Goal: Task Accomplishment & Management: Manage account settings

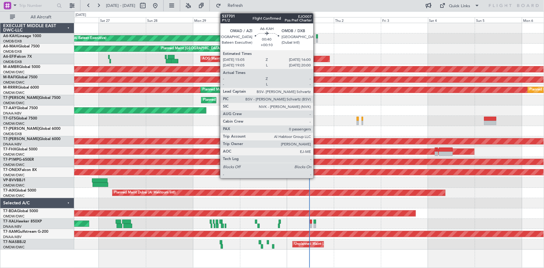
click at [316, 36] on div at bounding box center [317, 36] width 2 height 4
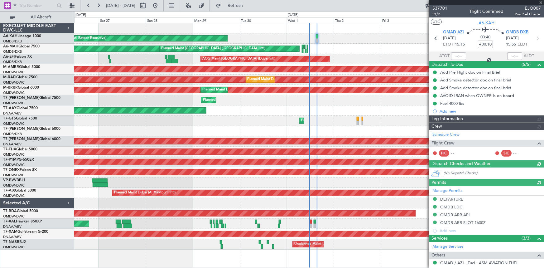
type input "[PERSON_NAME] ([PERSON_NAME])"
type input "7399"
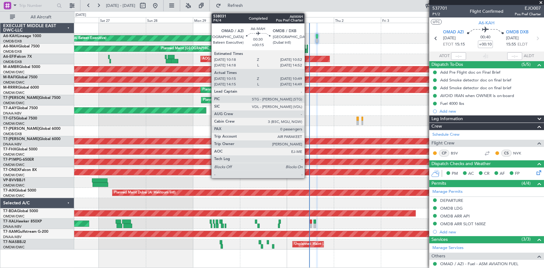
click at [307, 48] on div at bounding box center [307, 47] width 1 height 4
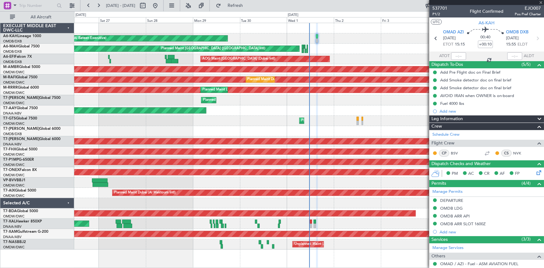
type input "+00:15"
type input "10:17"
type input "10:47"
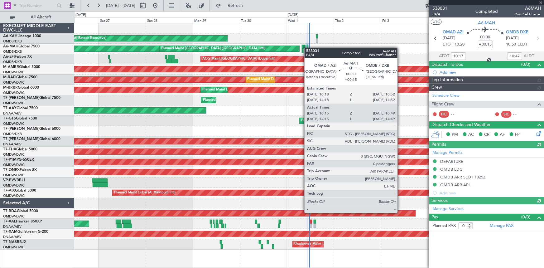
type input "[PERSON_NAME] (ANI)"
type input "7410"
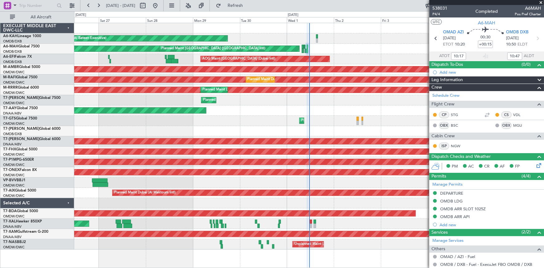
type input "14:17"
type input "14:47"
type input "10:17"
type input "10:47"
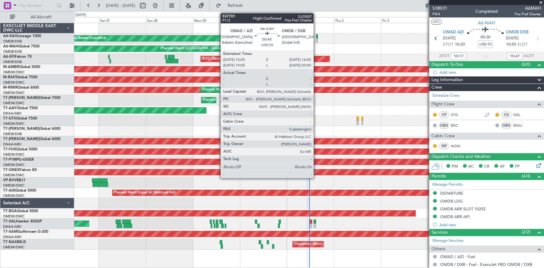
click at [316, 36] on div at bounding box center [317, 36] width 2 height 4
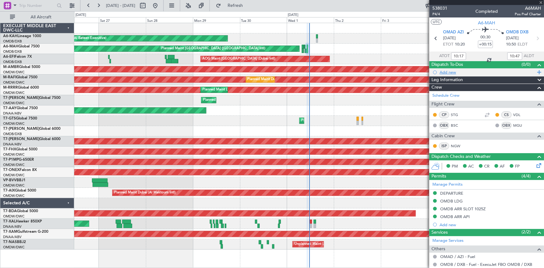
type input "+00:10"
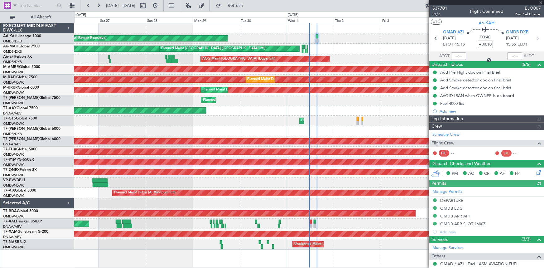
type input "[PERSON_NAME] ([PERSON_NAME])"
type input "7399"
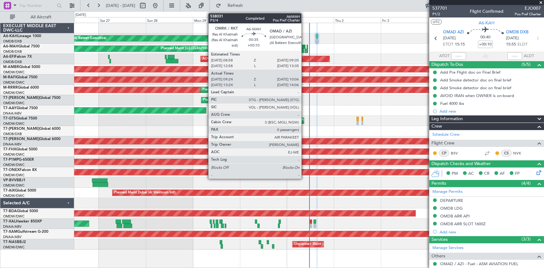
click at [304, 46] on div at bounding box center [304, 47] width 1 height 4
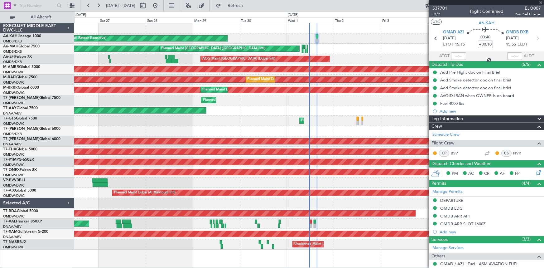
type input "09:26"
type input "10:06"
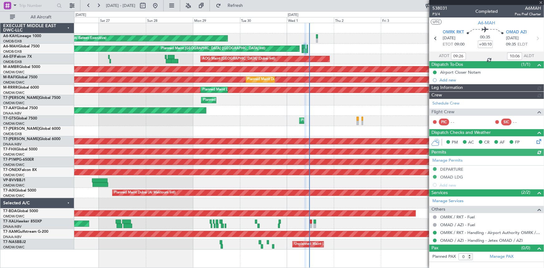
type input "[PERSON_NAME] (ANI)"
type input "7409"
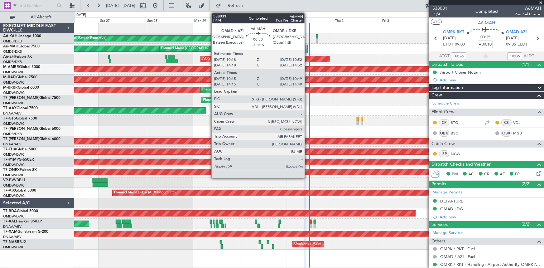
click at [307, 45] on div at bounding box center [307, 47] width 1 height 4
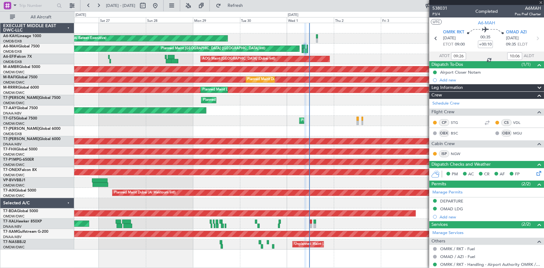
type input "+00:15"
type input "10:17"
type input "10:47"
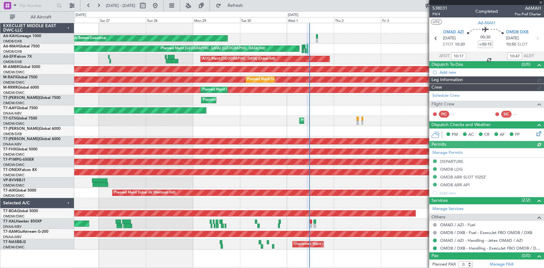
type input "[PERSON_NAME] (ANI)"
type input "7410"
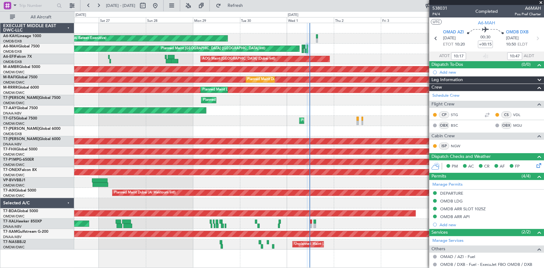
click at [243, 109] on div "Unplanned Maint [GEOGRAPHIC_DATA] (Al Maktoum Intl) Unplanned Maint [GEOGRAPHIC…" at bounding box center [309, 110] width 470 height 10
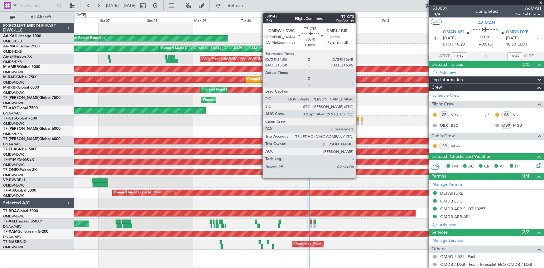
click at [359, 118] on div at bounding box center [358, 119] width 2 height 4
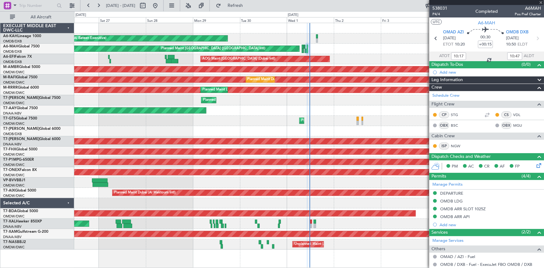
type input "+00:10"
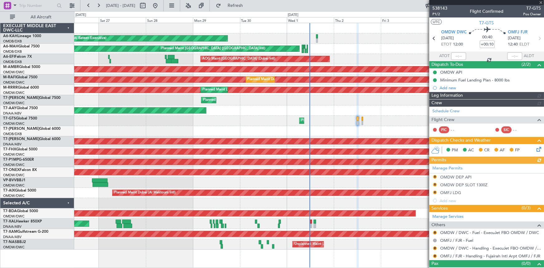
type input "[PERSON_NAME] ([PERSON_NAME])"
type input "7411"
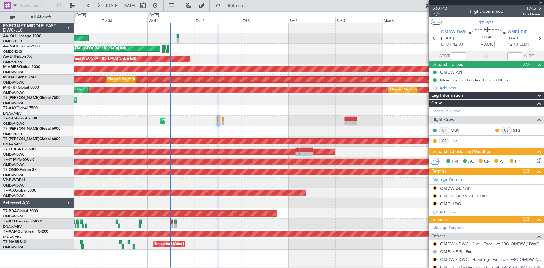
click at [127, 147] on div "Planned Maint [GEOGRAPHIC_DATA] ([GEOGRAPHIC_DATA])" at bounding box center [309, 152] width 470 height 10
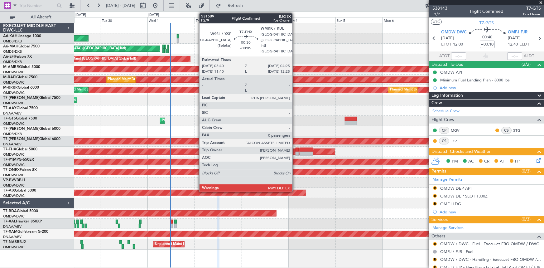
click at [296, 147] on div at bounding box center [297, 149] width 2 height 4
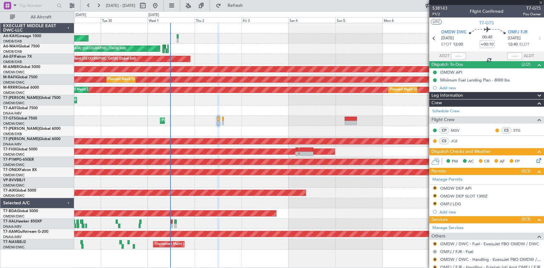
type input "-00:05"
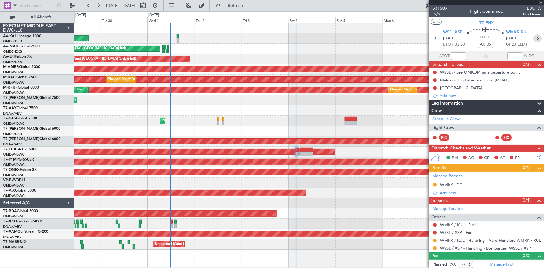
click at [534, 37] on icon at bounding box center [537, 38] width 8 height 8
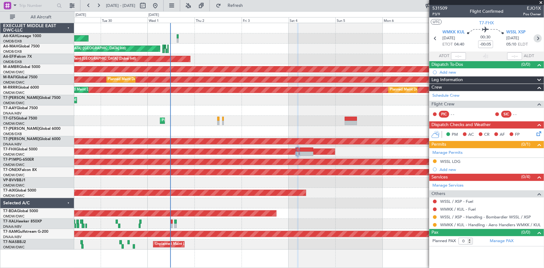
click at [534, 37] on icon at bounding box center [538, 38] width 8 height 8
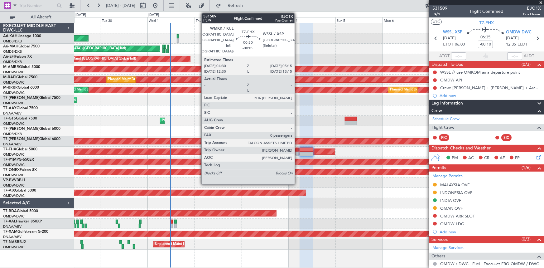
click at [297, 151] on div at bounding box center [298, 149] width 2 height 4
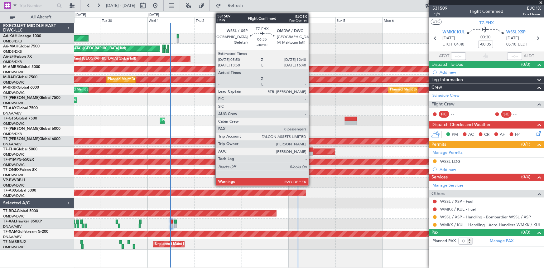
click at [311, 150] on div at bounding box center [306, 149] width 13 height 4
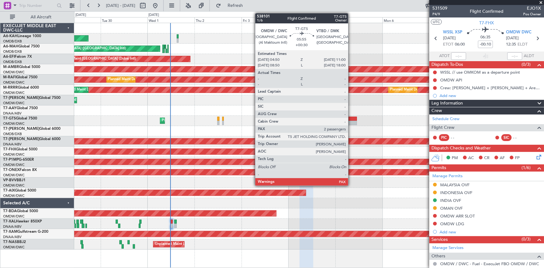
click at [351, 118] on div at bounding box center [351, 119] width 12 height 4
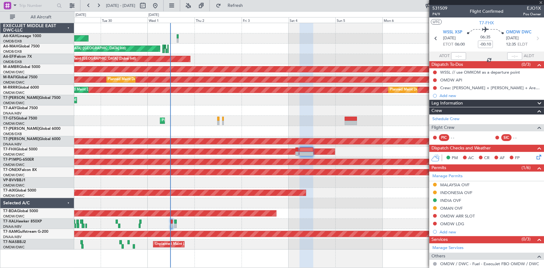
type input "+00:30"
type input "2"
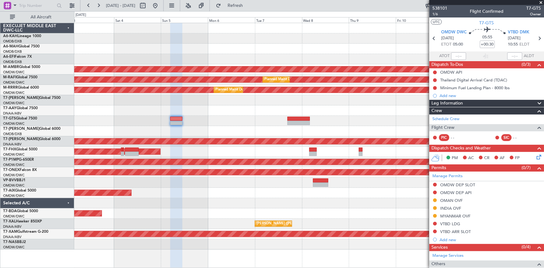
click at [217, 122] on div "Planned Maint Dubai (Al Maktoum Intl)" at bounding box center [309, 121] width 470 height 10
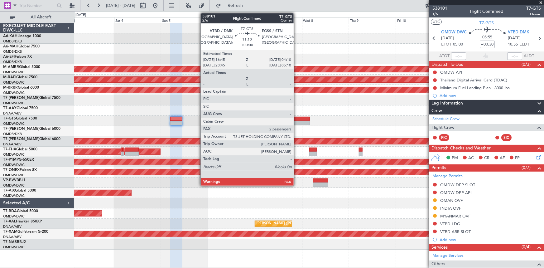
click at [296, 119] on div at bounding box center [298, 119] width 22 height 4
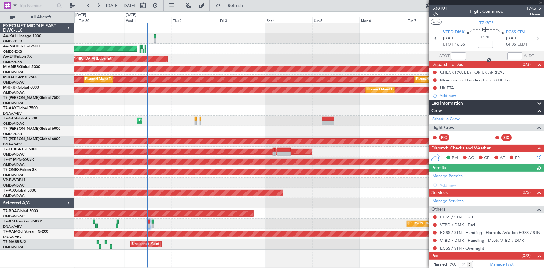
click at [326, 152] on div "Planned Maint [GEOGRAPHIC_DATA] ([GEOGRAPHIC_DATA])" at bounding box center [309, 152] width 470 height 10
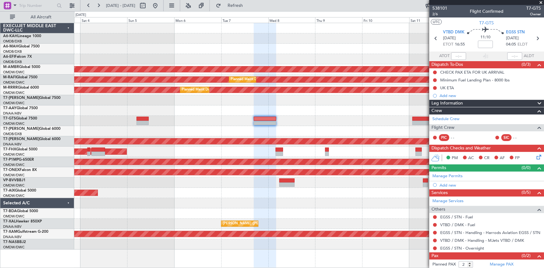
click at [119, 181] on div at bounding box center [309, 182] width 470 height 10
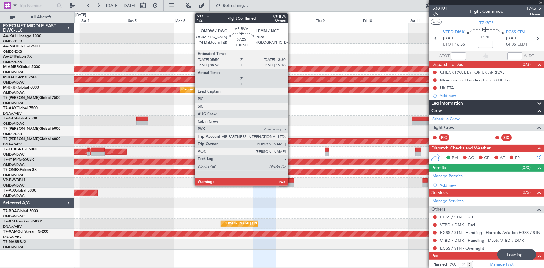
click at [291, 181] on div at bounding box center [286, 180] width 15 height 4
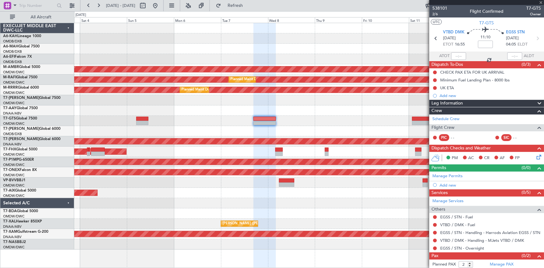
type input "+00:50"
type input "7"
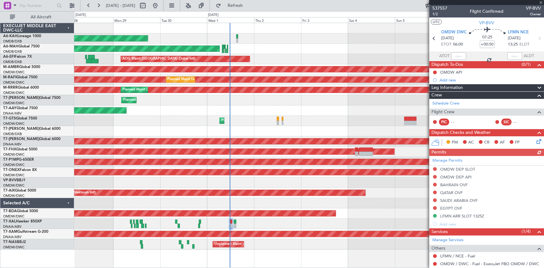
click at [253, 189] on div "Planned Maint Dubai (Al Maktoum Intl)" at bounding box center [309, 193] width 470 height 10
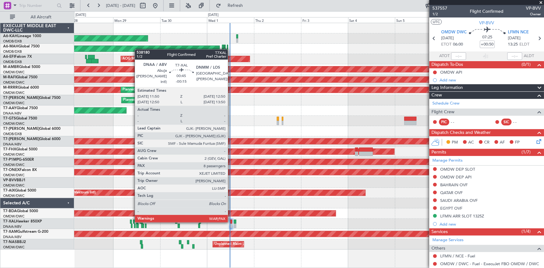
click at [231, 221] on div at bounding box center [231, 221] width 2 height 4
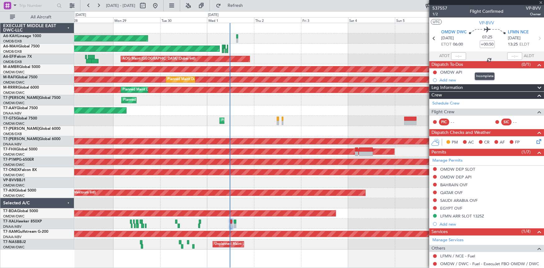
type input "-00:15"
type input "8"
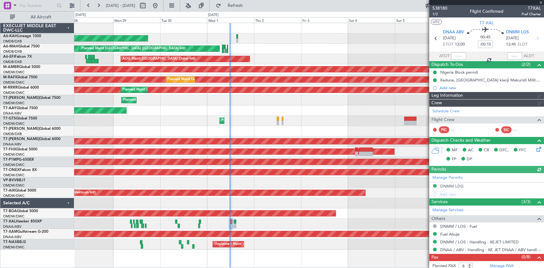
type input "[PERSON_NAME] ([PERSON_NAME])"
type input "7417"
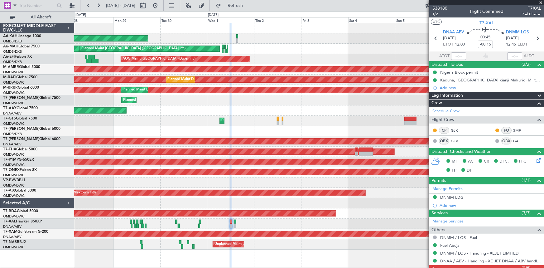
scroll to position [22, 0]
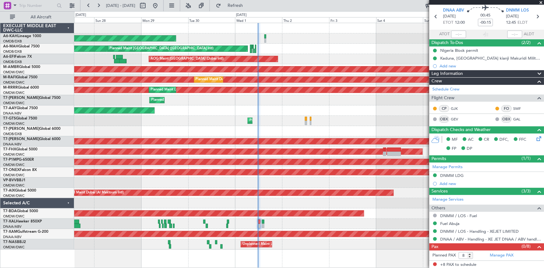
click at [166, 124] on div "Planned Maint [GEOGRAPHIC_DATA] (Al Bateen Executive) Planned Maint [GEOGRAPHIC…" at bounding box center [309, 136] width 470 height 226
click at [120, 103] on div "Planned Maint [GEOGRAPHIC_DATA] (Al Bateen Executive) Planned Maint [GEOGRAPHIC…" at bounding box center [309, 136] width 470 height 226
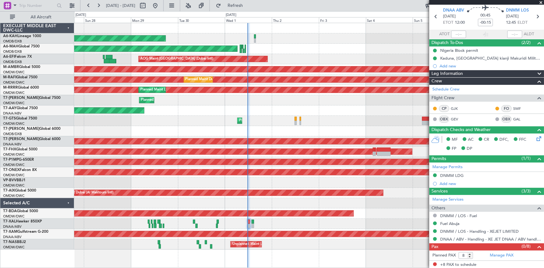
type input "[PERSON_NAME] ([PERSON_NAME])"
type input "7417"
click at [498, 253] on link "Manage PAX" at bounding box center [502, 255] width 24 height 6
click at [470, 257] on input "8" at bounding box center [466, 255] width 14 height 7
click at [470, 255] on input "7" at bounding box center [466, 255] width 14 height 7
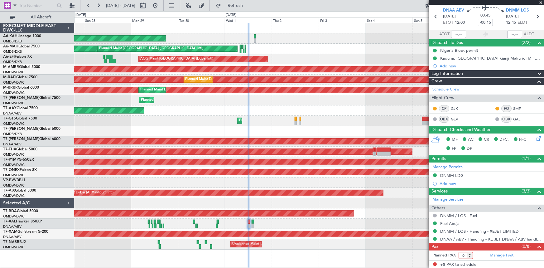
click at [470, 255] on input "6" at bounding box center [466, 255] width 14 height 7
click at [470, 255] on input "5" at bounding box center [466, 255] width 14 height 7
type input "4"
click at [470, 255] on input "4" at bounding box center [466, 255] width 14 height 7
click at [248, 5] on span "Refresh" at bounding box center [235, 5] width 26 height 4
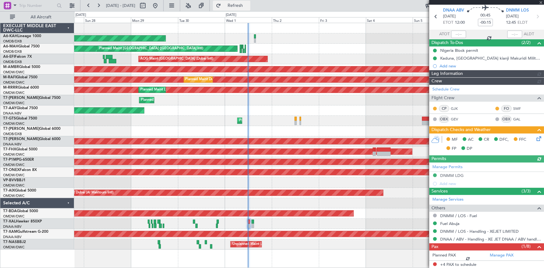
type input "[PERSON_NAME] ([PERSON_NAME])"
type input "7417"
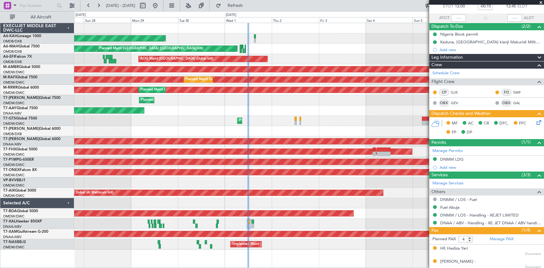
scroll to position [0, 0]
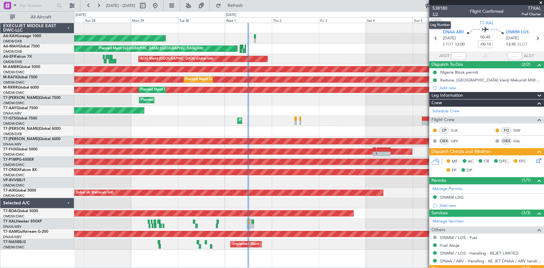
click at [439, 13] on span "1/2" at bounding box center [439, 14] width 15 height 5
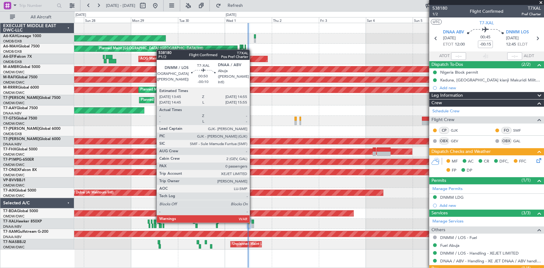
click at [253, 221] on div at bounding box center [253, 221] width 2 height 4
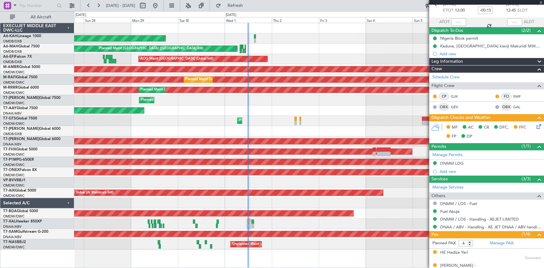
scroll to position [67, 0]
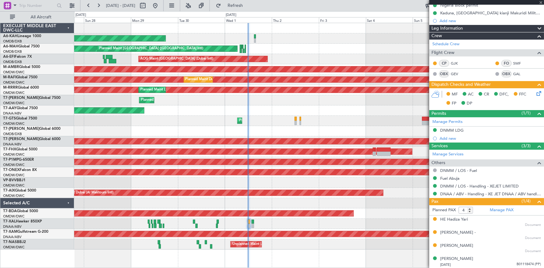
type input "-00:10"
type input "0"
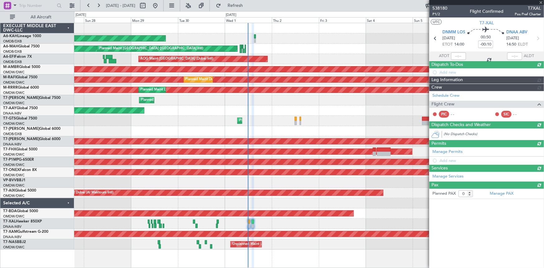
scroll to position [0, 0]
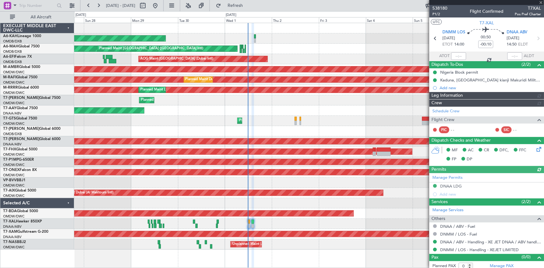
type input "[PERSON_NAME] ([PERSON_NAME])"
type input "7418"
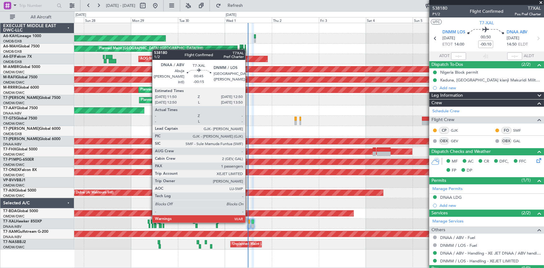
click at [248, 221] on div at bounding box center [249, 221] width 2 height 4
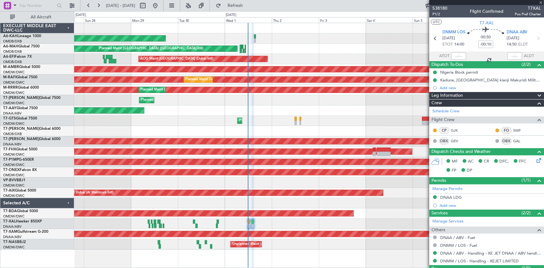
type input "-00:15"
type input "4"
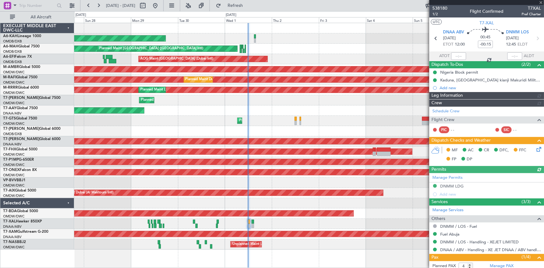
type input "[PERSON_NAME] ([PERSON_NAME])"
type input "7417"
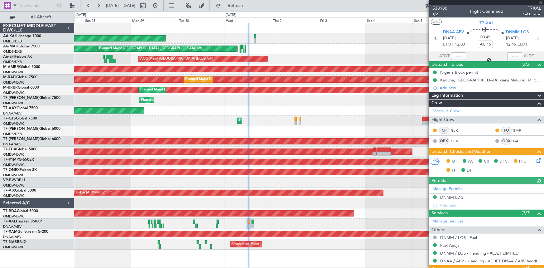
click at [535, 159] on icon at bounding box center [537, 159] width 5 height 5
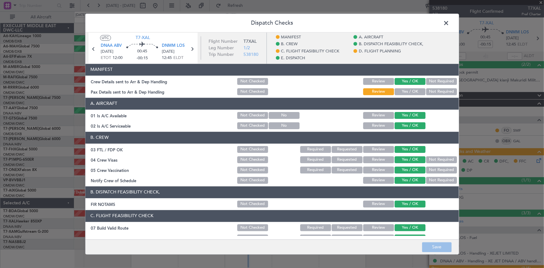
click at [396, 92] on button "Yes / OK" at bounding box center [410, 91] width 31 height 7
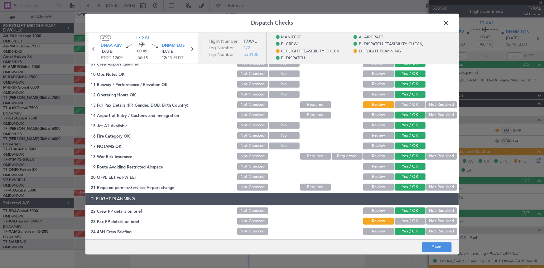
scroll to position [198, 0]
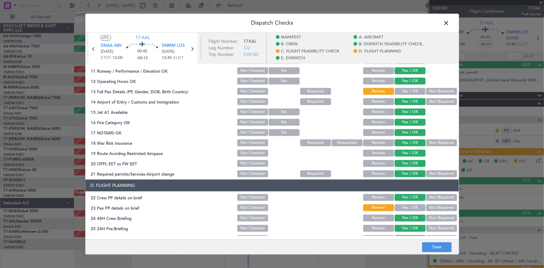
drag, startPoint x: 396, startPoint y: 87, endPoint x: 441, endPoint y: 158, distance: 84.2
click at [396, 88] on button "Yes / OK" at bounding box center [410, 91] width 31 height 7
click at [403, 204] on button "Yes / OK" at bounding box center [410, 207] width 31 height 7
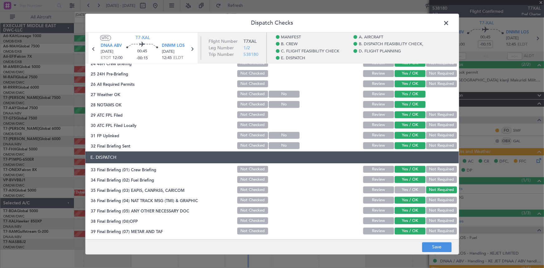
scroll to position [405, 0]
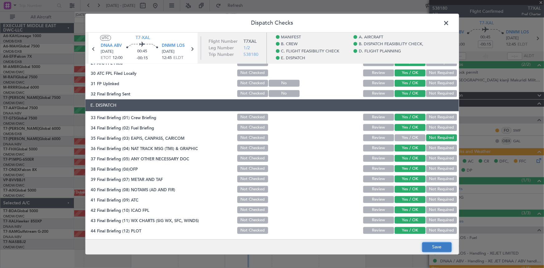
click at [443, 247] on button "Save" at bounding box center [437, 247] width 30 height 10
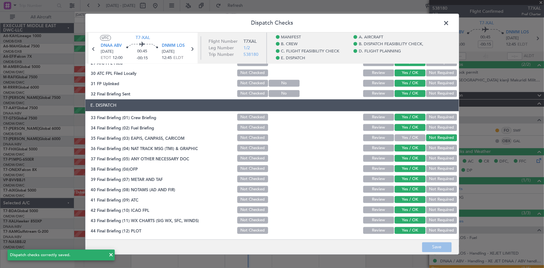
click at [450, 22] on span at bounding box center [450, 24] width 0 height 12
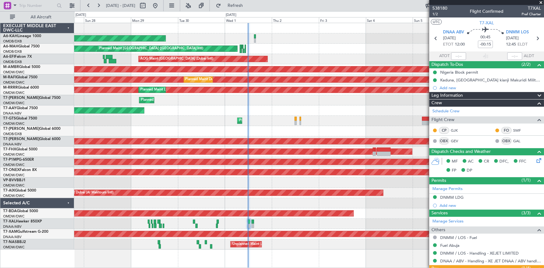
type input "[PERSON_NAME] ([PERSON_NAME])"
type input "7417"
type input "[PERSON_NAME] ([PERSON_NAME])"
type input "7417"
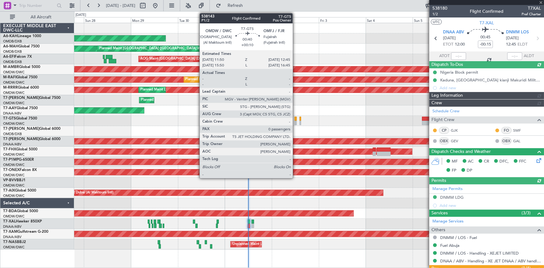
click at [295, 117] on div at bounding box center [296, 119] width 2 height 4
type input "[PERSON_NAME] ([PERSON_NAME])"
type input "7417"
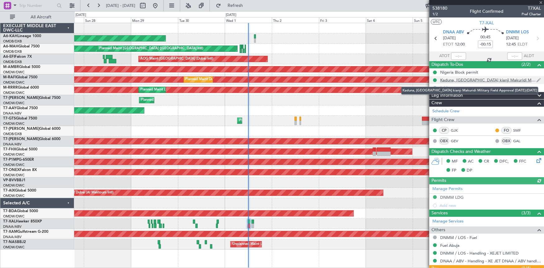
type input "+00:10"
type input "0"
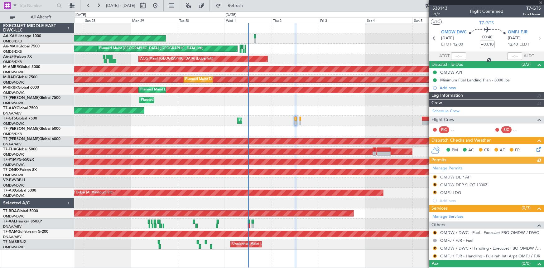
type input "[PERSON_NAME] ([PERSON_NAME])"
type input "7411"
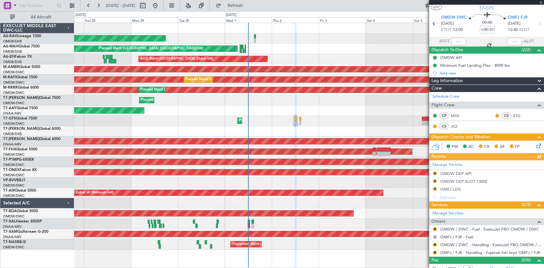
scroll to position [20, 0]
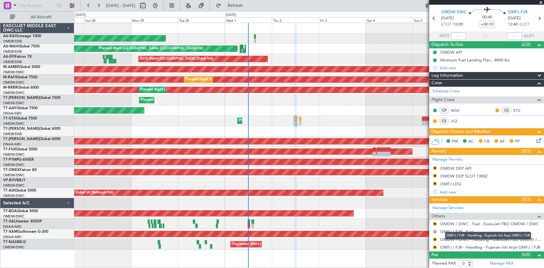
click at [450, 238] on div "OMFJ / FJR - Handling - Fujairah Intl Arpt OMFJ / FJR" at bounding box center [488, 236] width 86 height 8
click at [462, 238] on mat-tooltip-component "OMFJ / FJR - Handling - Fujairah Intl Arpt OMFJ / FJR" at bounding box center [488, 235] width 95 height 17
click at [446, 238] on link "OMDW / DWC - Handling - ExecuJet FBO OMDW / DWC" at bounding box center [490, 239] width 101 height 5
click at [445, 246] on link "OMFJ / FJR - Handling - Fujairah Intl Arpt OMFJ / FJR" at bounding box center [490, 246] width 100 height 5
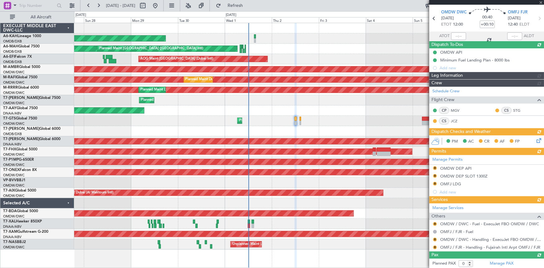
type input "[PERSON_NAME] ([PERSON_NAME])"
type input "7411"
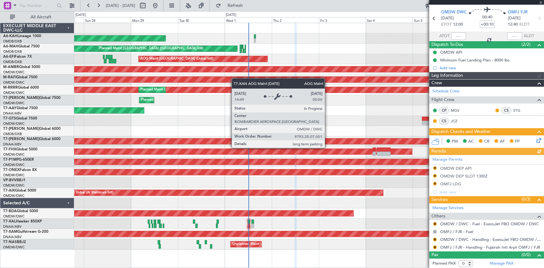
type input "[PERSON_NAME] ([PERSON_NAME])"
type input "7411"
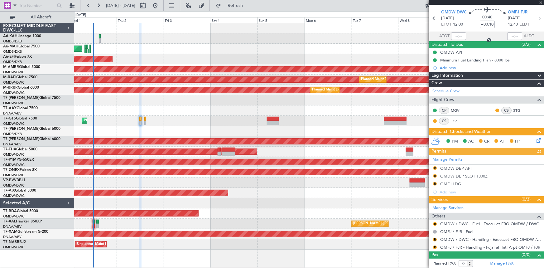
click at [210, 131] on div "Planned Maint Abu Dhabi (Al Bateen Executive) Planned Maint Dubai (Dubai Intl) …" at bounding box center [309, 136] width 470 height 226
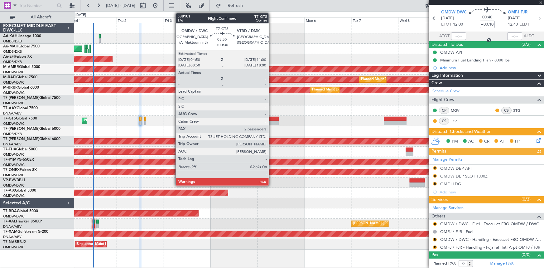
click at [272, 118] on div at bounding box center [273, 119] width 12 height 4
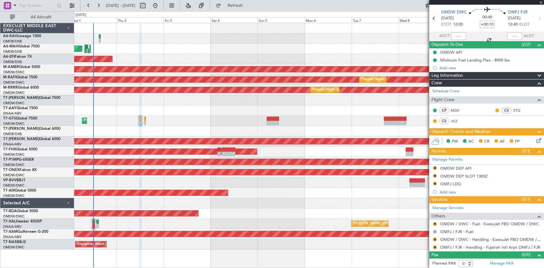
type input "+00:30"
type input "2"
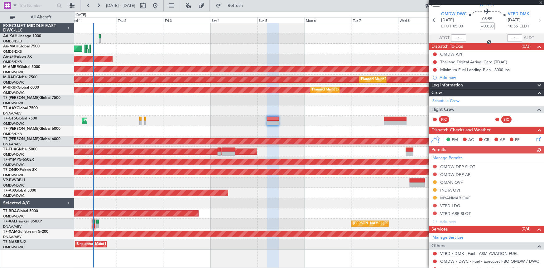
scroll to position [28, 0]
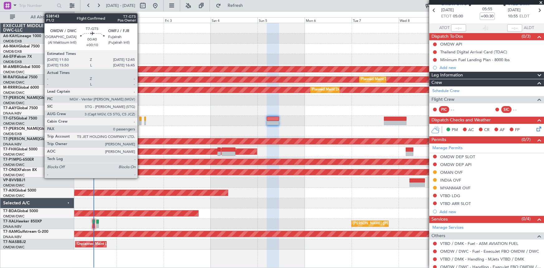
click at [140, 119] on div at bounding box center [140, 119] width 2 height 4
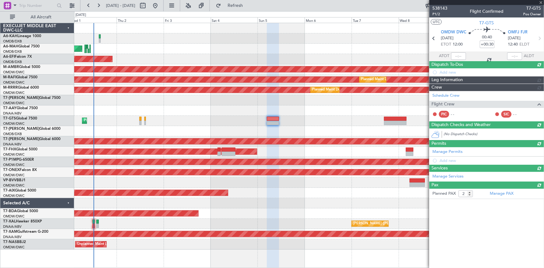
type input "+00:10"
type input "0"
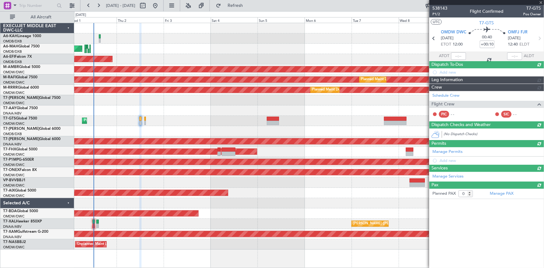
scroll to position [0, 0]
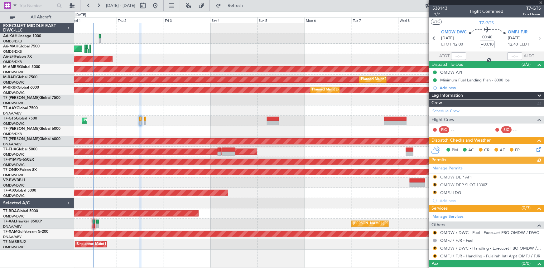
type input "[PERSON_NAME] ([PERSON_NAME])"
type input "7411"
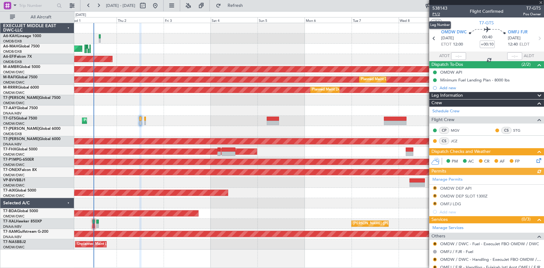
click at [438, 12] on span "P1/2" at bounding box center [439, 14] width 15 height 5
click at [537, 36] on icon at bounding box center [539, 38] width 8 height 8
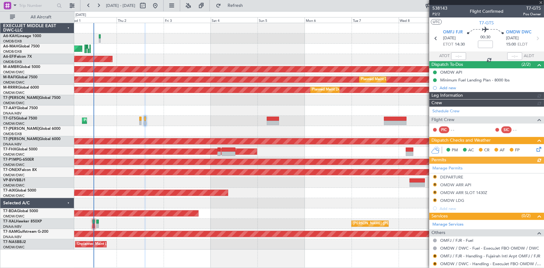
type input "[PERSON_NAME] ([PERSON_NAME])"
type input "7413"
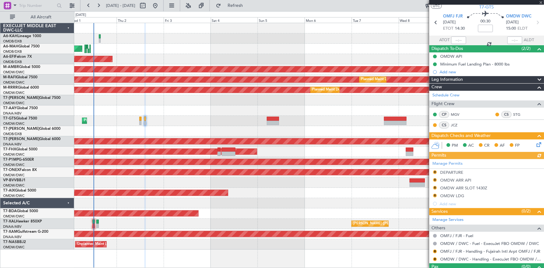
scroll to position [28, 0]
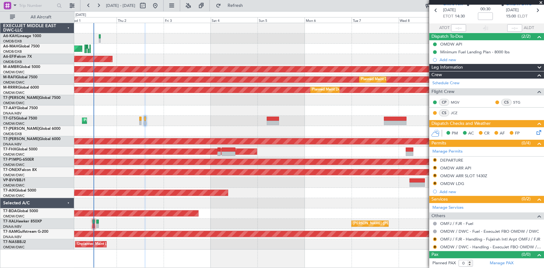
type input "[PERSON_NAME] ([PERSON_NAME])"
type input "7413"
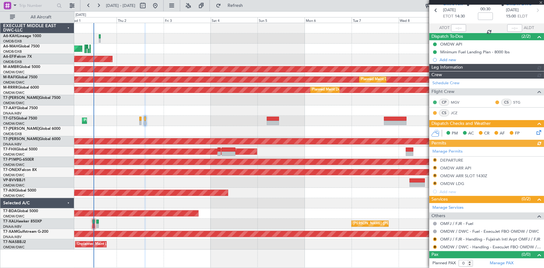
type input "[PERSON_NAME] ([PERSON_NAME])"
type input "7413"
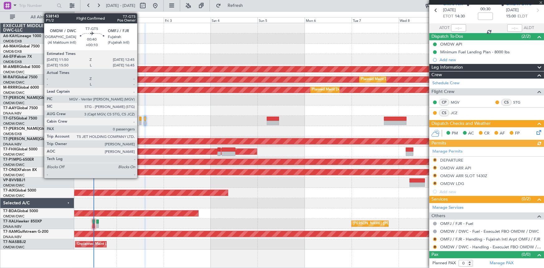
click at [140, 118] on div at bounding box center [140, 119] width 2 height 4
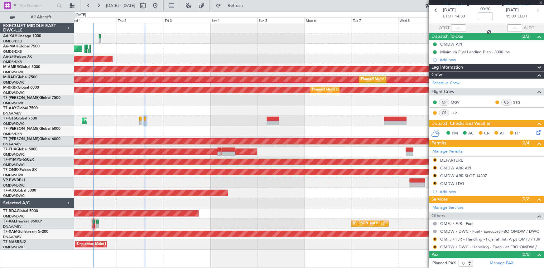
type input "+00:10"
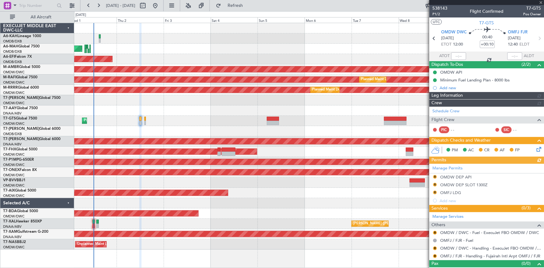
type input "[PERSON_NAME] ([PERSON_NAME])"
type input "7411"
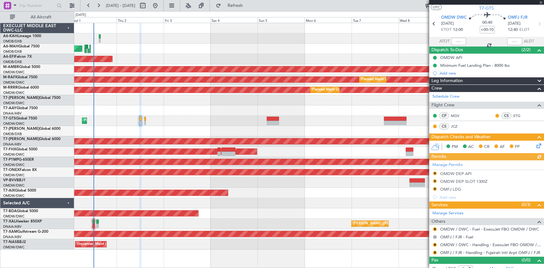
scroll to position [20, 0]
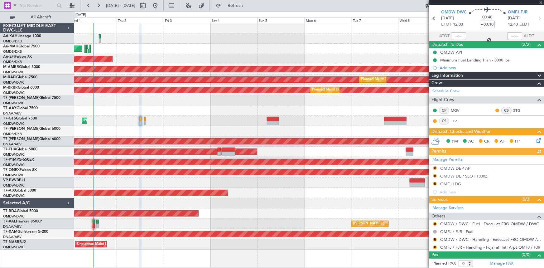
click at [435, 166] on div "Manage Permits R OMDW DEP API R OMDW DEP SLOT 1300Z R OMFJ LDG Add new" at bounding box center [486, 175] width 115 height 41
click at [435, 166] on button "R" at bounding box center [435, 168] width 4 height 4
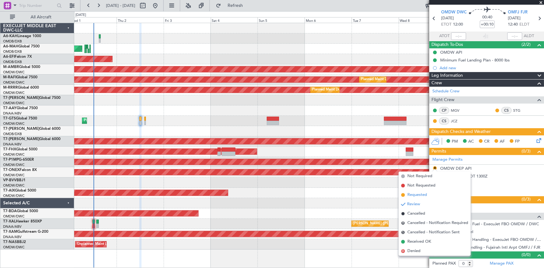
click at [411, 195] on span "Requested" at bounding box center [417, 195] width 20 height 6
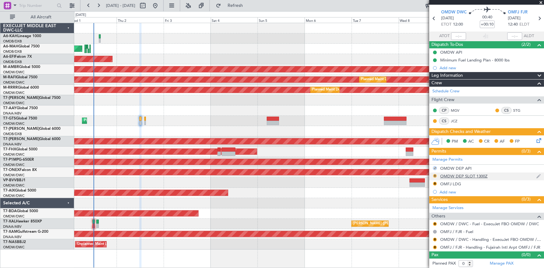
click at [435, 175] on button "R" at bounding box center [435, 176] width 4 height 4
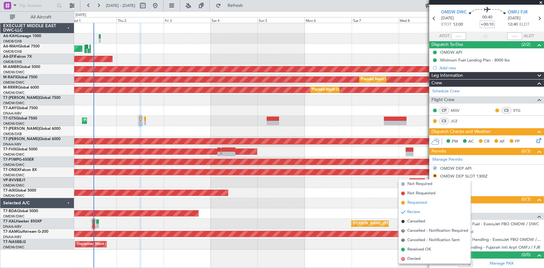
click at [417, 203] on span "Requested" at bounding box center [417, 203] width 20 height 6
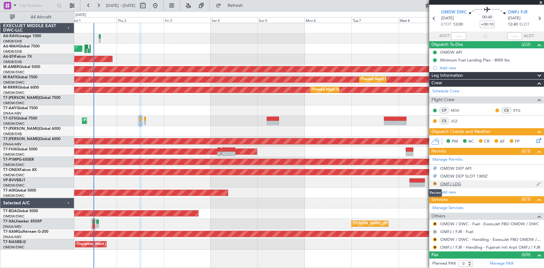
click at [434, 182] on button "R" at bounding box center [435, 184] width 4 height 4
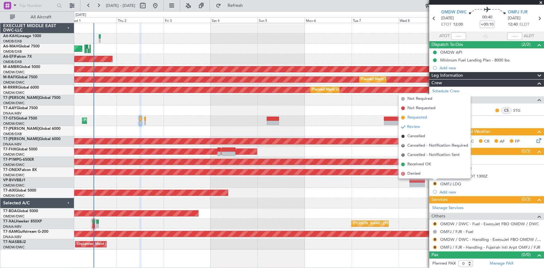
click at [417, 117] on span "Requested" at bounding box center [417, 117] width 20 height 6
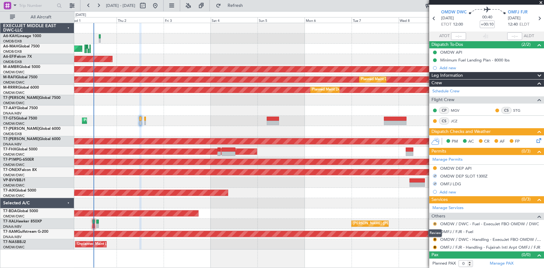
click at [433, 222] on button "R" at bounding box center [435, 224] width 4 height 4
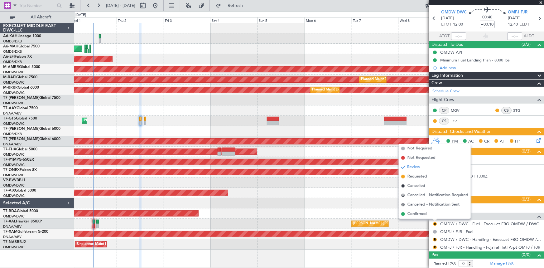
click at [417, 176] on span "Requested" at bounding box center [417, 176] width 20 height 6
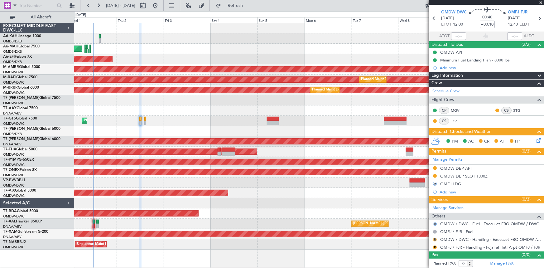
click at [435, 238] on button "R" at bounding box center [435, 240] width 4 height 4
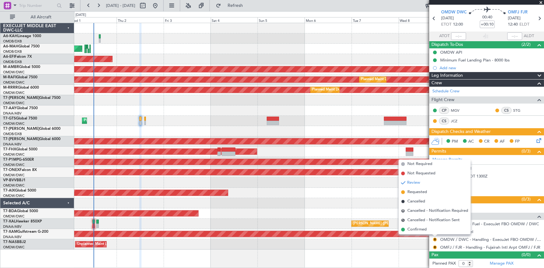
drag, startPoint x: 414, startPoint y: 192, endPoint x: 436, endPoint y: 231, distance: 44.8
click at [415, 193] on span "Requested" at bounding box center [417, 192] width 20 height 6
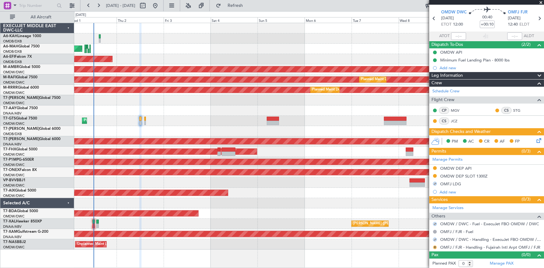
click at [435, 245] on button "R" at bounding box center [435, 247] width 4 height 4
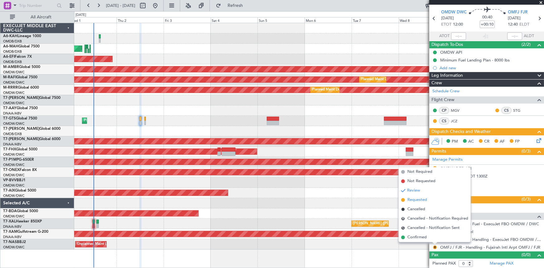
click at [416, 200] on span "Requested" at bounding box center [417, 200] width 20 height 6
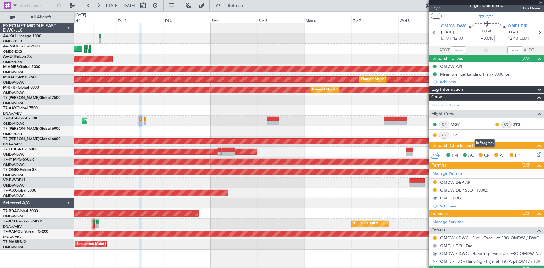
scroll to position [0, 0]
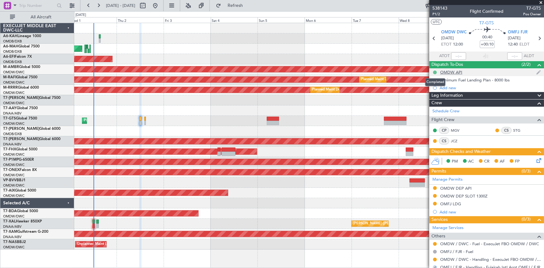
click at [434, 71] on button at bounding box center [435, 72] width 4 height 4
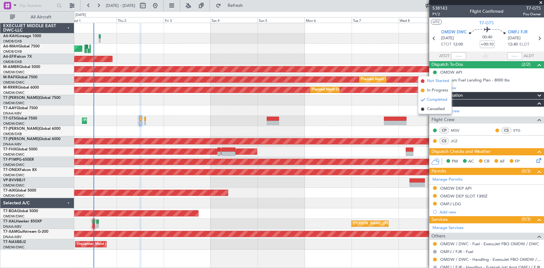
click at [431, 81] on span "Not Started" at bounding box center [438, 81] width 22 height 6
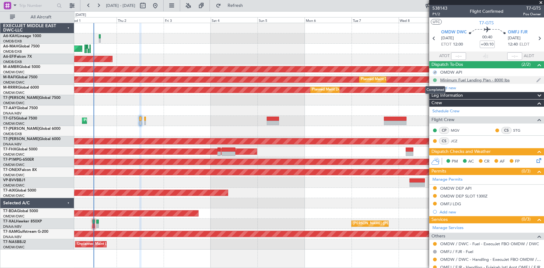
click at [434, 80] on button at bounding box center [435, 80] width 4 height 4
click at [434, 89] on span "Not Started" at bounding box center [438, 89] width 22 height 6
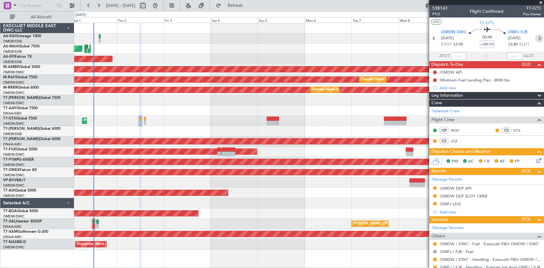
click at [537, 39] on icon at bounding box center [539, 38] width 8 height 8
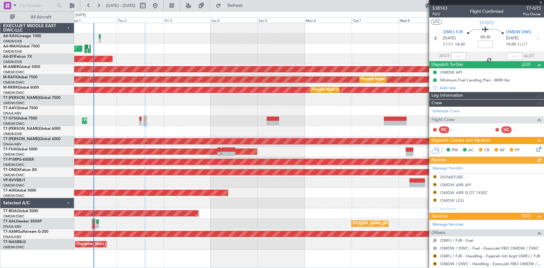
type input "[PERSON_NAME] ([PERSON_NAME])"
type input "7413"
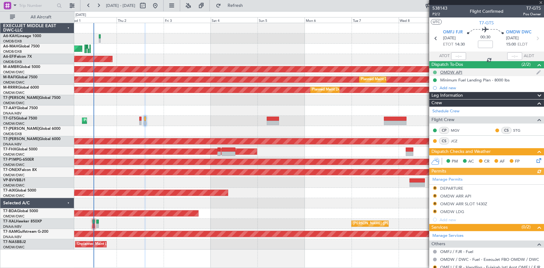
click at [436, 71] on button at bounding box center [435, 72] width 4 height 4
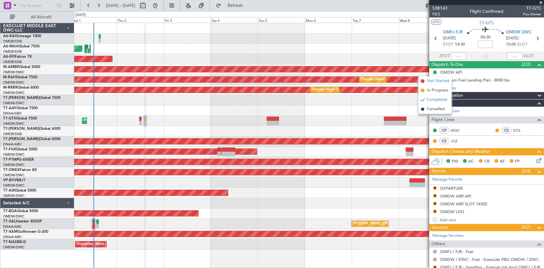
click at [430, 80] on span "Not Started" at bounding box center [438, 81] width 22 height 6
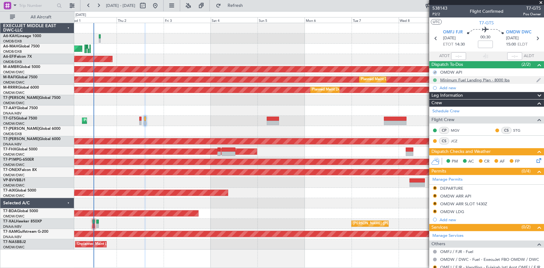
click at [434, 79] on button at bounding box center [435, 80] width 4 height 4
click at [436, 89] on span "Not Started" at bounding box center [438, 89] width 22 height 6
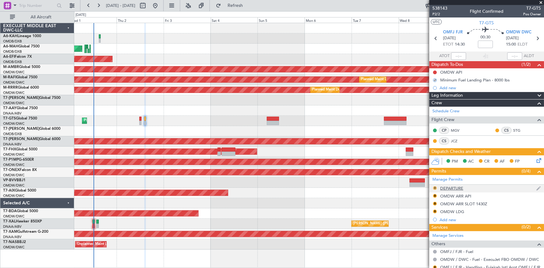
click at [434, 188] on button "R" at bounding box center [435, 188] width 4 height 4
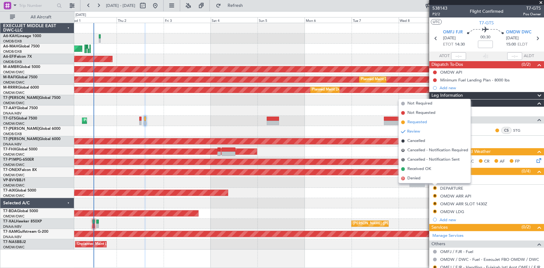
click at [421, 121] on span "Requested" at bounding box center [417, 122] width 20 height 6
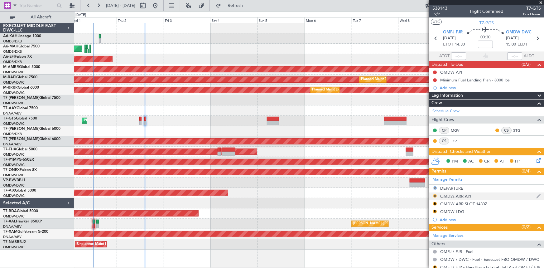
click at [434, 195] on button "R" at bounding box center [435, 196] width 4 height 4
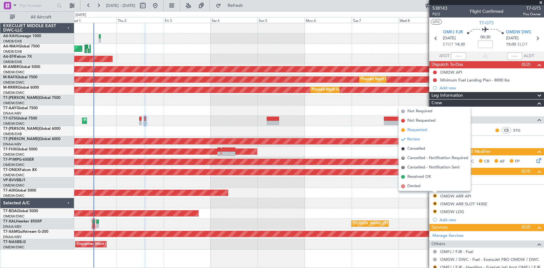
click at [424, 128] on span "Requested" at bounding box center [417, 130] width 20 height 6
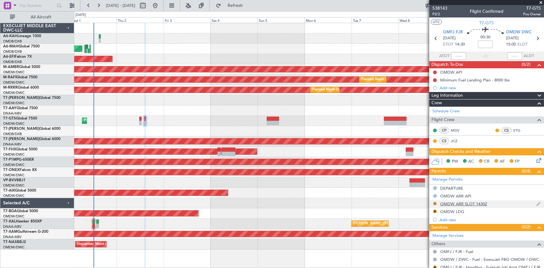
click at [434, 203] on button "R" at bounding box center [435, 204] width 4 height 4
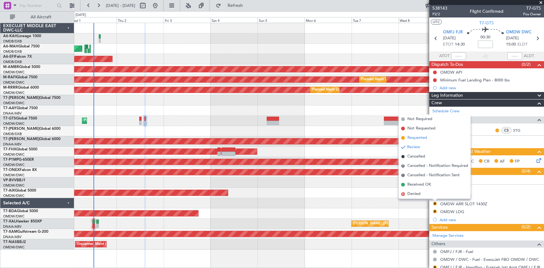
click at [420, 136] on span "Requested" at bounding box center [417, 138] width 20 height 6
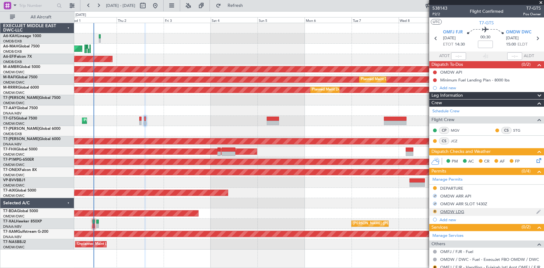
click at [436, 211] on button "R" at bounding box center [435, 211] width 4 height 4
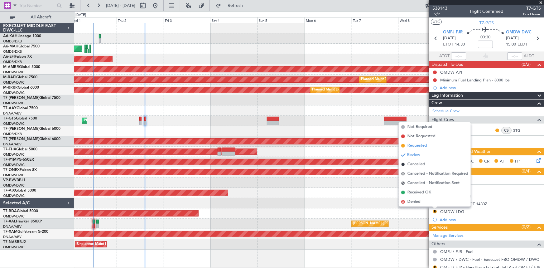
click at [423, 145] on span "Requested" at bounding box center [417, 145] width 20 height 6
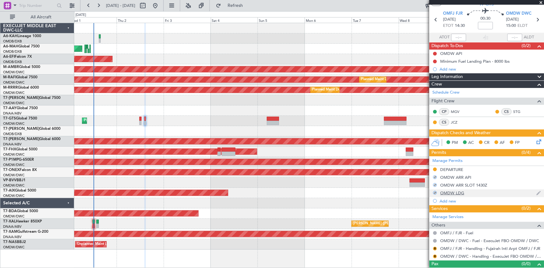
scroll to position [28, 0]
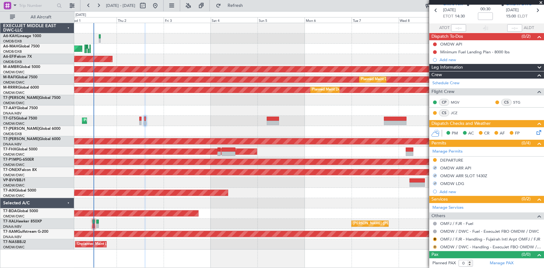
click at [435, 247] on button "R" at bounding box center [435, 247] width 4 height 4
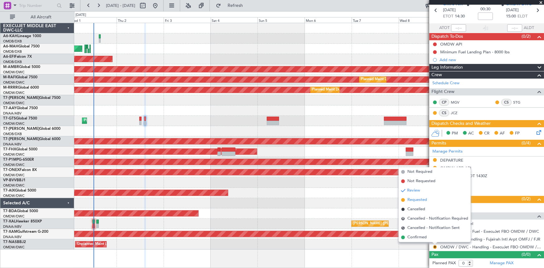
click at [413, 202] on span "Requested" at bounding box center [417, 200] width 20 height 6
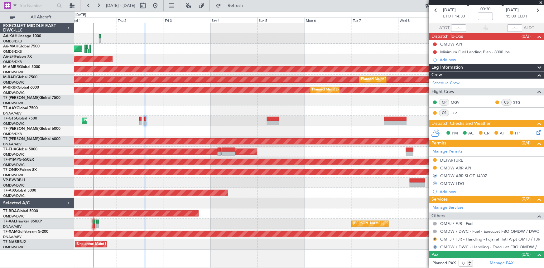
click at [434, 238] on button "R" at bounding box center [435, 239] width 4 height 4
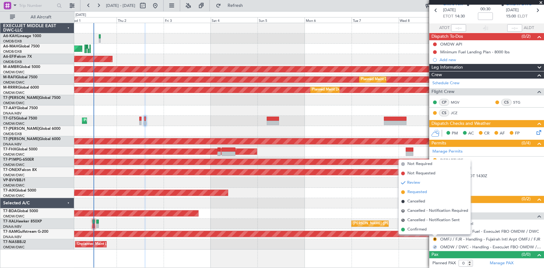
click at [418, 193] on span "Requested" at bounding box center [417, 192] width 20 height 6
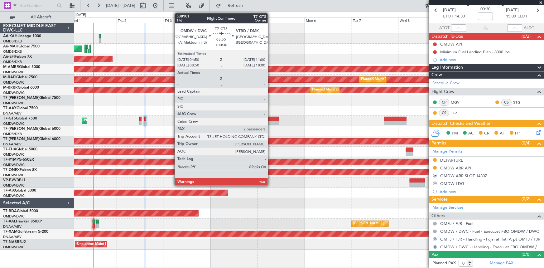
click at [270, 120] on div at bounding box center [273, 119] width 12 height 4
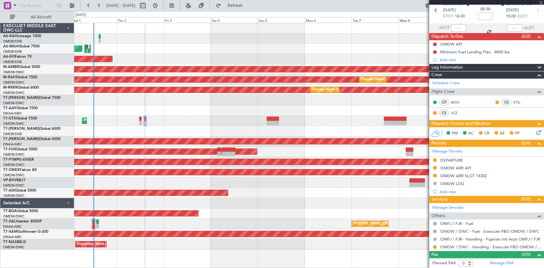
type input "+00:30"
type input "2"
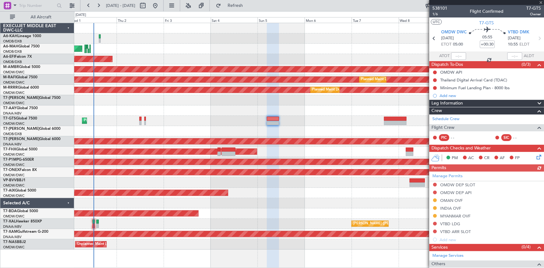
scroll to position [56, 0]
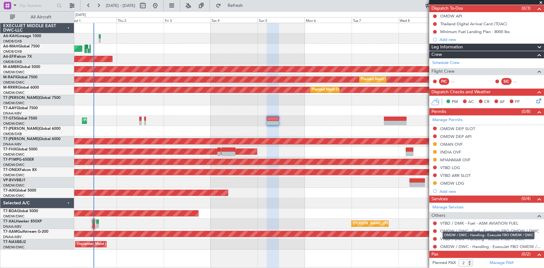
click at [463, 238] on div "OMDW / DWC - Handling - ExecuJet FBO OMDW / DWC" at bounding box center [489, 235] width 92 height 8
click at [445, 238] on link "VTBD / DMK - Handling - MJets VTBD / DMK" at bounding box center [482, 238] width 84 height 5
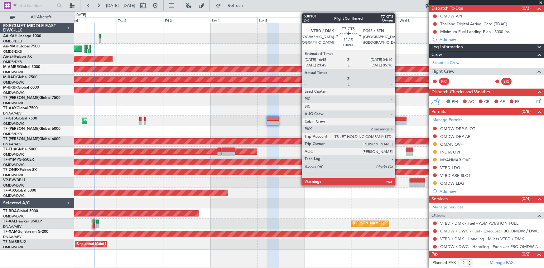
click at [398, 119] on div at bounding box center [395, 119] width 22 height 4
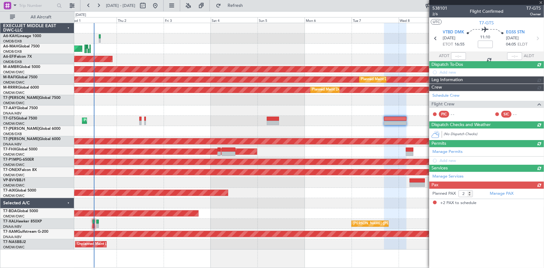
scroll to position [0, 0]
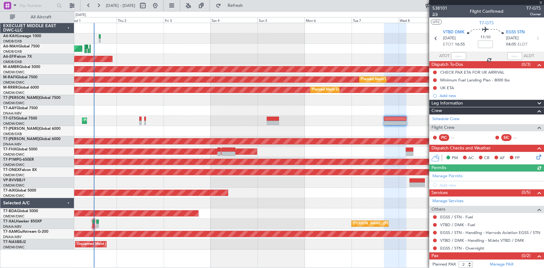
click at [437, 15] on span "2/6" at bounding box center [439, 14] width 15 height 5
click at [448, 176] on link "Manage Permits" at bounding box center [447, 176] width 30 height 6
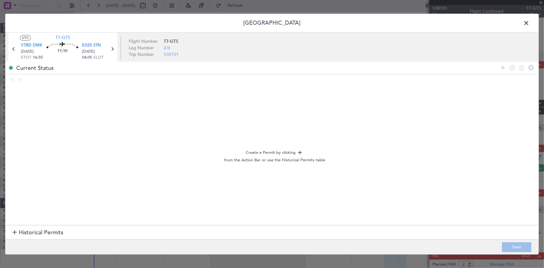
click at [39, 229] on span "Historical Permits" at bounding box center [41, 233] width 45 height 8
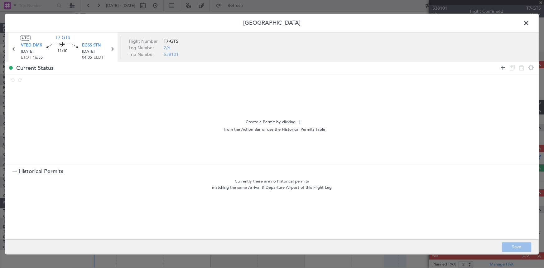
click at [504, 66] on icon at bounding box center [502, 67] width 7 height 7
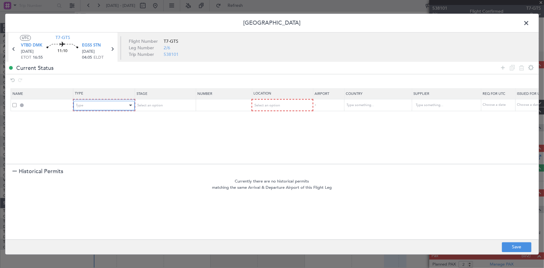
click at [101, 106] on div "Type" at bounding box center [102, 105] width 52 height 9
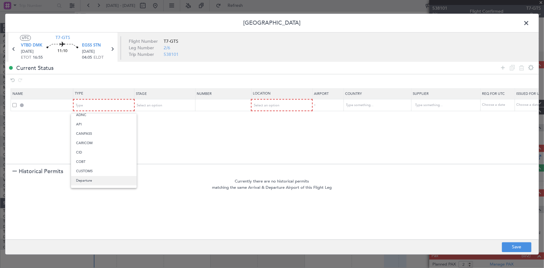
click at [91, 178] on span "Departure" at bounding box center [103, 180] width 55 height 9
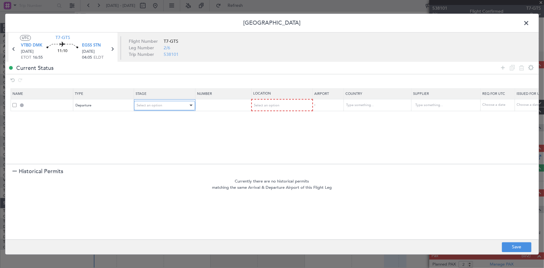
click at [168, 106] on div "Select an option" at bounding box center [163, 105] width 52 height 9
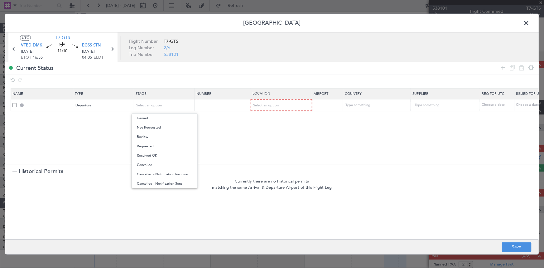
click at [181, 127] on span "Not Requested" at bounding box center [164, 127] width 55 height 9
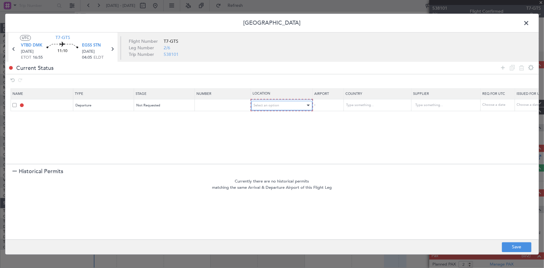
click at [302, 101] on div "Select an option" at bounding box center [280, 105] width 52 height 9
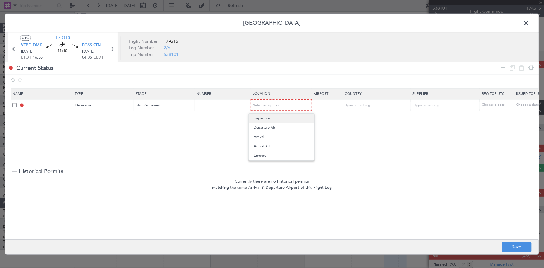
click at [275, 118] on span "Departure" at bounding box center [281, 117] width 55 height 9
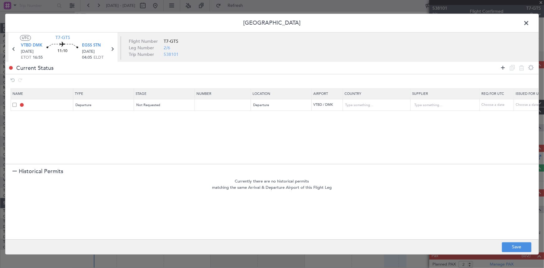
click at [500, 67] on icon at bounding box center [502, 67] width 7 height 7
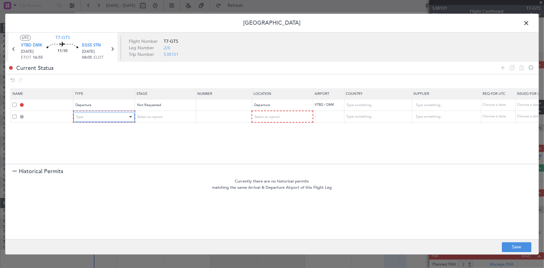
click at [109, 117] on div "Type" at bounding box center [102, 116] width 52 height 9
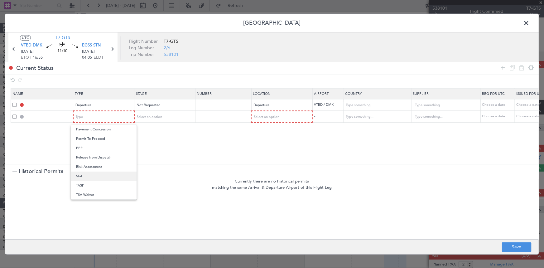
click at [88, 175] on span "Slot" at bounding box center [103, 175] width 55 height 9
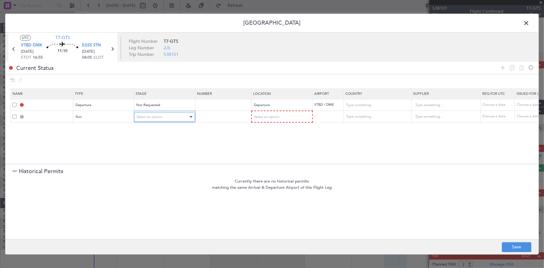
click at [154, 120] on div "Select an option" at bounding box center [163, 116] width 52 height 9
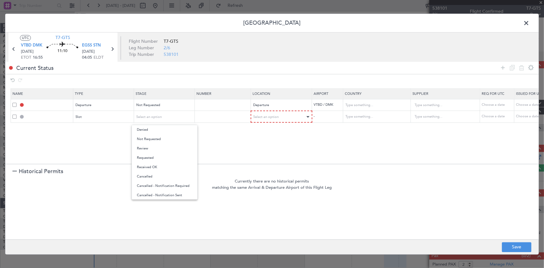
drag, startPoint x: 162, startPoint y: 137, endPoint x: 295, endPoint y: 114, distance: 135.1
click at [166, 136] on span "Not Requested" at bounding box center [164, 138] width 55 height 9
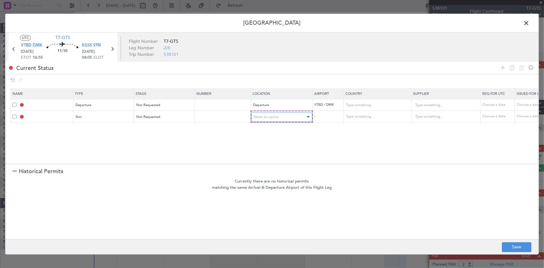
click at [275, 118] on span "Select an option" at bounding box center [267, 116] width 26 height 5
click at [267, 130] on span "Departure" at bounding box center [281, 129] width 55 height 9
click at [504, 68] on icon at bounding box center [502, 67] width 7 height 7
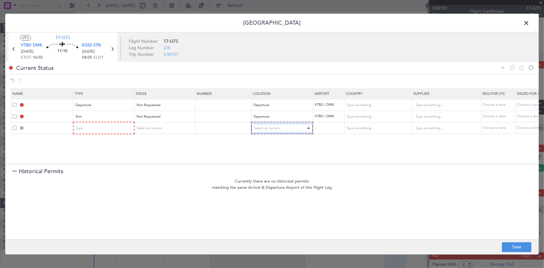
click at [274, 128] on span "Select an option" at bounding box center [267, 128] width 26 height 5
drag, startPoint x: 272, startPoint y: 177, endPoint x: 286, endPoint y: 168, distance: 16.4
click at [274, 176] on span "Enroute" at bounding box center [281, 178] width 55 height 9
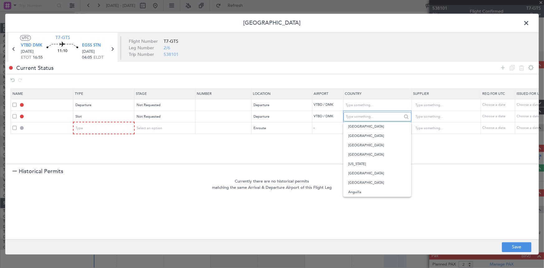
click at [374, 121] on input "text" at bounding box center [374, 116] width 56 height 9
drag, startPoint x: 290, startPoint y: 146, endPoint x: 307, endPoint y: 141, distance: 18.2
click at [290, 146] on section "Name Type Stage Number Location Airport Country Supplier Req For Utc Issued For…" at bounding box center [271, 125] width 533 height 77
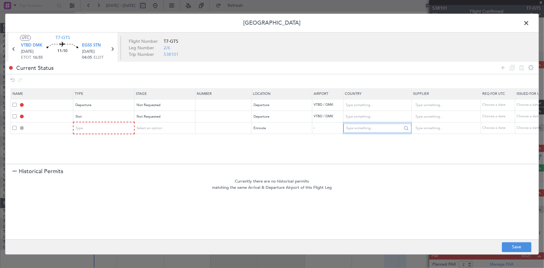
click at [356, 128] on input "text" at bounding box center [374, 127] width 56 height 9
click at [360, 137] on span "Myanmar" at bounding box center [377, 137] width 58 height 9
type input "Myanmar"
click at [503, 65] on icon at bounding box center [502, 67] width 7 height 7
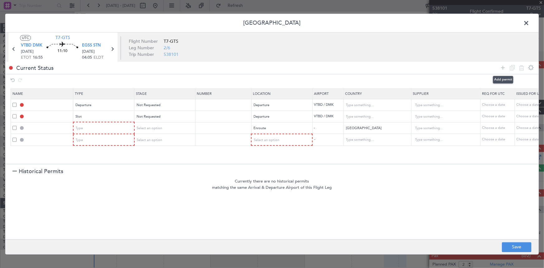
click at [504, 66] on icon at bounding box center [502, 67] width 7 height 7
click at [283, 141] on div "Select an option" at bounding box center [280, 139] width 52 height 9
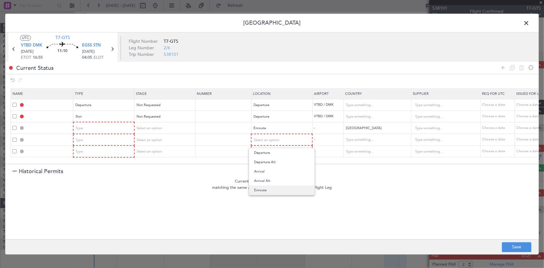
click at [271, 192] on span "Enroute" at bounding box center [281, 189] width 55 height 9
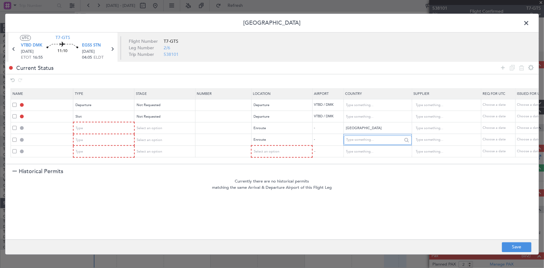
click at [362, 140] on input "text" at bounding box center [374, 139] width 56 height 9
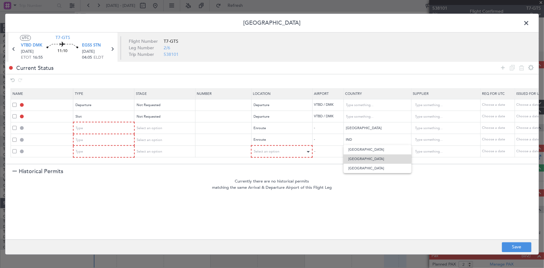
drag, startPoint x: 355, startPoint y: 159, endPoint x: 274, endPoint y: 154, distance: 80.6
click at [354, 159] on span "India" at bounding box center [378, 158] width 58 height 9
type input "India"
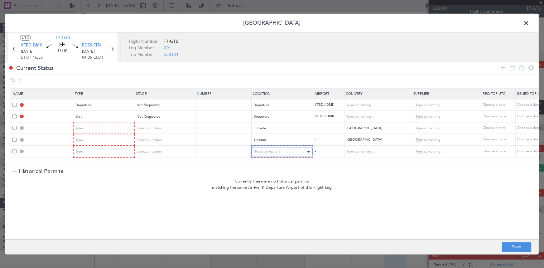
click at [272, 152] on span "Select an option" at bounding box center [267, 151] width 26 height 5
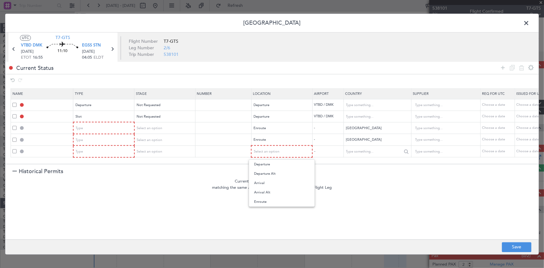
drag, startPoint x: 261, startPoint y: 200, endPoint x: 371, endPoint y: 146, distance: 122.1
click at [265, 198] on span "Enroute" at bounding box center [281, 201] width 55 height 9
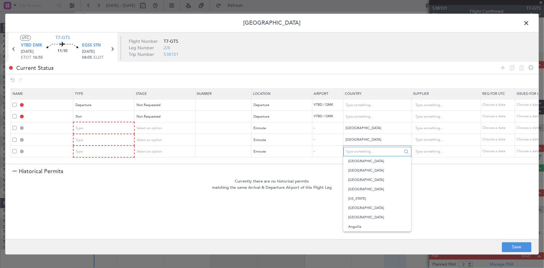
click at [359, 154] on input "text" at bounding box center [374, 151] width 56 height 9
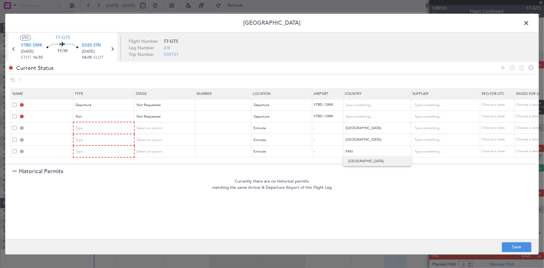
click at [361, 163] on span "Pakistan" at bounding box center [377, 160] width 58 height 9
type input "Pakistan"
drag, startPoint x: 501, startPoint y: 67, endPoint x: 433, endPoint y: 91, distance: 72.1
click at [501, 67] on icon at bounding box center [502, 67] width 7 height 7
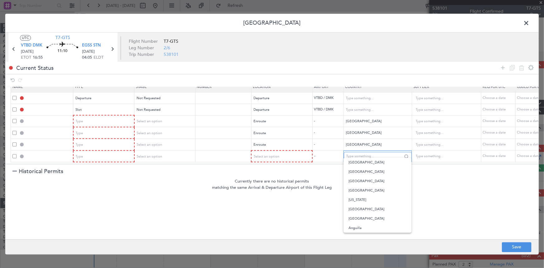
click at [358, 152] on input "text" at bounding box center [374, 156] width 56 height 9
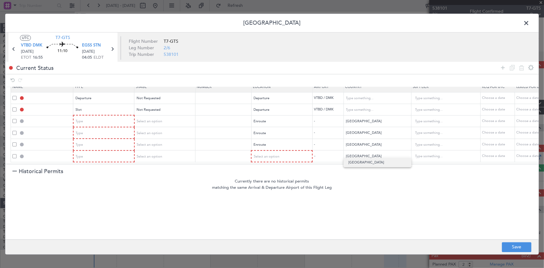
click at [352, 163] on span "Iran" at bounding box center [378, 162] width 58 height 9
type input "Iran"
drag, startPoint x: 502, startPoint y: 65, endPoint x: 430, endPoint y: 133, distance: 99.2
click at [502, 65] on icon at bounding box center [502, 67] width 7 height 7
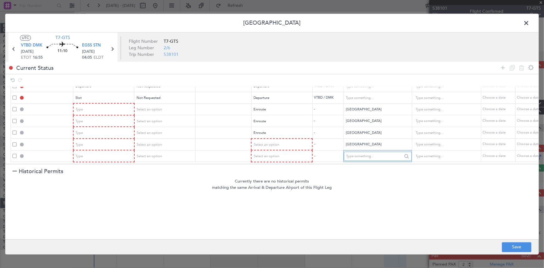
click at [361, 152] on input "text" at bounding box center [374, 156] width 56 height 9
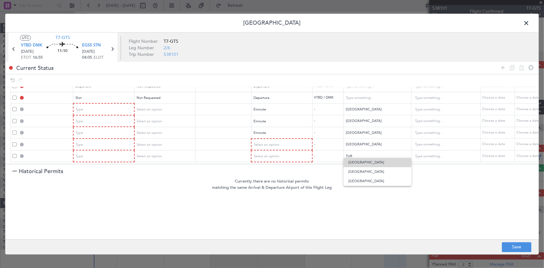
click at [355, 164] on span "Turkey" at bounding box center [378, 162] width 58 height 9
type input "Turkey"
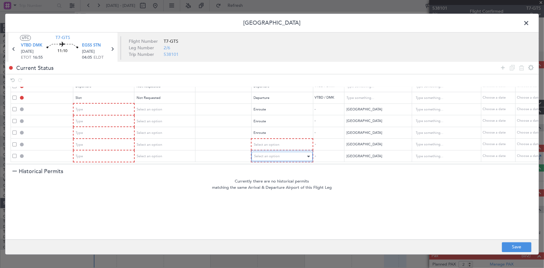
click at [281, 156] on div "Select an option" at bounding box center [280, 156] width 52 height 9
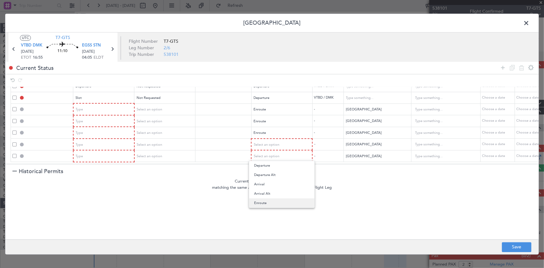
click at [266, 206] on span "Enroute" at bounding box center [281, 202] width 55 height 9
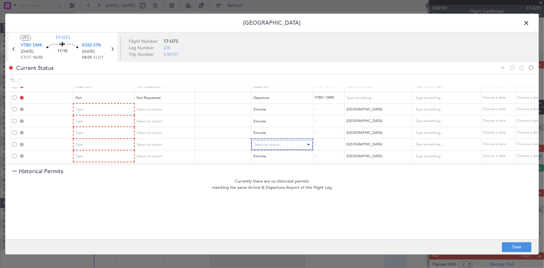
click at [270, 142] on span "Select an option" at bounding box center [267, 144] width 26 height 5
click at [263, 191] on span "Enroute" at bounding box center [281, 190] width 55 height 9
click at [503, 65] on icon at bounding box center [502, 67] width 7 height 7
click at [282, 154] on div "Select an option" at bounding box center [280, 156] width 52 height 9
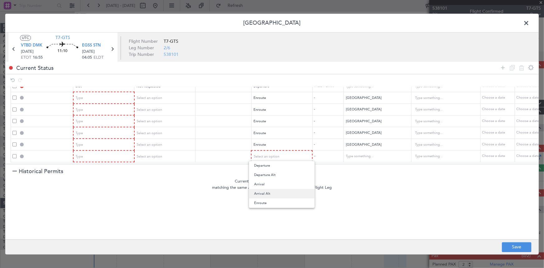
click at [262, 193] on span "Arrival Alt" at bounding box center [281, 193] width 55 height 9
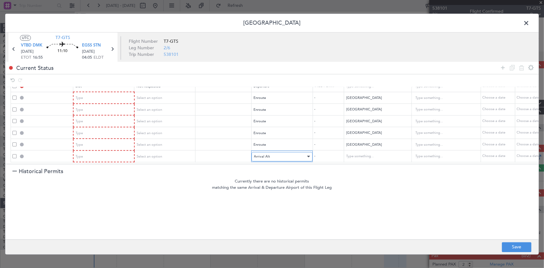
click at [264, 154] on span "Arrival Alt" at bounding box center [262, 156] width 16 height 5
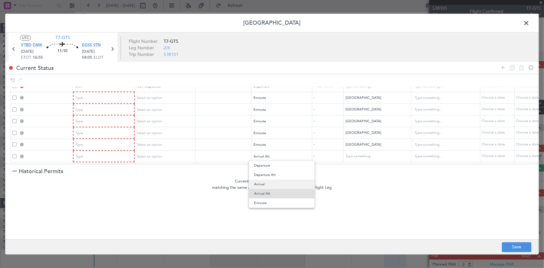
click at [264, 185] on span "Arrival" at bounding box center [281, 184] width 55 height 9
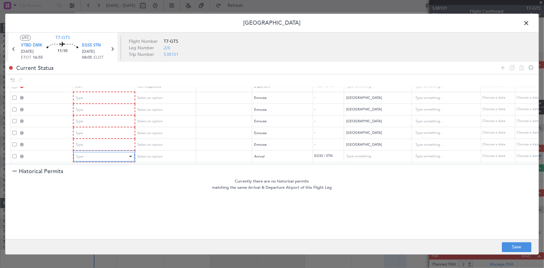
click at [107, 152] on div "Type" at bounding box center [102, 156] width 52 height 9
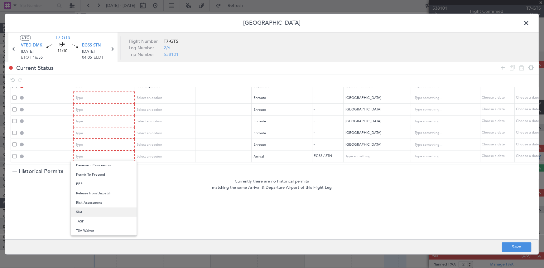
click at [86, 210] on span "Slot" at bounding box center [103, 211] width 55 height 9
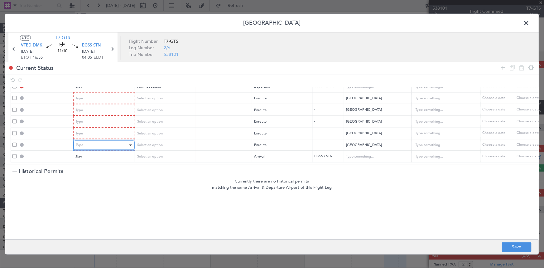
click at [114, 142] on div "Type" at bounding box center [102, 145] width 52 height 9
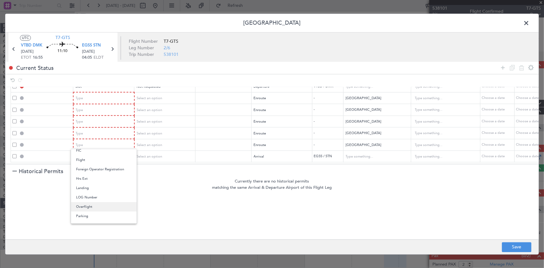
click at [85, 207] on span "Overflight" at bounding box center [103, 206] width 55 height 9
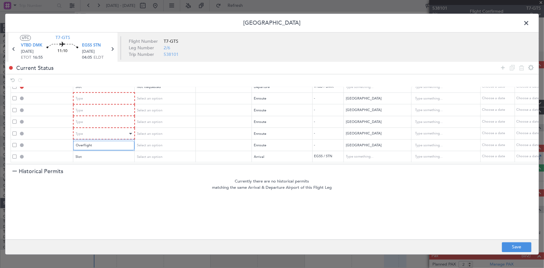
scroll to position [33, 0]
click at [112, 129] on div "Type" at bounding box center [102, 133] width 52 height 9
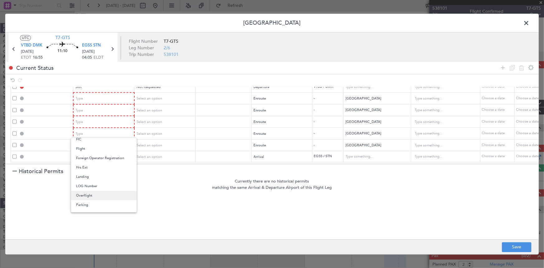
click at [91, 195] on span "Overflight" at bounding box center [103, 195] width 55 height 9
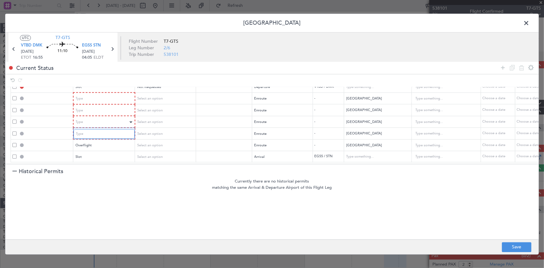
scroll to position [33, 0]
click at [103, 118] on div "Type" at bounding box center [102, 122] width 52 height 9
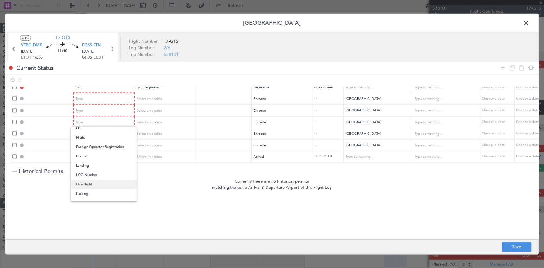
click at [94, 185] on span "Overflight" at bounding box center [103, 184] width 55 height 9
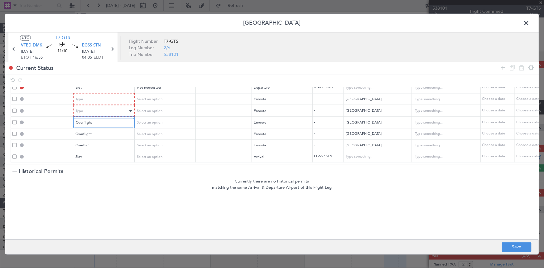
scroll to position [33, 0]
click at [108, 106] on div "Type" at bounding box center [102, 110] width 52 height 9
click at [97, 171] on span "Overflight" at bounding box center [103, 172] width 55 height 9
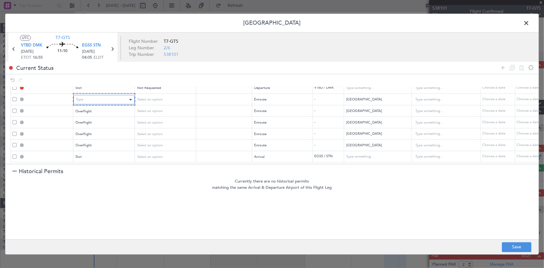
click at [104, 95] on div "Type" at bounding box center [102, 99] width 52 height 9
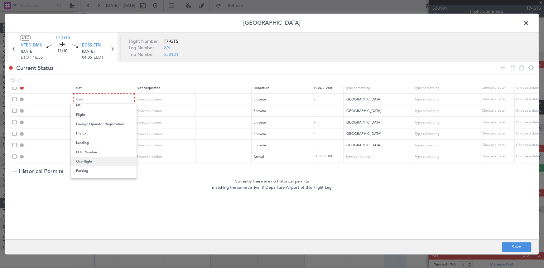
click at [88, 164] on span "Overflight" at bounding box center [103, 161] width 55 height 9
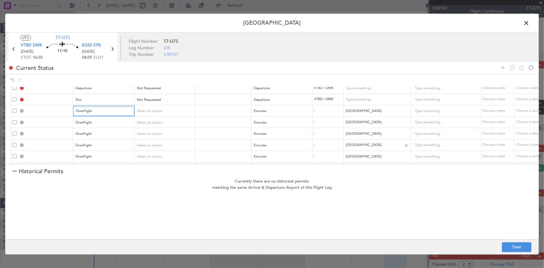
scroll to position [32, 0]
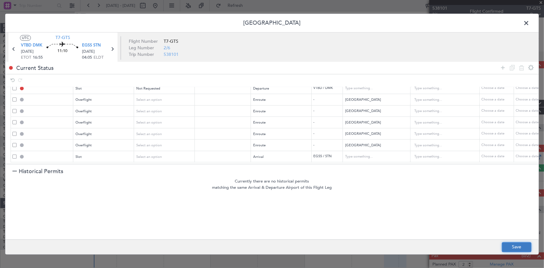
click at [510, 247] on button "Save" at bounding box center [517, 247] width 30 height 10
type input "DEPARTURE"
type input "[GEOGRAPHIC_DATA]"
type input "NNN"
type input "VTBD DEP SLOT"
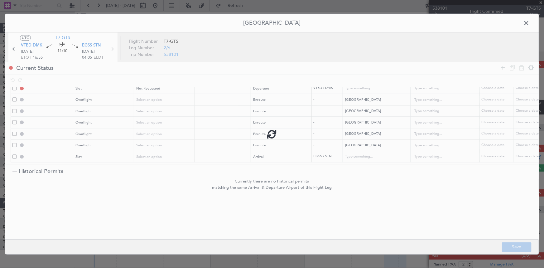
type input "[GEOGRAPHIC_DATA]"
type input "NNN"
type input "MYANMAR OVF"
type input "NNN"
type input "INDIA OVF"
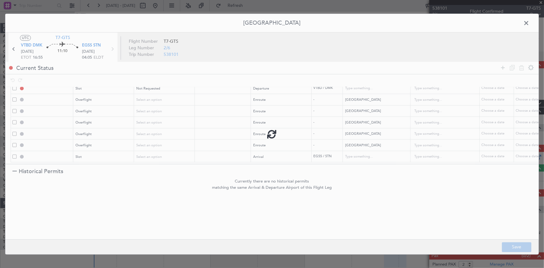
type input "NNN"
type input "3"
type input "PAKISTAN OVF"
type input "NNN"
type input "IRAN OVF"
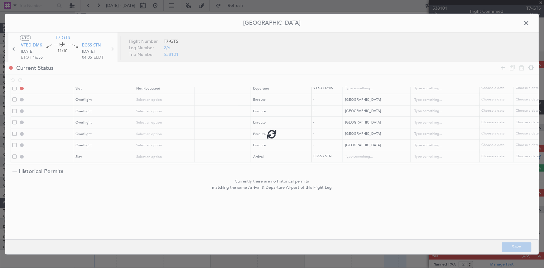
type input "NNN"
type input "2"
type input "TURKEY OVF"
type input "NNN"
type input "EGSS ARR SLOT"
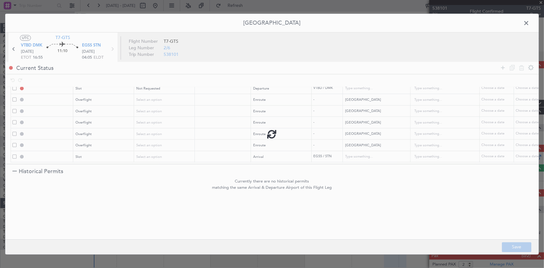
type input "United Kingdom"
type input "NNN"
type input "2"
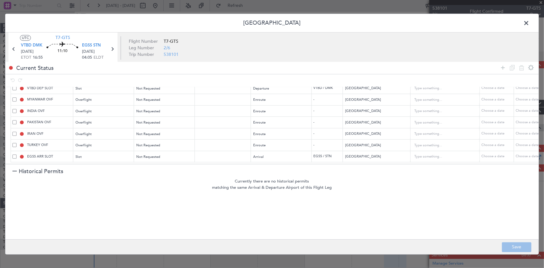
drag, startPoint x: 525, startPoint y: 21, endPoint x: 499, endPoint y: 35, distance: 29.4
click at [529, 21] on span at bounding box center [529, 24] width 0 height 12
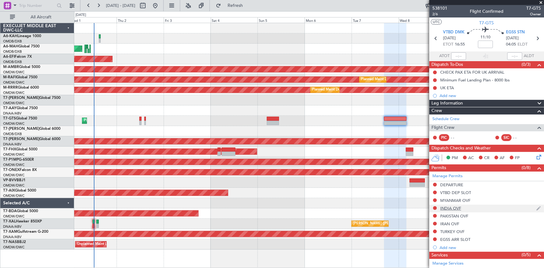
scroll to position [72, 0]
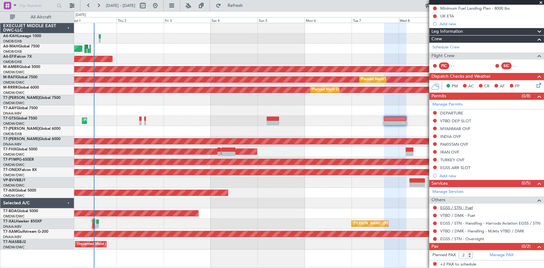
click at [446, 205] on link "EGSS / STN - Fuel" at bounding box center [456, 207] width 33 height 5
click at [456, 214] on link "VTBD / DMK - Fuel" at bounding box center [457, 215] width 35 height 5
click at [447, 239] on link "EGSS / STN - Overnight" at bounding box center [462, 238] width 44 height 5
drag, startPoint x: 248, startPoint y: 7, endPoint x: 468, endPoint y: 79, distance: 231.2
click at [248, 7] on span "Refresh" at bounding box center [235, 5] width 26 height 4
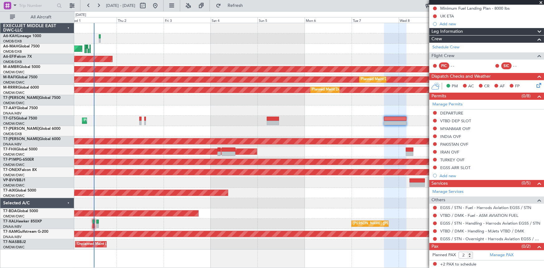
scroll to position [0, 0]
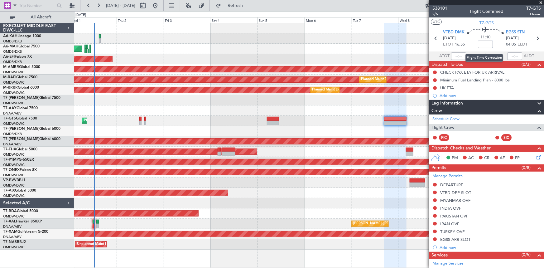
click at [484, 44] on input at bounding box center [485, 44] width 15 height 7
click at [469, 52] on section "ATOT ALDT" at bounding box center [486, 55] width 115 height 9
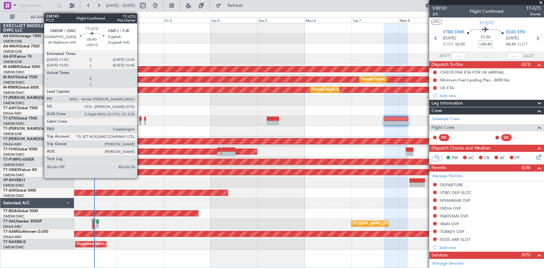
click at [140, 118] on div at bounding box center [140, 119] width 2 height 4
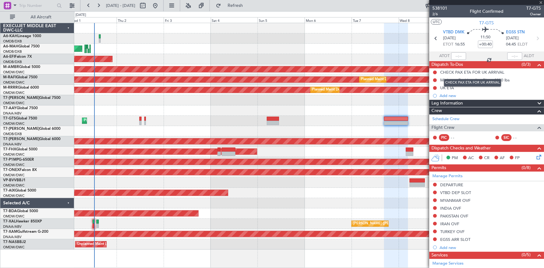
type input "+00:10"
type input "0"
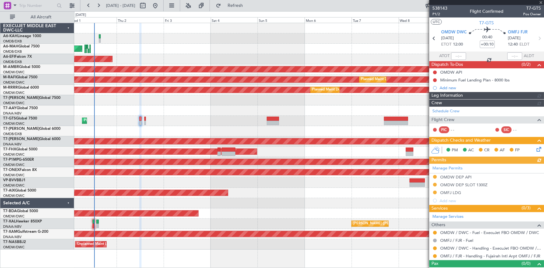
type input "Rohit Roy (ROY)"
type input "7411"
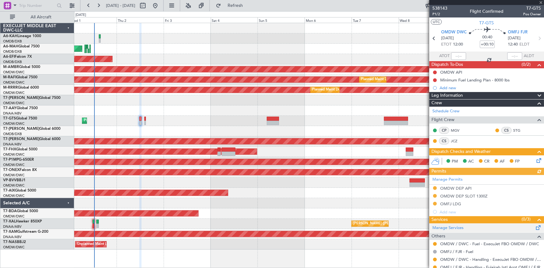
scroll to position [20, 0]
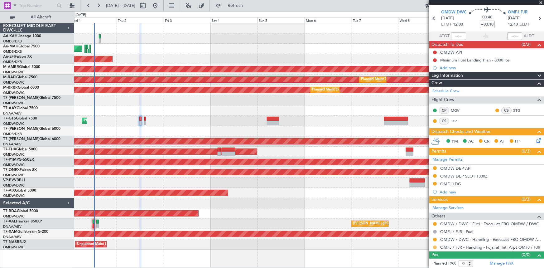
click at [436, 246] on button at bounding box center [435, 247] width 4 height 4
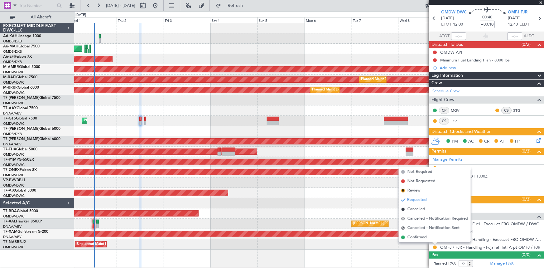
click at [418, 237] on span "Confirmed" at bounding box center [416, 237] width 19 height 6
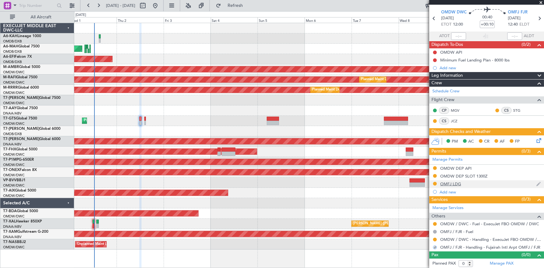
click at [446, 183] on div "OMFJ LDG" at bounding box center [450, 183] width 21 height 5
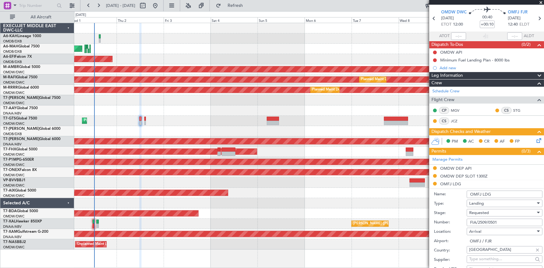
scroll to position [77, 0]
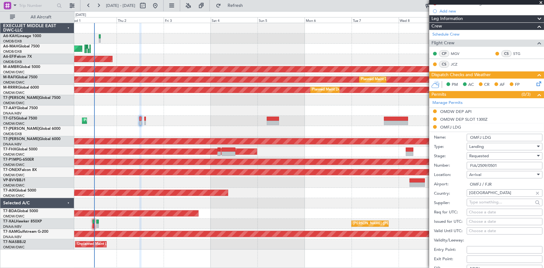
drag, startPoint x: 507, startPoint y: 164, endPoint x: 385, endPoint y: 150, distance: 122.4
click at [385, 150] on fb-app "01 Oct 2025 - 11 Oct 2025 Refresh Quick Links All Aircraft Planned Maint Abu Dh…" at bounding box center [272, 136] width 544 height 263
click at [487, 153] on span "Requested" at bounding box center [479, 156] width 20 height 6
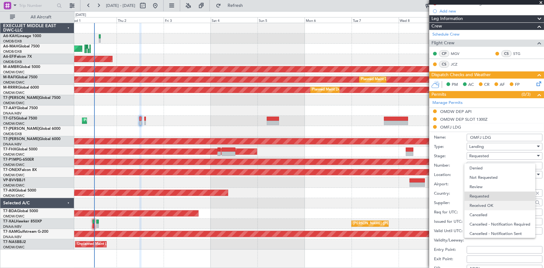
scroll to position [2, 0]
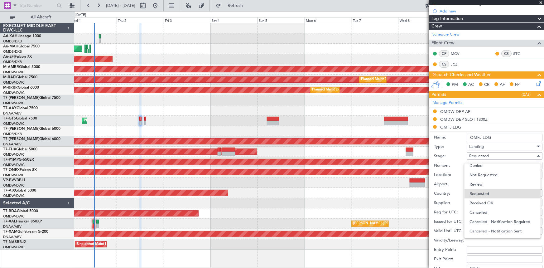
click at [489, 204] on span "Received OK" at bounding box center [502, 202] width 66 height 9
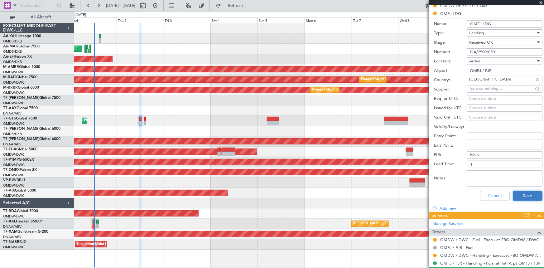
click at [527, 195] on button "Save" at bounding box center [528, 196] width 30 height 10
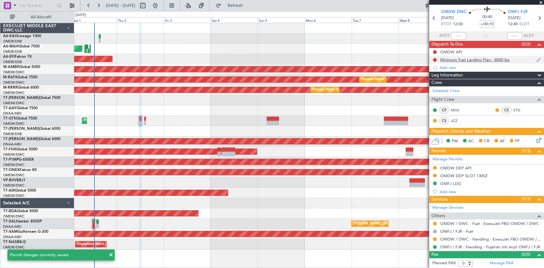
scroll to position [0, 0]
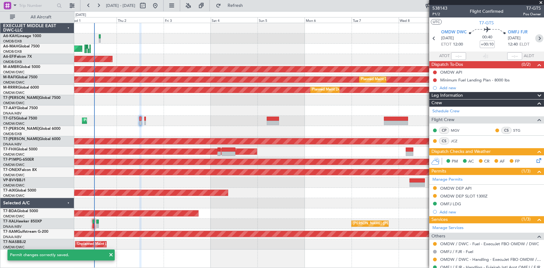
click at [536, 37] on icon at bounding box center [539, 38] width 8 height 8
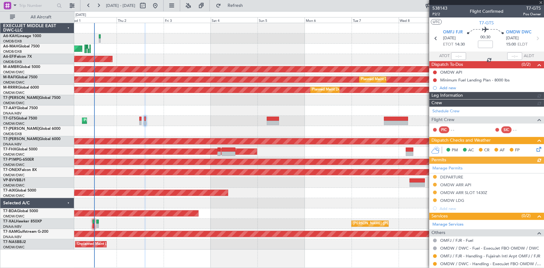
type input "Rohit Roy (ROY)"
type input "7413"
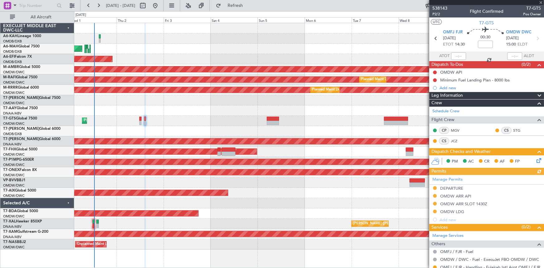
click at [454, 187] on div "Manage Permits DEPARTURE OMDW ARR API OMDW ARR SLOT 1430Z OMDW LDG Add new" at bounding box center [486, 199] width 115 height 49
click at [449, 186] on div "Manage Permits DEPARTURE OMDW ARR API OMDW ARR SLOT 1430Z OMDW LDG Add new" at bounding box center [486, 199] width 115 height 49
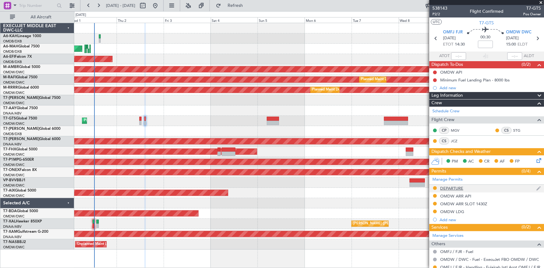
click at [452, 188] on div "DEPARTURE" at bounding box center [451, 187] width 23 height 5
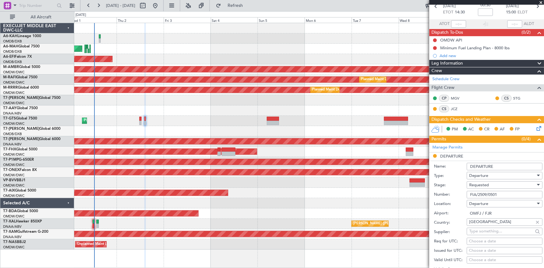
scroll to position [56, 0]
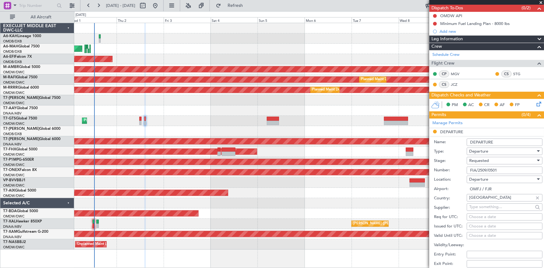
drag, startPoint x: 503, startPoint y: 168, endPoint x: 419, endPoint y: 166, distance: 84.2
click at [419, 166] on fb-app "01 Oct 2025 - 11 Oct 2025 Refresh Quick Links All Aircraft Planned Maint Abu Dh…" at bounding box center [272, 136] width 544 height 263
click at [478, 159] on span "Requested" at bounding box center [479, 161] width 20 height 6
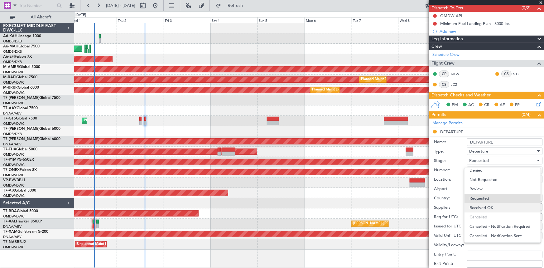
click at [485, 207] on span "Received OK" at bounding box center [502, 207] width 66 height 9
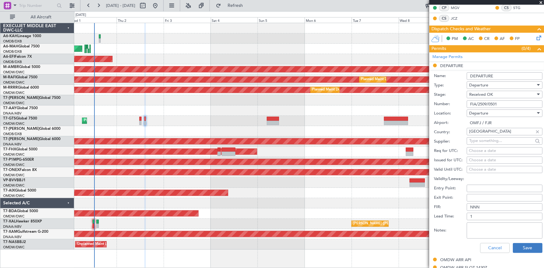
scroll to position [142, 0]
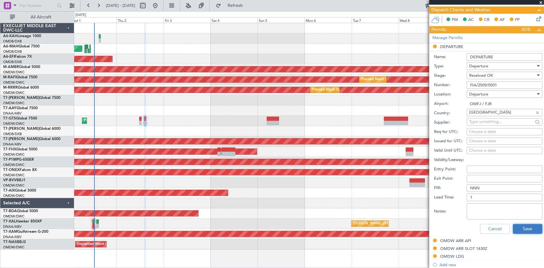
click at [524, 229] on button "Save" at bounding box center [528, 229] width 30 height 10
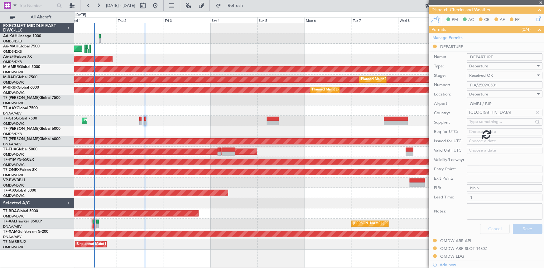
scroll to position [28, 0]
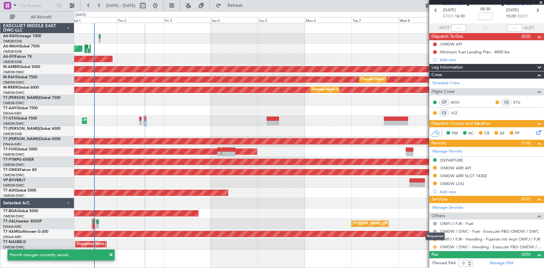
click at [435, 245] on button at bounding box center [435, 247] width 4 height 4
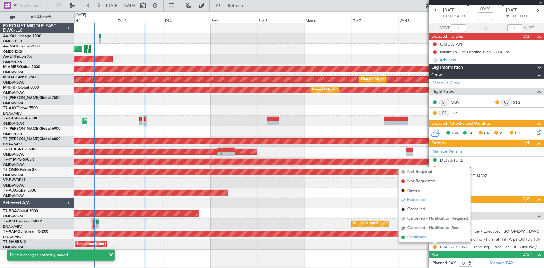
click at [415, 238] on span "Confirmed" at bounding box center [416, 237] width 19 height 6
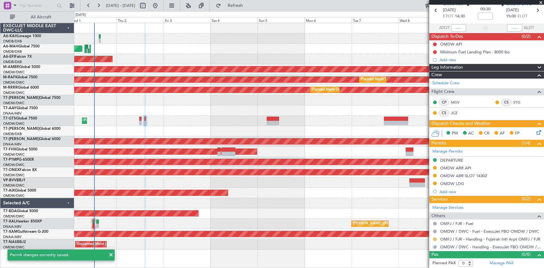
click at [435, 238] on button at bounding box center [435, 239] width 4 height 4
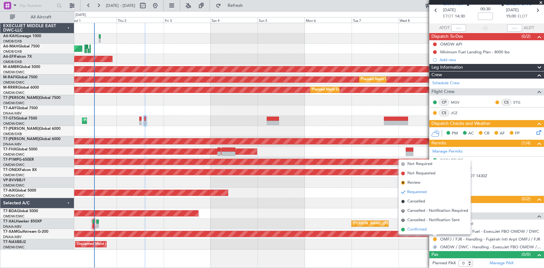
click at [420, 230] on span "Confirmed" at bounding box center [416, 229] width 19 height 6
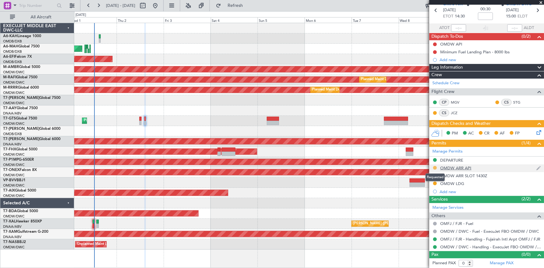
click at [434, 166] on button at bounding box center [435, 168] width 4 height 4
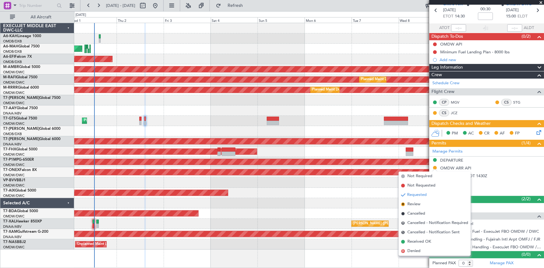
click at [355, 188] on div "Planned Maint Dubai (Al Maktoum Intl)" at bounding box center [309, 193] width 470 height 10
click at [363, 190] on div "Planned Maint Dubai (Al Maktoum Intl)" at bounding box center [309, 193] width 470 height 10
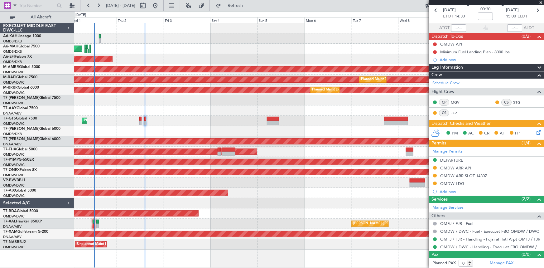
click at [468, 175] on div "OMDW ARR SLOT 1430Z" at bounding box center [463, 175] width 47 height 5
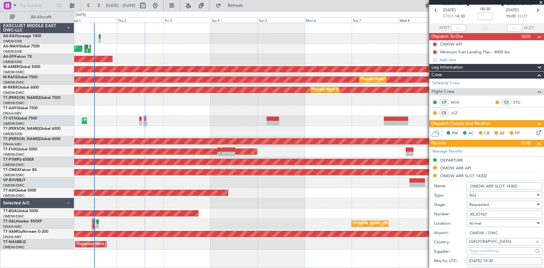
scroll to position [56, 0]
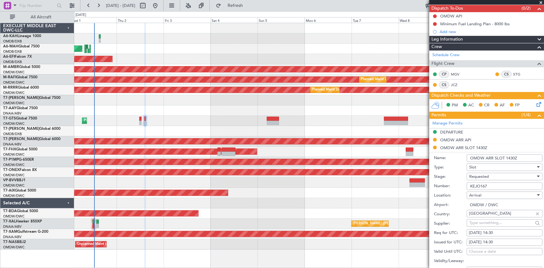
click at [506, 156] on input "OMDW ARR SLOT 1430Z" at bounding box center [505, 157] width 76 height 7
type input "OMDW ARR SLOT 1500Z"
drag, startPoint x: 495, startPoint y: 186, endPoint x: 371, endPoint y: 185, distance: 124.4
click at [371, 185] on fb-app "01 Oct 2025 - 11 Oct 2025 Refresh Quick Links All Aircraft Planned Maint Abu Dh…" at bounding box center [272, 136] width 544 height 263
paste input "EJO112"
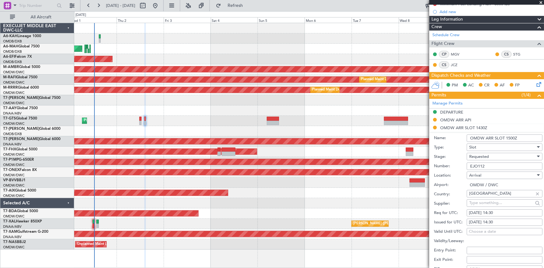
scroll to position [84, 0]
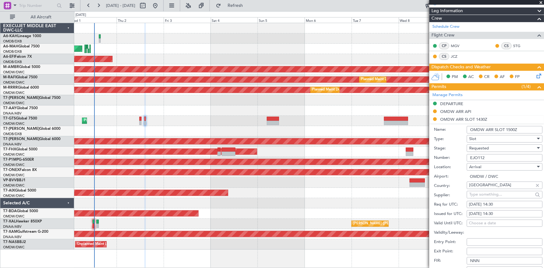
type input "EJO112"
click at [493, 203] on div "01/10/2025 14:30" at bounding box center [504, 204] width 71 height 6
select select "10"
select select "2025"
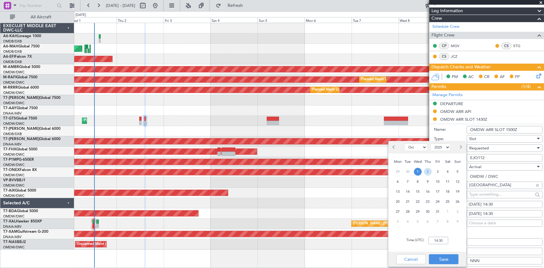
click at [428, 173] on span "2" at bounding box center [428, 172] width 8 height 8
click at [431, 241] on input "00:00" at bounding box center [438, 240] width 20 height 7
type input "15:00"
click at [444, 257] on button "Save" at bounding box center [444, 259] width 30 height 10
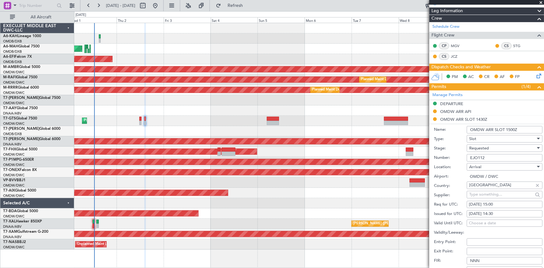
click at [485, 214] on div "01/10/2025 14:30" at bounding box center [504, 214] width 71 height 6
select select "10"
select select "2025"
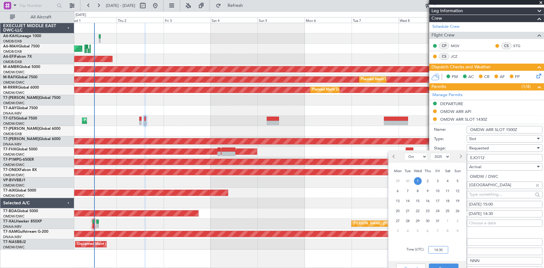
click at [431, 250] on input "14:30" at bounding box center [438, 249] width 20 height 7
click at [429, 176] on div "2" at bounding box center [428, 181] width 10 height 10
click at [432, 249] on input "00:00" at bounding box center [438, 249] width 20 height 7
type input "15:00"
click at [444, 265] on button "Save" at bounding box center [444, 268] width 30 height 10
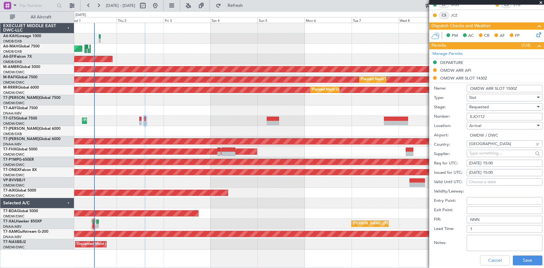
scroll to position [141, 0]
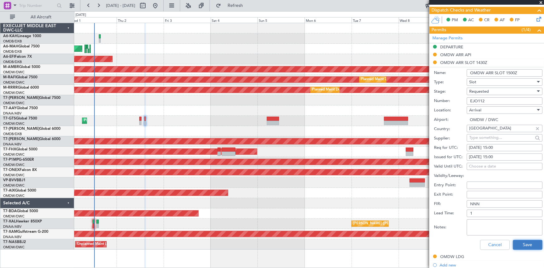
click at [518, 243] on button "Save" at bounding box center [528, 245] width 30 height 10
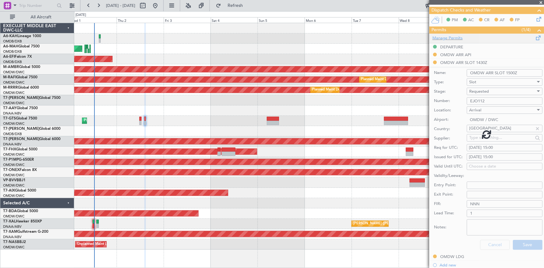
scroll to position [28, 0]
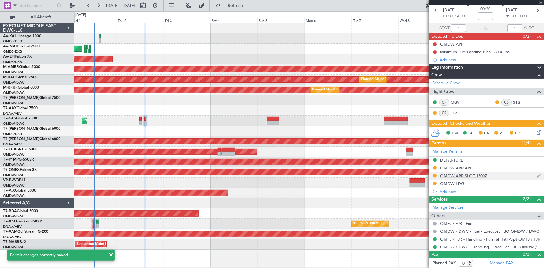
click at [452, 175] on div "OMDW ARR SLOT 1500Z" at bounding box center [463, 175] width 47 height 5
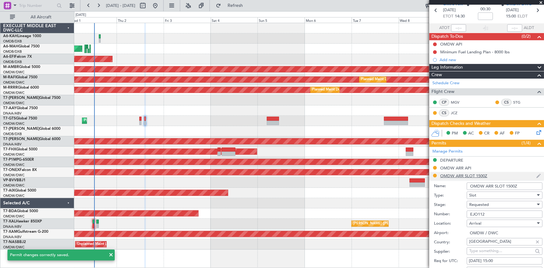
scroll to position [141, 0]
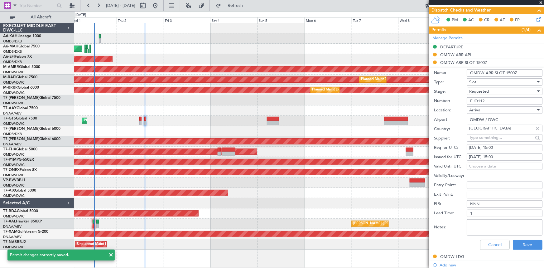
click at [485, 91] on span "Requested" at bounding box center [479, 92] width 20 height 6
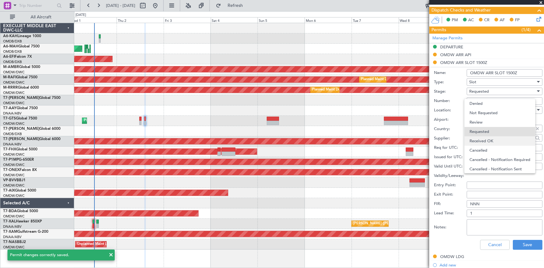
scroll to position [2, 0]
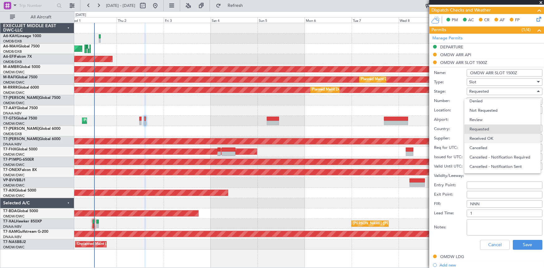
click at [493, 139] on span "Received OK" at bounding box center [502, 138] width 66 height 9
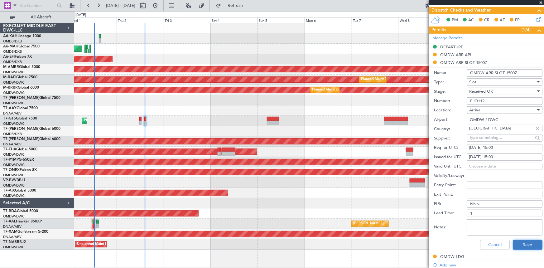
click at [524, 244] on button "Save" at bounding box center [528, 245] width 30 height 10
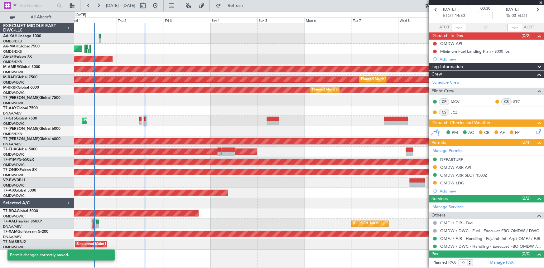
scroll to position [28, 0]
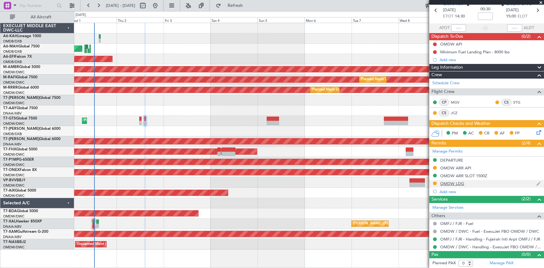
click at [455, 181] on div "OMDW LDG" at bounding box center [452, 183] width 24 height 5
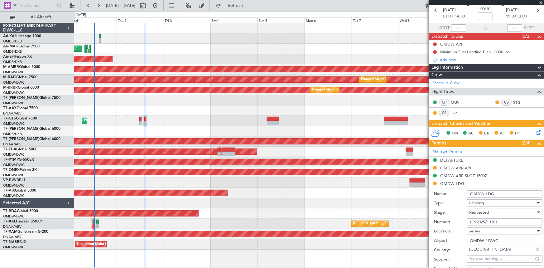
scroll to position [141, 0]
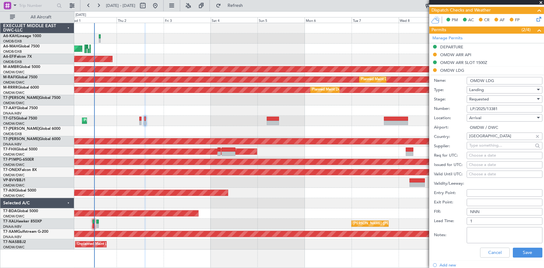
click at [482, 95] on div "Requested" at bounding box center [502, 98] width 66 height 9
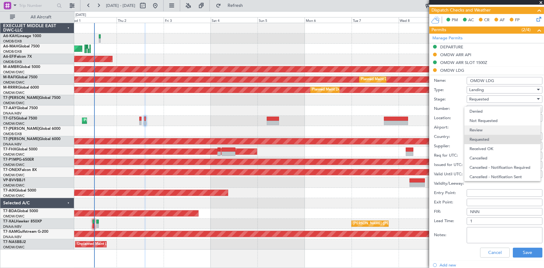
scroll to position [2, 0]
click at [484, 147] on span "Received OK" at bounding box center [502, 146] width 66 height 9
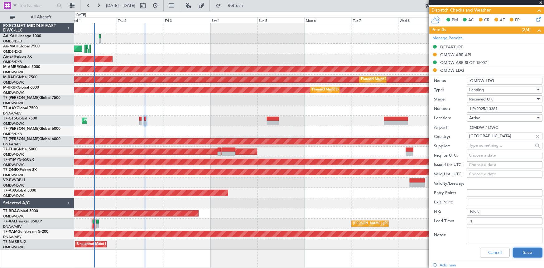
click at [523, 253] on button "Save" at bounding box center [528, 253] width 30 height 10
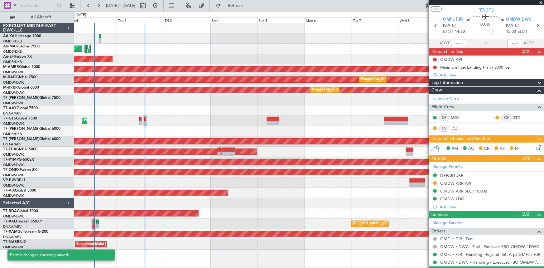
scroll to position [0, 0]
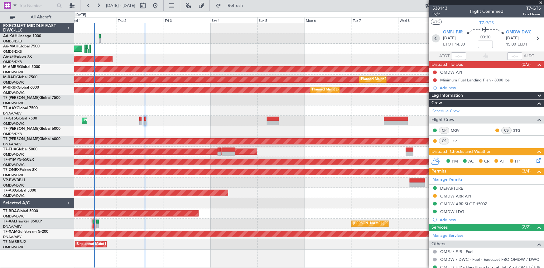
click at [436, 37] on icon at bounding box center [436, 38] width 8 height 8
type input "+00:10"
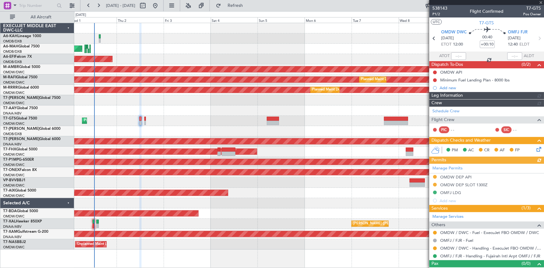
type input "Rohit Roy (ROY)"
type input "7411"
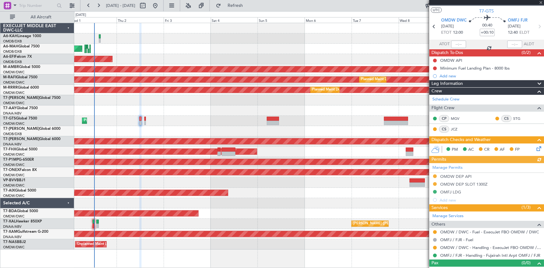
scroll to position [20, 0]
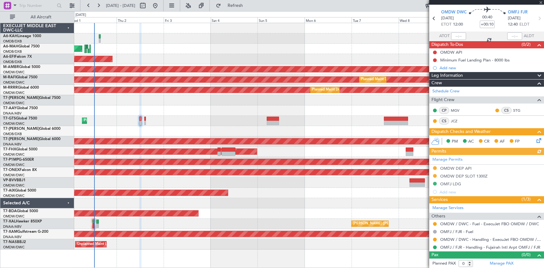
click at [468, 176] on div "Manage Permits OMDW DEP API OMDW DEP SLOT 1300Z OMFJ LDG Add new" at bounding box center [486, 175] width 115 height 41
click at [461, 175] on div "Manage Permits OMDW DEP API OMDW DEP SLOT 1300Z OMFJ LDG Add new" at bounding box center [486, 175] width 115 height 41
click at [464, 176] on div "Manage Permits OMDW DEP API OMDW DEP SLOT 1300Z OMFJ LDG Add new" at bounding box center [486, 175] width 115 height 41
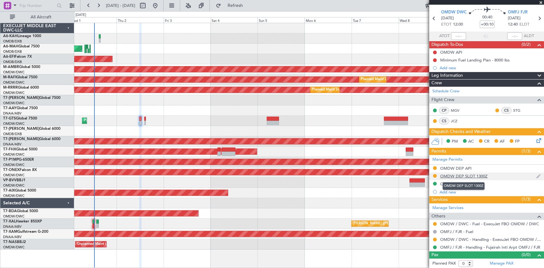
click at [476, 175] on div "OMDW DEP SLOT 1300Z" at bounding box center [463, 175] width 47 height 5
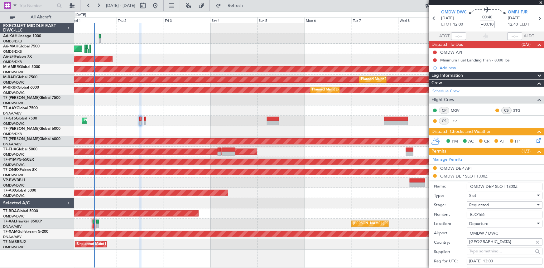
click at [508, 186] on input "OMDW DEP SLOT 1300Z" at bounding box center [505, 186] width 76 height 7
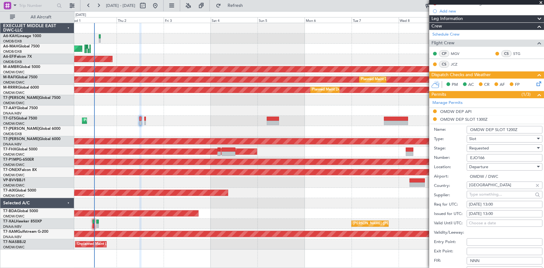
type input "OMDW DEP SLOT 1200Z"
drag, startPoint x: 477, startPoint y: 154, endPoint x: 377, endPoint y: 144, distance: 100.5
click at [377, 144] on fb-app "01 Oct 2025 - 11 Oct 2025 Refresh Quick Links All Aircraft Planned Maint Abu Dh…" at bounding box center [272, 136] width 544 height 263
paste input "21"
type input "EJO121"
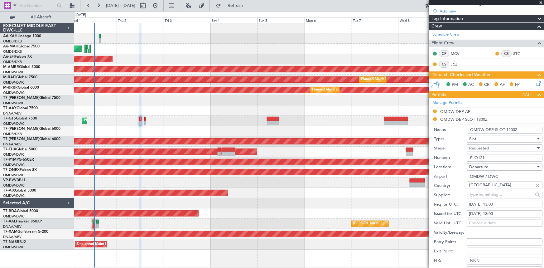
click at [492, 144] on div "Requested" at bounding box center [502, 147] width 66 height 9
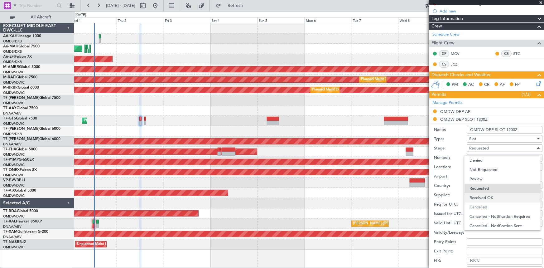
scroll to position [2, 0]
click at [495, 196] on span "Received OK" at bounding box center [502, 194] width 66 height 9
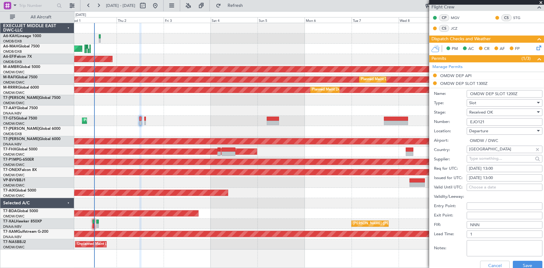
scroll to position [133, 0]
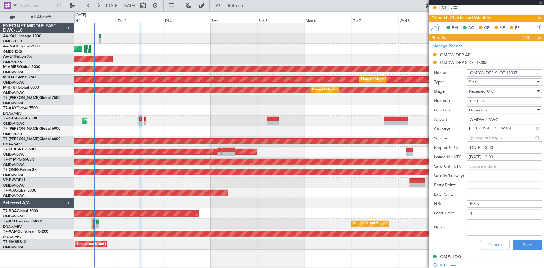
click at [492, 148] on div "01/10/2025 13:00" at bounding box center [504, 148] width 71 height 6
select select "10"
select select "2025"
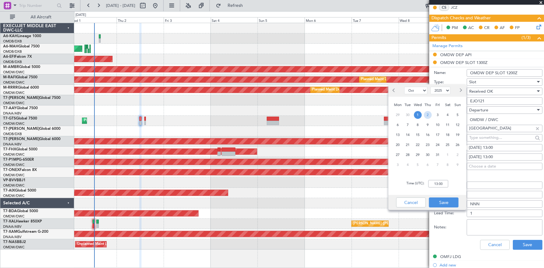
click at [427, 115] on span "2" at bounding box center [428, 115] width 8 height 8
click at [430, 185] on input "00:00" at bounding box center [438, 183] width 20 height 7
type input "12:00"
click at [443, 204] on button "Save" at bounding box center [444, 202] width 30 height 10
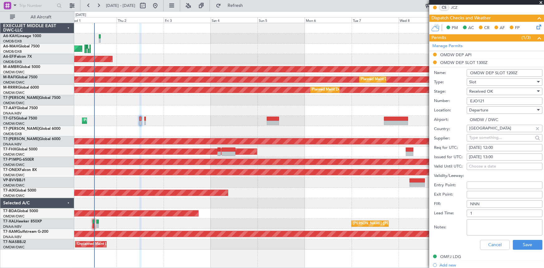
click at [486, 156] on div "01/10/2025 13:00" at bounding box center [504, 157] width 71 height 6
select select "10"
select select "2025"
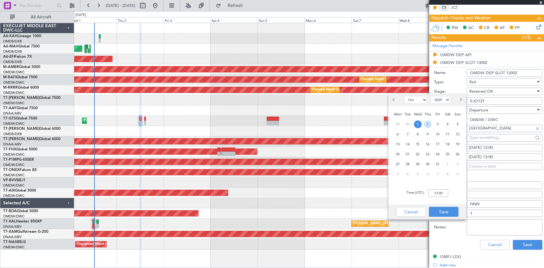
click at [431, 122] on span "2" at bounding box center [428, 124] width 8 height 8
click at [433, 193] on input "00:00" at bounding box center [438, 192] width 20 height 7
type input "12:00"
click at [446, 210] on button "Save" at bounding box center [444, 212] width 30 height 10
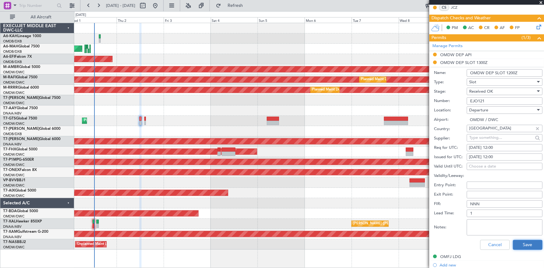
click at [530, 243] on button "Save" at bounding box center [528, 245] width 30 height 10
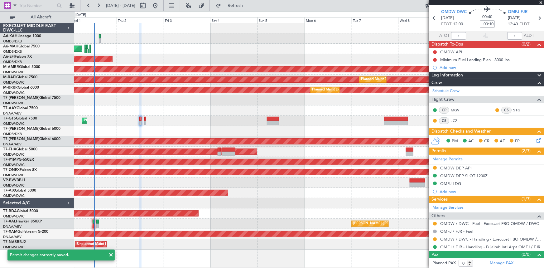
scroll to position [20, 0]
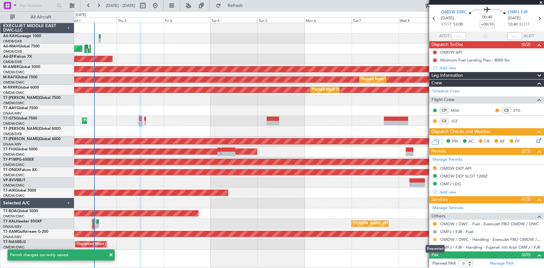
click at [435, 238] on button at bounding box center [435, 240] width 4 height 4
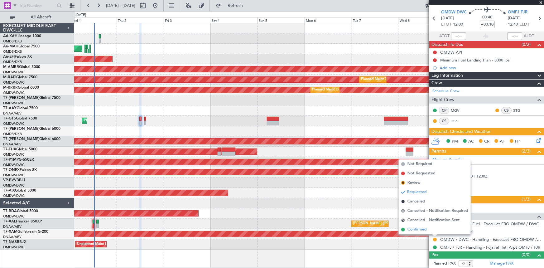
click at [416, 228] on span "Confirmed" at bounding box center [416, 229] width 19 height 6
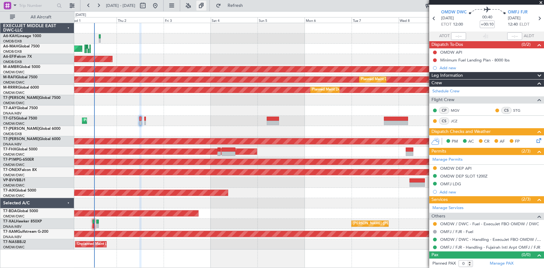
type input "Rohit Roy (ROY)"
type input "7411"
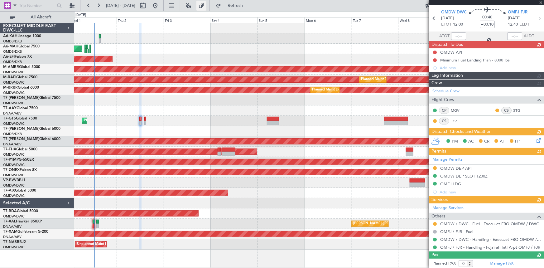
type input "Rohit Roy (ROY)"
type input "7411"
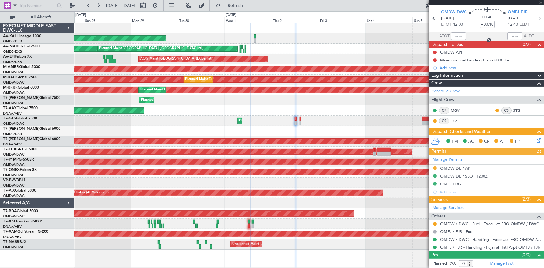
click at [329, 46] on div "Planned Maint Dubai (Dubai Intl) Planned Maint Dubai (Dubai Intl)" at bounding box center [309, 49] width 470 height 10
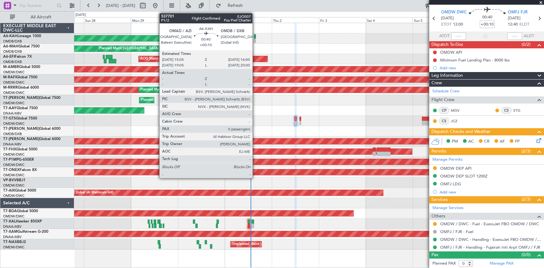
click at [255, 36] on div at bounding box center [255, 36] width 2 height 4
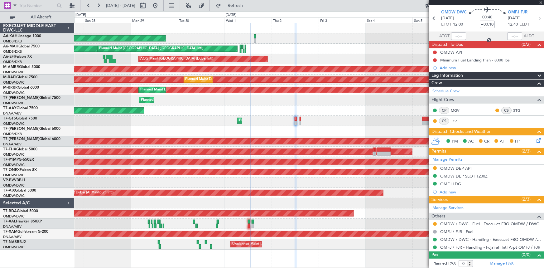
scroll to position [0, 0]
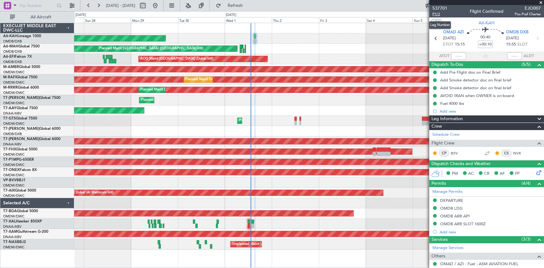
click at [439, 15] on span "P1/2" at bounding box center [439, 14] width 15 height 5
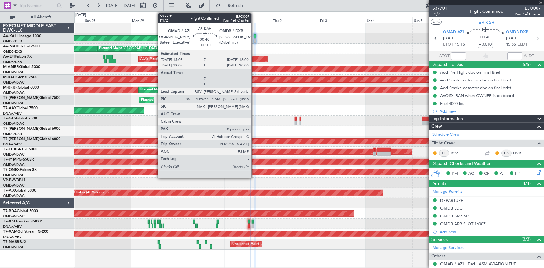
click at [254, 35] on div at bounding box center [255, 36] width 2 height 4
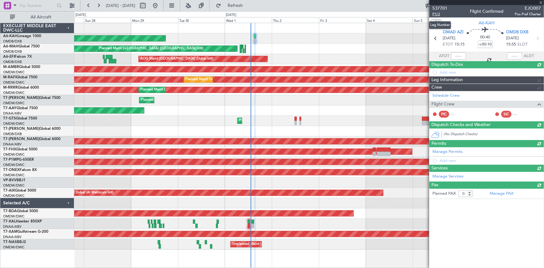
click at [434, 14] on span "P1/2" at bounding box center [439, 14] width 15 height 5
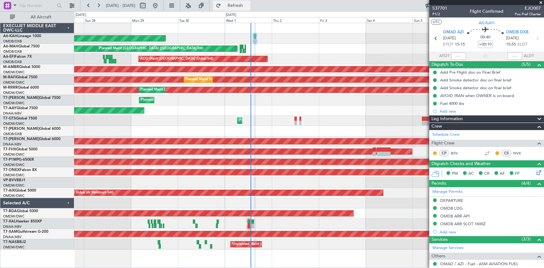
click at [248, 1] on button "Refresh" at bounding box center [231, 6] width 37 height 10
click at [248, 5] on span "Refresh" at bounding box center [235, 5] width 26 height 4
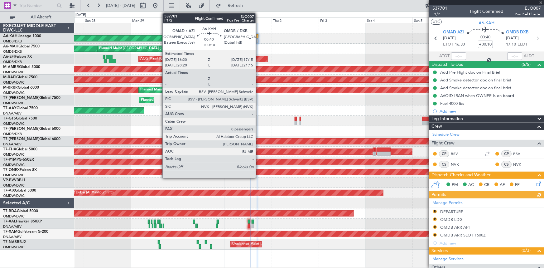
click at [258, 38] on div at bounding box center [258, 36] width 2 height 4
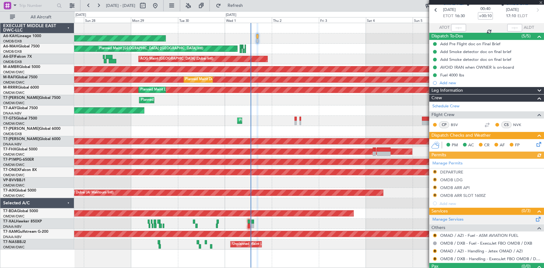
scroll to position [40, 0]
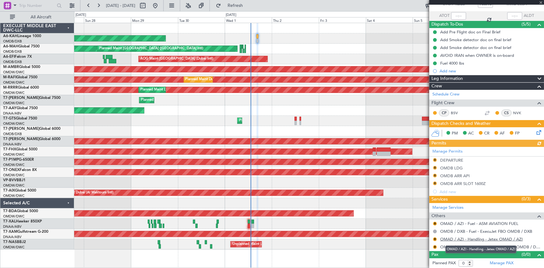
click at [464, 239] on link "OMAD / AZI - Handling - Jetex OMAD / AZI" at bounding box center [481, 238] width 83 height 5
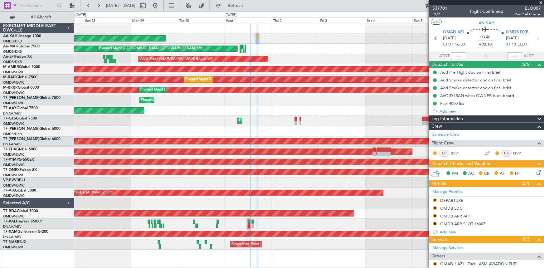
type input "[PERSON_NAME] ([PERSON_NAME])"
type input "7399"
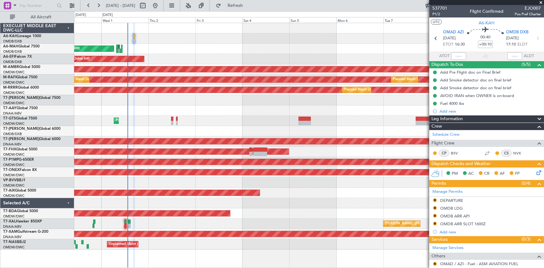
click at [148, 100] on div "Planned Maint Dubai (Al Maktoum Intl)" at bounding box center [309, 100] width 470 height 10
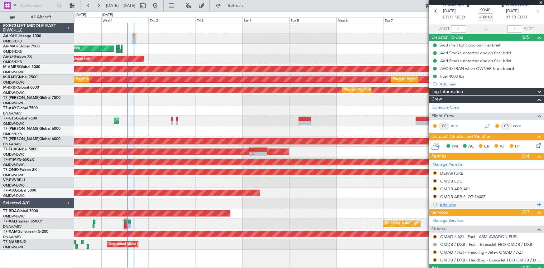
scroll to position [40, 0]
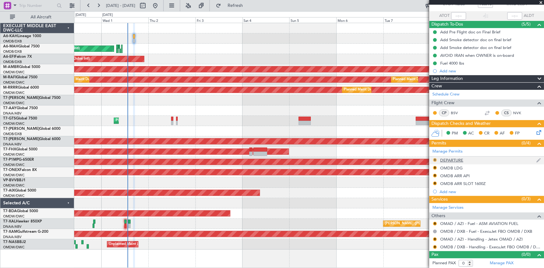
click at [434, 159] on button "R" at bounding box center [435, 160] width 4 height 4
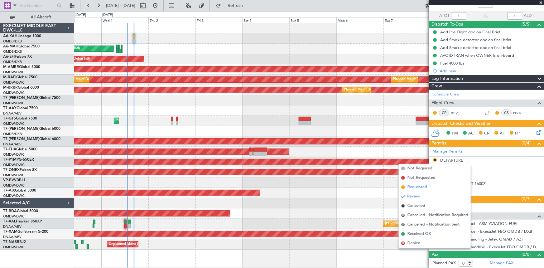
click at [416, 189] on span "Requested" at bounding box center [417, 187] width 20 height 6
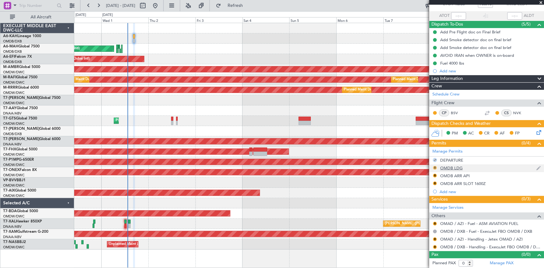
click at [436, 166] on button "R" at bounding box center [435, 168] width 4 height 4
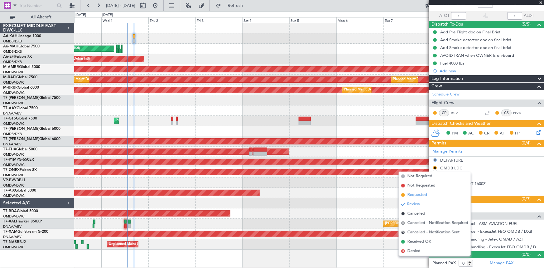
click at [421, 193] on span "Requested" at bounding box center [417, 195] width 20 height 6
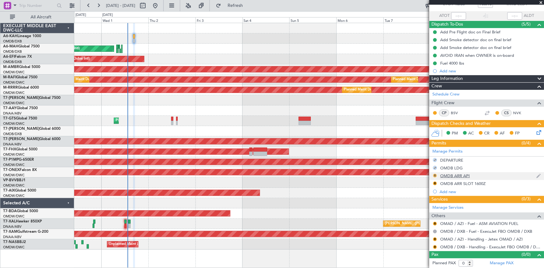
click at [435, 174] on button "R" at bounding box center [435, 176] width 4 height 4
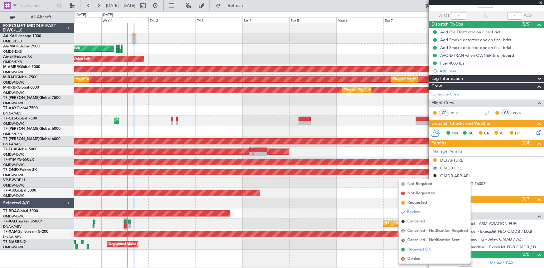
click at [419, 250] on span "Received OK" at bounding box center [419, 249] width 24 height 6
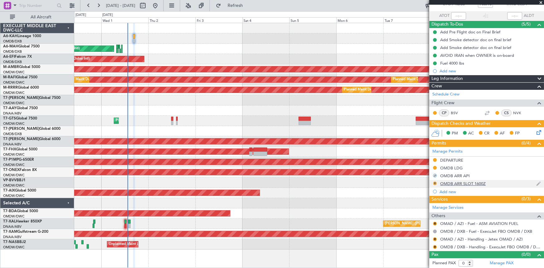
click at [435, 183] on button "R" at bounding box center [435, 183] width 4 height 4
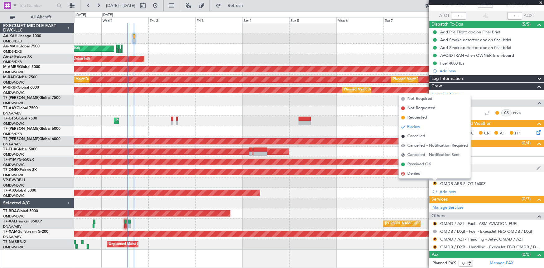
drag, startPoint x: 415, startPoint y: 164, endPoint x: 429, endPoint y: 169, distance: 14.9
click at [415, 164] on span "Received OK" at bounding box center [419, 164] width 24 height 6
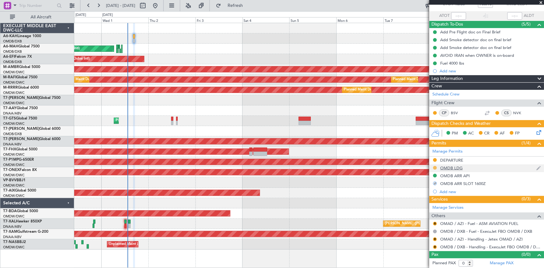
click at [436, 166] on button at bounding box center [435, 168] width 4 height 4
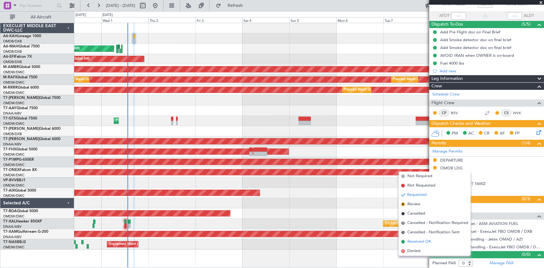
click at [417, 243] on span "Received OK" at bounding box center [419, 241] width 24 height 6
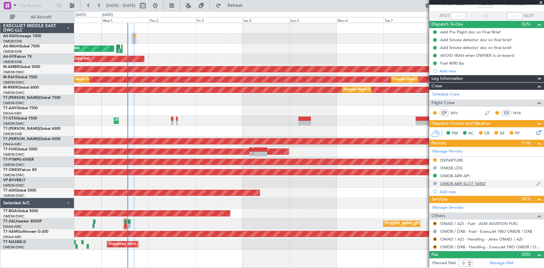
click at [434, 183] on div at bounding box center [434, 182] width 5 height 5
click at [435, 182] on button at bounding box center [435, 183] width 4 height 4
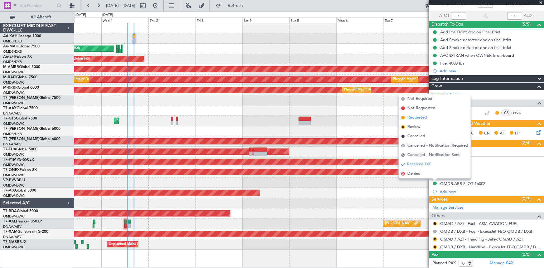
click at [416, 118] on span "Requested" at bounding box center [417, 117] width 20 height 6
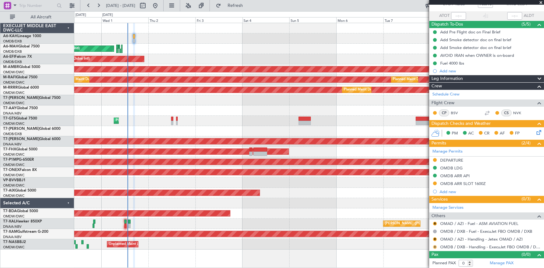
click at [433, 245] on button "R" at bounding box center [435, 247] width 4 height 4
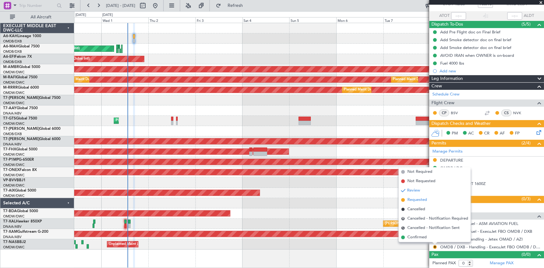
click at [414, 199] on span "Requested" at bounding box center [417, 200] width 20 height 6
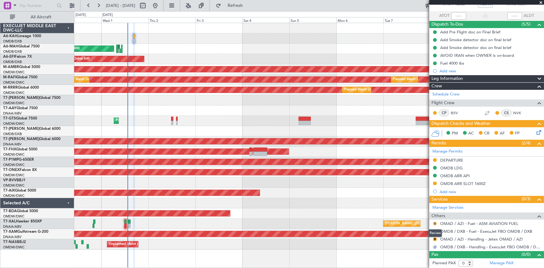
click at [435, 222] on button "R" at bounding box center [435, 224] width 4 height 4
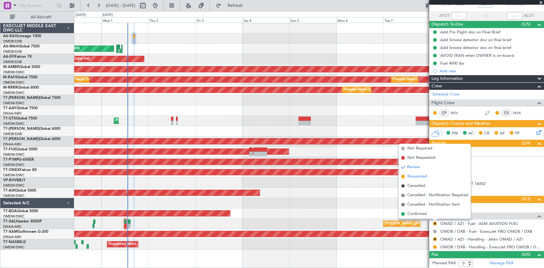
click at [415, 176] on span "Requested" at bounding box center [417, 176] width 20 height 6
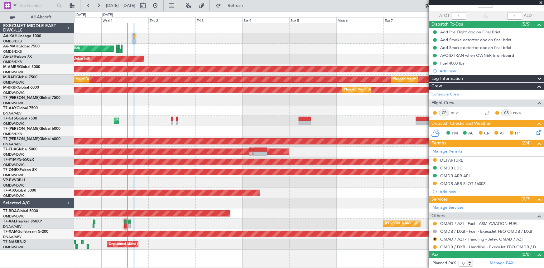
type input "[PERSON_NAME] ([PERSON_NAME])"
type input "7399"
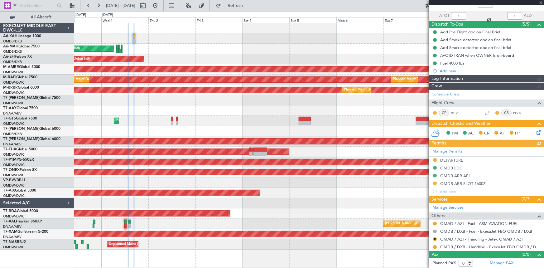
type input "[PERSON_NAME] ([PERSON_NAME])"
type input "7399"
type input "[PERSON_NAME] ([PERSON_NAME])"
type input "7399"
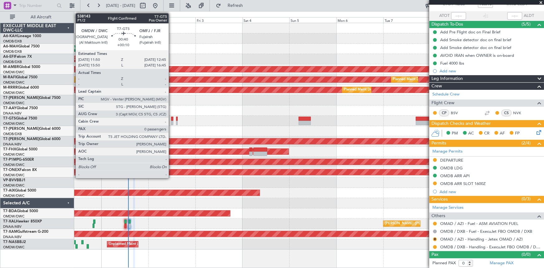
click at [171, 119] on div at bounding box center [172, 119] width 2 height 4
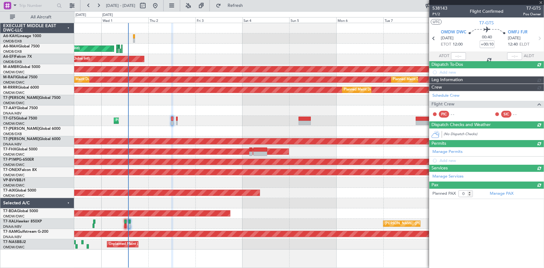
scroll to position [0, 0]
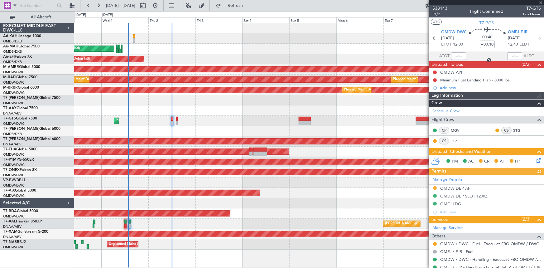
type input "[PERSON_NAME] ([PERSON_NAME])"
type input "7411"
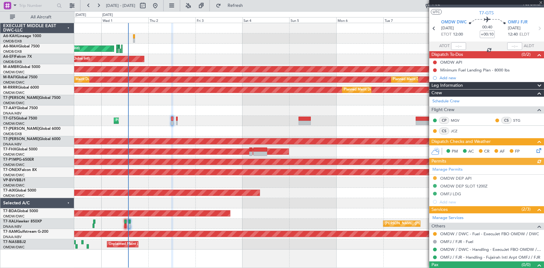
scroll to position [20, 0]
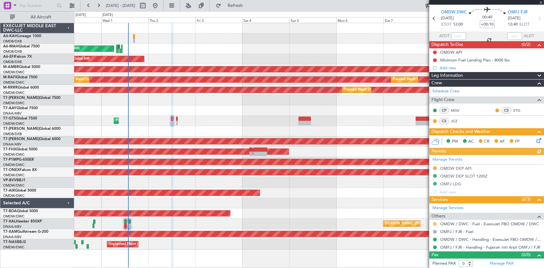
click at [435, 222] on button at bounding box center [435, 224] width 4 height 4
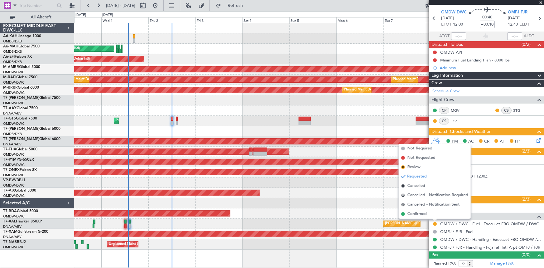
drag, startPoint x: 418, startPoint y: 214, endPoint x: 421, endPoint y: 206, distance: 8.4
click at [419, 209] on li "Confirmed" at bounding box center [435, 213] width 72 height 9
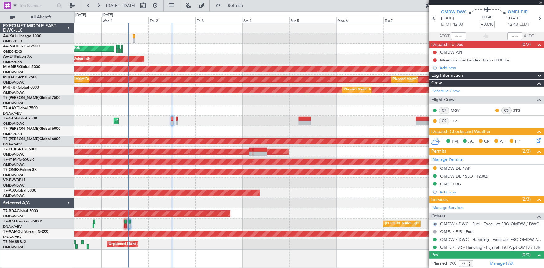
scroll to position [0, 0]
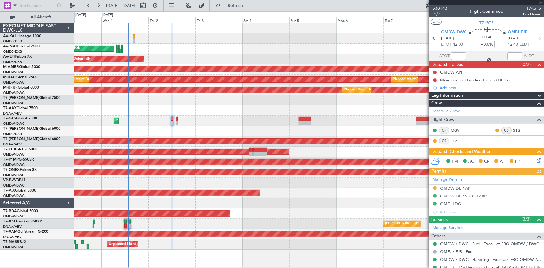
type input "[PERSON_NAME] ([PERSON_NAME])"
type input "7411"
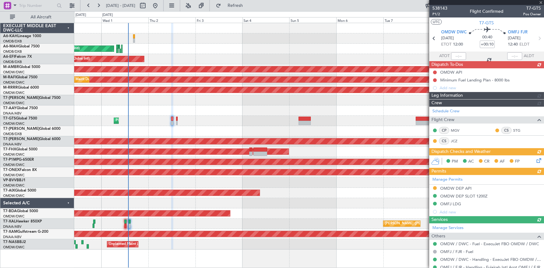
type input "[PERSON_NAME] ([PERSON_NAME])"
type input "7411"
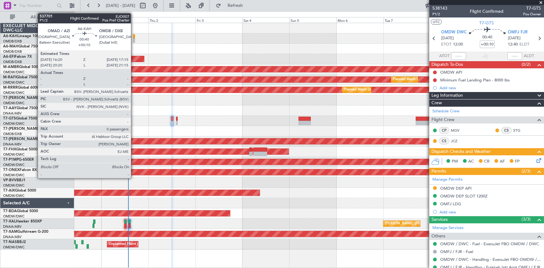
click at [134, 36] on div at bounding box center [134, 36] width 2 height 4
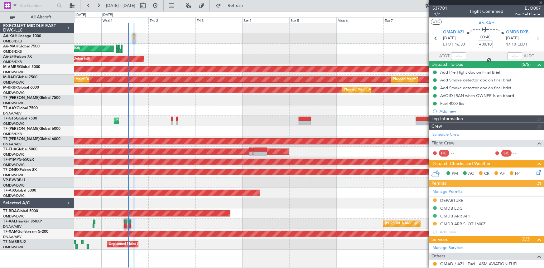
type input "[PERSON_NAME] ([PERSON_NAME])"
type input "7399"
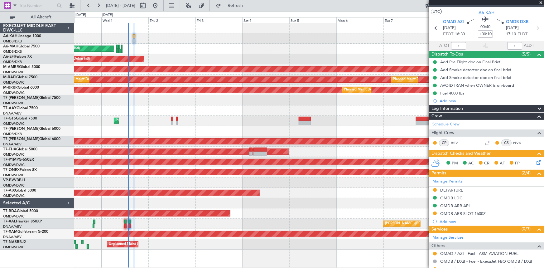
scroll to position [40, 0]
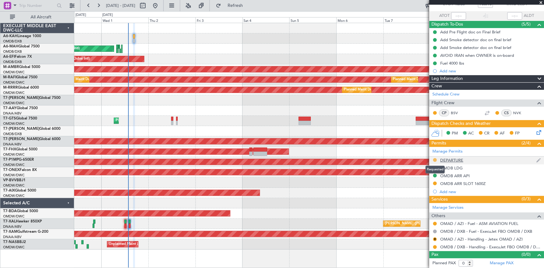
click at [434, 158] on button at bounding box center [435, 160] width 4 height 4
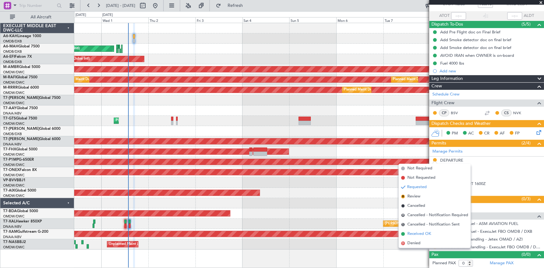
click at [417, 231] on span "Received OK" at bounding box center [419, 234] width 24 height 6
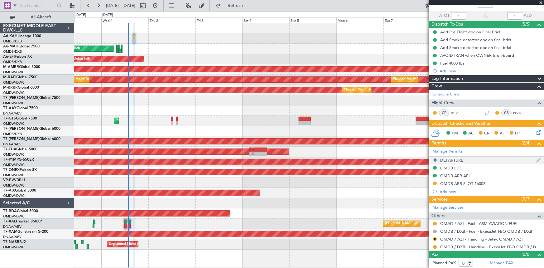
click at [448, 157] on div "DEPARTURE" at bounding box center [451, 159] width 23 height 5
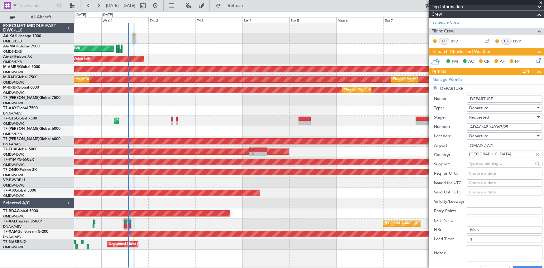
scroll to position [153, 0]
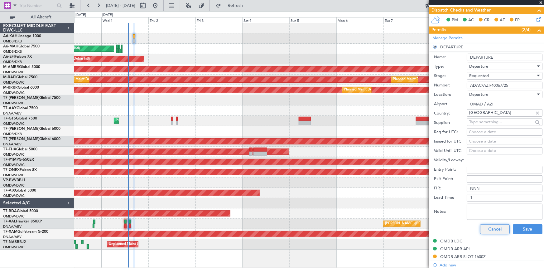
click at [496, 227] on button "Cancel" at bounding box center [495, 229] width 30 height 10
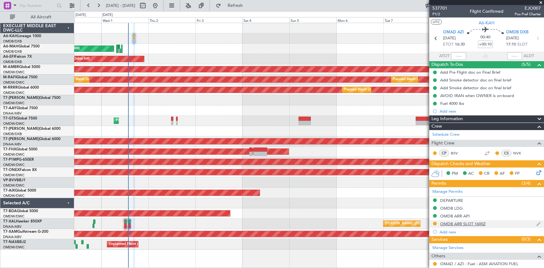
scroll to position [40, 0]
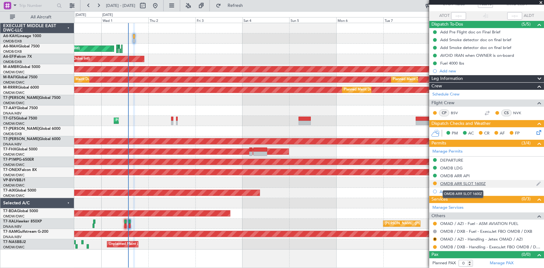
click at [469, 181] on div "OMDB ARR SLOT 1600Z" at bounding box center [463, 183] width 46 height 5
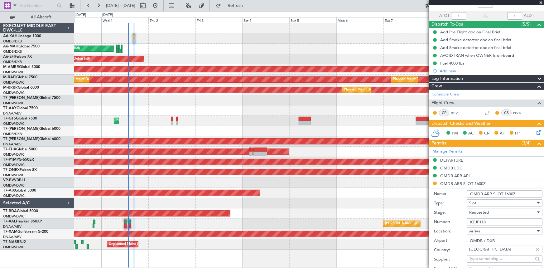
click at [506, 192] on input "OMDB ARR SLOT 1600Z" at bounding box center [505, 193] width 76 height 7
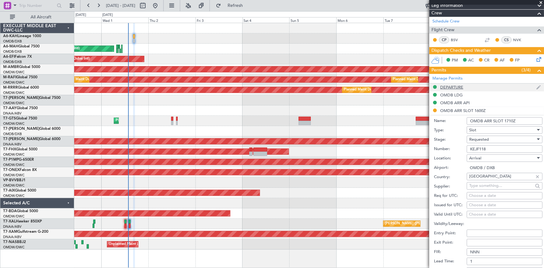
scroll to position [170, 0]
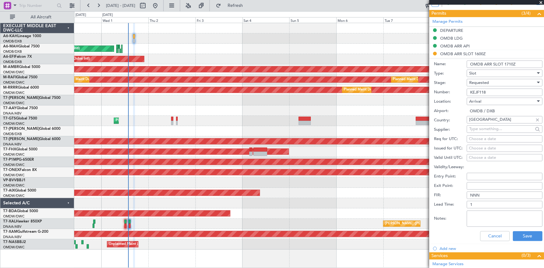
type input "OMDB ARR SLOT 1710Z"
click at [489, 132] on body "30 Sep 2025 - 10 Oct 2025 Refresh Quick Links All Aircraft Planned Maint Abu Dh…" at bounding box center [272, 134] width 544 height 268
click at [487, 138] on div "Choose a date" at bounding box center [504, 139] width 71 height 6
select select "10"
select select "2025"
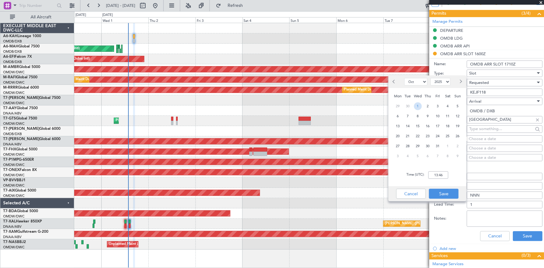
click at [419, 105] on span "1" at bounding box center [418, 106] width 8 height 8
click at [429, 173] on input "00:00" at bounding box center [438, 174] width 20 height 7
type input "17:10"
click at [448, 195] on button "Save" at bounding box center [444, 194] width 30 height 10
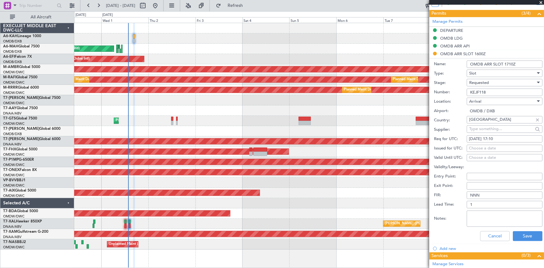
click at [487, 146] on div "Choose a date" at bounding box center [504, 148] width 71 height 6
select select "10"
select select "2025"
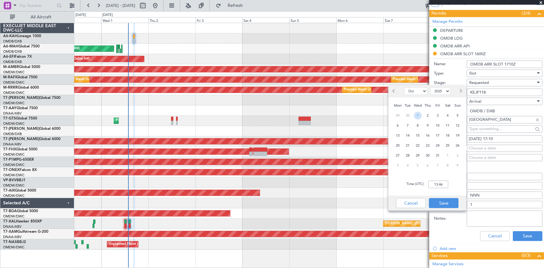
click at [419, 112] on span "1" at bounding box center [418, 116] width 8 height 8
click at [430, 184] on input "00:00" at bounding box center [438, 183] width 20 height 7
type input "17:10"
drag, startPoint x: 447, startPoint y: 202, endPoint x: 509, endPoint y: 221, distance: 65.3
click at [447, 202] on button "Save" at bounding box center [444, 203] width 30 height 10
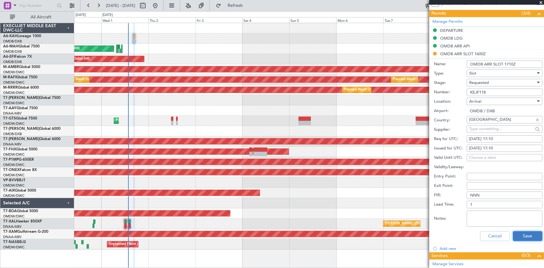
click at [529, 236] on button "Save" at bounding box center [528, 236] width 30 height 10
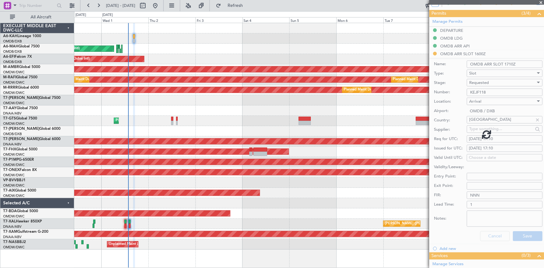
scroll to position [40, 0]
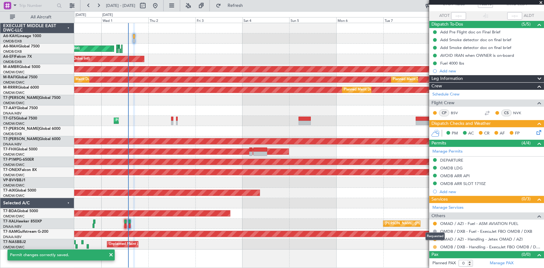
click at [434, 246] on button at bounding box center [435, 247] width 4 height 4
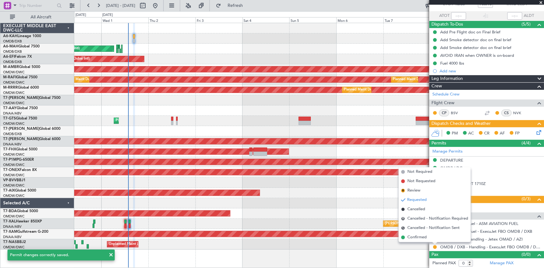
drag, startPoint x: 421, startPoint y: 238, endPoint x: 426, endPoint y: 239, distance: 5.7
click at [421, 238] on span "Confirmed" at bounding box center [416, 237] width 19 height 6
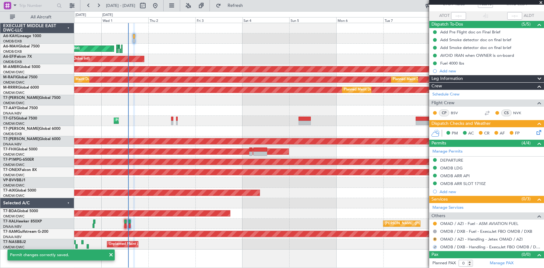
click at [436, 239] on button "R" at bounding box center [435, 239] width 4 height 4
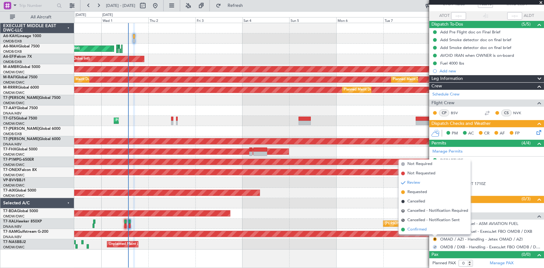
click at [418, 230] on span "Confirmed" at bounding box center [416, 229] width 19 height 6
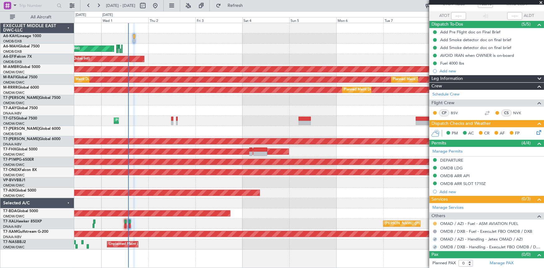
click at [436, 224] on button at bounding box center [435, 224] width 4 height 4
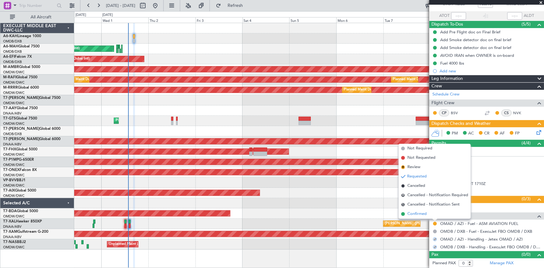
click at [415, 213] on span "Confirmed" at bounding box center [416, 214] width 19 height 6
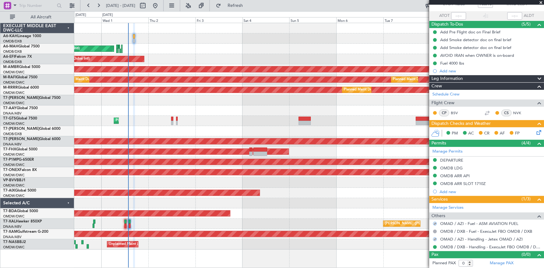
click at [537, 131] on icon at bounding box center [537, 131] width 5 height 5
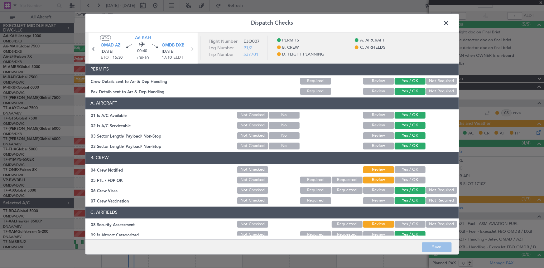
click at [397, 170] on button "Yes / OK" at bounding box center [410, 169] width 31 height 7
click at [401, 178] on button "Yes / OK" at bounding box center [410, 179] width 31 height 7
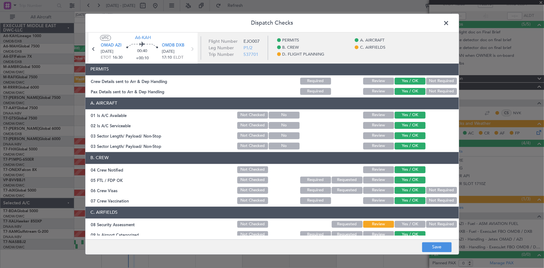
scroll to position [56, 0]
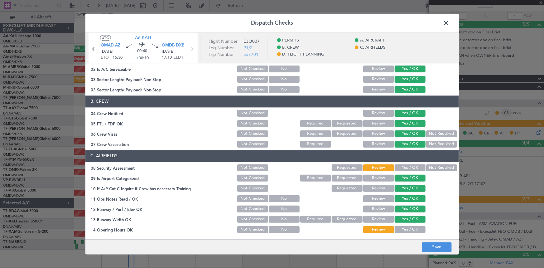
click at [405, 161] on header "C. AIRFIELDS" at bounding box center [271, 156] width 373 height 12
drag, startPoint x: 402, startPoint y: 166, endPoint x: 415, endPoint y: 190, distance: 26.1
click at [402, 167] on button "Yes / OK" at bounding box center [410, 167] width 31 height 7
click at [401, 228] on button "Yes / OK" at bounding box center [410, 229] width 31 height 7
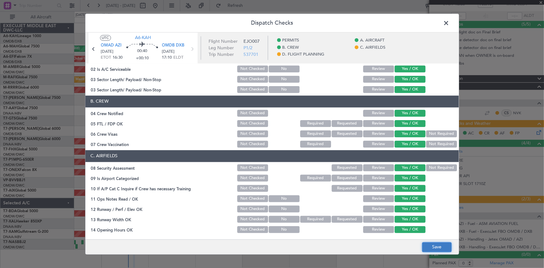
click at [438, 250] on button "Save" at bounding box center [437, 247] width 30 height 10
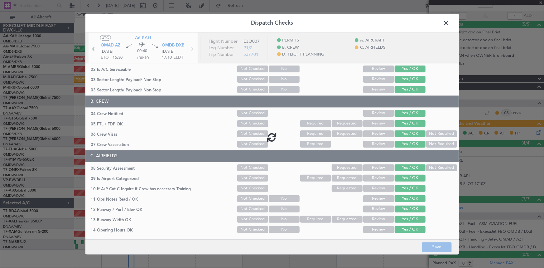
click at [450, 22] on span at bounding box center [450, 24] width 0 height 12
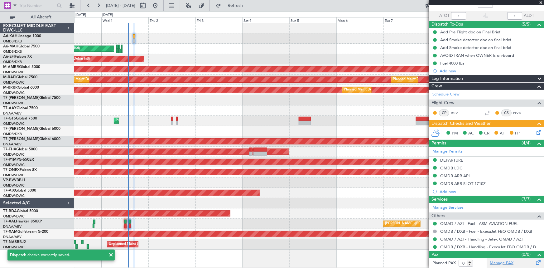
click at [506, 262] on link "Manage PAX" at bounding box center [502, 263] width 24 height 6
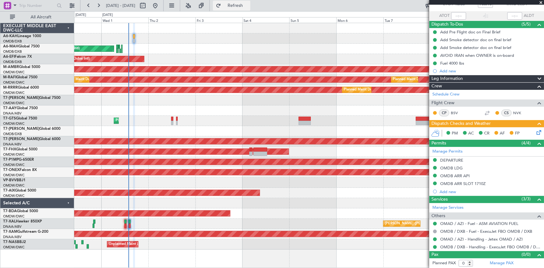
click at [248, 5] on span "Refresh" at bounding box center [235, 5] width 26 height 4
type input "[PERSON_NAME] ([PERSON_NAME])"
type input "7399"
click at [248, 6] on span "Refresh" at bounding box center [235, 5] width 26 height 4
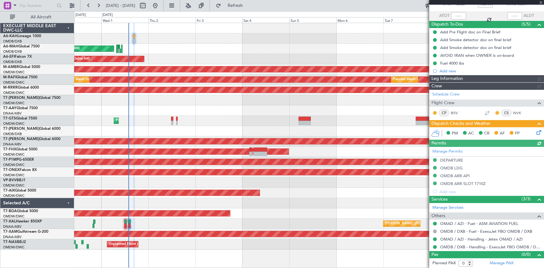
type input "[PERSON_NAME] ([PERSON_NAME])"
type input "7399"
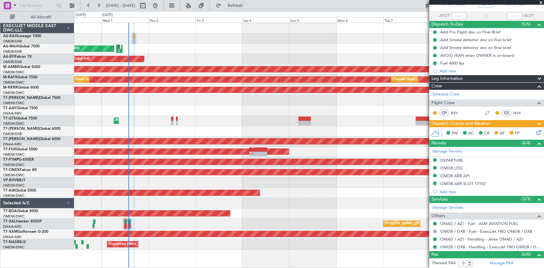
click at [537, 131] on icon at bounding box center [537, 131] width 5 height 5
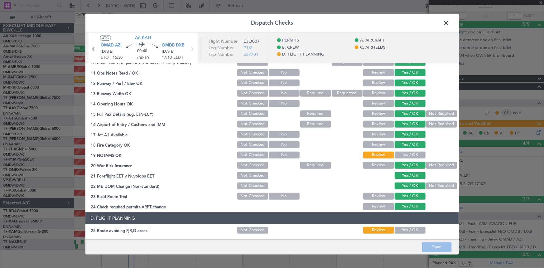
scroll to position [227, 0]
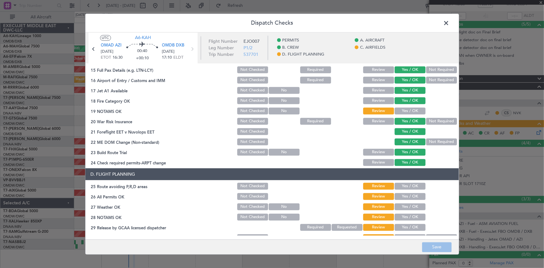
click at [408, 110] on button "Yes / OK" at bounding box center [410, 110] width 31 height 7
click at [407, 184] on button "Yes / OK" at bounding box center [410, 185] width 31 height 7
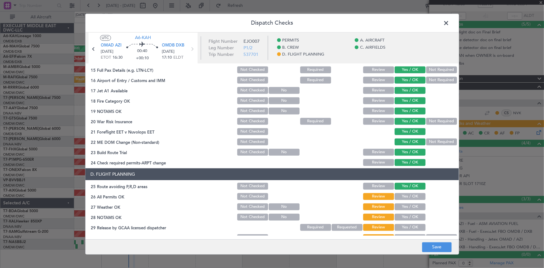
drag, startPoint x: 408, startPoint y: 196, endPoint x: 409, endPoint y: 206, distance: 10.6
click at [408, 196] on button "Yes / OK" at bounding box center [410, 196] width 31 height 7
click at [408, 207] on button "Yes / OK" at bounding box center [410, 206] width 31 height 7
click at [408, 212] on div "Yes / OK" at bounding box center [409, 216] width 31 height 9
click at [408, 214] on button "Yes / OK" at bounding box center [410, 216] width 31 height 7
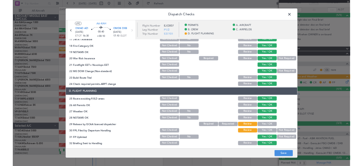
scroll to position [283, 0]
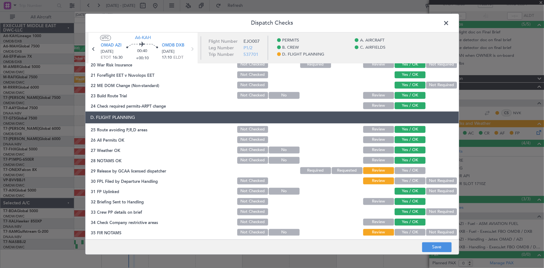
click at [405, 168] on button "Yes / OK" at bounding box center [410, 170] width 31 height 7
click at [397, 180] on button "Yes / OK" at bounding box center [410, 180] width 31 height 7
click at [400, 231] on button "Yes / OK" at bounding box center [410, 232] width 31 height 7
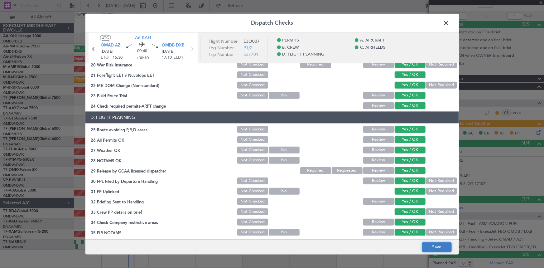
click at [430, 246] on button "Save" at bounding box center [437, 247] width 30 height 10
drag, startPoint x: 446, startPoint y: 22, endPoint x: 32, endPoint y: 132, distance: 428.0
click at [450, 22] on span at bounding box center [450, 24] width 0 height 12
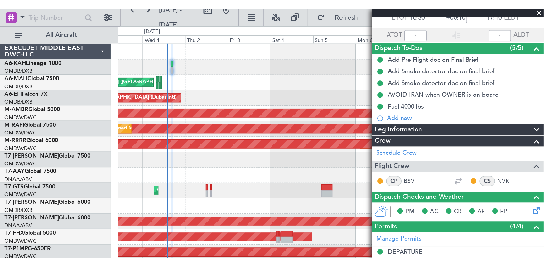
scroll to position [141, 0]
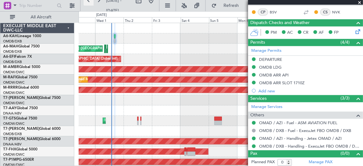
type input "[PERSON_NAME] ([PERSON_NAME])"
type input "7399"
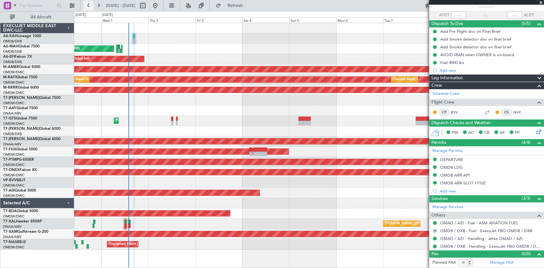
scroll to position [40, 0]
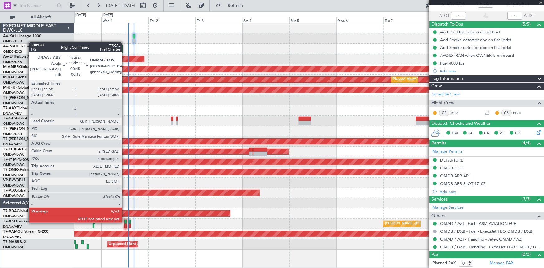
click at [125, 221] on div at bounding box center [125, 221] width 2 height 4
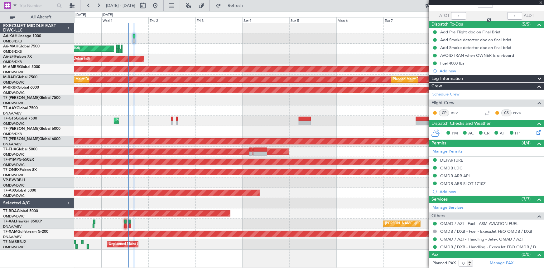
type input "-00:15"
type input "4"
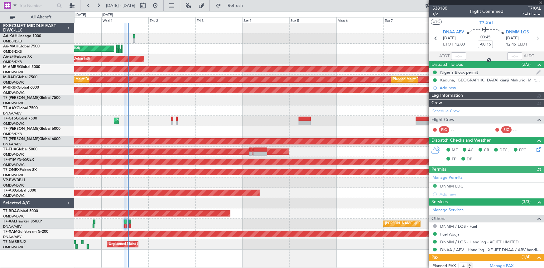
type input "[PERSON_NAME] ([PERSON_NAME])"
type input "7417"
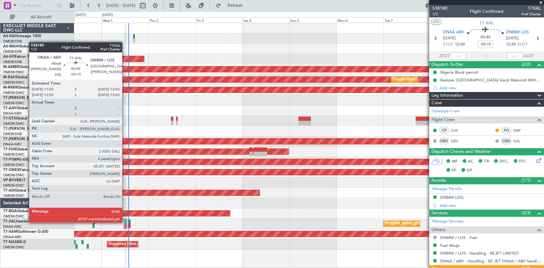
click at [125, 221] on div at bounding box center [125, 221] width 2 height 4
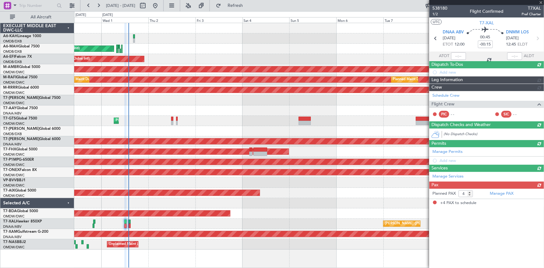
type input "[PERSON_NAME] ([PERSON_NAME])"
type input "7417"
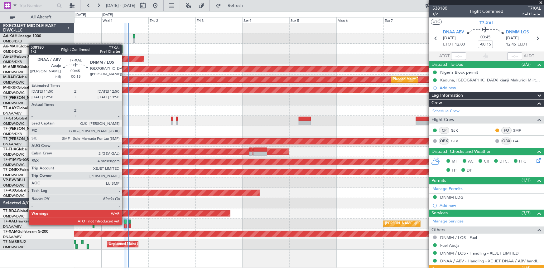
click at [125, 224] on div at bounding box center [125, 226] width 2 height 4
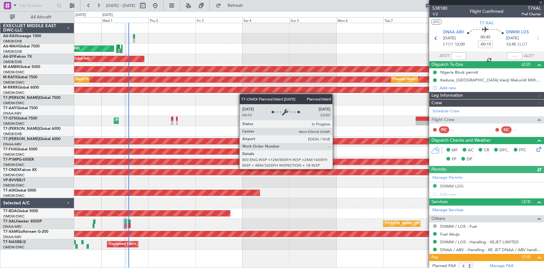
type input "[PERSON_NAME] ([PERSON_NAME])"
type input "7417"
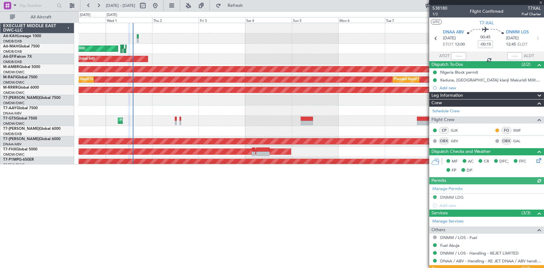
type input "[PERSON_NAME] ([PERSON_NAME])"
type input "7417"
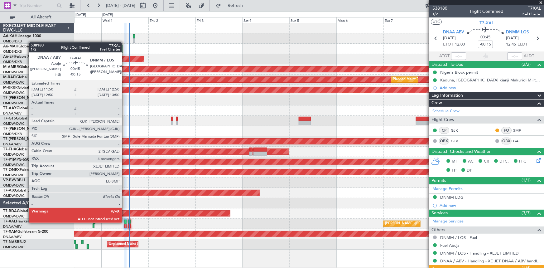
click at [125, 221] on div at bounding box center [125, 221] width 2 height 4
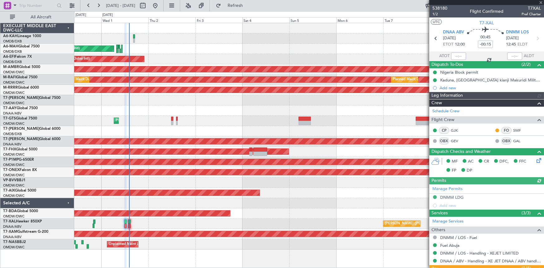
type input "[PERSON_NAME] ([PERSON_NAME])"
type input "7417"
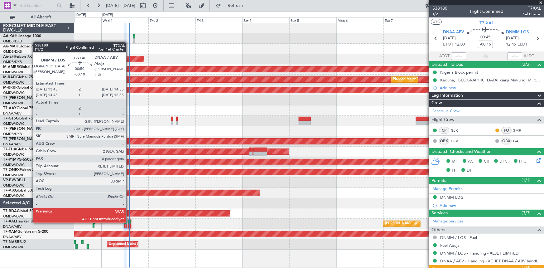
click at [129, 221] on div at bounding box center [129, 221] width 2 height 4
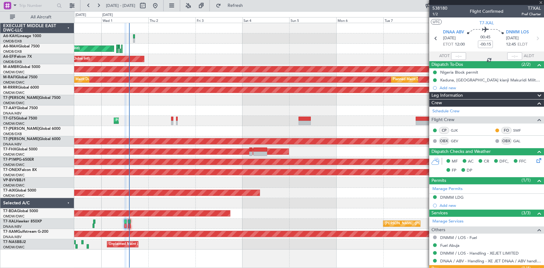
type input "-00:10"
type input "0"
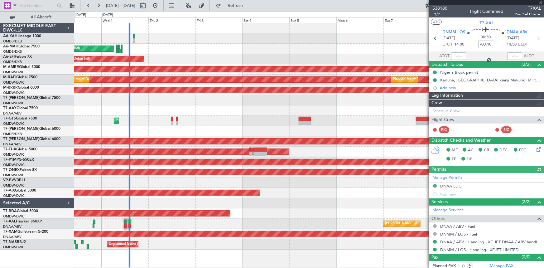
type input "[PERSON_NAME] ([PERSON_NAME])"
type input "7418"
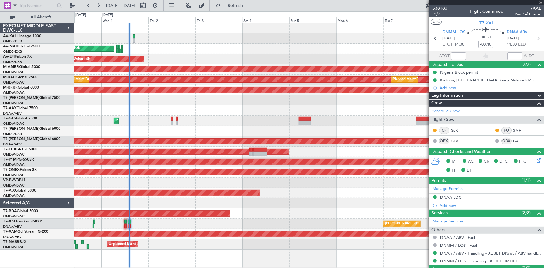
scroll to position [14, 0]
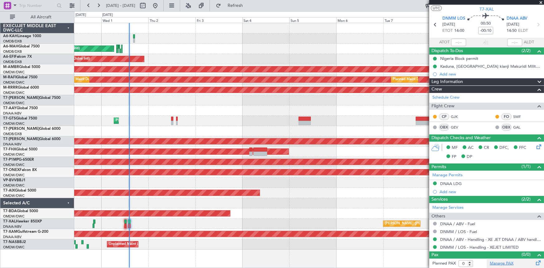
click at [496, 263] on link "Manage PAX" at bounding box center [502, 263] width 24 height 6
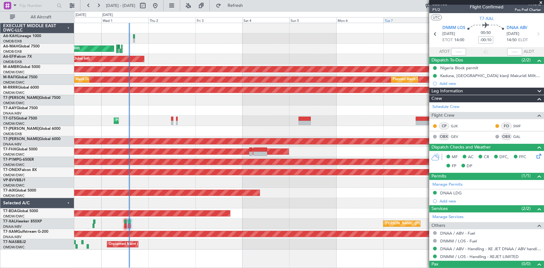
scroll to position [0, 0]
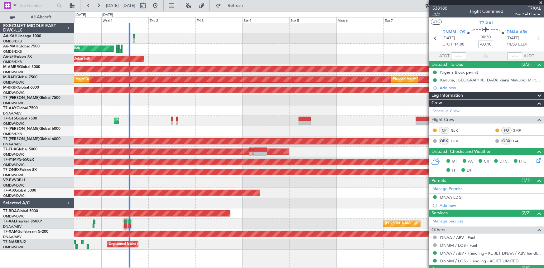
click at [437, 12] on span "P1/2" at bounding box center [439, 14] width 15 height 5
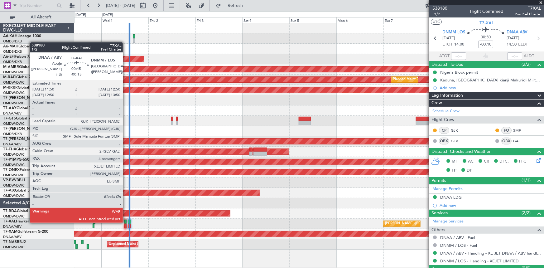
click at [126, 221] on div at bounding box center [125, 221] width 2 height 4
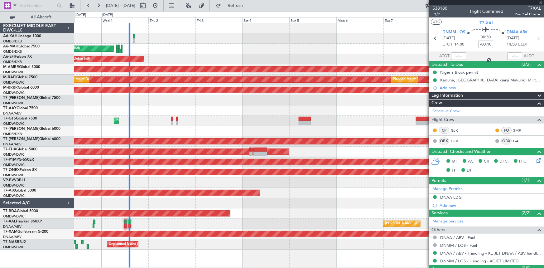
type input "-00:15"
type input "4"
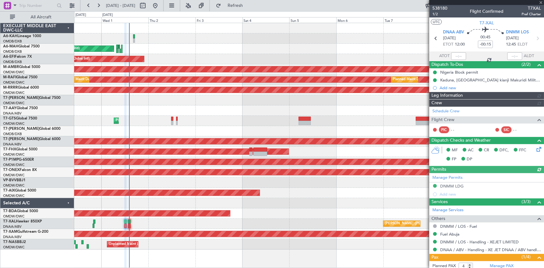
type input "[PERSON_NAME] ([PERSON_NAME])"
type input "7417"
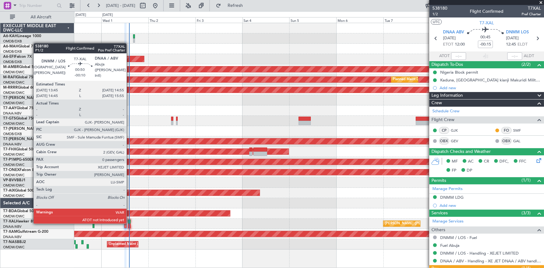
click at [129, 222] on div at bounding box center [129, 221] width 2 height 4
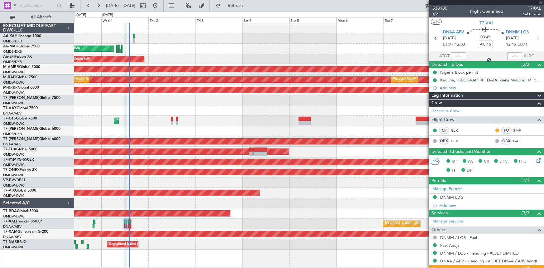
type input "-00:10"
type input "0"
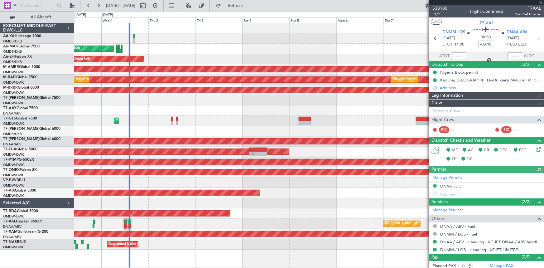
type input "[PERSON_NAME] ([PERSON_NAME])"
type input "7418"
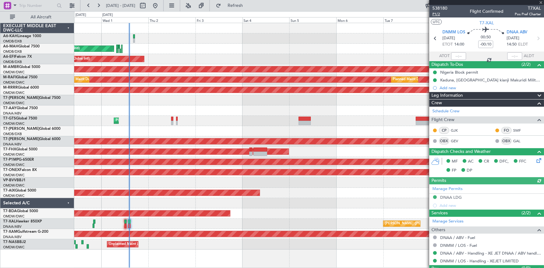
click at [438, 15] on span "P1/2" at bounding box center [439, 14] width 15 height 5
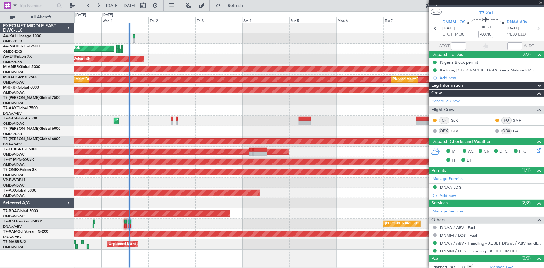
scroll to position [14, 0]
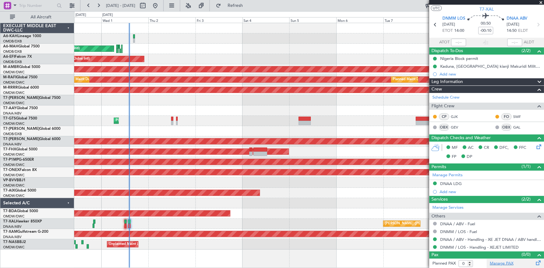
click at [502, 261] on link "Manage PAX" at bounding box center [502, 263] width 24 height 6
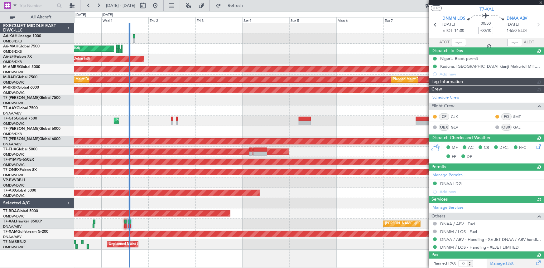
type input "[PERSON_NAME] ([PERSON_NAME])"
type input "7418"
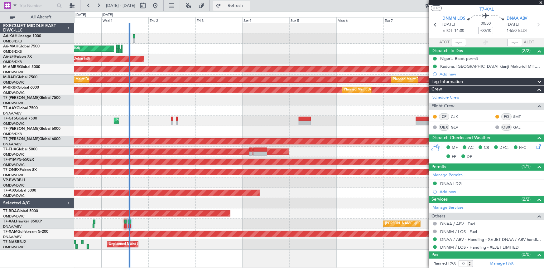
drag, startPoint x: 237, startPoint y: 6, endPoint x: 263, endPoint y: 10, distance: 26.8
click at [239, 6] on button "Refresh" at bounding box center [231, 6] width 37 height 10
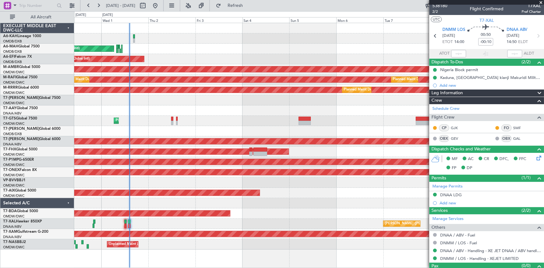
scroll to position [0, 0]
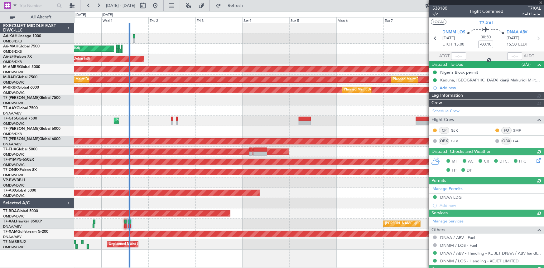
type input "[PERSON_NAME] ([PERSON_NAME])"
type input "7418"
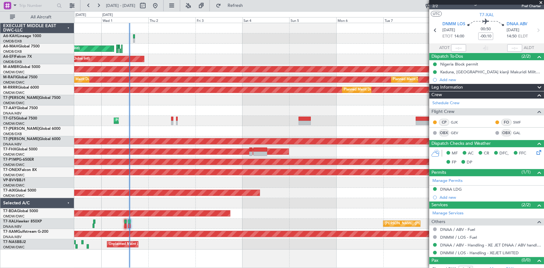
scroll to position [14, 0]
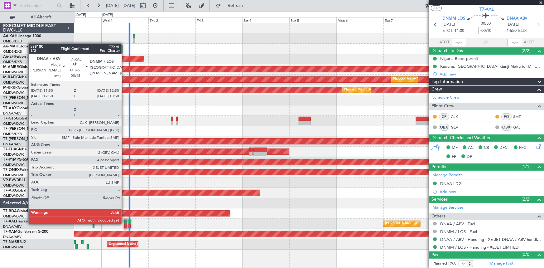
click at [124, 223] on div at bounding box center [125, 221] width 2 height 4
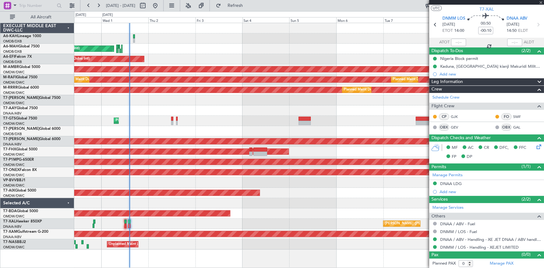
type input "-00:15"
type input "4"
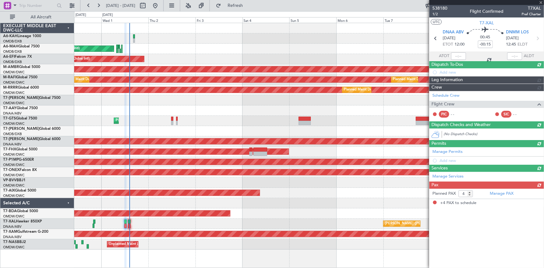
scroll to position [0, 0]
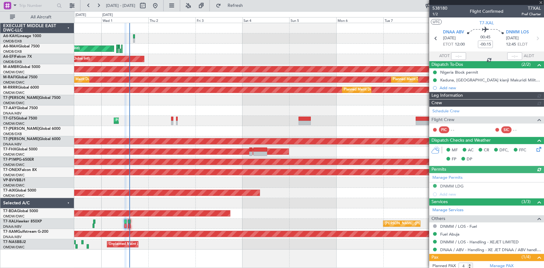
type input "[PERSON_NAME] ([PERSON_NAME])"
type input "7417"
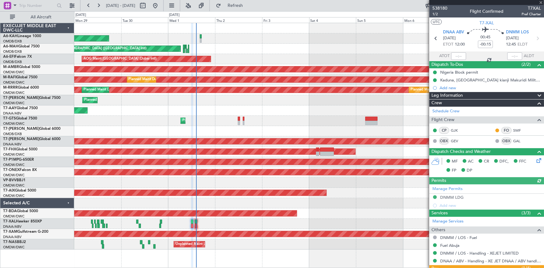
click at [190, 198] on div "Planned Maint Abu Dhabi (Al Bateen Executive) Planned Maint Dubai (Dubai Intl) …" at bounding box center [309, 136] width 470 height 226
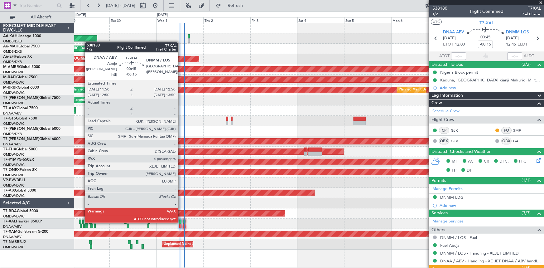
click at [181, 221] on div at bounding box center [180, 221] width 2 height 4
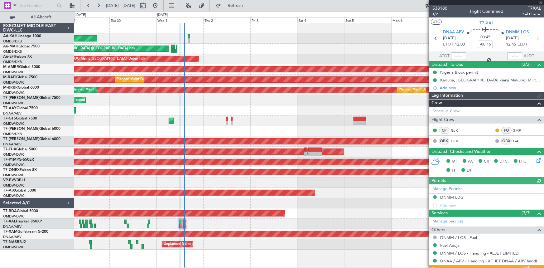
type input "[PERSON_NAME] ([PERSON_NAME])"
type input "7417"
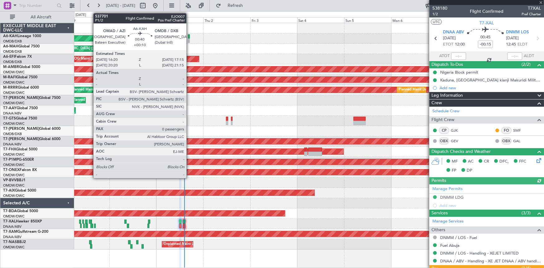
click at [189, 35] on div at bounding box center [189, 36] width 2 height 4
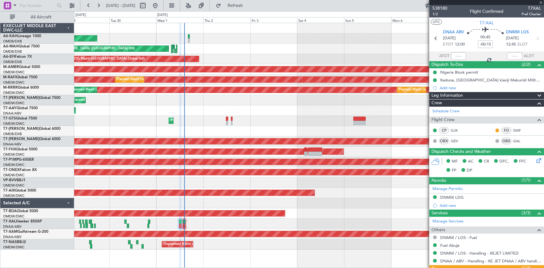
type input "+00:10"
type input "0"
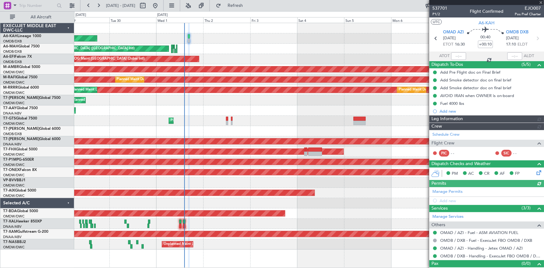
type input "[PERSON_NAME] ([PERSON_NAME])"
type input "7399"
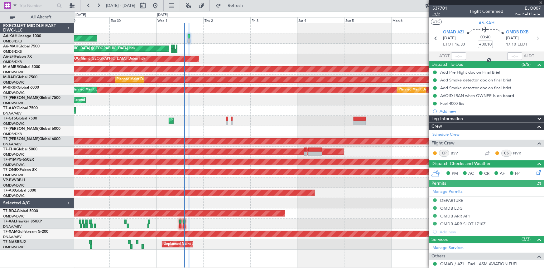
click at [437, 14] on span "P1/2" at bounding box center [439, 14] width 15 height 5
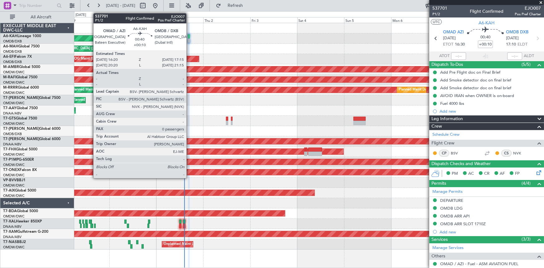
click at [189, 34] on div at bounding box center [189, 36] width 2 height 4
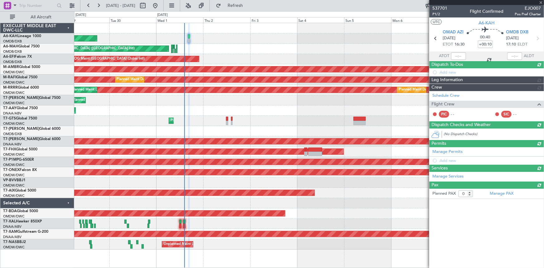
click at [498, 264] on article "537701 P1/2 Flight Confirmed EJO007 Pos Pref Charter UTC A6-KAH OMAD AZI 01/10/…" at bounding box center [486, 136] width 115 height 263
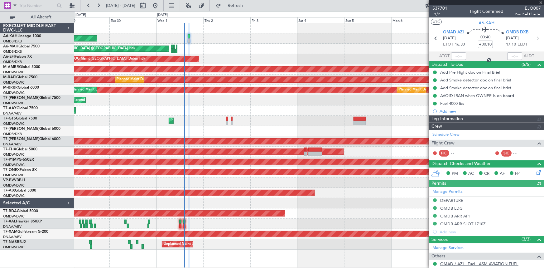
type input "[PERSON_NAME] ([PERSON_NAME])"
type input "7399"
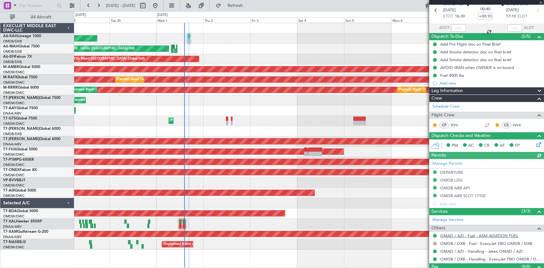
scroll to position [40, 0]
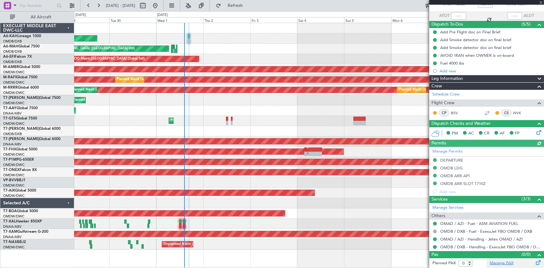
click at [506, 262] on link "Manage PAX" at bounding box center [502, 263] width 24 height 6
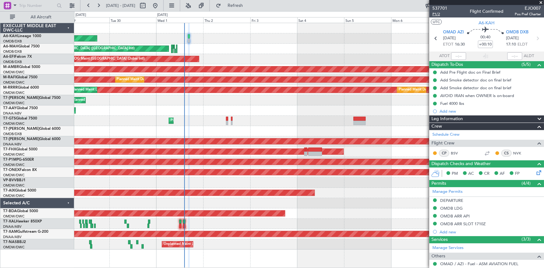
click at [437, 15] on span "P1/2" at bounding box center [439, 14] width 15 height 5
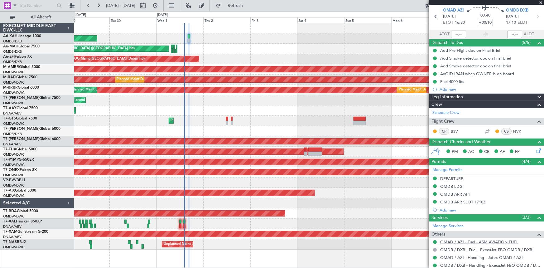
scroll to position [40, 0]
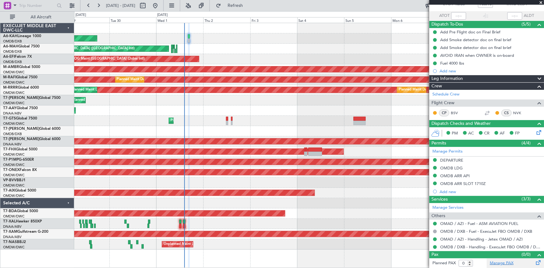
click at [502, 262] on link "Manage PAX" at bounding box center [502, 263] width 24 height 6
click at [248, 5] on span "Refresh" at bounding box center [235, 5] width 26 height 4
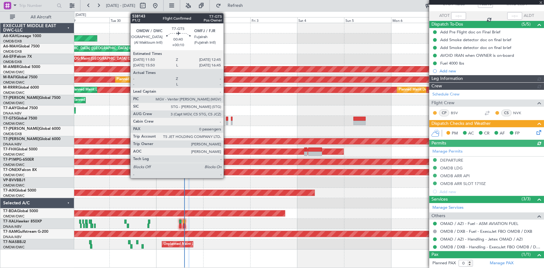
type input "[PERSON_NAME] ([PERSON_NAME])"
type input "7399"
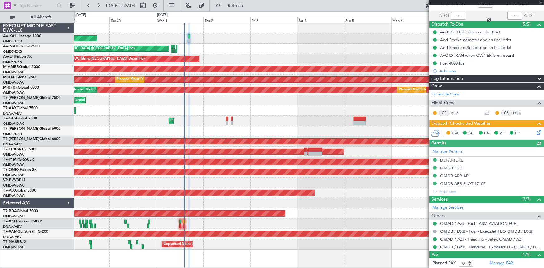
scroll to position [54, 0]
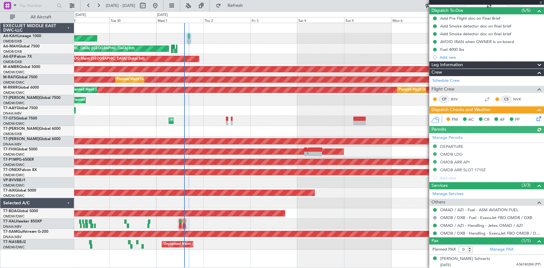
click at [535, 119] on icon at bounding box center [537, 117] width 5 height 5
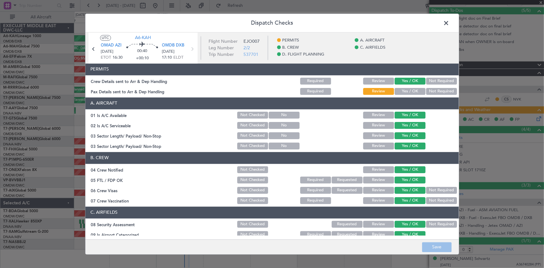
click at [399, 93] on button "Yes / OK" at bounding box center [410, 91] width 31 height 7
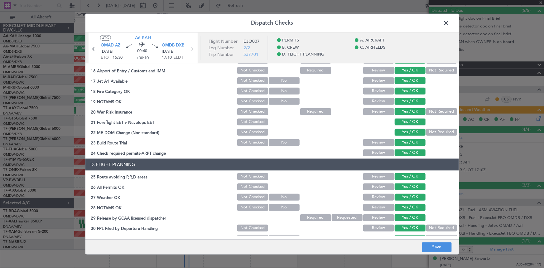
scroll to position [283, 0]
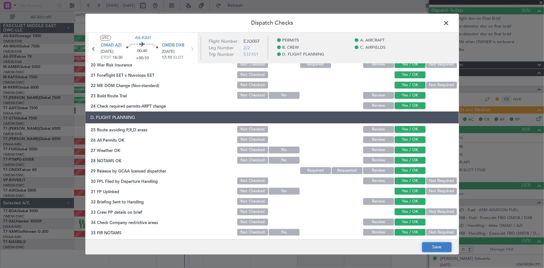
click at [431, 248] on button "Save" at bounding box center [437, 247] width 30 height 10
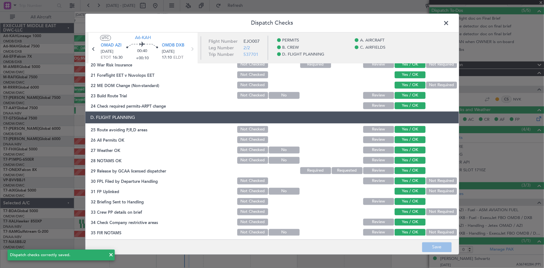
click at [450, 24] on span at bounding box center [450, 24] width 0 height 12
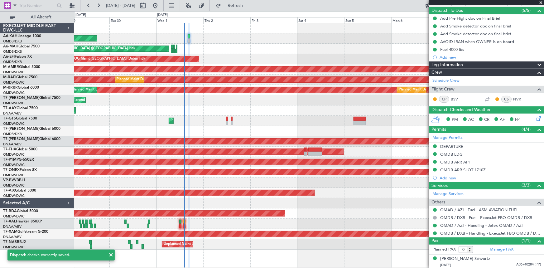
type input "1"
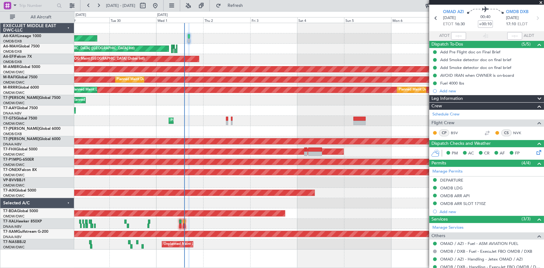
scroll to position [0, 0]
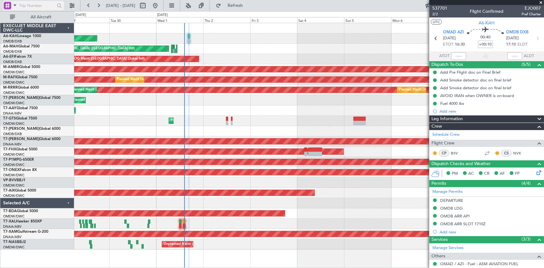
type input "[PERSON_NAME] ([PERSON_NAME])"
type input "7399"
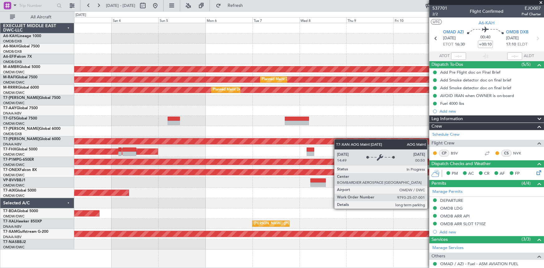
click at [184, 138] on div "Planned Maint Dubai (Dubai Intl) Planned Maint Dubai (Dubai Intl) AOG Maint Dub…" at bounding box center [309, 136] width 470 height 226
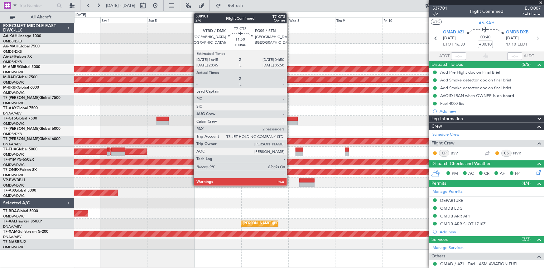
click at [290, 118] on div at bounding box center [286, 119] width 24 height 4
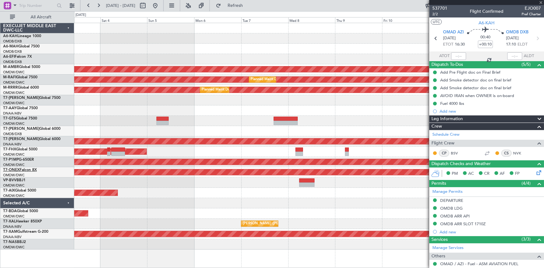
type input "+00:40"
type input "2"
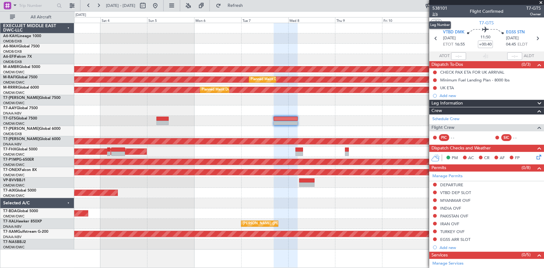
click at [436, 13] on span "2/6" at bounding box center [439, 14] width 15 height 5
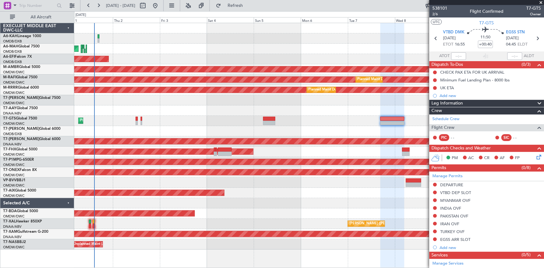
click at [233, 181] on div at bounding box center [309, 182] width 470 height 10
click at [160, 6] on button at bounding box center [155, 6] width 10 height 10
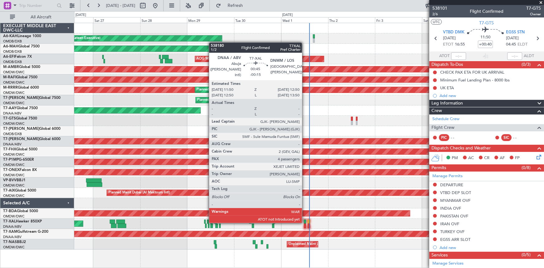
click at [305, 222] on div at bounding box center [305, 221] width 2 height 4
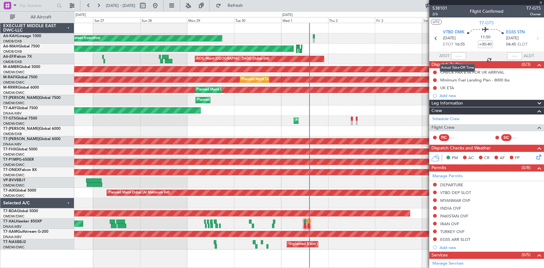
type input "-00:15"
type input "4"
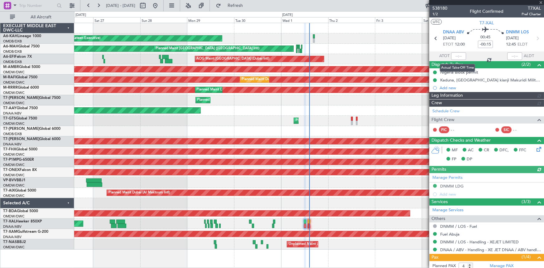
click at [458, 54] on div at bounding box center [458, 55] width 15 height 7
type input "[PERSON_NAME] ([PERSON_NAME])"
type input "7417"
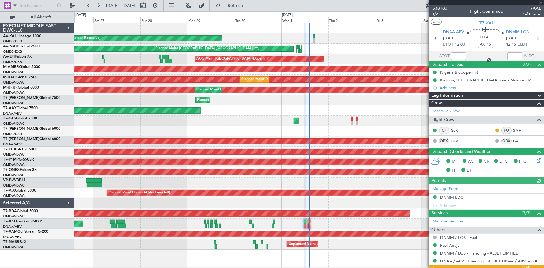
click at [458, 54] on div at bounding box center [458, 55] width 15 height 7
click at [458, 55] on div at bounding box center [458, 55] width 15 height 7
click at [458, 55] on input "text" at bounding box center [458, 55] width 15 height 7
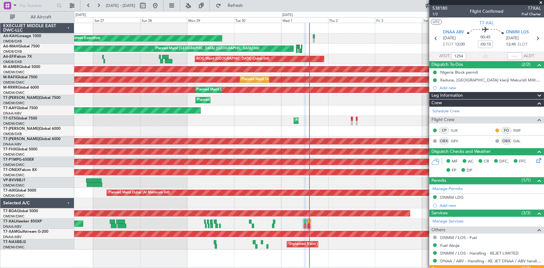
click at [477, 53] on section "ATOT 1254 ALDT" at bounding box center [486, 55] width 115 height 9
type input "12:54"
click at [433, 15] on span "1/2" at bounding box center [439, 14] width 15 height 5
click at [509, 54] on input "text" at bounding box center [514, 55] width 15 height 7
click at [484, 56] on div at bounding box center [485, 55] width 7 height 7
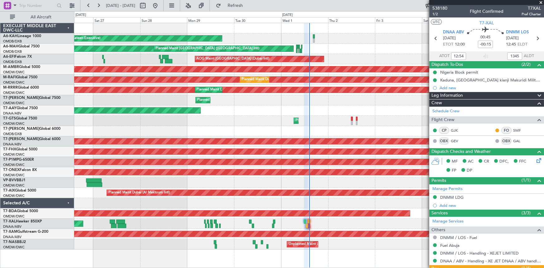
type input "13:45"
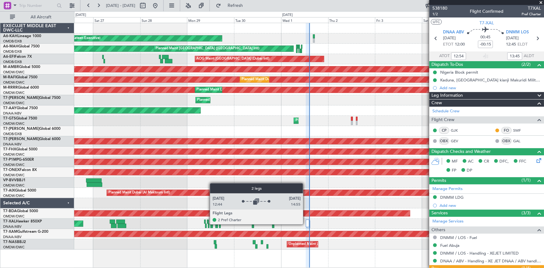
click at [306, 224] on div at bounding box center [307, 222] width 3 height 7
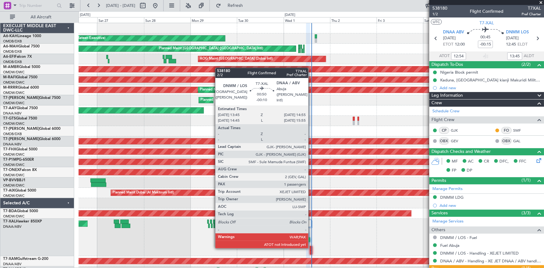
click at [311, 247] on div at bounding box center [311, 248] width 2 height 4
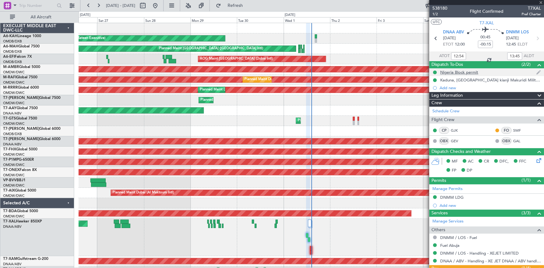
type input "-00:10"
type input "1"
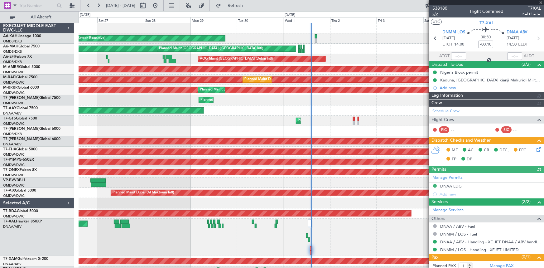
type input "[PERSON_NAME] ([PERSON_NAME])"
type input "7418"
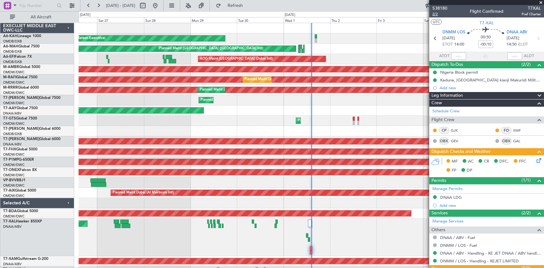
click at [435, 15] on span "2/2" at bounding box center [439, 14] width 15 height 5
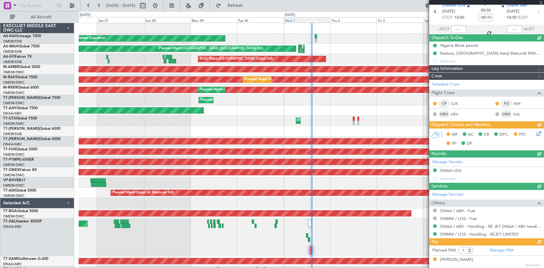
type input "Rohit Roy (ROY)"
type input "7418"
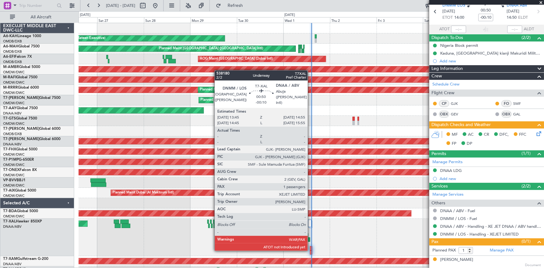
click at [310, 249] on div at bounding box center [311, 248] width 2 height 4
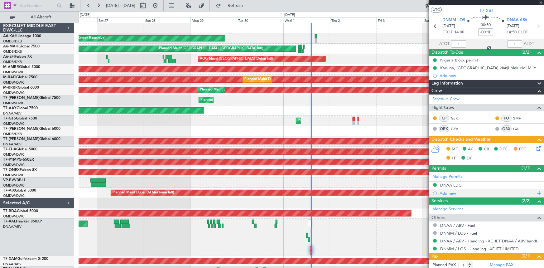
scroll to position [0, 0]
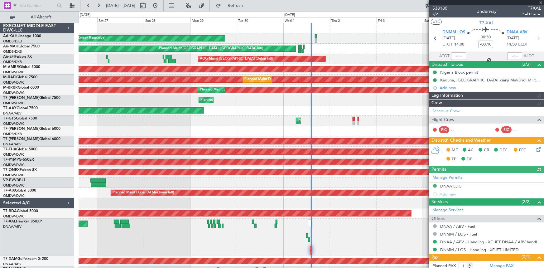
type input "Rohit Roy (ROY)"
type input "7418"
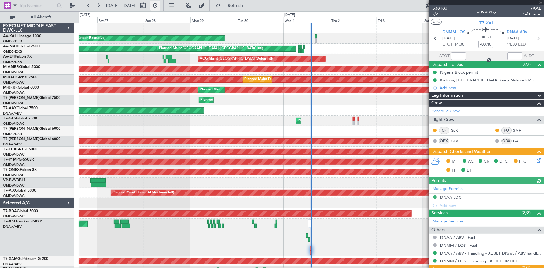
type input "Rohit Roy (ROY)"
type input "7418"
type input "Rohit Roy (ROY)"
type input "7418"
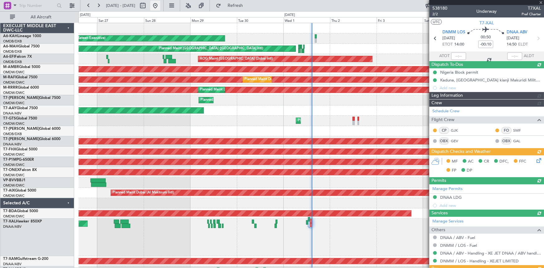
type input "Rohit Roy (ROY)"
type input "7418"
type input "Rohit Roy (ROY)"
type input "7418"
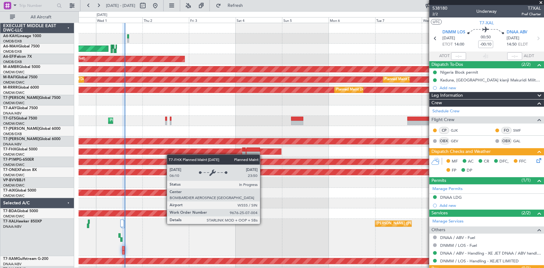
click at [147, 150] on div "Planned Maint Abu Dhabi (Al Bateen Executive) Planned Maint Dubai (Dubai Intl) …" at bounding box center [311, 149] width 465 height 253
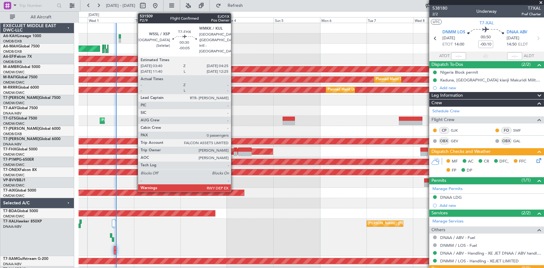
click at [234, 149] on div at bounding box center [235, 149] width 2 height 4
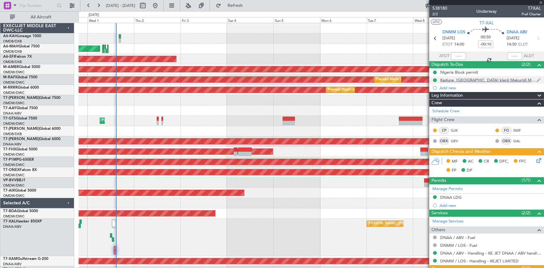
type input "-00:05"
type input "0"
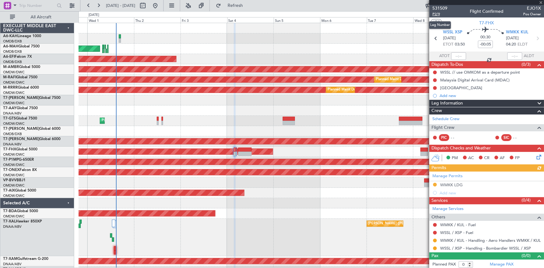
click at [436, 15] on span "P2/9" at bounding box center [439, 14] width 15 height 5
click at [248, 4] on span "Refresh" at bounding box center [235, 5] width 26 height 4
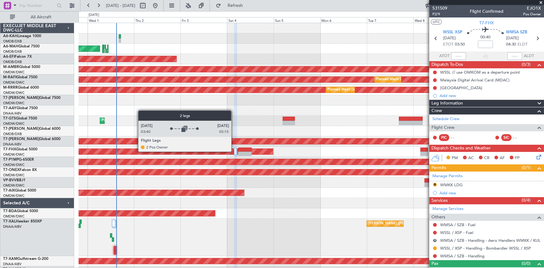
click at [234, 151] on div at bounding box center [235, 150] width 2 height 7
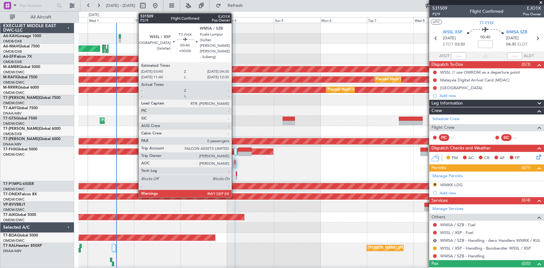
click at [234, 161] on div at bounding box center [234, 162] width 1 height 4
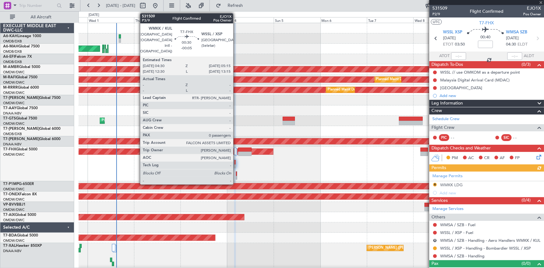
click at [236, 173] on div at bounding box center [236, 173] width 1 height 4
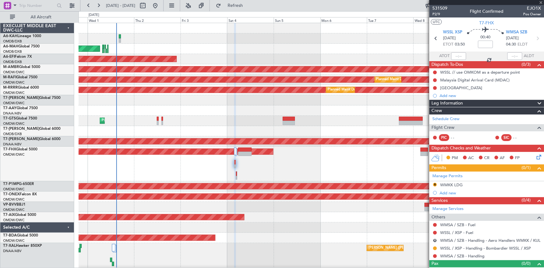
type input "-00:05"
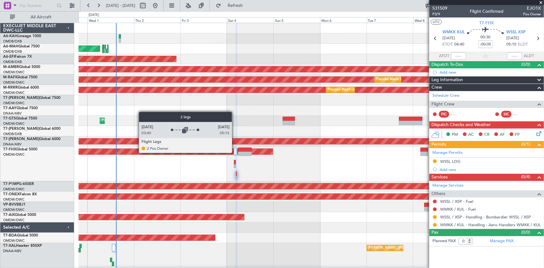
click at [235, 152] on div at bounding box center [235, 150] width 2 height 7
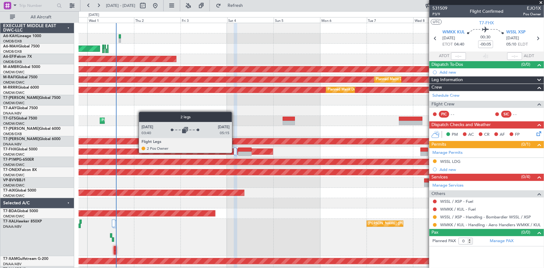
click at [235, 152] on div at bounding box center [235, 150] width 2 height 7
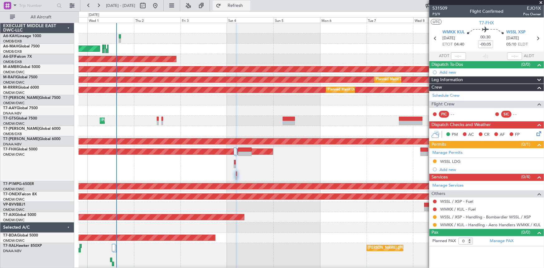
click at [244, 2] on button "Refresh" at bounding box center [231, 6] width 37 height 10
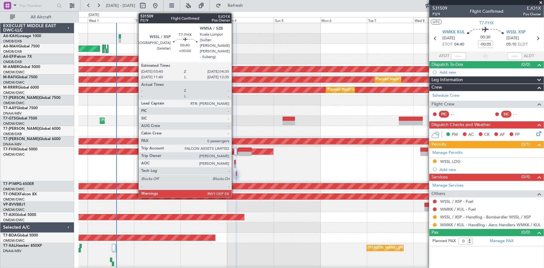
click at [234, 162] on div at bounding box center [234, 162] width 1 height 4
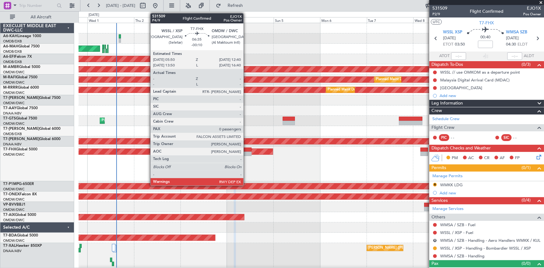
click at [246, 149] on div at bounding box center [244, 149] width 13 height 4
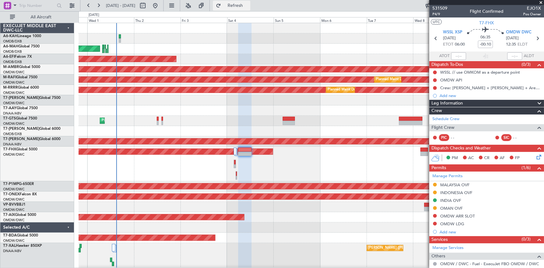
click at [248, 5] on span "Refresh" at bounding box center [235, 5] width 26 height 4
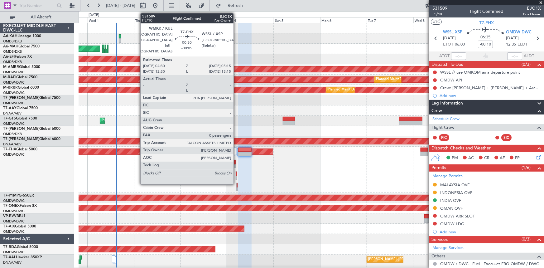
click at [236, 174] on div at bounding box center [236, 173] width 1 height 4
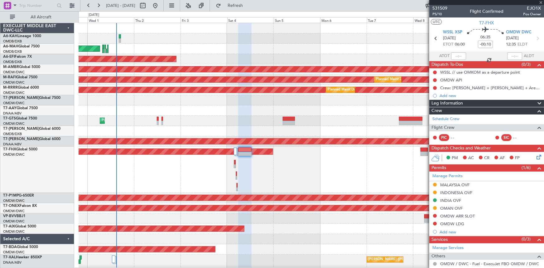
type input "-00:05"
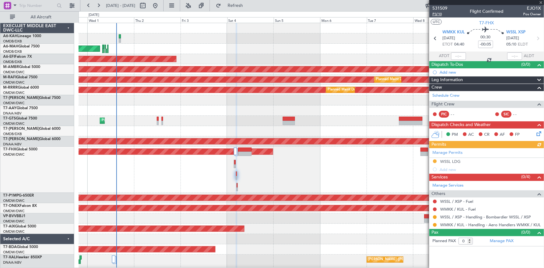
click at [439, 14] on span "P3/10" at bounding box center [439, 14] width 15 height 5
click at [250, 1] on button "Refresh" at bounding box center [231, 6] width 37 height 10
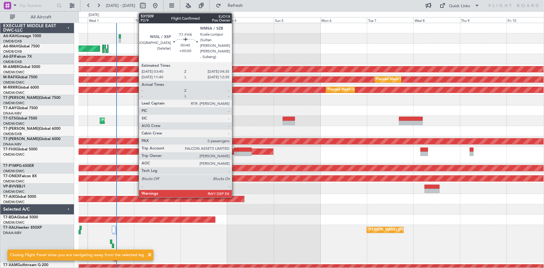
click at [235, 149] on div at bounding box center [235, 149] width 2 height 4
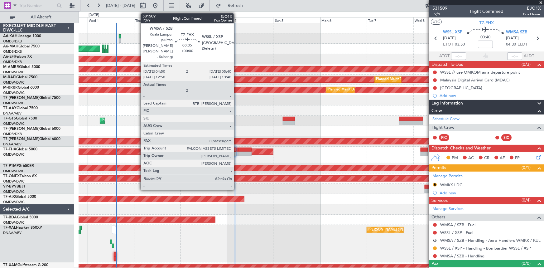
click at [237, 150] on div at bounding box center [237, 149] width 2 height 4
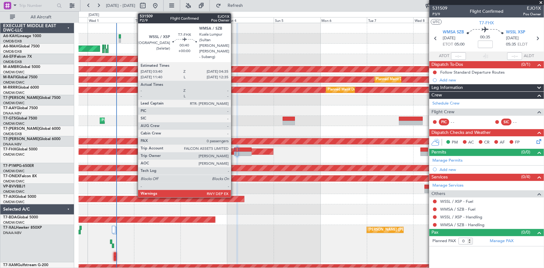
click at [234, 149] on div at bounding box center [235, 149] width 2 height 4
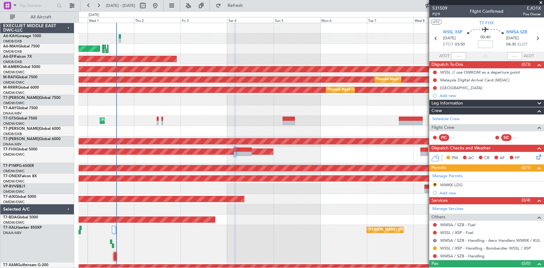
click at [113, 255] on div "[PERSON_NAME] ([PERSON_NAME] Intl)" at bounding box center [311, 243] width 465 height 37
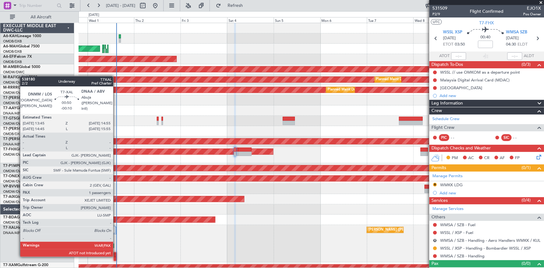
click at [116, 255] on div at bounding box center [115, 254] width 2 height 4
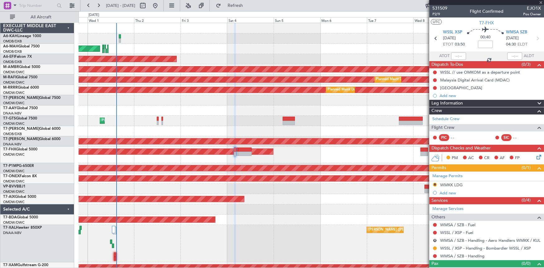
click at [115, 254] on div at bounding box center [115, 254] width 2 height 4
type input "-00:10"
type input "1"
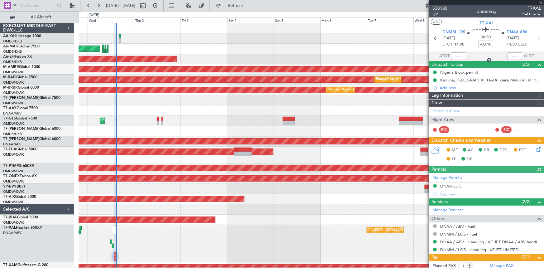
type input "[PERSON_NAME] ([PERSON_NAME])"
type input "7418"
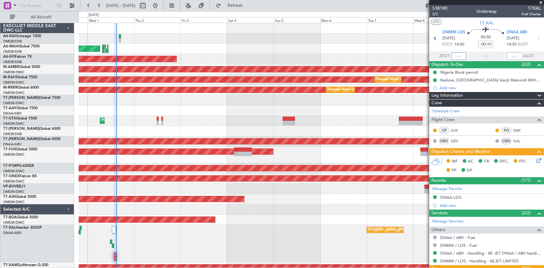
click at [455, 55] on input "text" at bounding box center [458, 55] width 15 height 7
click at [433, 45] on section "DNMM LOS 01/10/2025 ETOT 14:00 00:50 -00:10 DNAA ABV 01/10/2025 14:50 ELDT" at bounding box center [486, 39] width 115 height 25
type input "14:54"
click at [434, 13] on span "2/2" at bounding box center [439, 14] width 15 height 5
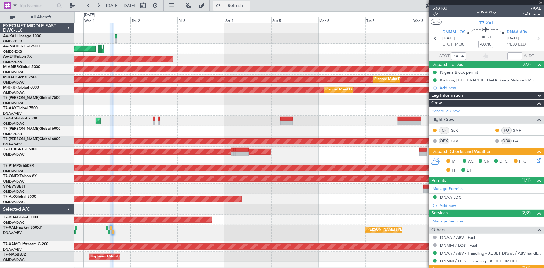
click at [245, 7] on span "Refresh" at bounding box center [235, 5] width 26 height 4
type input "[PERSON_NAME] ([PERSON_NAME])"
type input "7418"
click at [535, 159] on icon at bounding box center [537, 159] width 5 height 5
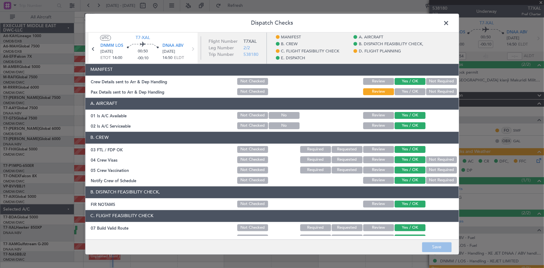
click at [405, 91] on button "Yes / OK" at bounding box center [410, 91] width 31 height 7
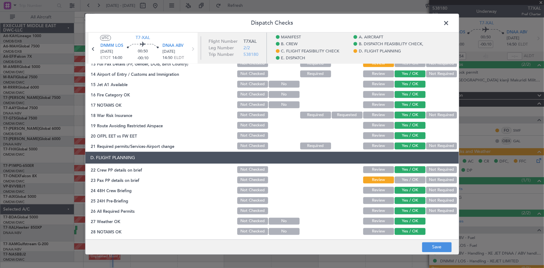
scroll to position [227, 0]
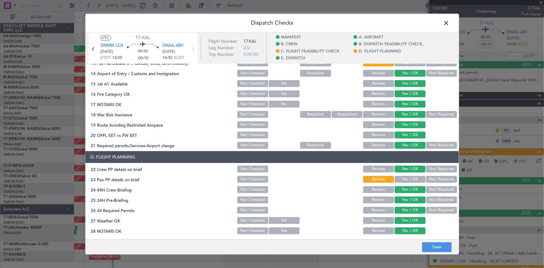
click at [396, 176] on button "Yes / OK" at bounding box center [410, 179] width 31 height 7
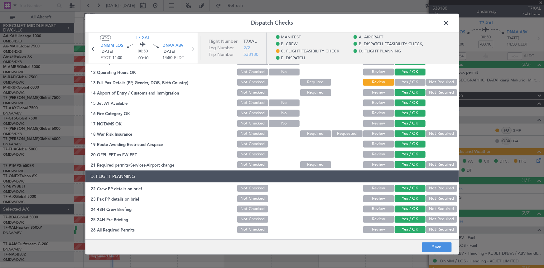
scroll to position [198, 0]
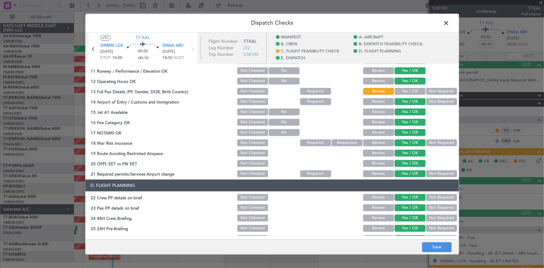
click at [402, 90] on button "Yes / OK" at bounding box center [410, 91] width 31 height 7
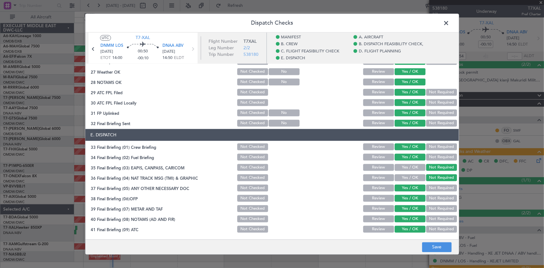
scroll to position [405, 0]
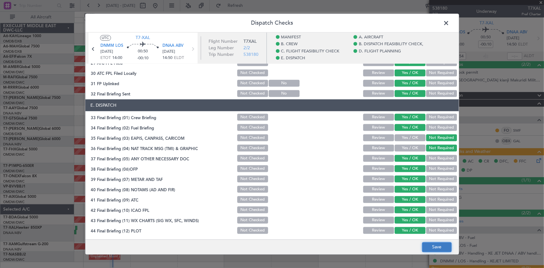
click at [441, 243] on button "Save" at bounding box center [437, 247] width 30 height 10
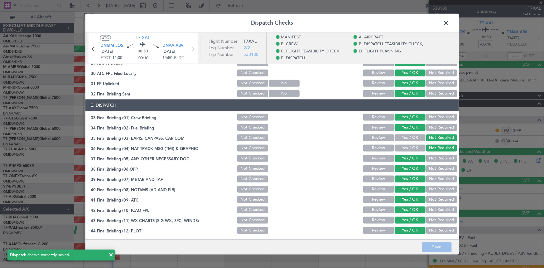
click at [450, 22] on span at bounding box center [450, 24] width 0 height 12
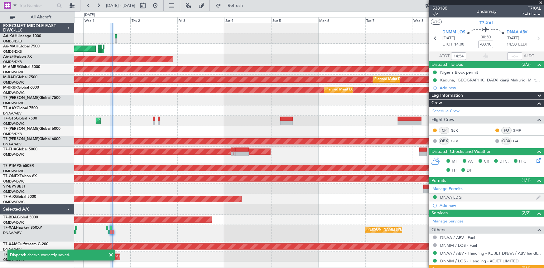
scroll to position [27, 0]
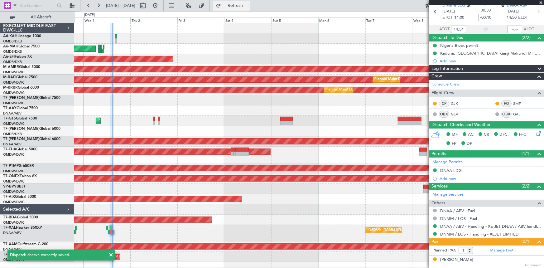
click at [248, 4] on span "Refresh" at bounding box center [235, 5] width 26 height 4
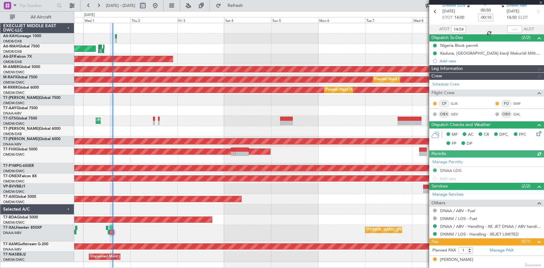
type input "[PERSON_NAME] ([PERSON_NAME])"
type input "7418"
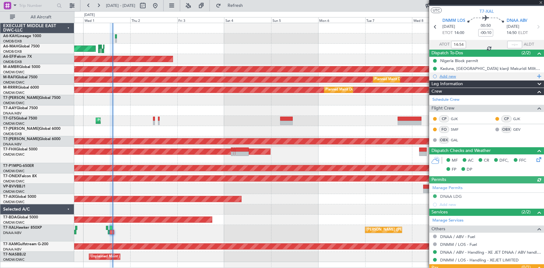
scroll to position [0, 0]
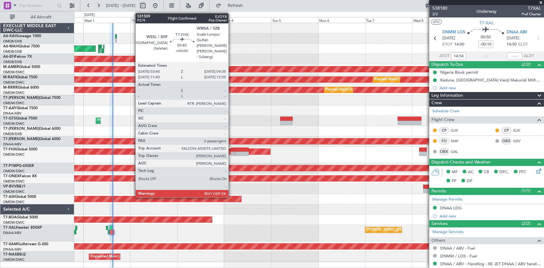
click at [231, 149] on div at bounding box center [232, 149] width 2 height 4
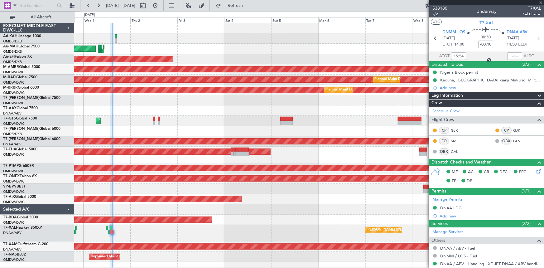
type input "14:54"
type input "0"
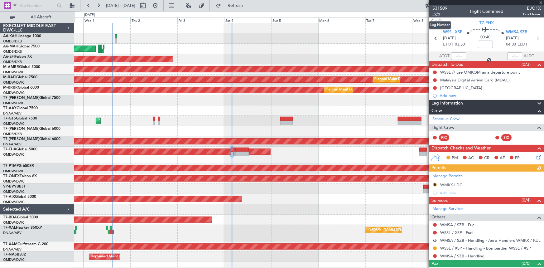
click at [437, 14] on span "P2/9" at bounding box center [439, 14] width 15 height 5
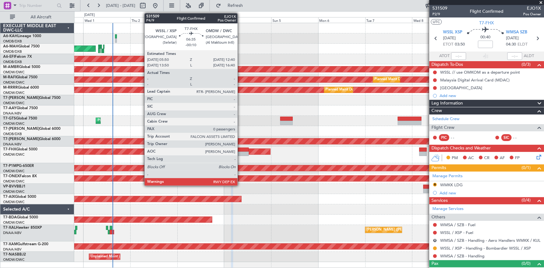
click at [240, 149] on div at bounding box center [241, 149] width 13 height 4
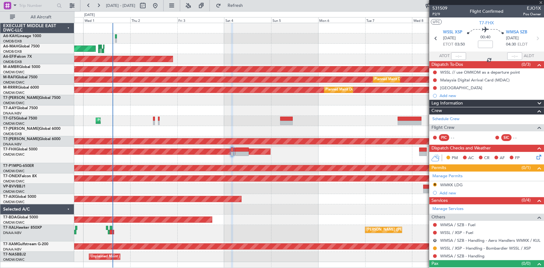
type input "-00:10"
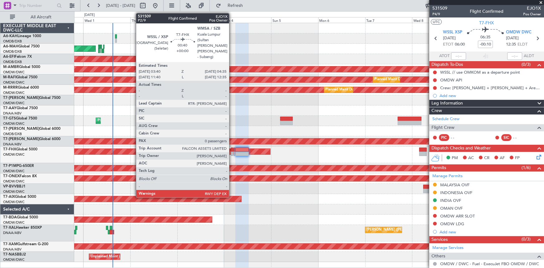
click at [232, 149] on div at bounding box center [232, 149] width 2 height 4
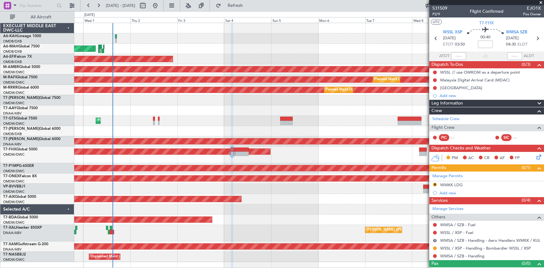
drag, startPoint x: 436, startPoint y: 13, endPoint x: 431, endPoint y: 16, distance: 6.0
click at [436, 13] on span "P2/9" at bounding box center [439, 14] width 15 height 5
click at [437, 12] on span "P2/9" at bounding box center [439, 14] width 15 height 5
click at [484, 41] on mat-tooltip-component "Flight Time" at bounding box center [484, 48] width 29 height 17
click at [486, 44] on input at bounding box center [485, 44] width 15 height 7
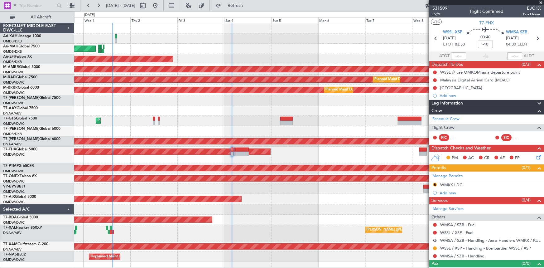
click at [472, 44] on div "00:40 -10" at bounding box center [485, 38] width 41 height 23
type input "-00:10"
click at [459, 176] on link "Manage Permits" at bounding box center [447, 176] width 30 height 6
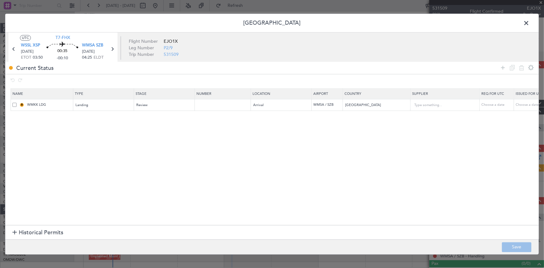
click at [16, 106] on span at bounding box center [14, 105] width 4 height 4
click at [17, 103] on input "checkbox" at bounding box center [17, 103] width 0 height 0
click at [523, 66] on icon at bounding box center [521, 67] width 7 height 7
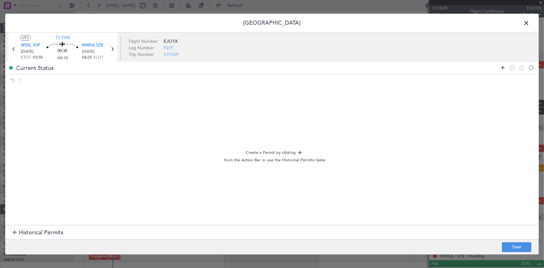
click at [503, 66] on icon at bounding box center [502, 67] width 7 height 7
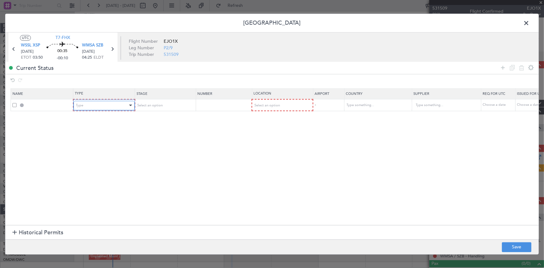
click at [95, 106] on div "Type" at bounding box center [102, 105] width 52 height 9
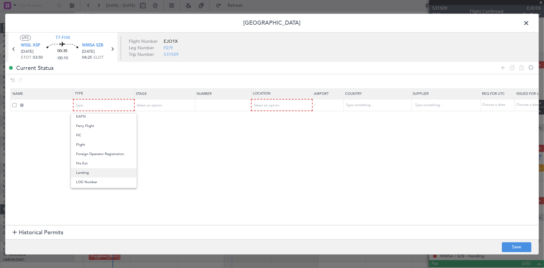
click at [90, 171] on span "Landing" at bounding box center [103, 172] width 55 height 9
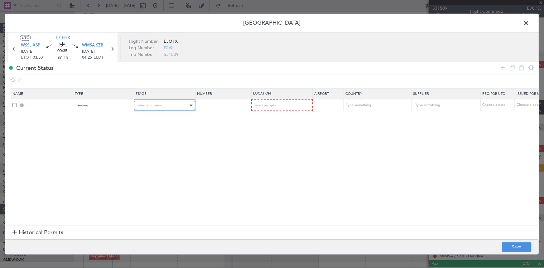
click at [177, 107] on div "Select an option" at bounding box center [163, 105] width 52 height 9
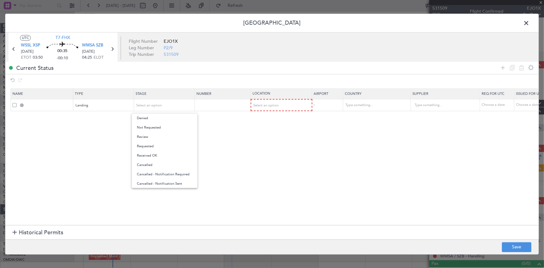
click at [176, 126] on span "Not Requested" at bounding box center [164, 127] width 55 height 9
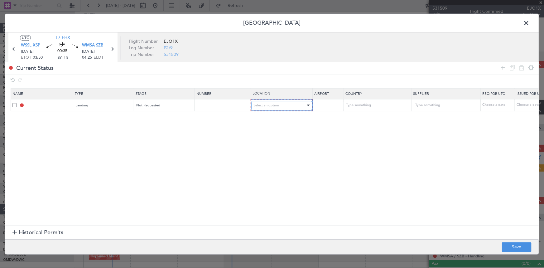
click at [292, 103] on div "Select an option" at bounding box center [280, 105] width 52 height 9
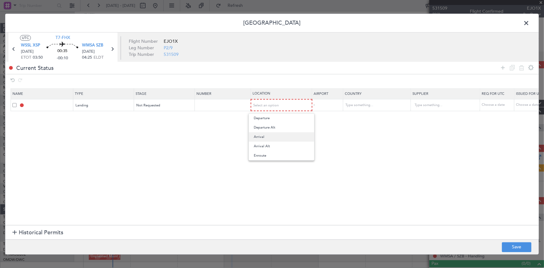
click at [268, 137] on span "Arrival" at bounding box center [281, 136] width 55 height 9
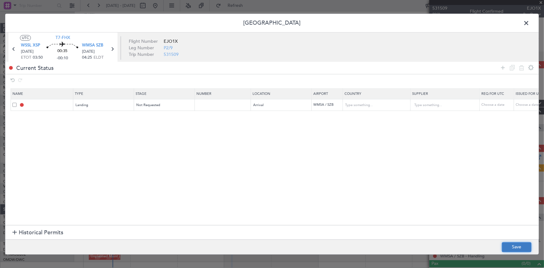
click at [511, 244] on button "Save" at bounding box center [517, 247] width 30 height 10
type input "WMSA LDG"
type input "[GEOGRAPHIC_DATA]"
type input "NNN"
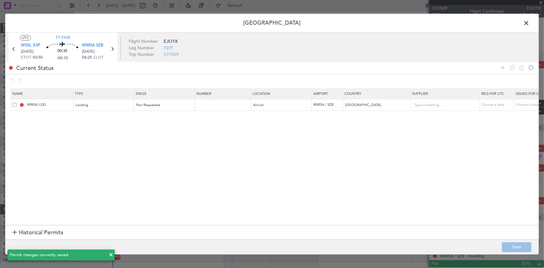
click at [529, 23] on span at bounding box center [529, 24] width 0 height 12
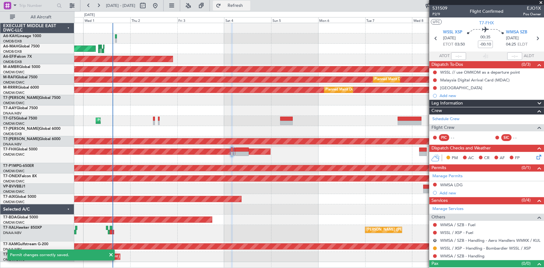
click at [246, 5] on span "Refresh" at bounding box center [235, 5] width 26 height 4
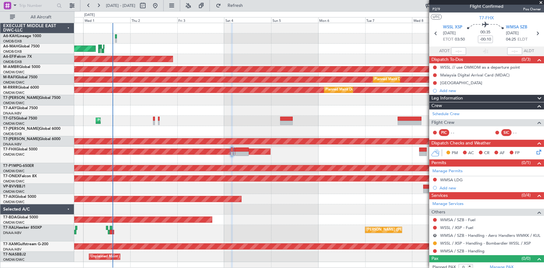
scroll to position [9, 0]
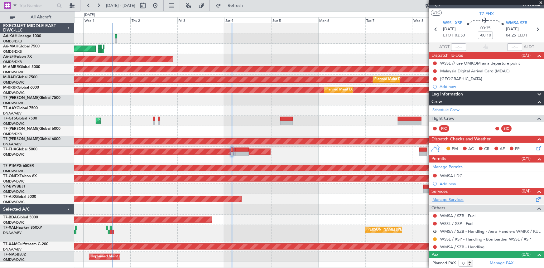
click at [443, 200] on link "Manage Services" at bounding box center [447, 200] width 31 height 6
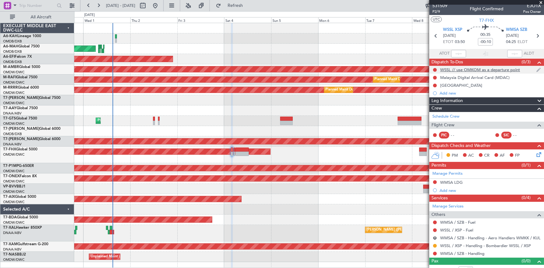
scroll to position [0, 0]
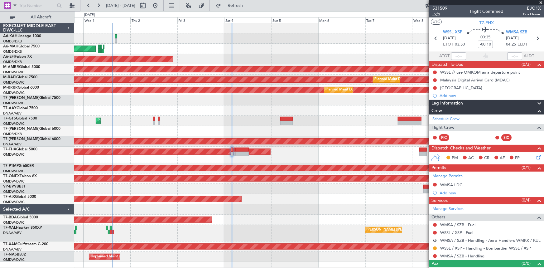
click at [437, 13] on span "P2/9" at bounding box center [439, 14] width 15 height 5
drag, startPoint x: 246, startPoint y: 3, endPoint x: 480, endPoint y: 125, distance: 263.9
click at [246, 3] on button "Refresh" at bounding box center [231, 6] width 37 height 10
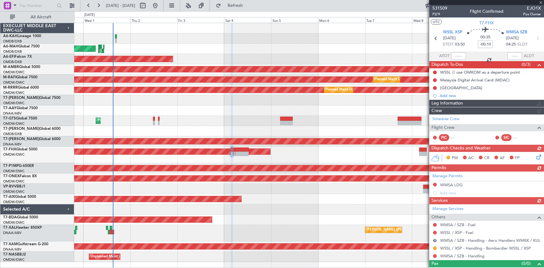
click at [436, 240] on button "R" at bounding box center [435, 240] width 4 height 4
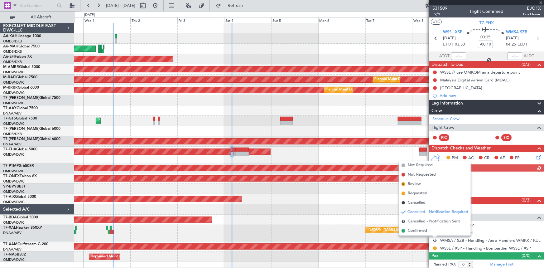
drag, startPoint x: 423, startPoint y: 175, endPoint x: 427, endPoint y: 175, distance: 4.1
click at [423, 175] on span "Not Requested" at bounding box center [422, 174] width 28 height 6
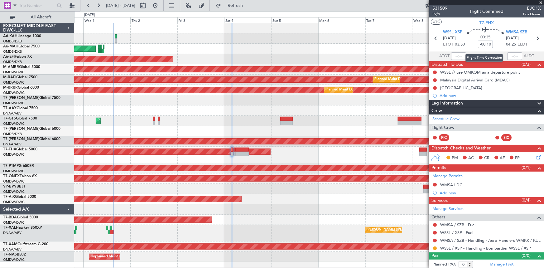
click at [478, 43] on input "-00:10" at bounding box center [485, 44] width 15 height 7
click at [468, 51] on section "WSSL XSP 04/10/2025 ETOT 03:50 00:35 -00 WMSA SZB 04/10/2025 04:25 ELDT" at bounding box center [486, 39] width 115 height 25
type input "-00:00"
click at [448, 87] on div "[GEOGRAPHIC_DATA]" at bounding box center [461, 87] width 42 height 5
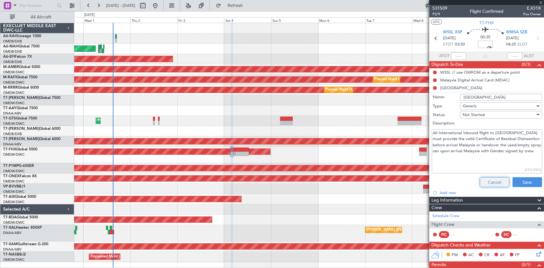
click at [489, 182] on button "Cancel" at bounding box center [495, 182] width 30 height 10
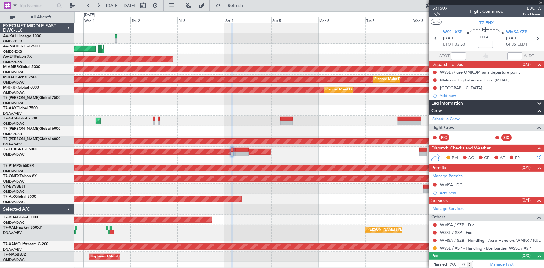
click at [483, 45] on input at bounding box center [485, 44] width 15 height 7
type input "-00:15"
click at [470, 47] on div "00:45 -00:15" at bounding box center [485, 38] width 41 height 23
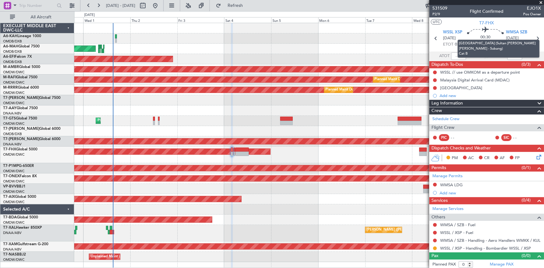
click at [534, 37] on mat-tooltip-component "Kuala Lumpur (Sultan Abdul Aziz Shah - Subang) Cat B" at bounding box center [498, 48] width 91 height 27
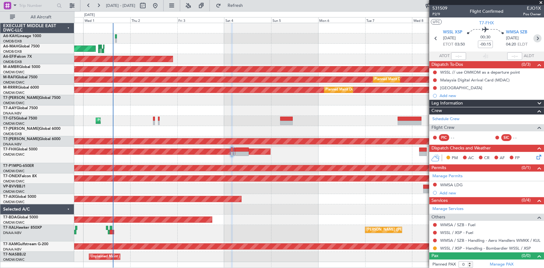
click at [534, 38] on icon at bounding box center [537, 38] width 8 height 8
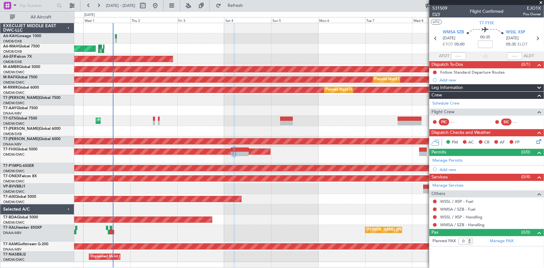
click at [437, 12] on span "P3/9" at bounding box center [439, 14] width 15 height 5
click at [438, 15] on span "P3/9" at bounding box center [439, 14] width 15 height 5
click at [450, 159] on link "Manage Permits" at bounding box center [447, 160] width 30 height 6
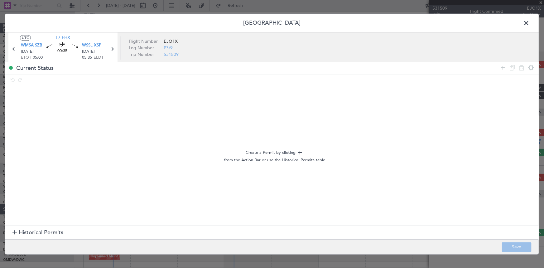
click at [529, 22] on span at bounding box center [529, 24] width 0 height 12
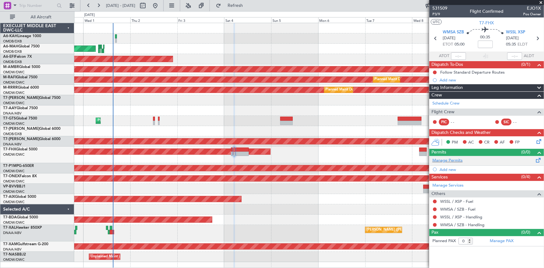
click at [454, 156] on div "Manage Permits" at bounding box center [486, 160] width 115 height 9
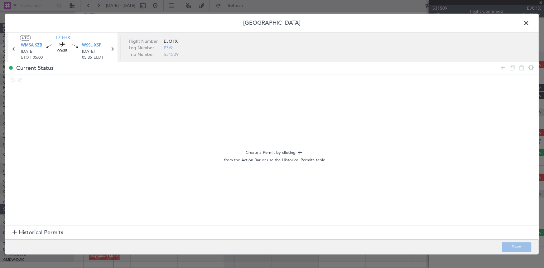
click at [42, 232] on span "Historical Permits" at bounding box center [41, 233] width 45 height 8
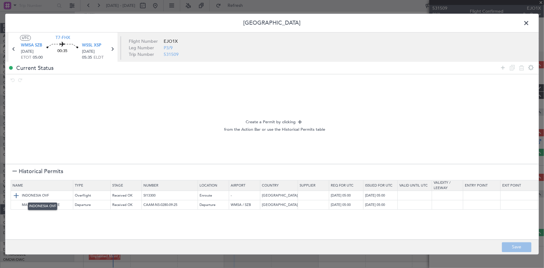
click at [14, 195] on img at bounding box center [15, 195] width 7 height 7
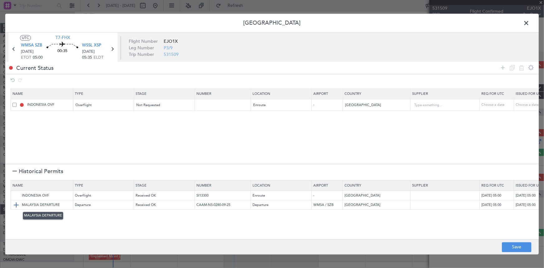
click at [18, 204] on img at bounding box center [15, 204] width 7 height 7
click at [15, 104] on span at bounding box center [14, 105] width 4 height 4
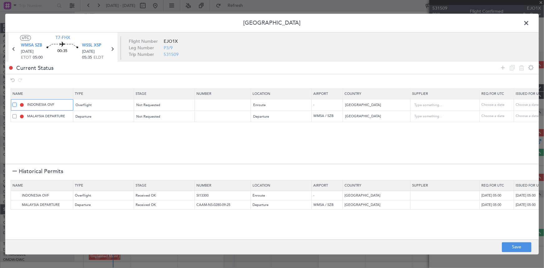
click at [17, 103] on input "checkbox" at bounding box center [17, 103] width 0 height 0
drag, startPoint x: 519, startPoint y: 67, endPoint x: 491, endPoint y: 95, distance: 40.1
click at [519, 67] on icon at bounding box center [521, 67] width 7 height 7
type input "MALAYSIA DEPARTURE"
type input "[GEOGRAPHIC_DATA]"
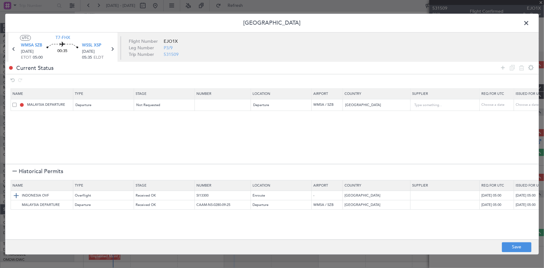
click at [16, 195] on img at bounding box center [15, 195] width 7 height 7
click at [518, 250] on button "Save" at bounding box center [517, 247] width 30 height 10
type input "NNN"
type input "2"
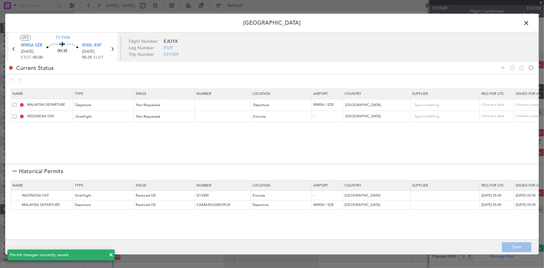
click at [529, 22] on span at bounding box center [529, 24] width 0 height 12
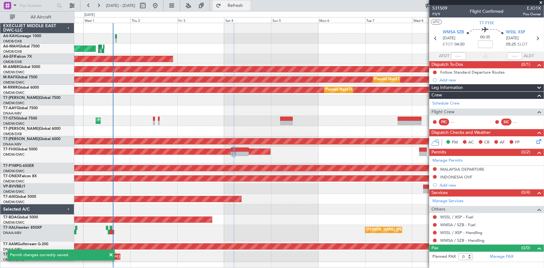
click at [248, 3] on span "Refresh" at bounding box center [235, 5] width 26 height 4
click at [434, 38] on icon at bounding box center [436, 38] width 8 height 8
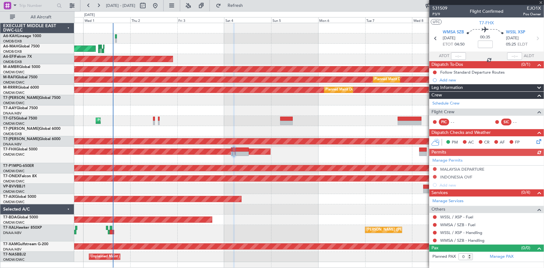
type input "-00:15"
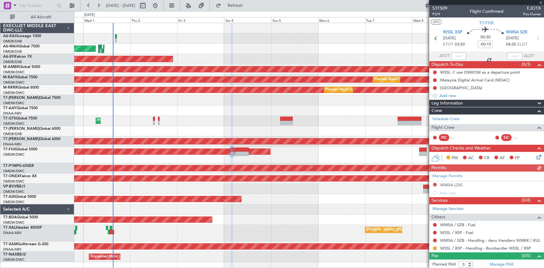
click at [451, 174] on div "Manage Permits WMSA LDG Add new" at bounding box center [486, 183] width 115 height 25
click at [443, 177] on link "Manage Permits" at bounding box center [447, 176] width 30 height 6
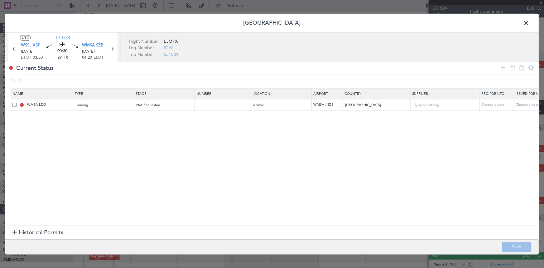
click at [36, 233] on span "Historical Permits" at bounding box center [41, 233] width 45 height 8
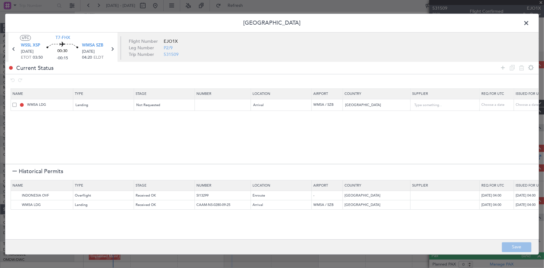
click at [13, 104] on span at bounding box center [14, 105] width 4 height 4
click at [17, 103] on input "checkbox" at bounding box center [17, 103] width 0 height 0
click at [521, 66] on icon at bounding box center [521, 67] width 7 height 7
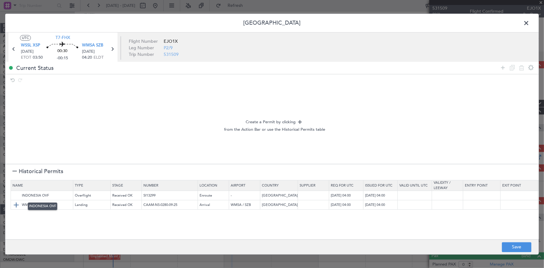
click at [0, 0] on img at bounding box center [0, 0] width 0 height 0
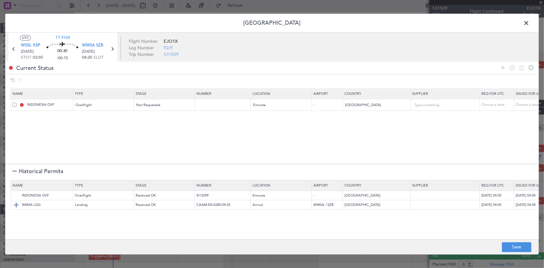
click at [17, 204] on img at bounding box center [15, 204] width 7 height 7
click at [517, 247] on button "Save" at bounding box center [517, 247] width 30 height 10
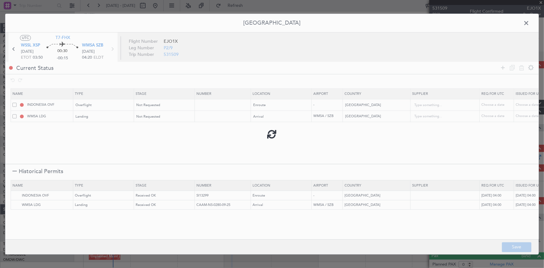
type input "NNN"
type input "2"
type input "NNN"
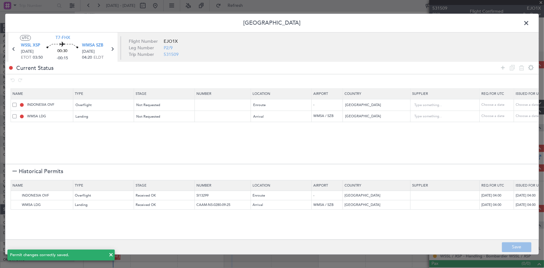
click at [529, 21] on span at bounding box center [529, 24] width 0 height 12
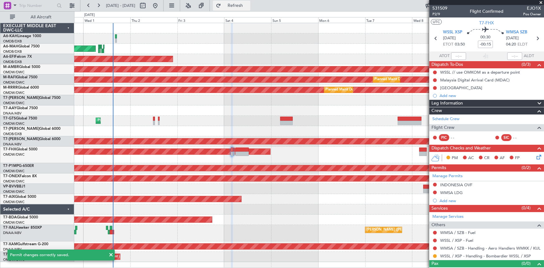
click at [248, 7] on span "Refresh" at bounding box center [235, 5] width 26 height 4
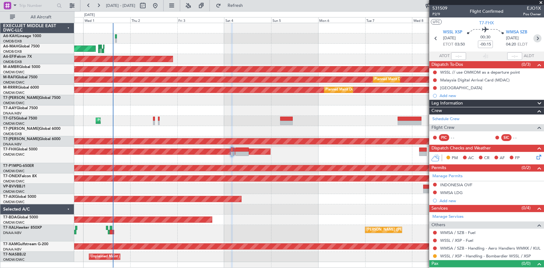
click at [536, 38] on icon at bounding box center [537, 38] width 8 height 8
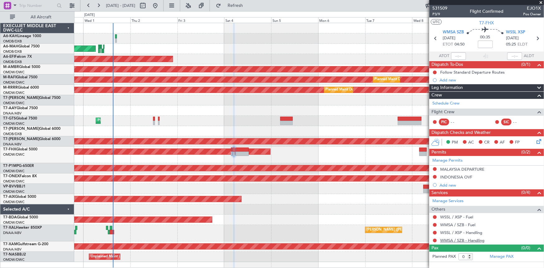
click at [444, 238] on link "WMSA / SZB - Handling" at bounding box center [462, 240] width 44 height 5
click at [236, 8] on button "Refresh" at bounding box center [231, 6] width 37 height 10
click at [434, 216] on button at bounding box center [435, 217] width 4 height 4
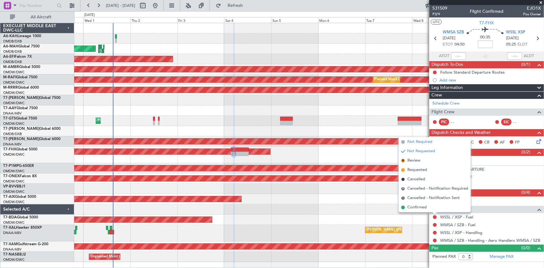
click at [418, 139] on span "Not Required" at bounding box center [419, 142] width 25 height 6
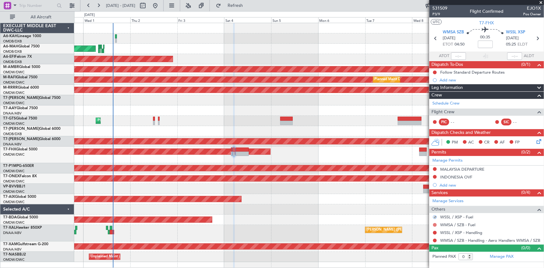
click at [435, 224] on button at bounding box center [435, 225] width 4 height 4
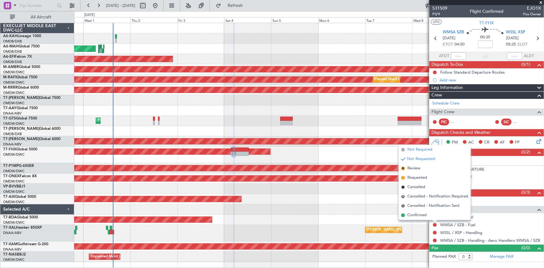
click at [422, 149] on span "Not Required" at bounding box center [419, 150] width 25 height 6
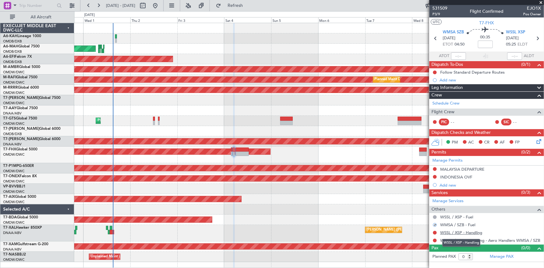
click at [458, 232] on link "WSSL / XSP - Handling" at bounding box center [461, 232] width 42 height 5
click at [248, 5] on span "Refresh" at bounding box center [235, 5] width 26 height 4
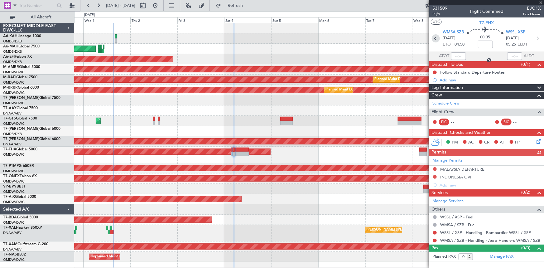
click at [436, 37] on icon at bounding box center [436, 38] width 8 height 8
type input "-00:15"
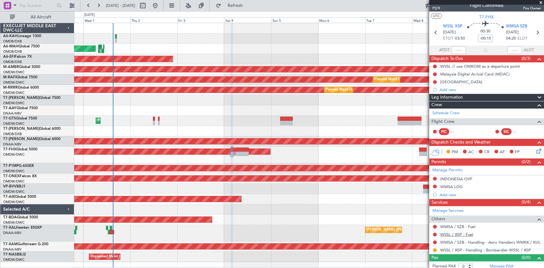
scroll to position [9, 0]
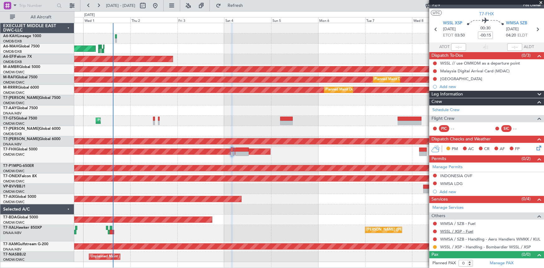
click at [460, 230] on link "WSSL / XSP - Fuel" at bounding box center [456, 231] width 33 height 5
click at [247, 6] on span "Refresh" at bounding box center [235, 5] width 26 height 4
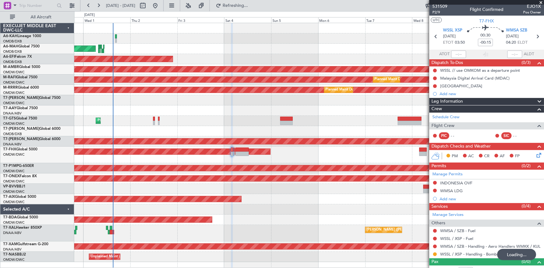
scroll to position [0, 0]
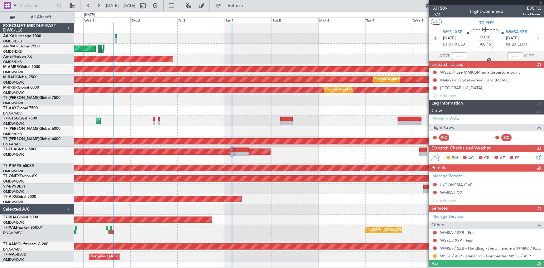
click at [439, 12] on span "P2/9" at bounding box center [439, 14] width 15 height 5
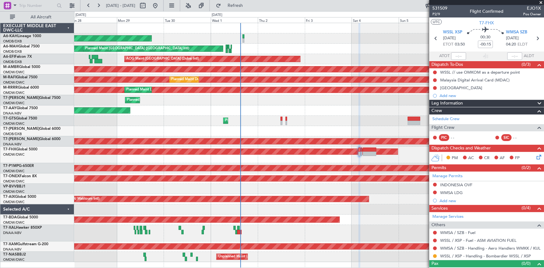
click at [296, 157] on div "Planned Maint [GEOGRAPHIC_DATA] ([GEOGRAPHIC_DATA])" at bounding box center [309, 155] width 470 height 17
click at [71, 2] on button at bounding box center [72, 6] width 10 height 10
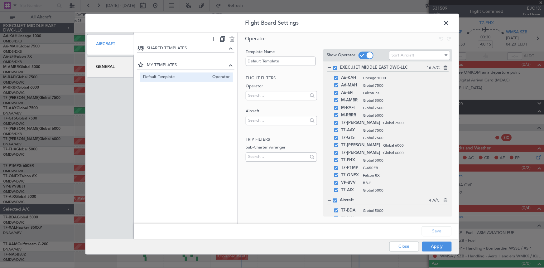
click at [450, 22] on span at bounding box center [450, 24] width 0 height 12
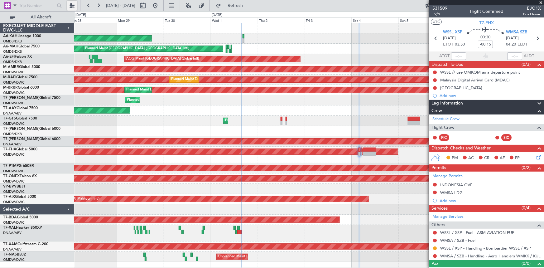
click at [71, 7] on button at bounding box center [72, 6] width 10 height 10
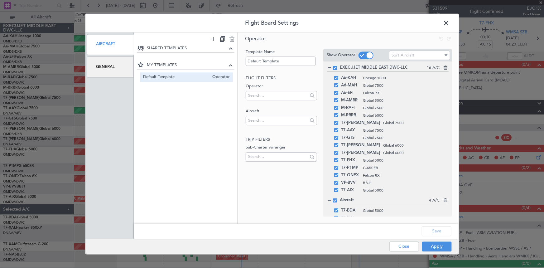
click at [106, 44] on div "Aircraft" at bounding box center [110, 44] width 47 height 21
click at [110, 67] on div "General" at bounding box center [110, 66] width 47 height 21
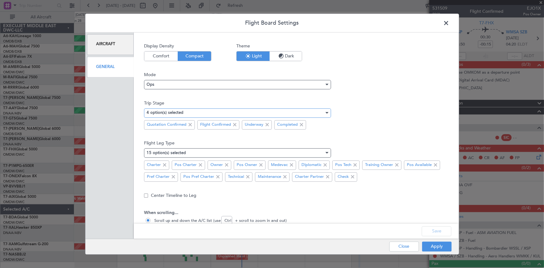
click at [180, 111] on mat-select-trigger "4 option(s) selected" at bounding box center [165, 113] width 37 height 4
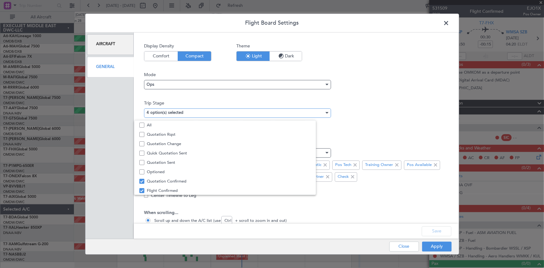
scroll to position [19, 0]
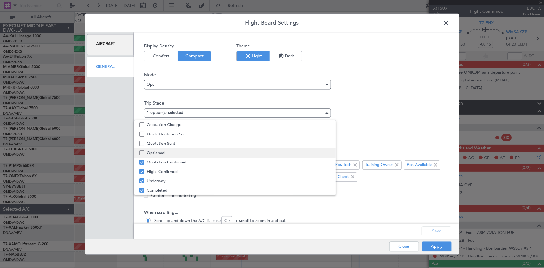
click at [153, 152] on span "Optioned" at bounding box center [239, 152] width 184 height 9
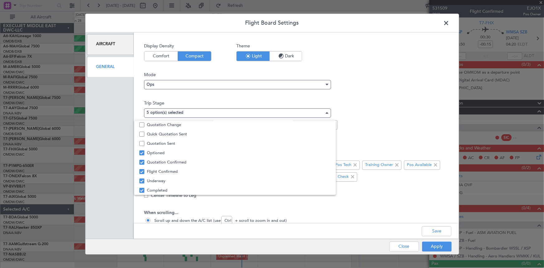
drag, startPoint x: 435, startPoint y: 230, endPoint x: 446, endPoint y: 239, distance: 14.7
click at [435, 231] on div at bounding box center [272, 134] width 544 height 268
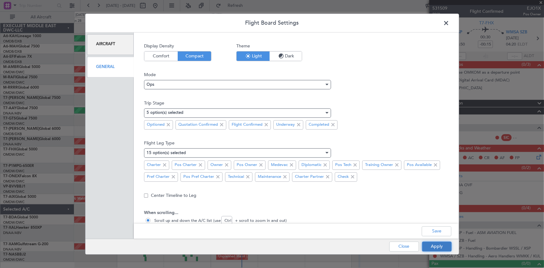
click at [435, 243] on button "Apply" at bounding box center [437, 246] width 30 height 10
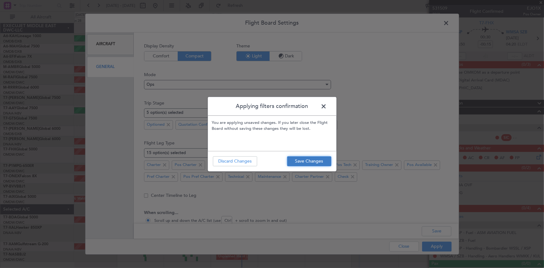
click at [306, 164] on button "Save Changes" at bounding box center [309, 161] width 44 height 10
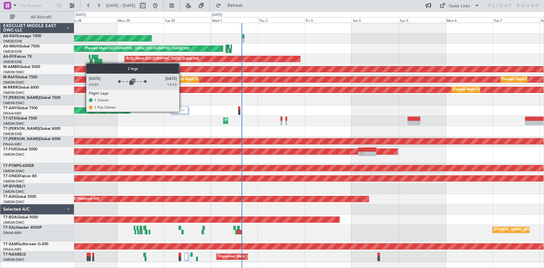
click at [182, 111] on div at bounding box center [179, 109] width 17 height 7
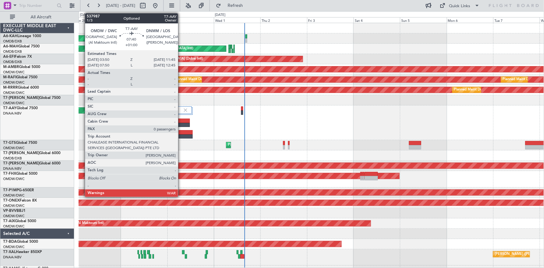
click at [181, 120] on div at bounding box center [182, 120] width 16 height 4
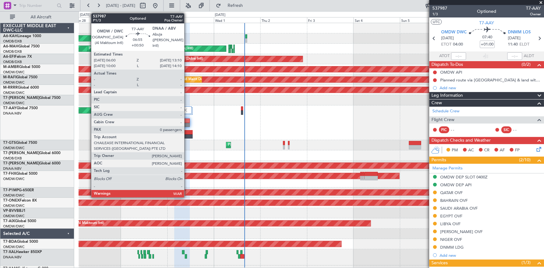
click at [187, 134] on div at bounding box center [186, 136] width 14 height 4
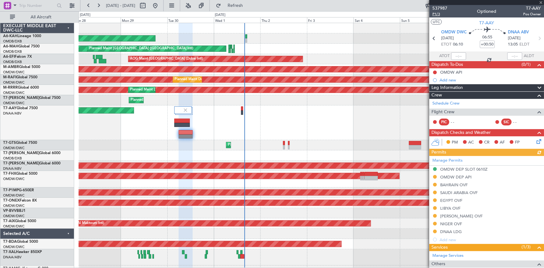
click at [439, 13] on span "P1/3" at bounding box center [439, 14] width 15 height 5
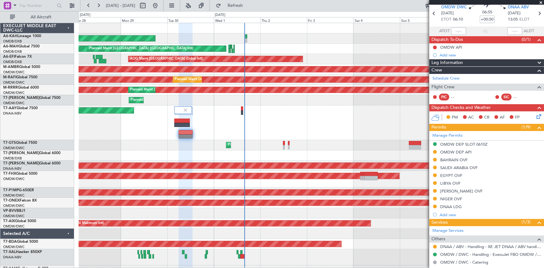
scroll to position [0, 0]
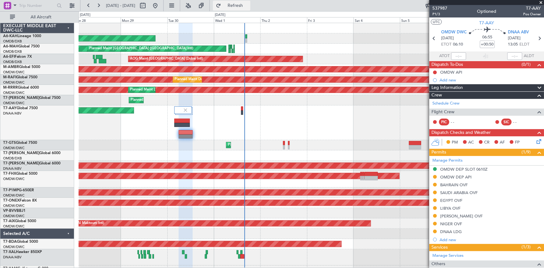
click at [248, 4] on span "Refresh" at bounding box center [235, 5] width 26 height 4
click at [436, 13] on span "P1/3" at bounding box center [439, 14] width 15 height 5
click at [243, 4] on span "Refresh" at bounding box center [235, 5] width 26 height 4
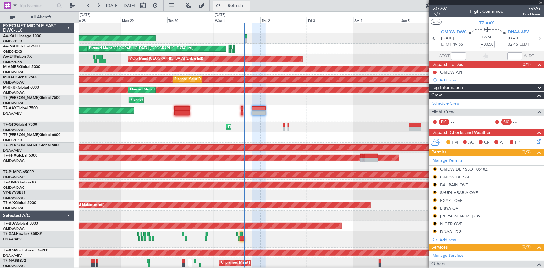
click at [246, 3] on button "Refresh" at bounding box center [231, 6] width 37 height 10
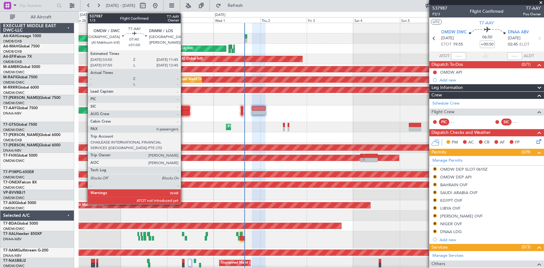
click at [184, 110] on div at bounding box center [182, 112] width 16 height 4
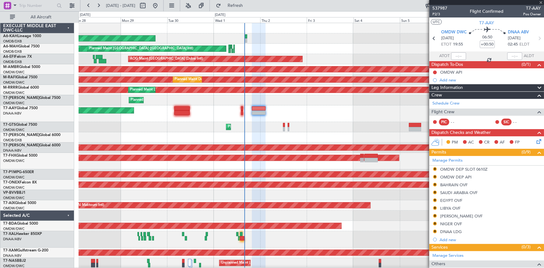
type input "+01:00"
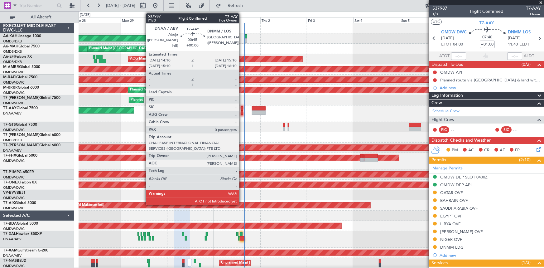
click at [242, 108] on div at bounding box center [242, 108] width 2 height 4
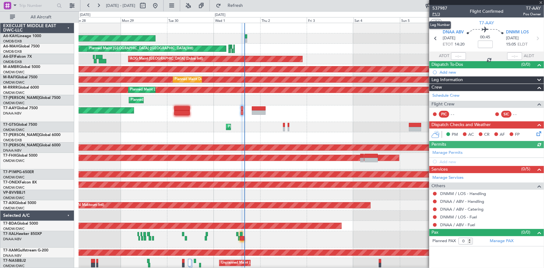
click at [436, 15] on span "P1/3" at bounding box center [439, 14] width 15 height 5
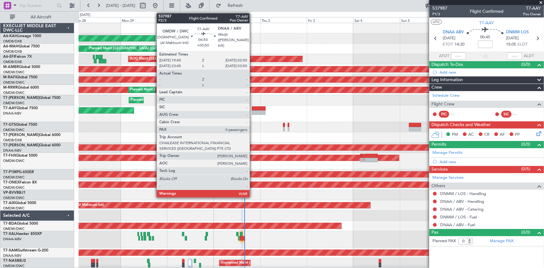
click at [253, 109] on div at bounding box center [259, 108] width 14 height 4
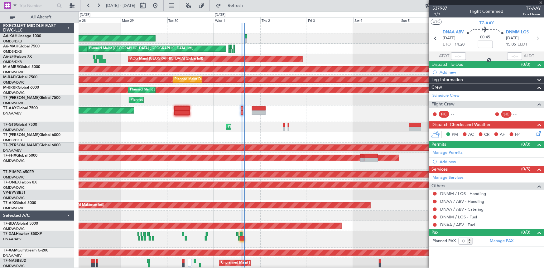
type input "+00:50"
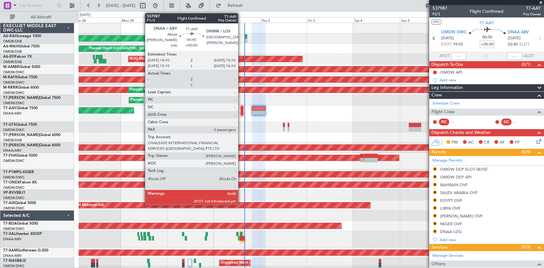
click at [241, 110] on div at bounding box center [242, 108] width 2 height 4
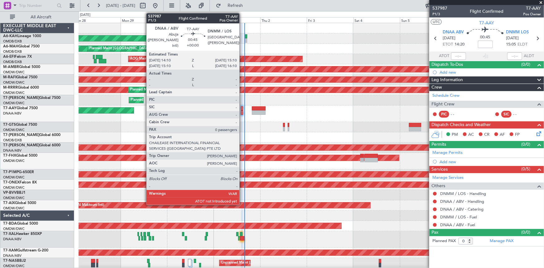
click at [242, 108] on div at bounding box center [242, 108] width 2 height 4
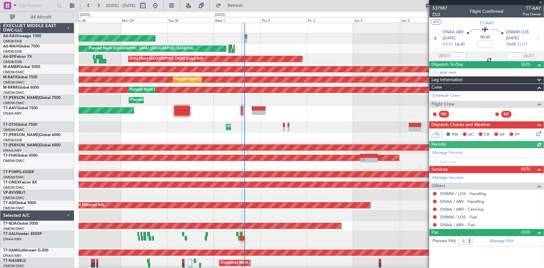
click at [436, 14] on span "P1/3" at bounding box center [439, 14] width 15 height 5
click at [248, 3] on span "Refresh" at bounding box center [235, 5] width 26 height 4
click at [257, 104] on div "Planned Maint Dubai (Al Maktoum Intl) Planned Maint Dubai (Al Maktoum Intl)" at bounding box center [311, 100] width 465 height 10
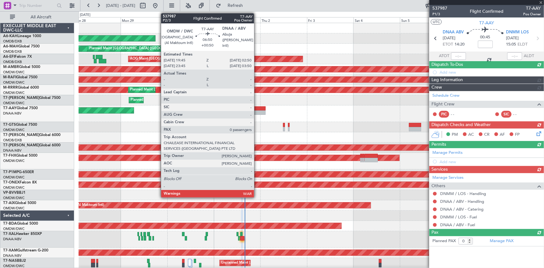
click at [257, 107] on div at bounding box center [259, 108] width 14 height 4
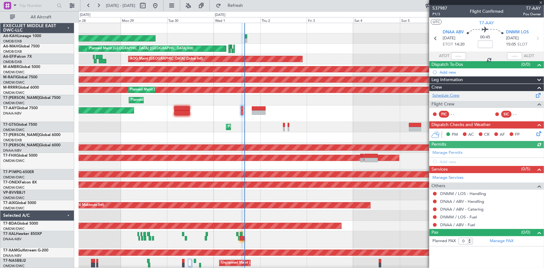
click at [445, 95] on link "Schedule Crew" at bounding box center [445, 96] width 27 height 6
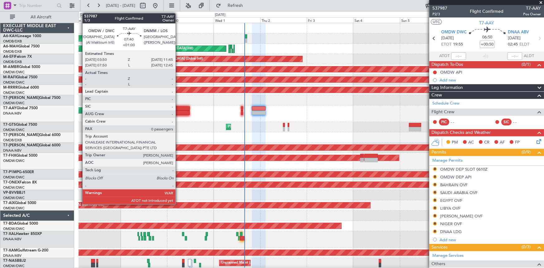
click at [178, 107] on div at bounding box center [182, 108] width 16 height 4
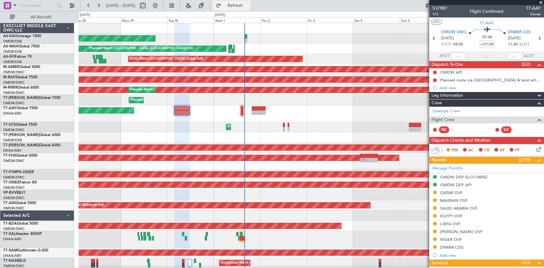
click at [248, 7] on span "Refresh" at bounding box center [235, 5] width 26 height 4
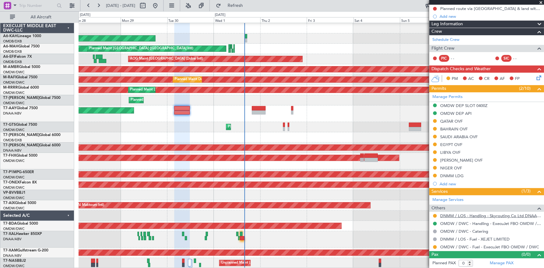
click at [490, 214] on link "DNMM / LOS - Handling - Skyrouting Co Ltd DNAA / ABV" at bounding box center [490, 215] width 101 height 5
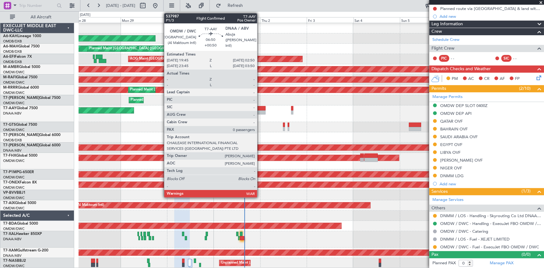
click at [260, 108] on div at bounding box center [259, 108] width 14 height 4
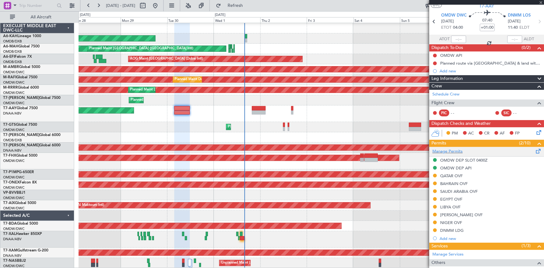
scroll to position [15, 0]
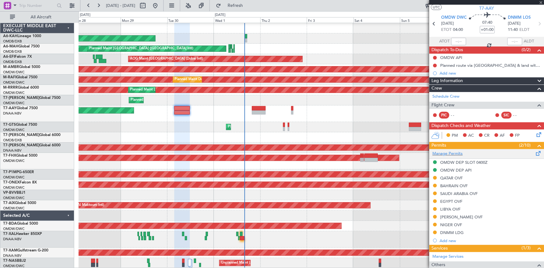
type input "+00:50"
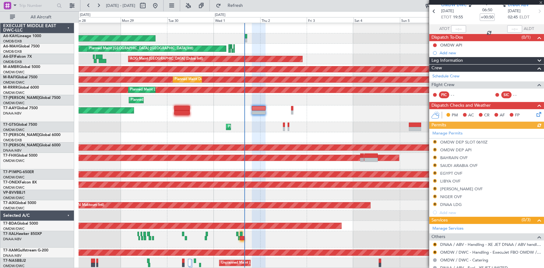
scroll to position [0, 0]
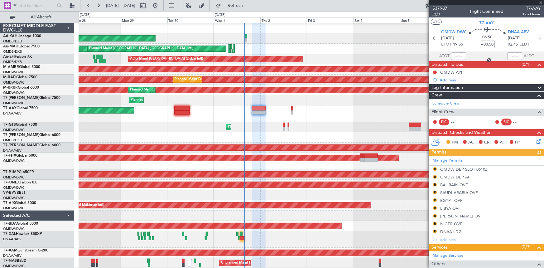
click at [437, 12] on span "P1/3" at bounding box center [439, 14] width 15 height 5
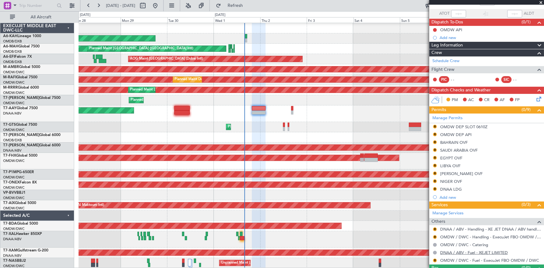
scroll to position [56, 0]
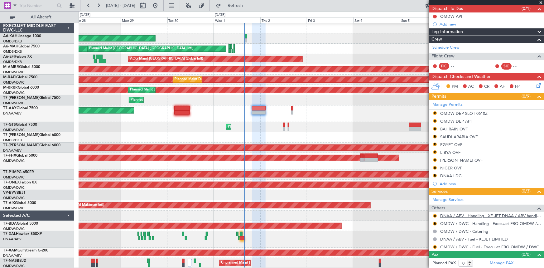
click at [468, 214] on link "DNAA / ABV - Handling - XE JET DNAA / ABV handling" at bounding box center [490, 215] width 101 height 5
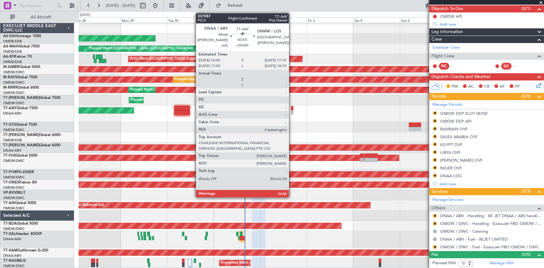
click at [292, 109] on div at bounding box center [292, 108] width 2 height 4
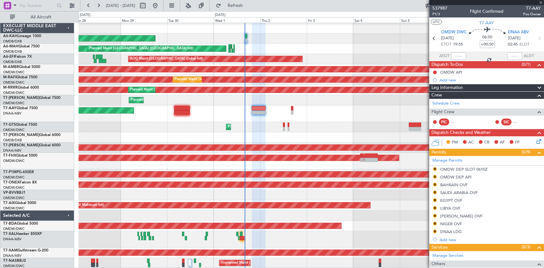
scroll to position [0, 0]
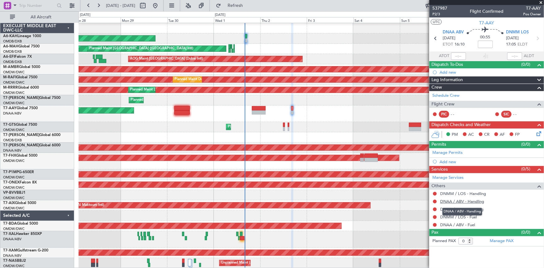
click at [451, 201] on link "DNAA / ABV - Handling" at bounding box center [462, 201] width 44 height 5
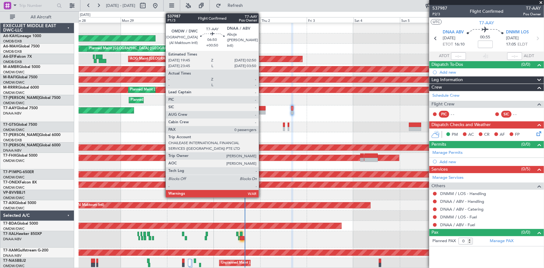
click at [262, 107] on div at bounding box center [259, 108] width 14 height 4
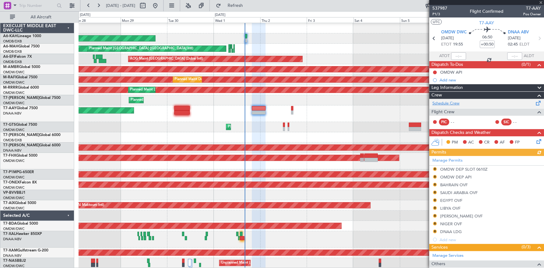
click at [449, 101] on link "Schedule Crew" at bounding box center [445, 103] width 27 height 6
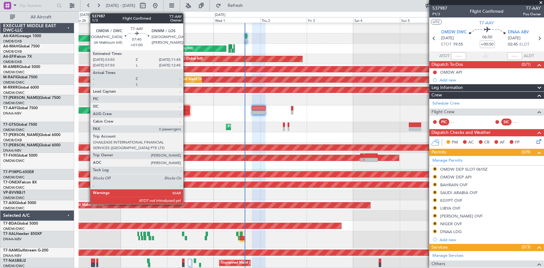
click at [186, 109] on div at bounding box center [182, 108] width 16 height 4
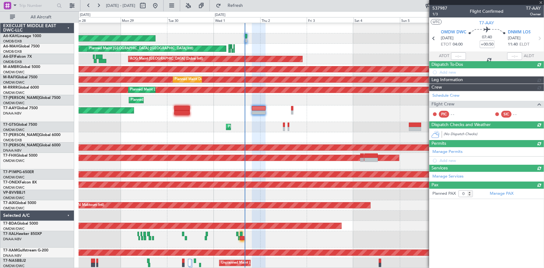
type input "+01:00"
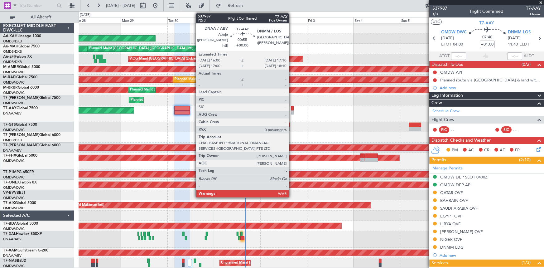
click at [292, 108] on div at bounding box center [292, 108] width 2 height 4
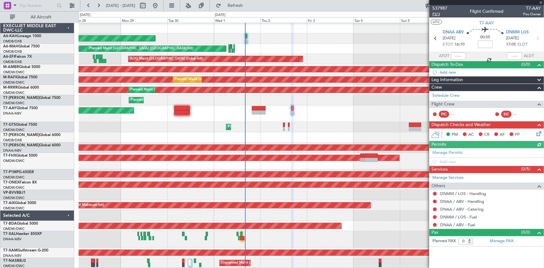
click at [435, 13] on span "P2/3" at bounding box center [439, 14] width 15 height 5
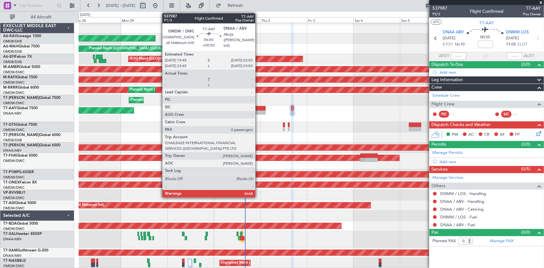
click at [258, 109] on div at bounding box center [259, 108] width 14 height 4
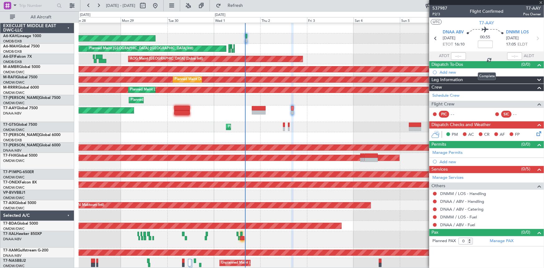
type input "+00:50"
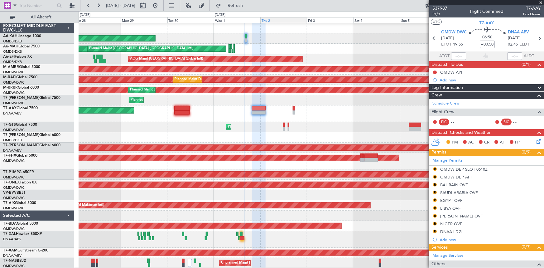
drag, startPoint x: 243, startPoint y: 1, endPoint x: 283, endPoint y: 19, distance: 44.1
click at [244, 1] on button "Refresh" at bounding box center [231, 6] width 37 height 10
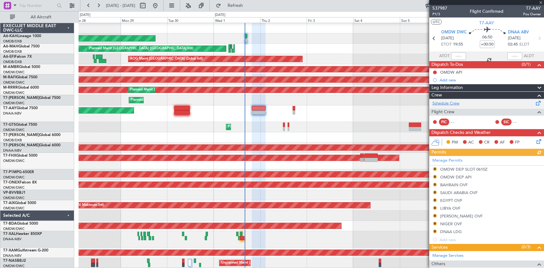
click at [440, 100] on link "Schedule Crew" at bounding box center [445, 103] width 27 height 6
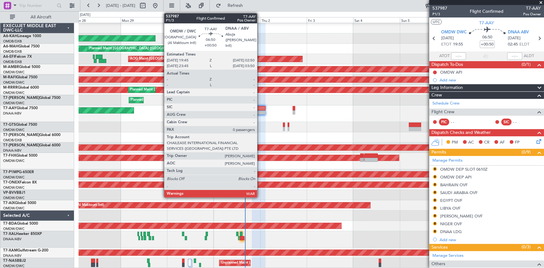
click at [260, 108] on div at bounding box center [259, 108] width 14 height 4
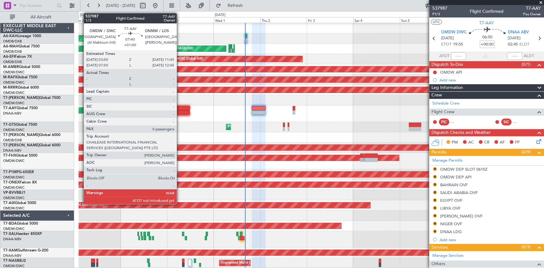
click at [180, 108] on div at bounding box center [182, 108] width 16 height 4
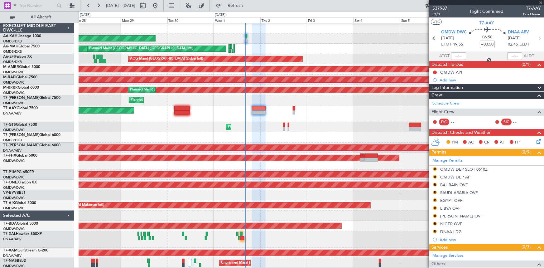
type input "+01:00"
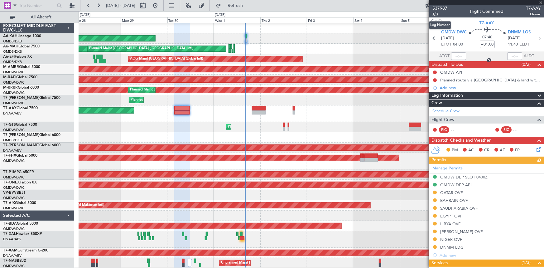
click at [436, 12] on span "1/3" at bounding box center [439, 14] width 15 height 5
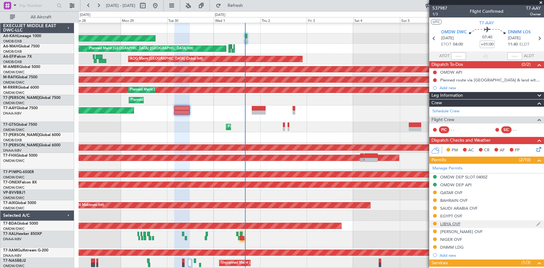
scroll to position [71, 0]
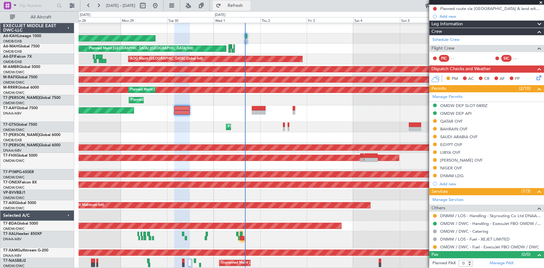
click at [248, 3] on span "Refresh" at bounding box center [235, 5] width 26 height 4
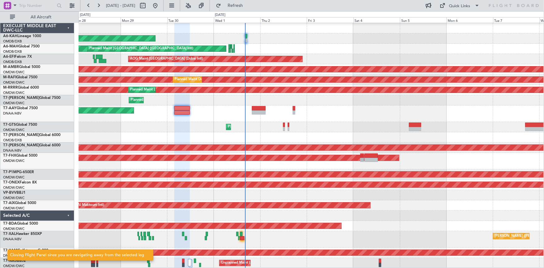
scroll to position [0, 0]
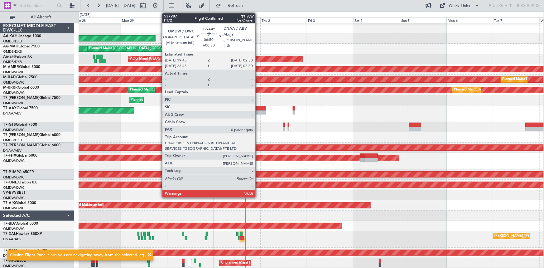
click at [258, 108] on div at bounding box center [259, 108] width 14 height 4
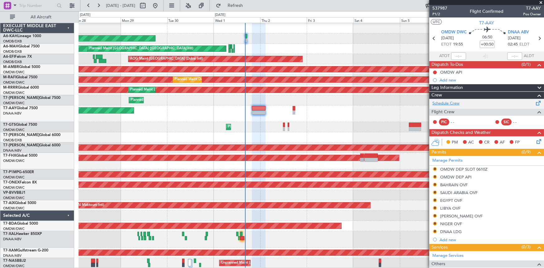
click at [451, 103] on link "Schedule Crew" at bounding box center [445, 103] width 27 height 6
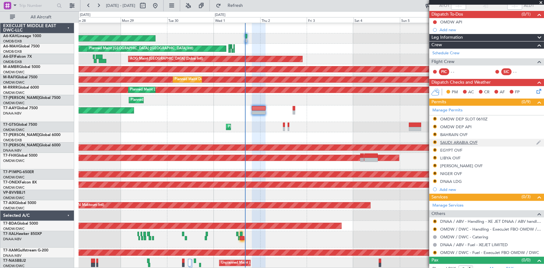
scroll to position [56, 0]
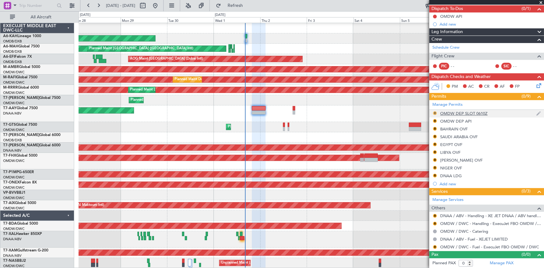
click at [435, 111] on button "R" at bounding box center [435, 113] width 4 height 4
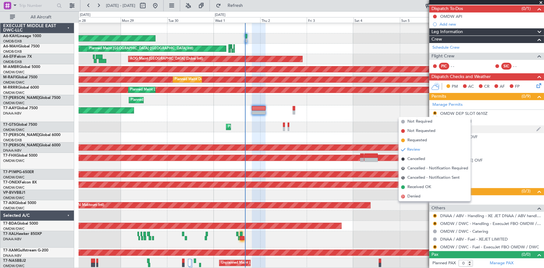
drag, startPoint x: 419, startPoint y: 137, endPoint x: 433, endPoint y: 131, distance: 15.5
click at [420, 137] on span "Requested" at bounding box center [417, 140] width 20 height 6
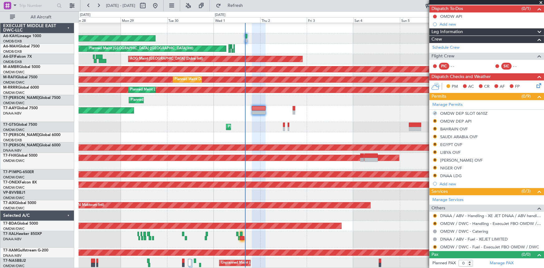
click at [434, 122] on button "R" at bounding box center [435, 121] width 4 height 4
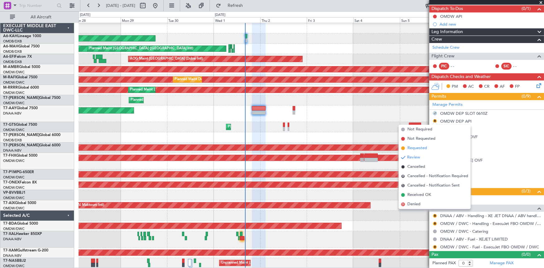
click at [416, 147] on span "Requested" at bounding box center [417, 148] width 20 height 6
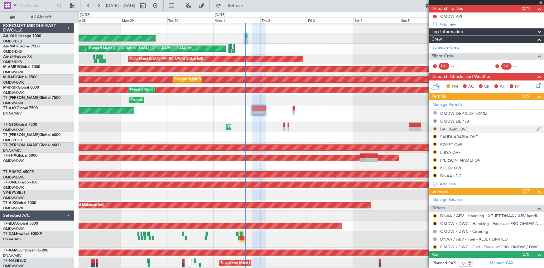
click at [436, 129] on button "R" at bounding box center [435, 129] width 4 height 4
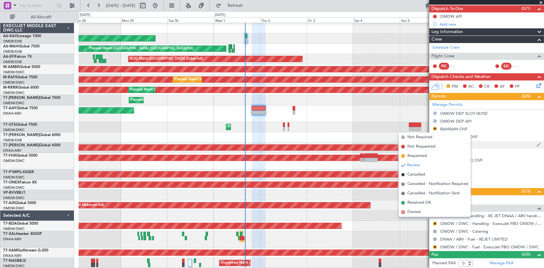
drag, startPoint x: 417, startPoint y: 155, endPoint x: 437, endPoint y: 142, distance: 23.9
click at [417, 154] on span "Requested" at bounding box center [417, 156] width 20 height 6
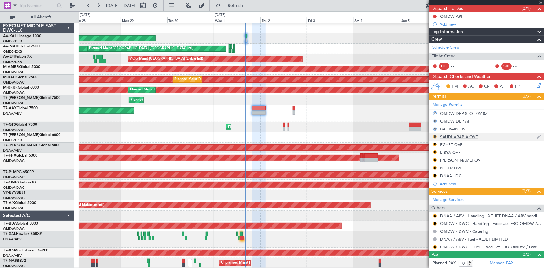
click at [435, 136] on button "R" at bounding box center [435, 137] width 4 height 4
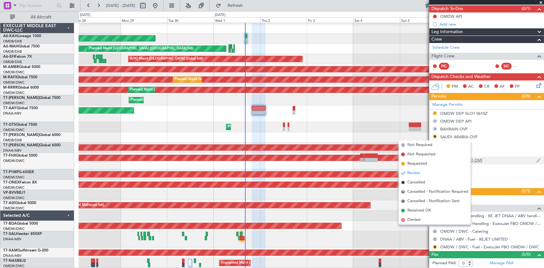
drag, startPoint x: 418, startPoint y: 162, endPoint x: 433, endPoint y: 157, distance: 15.9
click at [419, 162] on span "Requested" at bounding box center [417, 164] width 20 height 6
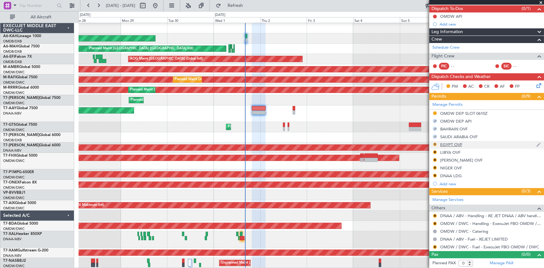
click at [434, 144] on button "R" at bounding box center [435, 144] width 4 height 4
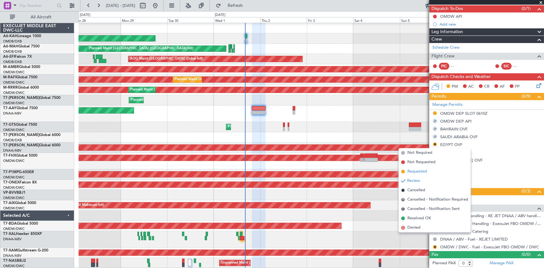
click at [417, 170] on span "Requested" at bounding box center [417, 171] width 20 height 6
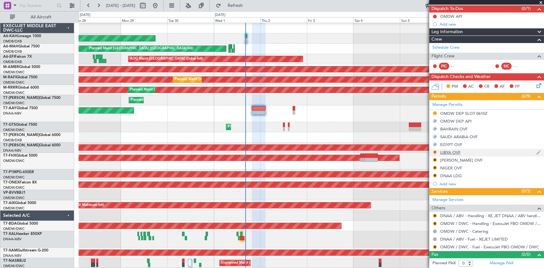
click at [434, 152] on button "R" at bounding box center [435, 152] width 4 height 4
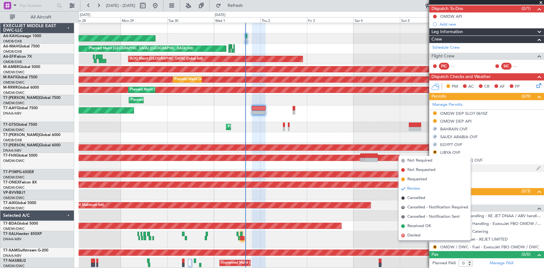
drag, startPoint x: 416, startPoint y: 178, endPoint x: 436, endPoint y: 164, distance: 25.3
click at [416, 178] on span "Requested" at bounding box center [417, 179] width 20 height 6
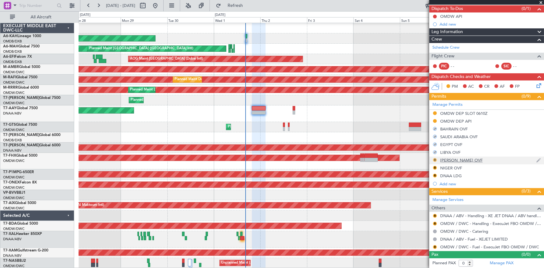
click at [436, 159] on button "R" at bounding box center [435, 160] width 4 height 4
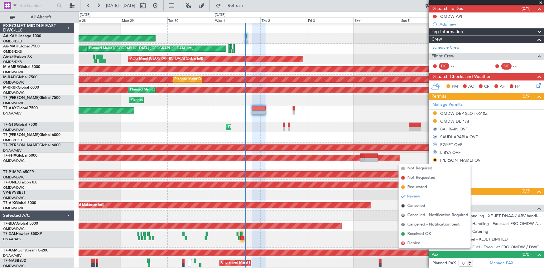
click at [418, 187] on span "Requested" at bounding box center [417, 187] width 20 height 6
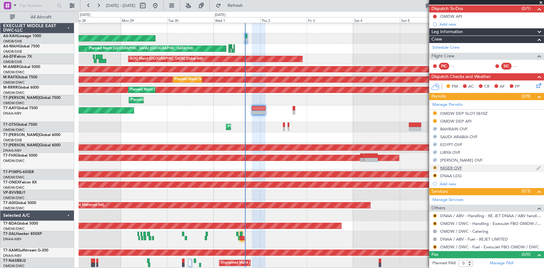
click at [436, 168] on button "R" at bounding box center [435, 168] width 4 height 4
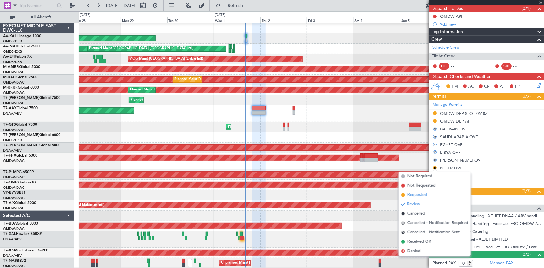
click at [415, 196] on span "Requested" at bounding box center [417, 195] width 20 height 6
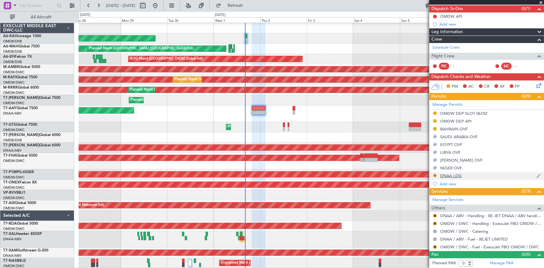
click at [434, 175] on button "R" at bounding box center [435, 176] width 4 height 4
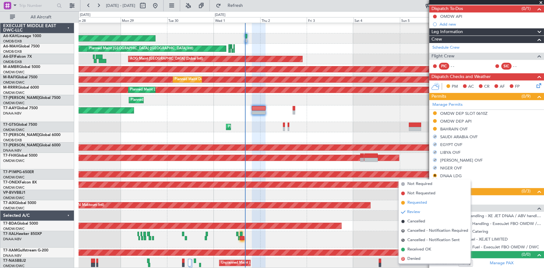
click at [413, 204] on span "Requested" at bounding box center [417, 203] width 20 height 6
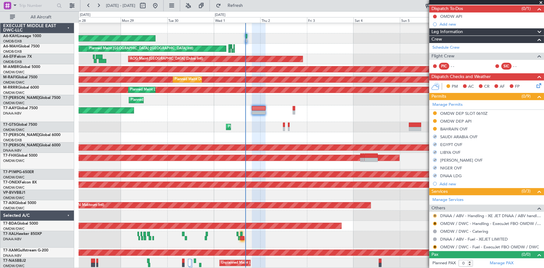
click at [433, 214] on button "R" at bounding box center [435, 216] width 4 height 4
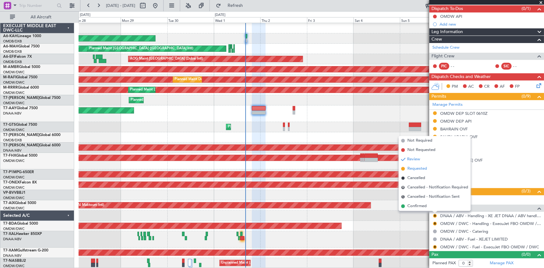
click at [415, 170] on span "Requested" at bounding box center [417, 169] width 20 height 6
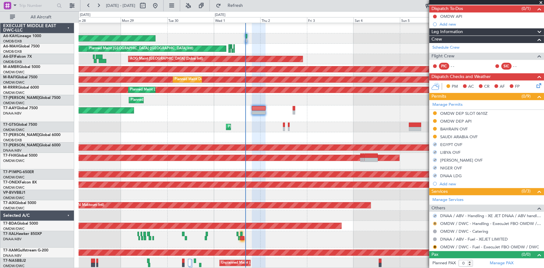
click at [435, 223] on button "R" at bounding box center [435, 224] width 4 height 4
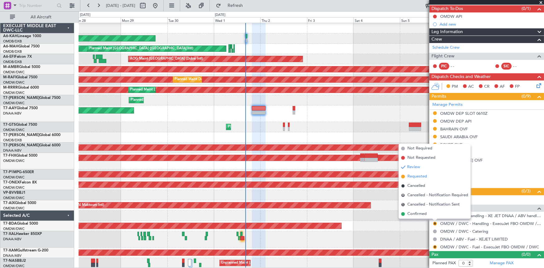
click at [418, 178] on span "Requested" at bounding box center [417, 176] width 20 height 6
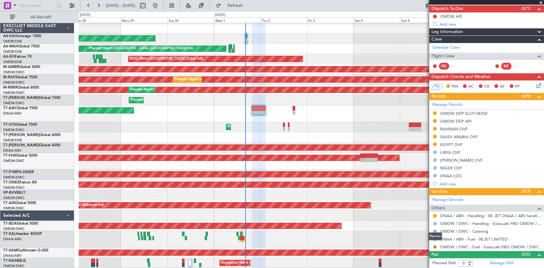
click at [434, 246] on button "R" at bounding box center [435, 247] width 4 height 4
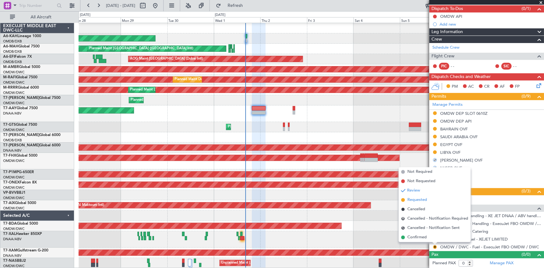
click at [422, 200] on span "Requested" at bounding box center [417, 200] width 20 height 6
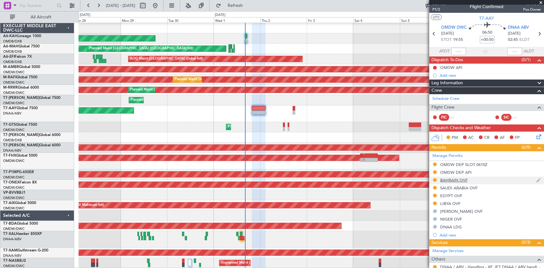
scroll to position [0, 0]
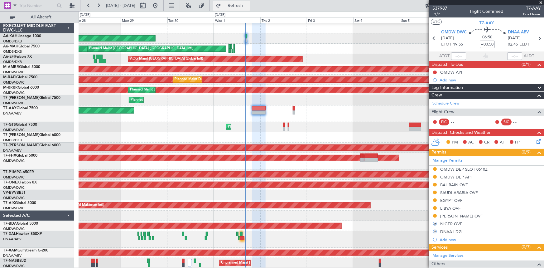
click at [249, 8] on button "Refresh" at bounding box center [231, 6] width 37 height 10
click at [250, 2] on button "Refresh" at bounding box center [231, 6] width 37 height 10
click at [440, 14] on span "P1/2" at bounding box center [439, 14] width 15 height 5
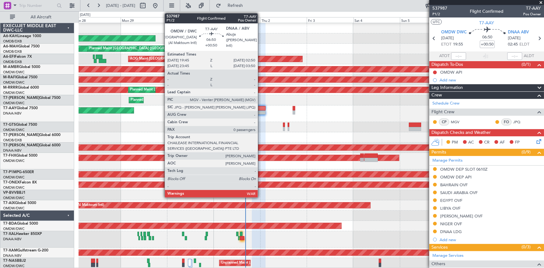
click at [261, 108] on div at bounding box center [259, 108] width 14 height 4
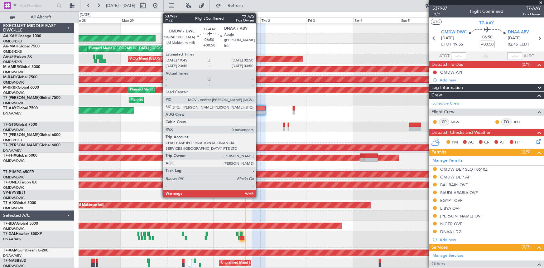
click at [259, 109] on div at bounding box center [259, 108] width 14 height 4
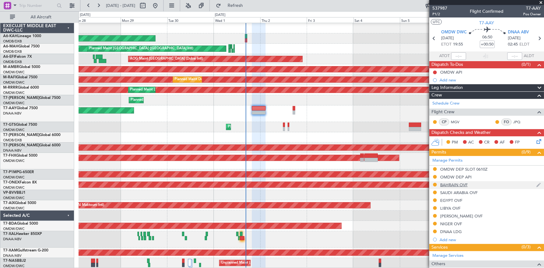
click at [452, 183] on div "BAHRAIN OVF" at bounding box center [453, 184] width 27 height 5
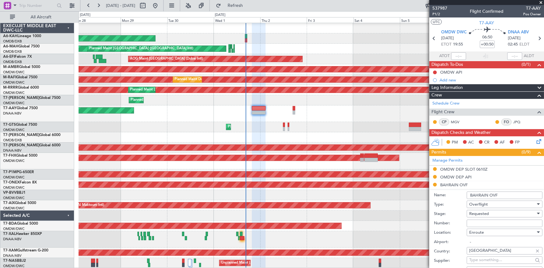
scroll to position [85, 0]
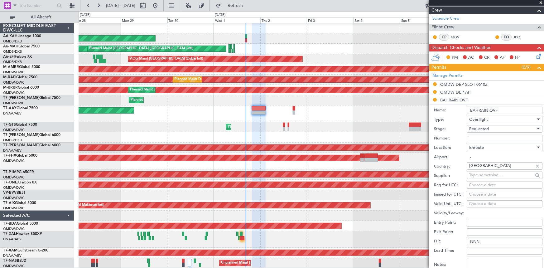
click at [490, 135] on input "Number:" at bounding box center [505, 138] width 76 height 7
paste input "FN1921"
type input "FN1921"
click at [489, 130] on div "Requested" at bounding box center [502, 128] width 66 height 9
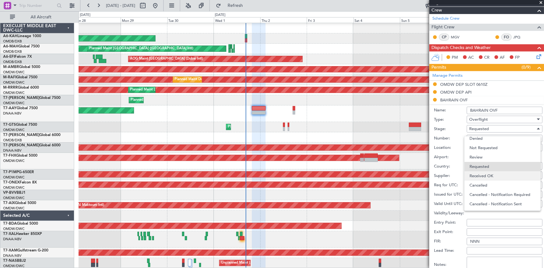
click at [487, 173] on span "Received OK" at bounding box center [502, 175] width 66 height 9
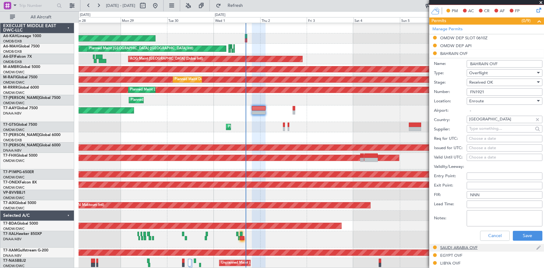
scroll to position [198, 0]
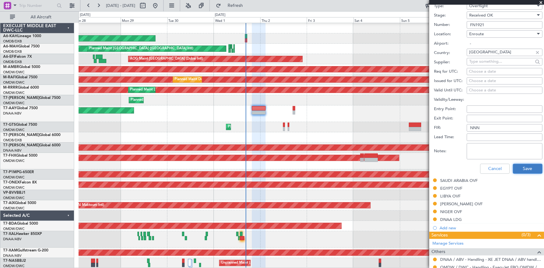
click at [516, 164] on button "Save" at bounding box center [528, 169] width 30 height 10
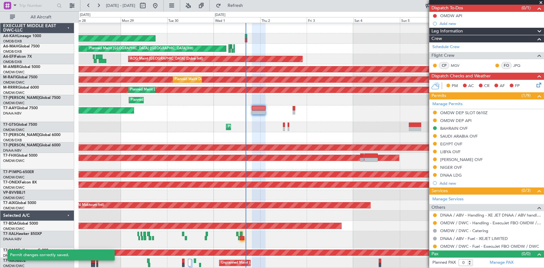
scroll to position [12, 0]
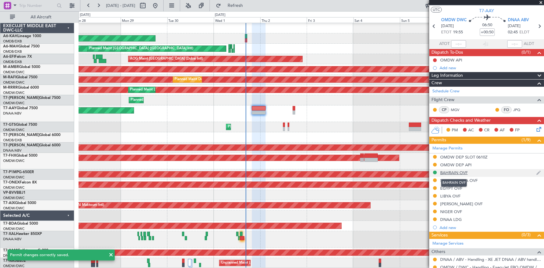
click at [457, 173] on div "BAHRAIN OVF" at bounding box center [453, 172] width 27 height 5
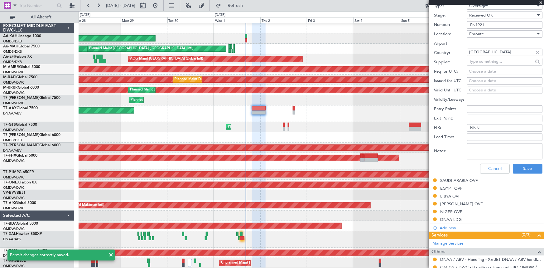
scroll to position [142, 0]
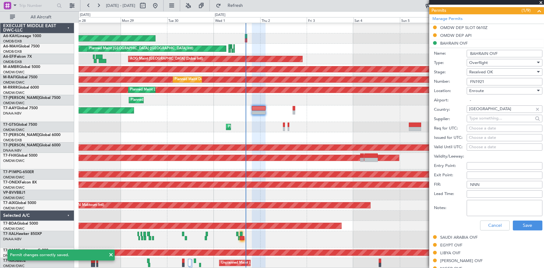
drag, startPoint x: 496, startPoint y: 82, endPoint x: 382, endPoint y: 75, distance: 114.3
click at [382, 75] on fb-app "28 Sep 2025 - 08 Oct 2025 Refresh Quick Links All Aircraft Planned Maint Abu Dh…" at bounding box center [272, 136] width 544 height 263
paste input "AT/P/25-04/ON/001584"
type input "AT/P/25-04/ON/001584"
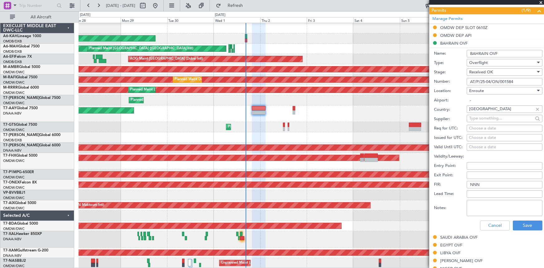
click at [491, 71] on span "Received OK" at bounding box center [481, 72] width 24 height 6
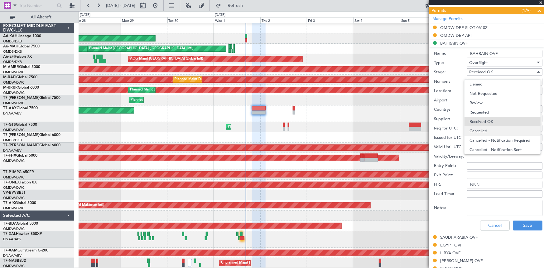
scroll to position [10, 0]
click at [492, 112] on span "Received OK" at bounding box center [502, 111] width 66 height 9
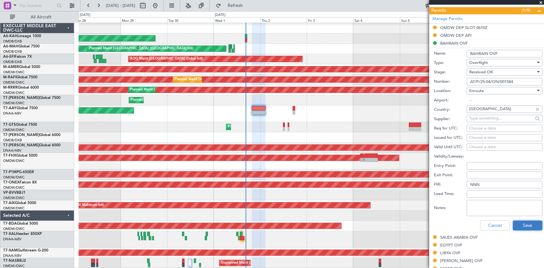
click at [529, 226] on button "Save" at bounding box center [528, 225] width 30 height 10
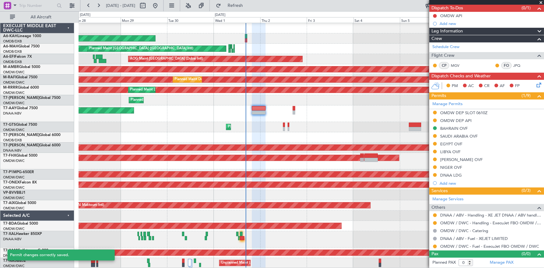
scroll to position [56, 0]
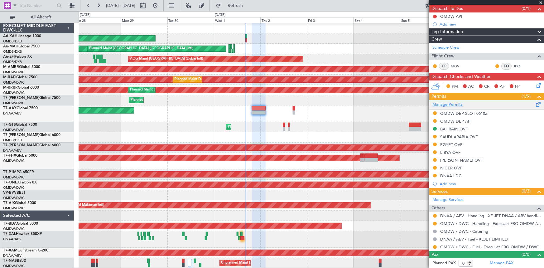
click at [453, 103] on link "Manage Permits" at bounding box center [447, 105] width 30 height 6
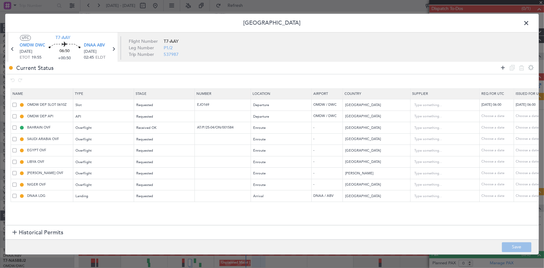
click at [502, 68] on icon at bounding box center [502, 67] width 7 height 7
click at [34, 234] on span "Historical Permits" at bounding box center [41, 233] width 45 height 8
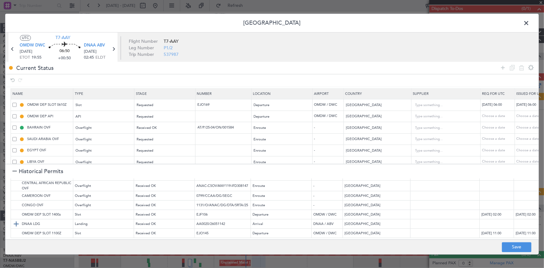
scroll to position [117, 0]
click at [363, 42] on article "UTC T7-AAY OMDW DWC 01/10/2025 ETOT 19:55 06:50 +00:50 DNAA ABV 02/10/2025 02:4…" at bounding box center [271, 47] width 533 height 31
click at [14, 171] on div at bounding box center [14, 171] width 4 height 4
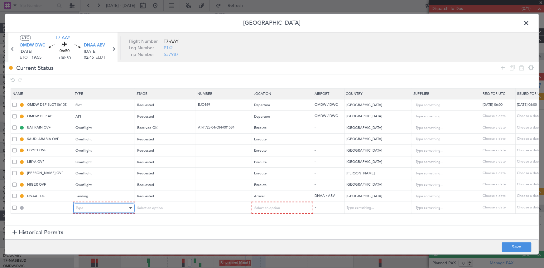
click at [94, 209] on div "Type" at bounding box center [102, 207] width 52 height 9
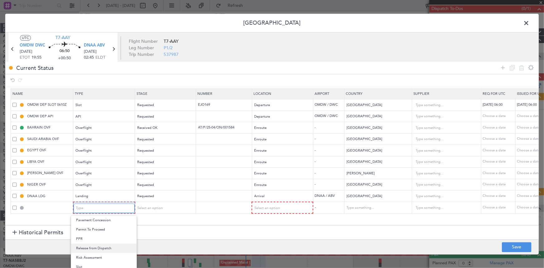
scroll to position [159, 0]
click at [91, 230] on span "Overflight" at bounding box center [103, 229] width 55 height 9
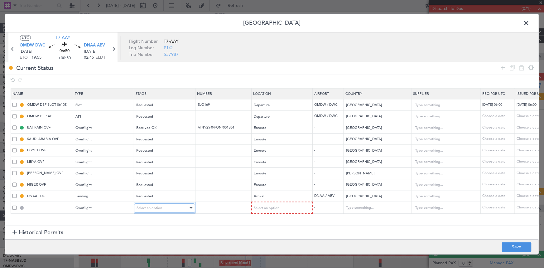
click at [166, 207] on div "Select an option" at bounding box center [163, 207] width 52 height 9
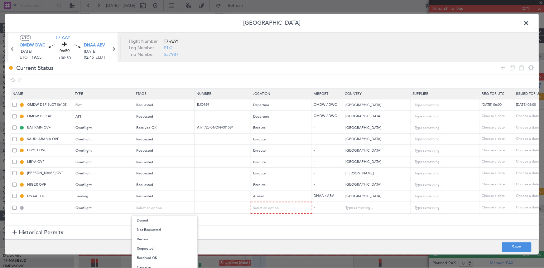
drag, startPoint x: 149, startPoint y: 256, endPoint x: 233, endPoint y: 195, distance: 104.5
click at [149, 256] on span "Received OK" at bounding box center [164, 257] width 55 height 9
click at [215, 208] on input "text" at bounding box center [223, 207] width 54 height 5
paste input "FN1921"
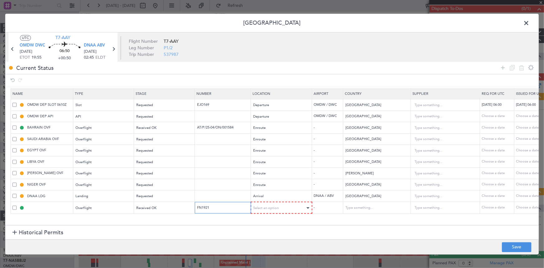
type input "FN1921"
click at [276, 204] on div "Select an option" at bounding box center [280, 207] width 52 height 9
click at [263, 257] on span "Enroute" at bounding box center [281, 257] width 55 height 9
click at [351, 206] on input "text" at bounding box center [373, 207] width 56 height 9
click at [359, 218] on span "[GEOGRAPHIC_DATA]" at bounding box center [377, 216] width 58 height 9
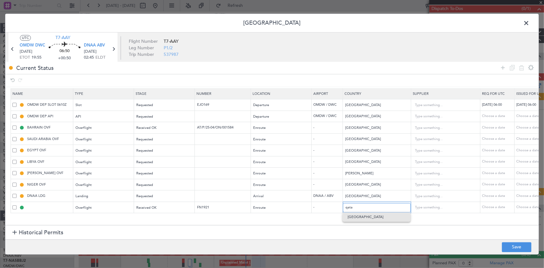
type input "[GEOGRAPHIC_DATA]"
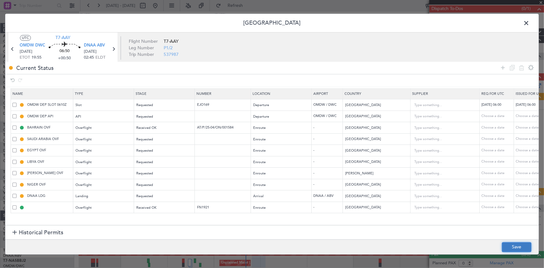
click at [514, 248] on button "Save" at bounding box center [517, 247] width 30 height 10
type input "QATAR OVF"
type input "NNN"
type input "2"
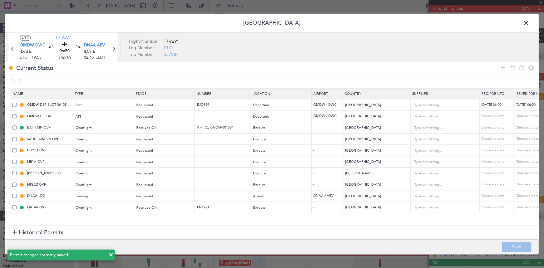
click at [529, 21] on span at bounding box center [529, 24] width 0 height 12
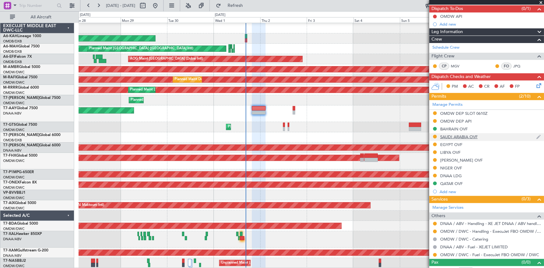
click at [450, 135] on div "SAUDI ARABIA OVF" at bounding box center [458, 136] width 37 height 5
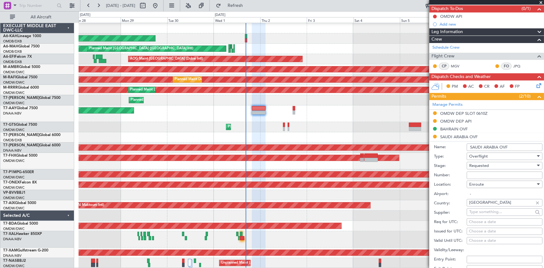
click at [489, 177] on input "Number:" at bounding box center [505, 174] width 76 height 7
paste input "2501021512"
type input "2501021512"
click at [488, 163] on span "Requested" at bounding box center [479, 166] width 20 height 6
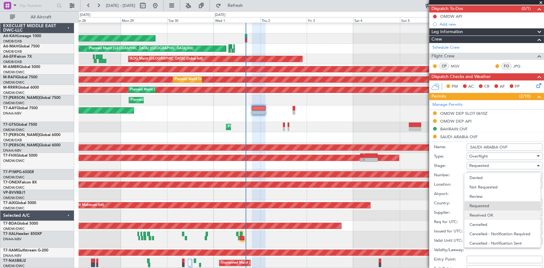
scroll to position [2, 0]
click at [487, 213] on span "Received OK" at bounding box center [502, 212] width 66 height 9
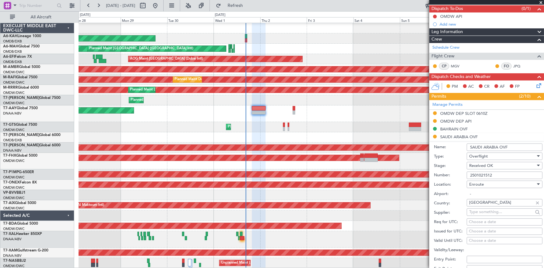
scroll to position [141, 0]
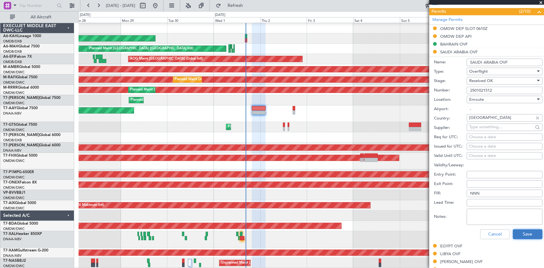
click at [521, 233] on button "Save" at bounding box center [528, 234] width 30 height 10
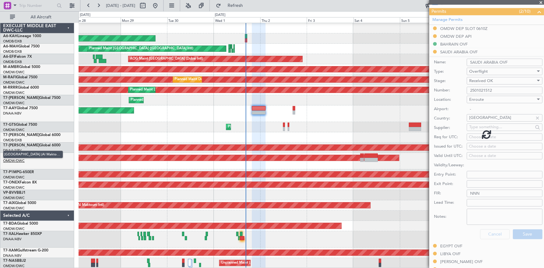
scroll to position [64, 0]
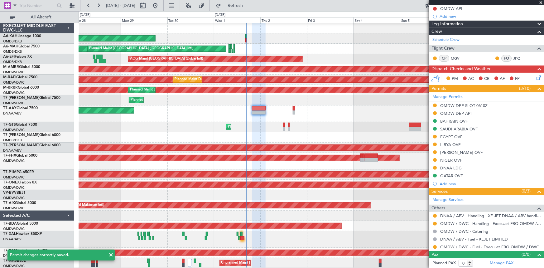
click at [449, 136] on div "EGYPT OVF" at bounding box center [451, 136] width 22 height 5
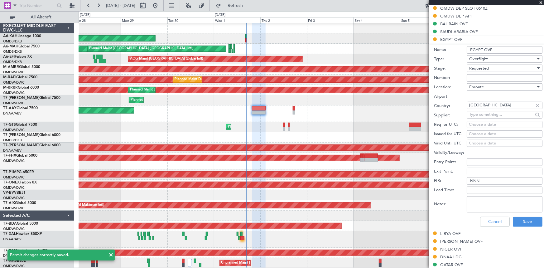
scroll to position [169, 0]
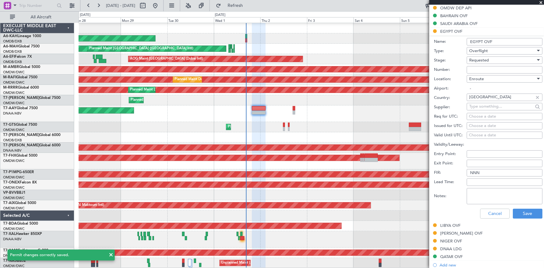
click at [484, 58] on span "Requested" at bounding box center [479, 60] width 20 height 6
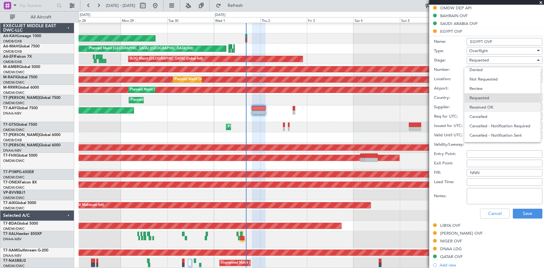
click at [486, 107] on span "Received OK" at bounding box center [502, 107] width 66 height 9
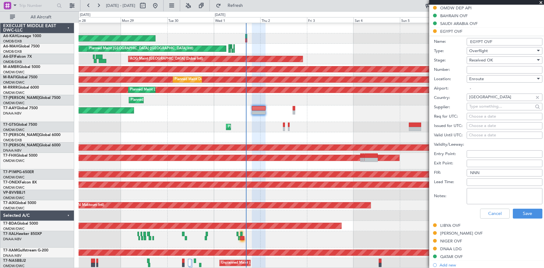
click at [481, 66] on input "Number:" at bounding box center [505, 69] width 76 height 7
paste input "REF 72625"
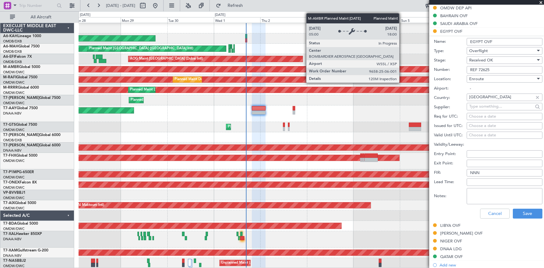
drag, startPoint x: 478, startPoint y: 67, endPoint x: 262, endPoint y: 49, distance: 216.5
click at [262, 49] on fb-app "28 Sep 2025 - 08 Oct 2025 Refresh Quick Links All Aircraft Planned Maint Abu Dh…" at bounding box center [272, 136] width 544 height 263
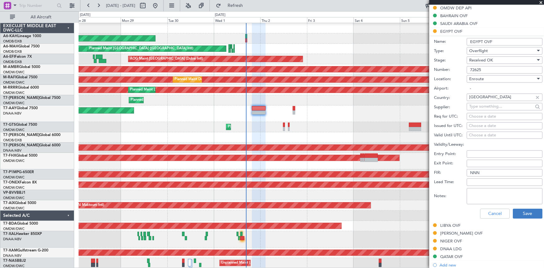
type input "72625"
click at [526, 211] on button "Save" at bounding box center [528, 214] width 30 height 10
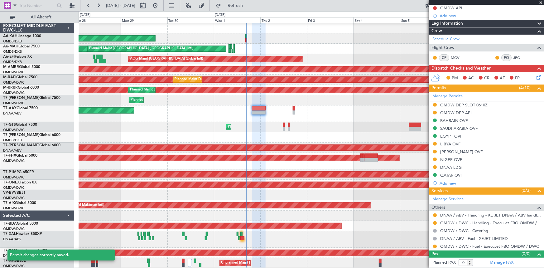
scroll to position [64, 0]
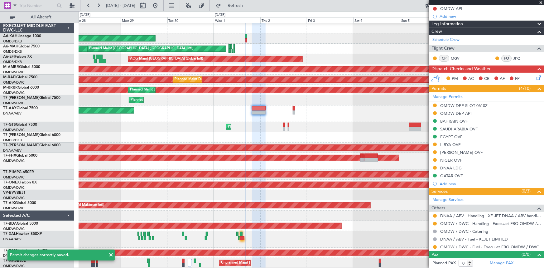
drag, startPoint x: 448, startPoint y: 142, endPoint x: 464, endPoint y: 146, distance: 16.7
click at [448, 142] on div "LIBYA OVF" at bounding box center [450, 144] width 20 height 5
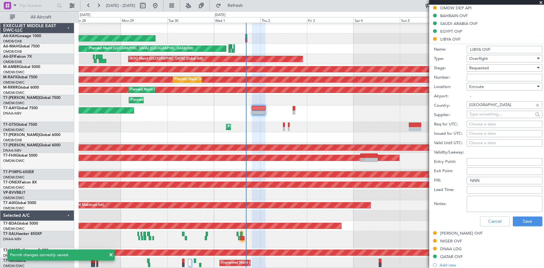
click at [479, 76] on input "Number:" at bounding box center [505, 77] width 76 height 7
paste input "OVG25-09-300587"
type input "OVG25-09-300587"
click at [477, 65] on span "Requested" at bounding box center [479, 68] width 20 height 6
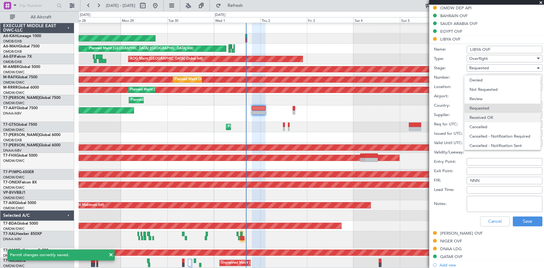
scroll to position [2, 0]
click at [488, 110] on span "Received OK" at bounding box center [502, 114] width 66 height 9
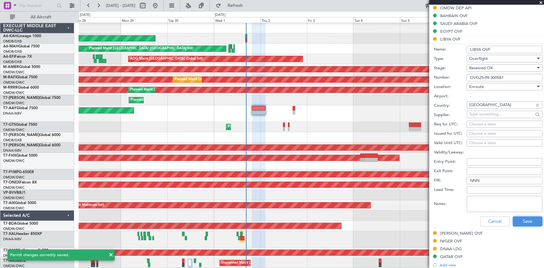
drag, startPoint x: 524, startPoint y: 221, endPoint x: 25, endPoint y: 213, distance: 499.5
click at [524, 221] on button "Save" at bounding box center [528, 221] width 30 height 10
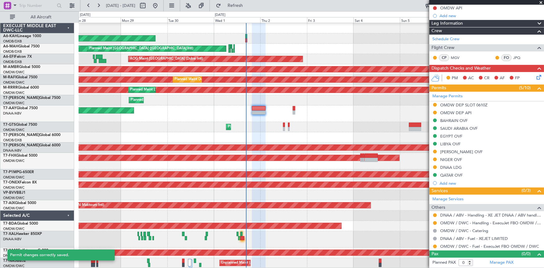
scroll to position [64, 0]
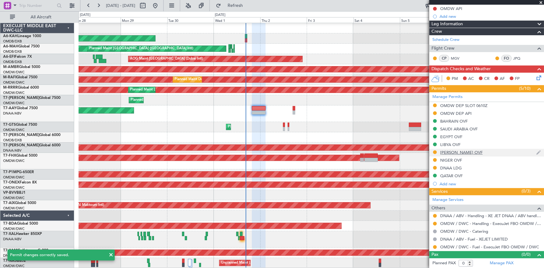
click at [456, 150] on div "CHAD OVF" at bounding box center [461, 152] width 42 height 5
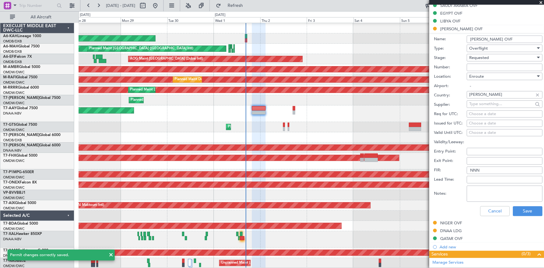
scroll to position [197, 0]
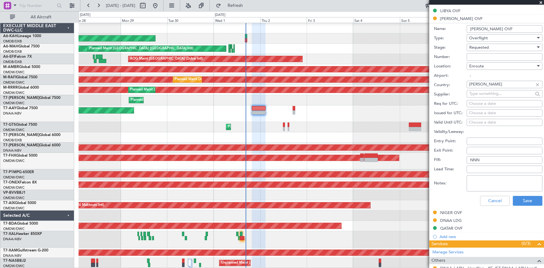
click at [486, 56] on input "Number:" at bounding box center [505, 56] width 76 height 7
paste input "0652/ADAC/DG/DTA/DA/2025"
type input "0652/ADAC/DG/DTA/DA/2025"
click at [484, 45] on span "Requested" at bounding box center [479, 48] width 20 height 6
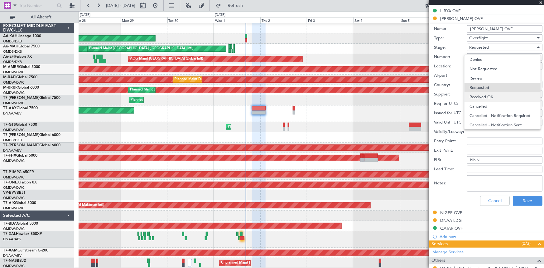
scroll to position [2, 0]
click at [487, 91] on span "Received OK" at bounding box center [502, 94] width 66 height 9
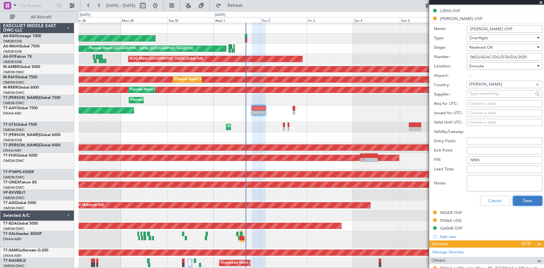
click at [520, 202] on button "Save" at bounding box center [528, 201] width 30 height 10
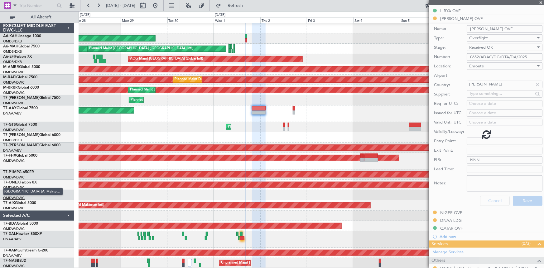
scroll to position [64, 0]
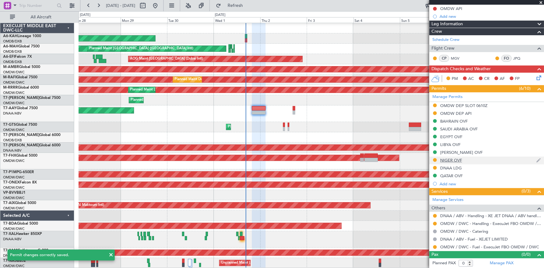
click at [446, 157] on div "NIGER OVF" at bounding box center [451, 159] width 22 height 5
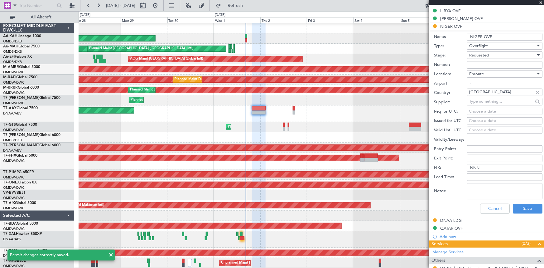
click at [480, 73] on span "Enroute" at bounding box center [476, 74] width 15 height 6
click at [482, 55] on div at bounding box center [272, 134] width 544 height 268
click at [482, 55] on span "Requested" at bounding box center [479, 55] width 20 height 6
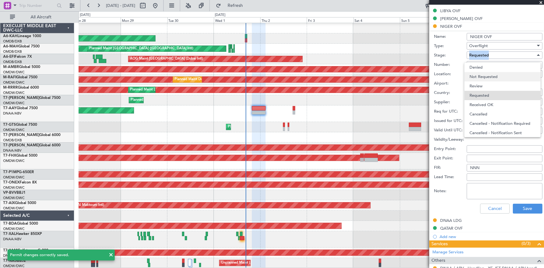
scroll to position [2, 0]
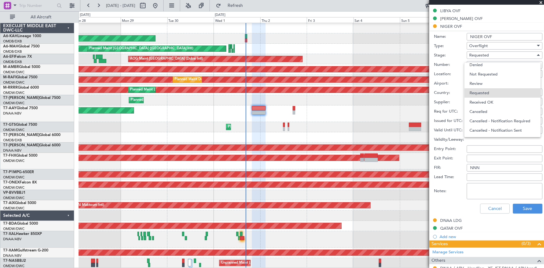
click at [480, 102] on span "Received OK" at bounding box center [502, 102] width 66 height 9
click at [479, 63] on input "Number:" at bounding box center [505, 64] width 76 height 7
paste input "Ne-v255854u"
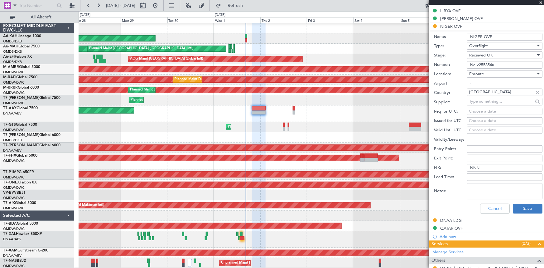
type input "Ne-v255854u"
click at [524, 207] on button "Save" at bounding box center [528, 209] width 30 height 10
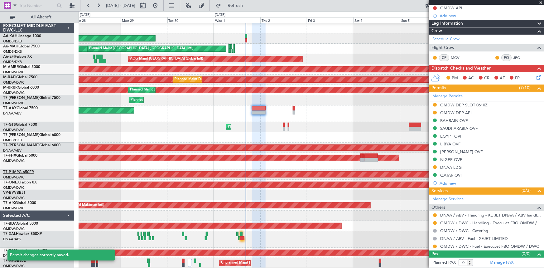
scroll to position [64, 0]
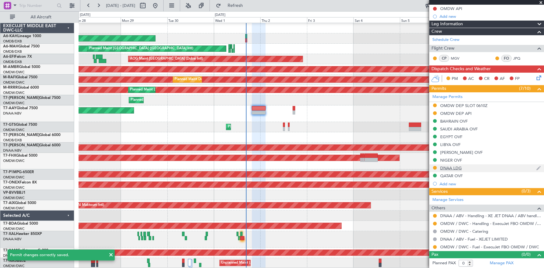
click at [452, 167] on div "DNAA LDG" at bounding box center [451, 167] width 22 height 5
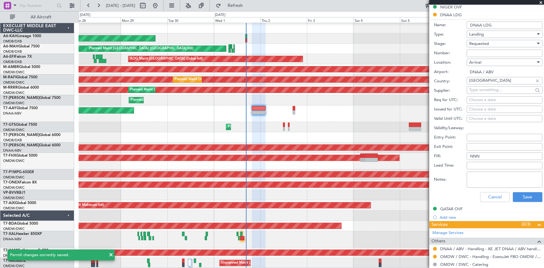
scroll to position [226, 0]
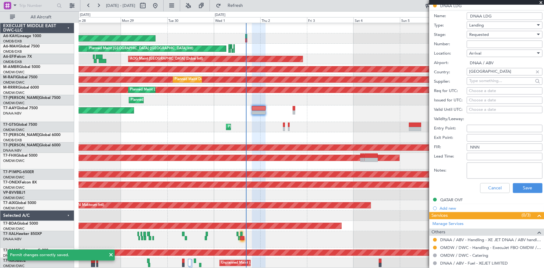
click at [483, 34] on span "Requested" at bounding box center [479, 35] width 20 height 6
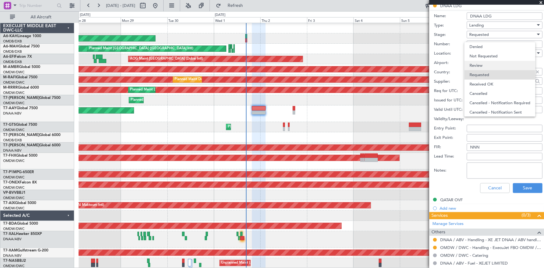
scroll to position [2, 0]
click at [488, 80] on span "Received OK" at bounding box center [502, 81] width 66 height 9
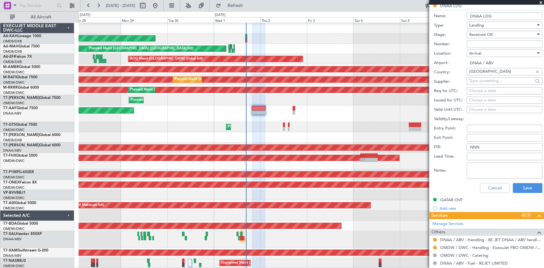
drag, startPoint x: 484, startPoint y: 44, endPoint x: 488, endPoint y: 47, distance: 5.8
click at [484, 44] on input "Number:" at bounding box center [505, 44] width 76 height 7
paste input "AA0032/29091557"
type input "AA0032/29091557"
click at [524, 183] on button "Save" at bounding box center [528, 188] width 30 height 10
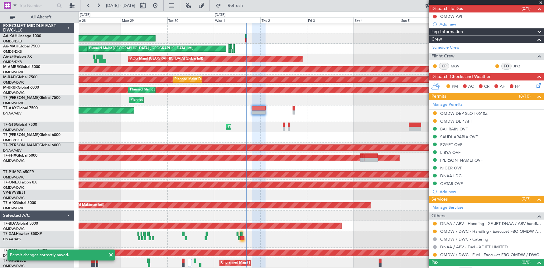
scroll to position [64, 0]
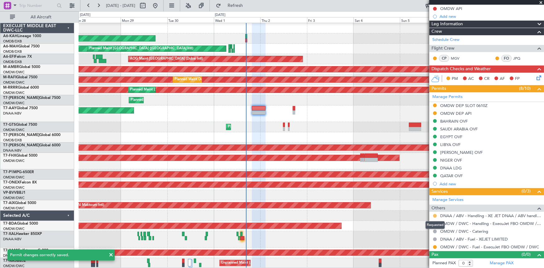
click at [435, 214] on button at bounding box center [435, 216] width 4 height 4
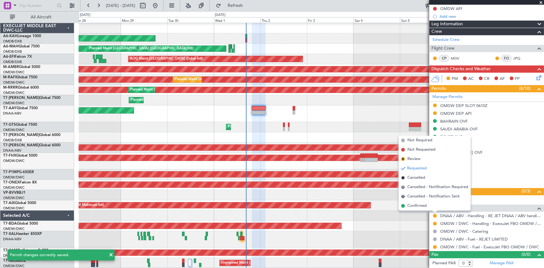
click at [415, 206] on span "Confirmed" at bounding box center [416, 206] width 19 height 6
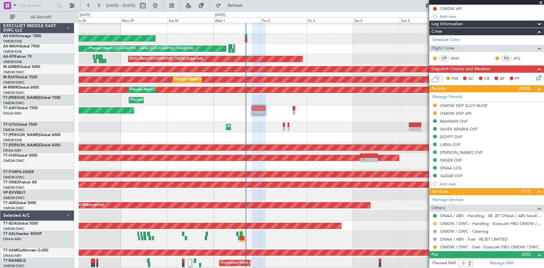
click at [436, 222] on button at bounding box center [435, 224] width 4 height 4
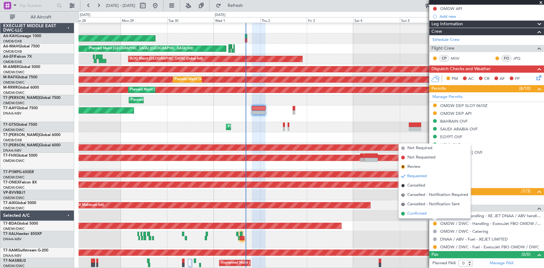
click at [419, 213] on span "Confirmed" at bounding box center [416, 213] width 19 height 6
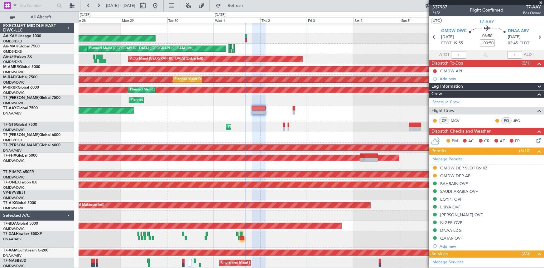
scroll to position [0, 0]
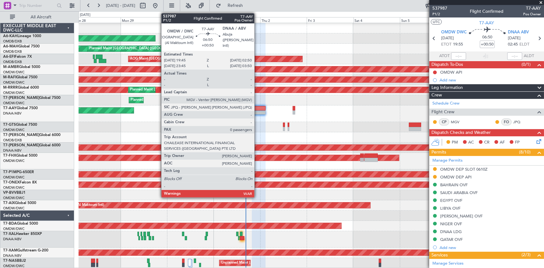
click at [257, 108] on div at bounding box center [259, 108] width 14 height 4
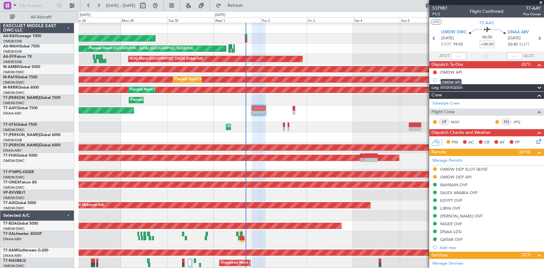
click at [451, 79] on div "OMDW API" at bounding box center [451, 83] width 21 height 8
click at [445, 79] on div "Add new" at bounding box center [488, 79] width 96 height 5
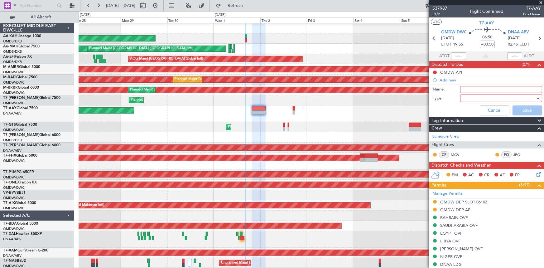
click at [469, 90] on input "Name:" at bounding box center [501, 89] width 82 height 7
type input "a"
type input "ARR at DNAA with 1000 lbs"
click at [474, 97] on div at bounding box center [499, 98] width 73 height 9
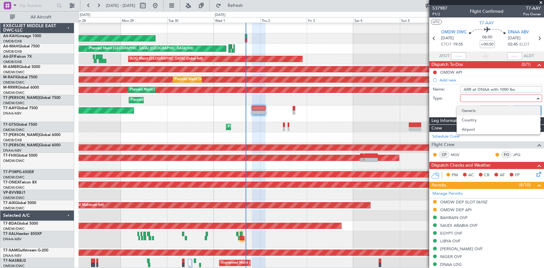
click at [475, 109] on span "Generic" at bounding box center [498, 110] width 73 height 9
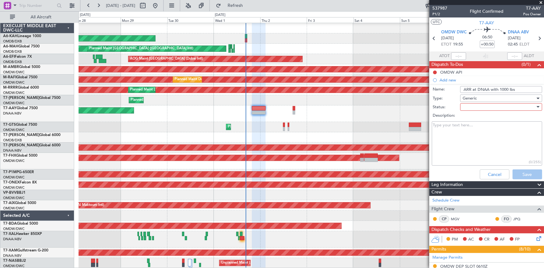
click at [477, 107] on div at bounding box center [499, 106] width 73 height 9
drag, startPoint x: 471, startPoint y: 118, endPoint x: 513, endPoint y: 156, distance: 56.9
click at [477, 121] on span "Not Started" at bounding box center [498, 119] width 73 height 9
click at [523, 171] on button "Save" at bounding box center [528, 174] width 30 height 10
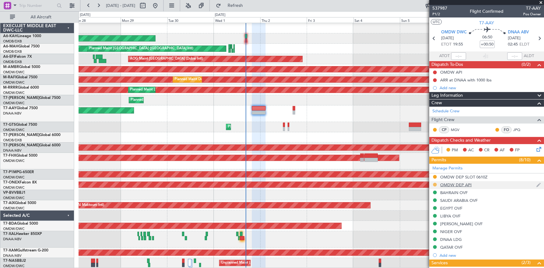
click at [434, 183] on button at bounding box center [435, 185] width 4 height 4
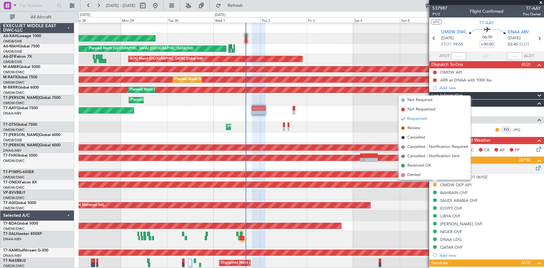
click at [417, 164] on span "Received OK" at bounding box center [419, 165] width 24 height 6
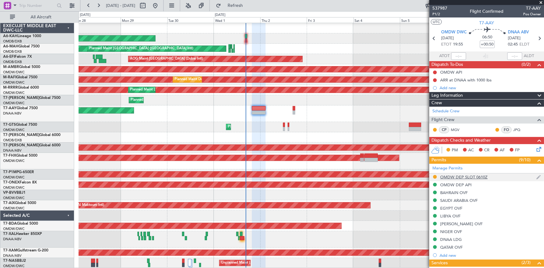
click at [469, 175] on div "OMDW DEP SLOT 0610Z" at bounding box center [463, 176] width 47 height 5
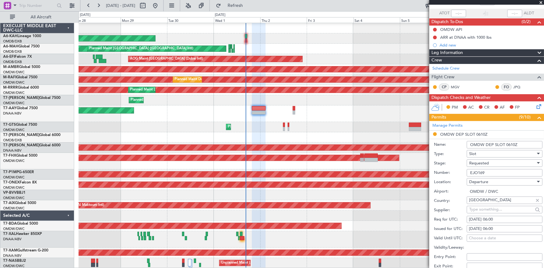
scroll to position [56, 0]
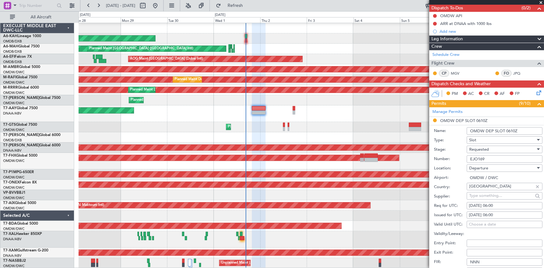
drag, startPoint x: 505, startPoint y: 130, endPoint x: 527, endPoint y: 130, distance: 21.8
click at [527, 130] on input "OMDW DEP SLOT 0610Z" at bounding box center [505, 130] width 76 height 7
type input "OMDW DEP SLOT 1955Z"
click at [485, 149] on span "Requested" at bounding box center [479, 150] width 20 height 6
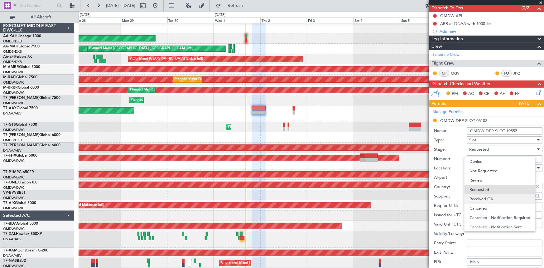
scroll to position [2, 0]
drag, startPoint x: 486, startPoint y: 197, endPoint x: 488, endPoint y: 171, distance: 25.9
click at [486, 196] on span "Received OK" at bounding box center [502, 196] width 66 height 9
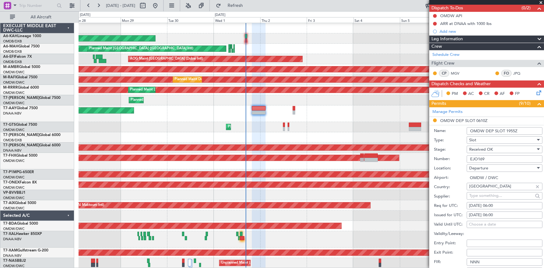
drag, startPoint x: 471, startPoint y: 156, endPoint x: 397, endPoint y: 156, distance: 73.3
click at [397, 156] on fb-app "28 Sep 2025 - 08 Oct 2025 Refresh Quick Links All Aircraft Planned Maint Abu Dh…" at bounding box center [272, 136] width 544 height 263
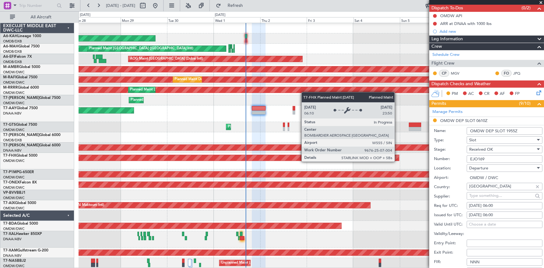
paste input "47"
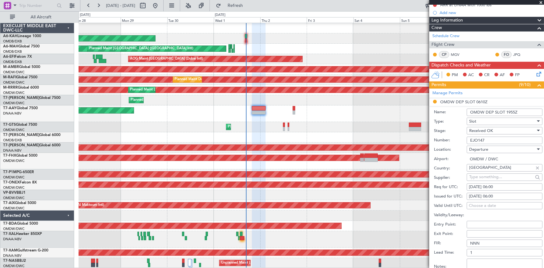
scroll to position [85, 0]
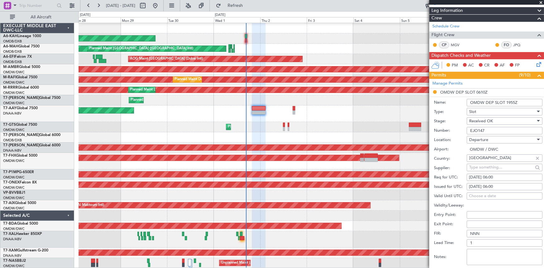
type input "EJO147"
click at [474, 175] on div "30/09/2025 06:00" at bounding box center [504, 177] width 71 height 6
select select "9"
select select "2025"
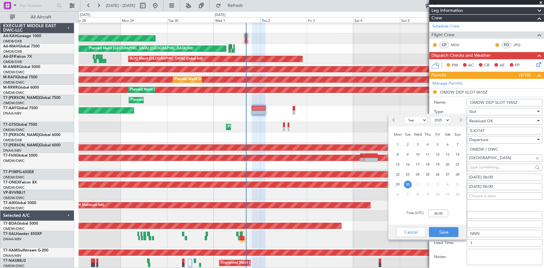
click at [461, 118] on button "Next month" at bounding box center [460, 120] width 7 height 10
select select "10"
drag, startPoint x: 417, startPoint y: 144, endPoint x: 441, endPoint y: 187, distance: 48.7
click at [418, 145] on span "1" at bounding box center [418, 145] width 8 height 8
click at [431, 213] on input "00:00" at bounding box center [438, 212] width 20 height 7
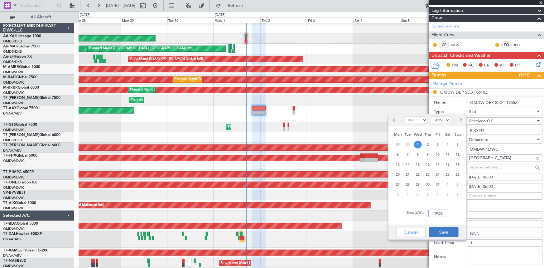
type input "19:55"
click at [445, 233] on button "Save" at bounding box center [444, 232] width 30 height 10
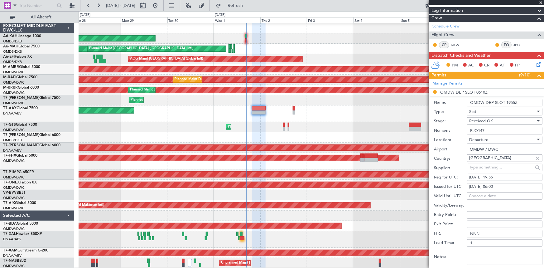
click at [493, 185] on div "30/09/2025 06:00" at bounding box center [504, 187] width 71 height 6
select select "9"
select select "2025"
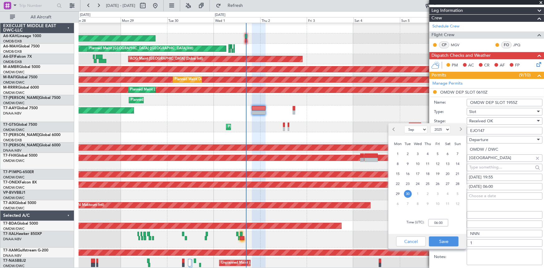
click at [460, 128] on span "Next month" at bounding box center [461, 129] width 4 height 4
select select "10"
click at [419, 152] on span "1" at bounding box center [418, 154] width 8 height 8
click at [433, 222] on input "00:00" at bounding box center [438, 222] width 20 height 7
type input "19:55"
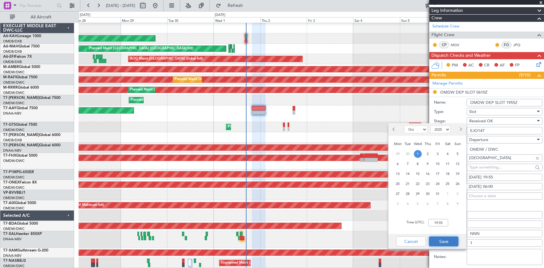
click at [442, 241] on button "Save" at bounding box center [444, 241] width 30 height 10
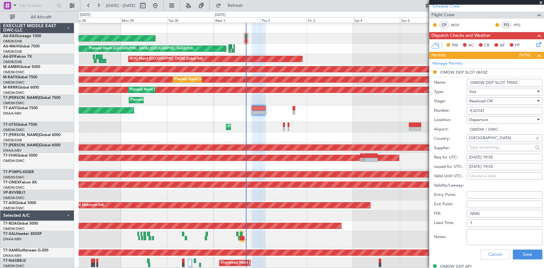
scroll to position [113, 0]
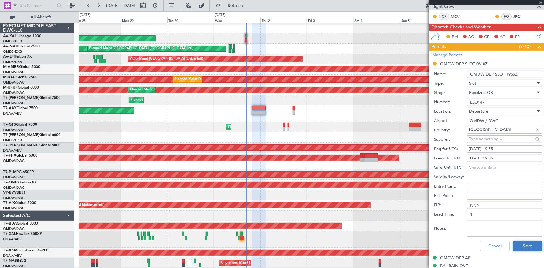
click at [523, 242] on button "Save" at bounding box center [528, 246] width 30 height 10
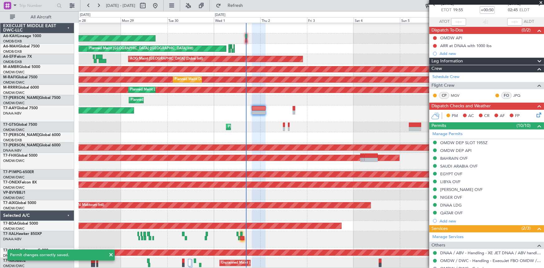
scroll to position [0, 0]
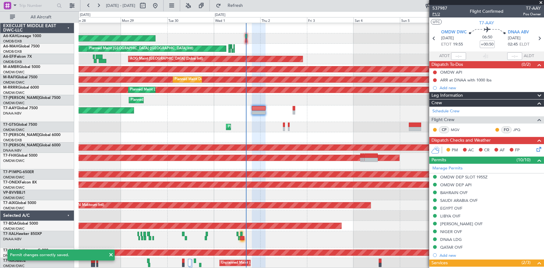
click at [438, 15] on span "P1/2" at bounding box center [439, 14] width 15 height 5
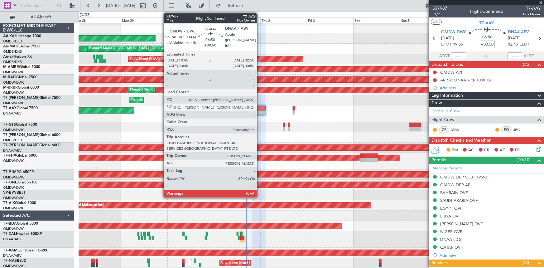
click at [260, 108] on div at bounding box center [259, 108] width 14 height 4
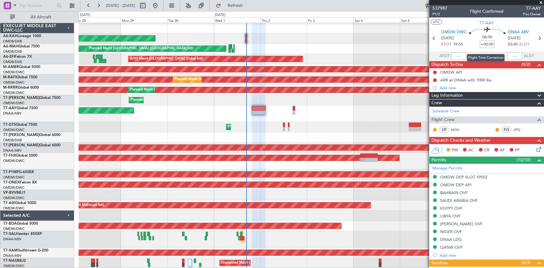
click at [480, 45] on input "+00:50" at bounding box center [487, 44] width 15 height 7
type input "-00"
click at [471, 50] on section "OMDW DWC 01/10/2025 ETOT 19:55 06:50 -00 DNAA ABV 02/10/2025 02:45 ELDT" at bounding box center [486, 39] width 115 height 25
type input "-00:00"
click at [471, 44] on div "Dubai (Al Maktoum Intl) Cat A" at bounding box center [454, 46] width 40 height 13
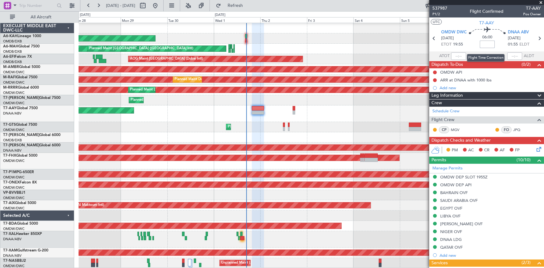
click at [483, 45] on input at bounding box center [487, 44] width 15 height 7
type input "+01:00"
click at [536, 77] on img at bounding box center [538, 80] width 5 height 6
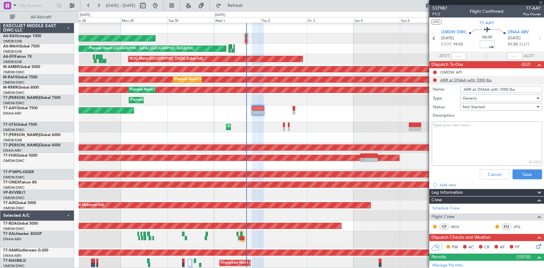
click at [505, 88] on input "ARR at DNAA with 1000 lbs" at bounding box center [501, 89] width 82 height 7
type input "ARR at DNAA with 10000 lbs"
click at [523, 171] on button "Save" at bounding box center [528, 174] width 30 height 10
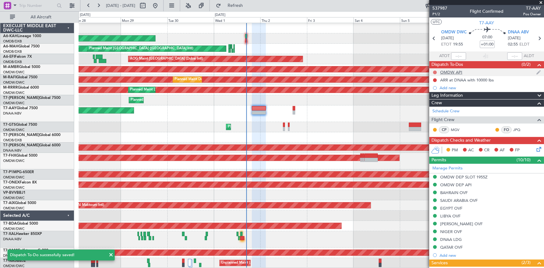
click at [434, 71] on button at bounding box center [435, 72] width 4 height 4
click at [434, 98] on span "Completed" at bounding box center [437, 100] width 21 height 6
click at [434, 78] on button at bounding box center [435, 80] width 4 height 4
click at [434, 108] on span "Completed" at bounding box center [437, 107] width 21 height 6
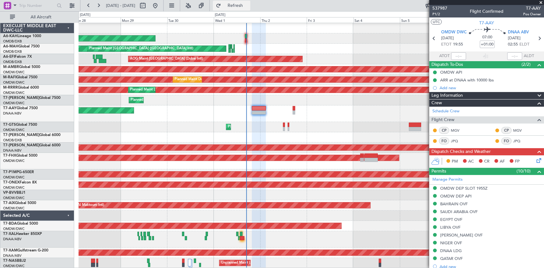
click at [247, 4] on span "Refresh" at bounding box center [235, 5] width 26 height 4
type input "Dherander Fithani (DHF)"
type input "7387"
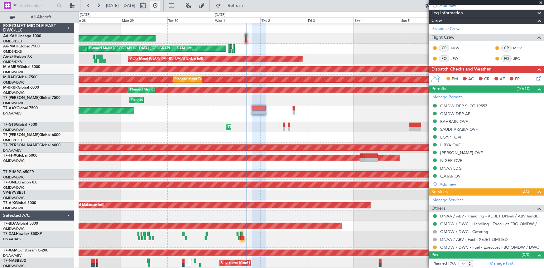
type input "Dherander Fithani (DHF)"
type input "7387"
type input "Dherander Fithani (DHF)"
type input "7387"
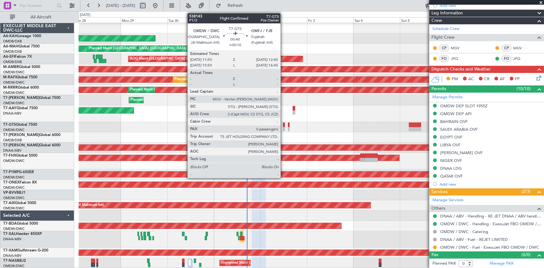
click at [283, 125] on div at bounding box center [284, 125] width 2 height 4
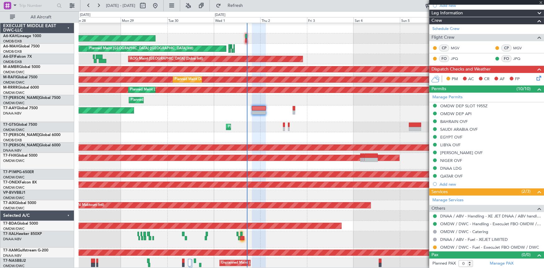
type input "+00:10"
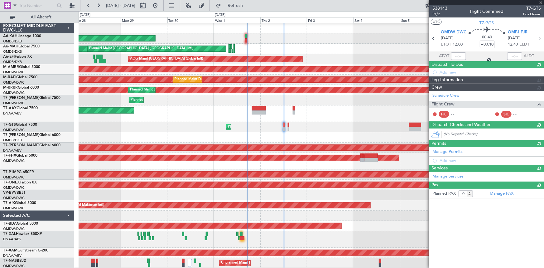
scroll to position [0, 0]
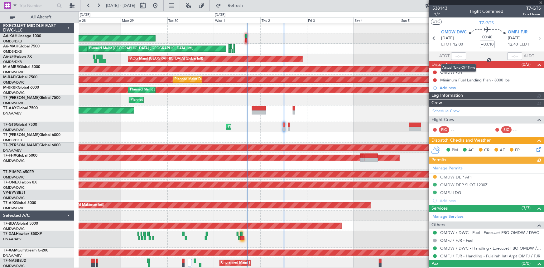
type input "[PERSON_NAME] ([PERSON_NAME])"
type input "7411"
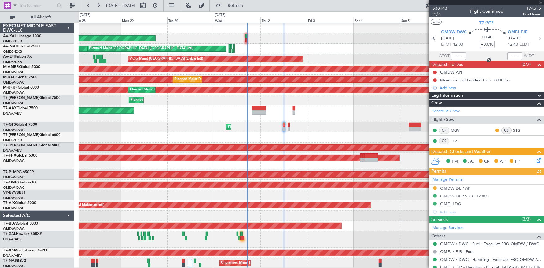
click at [438, 15] on span "P1/2" at bounding box center [439, 14] width 15 height 5
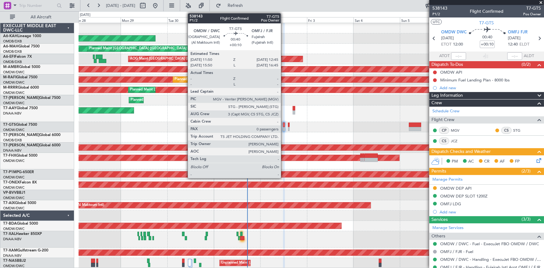
click at [284, 123] on div at bounding box center [284, 125] width 2 height 4
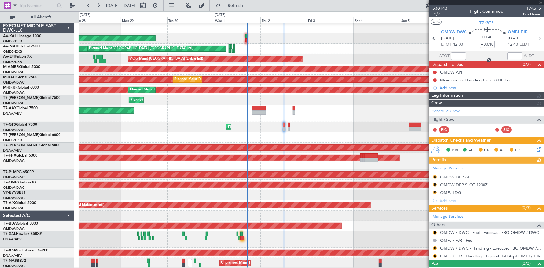
type input "[PERSON_NAME] ([PERSON_NAME])"
type input "7411"
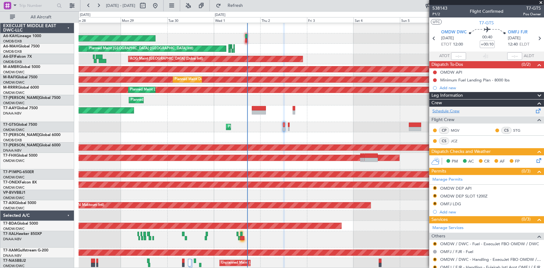
click at [446, 109] on link "Schedule Crew" at bounding box center [445, 111] width 27 height 6
click at [237, 4] on button "Refresh" at bounding box center [231, 6] width 37 height 10
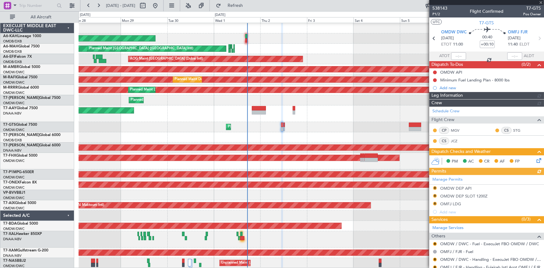
type input "[PERSON_NAME] ([PERSON_NAME])"
type input "7411"
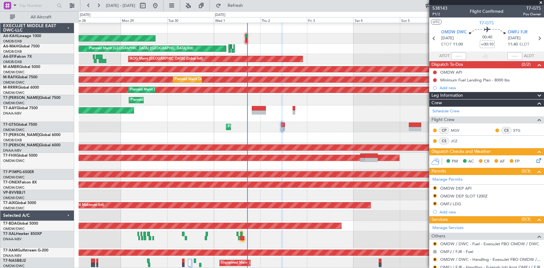
click at [248, 6] on span "Refresh" at bounding box center [235, 5] width 26 height 4
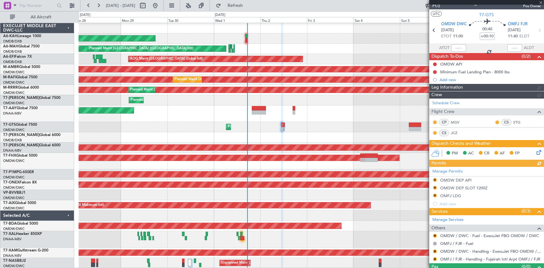
type input "[PERSON_NAME] ([PERSON_NAME])"
type input "7411"
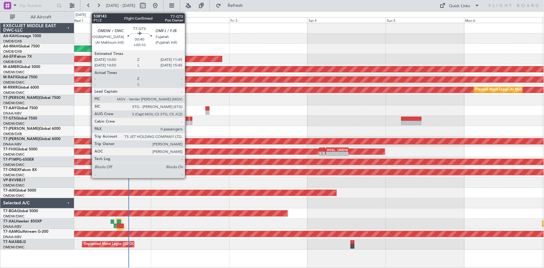
click at [188, 118] on div at bounding box center [187, 119] width 3 height 4
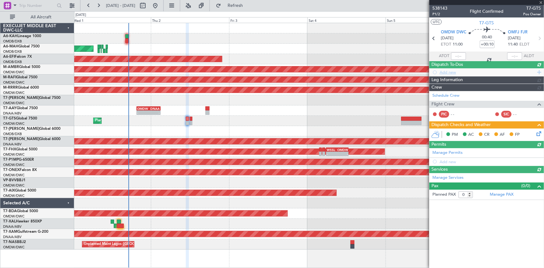
type input "[PERSON_NAME] ([PERSON_NAME])"
type input "7411"
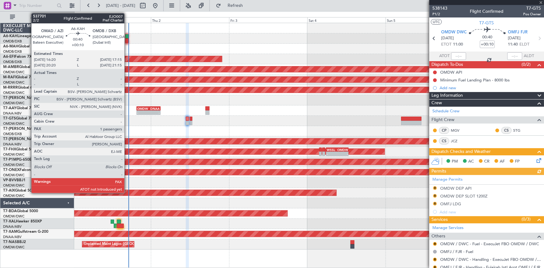
click at [127, 36] on div at bounding box center [126, 36] width 3 height 4
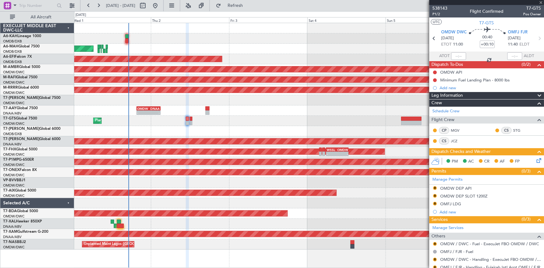
type input "1"
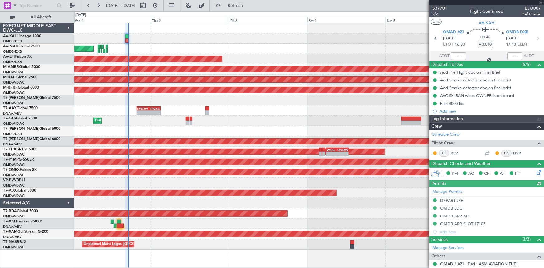
type input "[PERSON_NAME] ([PERSON_NAME])"
type input "7399"
click at [436, 12] on span "2/2" at bounding box center [439, 14] width 15 height 5
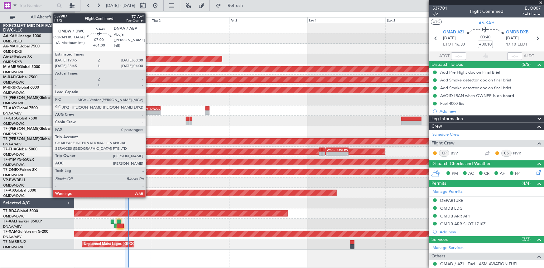
click at [148, 108] on div "DNAA" at bounding box center [153, 109] width 11 height 4
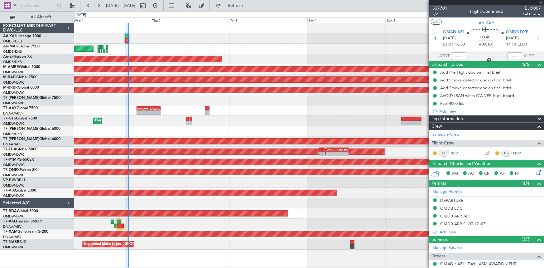
type input "+01:00"
type input "0"
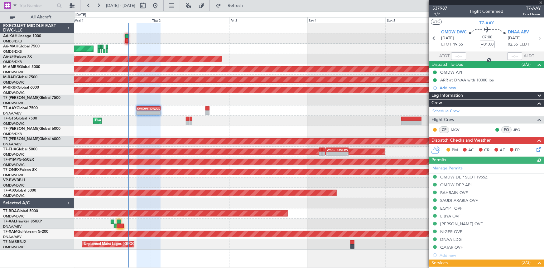
type input "Dherander Fithani (DHF)"
type input "7387"
click at [535, 149] on icon at bounding box center [537, 148] width 5 height 5
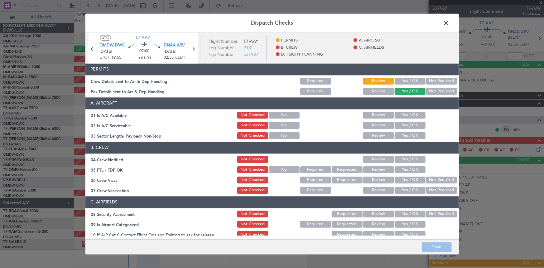
click at [407, 79] on button "Yes / OK" at bounding box center [410, 81] width 31 height 7
drag, startPoint x: 434, startPoint y: 90, endPoint x: 431, endPoint y: 99, distance: 9.3
click at [434, 92] on button "Not Required" at bounding box center [441, 91] width 31 height 7
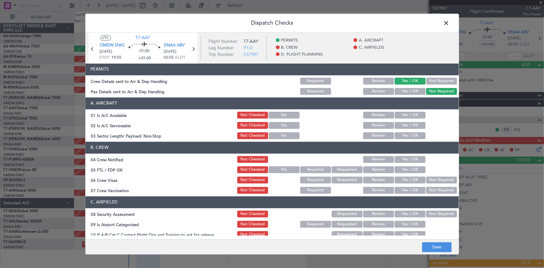
click at [405, 113] on button "Yes / OK" at bounding box center [410, 115] width 31 height 7
click at [404, 128] on button "Yes / OK" at bounding box center [410, 125] width 31 height 7
click at [404, 137] on button "Yes / OK" at bounding box center [410, 135] width 31 height 7
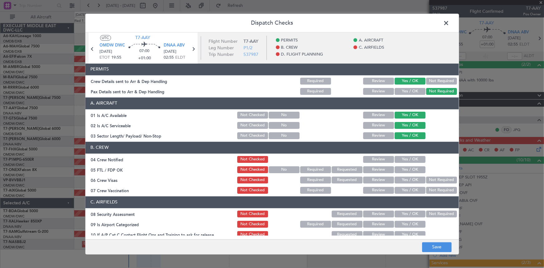
click at [407, 157] on button "Yes / OK" at bounding box center [410, 159] width 31 height 7
click at [407, 172] on button "Yes / OK" at bounding box center [410, 169] width 31 height 7
click at [402, 181] on button "Yes / OK" at bounding box center [410, 179] width 31 height 7
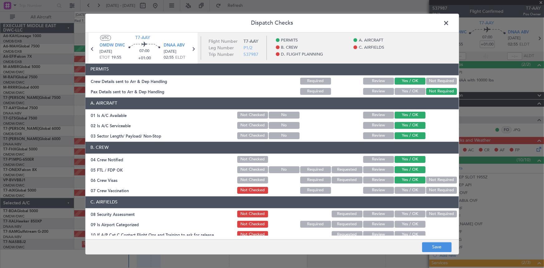
click at [405, 191] on button "Yes / OK" at bounding box center [410, 190] width 31 height 7
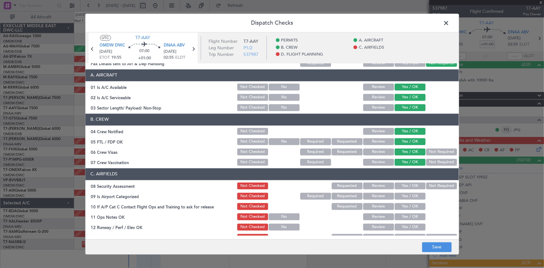
click at [432, 163] on button "Not Required" at bounding box center [441, 162] width 31 height 7
click at [409, 159] on button "Yes / OK" at bounding box center [410, 162] width 31 height 7
click at [397, 186] on button "Yes / OK" at bounding box center [410, 185] width 31 height 7
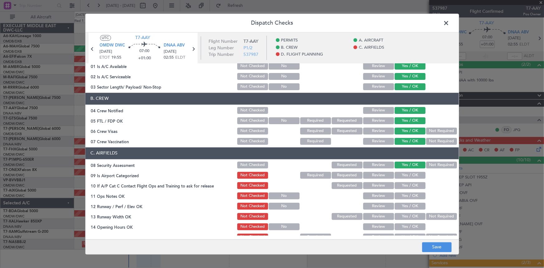
scroll to position [56, 0]
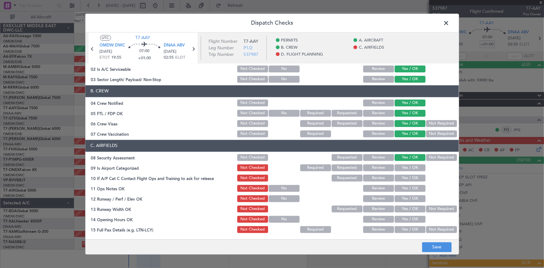
click at [405, 170] on button "Yes / OK" at bounding box center [410, 167] width 31 height 7
click at [402, 178] on button "Yes / OK" at bounding box center [410, 178] width 31 height 7
drag, startPoint x: 403, startPoint y: 186, endPoint x: 405, endPoint y: 201, distance: 15.7
click at [404, 186] on button "Yes / OK" at bounding box center [410, 188] width 31 height 7
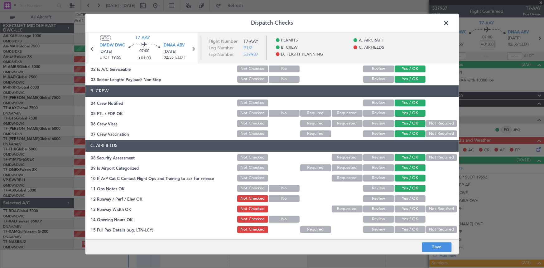
click at [404, 199] on button "Yes / OK" at bounding box center [410, 198] width 31 height 7
click at [405, 208] on button "Yes / OK" at bounding box center [410, 208] width 31 height 7
click at [405, 218] on button "Yes / OK" at bounding box center [410, 219] width 31 height 7
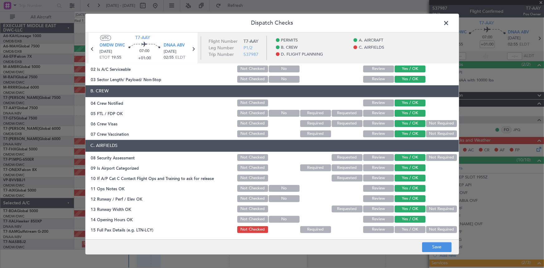
click at [403, 231] on button "Yes / OK" at bounding box center [410, 229] width 31 height 7
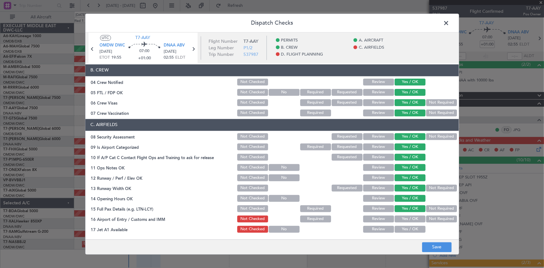
scroll to position [85, 0]
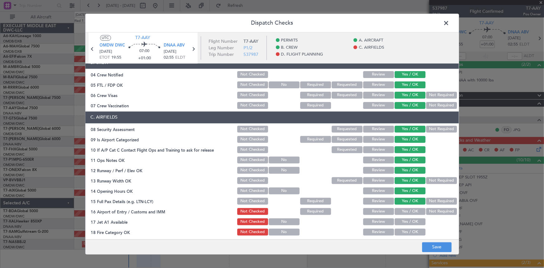
click at [435, 202] on button "Not Required" at bounding box center [441, 201] width 31 height 7
click at [400, 210] on button "Yes / OK" at bounding box center [410, 211] width 31 height 7
drag, startPoint x: 409, startPoint y: 219, endPoint x: 411, endPoint y: 224, distance: 5.7
click at [409, 220] on button "Yes / OK" at bounding box center [410, 221] width 31 height 7
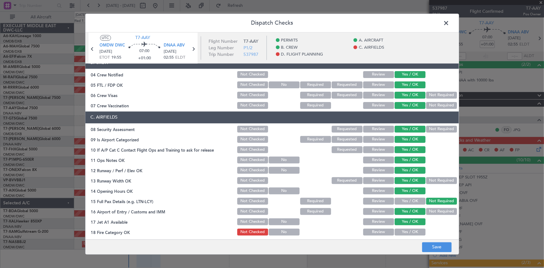
click at [405, 229] on button "Yes / OK" at bounding box center [410, 232] width 31 height 7
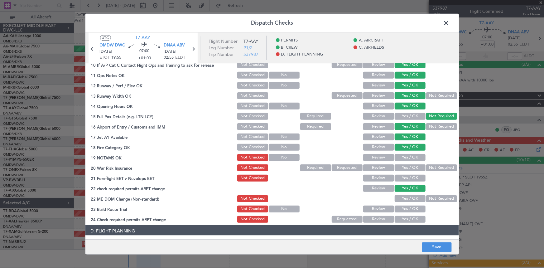
click at [407, 156] on button "Yes / OK" at bounding box center [410, 157] width 31 height 7
click at [407, 168] on button "Yes / OK" at bounding box center [410, 167] width 31 height 7
click at [406, 177] on button "Yes / OK" at bounding box center [410, 177] width 31 height 7
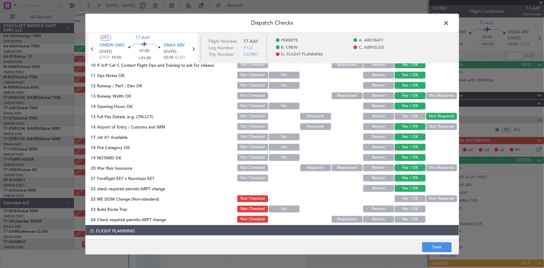
drag, startPoint x: 404, startPoint y: 197, endPoint x: 404, endPoint y: 211, distance: 14.0
click at [404, 197] on button "Yes / OK" at bounding box center [410, 198] width 31 height 7
drag, startPoint x: 404, startPoint y: 211, endPoint x: 407, endPoint y: 219, distance: 7.8
click at [405, 211] on button "Yes / OK" at bounding box center [410, 208] width 31 height 7
click at [405, 217] on button "Yes / OK" at bounding box center [410, 218] width 31 height 7
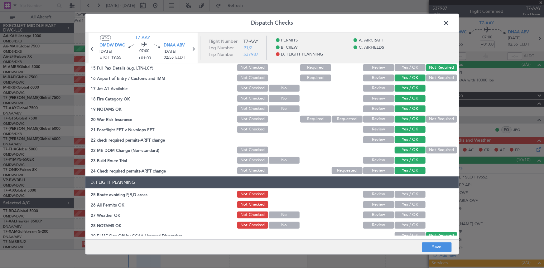
scroll to position [255, 0]
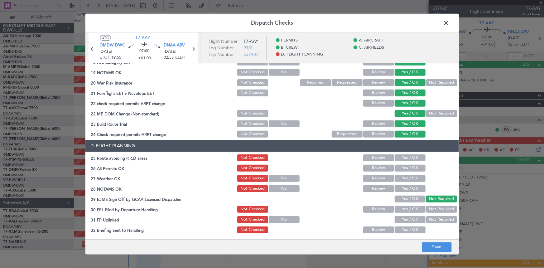
click at [407, 156] on button "Yes / OK" at bounding box center [410, 157] width 31 height 7
click at [404, 165] on button "Yes / OK" at bounding box center [410, 167] width 31 height 7
click at [405, 180] on button "Yes / OK" at bounding box center [410, 178] width 31 height 7
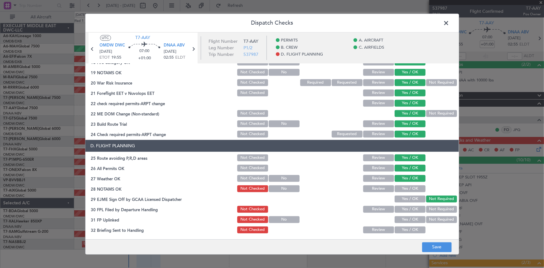
drag, startPoint x: 406, startPoint y: 187, endPoint x: 408, endPoint y: 200, distance: 12.7
click at [406, 187] on button "Yes / OK" at bounding box center [410, 188] width 31 height 7
click at [404, 208] on button "Yes / OK" at bounding box center [410, 208] width 31 height 7
drag, startPoint x: 403, startPoint y: 219, endPoint x: 407, endPoint y: 229, distance: 10.1
click at [404, 219] on button "Yes / OK" at bounding box center [410, 219] width 31 height 7
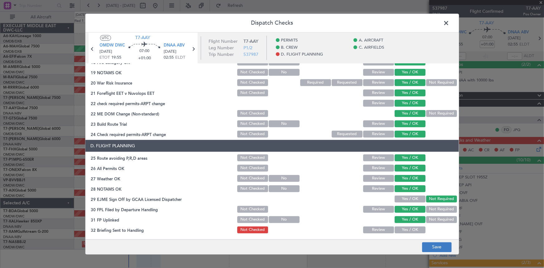
drag, startPoint x: 406, startPoint y: 229, endPoint x: 435, endPoint y: 246, distance: 33.1
click at [408, 229] on button "Yes / OK" at bounding box center [410, 229] width 31 height 7
click at [437, 250] on button "Save" at bounding box center [437, 247] width 30 height 10
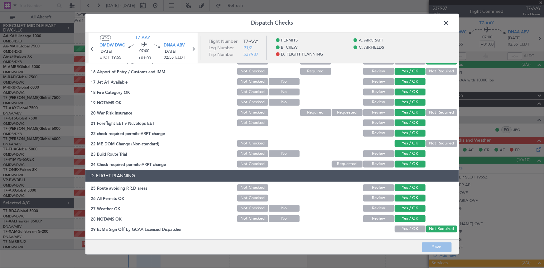
scroll to position [283, 0]
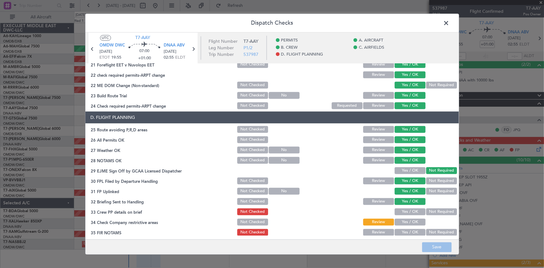
click at [403, 219] on button "Yes / OK" at bounding box center [410, 221] width 31 height 7
click at [403, 230] on button "Yes / OK" at bounding box center [410, 232] width 31 height 7
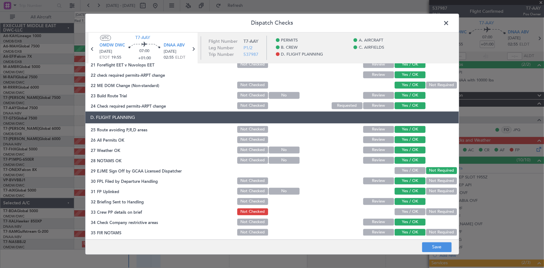
click at [405, 210] on button "Yes / OK" at bounding box center [410, 211] width 31 height 7
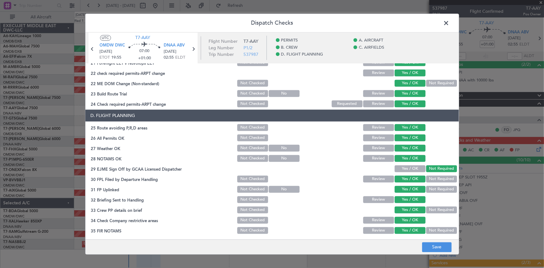
scroll to position [286, 0]
click at [433, 243] on button "Save" at bounding box center [437, 247] width 30 height 10
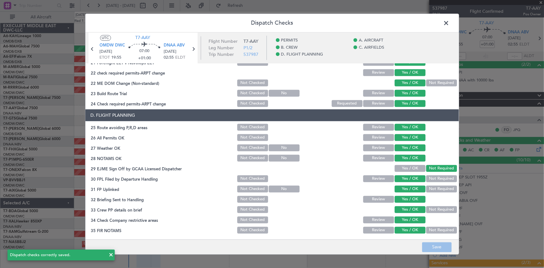
click at [450, 22] on span at bounding box center [450, 24] width 0 height 12
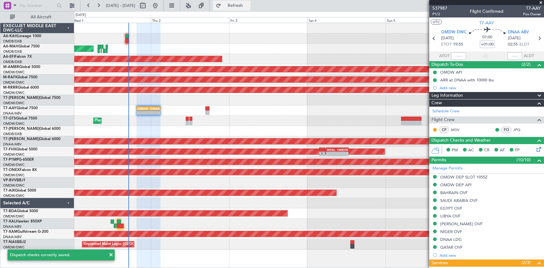
click at [246, 1] on button "Refresh" at bounding box center [231, 6] width 37 height 10
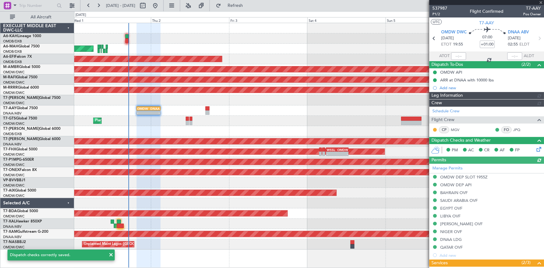
type input "Dherander Fithani (DHF)"
type input "7387"
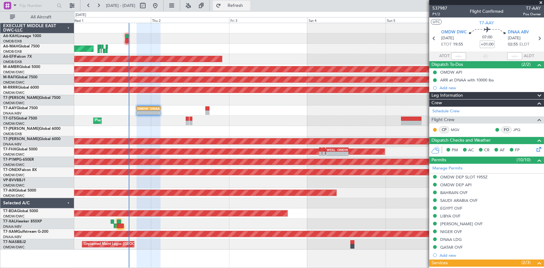
click at [248, 5] on span "Refresh" at bounding box center [235, 5] width 26 height 4
type input "Dherander Fithani (DHF)"
type input "7387"
click at [242, 2] on button "Refresh" at bounding box center [231, 6] width 37 height 10
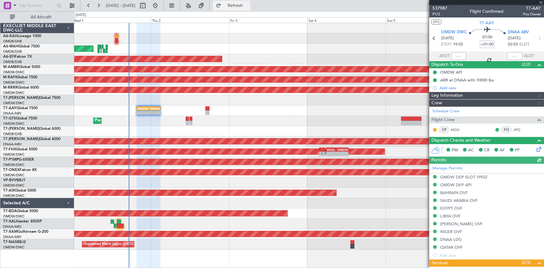
type input "Dherander Fithani (DHF)"
type input "7387"
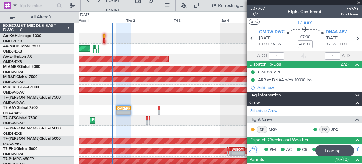
type input "Dherander Fithani (DHF)"
type input "7387"
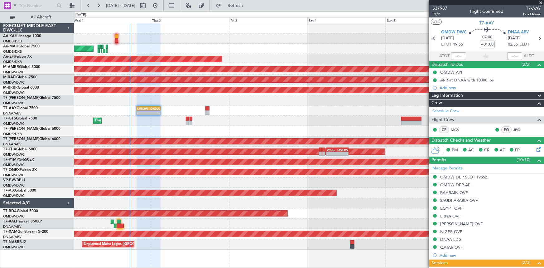
click at [224, 35] on div "Planned Maint [GEOGRAPHIC_DATA] (Al Bateen Executive)" at bounding box center [309, 38] width 470 height 10
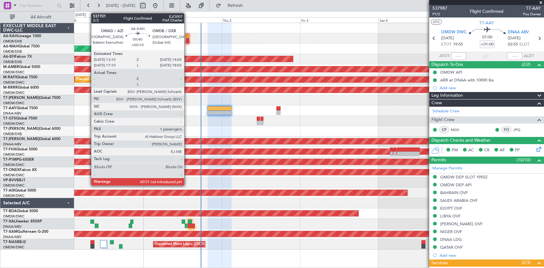
click at [187, 37] on div at bounding box center [187, 36] width 3 height 4
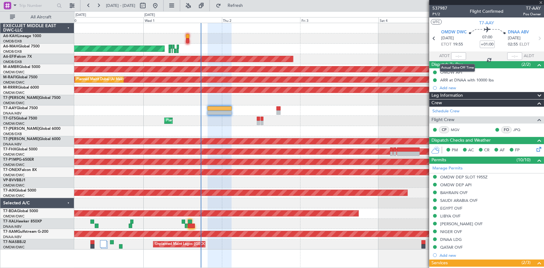
type input "+00:10"
type input "1"
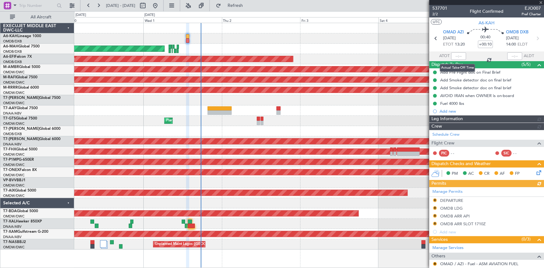
type input "[PERSON_NAME] ([PERSON_NAME])"
type input "7399"
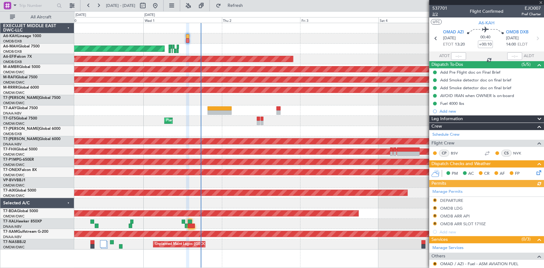
click at [436, 16] on span "2/2" at bounding box center [439, 14] width 15 height 5
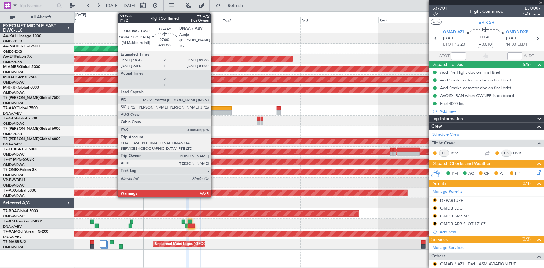
click at [214, 107] on div at bounding box center [220, 108] width 24 height 4
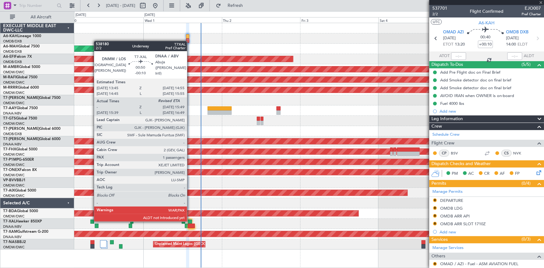
click at [190, 220] on div at bounding box center [190, 221] width 4 height 4
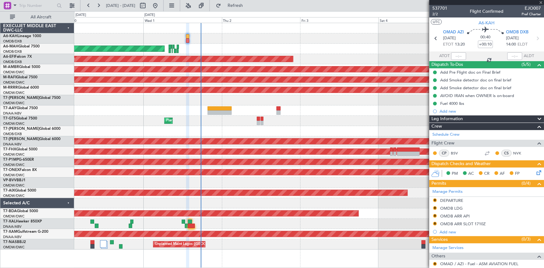
type input "-00:10"
type input "14:54"
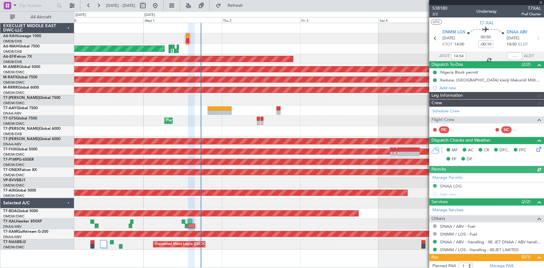
type input "[PERSON_NAME] ([PERSON_NAME])"
type input "7418"
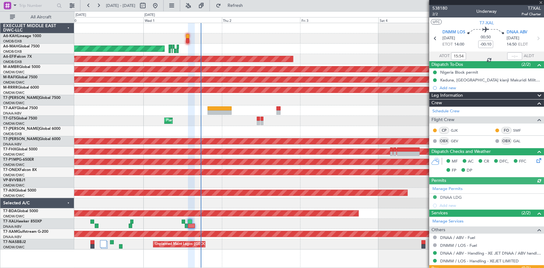
type input "14:54"
click at [436, 15] on span "2/2" at bounding box center [439, 14] width 15 height 5
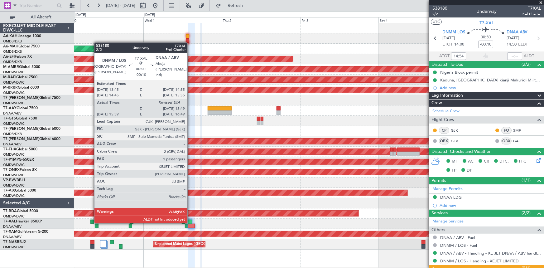
click at [190, 222] on div at bounding box center [190, 221] width 4 height 4
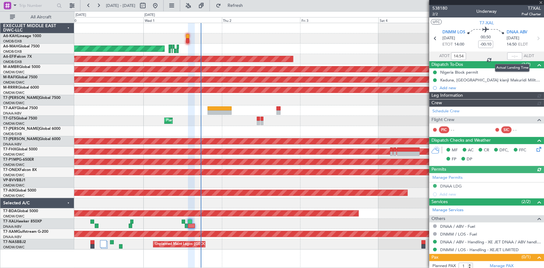
click at [510, 56] on div at bounding box center [514, 55] width 15 height 7
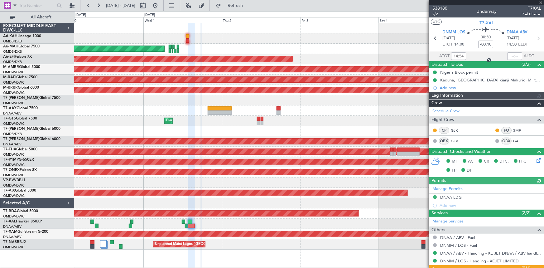
type input "[PERSON_NAME] ([PERSON_NAME])"
type input "7418"
click at [510, 56] on div at bounding box center [514, 55] width 15 height 7
click at [509, 55] on div at bounding box center [514, 55] width 15 height 7
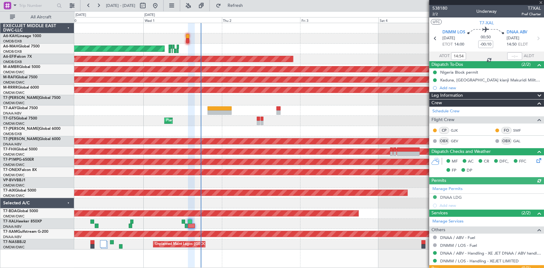
click at [509, 55] on div at bounding box center [514, 55] width 15 height 7
click at [509, 55] on input "text" at bounding box center [514, 55] width 15 height 7
click at [490, 56] on section "ATOT 14:54 1552 ALDT" at bounding box center [486, 55] width 115 height 9
type input "15:52"
drag, startPoint x: 243, startPoint y: 6, endPoint x: 247, endPoint y: 8, distance: 4.1
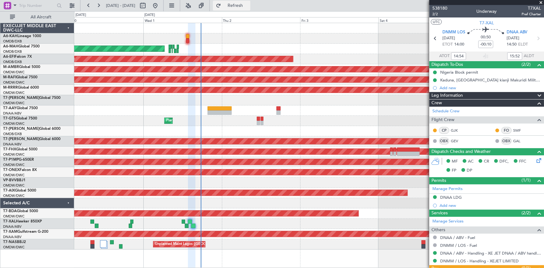
click at [243, 6] on span "Refresh" at bounding box center [235, 5] width 26 height 4
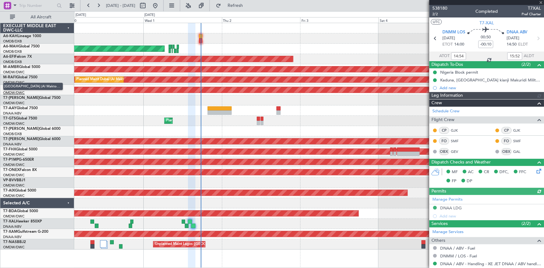
type input "[PERSON_NAME] ([PERSON_NAME])"
type input "7418"
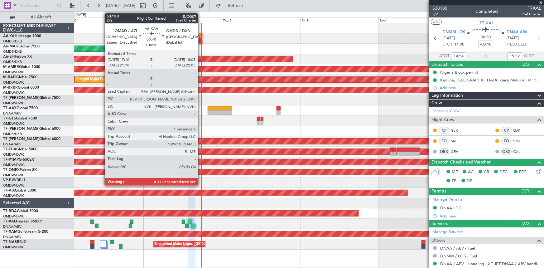
click at [201, 36] on div at bounding box center [200, 36] width 3 height 4
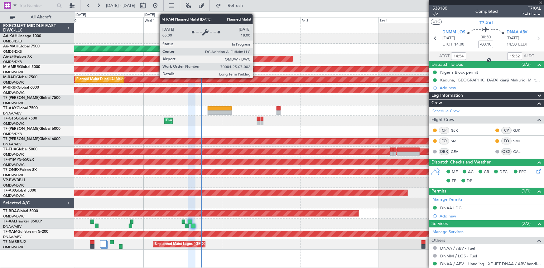
type input "+00:10"
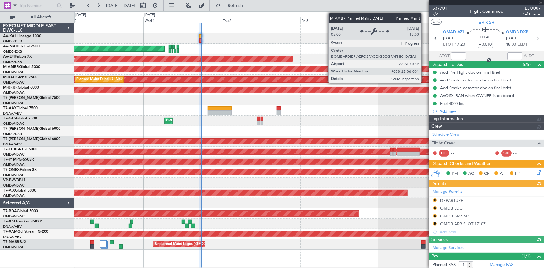
type input "[PERSON_NAME] ([PERSON_NAME])"
type input "7399"
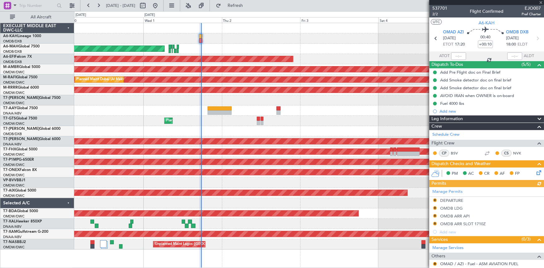
click at [460, 53] on div at bounding box center [458, 55] width 15 height 7
click at [452, 54] on div at bounding box center [458, 55] width 15 height 7
click at [455, 56] on div at bounding box center [458, 55] width 15 height 7
click at [455, 56] on input "text" at bounding box center [458, 55] width 15 height 7
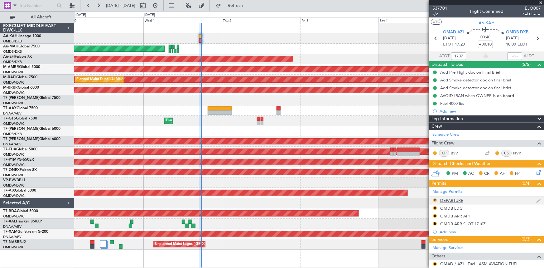
click at [434, 200] on button "R" at bounding box center [435, 200] width 4 height 4
type input "17:37"
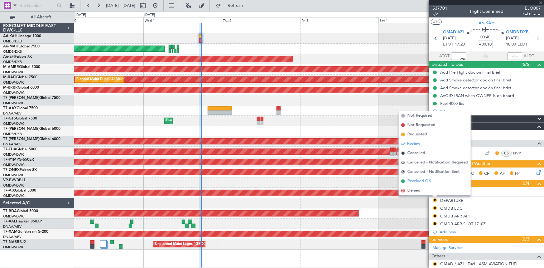
click at [413, 180] on span "Received OK" at bounding box center [419, 181] width 24 height 6
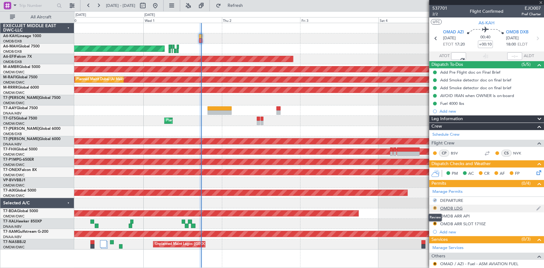
click at [434, 207] on button "R" at bounding box center [435, 208] width 4 height 4
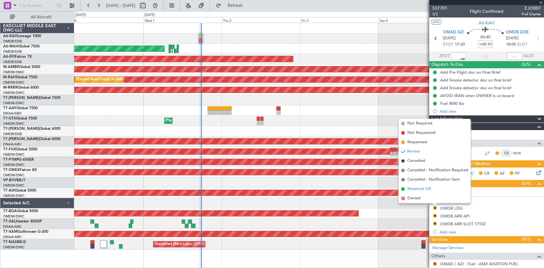
click at [414, 188] on span "Received OK" at bounding box center [419, 189] width 24 height 6
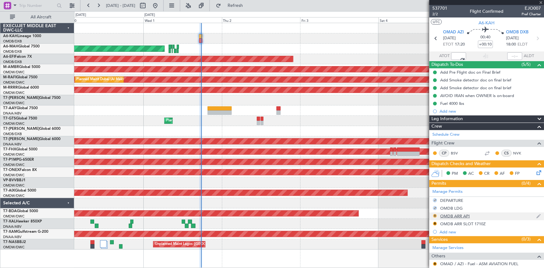
click at [436, 213] on div "R" at bounding box center [434, 215] width 5 height 5
click at [435, 214] on button "R" at bounding box center [435, 216] width 4 height 4
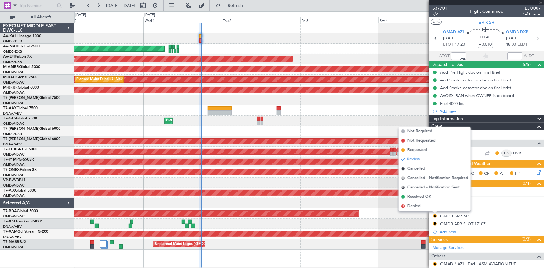
click at [415, 196] on span "Received OK" at bounding box center [419, 197] width 24 height 6
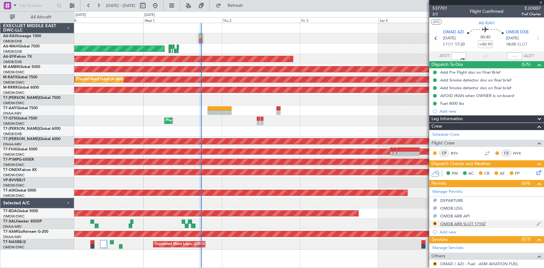
click at [455, 221] on div "OMDB ARR SLOT 1710Z" at bounding box center [463, 223] width 46 height 5
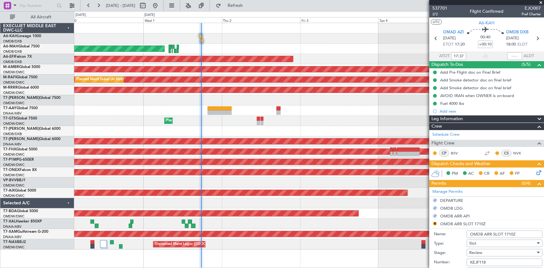
drag, startPoint x: 503, startPoint y: 233, endPoint x: 527, endPoint y: 232, distance: 23.4
click at [527, 233] on input "OMDB ARR SLOT 1710Z" at bounding box center [505, 233] width 76 height 7
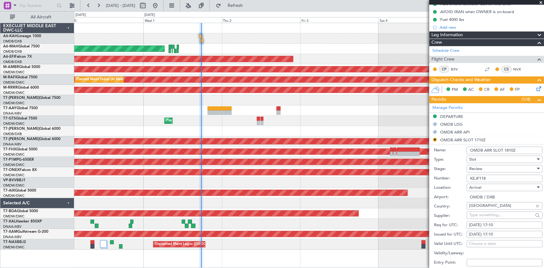
scroll to position [85, 0]
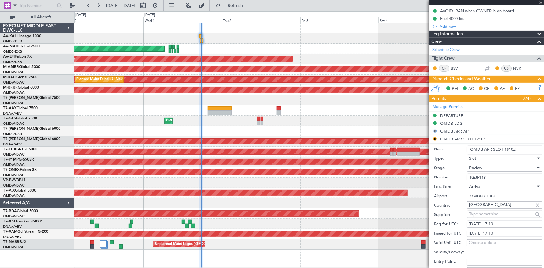
type input "OMDB ARR SLOT 1810Z"
click at [494, 223] on div "01/10/2025 17:10" at bounding box center [504, 224] width 71 height 6
select select "10"
select select "2025"
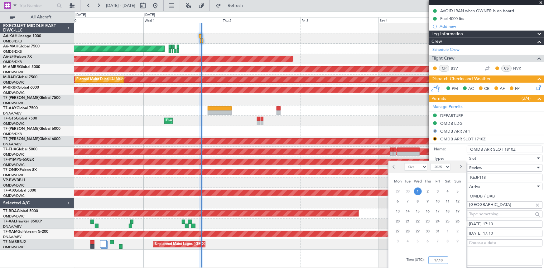
click at [431, 259] on input "17:10" at bounding box center [438, 259] width 20 height 7
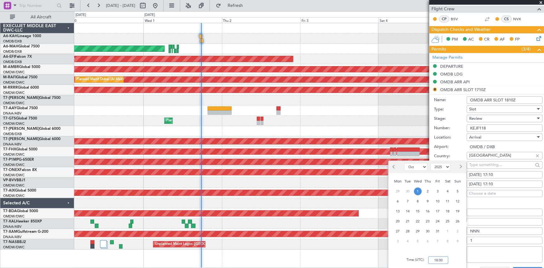
scroll to position [170, 0]
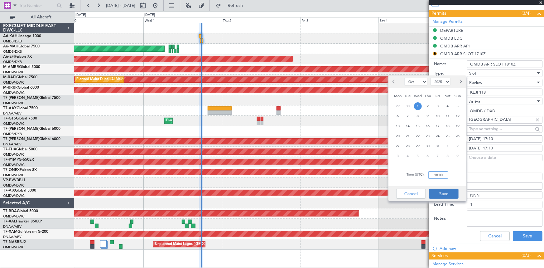
type input "18:00"
click at [449, 193] on button "Save" at bounding box center [444, 194] width 30 height 10
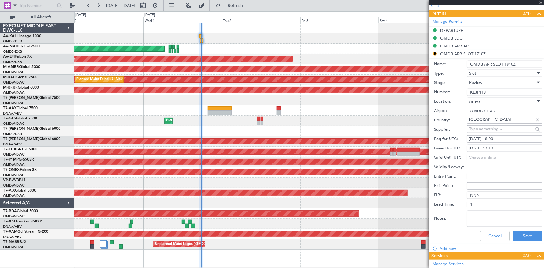
click at [496, 146] on div "01/10/2025 17:10" at bounding box center [504, 148] width 71 height 6
select select "10"
select select "2025"
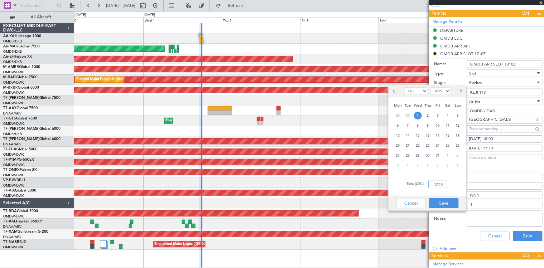
click at [430, 181] on input "17:10" at bounding box center [438, 183] width 20 height 7
type input "18:10"
click at [441, 202] on button "Save" at bounding box center [444, 203] width 30 height 10
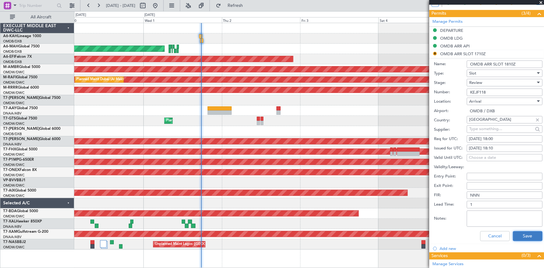
click at [525, 236] on button "Save" at bounding box center [528, 236] width 30 height 10
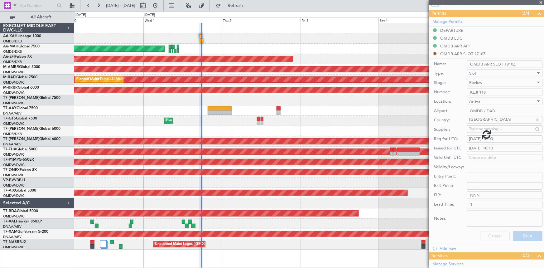
scroll to position [54, 0]
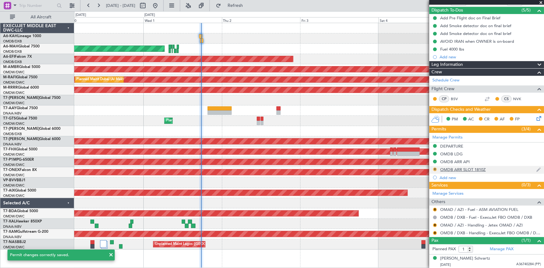
click at [436, 168] on button "R" at bounding box center [435, 169] width 4 height 4
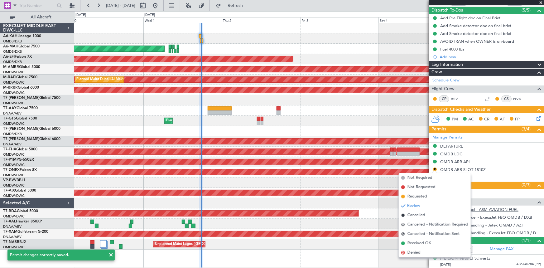
drag, startPoint x: 414, startPoint y: 243, endPoint x: 452, endPoint y: 209, distance: 51.0
click at [415, 243] on span "Received OK" at bounding box center [419, 243] width 24 height 6
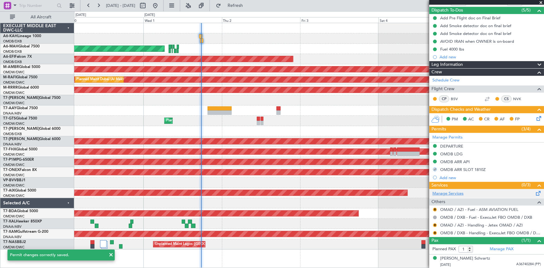
scroll to position [54, 0]
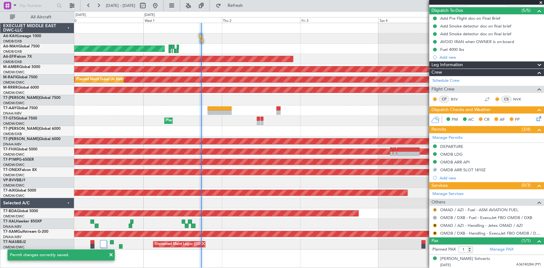
click at [435, 209] on button "R" at bounding box center [435, 210] width 4 height 4
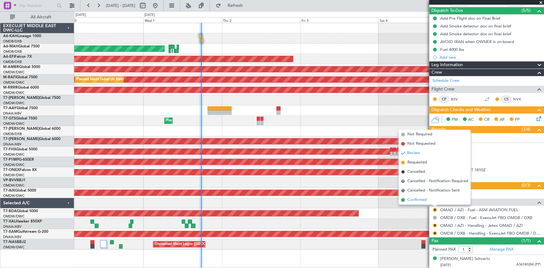
click at [413, 199] on span "Confirmed" at bounding box center [416, 200] width 19 height 6
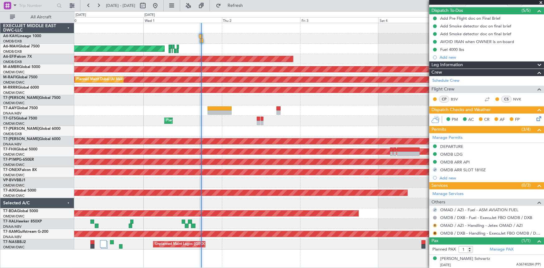
click at [436, 224] on button "R" at bounding box center [435, 226] width 4 height 4
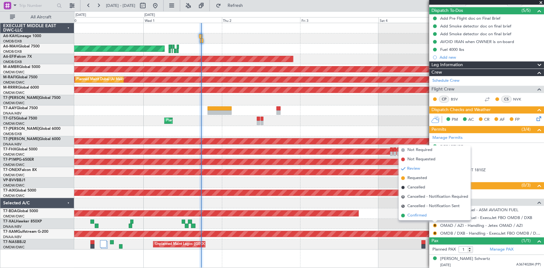
click at [416, 214] on span "Confirmed" at bounding box center [416, 215] width 19 height 6
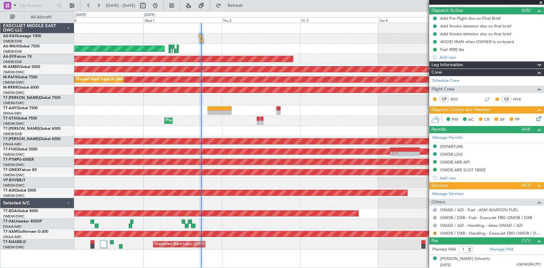
click at [435, 233] on button "R" at bounding box center [435, 233] width 4 height 4
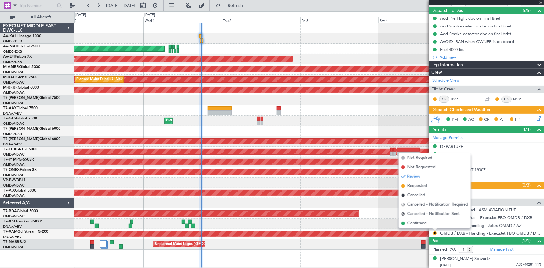
drag, startPoint x: 417, startPoint y: 223, endPoint x: 426, endPoint y: 225, distance: 9.8
click at [417, 223] on span "Confirmed" at bounding box center [416, 223] width 19 height 6
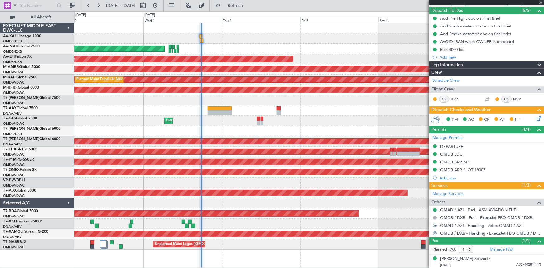
click at [535, 117] on icon at bounding box center [537, 117] width 5 height 5
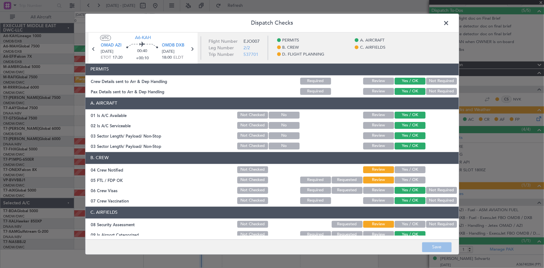
drag, startPoint x: 407, startPoint y: 166, endPoint x: 404, endPoint y: 184, distance: 17.3
click at [407, 166] on button "Yes / OK" at bounding box center [410, 169] width 31 height 7
click at [403, 180] on button "Yes / OK" at bounding box center [410, 179] width 31 height 7
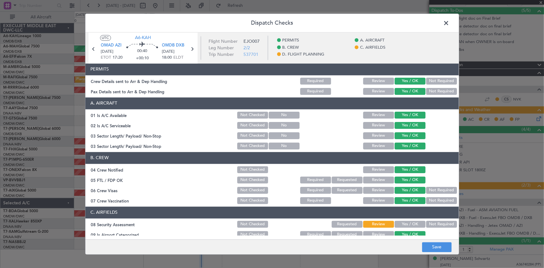
click at [405, 224] on button "Yes / OK" at bounding box center [410, 224] width 31 height 7
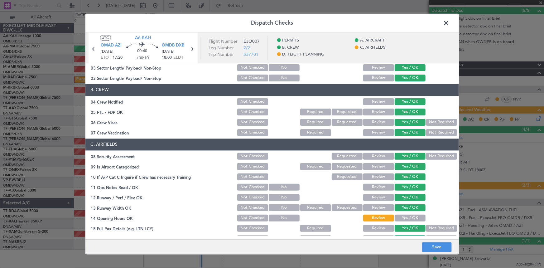
scroll to position [113, 0]
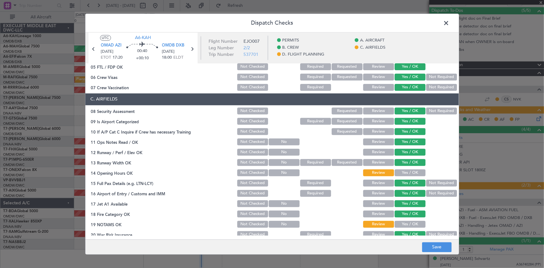
click at [407, 169] on button "Yes / OK" at bounding box center [410, 172] width 31 height 7
click at [408, 223] on button "Yes / OK" at bounding box center [410, 224] width 31 height 7
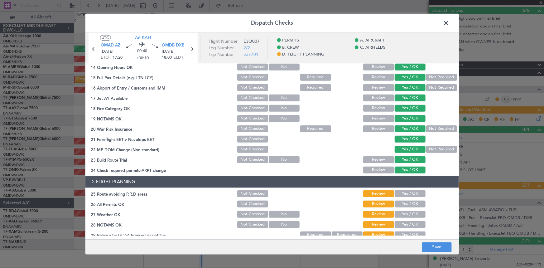
scroll to position [255, 0]
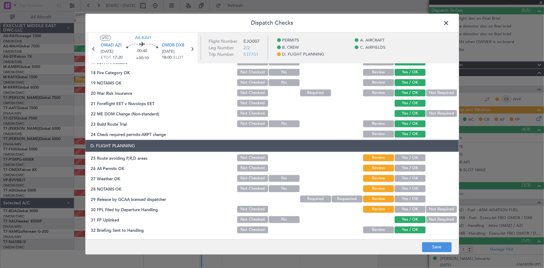
click at [407, 153] on div "Yes / OK" at bounding box center [409, 157] width 31 height 9
click at [406, 159] on button "Yes / OK" at bounding box center [410, 157] width 31 height 7
click at [405, 168] on button "Yes / OK" at bounding box center [410, 167] width 31 height 7
click at [409, 181] on div "Yes / OK" at bounding box center [409, 178] width 31 height 9
click at [409, 176] on button "Yes / OK" at bounding box center [410, 178] width 31 height 7
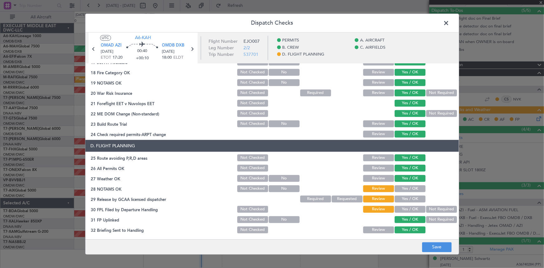
click at [405, 189] on button "Yes / OK" at bounding box center [410, 188] width 31 height 7
click at [408, 200] on button "Yes / OK" at bounding box center [410, 198] width 31 height 7
click at [408, 210] on button "Yes / OK" at bounding box center [410, 208] width 31 height 7
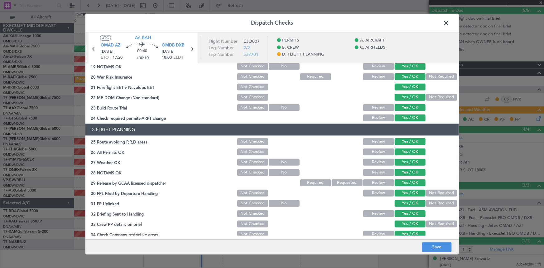
scroll to position [286, 0]
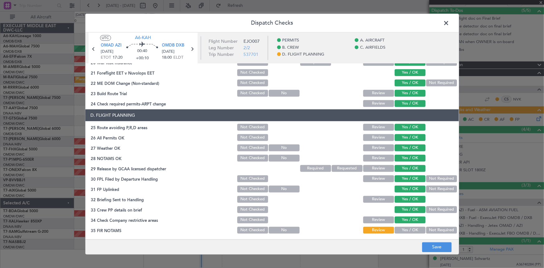
click at [406, 229] on button "Yes / OK" at bounding box center [410, 229] width 31 height 7
click at [439, 247] on button "Save" at bounding box center [437, 247] width 30 height 10
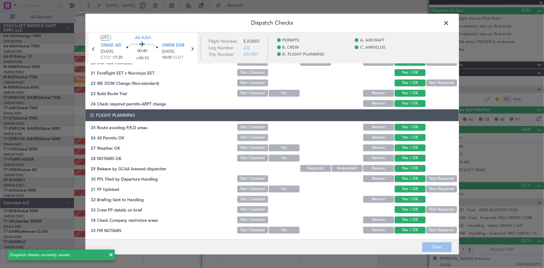
click at [450, 21] on span at bounding box center [450, 24] width 0 height 12
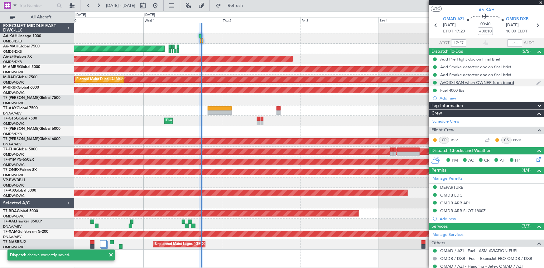
scroll to position [0, 0]
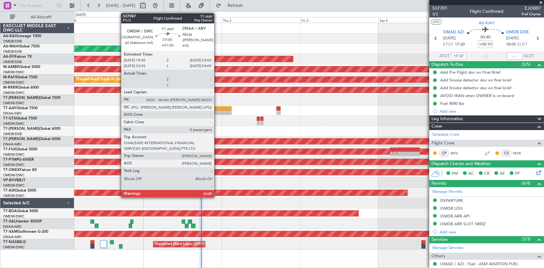
click at [217, 109] on div at bounding box center [220, 108] width 24 height 4
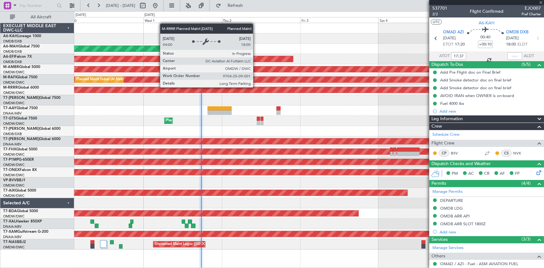
type input "+01:00"
type input "0"
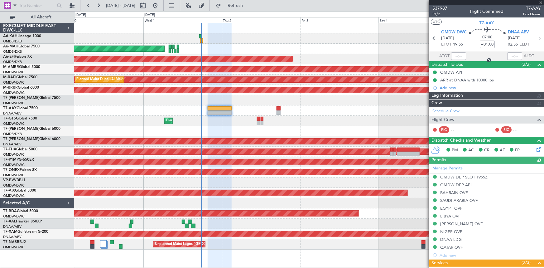
type input "Dherander Fithani (DHF)"
type input "7387"
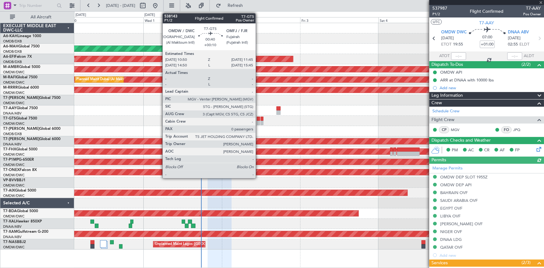
click at [258, 118] on div at bounding box center [258, 119] width 3 height 4
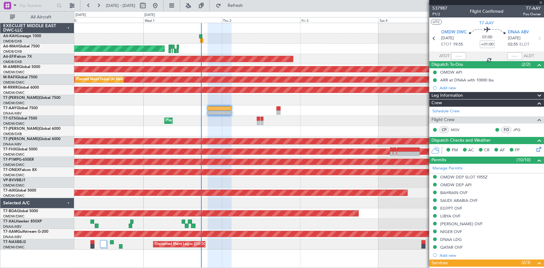
type input "+00:10"
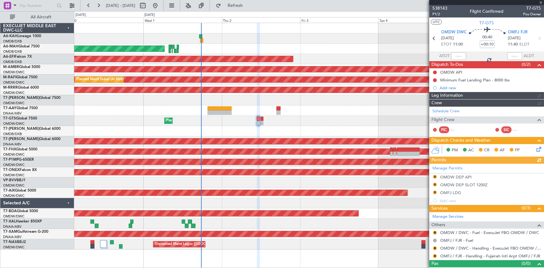
type input "[PERSON_NAME] ([PERSON_NAME])"
type input "7411"
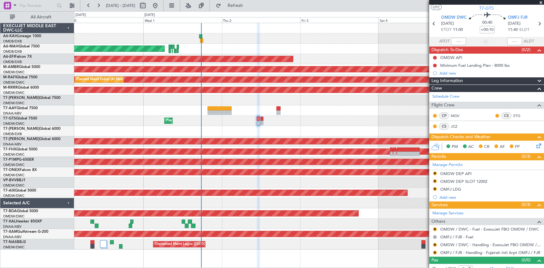
scroll to position [20, 0]
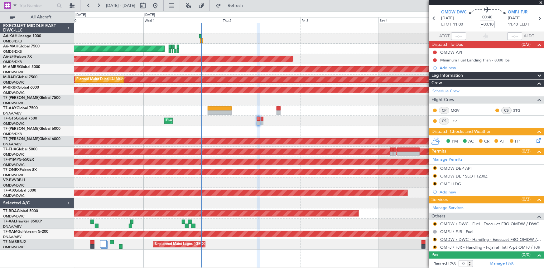
click at [456, 237] on link "OMDW / DWC - Handling - ExecuJet FBO OMDW / DWC" at bounding box center [490, 239] width 101 height 5
drag, startPoint x: 252, startPoint y: 7, endPoint x: 255, endPoint y: 16, distance: 9.9
click at [248, 7] on span "Refresh" at bounding box center [235, 5] width 26 height 4
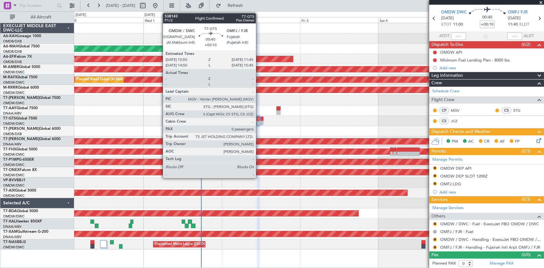
click at [259, 118] on div at bounding box center [258, 119] width 3 height 4
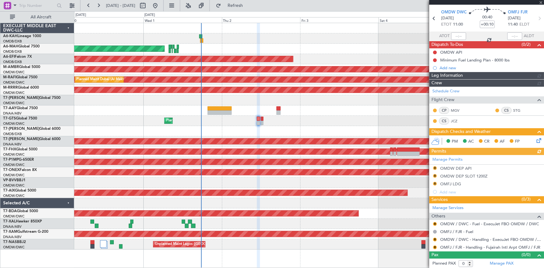
type input "[PERSON_NAME] ([PERSON_NAME])"
type input "7411"
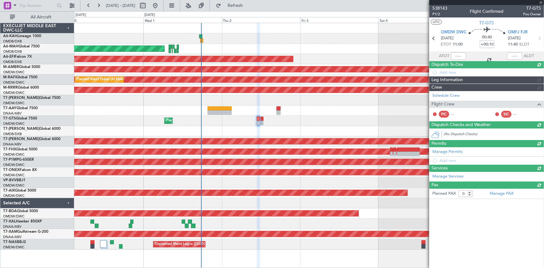
scroll to position [0, 0]
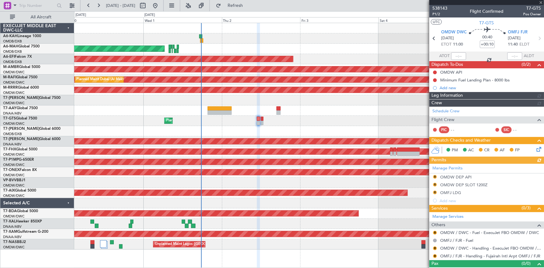
type input "[PERSON_NAME] ([PERSON_NAME])"
type input "7411"
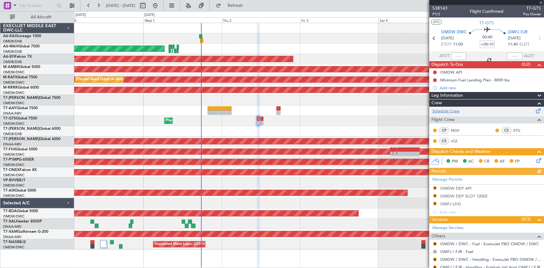
click at [449, 110] on link "Schedule Crew" at bounding box center [445, 111] width 27 height 6
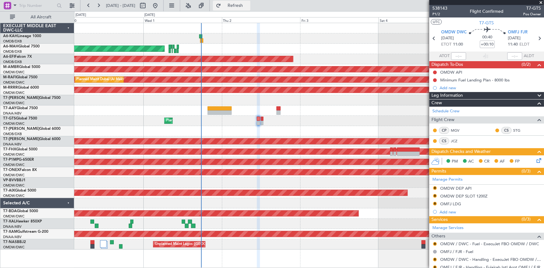
click at [240, 2] on button "Refresh" at bounding box center [231, 6] width 37 height 10
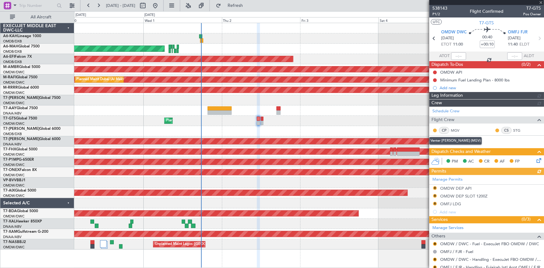
type input "[PERSON_NAME] ([PERSON_NAME])"
type input "7411"
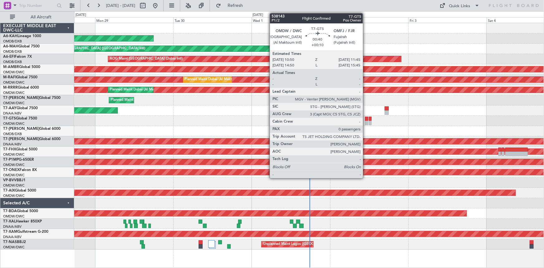
click at [366, 121] on div at bounding box center [366, 123] width 3 height 4
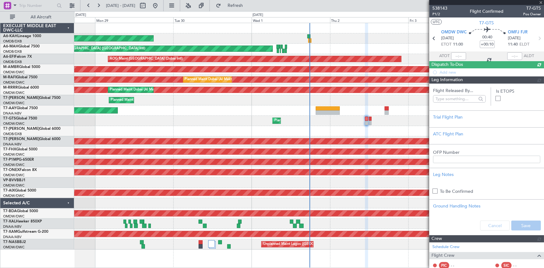
type input "[PERSON_NAME] ([PERSON_NAME])"
type input "7411"
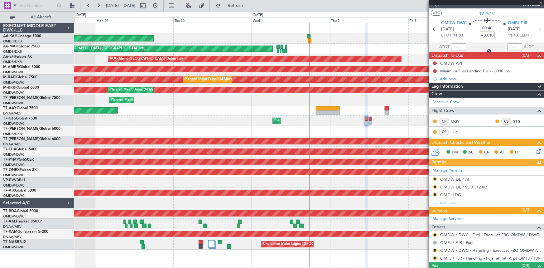
scroll to position [20, 0]
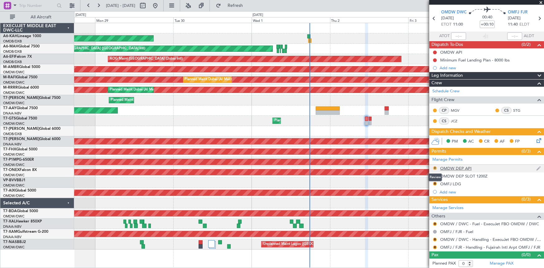
click at [435, 167] on button "R" at bounding box center [435, 168] width 4 height 4
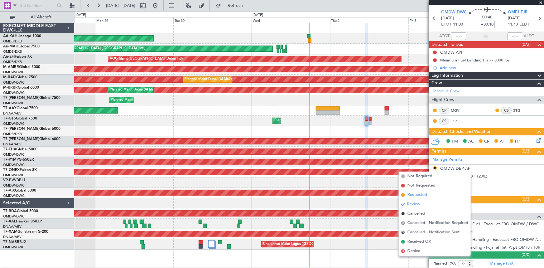
click at [415, 195] on span "Requested" at bounding box center [417, 195] width 20 height 6
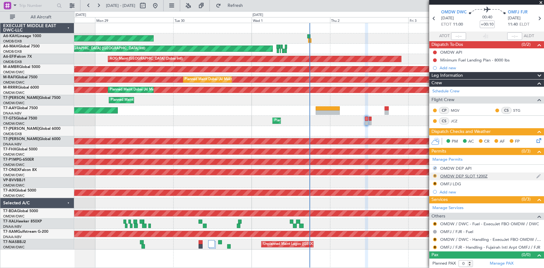
click at [435, 174] on button "R" at bounding box center [435, 176] width 4 height 4
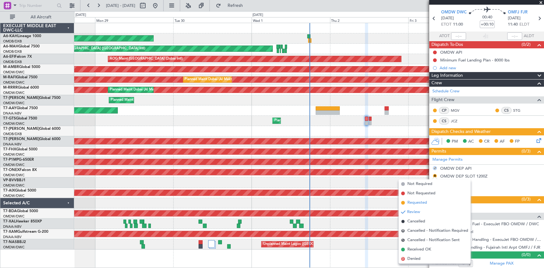
click at [411, 204] on span "Requested" at bounding box center [417, 203] width 20 height 6
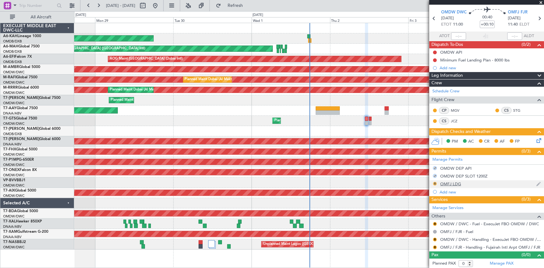
click at [435, 182] on button "R" at bounding box center [435, 184] width 4 height 4
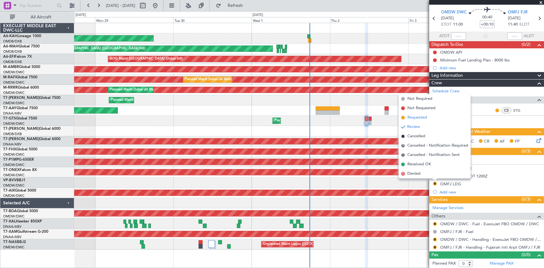
click at [418, 117] on span "Requested" at bounding box center [417, 117] width 20 height 6
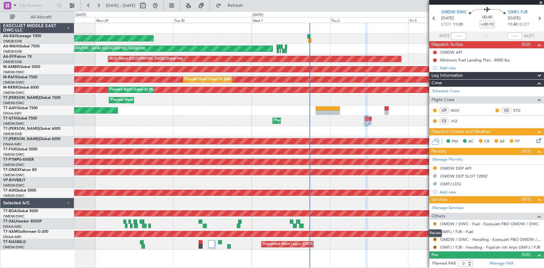
click at [434, 222] on button "R" at bounding box center [435, 224] width 4 height 4
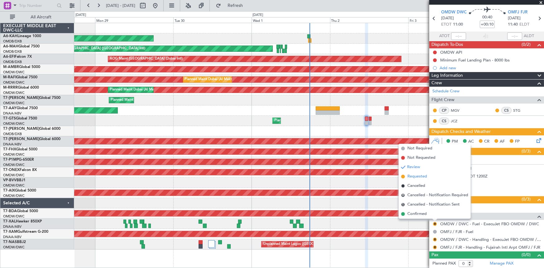
click at [421, 174] on span "Requested" at bounding box center [417, 176] width 20 height 6
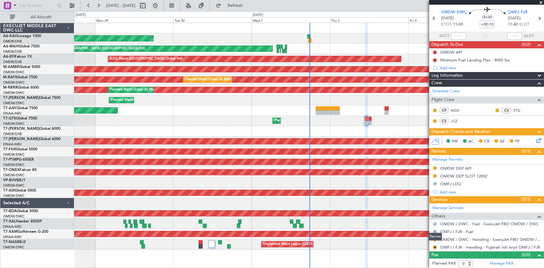
click at [435, 238] on div "Review" at bounding box center [435, 237] width 14 height 8
click at [436, 238] on button "R" at bounding box center [435, 240] width 4 height 4
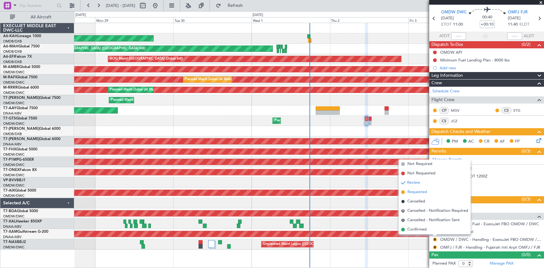
click at [418, 193] on span "Requested" at bounding box center [417, 192] width 20 height 6
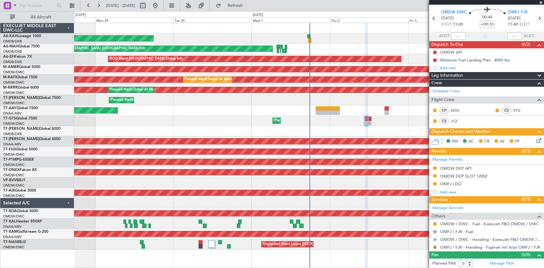
click at [436, 245] on button "R" at bounding box center [435, 247] width 4 height 4
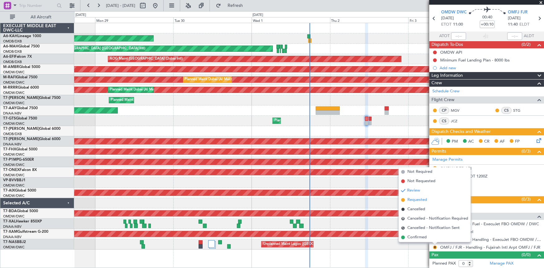
click at [415, 198] on span "Requested" at bounding box center [417, 200] width 20 height 6
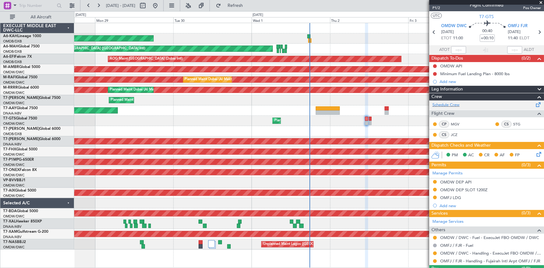
scroll to position [0, 0]
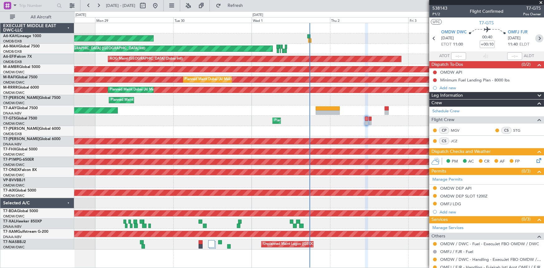
click at [535, 38] on icon at bounding box center [539, 38] width 8 height 8
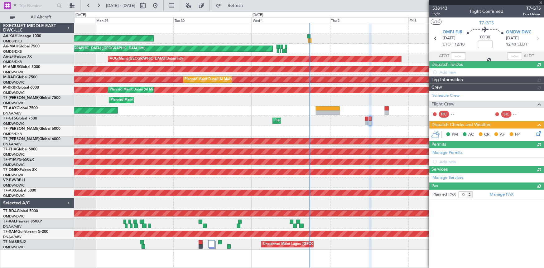
type input "[PERSON_NAME] ([PERSON_NAME])"
type input "7413"
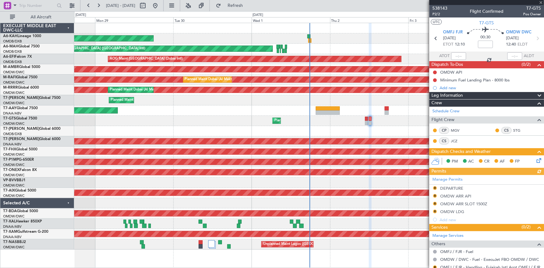
click at [436, 186] on div "Manage Permits R DEPARTURE R OMDW ARR API R OMDW ARR SLOT 1500Z R OMDW LDG Add …" at bounding box center [486, 199] width 115 height 49
click at [435, 187] on div "Manage Permits R DEPARTURE R OMDW ARR API R OMDW ARR SLOT 1500Z R OMDW LDG Add …" at bounding box center [486, 199] width 115 height 49
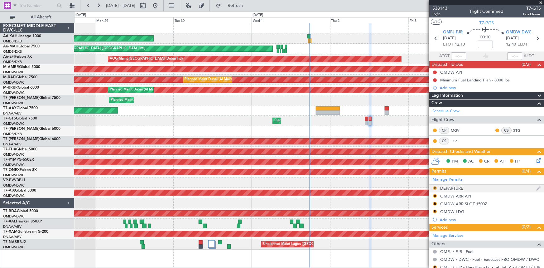
click at [435, 186] on button "R" at bounding box center [435, 188] width 4 height 4
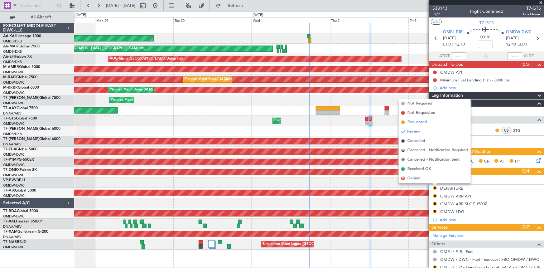
click at [418, 123] on span "Requested" at bounding box center [417, 122] width 20 height 6
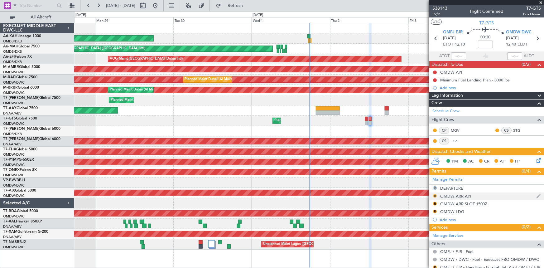
click at [433, 194] on button "R" at bounding box center [435, 196] width 4 height 4
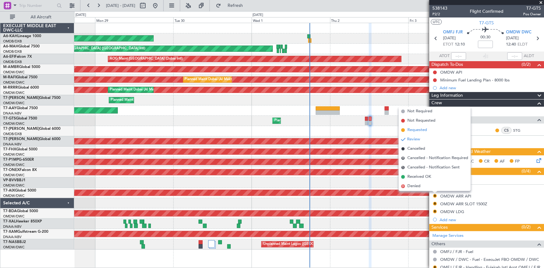
click at [419, 128] on span "Requested" at bounding box center [417, 130] width 20 height 6
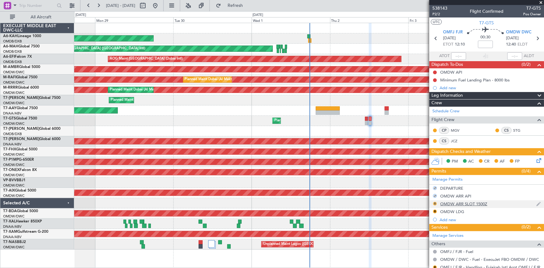
click at [435, 205] on mat-tooltip-component "Review" at bounding box center [435, 213] width 22 height 17
click at [435, 203] on button "R" at bounding box center [435, 204] width 4 height 4
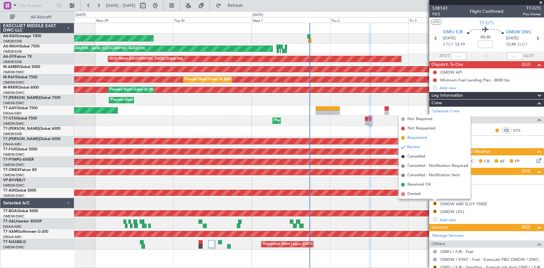
click at [421, 136] on span "Requested" at bounding box center [417, 138] width 20 height 6
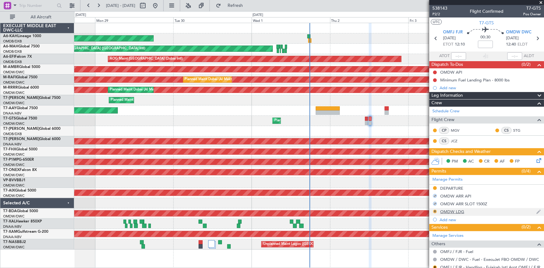
click at [434, 211] on button "R" at bounding box center [435, 211] width 4 height 4
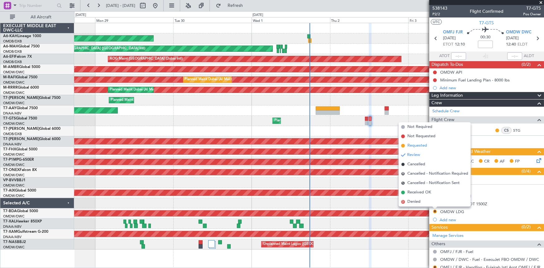
click at [422, 144] on span "Requested" at bounding box center [417, 145] width 20 height 6
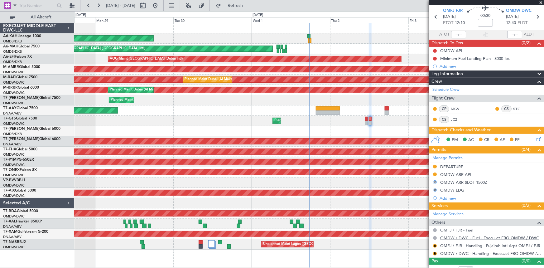
scroll to position [28, 0]
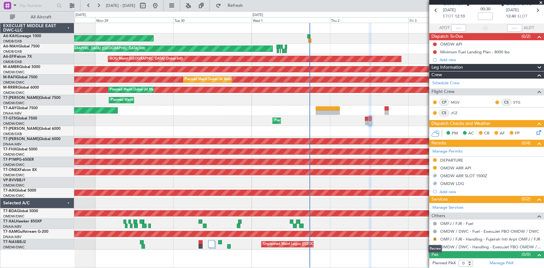
click at [434, 238] on button "R" at bounding box center [435, 239] width 4 height 4
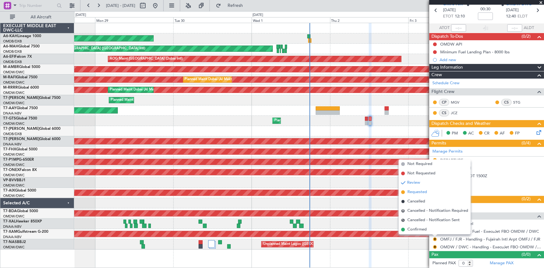
click at [420, 190] on span "Requested" at bounding box center [417, 192] width 20 height 6
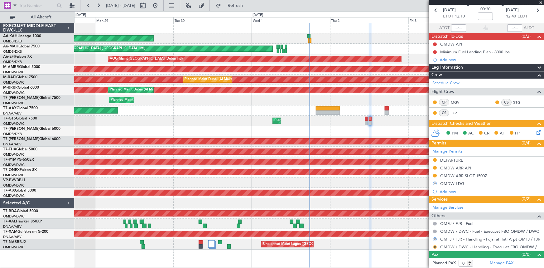
click at [435, 245] on button "R" at bounding box center [435, 247] width 4 height 4
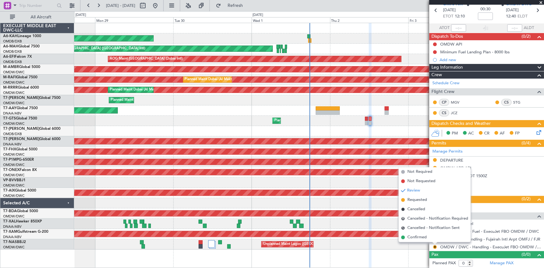
click at [423, 199] on span "Requested" at bounding box center [417, 200] width 20 height 6
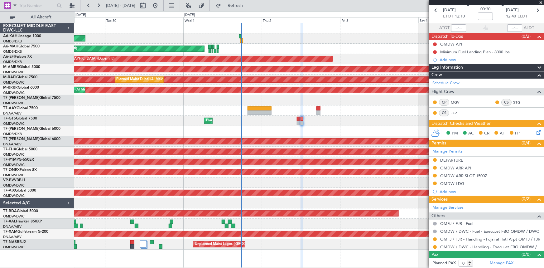
click at [312, 132] on div "Planned Maint [GEOGRAPHIC_DATA] (Al Bateen Executive) Planned Maint [GEOGRAPHIC…" at bounding box center [309, 136] width 470 height 226
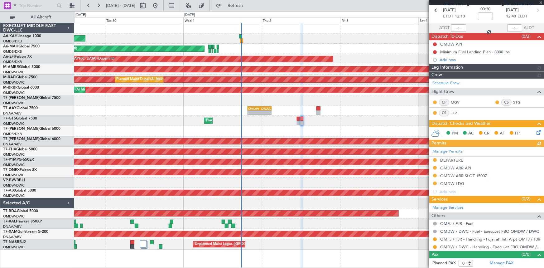
type input "[PERSON_NAME] ([PERSON_NAME])"
type input "7413"
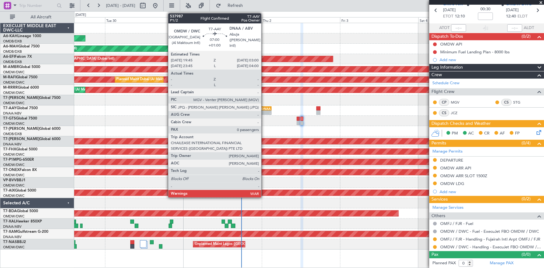
click at [264, 109] on div "DNAA" at bounding box center [264, 109] width 11 height 4
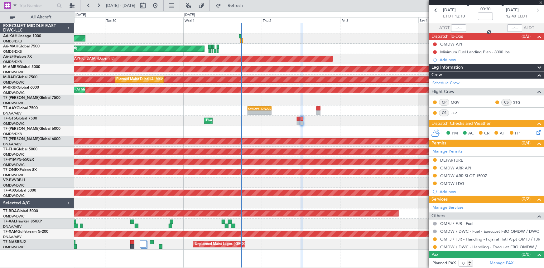
type input "+01:00"
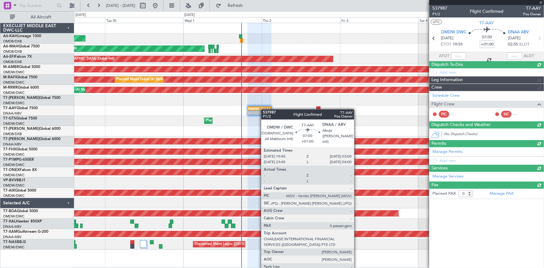
scroll to position [0, 0]
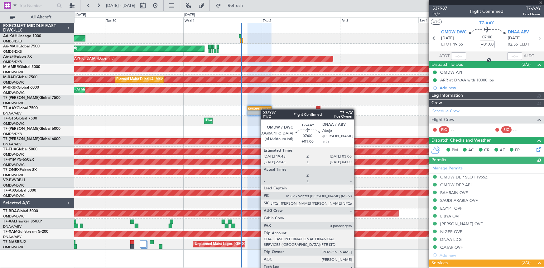
type input "Dherander Fithani (DHF)"
type input "7387"
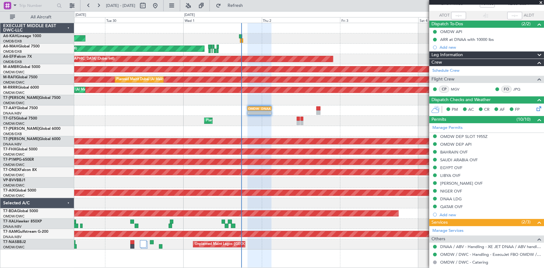
scroll to position [71, 0]
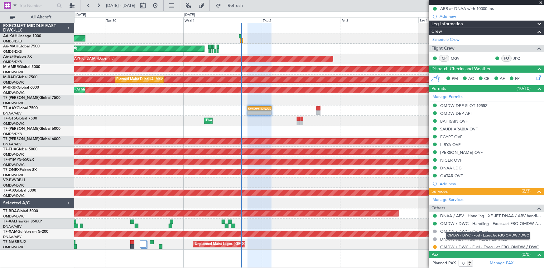
click at [482, 244] on link "OMDW / DWC - Fuel - ExecuJet FBO OMDW / DWC" at bounding box center [489, 246] width 99 height 5
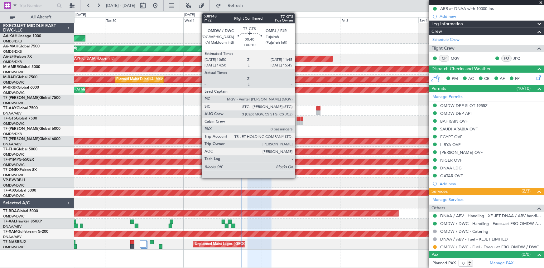
click at [298, 118] on div at bounding box center [298, 119] width 3 height 4
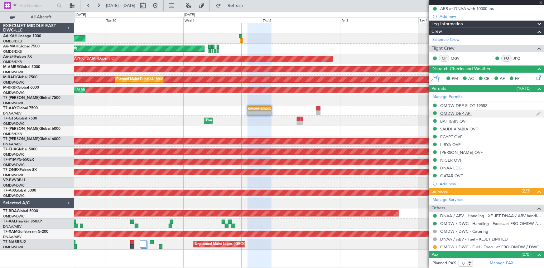
type input "+00:10"
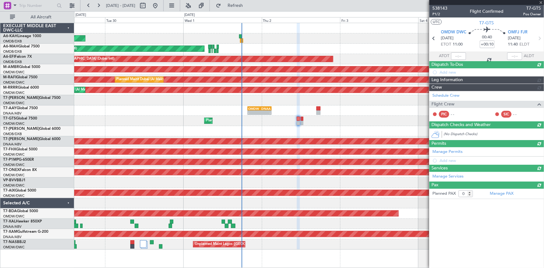
scroll to position [0, 0]
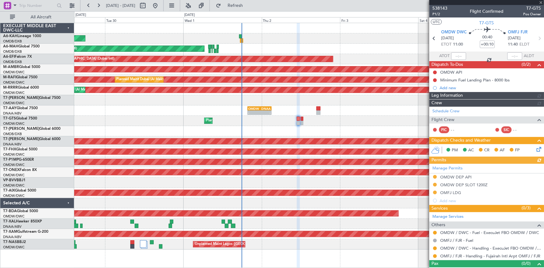
type input "[PERSON_NAME] ([PERSON_NAME])"
type input "7411"
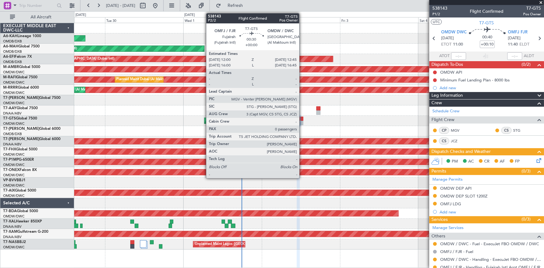
click at [302, 117] on div at bounding box center [302, 119] width 2 height 4
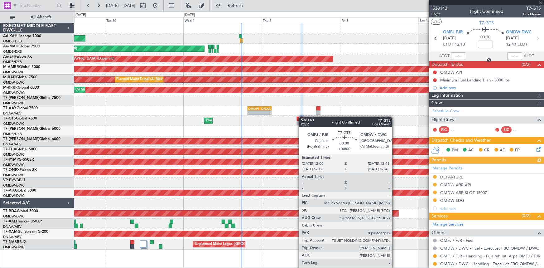
type input "[PERSON_NAME] ([PERSON_NAME])"
type input "7413"
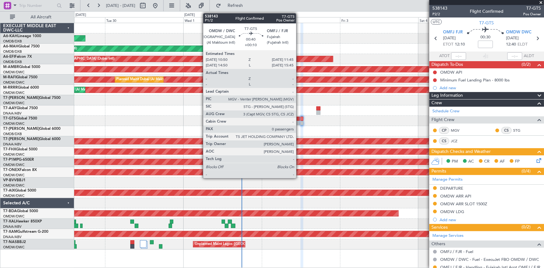
click at [299, 119] on div at bounding box center [298, 119] width 3 height 4
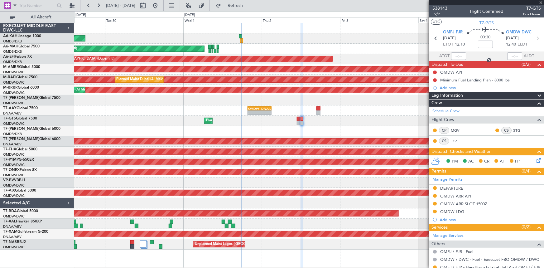
type input "+00:10"
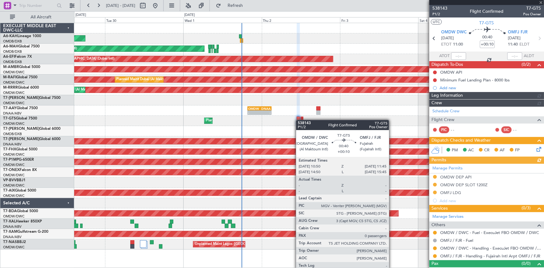
type input "[PERSON_NAME] ([PERSON_NAME])"
type input "7411"
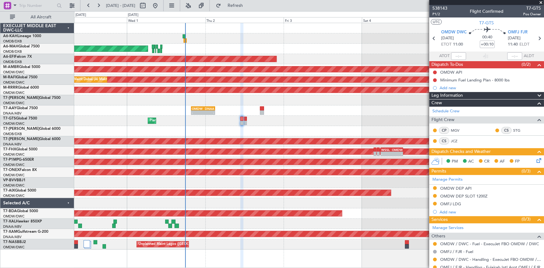
click at [278, 119] on div "Planned Maint Dubai (Al Maktoum Intl) - - VTBD 16:45 Z EGSS 04:50 Z" at bounding box center [309, 121] width 470 height 10
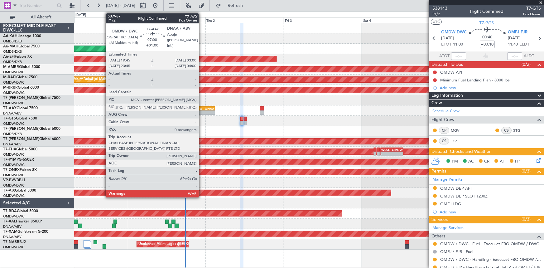
click at [202, 107] on div "OMDW" at bounding box center [197, 109] width 11 height 4
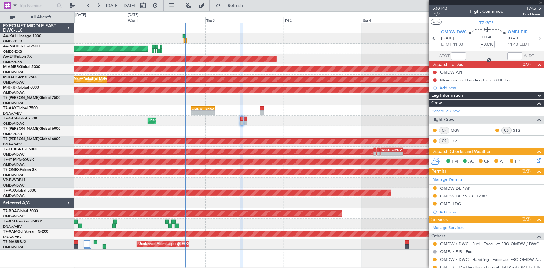
type input "+01:00"
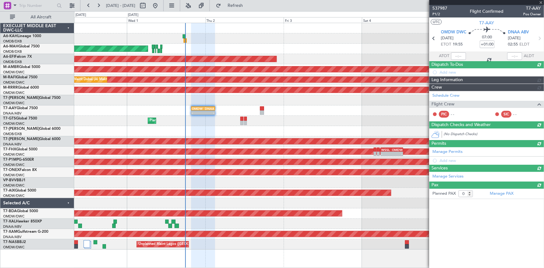
type input "Dherander Fithani (DHF)"
type input "7387"
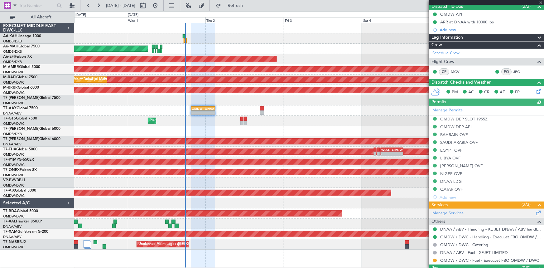
scroll to position [71, 0]
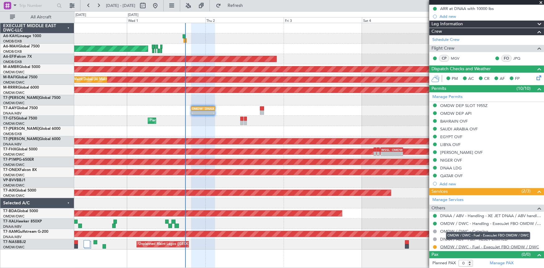
click at [472, 245] on link "OMDW / DWC - Fuel - ExecuJet FBO OMDW / DWC" at bounding box center [489, 246] width 99 height 5
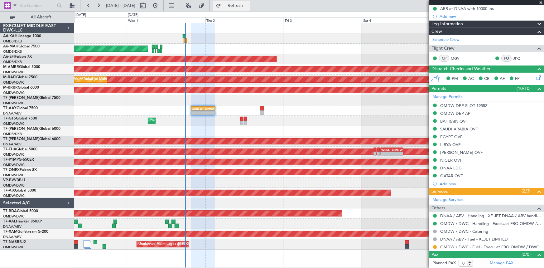
click at [238, 3] on button "Refresh" at bounding box center [231, 6] width 37 height 10
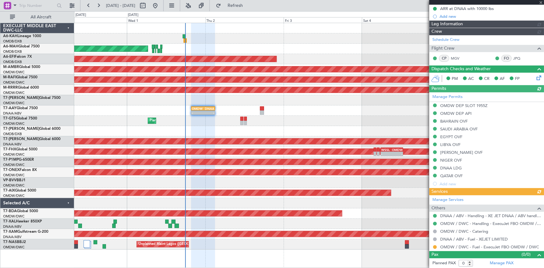
type input "Dherander Fithani (DHF)"
type input "7387"
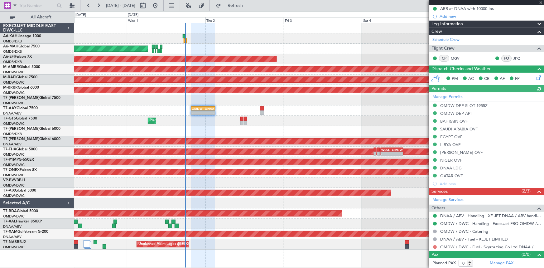
click at [433, 246] on button at bounding box center [435, 247] width 4 height 4
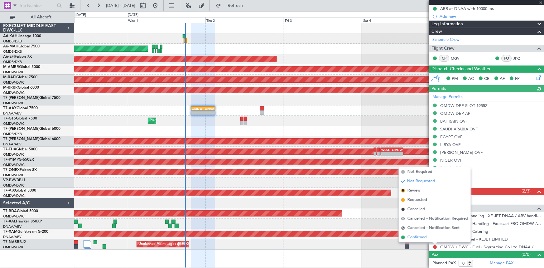
click at [424, 237] on span "Confirmed" at bounding box center [416, 237] width 19 height 6
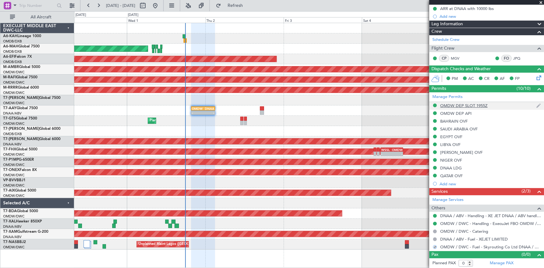
scroll to position [0, 0]
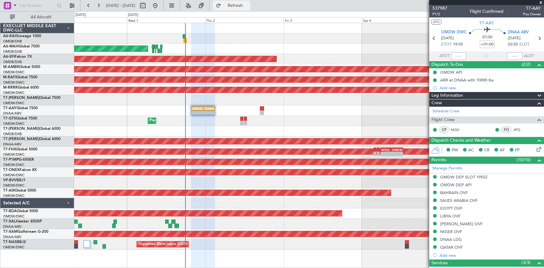
click at [248, 3] on span "Refresh" at bounding box center [235, 5] width 26 height 4
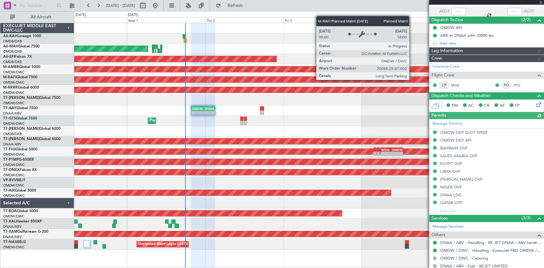
type input "Dherander Fithani (DHF)"
type input "7387"
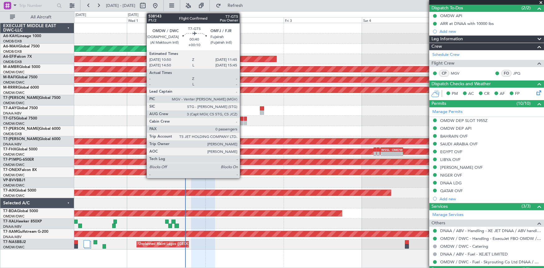
click at [243, 117] on div at bounding box center [241, 119] width 3 height 4
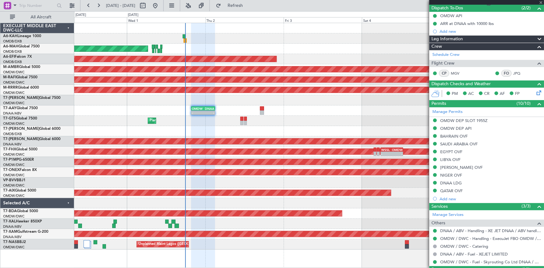
type input "+00:10"
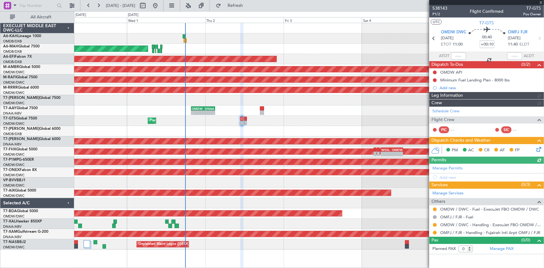
type input "[PERSON_NAME] ([PERSON_NAME])"
type input "7411"
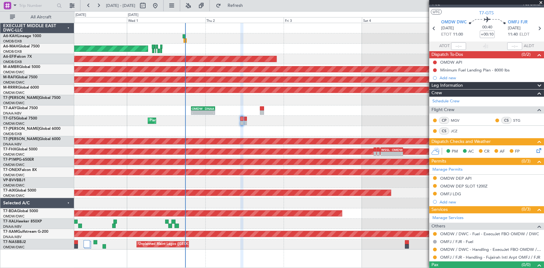
scroll to position [20, 0]
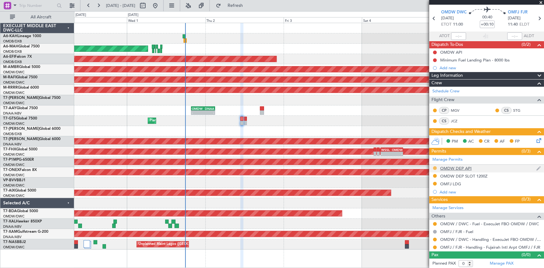
click at [435, 167] on button at bounding box center [435, 168] width 4 height 4
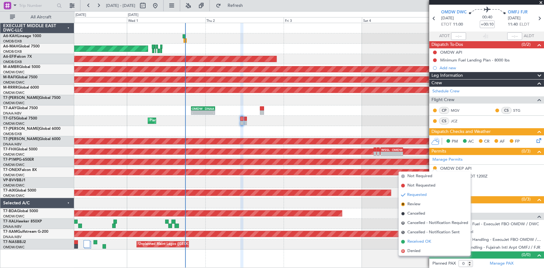
click at [419, 242] on span "Received OK" at bounding box center [419, 241] width 24 height 6
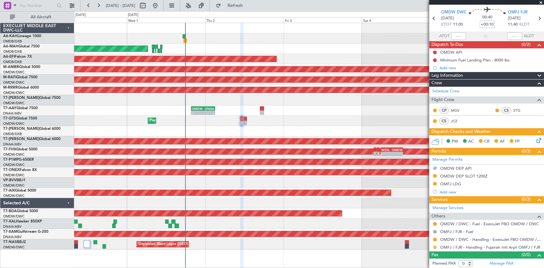
click at [436, 247] on button at bounding box center [435, 247] width 4 height 4
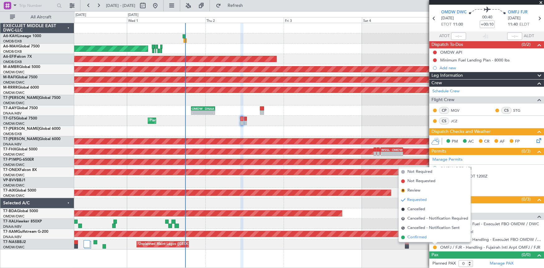
click at [421, 235] on span "Confirmed" at bounding box center [416, 237] width 19 height 6
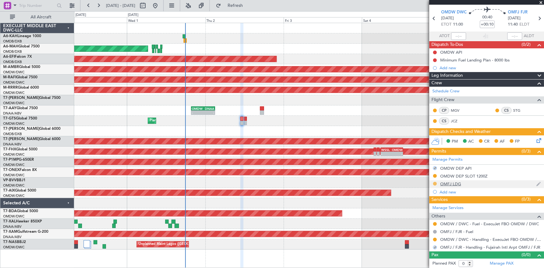
click at [435, 182] on button at bounding box center [435, 184] width 4 height 4
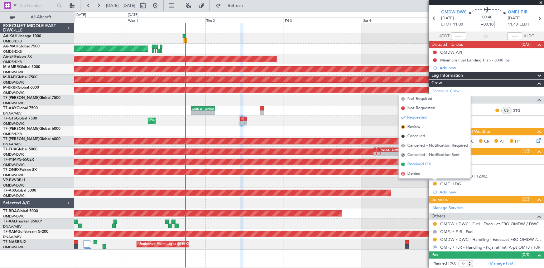
click at [417, 163] on span "Received OK" at bounding box center [419, 164] width 24 height 6
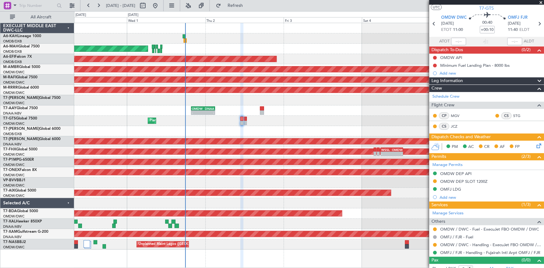
scroll to position [0, 0]
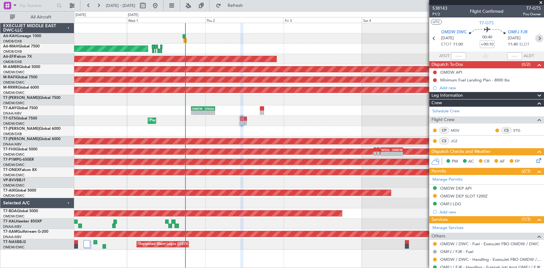
click at [536, 40] on icon at bounding box center [539, 38] width 8 height 8
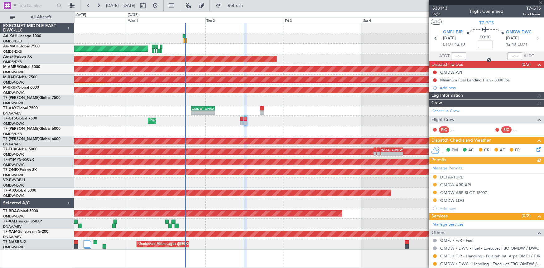
type input "[PERSON_NAME] ([PERSON_NAME])"
type input "7413"
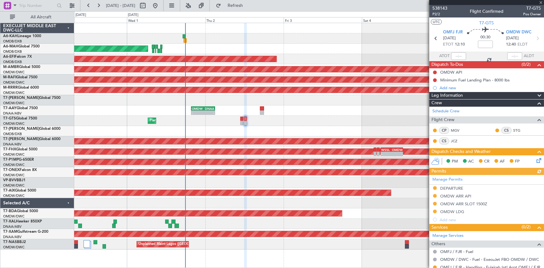
click at [435, 188] on div "Manage Permits DEPARTURE OMDW ARR API OMDW ARR SLOT 1500Z OMDW LDG Add new" at bounding box center [486, 199] width 115 height 49
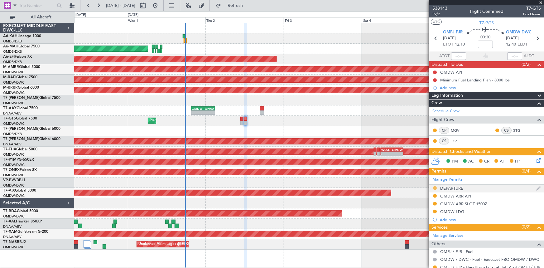
click at [435, 187] on button at bounding box center [435, 188] width 4 height 4
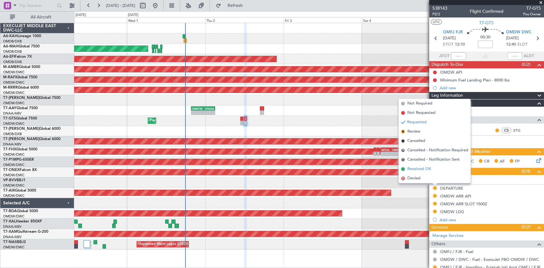
click at [413, 168] on span "Received OK" at bounding box center [419, 169] width 24 height 6
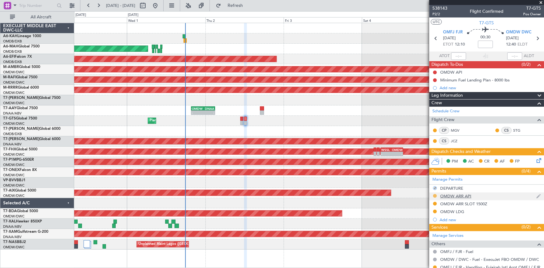
click at [435, 195] on button at bounding box center [435, 196] width 4 height 4
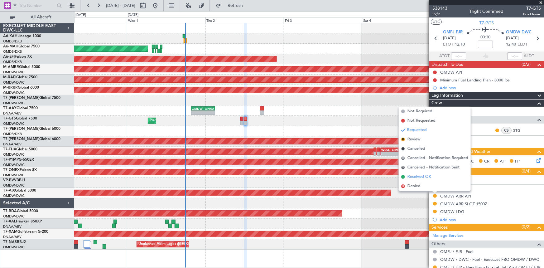
click at [417, 176] on span "Received OK" at bounding box center [419, 177] width 24 height 6
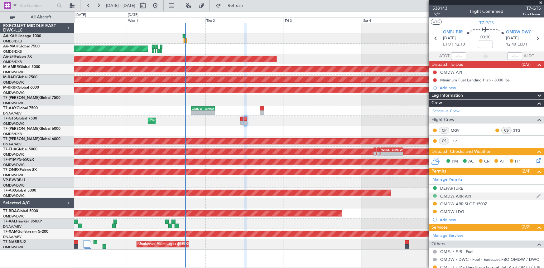
click at [436, 195] on button at bounding box center [435, 196] width 4 height 4
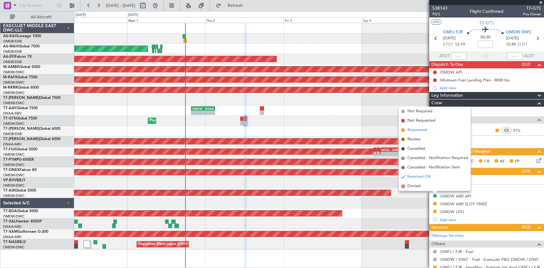
click at [414, 129] on span "Requested" at bounding box center [417, 130] width 20 height 6
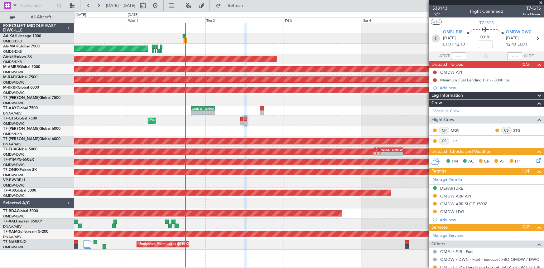
click at [433, 37] on icon at bounding box center [436, 38] width 8 height 8
type input "+00:10"
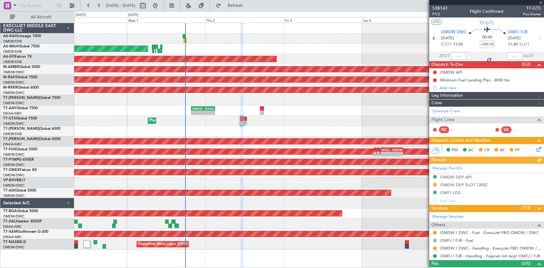
type input "[PERSON_NAME] ([PERSON_NAME])"
type input "7411"
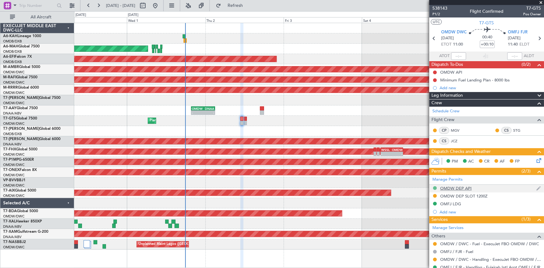
click at [436, 187] on button at bounding box center [435, 188] width 4 height 4
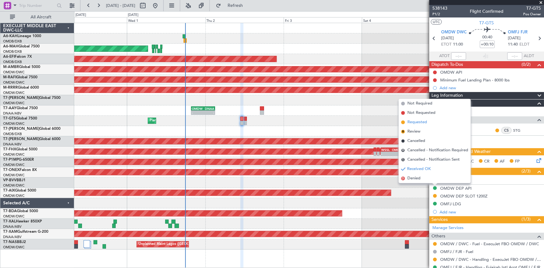
click at [416, 122] on span "Requested" at bounding box center [417, 122] width 20 height 6
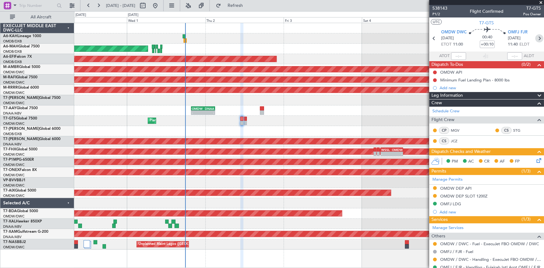
click at [536, 37] on icon at bounding box center [539, 38] width 8 height 8
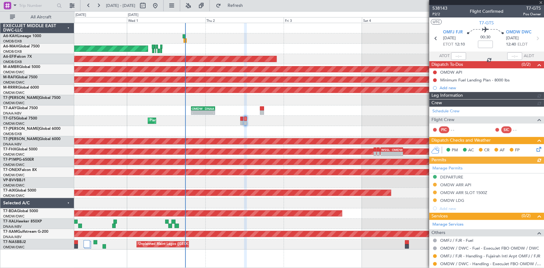
type input "[PERSON_NAME] ([PERSON_NAME])"
type input "7413"
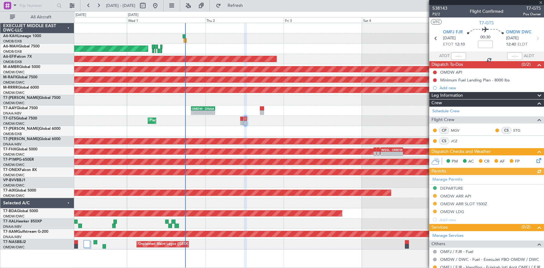
scroll to position [28, 0]
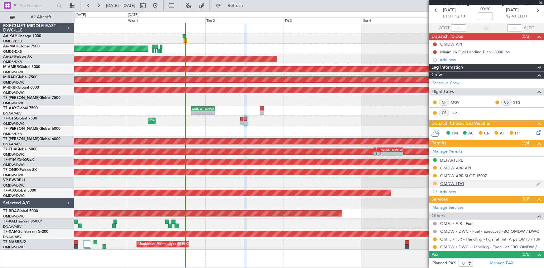
click at [434, 183] on button at bounding box center [435, 183] width 4 height 4
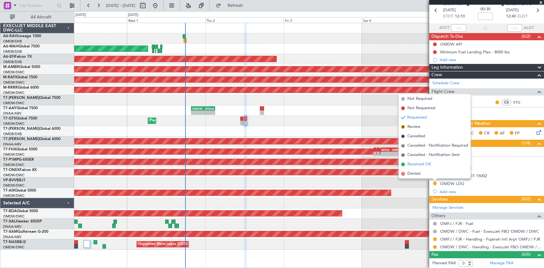
click at [418, 165] on span "Received OK" at bounding box center [419, 164] width 24 height 6
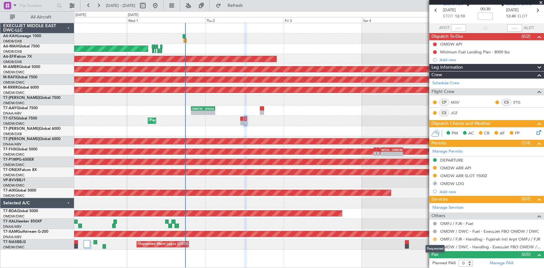
click at [436, 238] on button at bounding box center [435, 239] width 4 height 4
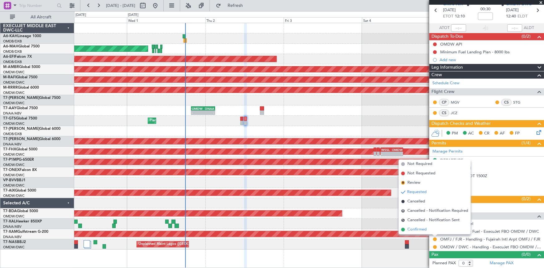
click at [421, 230] on span "Confirmed" at bounding box center [416, 229] width 19 height 6
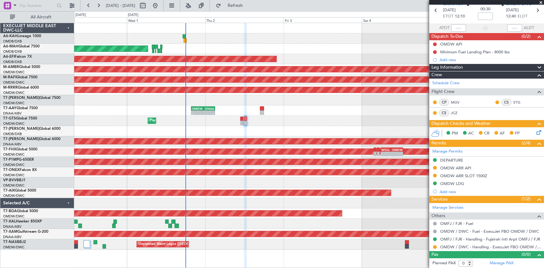
type input "[PERSON_NAME] ([PERSON_NAME])"
type input "7413"
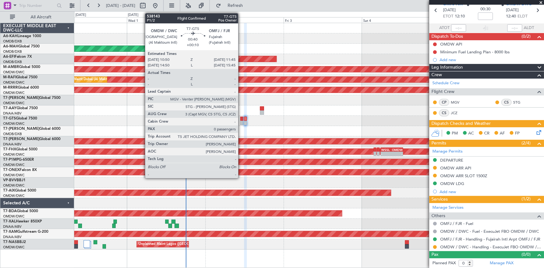
click at [241, 119] on div at bounding box center [241, 119] width 3 height 4
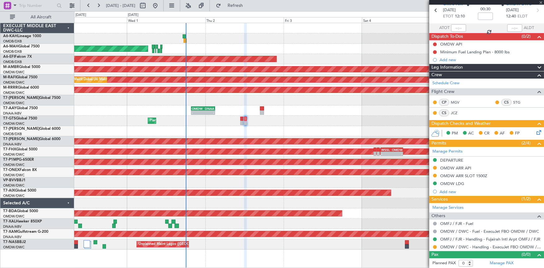
type input "+00:10"
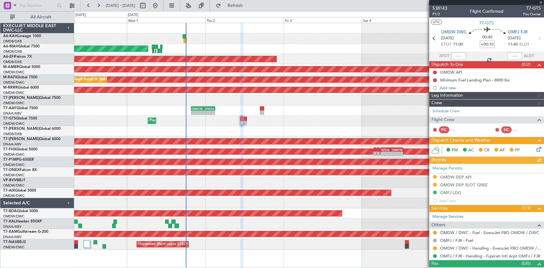
type input "[PERSON_NAME] ([PERSON_NAME])"
type input "7411"
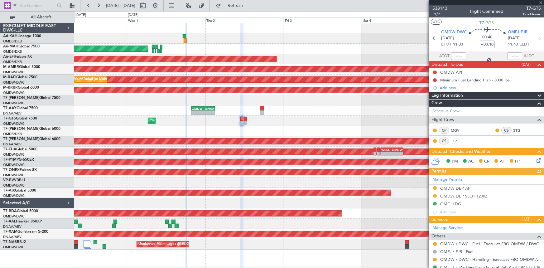
scroll to position [20, 0]
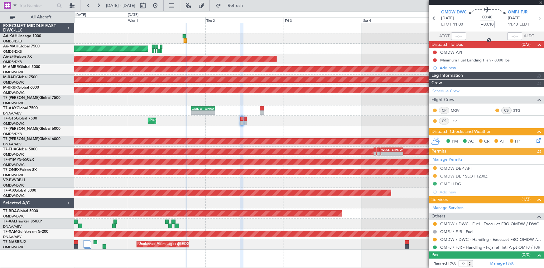
type input "[PERSON_NAME] ([PERSON_NAME])"
type input "7411"
type input "[PERSON_NAME] ([PERSON_NAME])"
type input "7411"
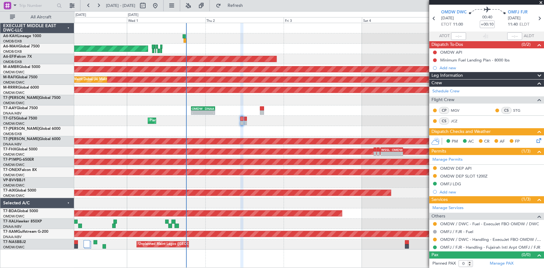
click at [185, 36] on div "Planned Maint [GEOGRAPHIC_DATA] (Al Bateen Executive)" at bounding box center [309, 38] width 470 height 10
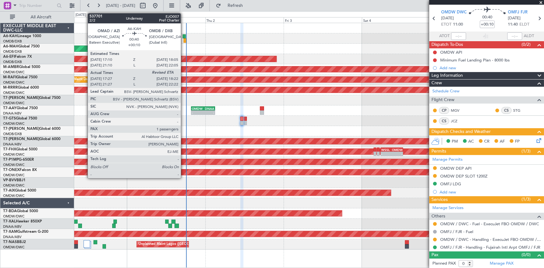
click at [184, 35] on div at bounding box center [184, 36] width 3 height 4
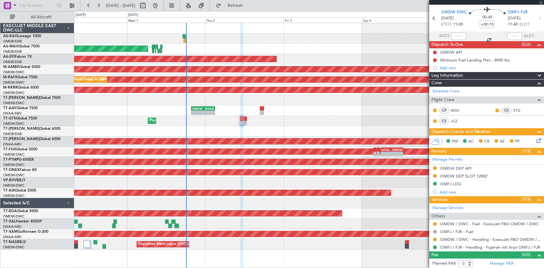
type input "17:37"
type input "1"
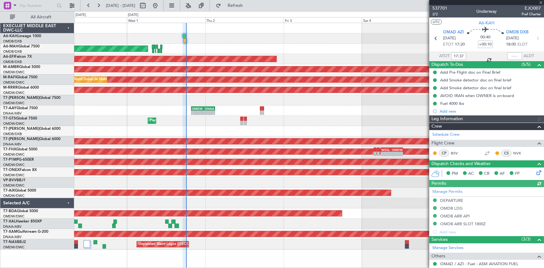
type input "[PERSON_NAME] ([PERSON_NAME])"
type input "7399"
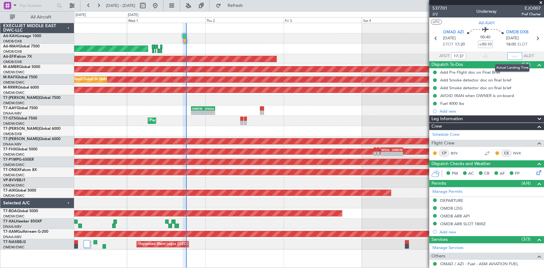
click at [511, 54] on input "text" at bounding box center [514, 55] width 15 height 7
click at [508, 54] on input "text" at bounding box center [514, 55] width 15 height 7
click at [365, 51] on div "Planned Maint [GEOGRAPHIC_DATA] ([GEOGRAPHIC_DATA] Intl) Planned Maint [GEOGRAP…" at bounding box center [309, 49] width 470 height 10
type input "18:07"
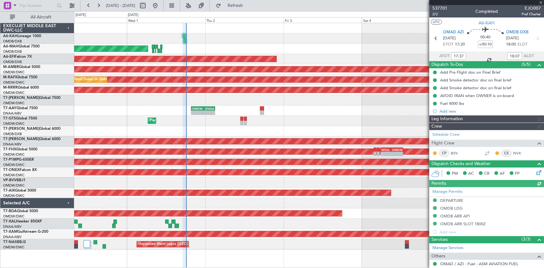
type input "[PERSON_NAME] ([PERSON_NAME])"
type input "7399"
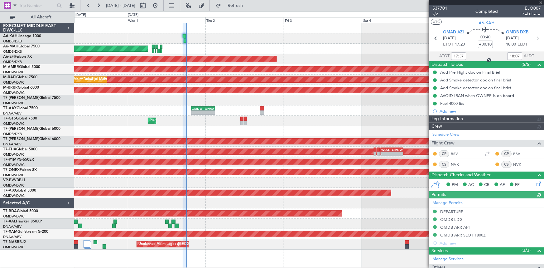
type input "[PERSON_NAME] ([PERSON_NAME])"
type input "7399"
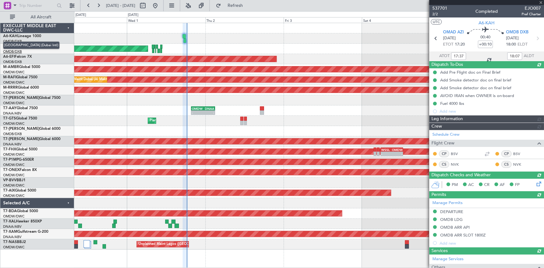
type input "[PERSON_NAME] ([PERSON_NAME])"
type input "7399"
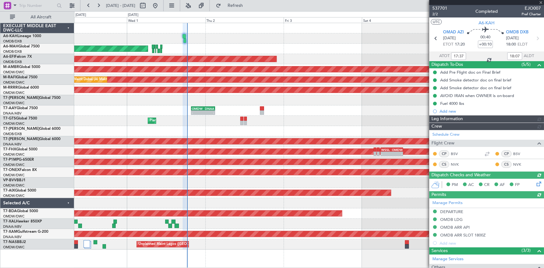
type input "[PERSON_NAME] ([PERSON_NAME])"
type input "7399"
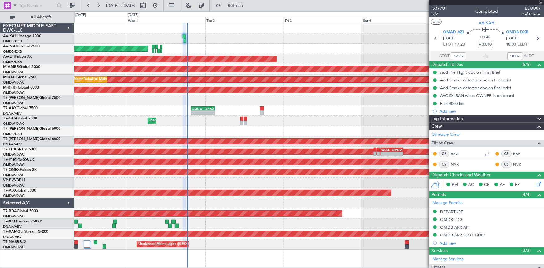
type input "[PERSON_NAME] ([PERSON_NAME])"
type input "7399"
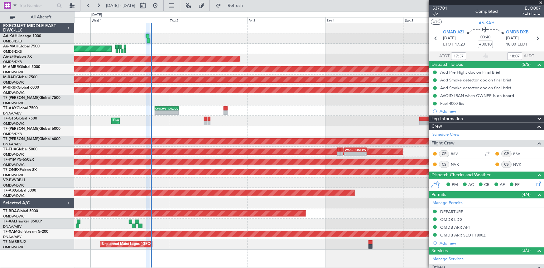
click at [257, 124] on div "Planned Maint Dubai (Al Maktoum Intl) - - VTBD 16:45 Z EGSS 04:50 Z" at bounding box center [309, 121] width 470 height 10
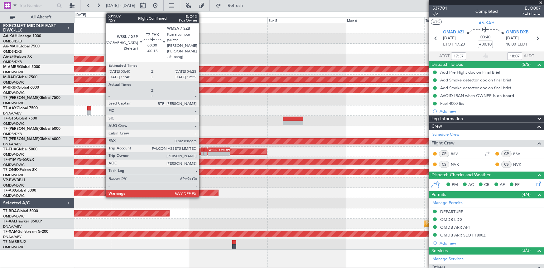
click at [202, 150] on div at bounding box center [202, 149] width 2 height 4
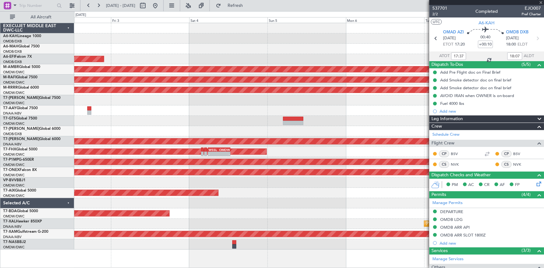
type input "-00:15"
type input "0"
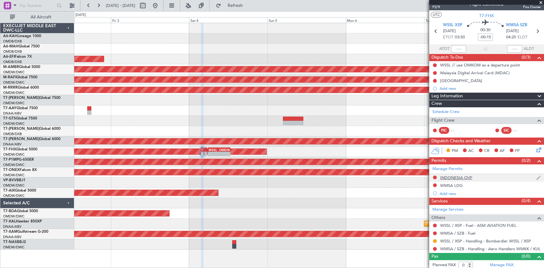
scroll to position [9, 0]
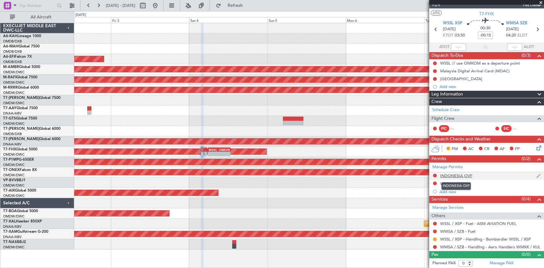
click at [454, 175] on div "INDONESIA OVF" at bounding box center [456, 175] width 32 height 5
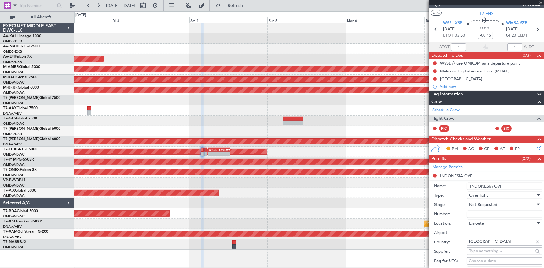
scroll to position [65, 0]
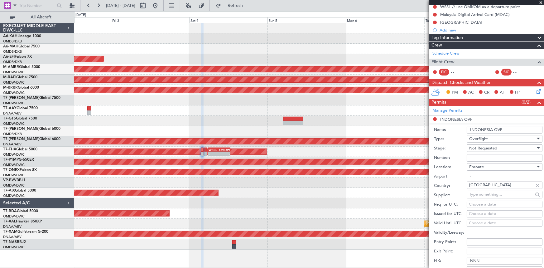
click at [485, 148] on span "Not Requested" at bounding box center [483, 148] width 28 height 6
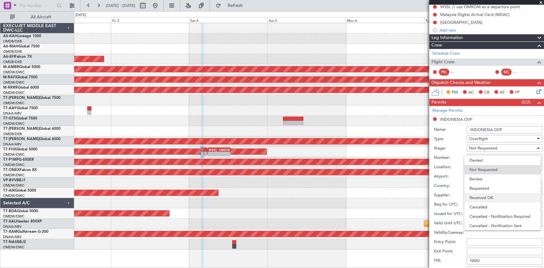
click at [489, 196] on span "Received OK" at bounding box center [502, 197] width 66 height 9
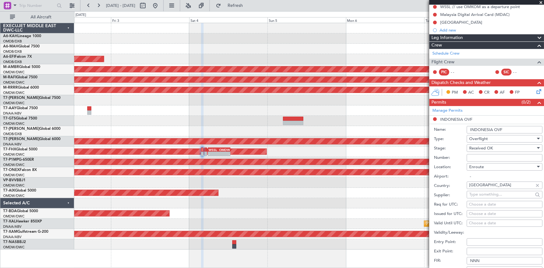
click at [487, 146] on span "Received OK" at bounding box center [481, 148] width 24 height 6
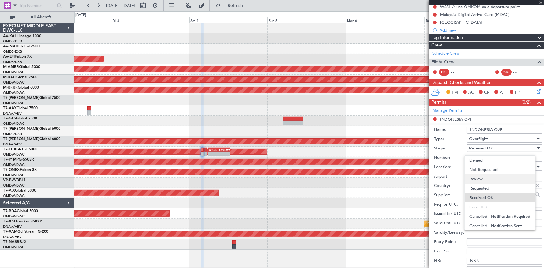
scroll to position [10, 0]
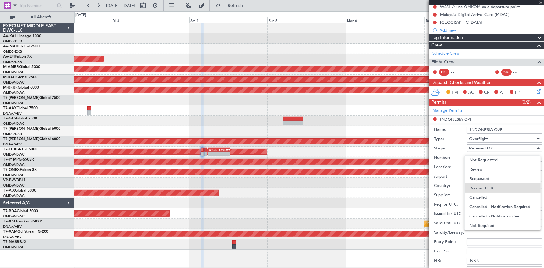
click at [453, 148] on div at bounding box center [272, 134] width 544 height 268
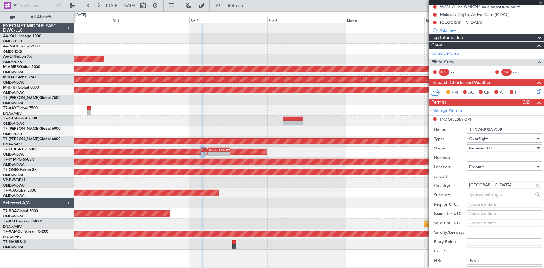
click at [483, 158] on input "Number:" at bounding box center [505, 157] width 76 height 7
paste input "SJ15181"
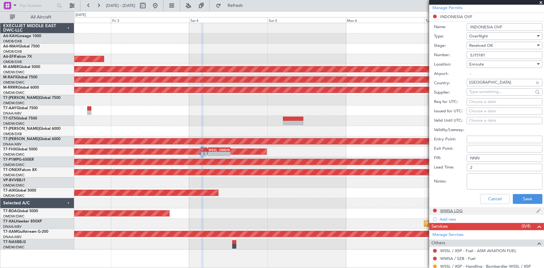
scroll to position [179, 0]
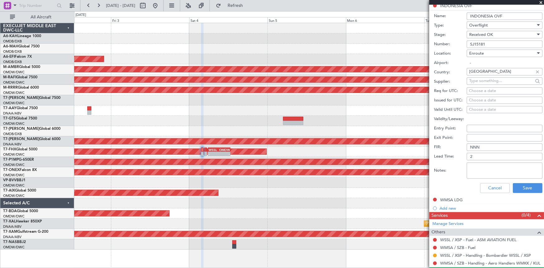
type input "SJ15181"
click at [498, 167] on textarea "Notes:" at bounding box center [505, 170] width 76 height 16
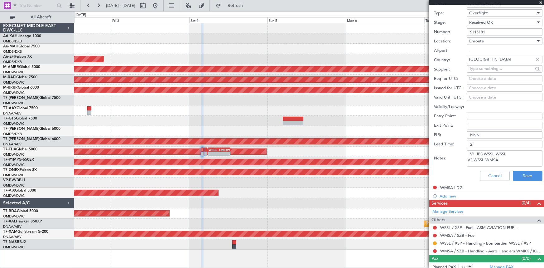
scroll to position [195, 0]
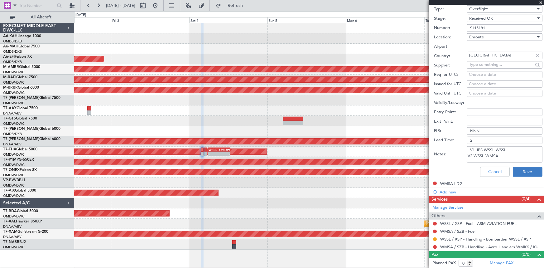
type textarea "V1 JBS WSSL WSSL V2 WSSL WMSA"
click at [518, 174] on button "Save" at bounding box center [528, 172] width 30 height 10
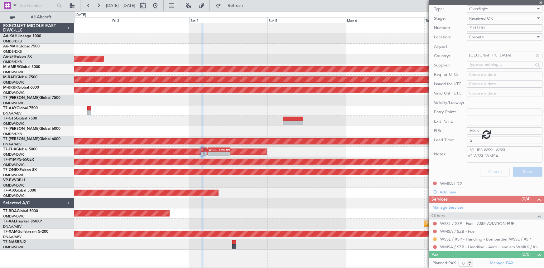
scroll to position [9, 0]
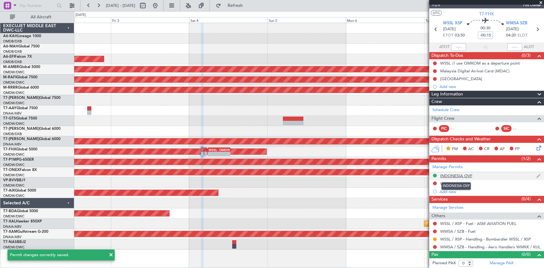
click at [452, 176] on div "INDONESIA OVF" at bounding box center [456, 175] width 32 height 5
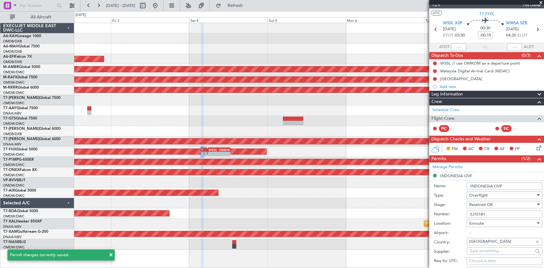
scroll to position [195, 0]
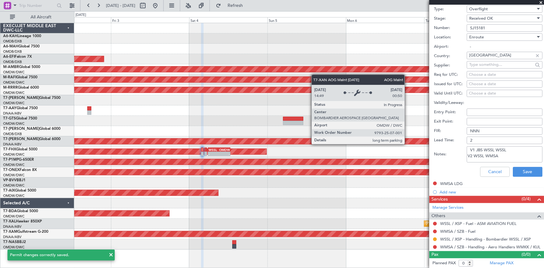
drag, startPoint x: 504, startPoint y: 158, endPoint x: 407, endPoint y: 138, distance: 98.9
click at [407, 138] on fb-app "[DATE] - [DATE] Refresh Quick Links All Aircraft Planned Maint [GEOGRAPHIC_DATA…" at bounding box center [272, 136] width 544 height 263
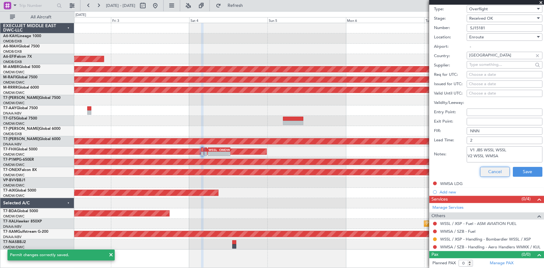
click at [481, 168] on button "Cancel" at bounding box center [495, 172] width 30 height 10
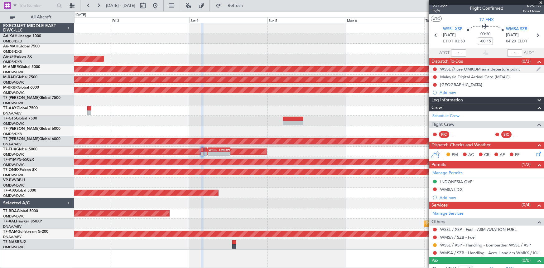
scroll to position [0, 0]
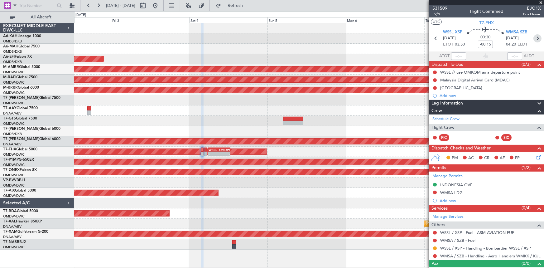
click at [537, 41] on icon at bounding box center [537, 38] width 8 height 8
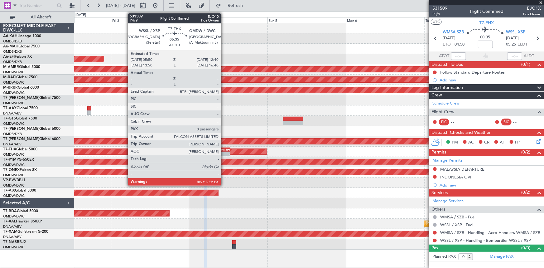
click at [223, 150] on div "OMDW" at bounding box center [224, 150] width 11 height 4
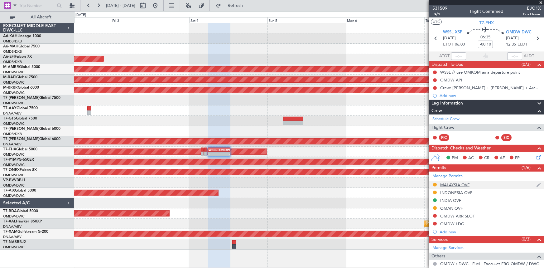
click at [460, 184] on div "MALAYSIA OVF" at bounding box center [454, 184] width 29 height 5
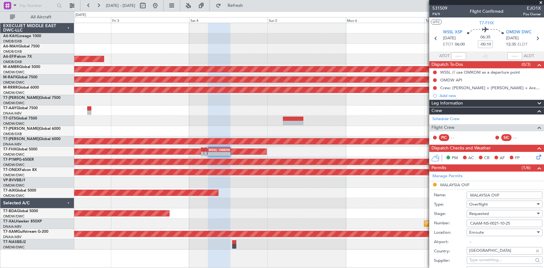
click at [486, 211] on span "Requested" at bounding box center [479, 214] width 20 height 6
click at [488, 261] on span "Received OK" at bounding box center [502, 263] width 66 height 9
drag, startPoint x: 516, startPoint y: 224, endPoint x: 364, endPoint y: 214, distance: 152.1
click at [364, 214] on fb-app "[DATE] - [DATE] Refresh Quick Links All Aircraft Planned Maint [GEOGRAPHIC_DATA…" at bounding box center [272, 136] width 544 height 263
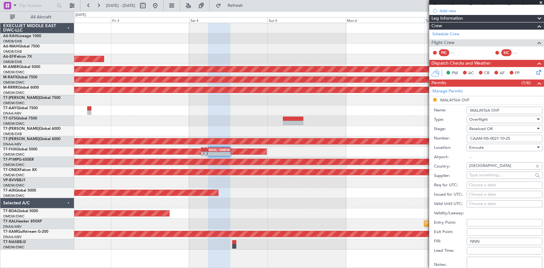
scroll to position [170, 0]
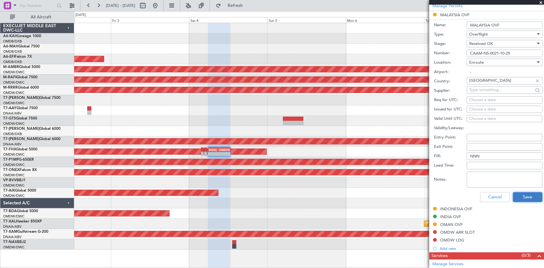
click at [517, 197] on button "Save" at bounding box center [528, 197] width 30 height 10
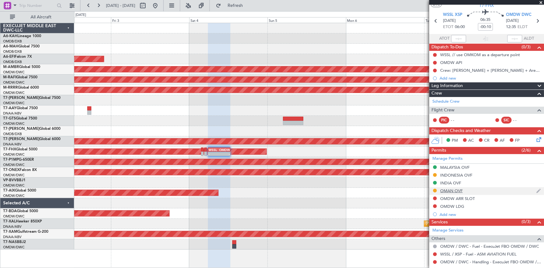
scroll to position [0, 0]
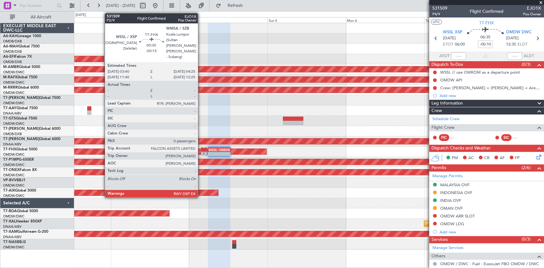
click at [201, 150] on div at bounding box center [202, 149] width 2 height 4
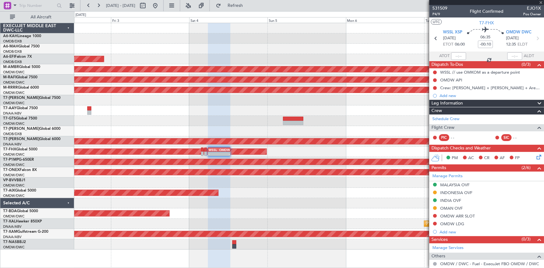
type input "-00:15"
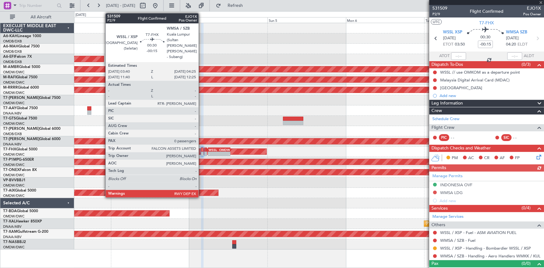
click at [201, 151] on div at bounding box center [202, 149] width 2 height 4
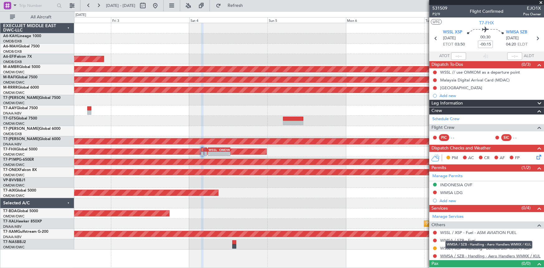
click at [460, 257] on link "WMSA / SZB - Handling - Aero Handlers WMKK / KUL" at bounding box center [490, 255] width 100 height 5
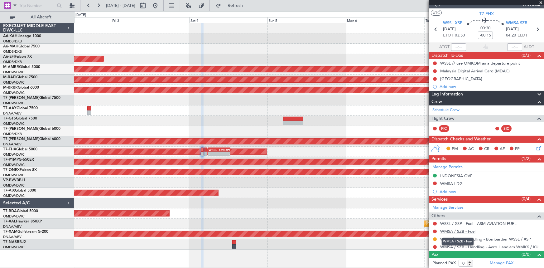
click at [451, 229] on link "WMSA / SZB - Fuel" at bounding box center [457, 231] width 35 height 5
click at [248, 4] on span "Refresh" at bounding box center [235, 5] width 26 height 4
click at [434, 231] on button at bounding box center [435, 231] width 4 height 4
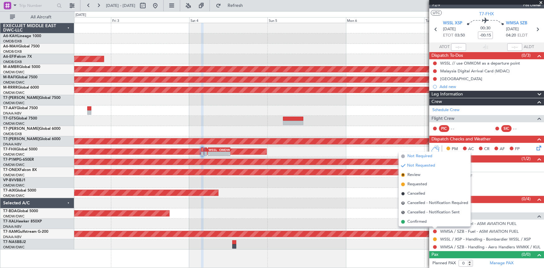
click at [420, 158] on span "Not Required" at bounding box center [419, 156] width 25 height 6
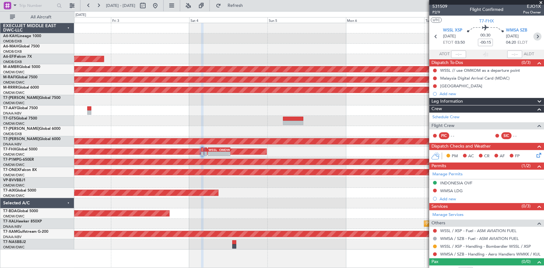
scroll to position [0, 0]
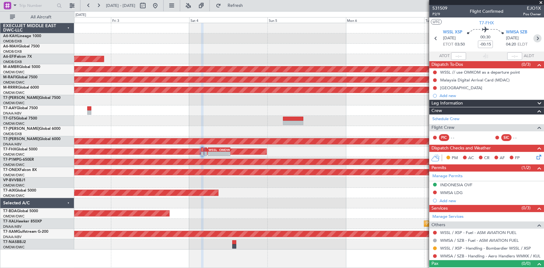
click at [534, 34] on icon at bounding box center [537, 38] width 8 height 8
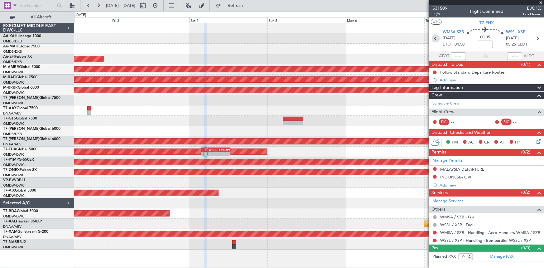
click at [434, 37] on icon at bounding box center [436, 38] width 8 height 8
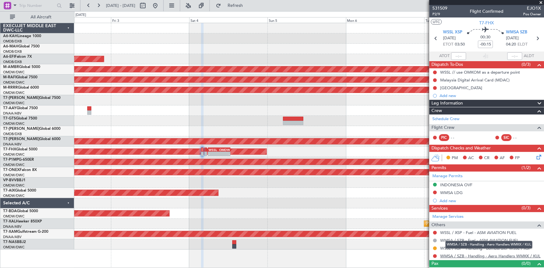
click at [460, 254] on link "WMSA / SZB - Handling - Aero Handlers WMKK / KUL" at bounding box center [490, 255] width 100 height 5
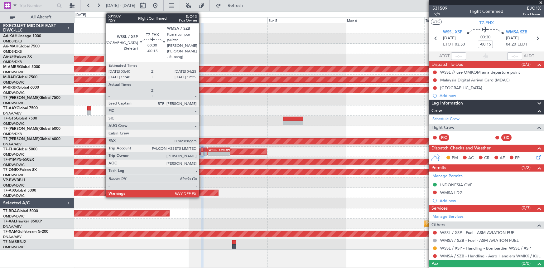
click at [202, 149] on div at bounding box center [202, 149] width 2 height 4
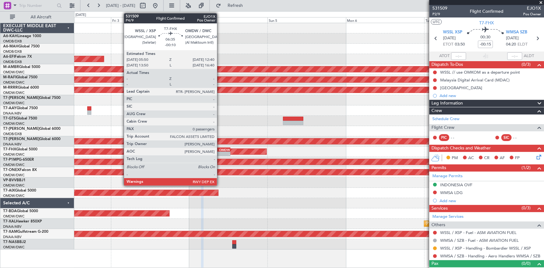
click at [220, 150] on div "OMDW" at bounding box center [224, 150] width 11 height 4
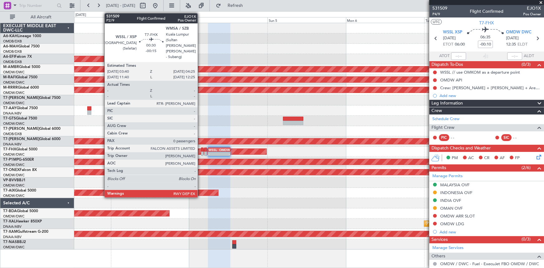
click at [201, 149] on div at bounding box center [202, 149] width 2 height 4
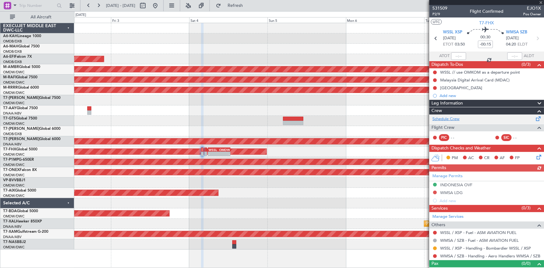
click at [445, 118] on link "Schedule Crew" at bounding box center [445, 119] width 27 height 6
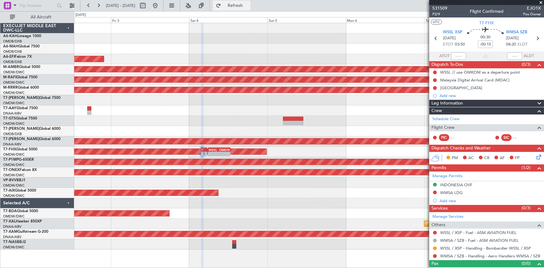
click at [249, 9] on button "Refresh" at bounding box center [231, 6] width 37 height 10
click at [160, 5] on button at bounding box center [155, 6] width 10 height 10
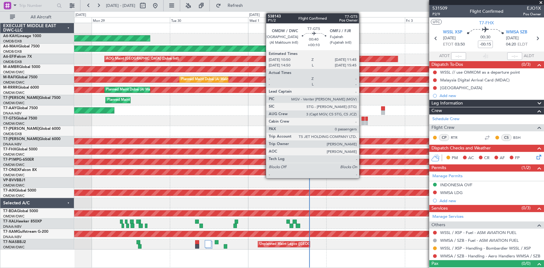
click at [362, 118] on div at bounding box center [363, 119] width 3 height 4
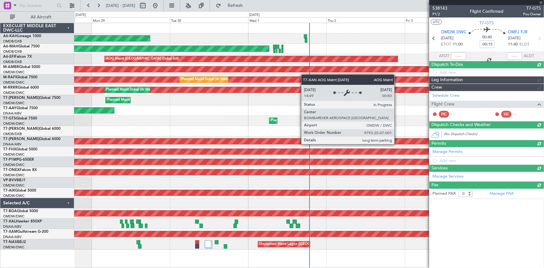
type input "+00:10"
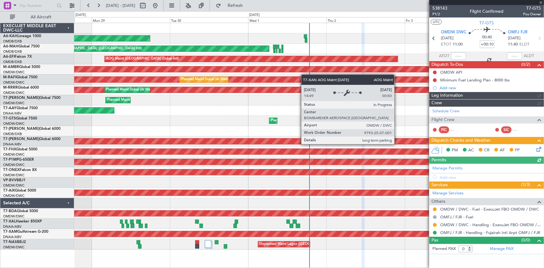
type input "[PERSON_NAME] ([PERSON_NAME])"
type input "7411"
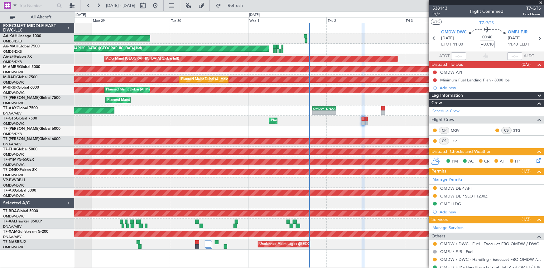
click at [447, 86] on div "Add new" at bounding box center [490, 87] width 101 height 5
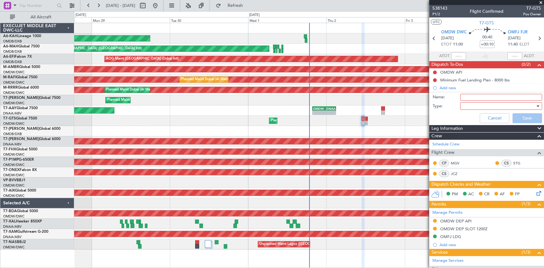
click at [479, 96] on input "Name:" at bounding box center [501, 97] width 82 height 7
type input "CREW: PIC STG SIC JCZ (02CREW)"
click at [479, 106] on div at bounding box center [499, 105] width 73 height 9
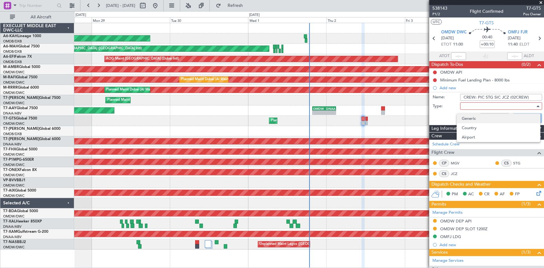
click at [472, 118] on span "Generic" at bounding box center [498, 118] width 73 height 9
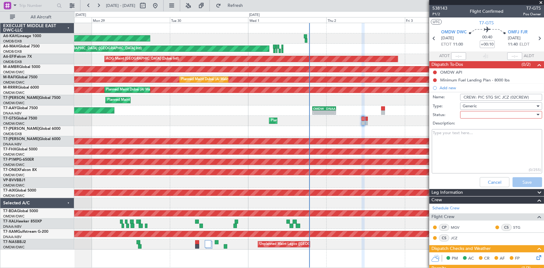
click at [486, 114] on div at bounding box center [499, 114] width 73 height 9
click at [474, 124] on span "Not Started" at bounding box center [498, 127] width 73 height 9
click at [525, 180] on button "Save" at bounding box center [528, 182] width 30 height 10
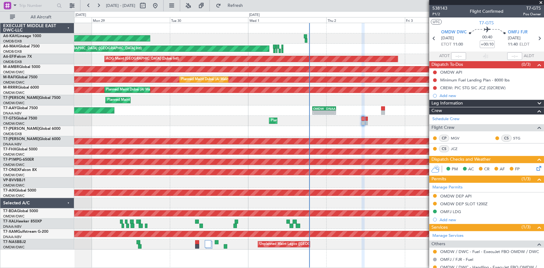
click at [225, 201] on div at bounding box center [309, 203] width 470 height 10
click at [248, 3] on span "Refresh" at bounding box center [235, 5] width 26 height 4
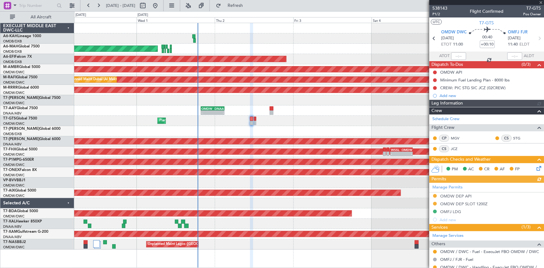
type input "[PERSON_NAME] ([PERSON_NAME])"
type input "7411"
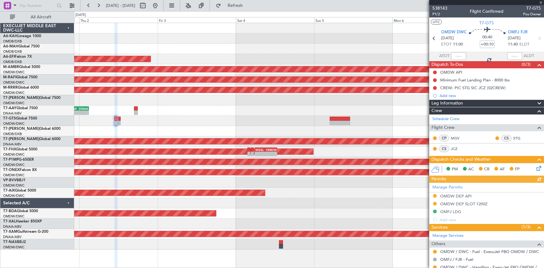
click at [199, 146] on div "AOG Maint Dubai (Al Maktoum Intl)" at bounding box center [309, 141] width 470 height 10
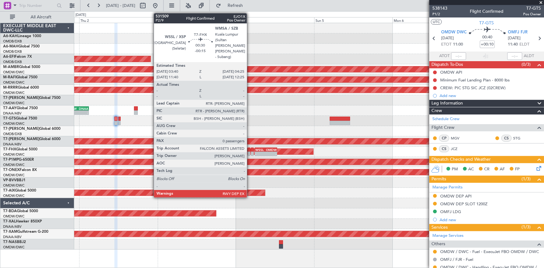
click at [250, 147] on div at bounding box center [249, 149] width 2 height 4
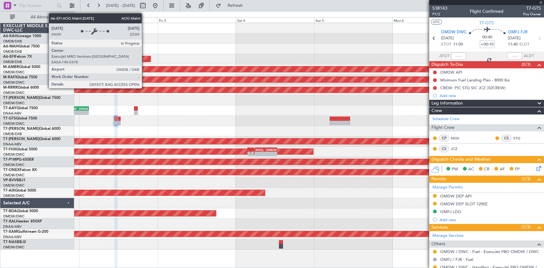
type input "-00:15"
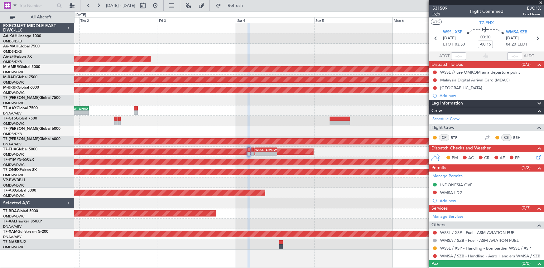
click at [437, 14] on span "P2/9" at bounding box center [439, 14] width 15 height 5
click at [535, 37] on icon at bounding box center [537, 38] width 8 height 8
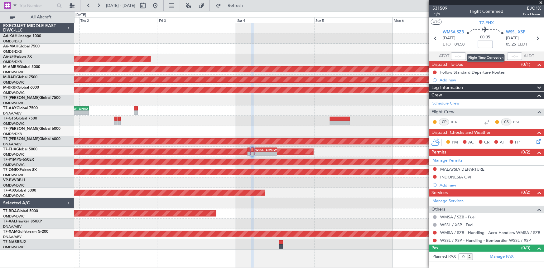
click at [487, 44] on input at bounding box center [485, 44] width 15 height 7
type input "-5"
click at [474, 50] on div "00:35 -5" at bounding box center [485, 38] width 41 height 23
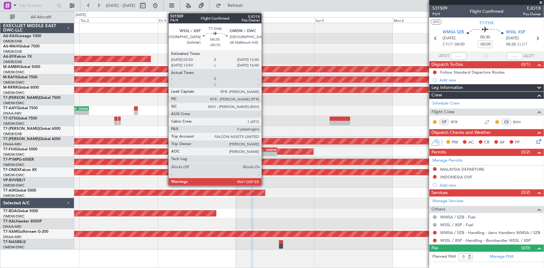
click at [264, 149] on div "WSSL" at bounding box center [260, 150] width 11 height 4
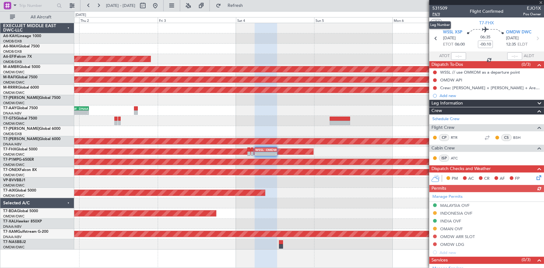
click at [435, 14] on span "P4/9" at bounding box center [439, 14] width 15 height 5
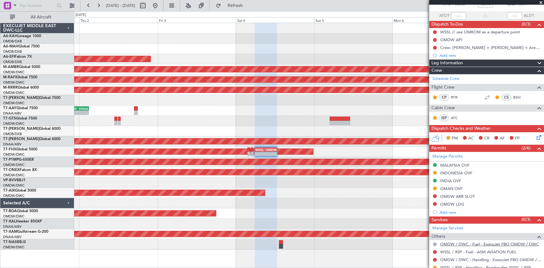
scroll to position [60, 0]
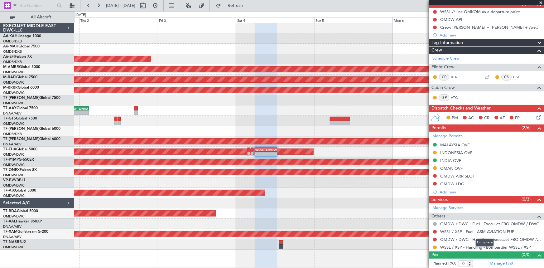
click at [474, 246] on mat-tooltip-component "Complete" at bounding box center [484, 242] width 27 height 17
click at [449, 245] on link "WSSL / XSP - Handling - Bombardier WSSL / XSP" at bounding box center [485, 246] width 91 height 5
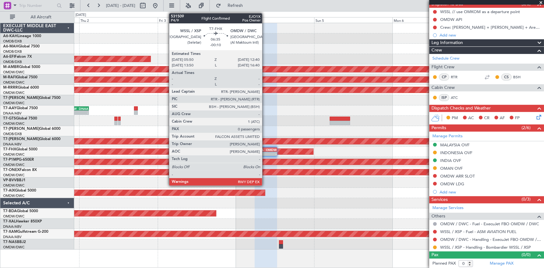
click at [265, 151] on div "WSSL" at bounding box center [260, 150] width 11 height 4
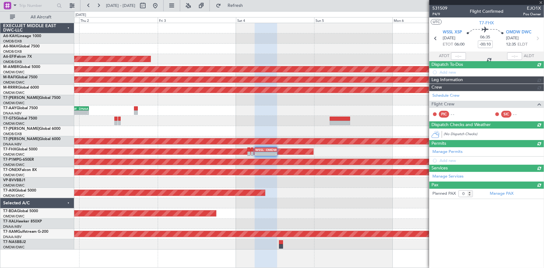
scroll to position [0, 0]
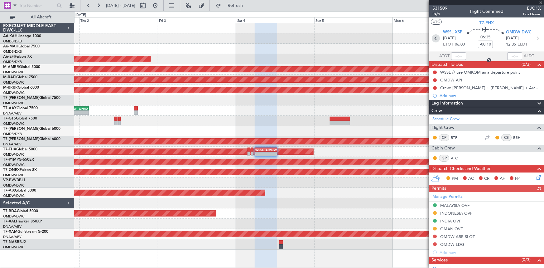
click at [433, 37] on icon at bounding box center [436, 38] width 8 height 8
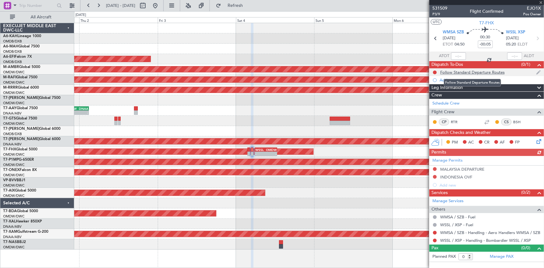
click at [477, 72] on div "Follow Standard Departure Routes" at bounding box center [472, 72] width 65 height 5
click at [457, 70] on div "Follow Standard Departure Routes" at bounding box center [472, 72] width 65 height 5
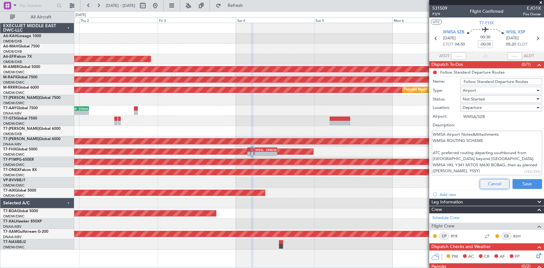
click at [487, 184] on button "Cancel" at bounding box center [495, 184] width 30 height 10
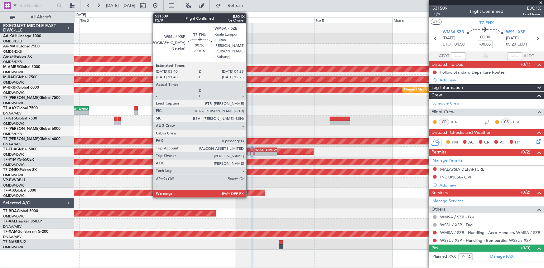
click at [249, 149] on div at bounding box center [249, 149] width 2 height 4
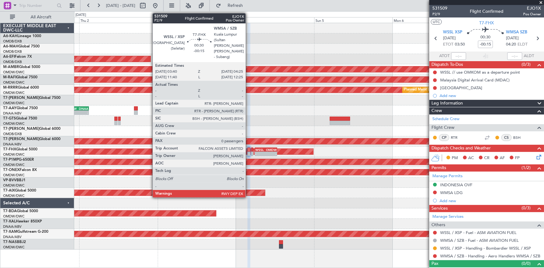
click at [248, 149] on div at bounding box center [249, 149] width 2 height 4
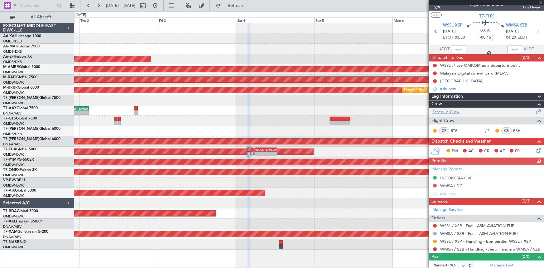
scroll to position [9, 0]
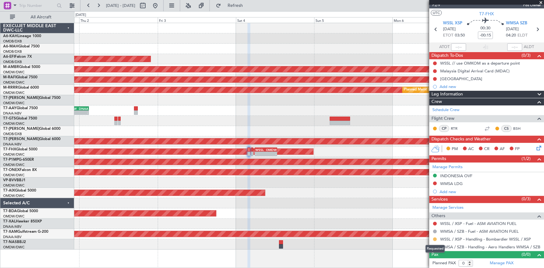
click at [434, 238] on button at bounding box center [435, 239] width 4 height 4
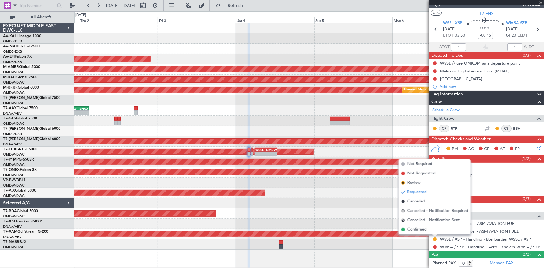
click at [415, 190] on span "Requested" at bounding box center [417, 192] width 20 height 6
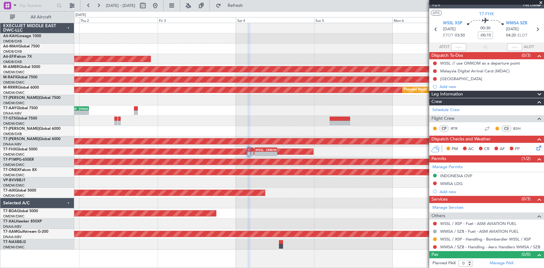
click at [370, 217] on div "AOG Maint Dubai (Al Maktoum Intl)" at bounding box center [309, 213] width 470 height 10
click at [435, 245] on button at bounding box center [435, 247] width 4 height 4
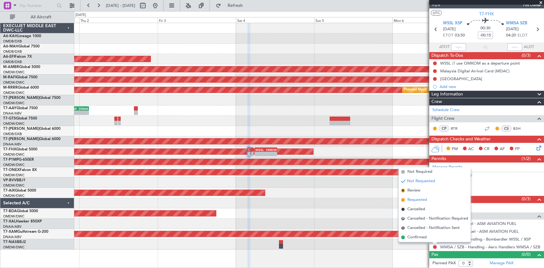
click at [415, 202] on span "Requested" at bounding box center [417, 200] width 20 height 6
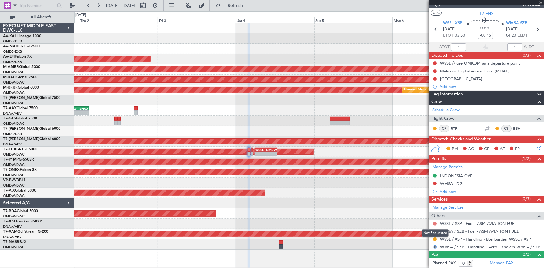
click at [435, 222] on button at bounding box center [435, 224] width 4 height 4
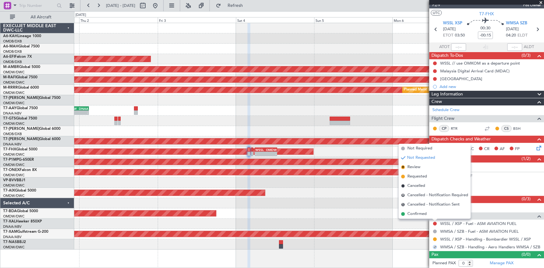
click at [343, 204] on div at bounding box center [309, 203] width 470 height 10
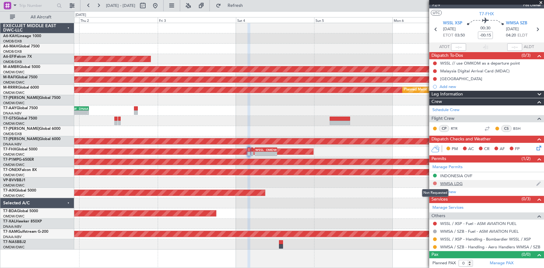
click at [436, 181] on button at bounding box center [435, 183] width 4 height 4
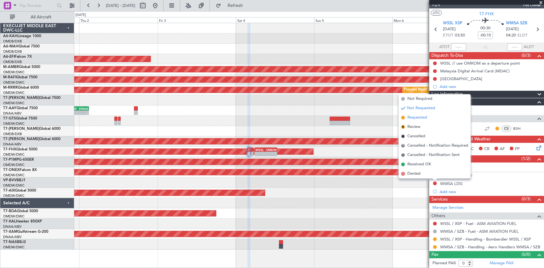
click at [416, 117] on span "Requested" at bounding box center [417, 117] width 20 height 6
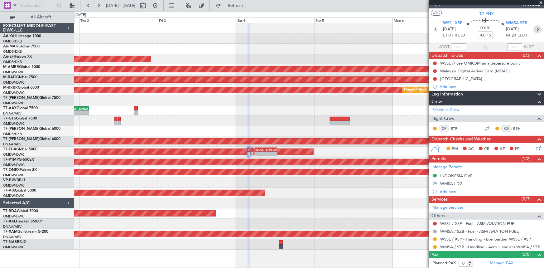
click at [536, 28] on icon at bounding box center [537, 29] width 8 height 8
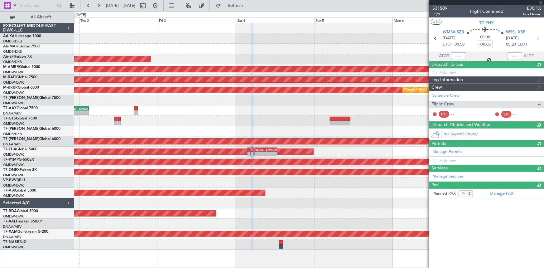
scroll to position [0, 0]
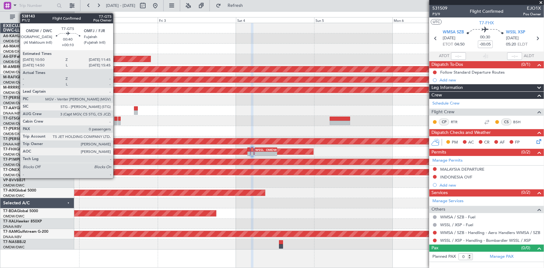
click at [116, 117] on div at bounding box center [115, 119] width 3 height 4
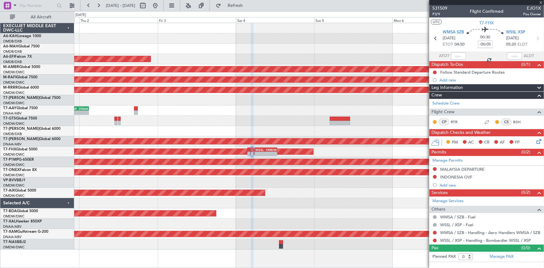
type input "+00:10"
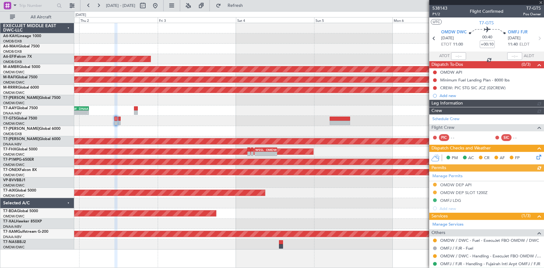
type input "[PERSON_NAME] ([PERSON_NAME])"
type input "7411"
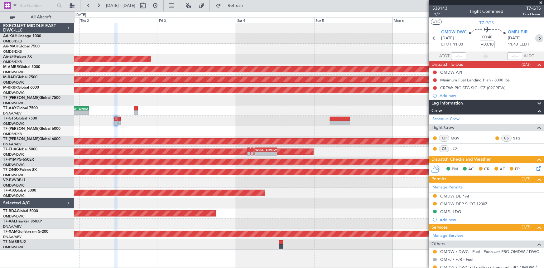
click at [536, 39] on icon at bounding box center [539, 38] width 8 height 8
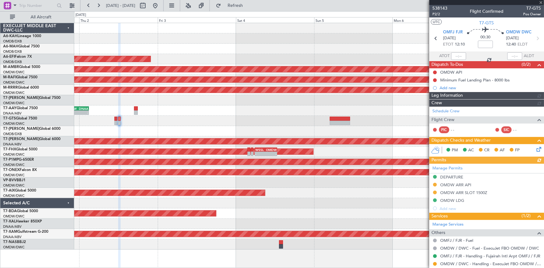
type input "[PERSON_NAME] ([PERSON_NAME])"
type input "7413"
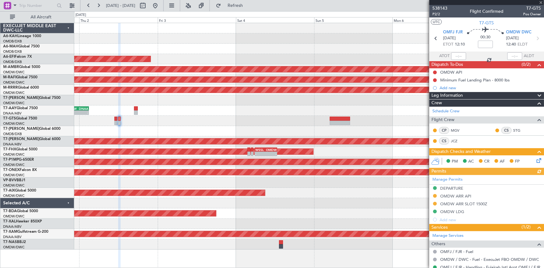
click at [445, 203] on div "Manage Permits DEPARTURE OMDW ARR API OMDW ARR SLOT 1500Z OMDW LDG Add new" at bounding box center [486, 199] width 115 height 49
click at [451, 202] on div "OMDW ARR SLOT 1500Z" at bounding box center [463, 203] width 47 height 5
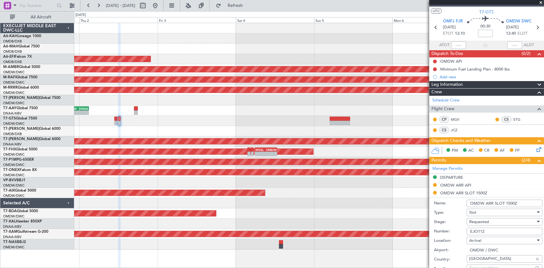
scroll to position [28, 0]
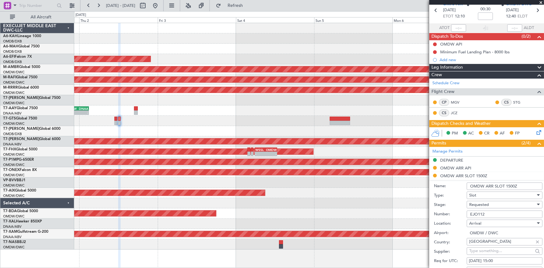
drag, startPoint x: 488, startPoint y: 213, endPoint x: 420, endPoint y: 208, distance: 68.7
click at [420, 208] on fb-app "[DATE] - [DATE] Refresh Quick Links All Aircraft Planned Maint [GEOGRAPHIC_DATA…" at bounding box center [272, 136] width 544 height 263
click at [491, 203] on div "Requested" at bounding box center [502, 204] width 66 height 9
click at [485, 251] on span "Received OK" at bounding box center [502, 253] width 66 height 9
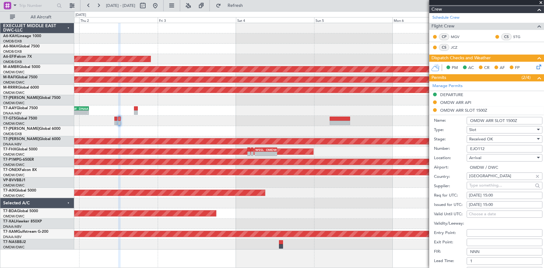
scroll to position [113, 0]
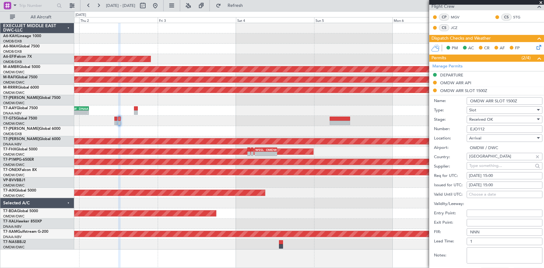
click at [508, 99] on input "OMDW ARR SLOT 1500Z" at bounding box center [505, 100] width 76 height 7
type input "OMDW ARR SLOT 1240Z"
click at [494, 175] on div "[DATE] 15:00" at bounding box center [504, 176] width 71 height 6
select select "10"
select select "2025"
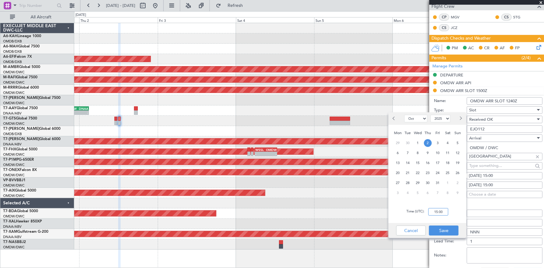
click at [434, 210] on input "15:00" at bounding box center [438, 211] width 20 height 7
type input "12:40"
click at [443, 231] on button "Save" at bounding box center [444, 230] width 30 height 10
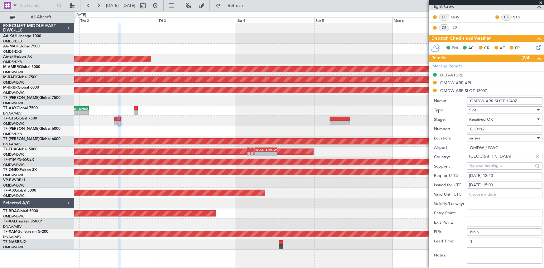
click at [494, 185] on div "[DATE] 15:00" at bounding box center [504, 185] width 71 height 6
select select "10"
select select "2025"
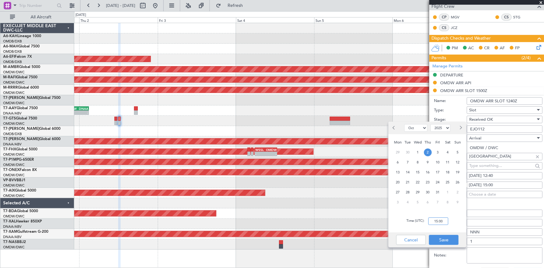
click at [432, 222] on input "15:00" at bounding box center [438, 220] width 20 height 7
type input "12:40"
click at [442, 240] on button "Save" at bounding box center [444, 240] width 30 height 10
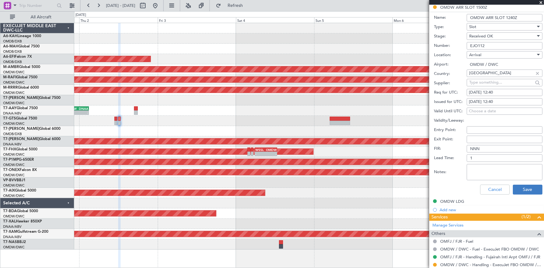
scroll to position [198, 0]
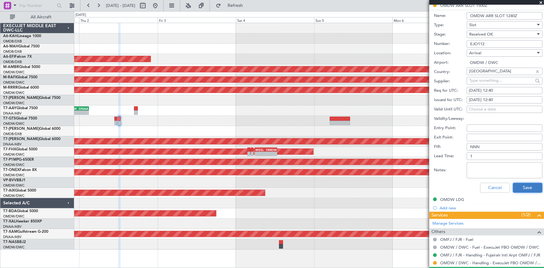
click at [524, 188] on button "Save" at bounding box center [528, 188] width 30 height 10
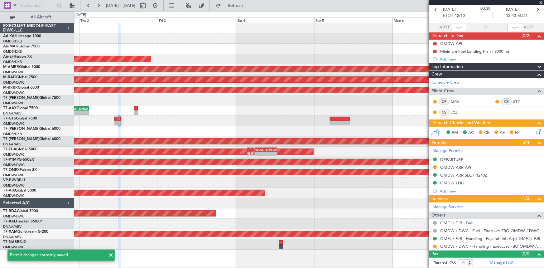
scroll to position [12, 0]
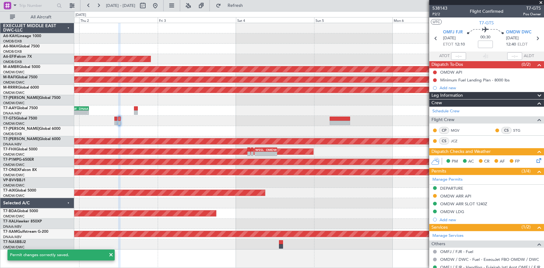
scroll to position [28, 0]
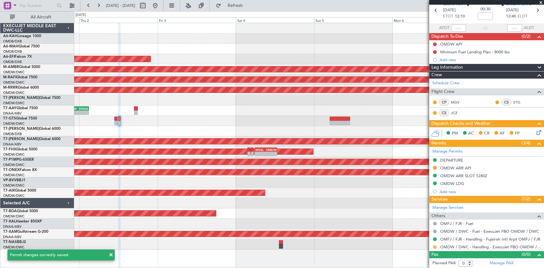
drag, startPoint x: 0, startPoint y: 0, endPoint x: 435, endPoint y: 244, distance: 498.9
click at [435, 245] on button at bounding box center [435, 247] width 4 height 4
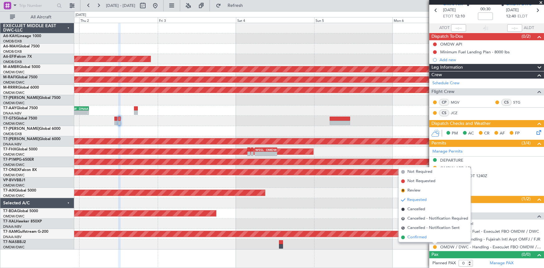
click at [414, 237] on span "Confirmed" at bounding box center [416, 237] width 19 height 6
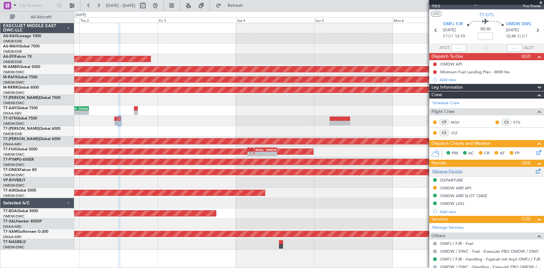
scroll to position [0, 0]
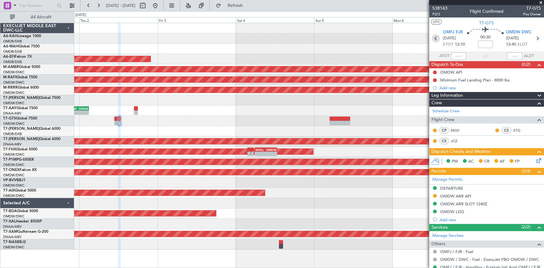
click at [435, 38] on icon at bounding box center [436, 38] width 8 height 8
type input "+00:10"
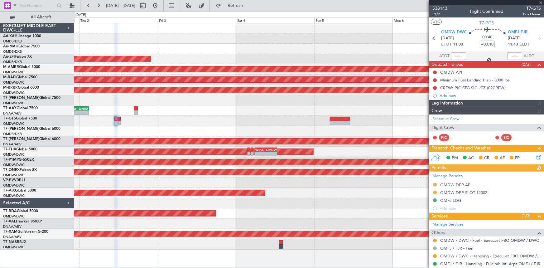
type input "[PERSON_NAME] ([PERSON_NAME])"
type input "7411"
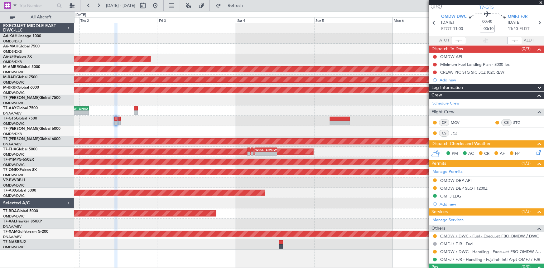
scroll to position [28, 0]
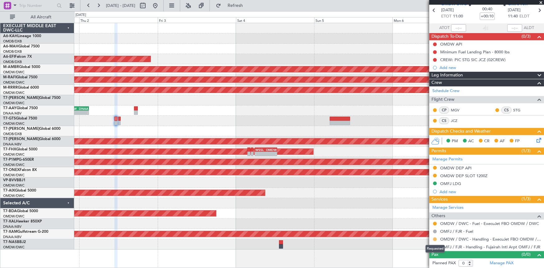
click at [435, 239] on button at bounding box center [435, 239] width 4 height 4
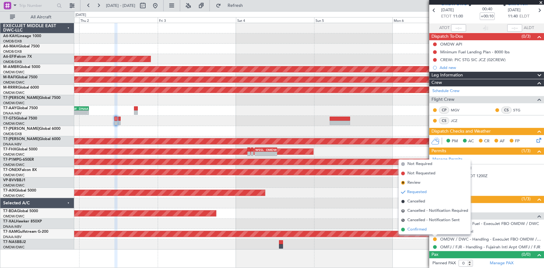
click at [420, 230] on span "Confirmed" at bounding box center [416, 229] width 19 height 6
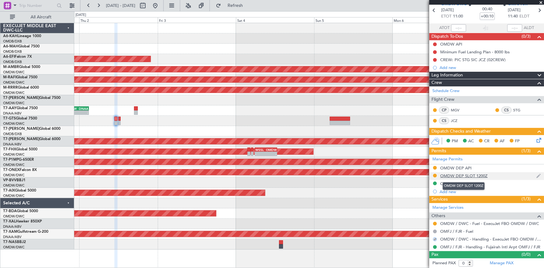
click at [461, 174] on div "OMDW DEP SLOT 1200Z" at bounding box center [463, 175] width 47 height 5
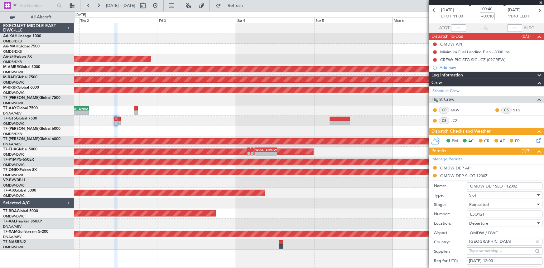
click at [507, 185] on input "OMDW DEP SLOT 1200Z" at bounding box center [505, 185] width 76 height 7
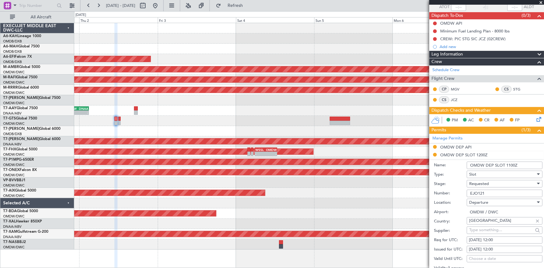
scroll to position [113, 0]
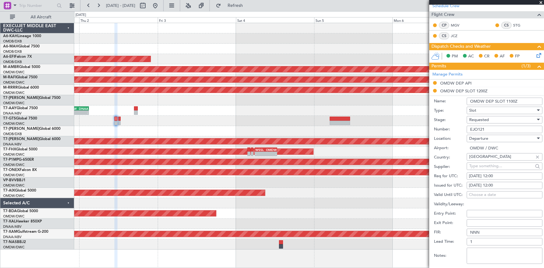
type input "OMDW DEP SLOT 1100Z"
click at [500, 175] on div "[DATE] 12:00" at bounding box center [504, 176] width 71 height 6
select select "10"
select select "2025"
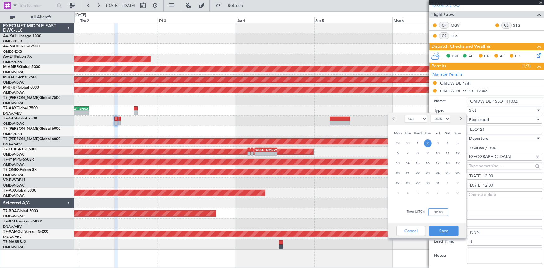
click at [430, 212] on input "12:00" at bounding box center [438, 211] width 20 height 7
type input "11:00"
click at [442, 230] on button "Save" at bounding box center [444, 231] width 30 height 10
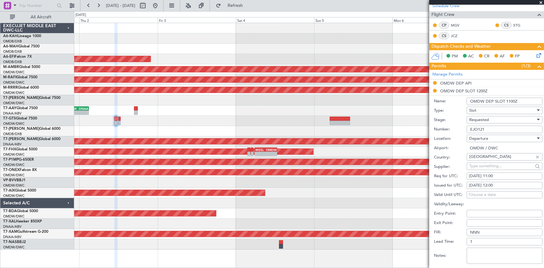
click at [481, 185] on div "02/10/2025 12:00" at bounding box center [504, 185] width 71 height 6
select select "10"
select select "2025"
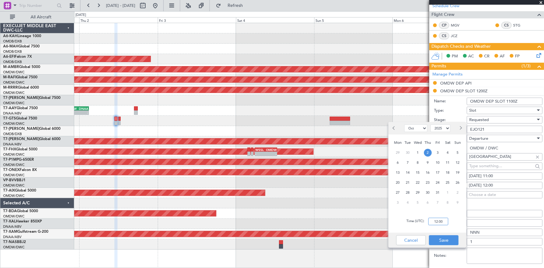
click at [434, 222] on input "12:00" at bounding box center [438, 221] width 20 height 7
type input "11:00"
click at [442, 240] on button "Save" at bounding box center [444, 240] width 30 height 10
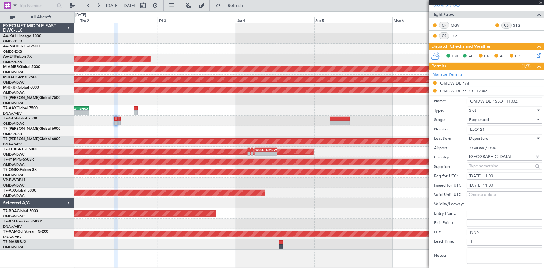
drag, startPoint x: 495, startPoint y: 129, endPoint x: 379, endPoint y: 126, distance: 115.4
click at [379, 126] on fb-app "01 Oct 2025 - 07 Oct 2025 Refresh Quick Links All Aircraft Planned Maint Dubai …" at bounding box center [272, 136] width 544 height 263
click at [491, 119] on div "Requested" at bounding box center [502, 119] width 66 height 9
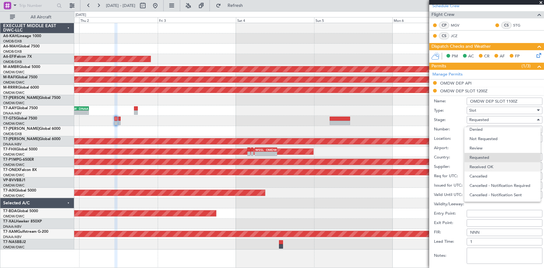
click at [494, 165] on span "Received OK" at bounding box center [502, 166] width 66 height 9
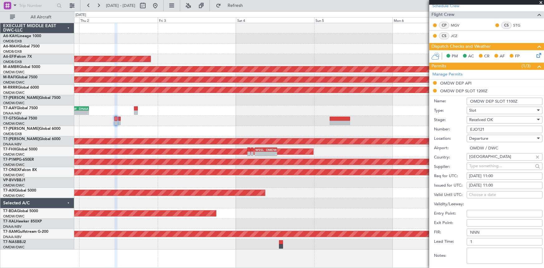
scroll to position [170, 0]
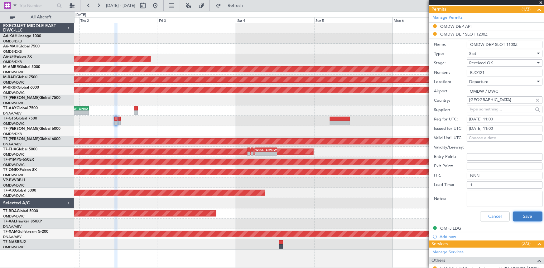
click at [521, 215] on button "Save" at bounding box center [528, 216] width 30 height 10
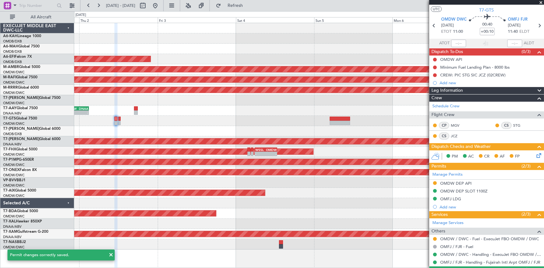
scroll to position [0, 0]
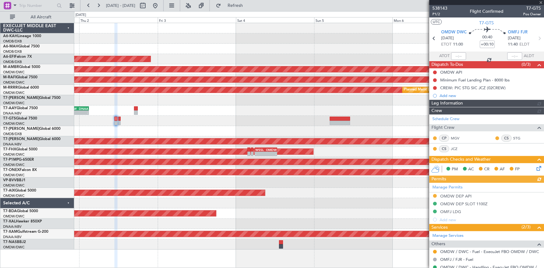
type input "Rohit Roy (ROY)"
type input "7411"
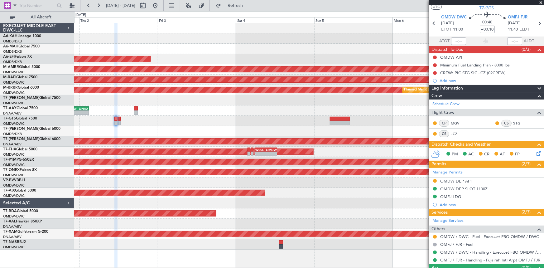
scroll to position [28, 0]
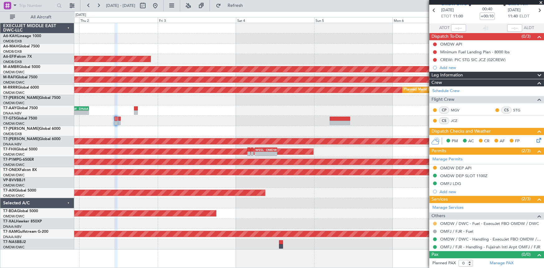
click at [435, 222] on button at bounding box center [435, 224] width 4 height 4
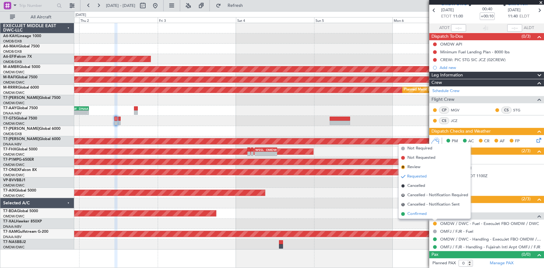
click at [422, 213] on span "Confirmed" at bounding box center [416, 214] width 19 height 6
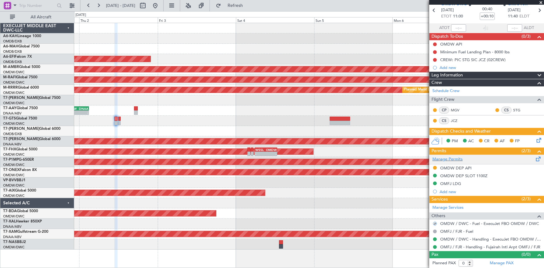
scroll to position [0, 0]
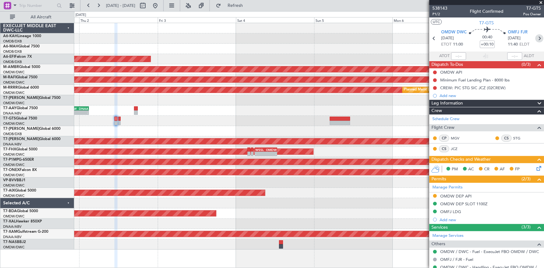
click at [535, 39] on icon at bounding box center [539, 38] width 8 height 8
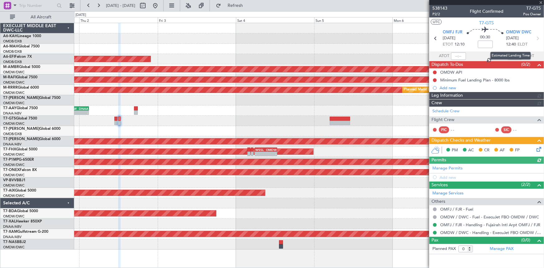
type input "Rohit Roy (ROY)"
type input "7413"
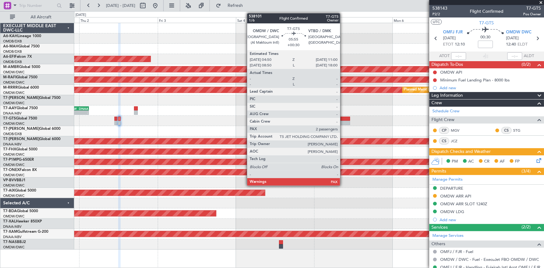
click at [343, 117] on div at bounding box center [340, 119] width 20 height 4
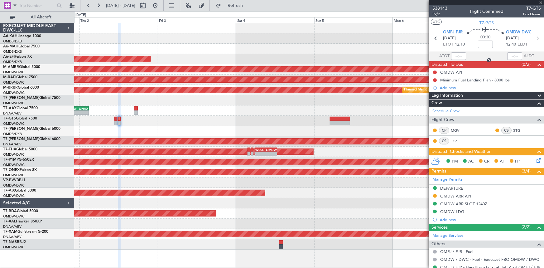
type input "+00:30"
type input "2"
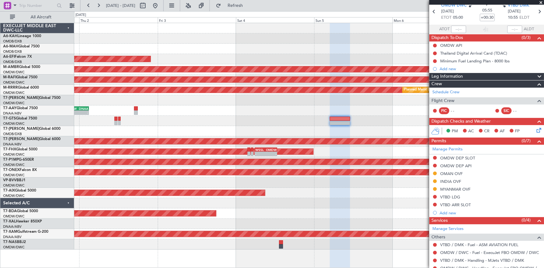
scroll to position [56, 0]
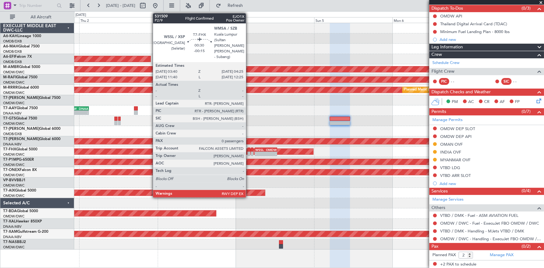
click at [249, 147] on div at bounding box center [249, 149] width 2 height 4
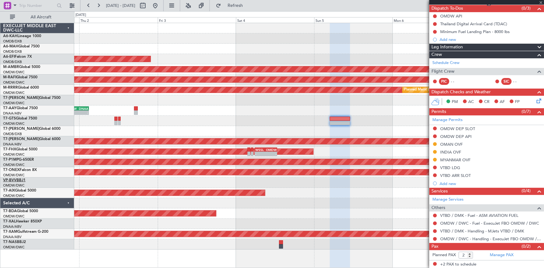
type input "-00:15"
type input "0"
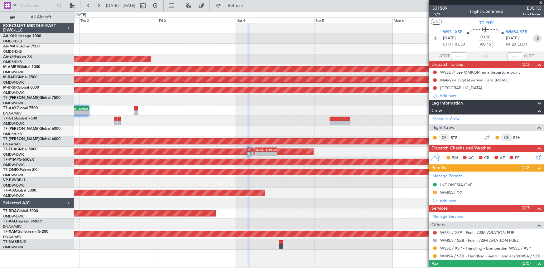
click at [534, 39] on icon at bounding box center [537, 38] width 8 height 8
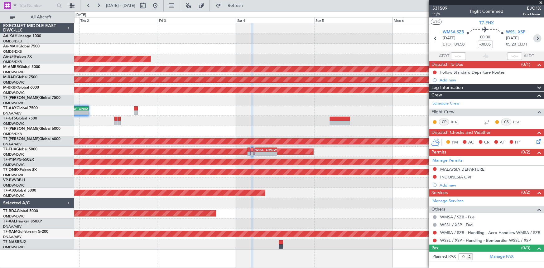
click at [538, 39] on icon at bounding box center [537, 38] width 8 height 8
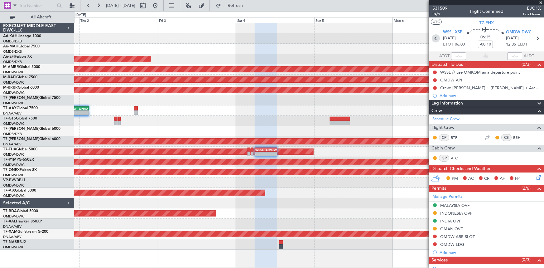
click at [434, 36] on icon at bounding box center [436, 38] width 8 height 8
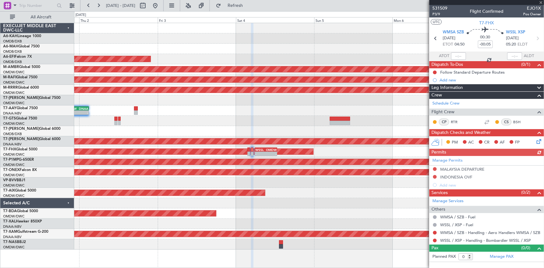
click at [434, 176] on div "Manage Permits MALAYSIA DEPARTURE INDONESIA OVF Add new" at bounding box center [486, 172] width 115 height 33
click at [435, 175] on div "Manage Permits MALAYSIA DEPARTURE INDONESIA OVF Add new" at bounding box center [486, 172] width 115 height 33
click at [436, 176] on button at bounding box center [435, 177] width 4 height 4
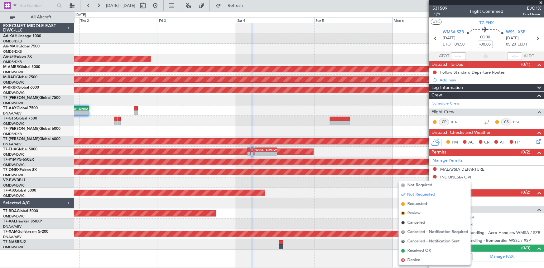
click at [419, 204] on span "Requested" at bounding box center [417, 204] width 20 height 6
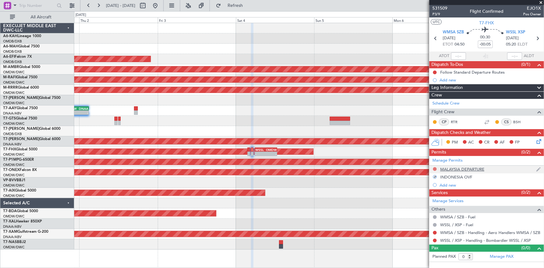
click at [436, 168] on button at bounding box center [435, 169] width 4 height 4
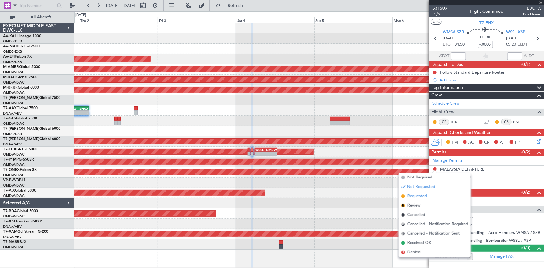
click at [419, 196] on span "Requested" at bounding box center [417, 196] width 20 height 6
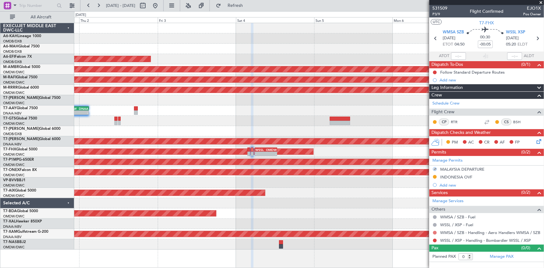
click at [435, 231] on button at bounding box center [435, 233] width 4 height 4
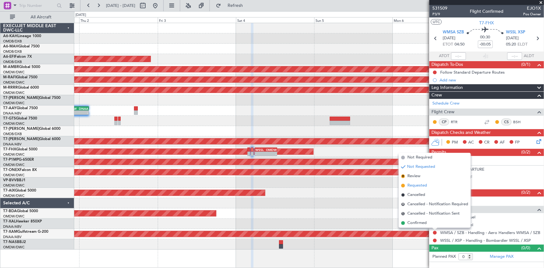
click at [415, 185] on span "Requested" at bounding box center [417, 185] width 20 height 6
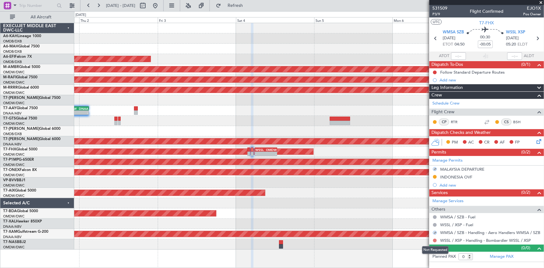
click at [436, 239] on button at bounding box center [435, 240] width 4 height 4
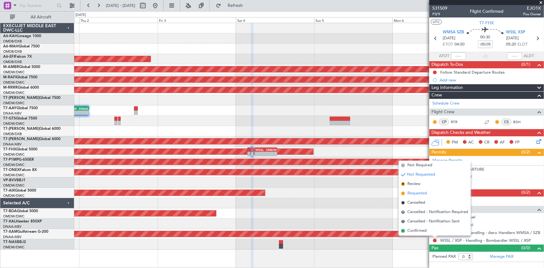
click at [418, 193] on span "Requested" at bounding box center [417, 193] width 20 height 6
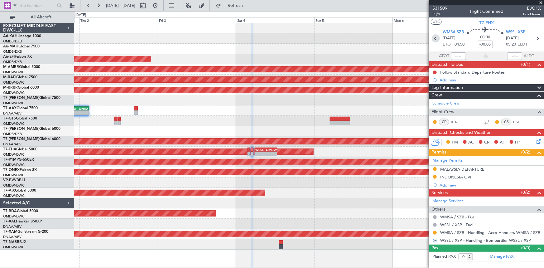
click at [434, 37] on icon at bounding box center [436, 38] width 8 height 8
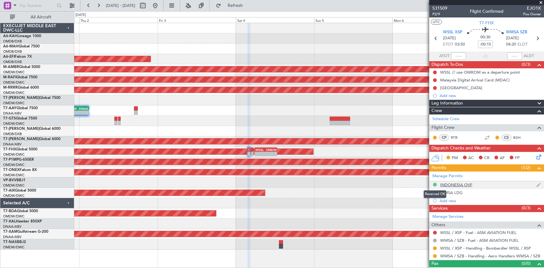
click at [435, 184] on button at bounding box center [435, 185] width 4 height 4
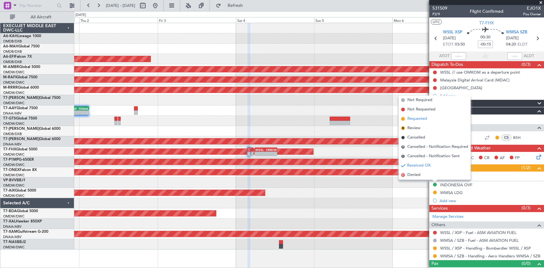
click at [419, 119] on span "Requested" at bounding box center [417, 119] width 20 height 6
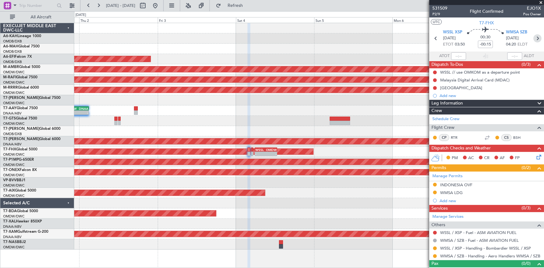
click at [535, 37] on icon at bounding box center [537, 38] width 8 height 8
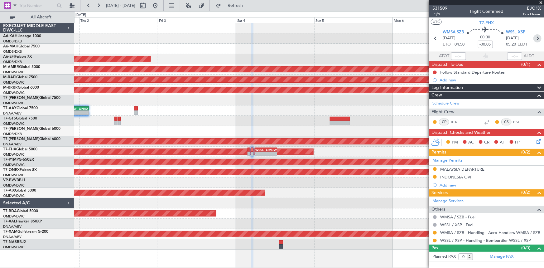
click at [539, 38] on icon at bounding box center [537, 38] width 8 height 8
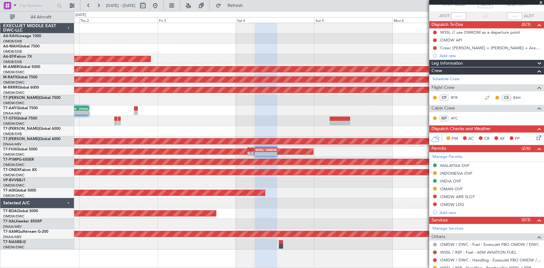
scroll to position [60, 0]
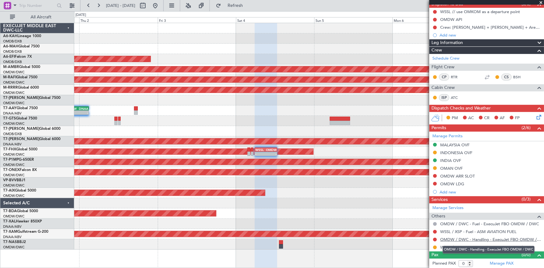
click at [455, 237] on link "OMDW / DWC - Handling - ExecuJet FBO OMDW / DWC" at bounding box center [490, 239] width 101 height 5
click at [459, 230] on link "WSSL / XSP - Fuel - ASM AVIATION FUEL" at bounding box center [478, 231] width 76 height 5
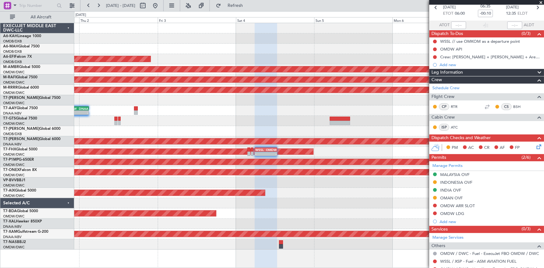
scroll to position [0, 0]
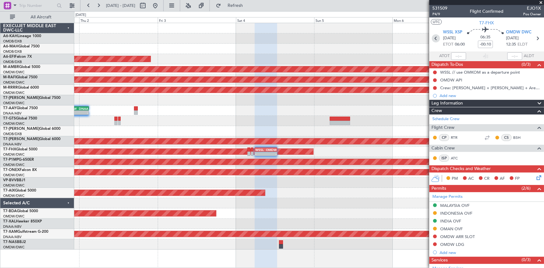
click at [436, 36] on icon at bounding box center [436, 38] width 8 height 8
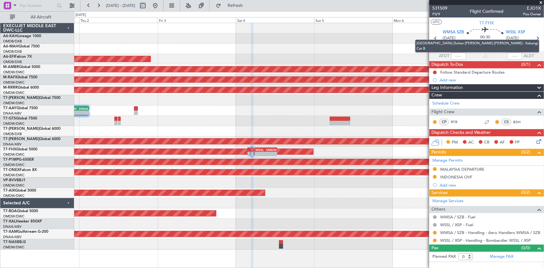
click at [436, 37] on mat-tooltip-component "Kuala Lumpur (Sultan Abdul Aziz Shah - Subang) Cat B" at bounding box center [477, 46] width 133 height 22
click at [435, 37] on mat-tooltip-component "Kuala Lumpur (Sultan Abdul Aziz Shah - Subang) Cat B" at bounding box center [477, 46] width 133 height 22
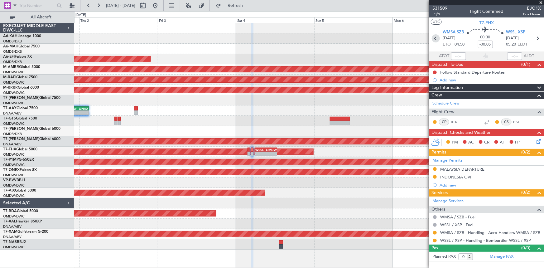
click at [436, 40] on icon at bounding box center [436, 38] width 8 height 8
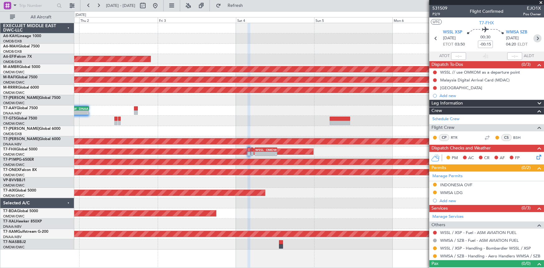
click at [536, 37] on icon at bounding box center [537, 38] width 8 height 8
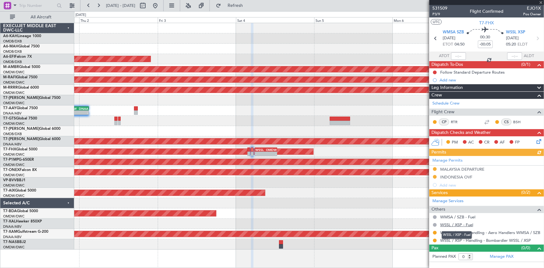
click at [448, 224] on link "WSSL / XSP - Fuel" at bounding box center [456, 224] width 33 height 5
click at [248, 6] on span "Refresh" at bounding box center [235, 5] width 26 height 4
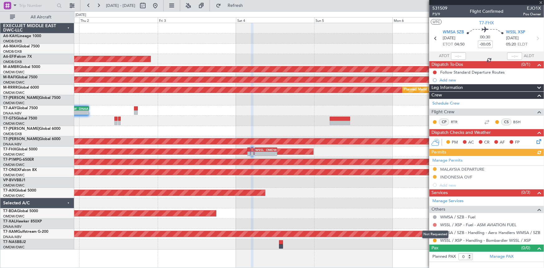
click at [435, 224] on button at bounding box center [435, 225] width 4 height 4
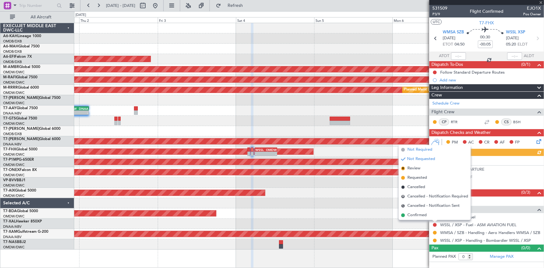
click at [417, 149] on span "Not Required" at bounding box center [419, 150] width 25 height 6
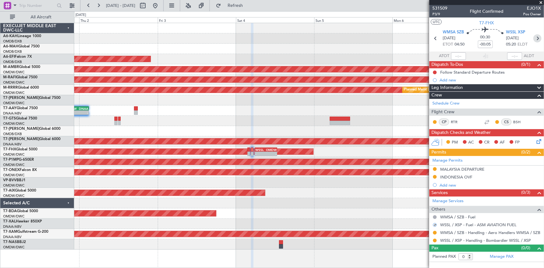
click at [537, 37] on icon at bounding box center [537, 38] width 8 height 8
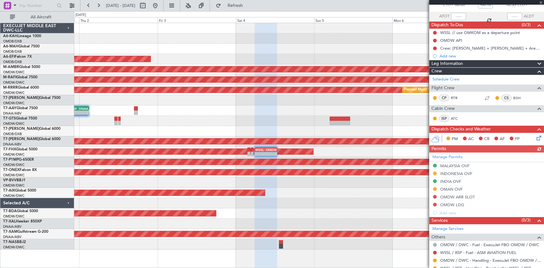
scroll to position [60, 0]
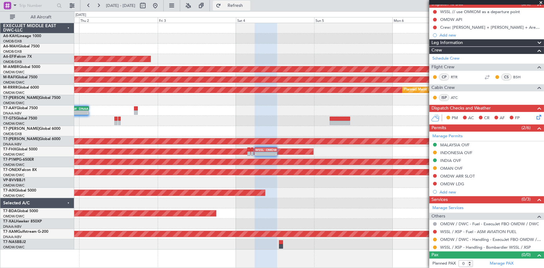
click at [247, 4] on span "Refresh" at bounding box center [235, 5] width 26 height 4
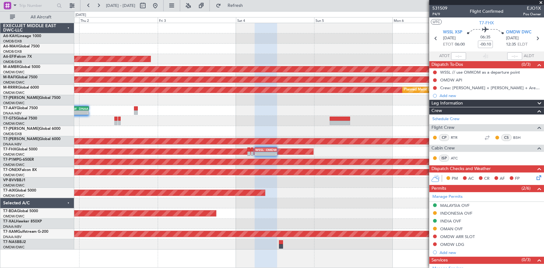
drag, startPoint x: 243, startPoint y: 6, endPoint x: 315, endPoint y: 27, distance: 74.6
click at [248, 7] on span "Refresh" at bounding box center [235, 5] width 26 height 4
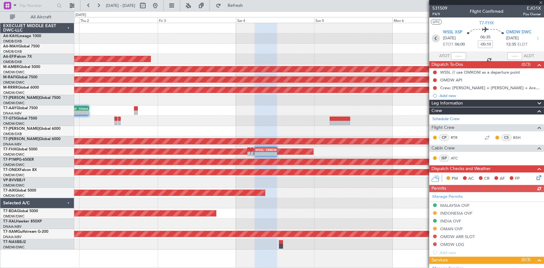
click at [435, 38] on icon at bounding box center [436, 38] width 8 height 8
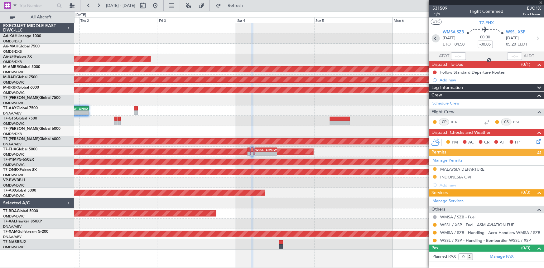
click at [434, 39] on icon at bounding box center [436, 38] width 8 height 8
type input "-00:15"
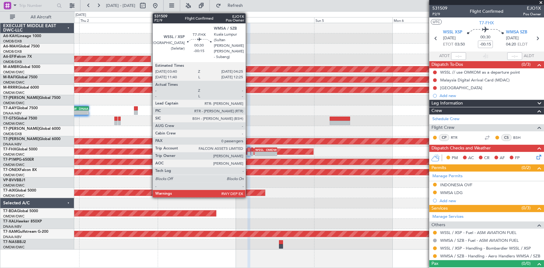
click at [248, 149] on div at bounding box center [249, 149] width 2 height 4
click at [249, 149] on div at bounding box center [249, 149] width 2 height 4
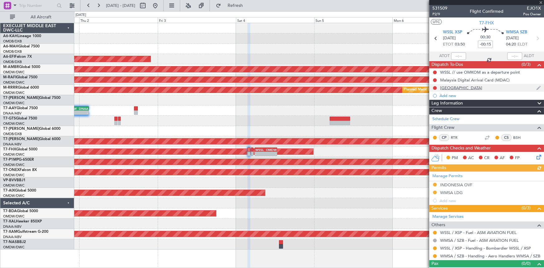
click at [452, 86] on div "MALAYSIA" at bounding box center [461, 87] width 42 height 5
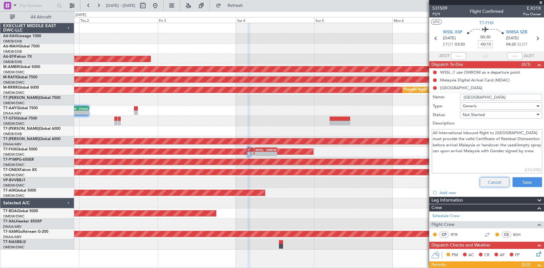
click at [488, 182] on button "Cancel" at bounding box center [495, 182] width 30 height 10
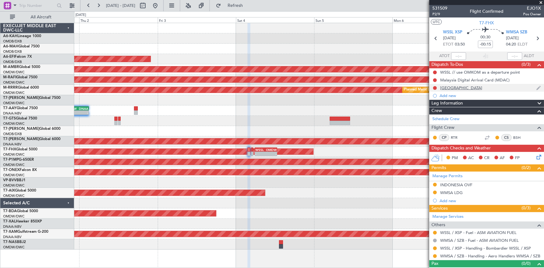
click at [536, 86] on img at bounding box center [538, 88] width 5 height 6
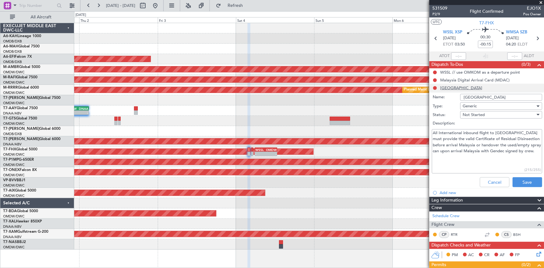
click at [489, 97] on input "MALAYSIA" at bounding box center [501, 97] width 82 height 7
click at [486, 96] on input "MALAYSIA" at bounding box center [501, 97] width 82 height 7
drag, startPoint x: 486, startPoint y: 98, endPoint x: 395, endPoint y: 95, distance: 91.1
click at [395, 95] on fb-app "01 Oct 2025 - 07 Oct 2025 Refresh Quick Links All Aircraft Planned Maint Dubai …" at bounding box center [272, 136] width 544 height 263
click at [484, 100] on input "MALAYSIA" at bounding box center [501, 97] width 82 height 7
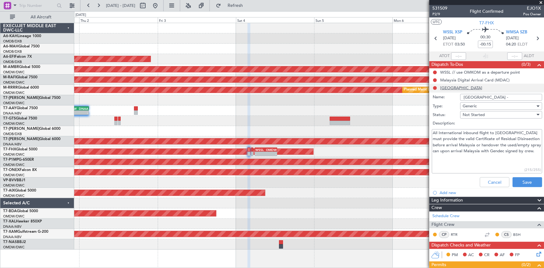
paste input "Certificate of Residual Disinsection"
type input "MALAYSIA - Certificate of Residual Disinsection"
click at [519, 182] on button "Save" at bounding box center [528, 182] width 30 height 10
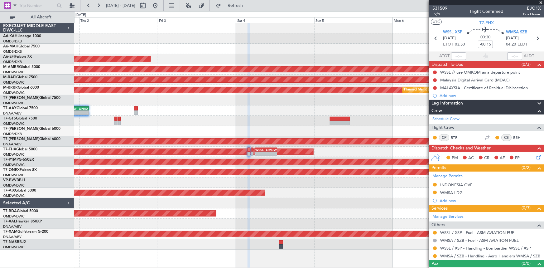
click at [446, 95] on div "Add new" at bounding box center [490, 95] width 101 height 5
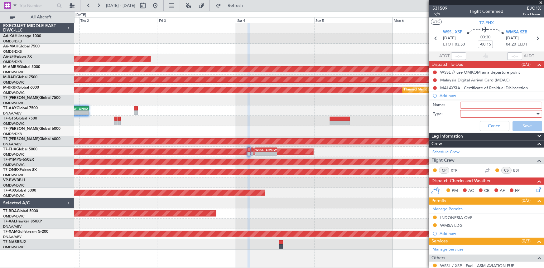
click at [469, 104] on input "Name:" at bounding box center [501, 105] width 82 height 7
type input "SGAC SUBMISSION OF CREW"
click at [472, 115] on div at bounding box center [499, 113] width 73 height 9
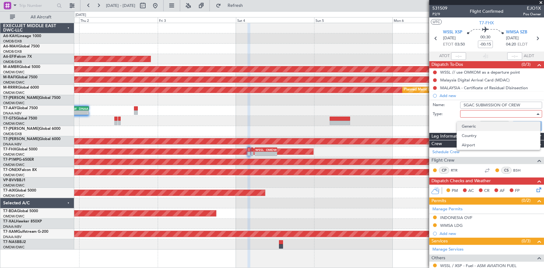
click at [472, 125] on span "Generic" at bounding box center [498, 126] width 73 height 9
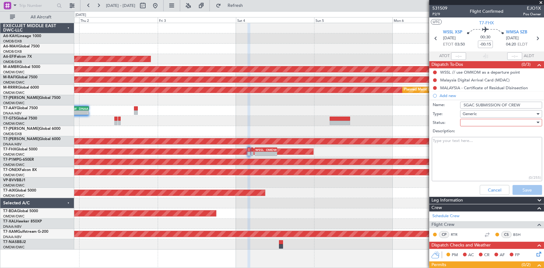
click at [469, 122] on div at bounding box center [499, 122] width 73 height 9
click at [474, 135] on span "Not Started" at bounding box center [498, 134] width 73 height 9
click at [459, 148] on textarea "Description:" at bounding box center [487, 159] width 110 height 45
type textarea "Singapore SGAC health card"
click at [516, 187] on button "Save" at bounding box center [528, 190] width 30 height 10
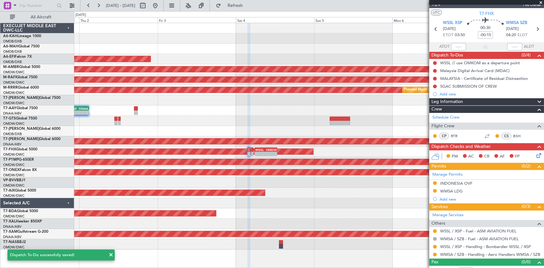
scroll to position [17, 0]
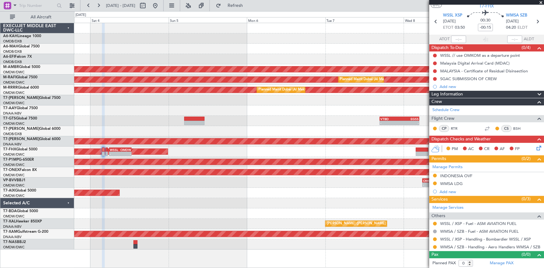
click at [149, 125] on div "AOG Maint Dubai (Dubai Intl) Planned Maint Singapore (Seletar) Planned Maint Du…" at bounding box center [309, 136] width 470 height 226
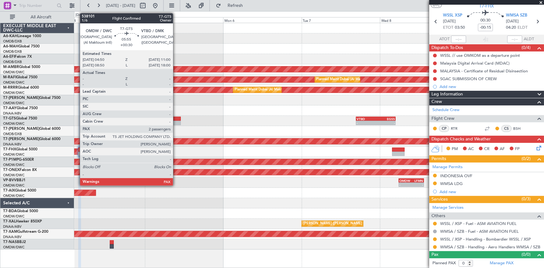
click at [176, 120] on div at bounding box center [171, 119] width 20 height 4
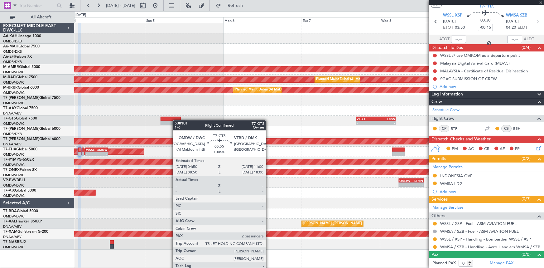
type input "+00:30"
type input "2"
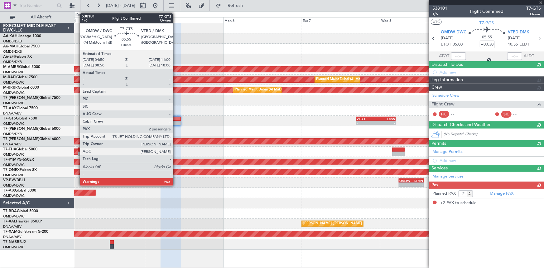
scroll to position [0, 0]
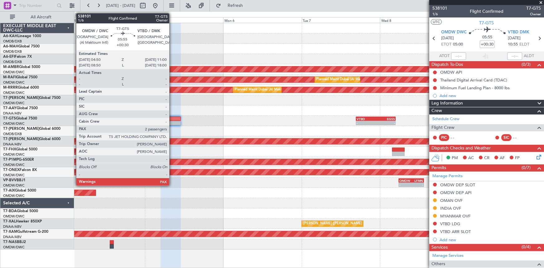
click at [172, 118] on div at bounding box center [171, 119] width 20 height 4
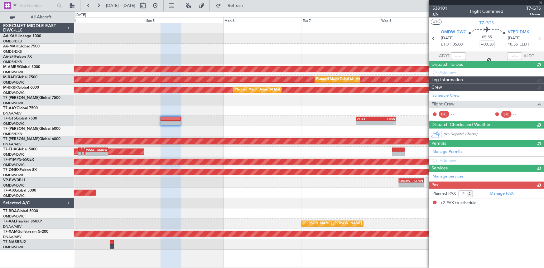
click at [438, 13] on span "1/6" at bounding box center [439, 14] width 15 height 5
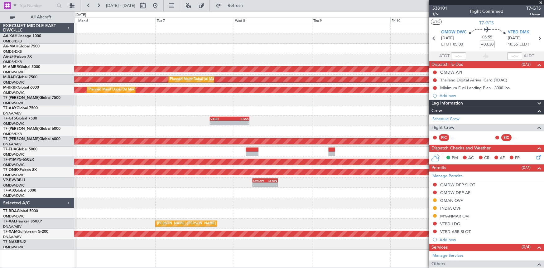
click at [191, 113] on div "Planned Maint Singapore (Seletar) Planned Maint Dubai (Al Maktoum Intl) Planned…" at bounding box center [309, 136] width 470 height 226
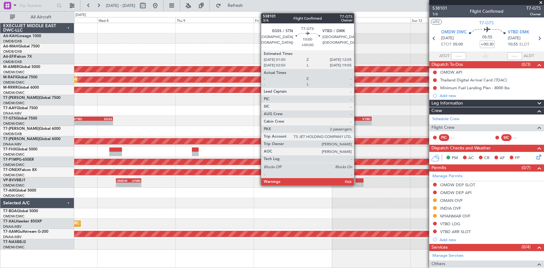
click at [357, 117] on div "VTBD" at bounding box center [363, 119] width 16 height 4
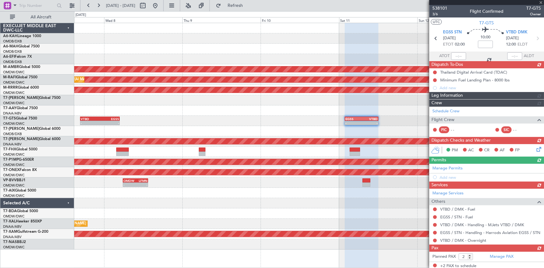
click at [535, 37] on icon at bounding box center [537, 38] width 8 height 8
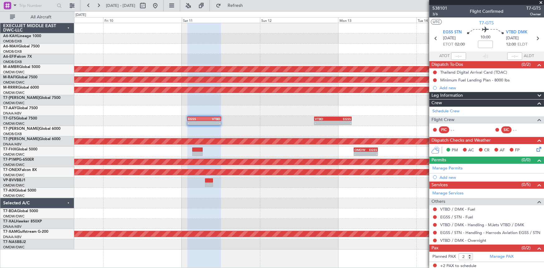
click at [224, 115] on div "Planned Maint Singapore (Seletar) Planned Maint Dubai (Al Maktoum Intl) Planned…" at bounding box center [309, 136] width 470 height 226
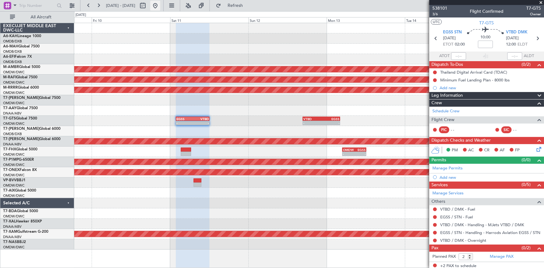
drag, startPoint x: 175, startPoint y: 3, endPoint x: 176, endPoint y: 8, distance: 5.0
click at [160, 3] on button at bounding box center [155, 6] width 10 height 10
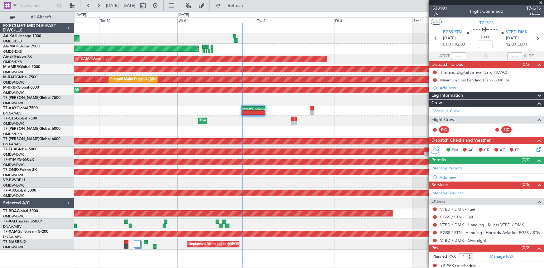
click at [177, 98] on div "Planned Maint Dubai (Al Maktoum Intl)" at bounding box center [309, 100] width 470 height 10
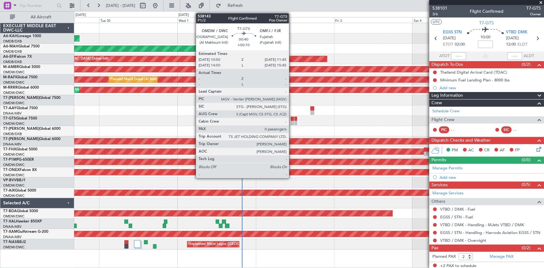
click at [292, 118] on div at bounding box center [292, 119] width 3 height 4
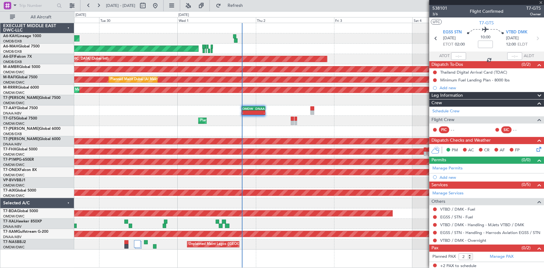
type input "+00:10"
type input "0"
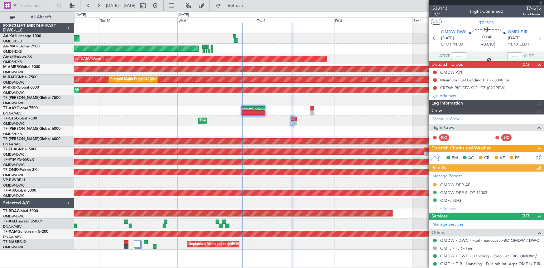
type input "Rohit Roy (ROY)"
type input "7411"
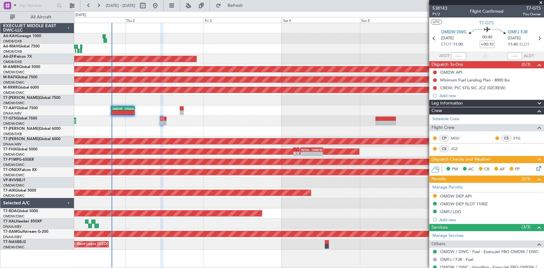
click at [176, 129] on div at bounding box center [309, 131] width 470 height 10
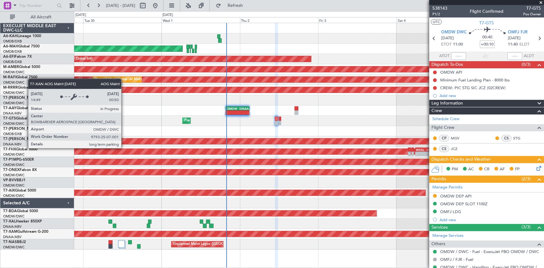
click at [243, 139] on div "AOG Maint Dubai (Al Maktoum Intl)" at bounding box center [309, 141] width 1409 height 6
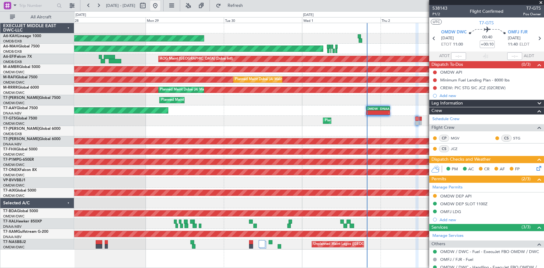
click at [160, 4] on button at bounding box center [155, 6] width 10 height 10
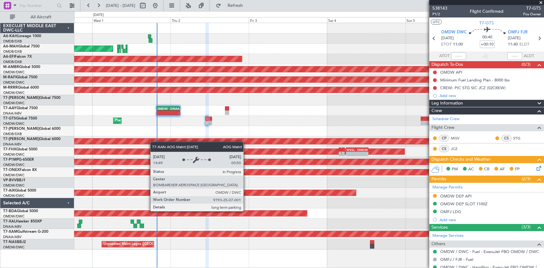
click at [126, 138] on div "Planned Maint Abu Dhabi (Al Bateen Executive) Planned Maint Dubai (Dubai Intl) …" at bounding box center [309, 136] width 470 height 226
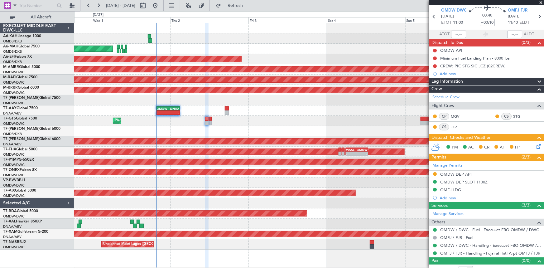
scroll to position [28, 0]
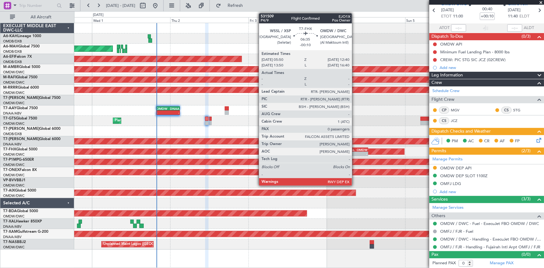
click at [355, 148] on div "WSSL" at bounding box center [351, 150] width 11 height 4
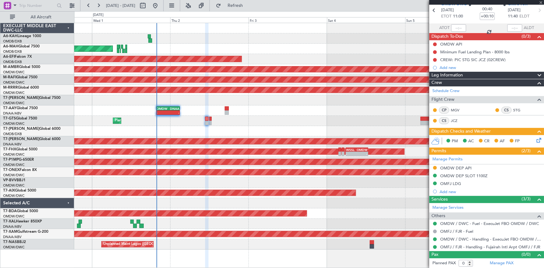
type input "-00:10"
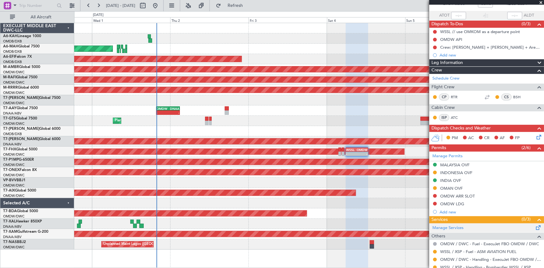
scroll to position [60, 0]
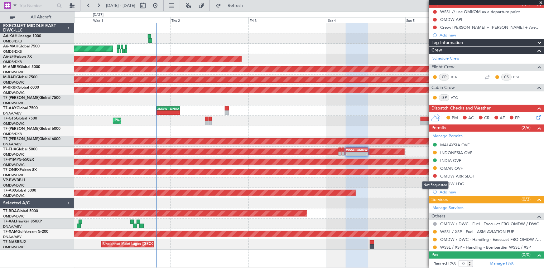
click at [435, 176] on button at bounding box center [435, 176] width 4 height 4
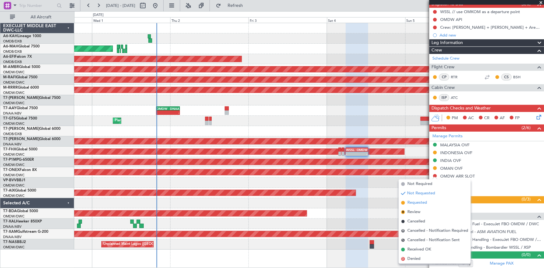
click at [417, 204] on span "Requested" at bounding box center [417, 203] width 20 height 6
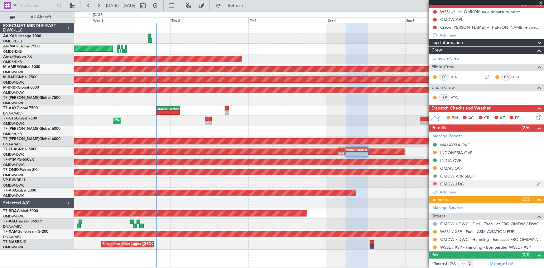
click at [436, 182] on button at bounding box center [435, 184] width 4 height 4
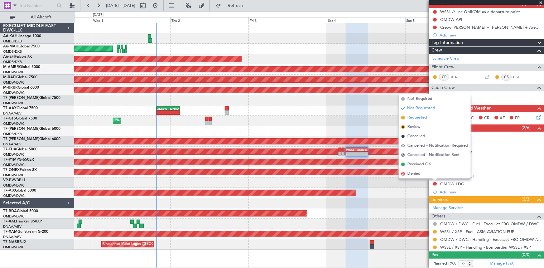
click at [415, 116] on span "Requested" at bounding box center [417, 117] width 20 height 6
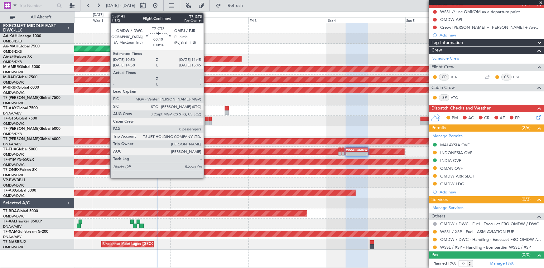
click at [206, 118] on div at bounding box center [206, 119] width 3 height 4
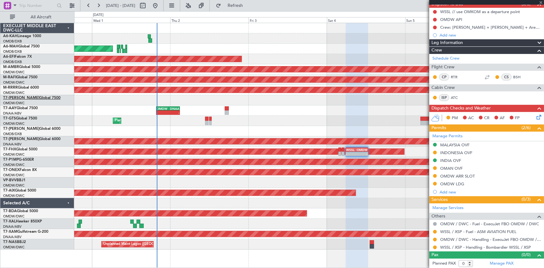
type input "+00:10"
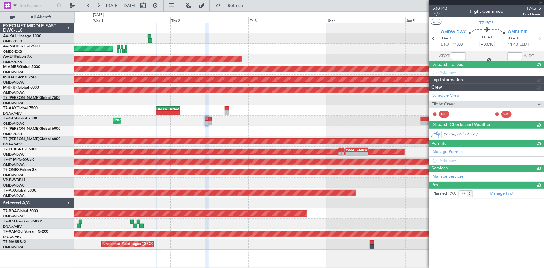
scroll to position [0, 0]
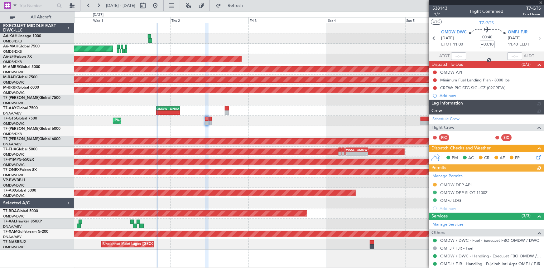
type input "Rohit Roy (ROY)"
type input "7411"
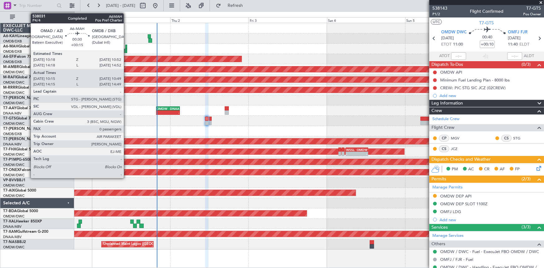
click at [127, 46] on div at bounding box center [126, 47] width 2 height 4
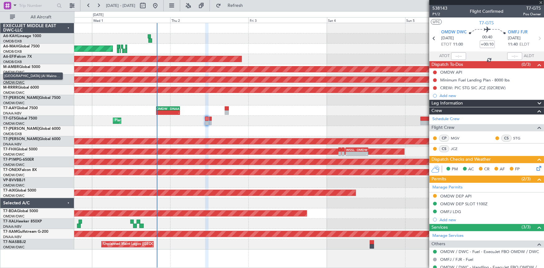
type input "+00:15"
type input "10:17"
type input "10:47"
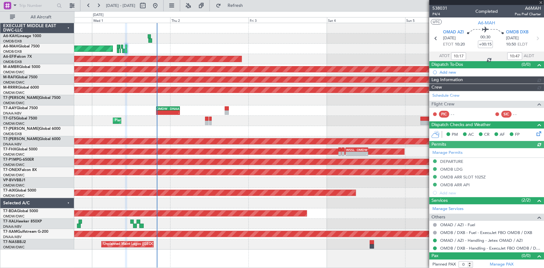
type input "Anita Mani (ANI)"
type input "7410"
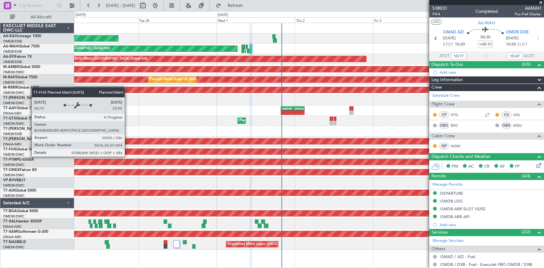
click at [252, 152] on div "Planned Maint [GEOGRAPHIC_DATA] ([GEOGRAPHIC_DATA])" at bounding box center [67, 152] width 924 height 6
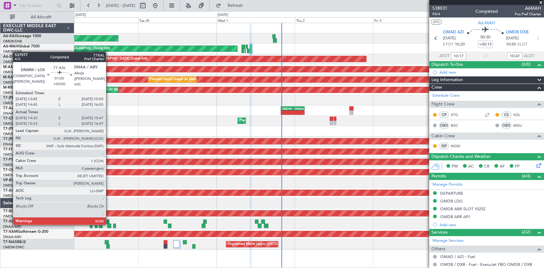
click at [109, 224] on div at bounding box center [109, 226] width 4 height 4
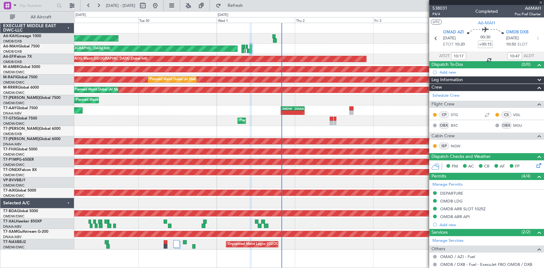
type input "14:48"
type input "15:42"
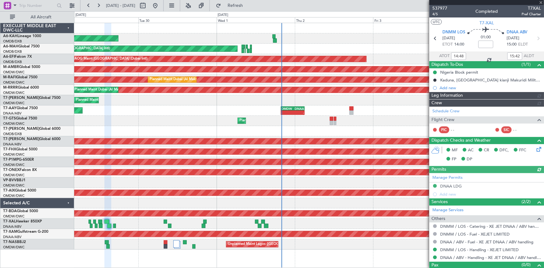
type input "Dherander Fithani (DHF)"
type input "7379"
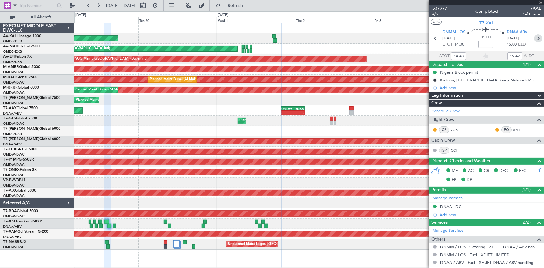
click at [535, 37] on icon at bounding box center [538, 38] width 8 height 8
type input "16:36"
type input "17:05"
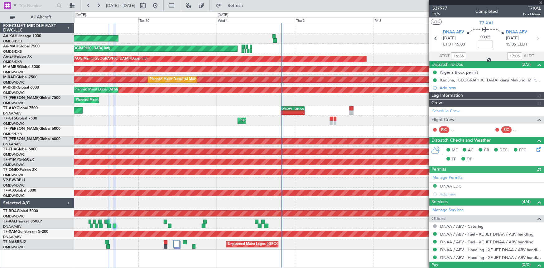
type input "Anita Mani (ANI)"
type input "7391"
type input "Anita Mani (ANI)"
type input "7391"
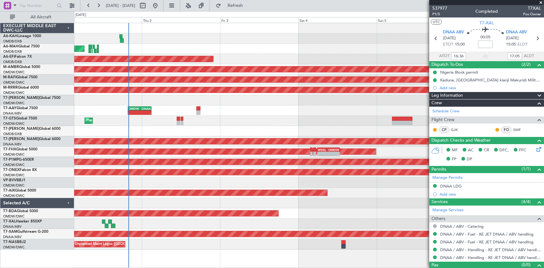
click at [126, 134] on div "Planned Maint Abu Dhabi (Al Bateen Executive) Planned Maint Dubai (Dubai Intl) …" at bounding box center [309, 136] width 470 height 226
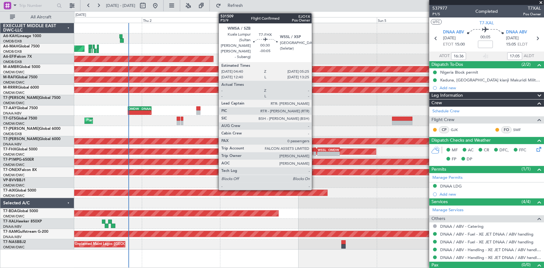
click at [315, 150] on div at bounding box center [314, 149] width 2 height 4
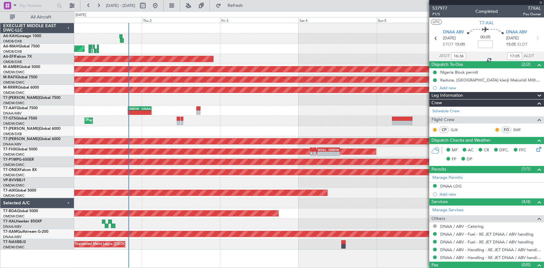
type input "-00:05"
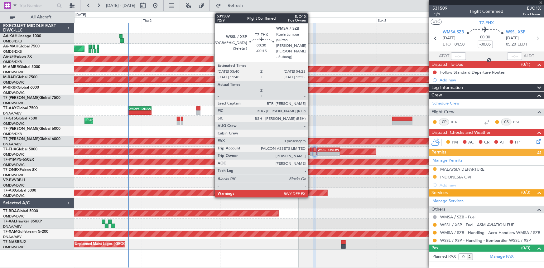
click at [311, 148] on div at bounding box center [311, 149] width 2 height 4
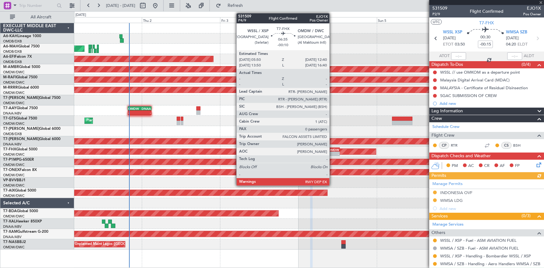
click at [332, 149] on div "OMDW" at bounding box center [334, 150] width 11 height 4
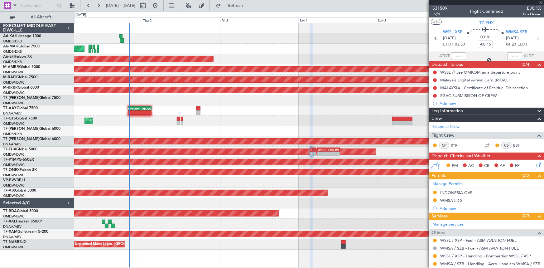
type input "-00:10"
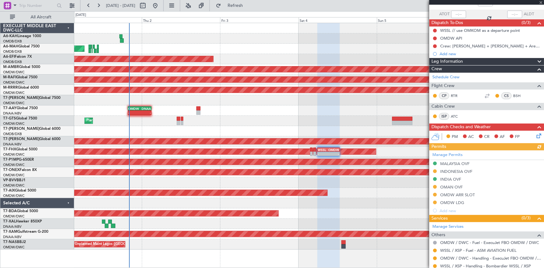
scroll to position [56, 0]
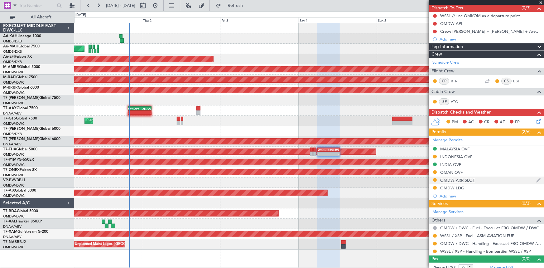
click at [448, 179] on div "OMDW ARR SLOT" at bounding box center [457, 179] width 35 height 5
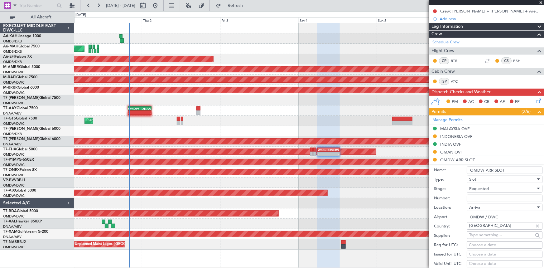
scroll to position [85, 0]
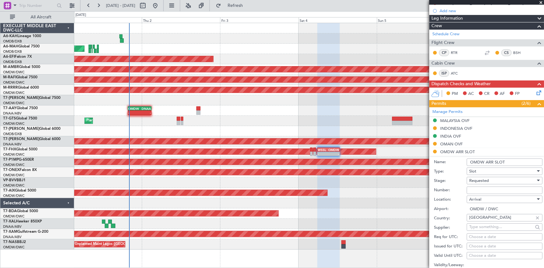
click at [488, 187] on input "Number:" at bounding box center [505, 189] width 76 height 7
paste input "EJO174"
type input "EJO174"
click at [487, 178] on span "Requested" at bounding box center [479, 181] width 20 height 6
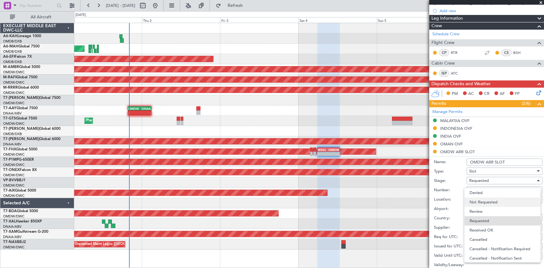
scroll to position [2, 0]
click at [484, 228] on span "Received OK" at bounding box center [502, 227] width 66 height 9
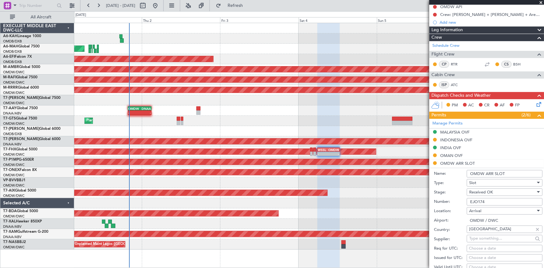
scroll to position [113, 0]
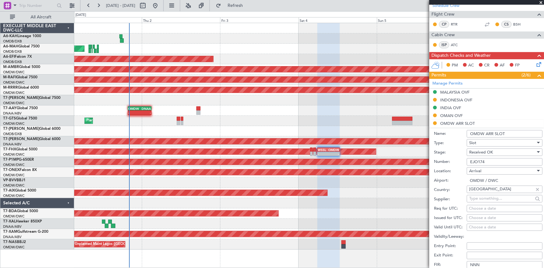
click at [487, 208] on div "Choose a date" at bounding box center [504, 208] width 71 height 6
select select "10"
select select "2025"
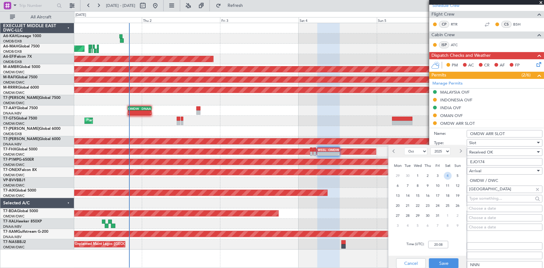
drag, startPoint x: 446, startPoint y: 175, endPoint x: 445, endPoint y: 187, distance: 12.8
click at [446, 176] on span "4" at bounding box center [448, 176] width 8 height 8
click at [429, 243] on input "00:00" at bounding box center [438, 244] width 20 height 7
type input "12:35"
click at [441, 263] on button "Save" at bounding box center [444, 263] width 30 height 10
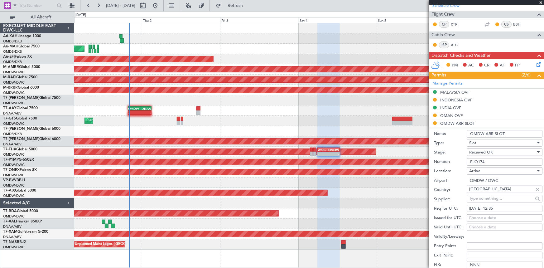
click at [489, 215] on div "Choose a date" at bounding box center [504, 218] width 71 height 6
select select "10"
select select "2025"
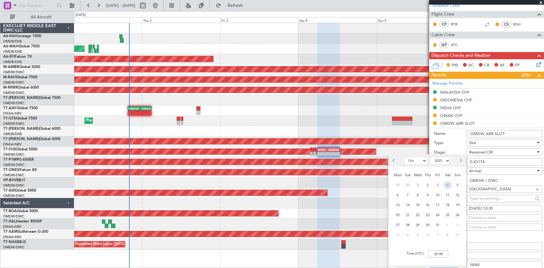
drag, startPoint x: 445, startPoint y: 184, endPoint x: 455, endPoint y: 215, distance: 32.2
click at [446, 185] on span "4" at bounding box center [448, 185] width 8 height 8
click at [433, 251] on input "00:00" at bounding box center [438, 253] width 20 height 7
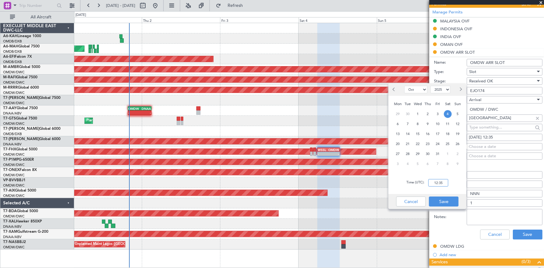
scroll to position [227, 0]
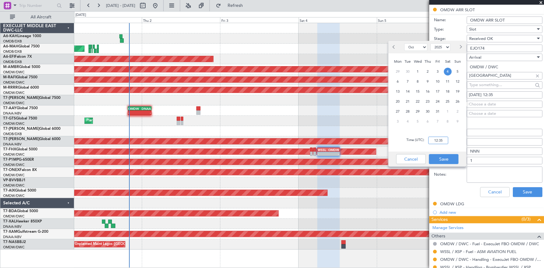
type input "12:35"
click at [444, 157] on button "Save" at bounding box center [444, 159] width 30 height 10
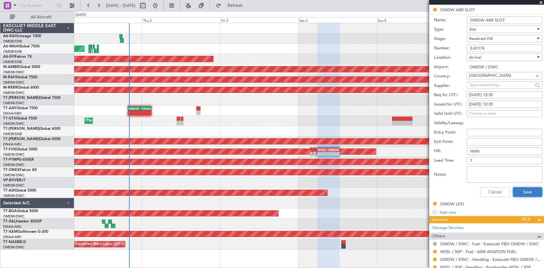
click at [528, 190] on button "Save" at bounding box center [528, 192] width 30 height 10
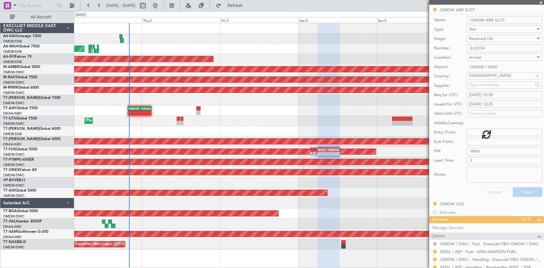
scroll to position [61, 0]
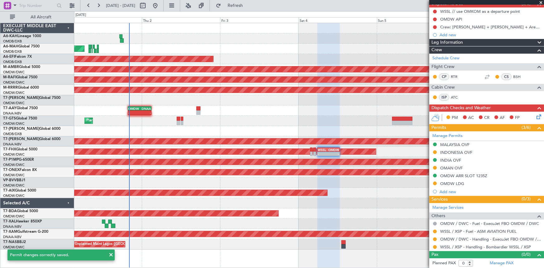
click at [435, 237] on div at bounding box center [434, 239] width 5 height 5
click at [436, 238] on button at bounding box center [435, 239] width 4 height 4
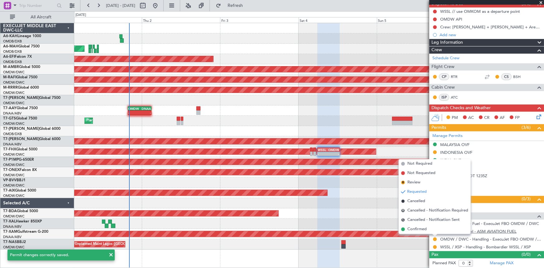
click at [416, 229] on span "Confirmed" at bounding box center [416, 229] width 19 height 6
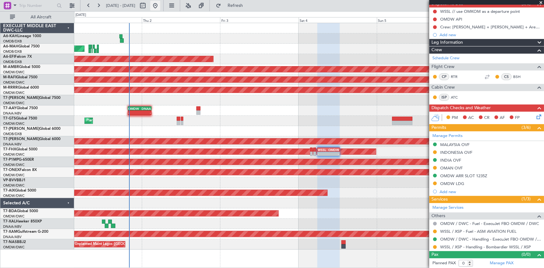
click at [160, 6] on button at bounding box center [155, 6] width 10 height 10
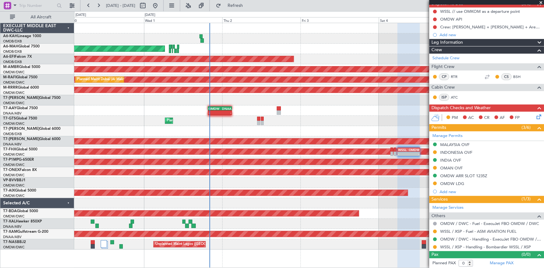
click at [246, 51] on div "Planned Maint Abu Dhabi (Al Bateen Executive) Planned Maint Dubai (Dubai Intl) …" at bounding box center [309, 136] width 470 height 226
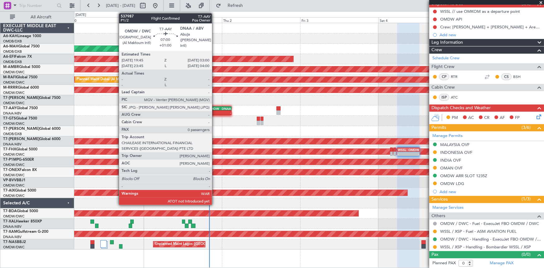
click at [215, 108] on div "OMDW" at bounding box center [213, 109] width 11 height 4
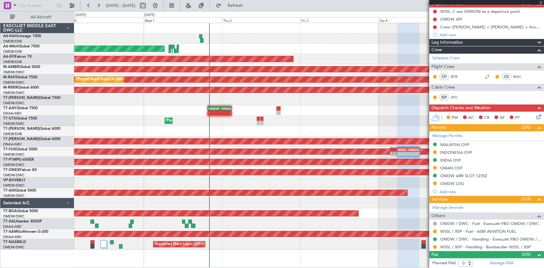
type input "+01:00"
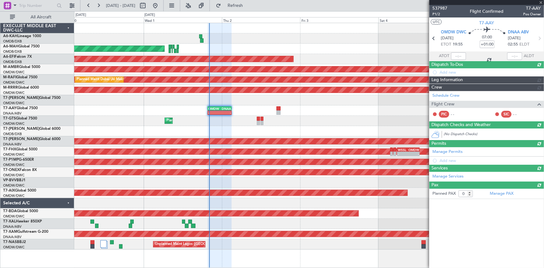
scroll to position [0, 0]
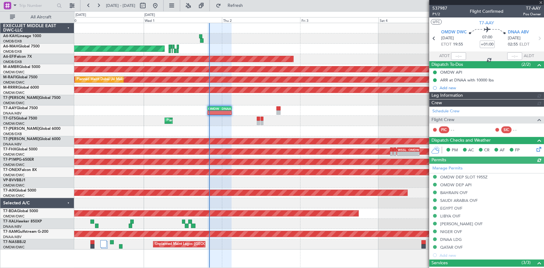
type input "Dherander Fithani (DHF)"
type input "7387"
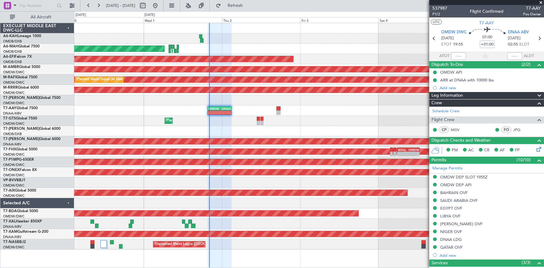
click at [472, 55] on section "ATOT ALDT" at bounding box center [486, 55] width 115 height 9
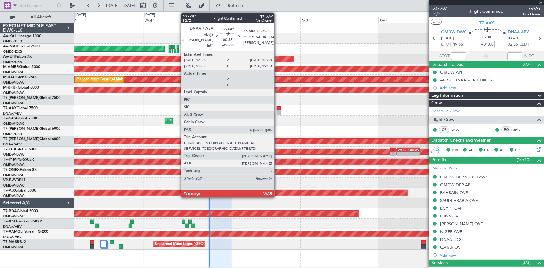
click at [277, 109] on div at bounding box center [279, 108] width 4 height 4
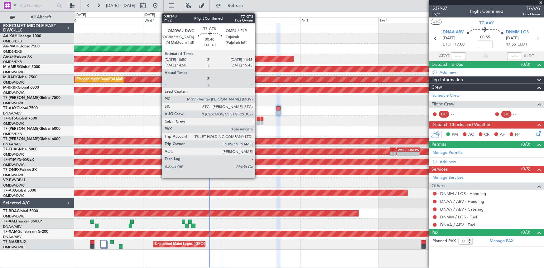
click at [258, 118] on div at bounding box center [258, 119] width 3 height 4
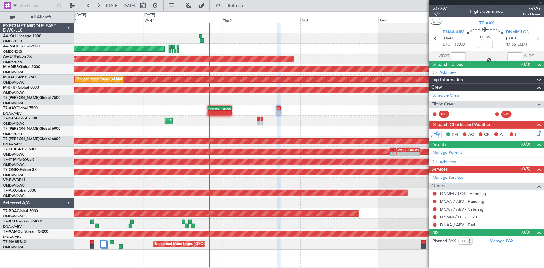
type input "+00:10"
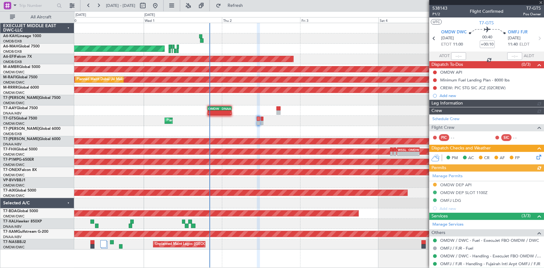
type input "Rohit Roy (ROY)"
type input "7411"
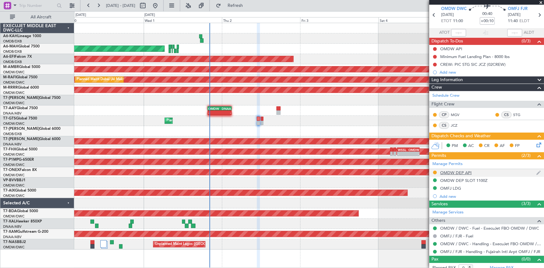
scroll to position [28, 0]
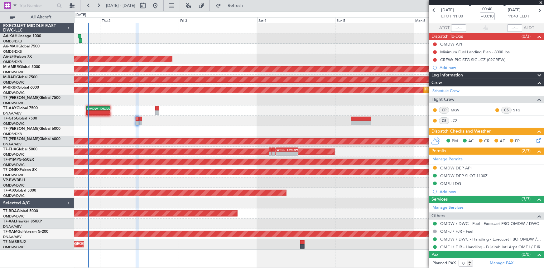
click at [177, 121] on div "Planned Maint Dubai (Al Maktoum Intl) - - VTBD 16:45 Z EGSS 04:50 Z" at bounding box center [309, 121] width 470 height 10
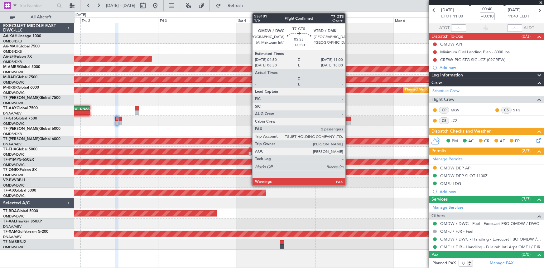
click at [348, 119] on div at bounding box center [341, 119] width 20 height 4
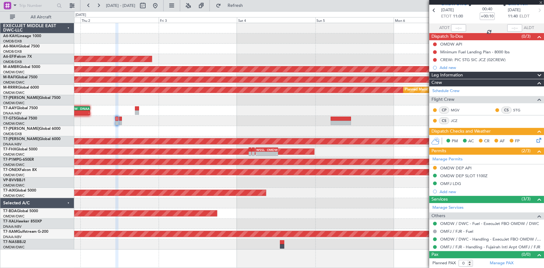
type input "+00:30"
type input "2"
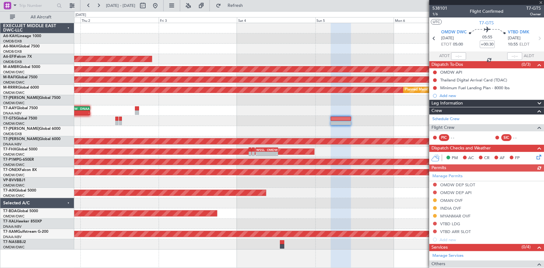
scroll to position [56, 0]
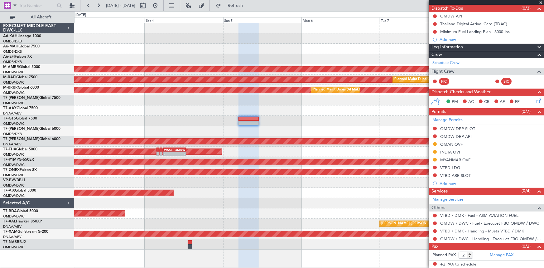
click at [301, 118] on div "- - VTBD 16:45 Z EGSS 04:50 Z" at bounding box center [309, 121] width 470 height 10
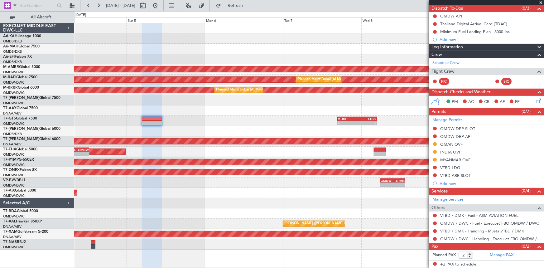
click at [302, 123] on div "- - VTBD 16:45 Z EGSS 04:50 Z - - EGSS 01:50 Z VTBD 12:05 Z" at bounding box center [309, 121] width 470 height 10
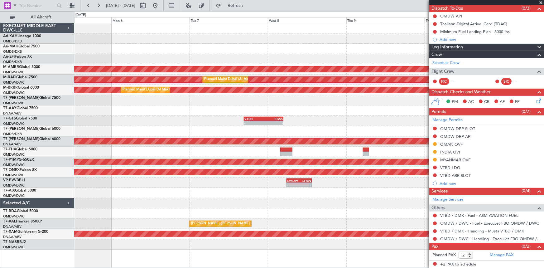
click at [300, 122] on div "- - VTBD 16:45 Z EGSS 04:50 Z - - EGSS 01:50 Z VTBD 12:05 Z - - VTBD 16:45 Z EG…" at bounding box center [309, 121] width 470 height 10
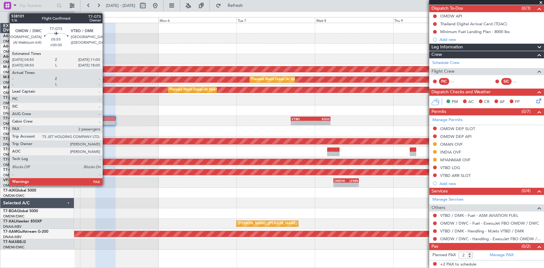
click at [105, 118] on div at bounding box center [105, 119] width 20 height 4
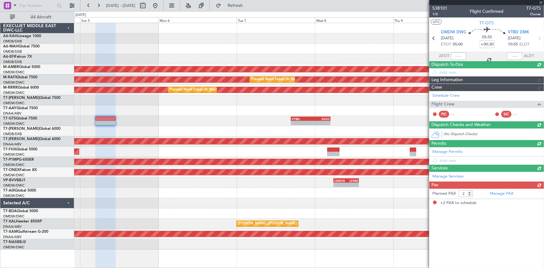
scroll to position [0, 0]
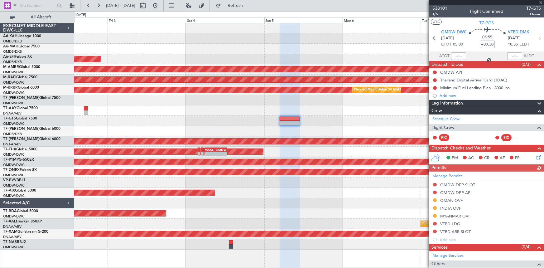
click at [372, 111] on div "- - OMDW 19:45 Z DNAA 03:00 Z" at bounding box center [309, 110] width 470 height 10
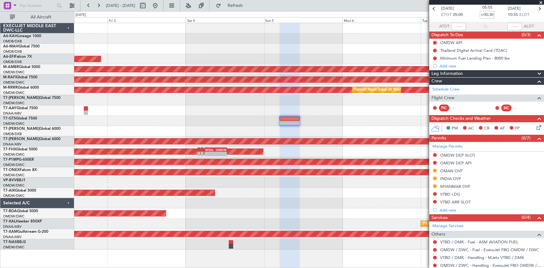
scroll to position [56, 0]
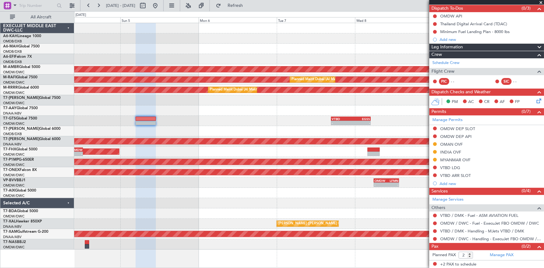
click at [189, 104] on div "AOG Maint Dubai (Dubai Intl) Planned Maint Singapore (Seletar) Planned Maint Du…" at bounding box center [309, 136] width 470 height 226
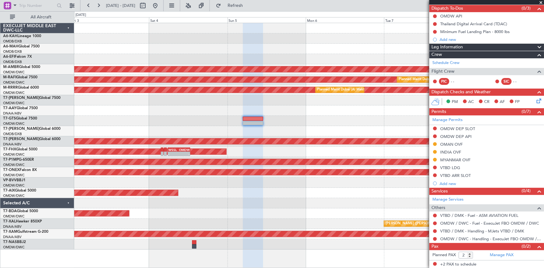
click at [245, 132] on div at bounding box center [309, 131] width 470 height 10
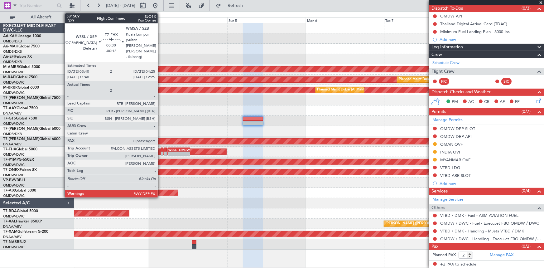
click at [161, 149] on div at bounding box center [162, 149] width 2 height 4
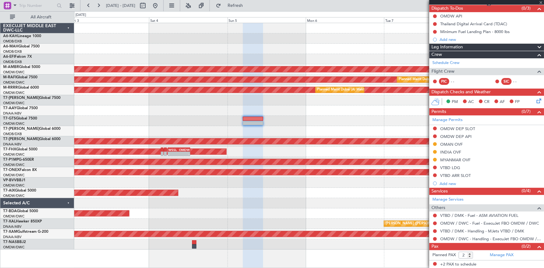
type input "-00:15"
type input "0"
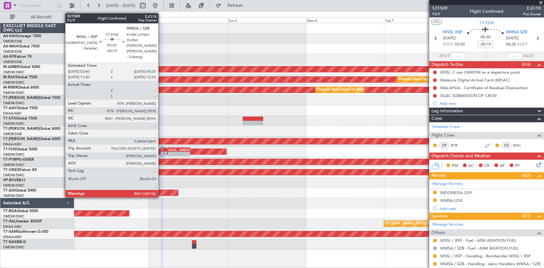
click at [161, 150] on div at bounding box center [162, 149] width 2 height 4
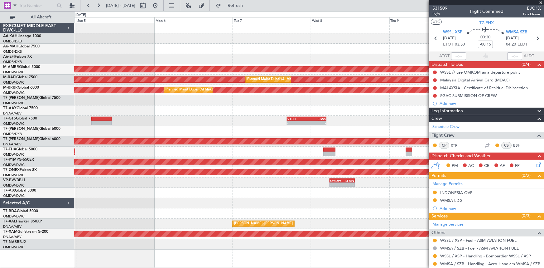
click at [127, 146] on div "Planned Maint Singapore (Seletar) Planned Maint Dubai (Al Maktoum Intl) Planned…" at bounding box center [309, 136] width 470 height 226
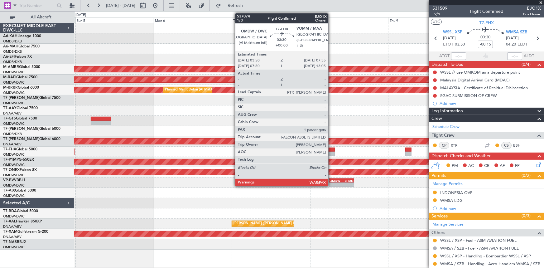
click at [331, 150] on div at bounding box center [329, 149] width 12 height 4
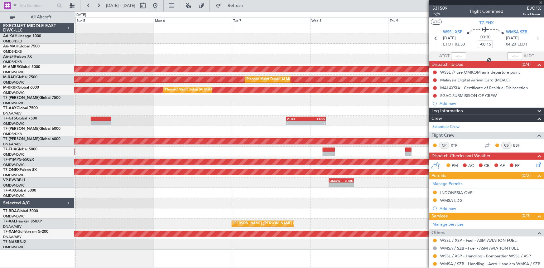
type input "1"
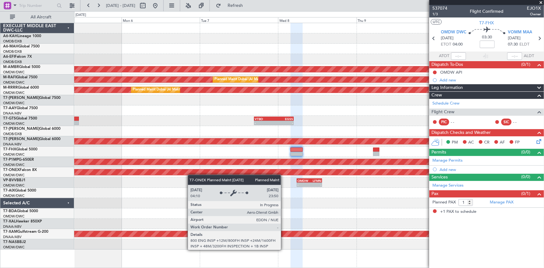
click at [175, 172] on div "Planned Maint Singapore (Seletar) Planned Maint Dubai (Al Maktoum Intl) Planned…" at bounding box center [309, 136] width 470 height 226
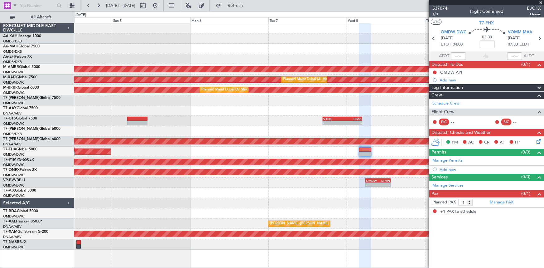
click at [276, 189] on div "Planned Maint Singapore (Seletar) Planned Maint Dubai (Al Maktoum Intl) Planned…" at bounding box center [309, 136] width 470 height 226
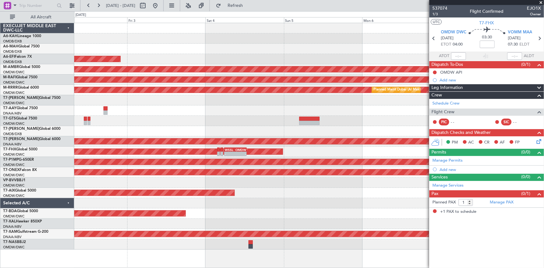
click at [300, 194] on div "Planned Maint Dubai (Al Maktoum Intl)" at bounding box center [309, 193] width 470 height 10
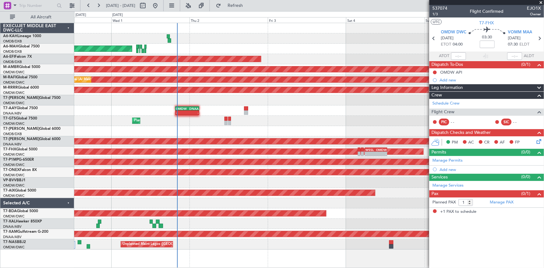
click at [349, 206] on div "Planned Maint Abu Dhabi (Al Bateen Executive) Planned Maint Dubai (Dubai Intl) …" at bounding box center [309, 136] width 470 height 226
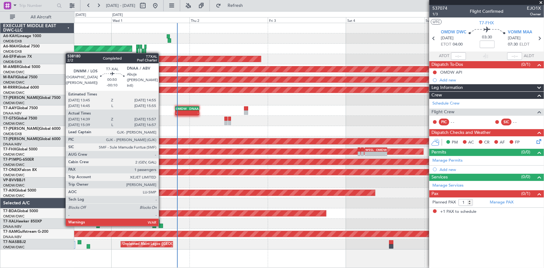
click at [161, 225] on div at bounding box center [161, 226] width 4 height 4
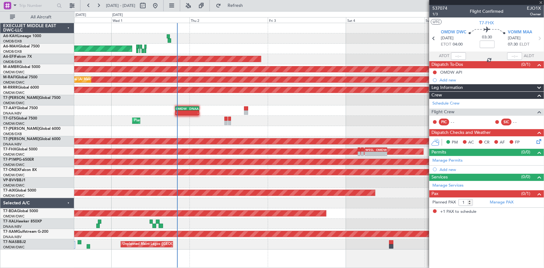
type input "-00:10"
type input "14:54"
type input "15:52"
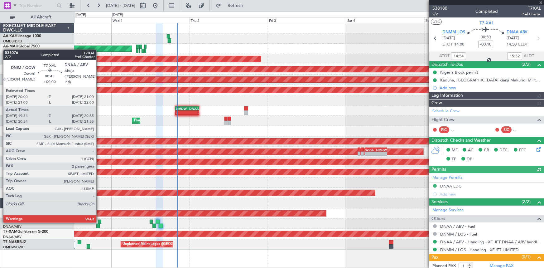
type input "Rohit Roy (ROY)"
type input "7418"
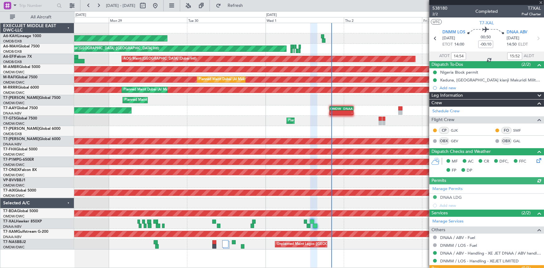
click at [287, 220] on div at bounding box center [309, 224] width 470 height 10
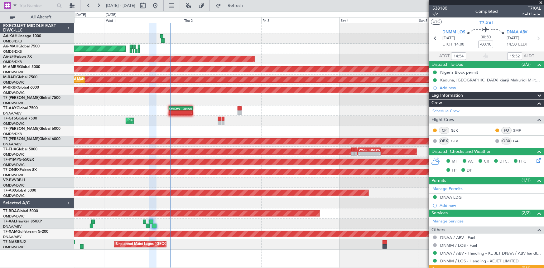
click at [156, 187] on div "Planned Maint Abu Dhabi (Al Bateen Executive) Planned Maint Dubai (Dubai Intl) …" at bounding box center [309, 136] width 470 height 226
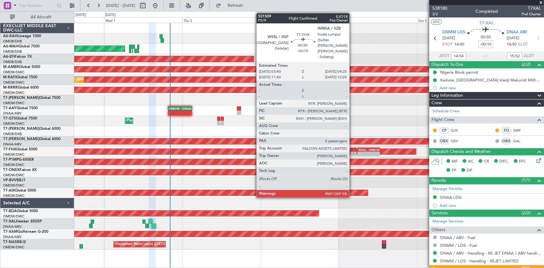
click at [352, 149] on div at bounding box center [352, 149] width 2 height 4
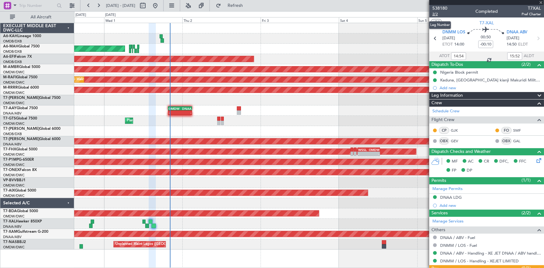
type input "-00:15"
type input "0"
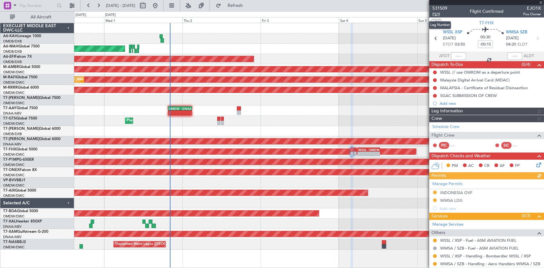
click at [436, 13] on span "P2/9" at bounding box center [439, 14] width 15 height 5
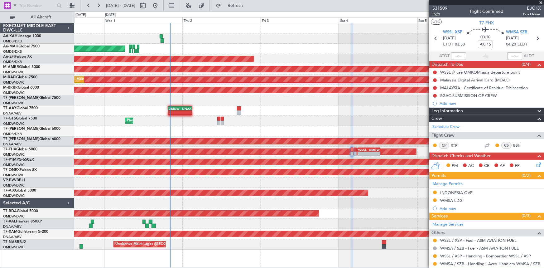
click at [436, 14] on span "P2/9" at bounding box center [439, 14] width 15 height 5
click at [160, 5] on button at bounding box center [155, 6] width 10 height 10
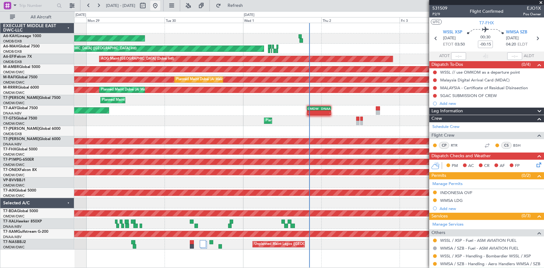
click at [160, 6] on button at bounding box center [155, 6] width 10 height 10
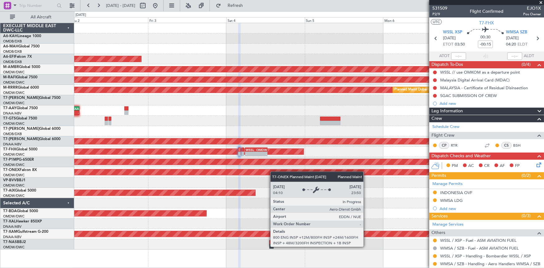
click at [118, 175] on div "Planned Maint Dubai (Dubai Intl) Planned Maint Dubai (Dubai Intl) AOG Maint Dub…" at bounding box center [309, 136] width 470 height 226
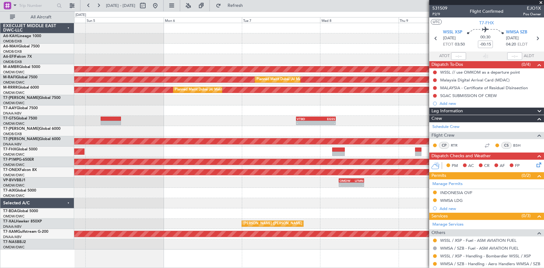
click at [153, 110] on div "Planned Maint Singapore (Seletar) Planned Maint Dubai (Al Maktoum Intl) Planned…" at bounding box center [309, 136] width 470 height 226
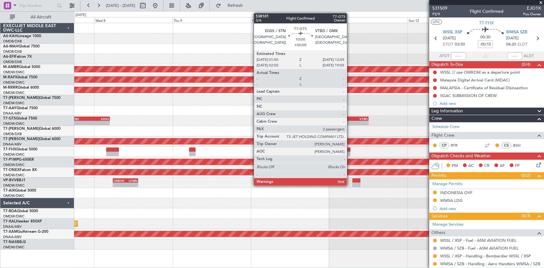
click at [350, 118] on div "EGSS" at bounding box center [343, 119] width 16 height 4
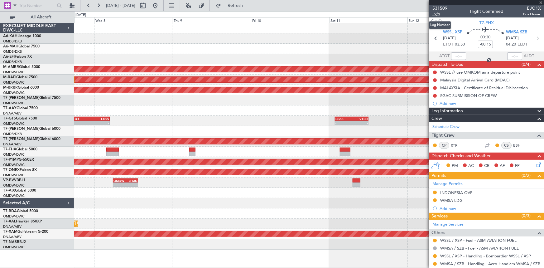
type input "2"
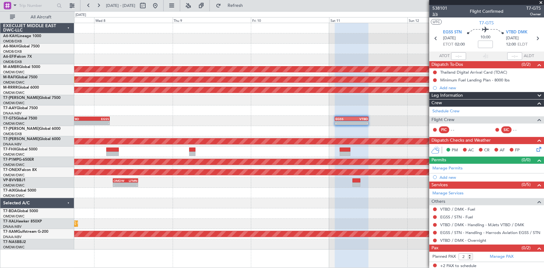
click at [433, 14] on span "3/6" at bounding box center [439, 14] width 15 height 5
click at [436, 12] on span "3/6" at bounding box center [439, 14] width 15 height 5
click at [486, 43] on input at bounding box center [485, 44] width 15 height 7
type input "+50"
click at [471, 52] on section "ATOT ALDT" at bounding box center [486, 55] width 115 height 9
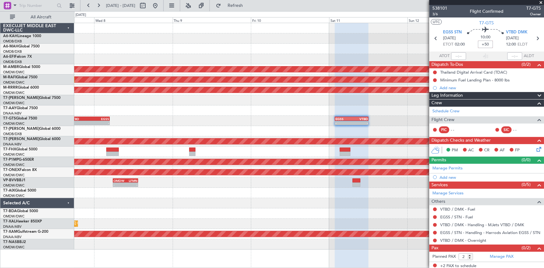
type input "+00:50"
click at [455, 239] on link "VTBD / DMK - Overnight" at bounding box center [463, 240] width 46 height 5
click at [434, 209] on button at bounding box center [435, 209] width 4 height 4
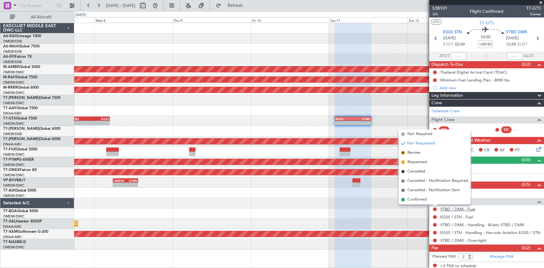
click at [455, 209] on link "VTBD / DMK - Fuel" at bounding box center [457, 208] width 35 height 5
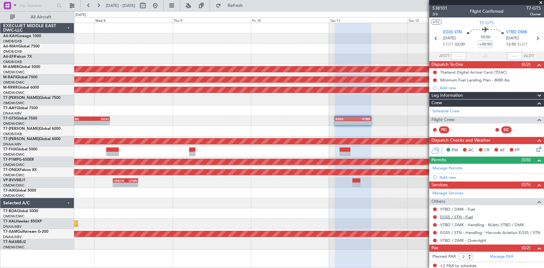
click at [454, 214] on link "EGSS / STN - Fuel" at bounding box center [456, 216] width 33 height 5
click at [248, 3] on span "Refresh" at bounding box center [235, 5] width 26 height 4
click at [451, 166] on link "Manage Permits" at bounding box center [447, 168] width 30 height 6
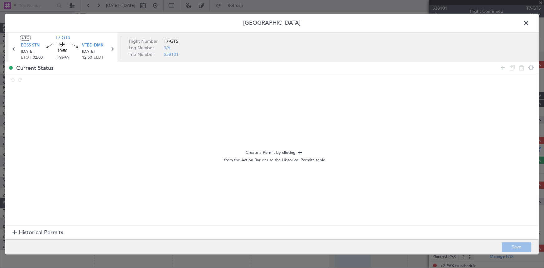
click at [36, 236] on span "Historical Permits" at bounding box center [41, 233] width 45 height 8
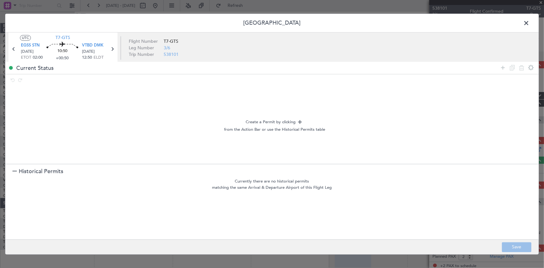
drag, startPoint x: 503, startPoint y: 65, endPoint x: 134, endPoint y: 123, distance: 372.7
click at [503, 66] on icon at bounding box center [502, 67] width 7 height 7
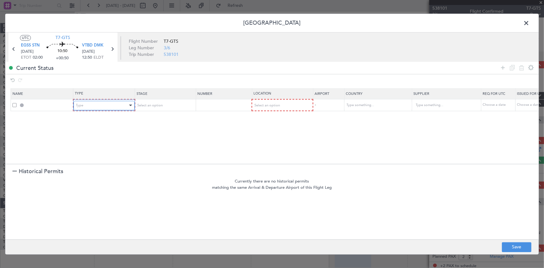
click at [99, 104] on div "Type" at bounding box center [102, 105] width 52 height 9
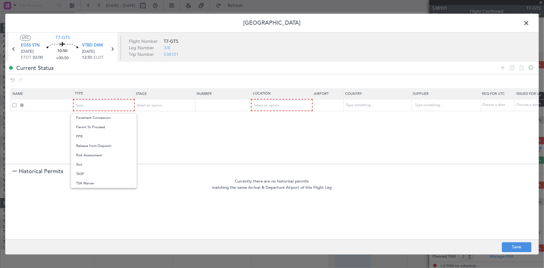
click at [78, 163] on span "Slot" at bounding box center [103, 164] width 55 height 9
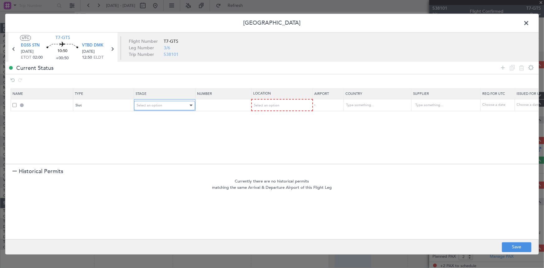
click at [165, 103] on div "Select an option" at bounding box center [163, 105] width 52 height 9
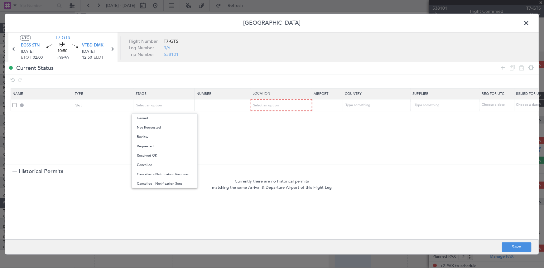
drag, startPoint x: 162, startPoint y: 127, endPoint x: 239, endPoint y: 113, distance: 77.9
click at [164, 127] on span "Not Requested" at bounding box center [164, 127] width 55 height 9
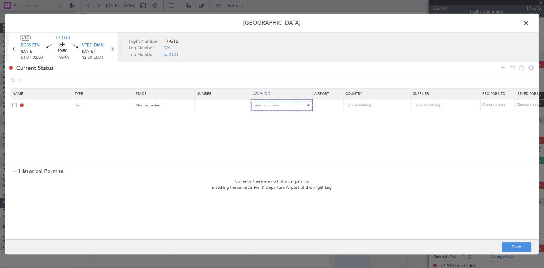
click at [265, 105] on span "Select an option" at bounding box center [267, 105] width 26 height 5
click at [268, 117] on span "Departure" at bounding box center [281, 117] width 55 height 9
drag, startPoint x: 501, startPoint y: 68, endPoint x: 498, endPoint y: 74, distance: 6.1
click at [501, 69] on icon at bounding box center [502, 67] width 7 height 7
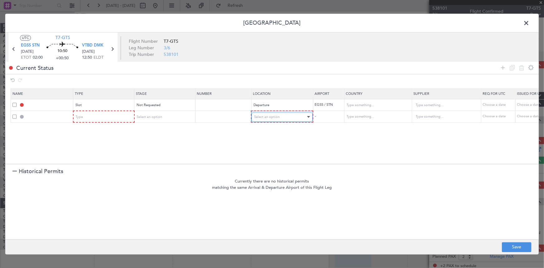
click at [279, 115] on div "Select an option" at bounding box center [280, 116] width 52 height 9
click at [274, 168] on span "Enroute" at bounding box center [281, 166] width 55 height 9
click at [355, 115] on input "text" at bounding box center [374, 116] width 56 height 9
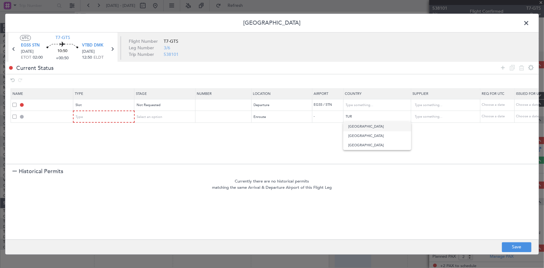
drag, startPoint x: 357, startPoint y: 125, endPoint x: 480, endPoint y: 86, distance: 129.0
click at [358, 126] on span "[GEOGRAPHIC_DATA]" at bounding box center [377, 126] width 58 height 9
type input "[GEOGRAPHIC_DATA]"
click at [501, 67] on icon at bounding box center [502, 67] width 7 height 7
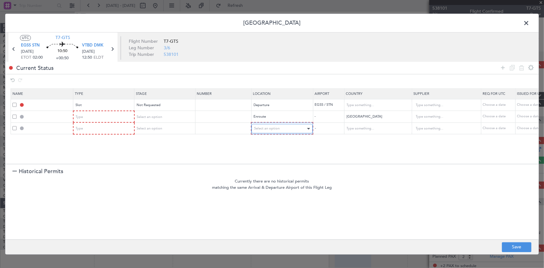
click at [294, 125] on div "Select an option" at bounding box center [280, 128] width 52 height 9
drag, startPoint x: 267, startPoint y: 176, endPoint x: 368, endPoint y: 140, distance: 107.2
click at [267, 176] on span "Enroute" at bounding box center [281, 178] width 55 height 9
click at [366, 130] on input "text" at bounding box center [374, 128] width 56 height 9
click at [359, 140] on span "[GEOGRAPHIC_DATA]" at bounding box center [377, 138] width 58 height 9
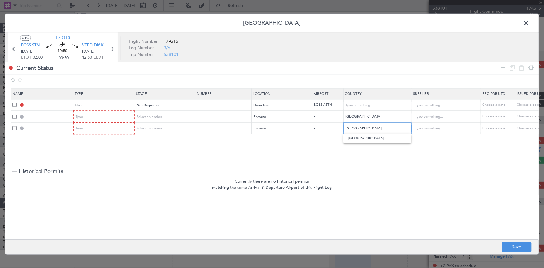
type input "[GEOGRAPHIC_DATA]"
drag, startPoint x: 502, startPoint y: 64, endPoint x: 352, endPoint y: 126, distance: 162.0
click at [501, 66] on icon at bounding box center [502, 67] width 7 height 7
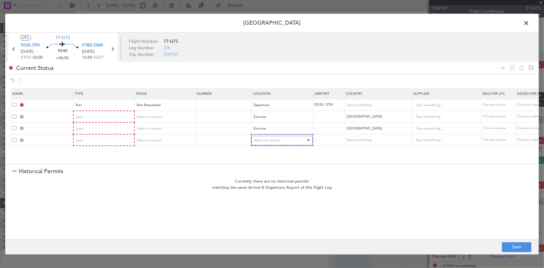
click at [277, 140] on span "Select an option" at bounding box center [267, 140] width 26 height 5
click at [270, 190] on span "Enroute" at bounding box center [281, 190] width 55 height 9
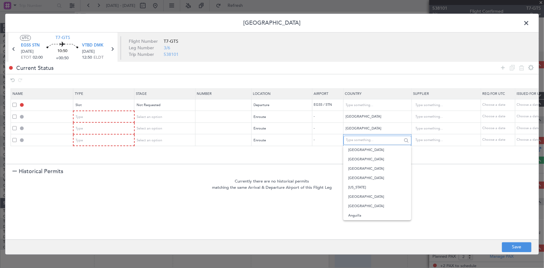
click at [366, 141] on input "text" at bounding box center [374, 140] width 56 height 9
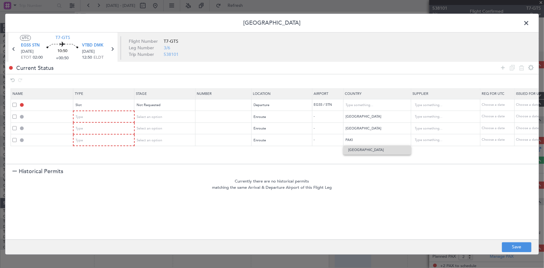
drag, startPoint x: 361, startPoint y: 149, endPoint x: 525, endPoint y: 92, distance: 173.2
click at [362, 150] on span "[GEOGRAPHIC_DATA]" at bounding box center [377, 149] width 58 height 9
type input "[GEOGRAPHIC_DATA]"
click at [504, 68] on icon at bounding box center [502, 67] width 7 height 7
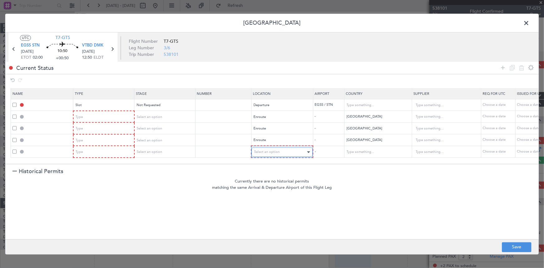
click at [267, 147] on div "Select an option" at bounding box center [280, 151] width 52 height 9
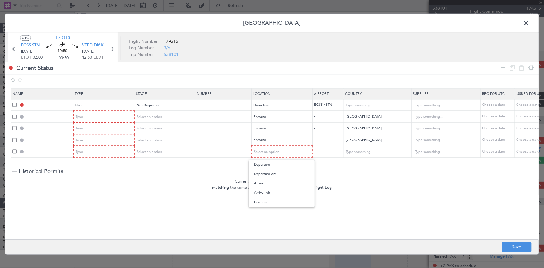
drag, startPoint x: 267, startPoint y: 202, endPoint x: 347, endPoint y: 168, distance: 87.3
click at [274, 203] on span "Enroute" at bounding box center [281, 201] width 55 height 9
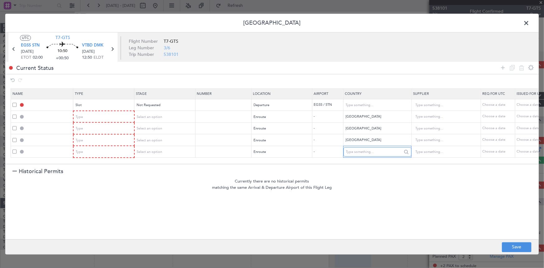
click at [357, 153] on input "text" at bounding box center [374, 151] width 56 height 9
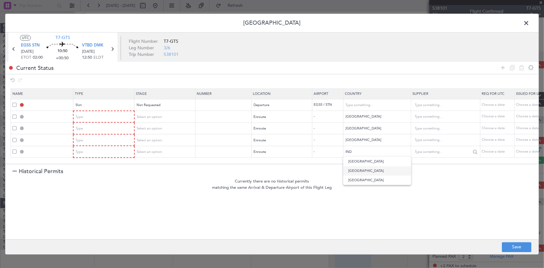
drag, startPoint x: 351, startPoint y: 171, endPoint x: 418, endPoint y: 149, distance: 70.5
click at [354, 173] on span "[GEOGRAPHIC_DATA]" at bounding box center [377, 170] width 58 height 9
type input "[GEOGRAPHIC_DATA]"
click at [503, 66] on icon at bounding box center [502, 67] width 7 height 7
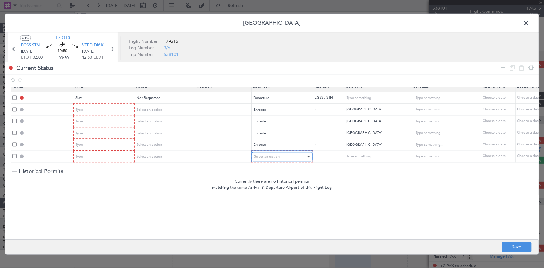
click at [277, 156] on div "Select an option" at bounding box center [280, 156] width 52 height 9
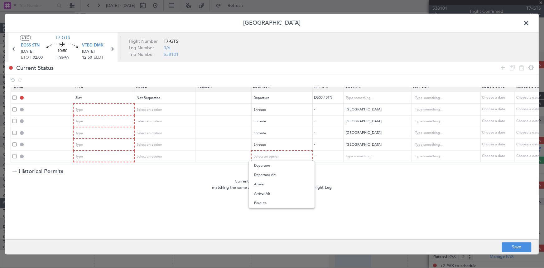
click at [261, 204] on span "Enroute" at bounding box center [281, 202] width 55 height 9
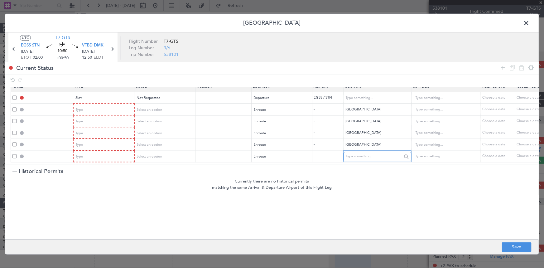
click at [375, 155] on input "text" at bounding box center [374, 156] width 56 height 9
click at [360, 161] on span "[GEOGRAPHIC_DATA]" at bounding box center [377, 162] width 58 height 9
type input "[GEOGRAPHIC_DATA]"
click at [503, 66] on icon at bounding box center [502, 67] width 7 height 7
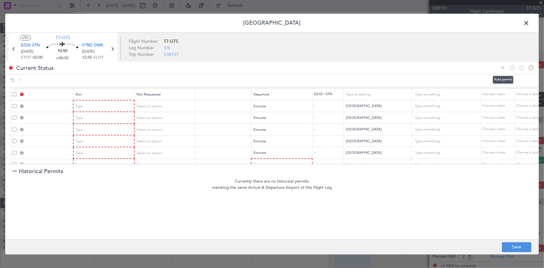
scroll to position [22, 0]
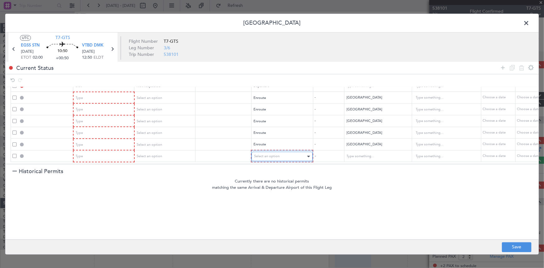
click at [276, 154] on span "Select an option" at bounding box center [267, 156] width 26 height 5
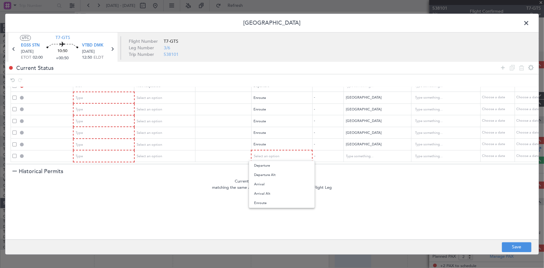
click at [263, 180] on span "Arrival" at bounding box center [281, 184] width 55 height 9
click at [500, 69] on icon at bounding box center [502, 67] width 7 height 7
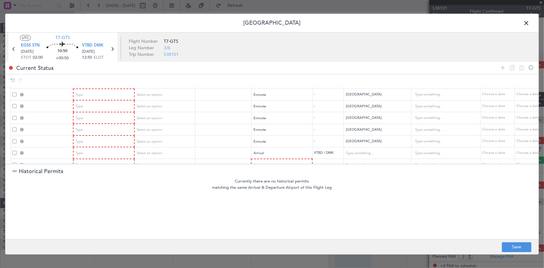
scroll to position [34, 0]
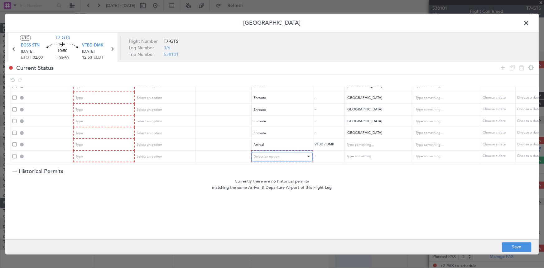
click at [264, 152] on div "Select an option" at bounding box center [280, 156] width 52 height 9
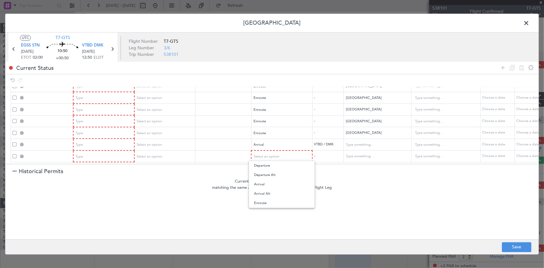
click at [263, 182] on span "Arrival" at bounding box center [281, 184] width 55 height 9
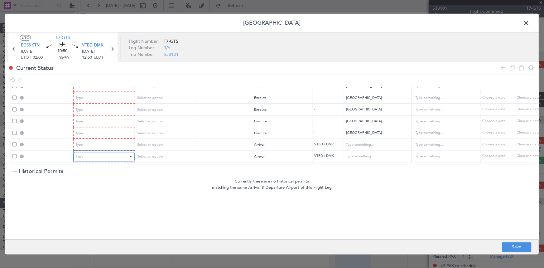
click at [88, 152] on div "Type" at bounding box center [102, 156] width 52 height 9
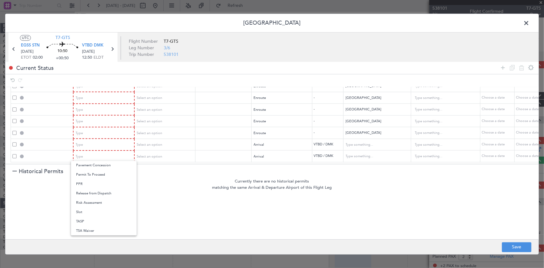
click at [88, 209] on span "Slot" at bounding box center [103, 211] width 55 height 9
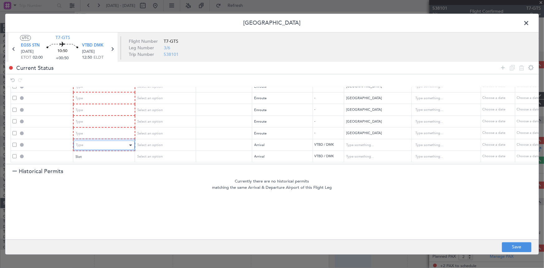
click at [105, 141] on div "Type" at bounding box center [102, 145] width 52 height 9
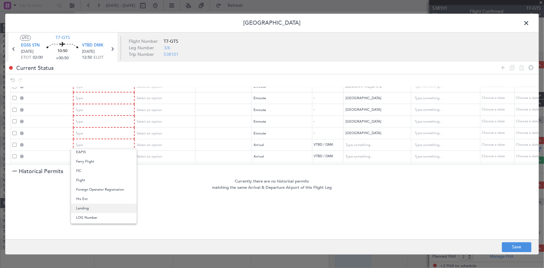
click at [85, 208] on span "Landing" at bounding box center [103, 208] width 55 height 9
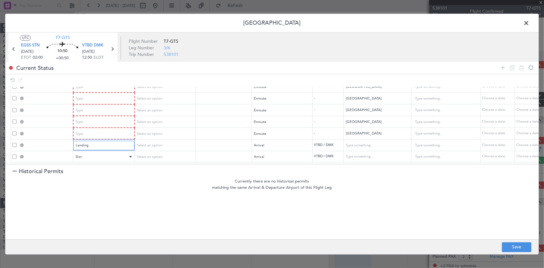
scroll to position [34, 0]
click at [103, 129] on div "Type" at bounding box center [102, 133] width 52 height 9
click at [87, 195] on span "Overflight" at bounding box center [103, 195] width 55 height 9
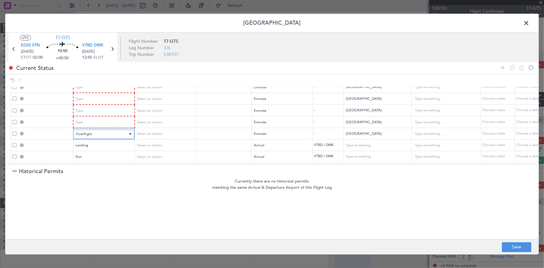
click at [94, 129] on div "Overflight" at bounding box center [102, 133] width 52 height 9
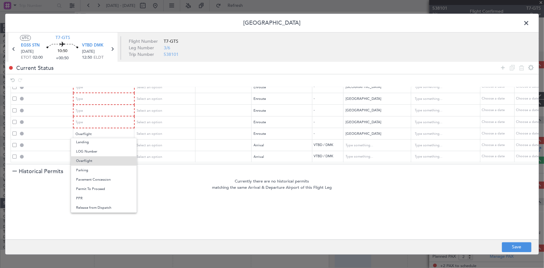
click at [96, 118] on div at bounding box center [272, 134] width 544 height 268
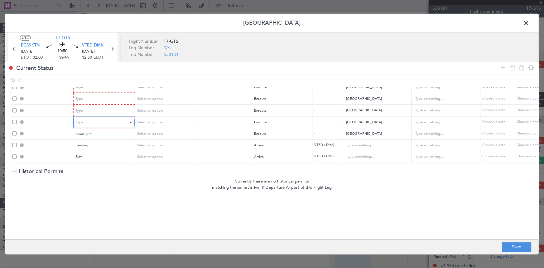
click at [104, 118] on div "Type" at bounding box center [102, 122] width 52 height 9
click at [91, 184] on span "Overflight" at bounding box center [103, 184] width 55 height 9
click at [101, 108] on div "Type" at bounding box center [102, 110] width 52 height 9
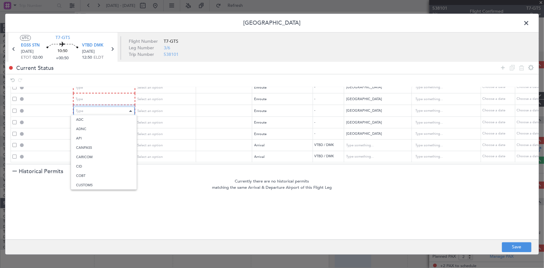
scroll to position [115, 0]
click at [91, 171] on span "Overflight" at bounding box center [103, 172] width 55 height 9
click at [115, 95] on div "Type" at bounding box center [102, 99] width 52 height 9
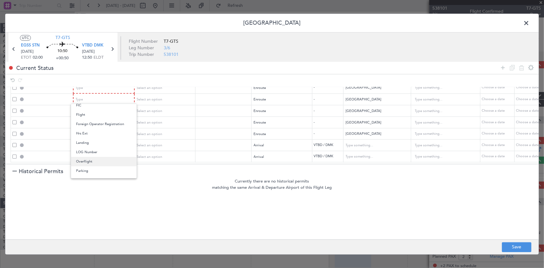
click at [100, 163] on span "Overflight" at bounding box center [103, 161] width 55 height 9
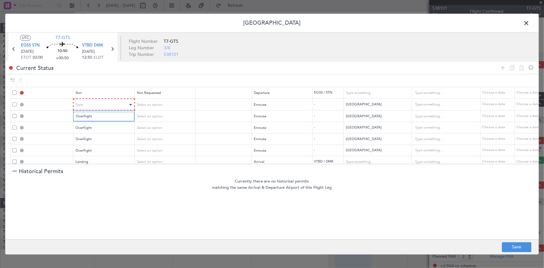
scroll to position [4, 0]
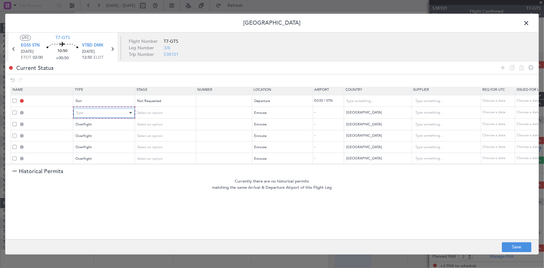
click at [103, 114] on div "Type" at bounding box center [102, 112] width 52 height 9
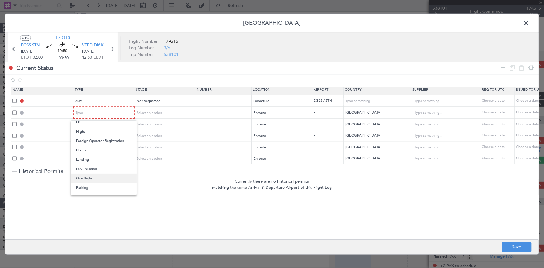
click at [90, 175] on span "Overflight" at bounding box center [103, 178] width 55 height 9
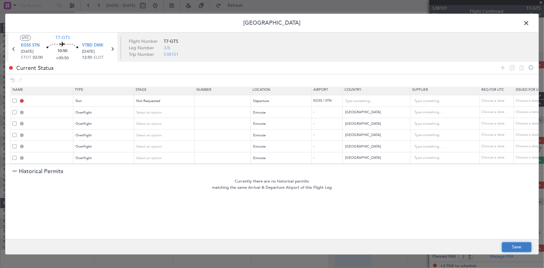
click at [514, 247] on button "Save" at bounding box center [517, 247] width 30 height 10
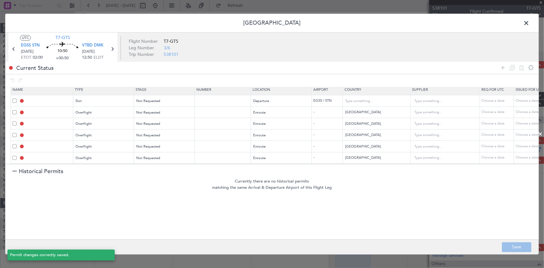
type input "EGSS DEP SLOT"
type input "[GEOGRAPHIC_DATA]"
type input "NNN"
type input "2"
type input "TURKEY OVF"
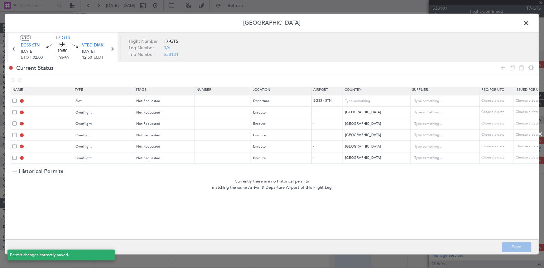
type input "NNN"
type input "IRAN OVF"
type input "NNN"
type input "2"
type input "PAKISTAN OVF"
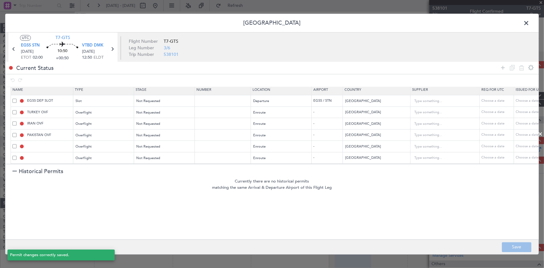
type input "NNN"
type input "INDIA OVF"
type input "NNN"
type input "3"
type input "MYANMAR OVF"
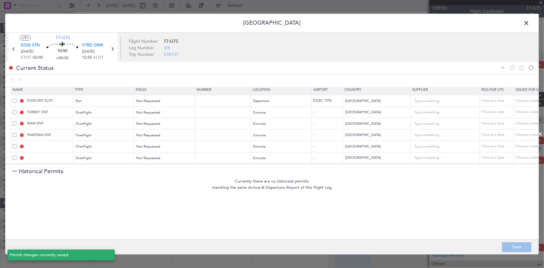
type input "NNN"
type input "VTBD LDG"
type input "[GEOGRAPHIC_DATA]"
type input "NNN"
type input "VTBD ARR SLOT"
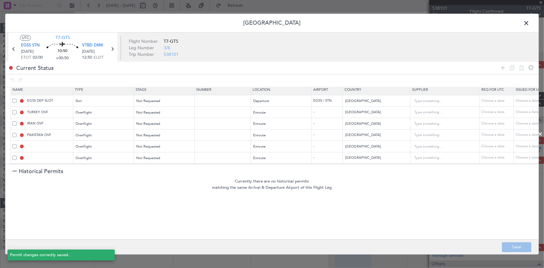
type input "[GEOGRAPHIC_DATA]"
type input "NNN"
click at [529, 22] on span at bounding box center [529, 24] width 0 height 12
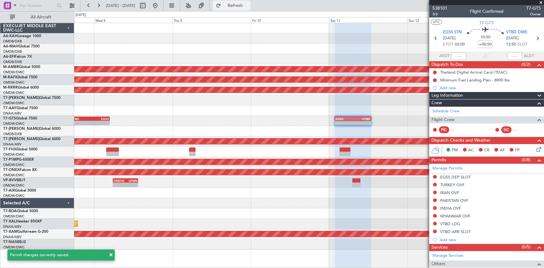
click at [249, 1] on button "Refresh" at bounding box center [231, 6] width 37 height 10
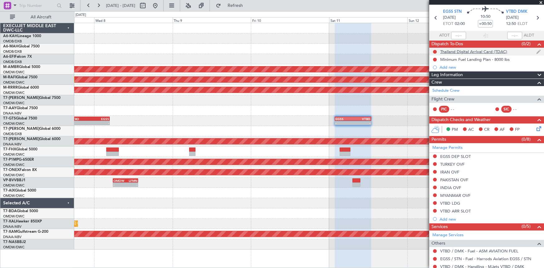
scroll to position [0, 0]
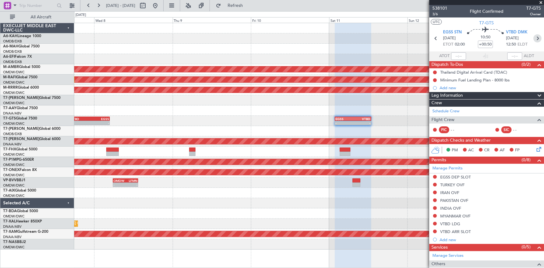
click at [536, 34] on icon at bounding box center [537, 38] width 8 height 8
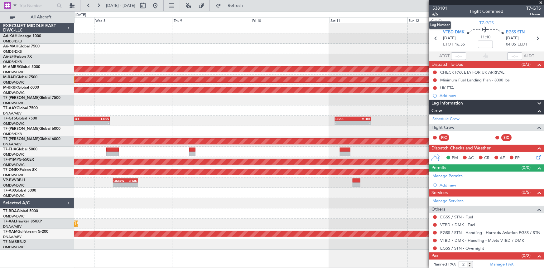
click at [436, 14] on span "4/6" at bounding box center [439, 14] width 15 height 5
click at [536, 37] on icon at bounding box center [537, 38] width 8 height 8
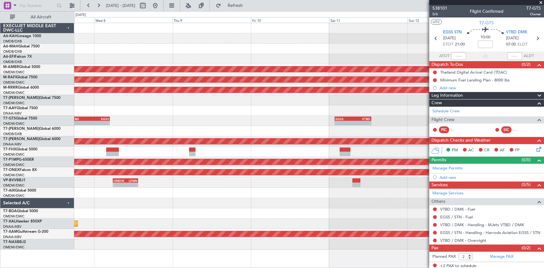
click at [437, 17] on body "[DATE] - [DATE] Refresh Quick Links All Aircraft Planned Maint [GEOGRAPHIC_DATA…" at bounding box center [272, 134] width 544 height 268
click at [437, 13] on span "5/6" at bounding box center [439, 14] width 15 height 5
click at [483, 42] on input at bounding box center [485, 44] width 15 height 7
type input "+00:45"
click at [453, 169] on link "Manage Permits" at bounding box center [447, 168] width 30 height 6
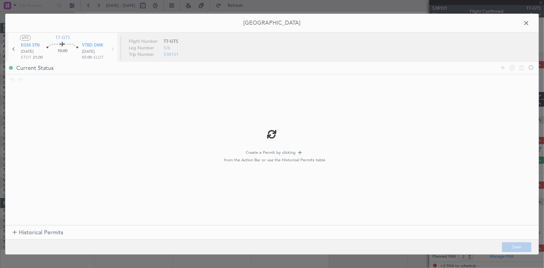
click at [40, 228] on div at bounding box center [271, 134] width 533 height 240
click at [37, 231] on div at bounding box center [271, 134] width 533 height 240
type input "+00:45"
click at [37, 233] on span "Historical Permits" at bounding box center [41, 233] width 45 height 8
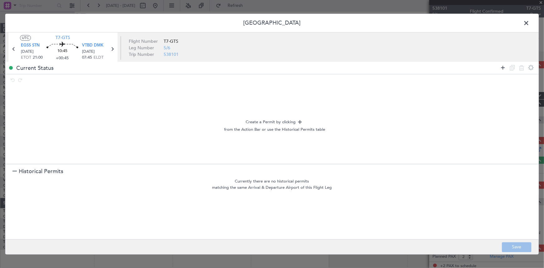
click at [500, 70] on icon at bounding box center [502, 67] width 7 height 7
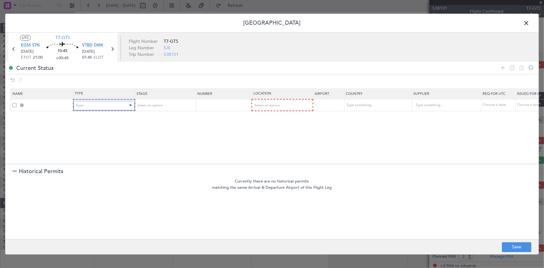
click at [98, 103] on div "Type" at bounding box center [102, 105] width 52 height 9
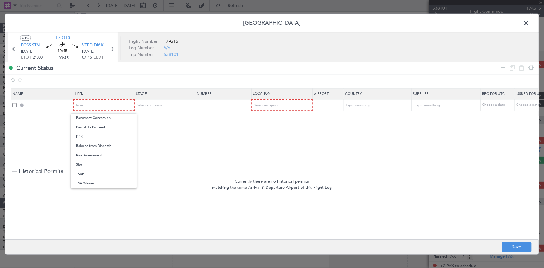
drag, startPoint x: 82, startPoint y: 161, endPoint x: 190, endPoint y: 116, distance: 116.6
click at [87, 161] on span "Slot" at bounding box center [103, 164] width 55 height 9
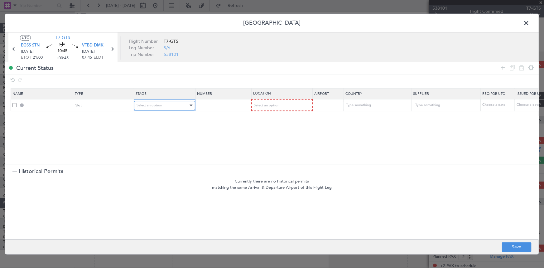
click at [173, 104] on div "Select an option" at bounding box center [163, 105] width 52 height 9
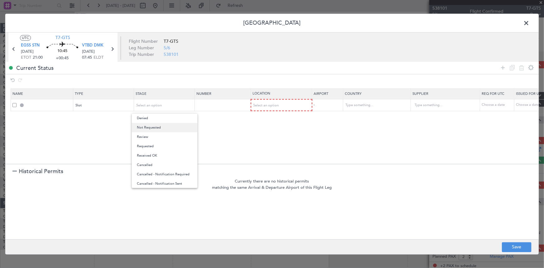
click at [165, 128] on span "Not Requested" at bounding box center [164, 127] width 55 height 9
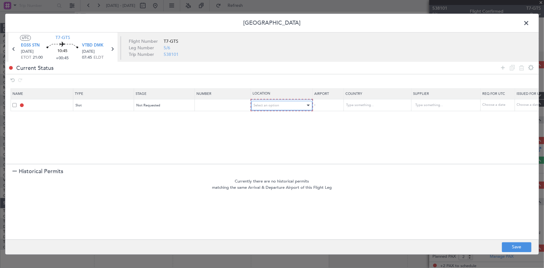
click at [269, 104] on span "Select an option" at bounding box center [267, 105] width 26 height 5
click at [267, 118] on span "Departure" at bounding box center [281, 117] width 55 height 9
click at [502, 69] on icon at bounding box center [502, 67] width 7 height 7
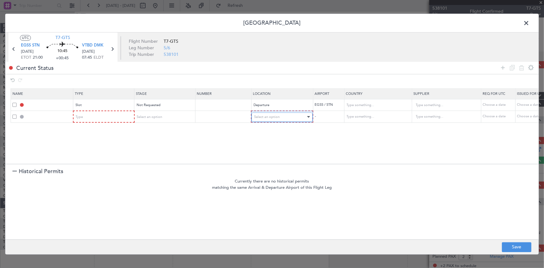
click at [280, 118] on div "Select an option" at bounding box center [280, 116] width 52 height 9
drag, startPoint x: 260, startPoint y: 167, endPoint x: 393, endPoint y: 122, distance: 140.6
click at [262, 166] on span "Enroute" at bounding box center [281, 166] width 55 height 9
click at [383, 118] on input "text" at bounding box center [374, 116] width 56 height 9
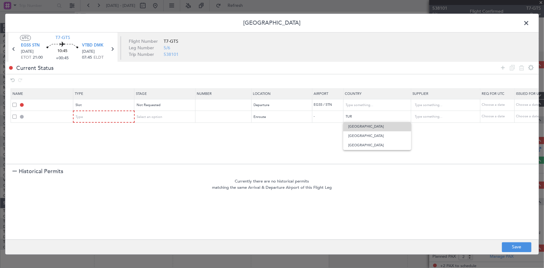
click at [353, 124] on span "[GEOGRAPHIC_DATA]" at bounding box center [377, 126] width 58 height 9
type input "[GEOGRAPHIC_DATA]"
click at [499, 69] on icon at bounding box center [502, 67] width 7 height 7
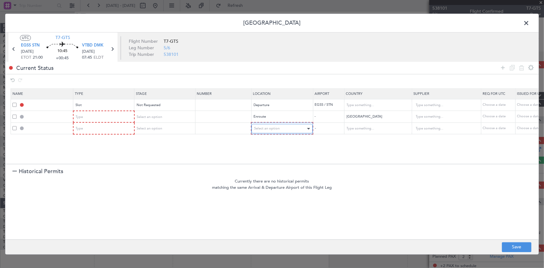
click at [281, 126] on div "Select an option" at bounding box center [280, 128] width 52 height 9
drag, startPoint x: 267, startPoint y: 179, endPoint x: 368, endPoint y: 130, distance: 112.7
click at [270, 178] on span "Enroute" at bounding box center [281, 178] width 55 height 9
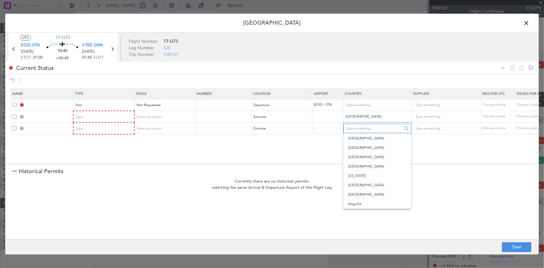
click at [367, 128] on input "text" at bounding box center [374, 128] width 56 height 9
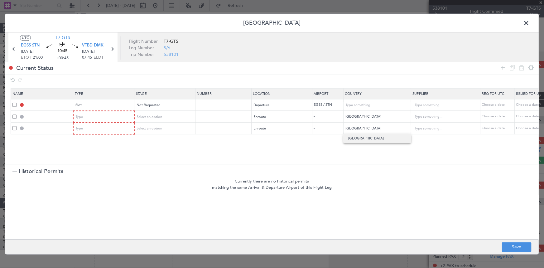
click at [358, 139] on span "Iran" at bounding box center [377, 138] width 58 height 9
type input "Iran"
drag, startPoint x: 504, startPoint y: 66, endPoint x: 477, endPoint y: 80, distance: 30.8
click at [504, 66] on icon at bounding box center [502, 67] width 7 height 7
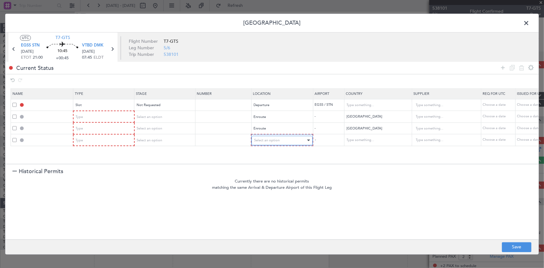
drag, startPoint x: 268, startPoint y: 140, endPoint x: 272, endPoint y: 143, distance: 4.4
click at [268, 140] on span "Select an option" at bounding box center [267, 140] width 26 height 5
drag, startPoint x: 267, startPoint y: 189, endPoint x: 362, endPoint y: 149, distance: 103.4
click at [271, 189] on span "Enroute" at bounding box center [281, 190] width 55 height 9
click at [364, 142] on input "text" at bounding box center [374, 140] width 56 height 9
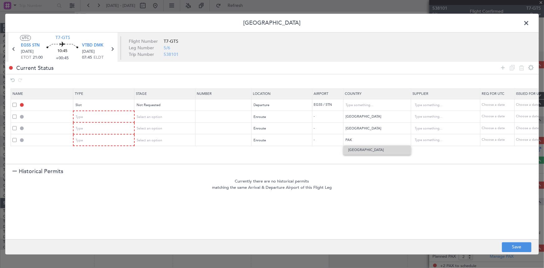
click at [361, 149] on span "Pakistan" at bounding box center [377, 149] width 58 height 9
type input "Pakistan"
click at [502, 67] on icon at bounding box center [502, 67] width 7 height 7
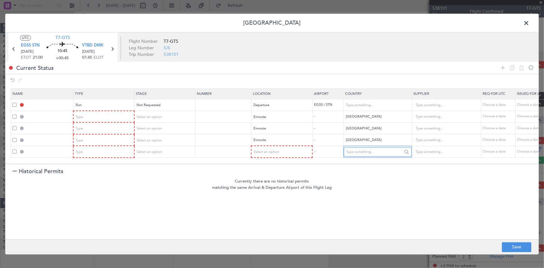
click at [365, 152] on input "text" at bounding box center [374, 151] width 56 height 9
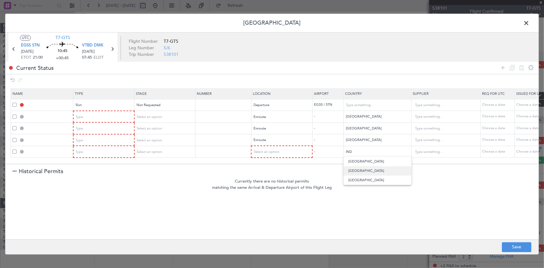
click at [352, 170] on span "India" at bounding box center [378, 170] width 58 height 9
type input "India"
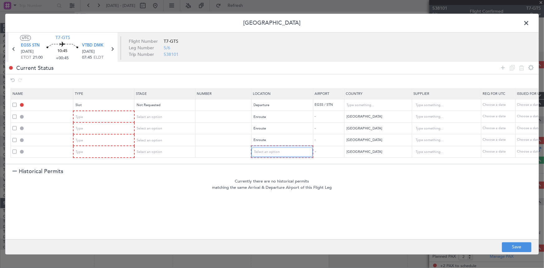
drag, startPoint x: 265, startPoint y: 149, endPoint x: 276, endPoint y: 156, distance: 12.8
click at [268, 150] on span "Select an option" at bounding box center [267, 152] width 26 height 5
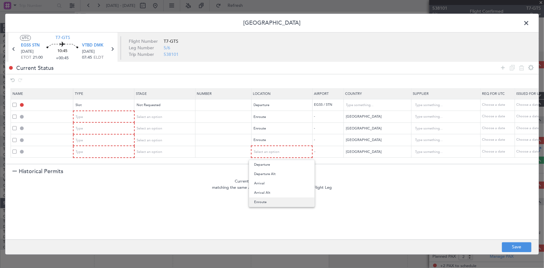
click at [265, 204] on span "Enroute" at bounding box center [281, 201] width 55 height 9
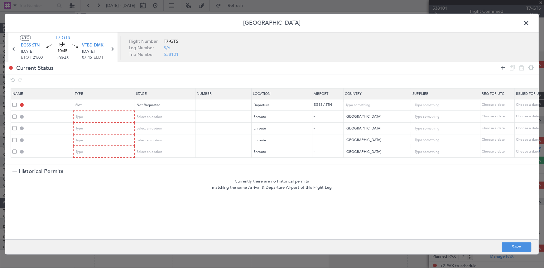
click at [504, 68] on icon at bounding box center [502, 67] width 7 height 7
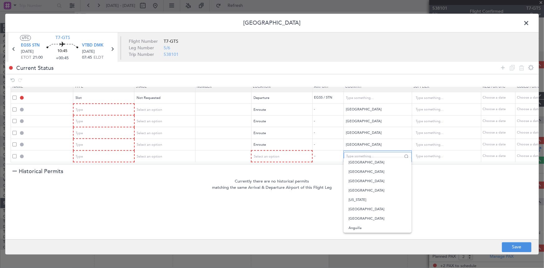
click at [356, 154] on input "text" at bounding box center [374, 156] width 56 height 9
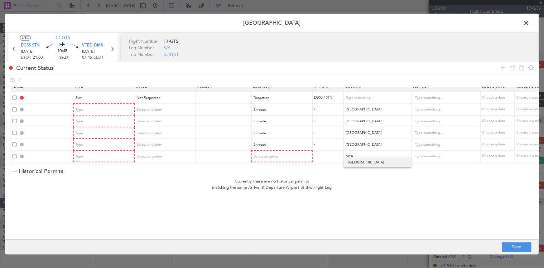
click at [356, 160] on span "Myanmar" at bounding box center [378, 162] width 58 height 9
type input "Myanmar"
click at [283, 152] on div "Select an option" at bounding box center [280, 156] width 52 height 9
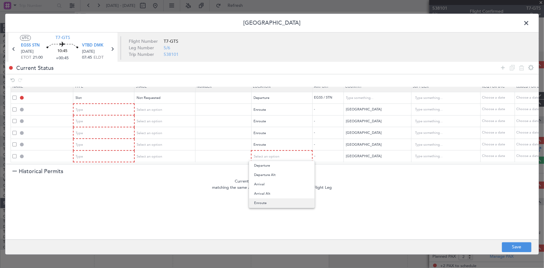
click at [262, 201] on span "Enroute" at bounding box center [281, 202] width 55 height 9
click at [502, 67] on icon at bounding box center [502, 67] width 7 height 7
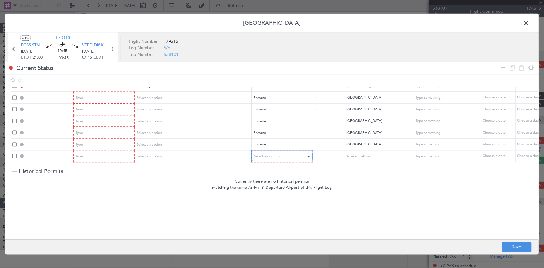
click at [284, 152] on div "Select an option" at bounding box center [280, 156] width 52 height 9
click at [268, 185] on span "Arrival" at bounding box center [281, 184] width 55 height 9
click at [502, 67] on icon at bounding box center [502, 67] width 7 height 7
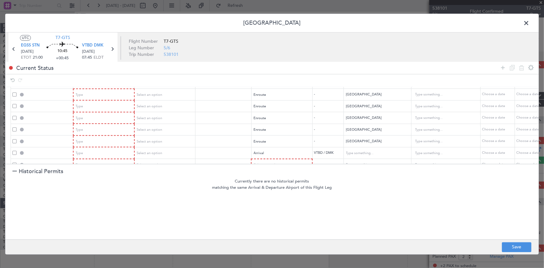
scroll to position [34, 0]
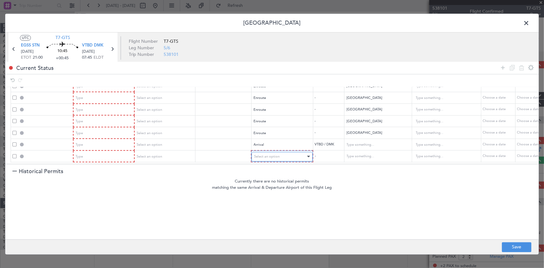
click at [266, 154] on span "Select an option" at bounding box center [267, 156] width 26 height 5
click at [262, 183] on span "Arrival" at bounding box center [281, 184] width 55 height 9
click at [118, 152] on div "Type" at bounding box center [102, 156] width 52 height 9
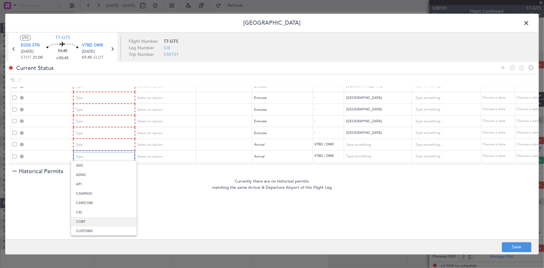
scroll to position [187, 0]
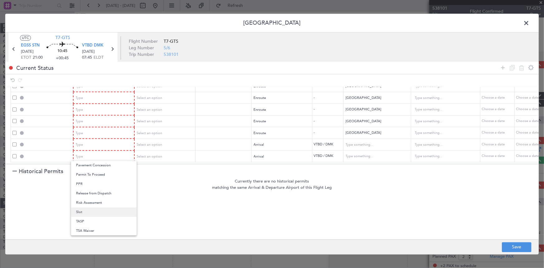
click at [87, 209] on span "Slot" at bounding box center [103, 211] width 55 height 9
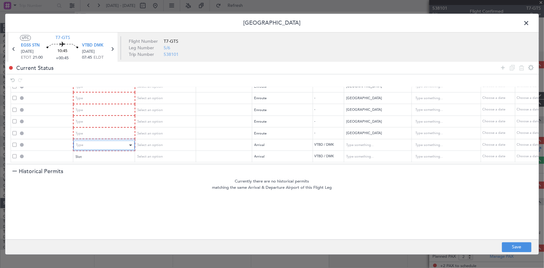
click at [91, 142] on div "Type" at bounding box center [102, 145] width 52 height 9
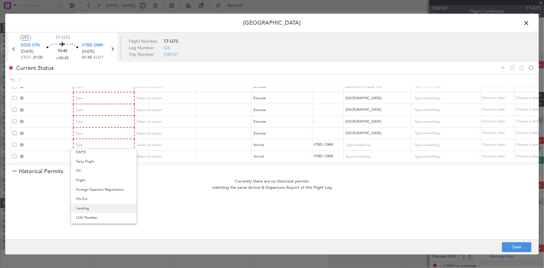
click at [94, 205] on span "Landing" at bounding box center [103, 208] width 55 height 9
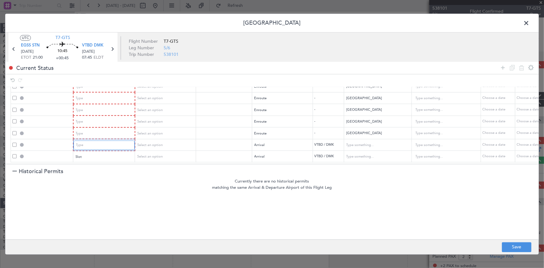
scroll to position [34, 0]
click at [98, 129] on div "Type" at bounding box center [102, 133] width 52 height 9
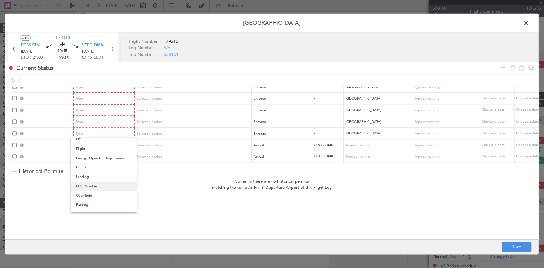
click at [89, 186] on span "LOG Number" at bounding box center [103, 185] width 55 height 9
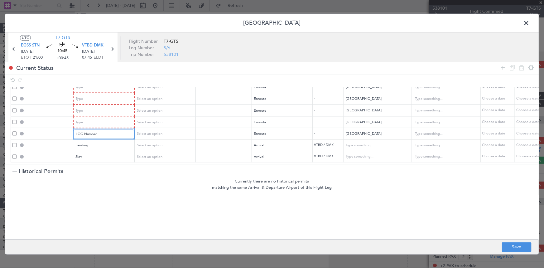
scroll to position [33, 0]
click at [101, 129] on div "LOG Number" at bounding box center [102, 133] width 52 height 9
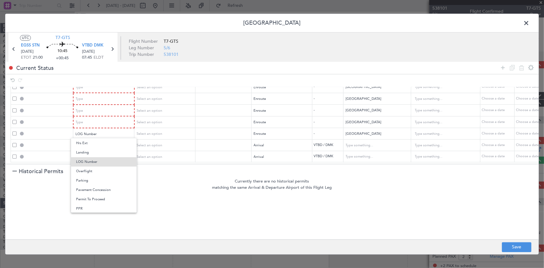
click at [89, 172] on span "Overflight" at bounding box center [103, 170] width 55 height 9
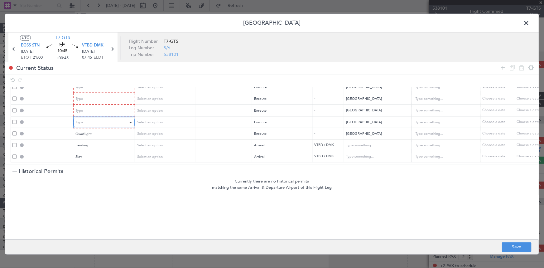
click at [94, 118] on div "Type" at bounding box center [102, 122] width 52 height 9
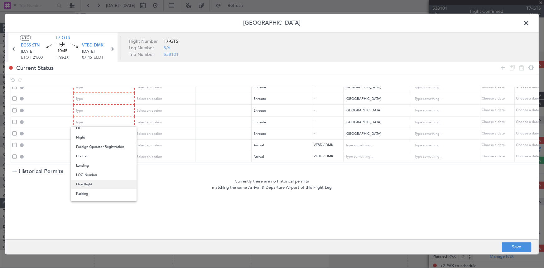
click at [89, 181] on span "Overflight" at bounding box center [103, 184] width 55 height 9
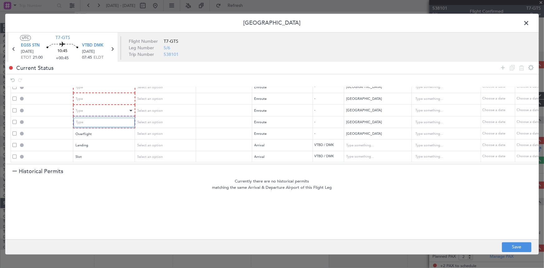
scroll to position [33, 0]
click at [98, 106] on div "Type" at bounding box center [102, 110] width 52 height 9
click at [90, 169] on span "Overflight" at bounding box center [103, 172] width 55 height 9
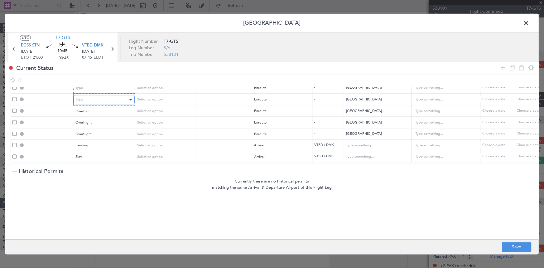
click at [106, 95] on div "Type" at bounding box center [102, 99] width 52 height 9
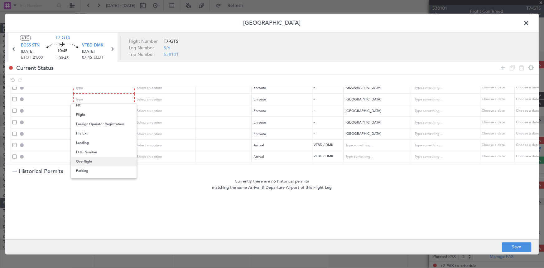
click at [84, 159] on span "Overflight" at bounding box center [103, 161] width 55 height 9
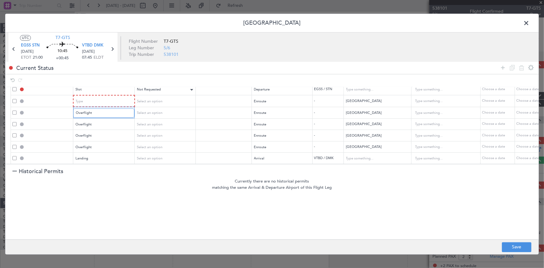
scroll to position [0, 0]
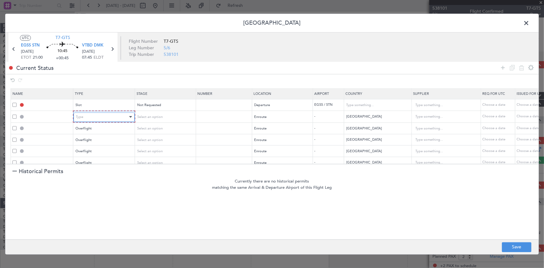
click at [108, 117] on div "Type" at bounding box center [102, 116] width 52 height 9
click at [87, 180] on span "Overflight" at bounding box center [103, 182] width 55 height 9
click at [512, 243] on button "Save" at bounding box center [517, 247] width 30 height 10
type input "EGSS DEP SLOT"
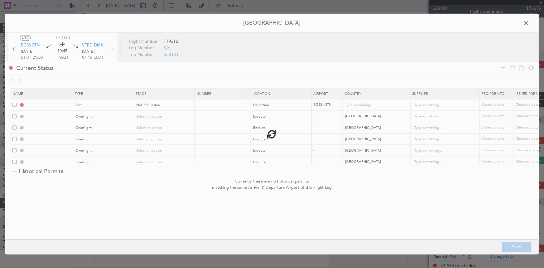
type input "United Kingdom"
type input "NNN"
type input "2"
type input "TURKEY OVF"
type input "NNN"
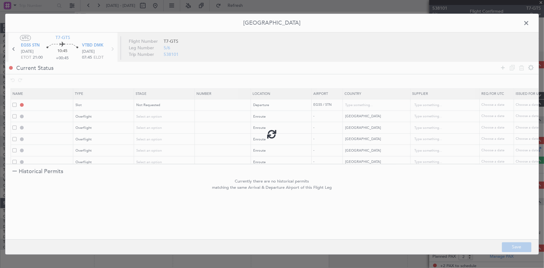
type input "IRAN OVF"
type input "NNN"
type input "2"
type input "PAKISTAN OVF"
type input "NNN"
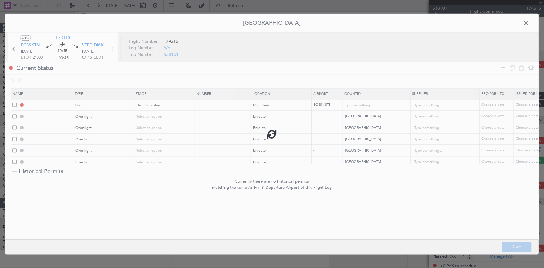
type input "INDIA OVF"
type input "NNN"
type input "3"
type input "MYANMAR OVF"
type input "NNN"
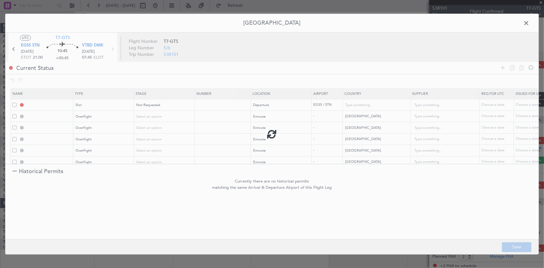
type input "VTBD LDG"
type input "Thailand"
type input "NNN"
type input "VTBD ARR SLOT"
type input "Thailand"
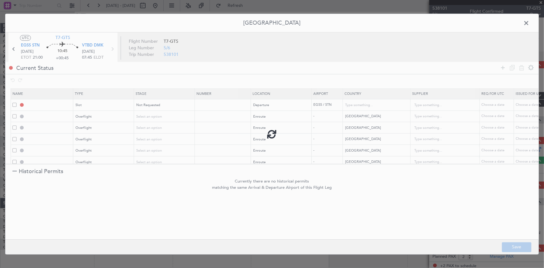
type input "NNN"
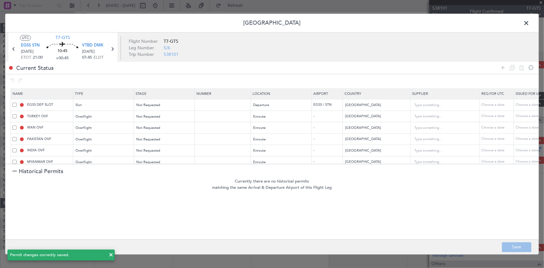
drag, startPoint x: 527, startPoint y: 23, endPoint x: 427, endPoint y: 66, distance: 108.8
click at [529, 23] on span at bounding box center [529, 24] width 0 height 12
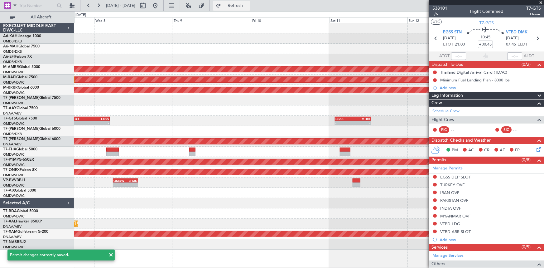
click at [248, 6] on span "Refresh" at bounding box center [235, 5] width 26 height 4
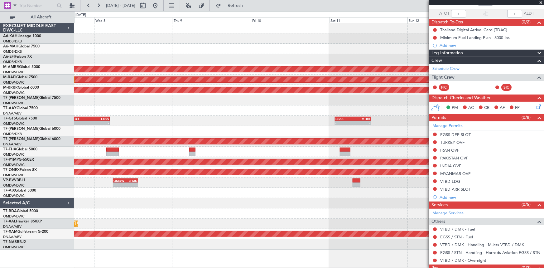
scroll to position [64, 0]
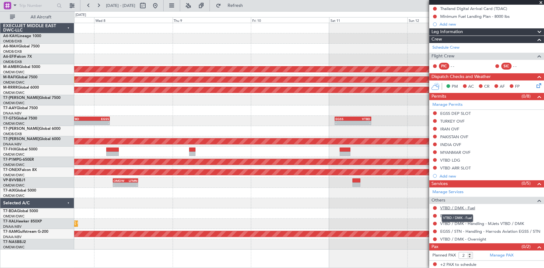
click at [447, 207] on link "VTBD / DMK - Fuel" at bounding box center [457, 207] width 35 height 5
click at [451, 214] on link "EGSS / STN - Fuel" at bounding box center [456, 215] width 33 height 5
click at [248, 6] on span "Refresh" at bounding box center [235, 5] width 26 height 4
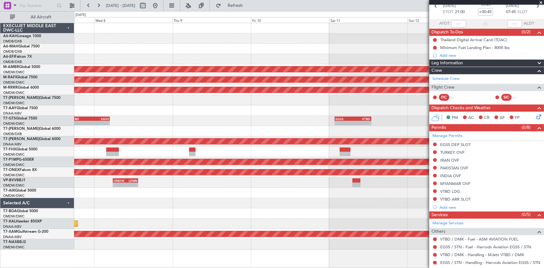
scroll to position [0, 0]
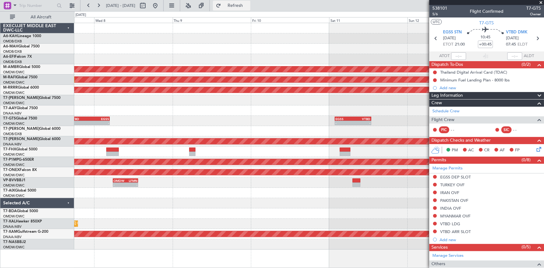
click at [248, 4] on span "Refresh" at bounding box center [235, 5] width 26 height 4
click at [433, 39] on icon at bounding box center [436, 38] width 8 height 8
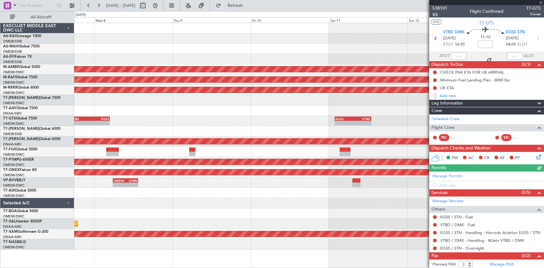
click at [435, 14] on span "4/6" at bounding box center [439, 14] width 15 height 5
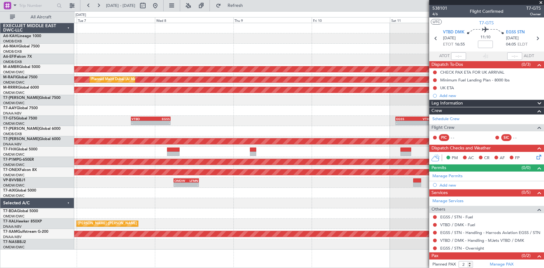
click at [209, 147] on div "Planned Maint Singapore (Seletar) Planned Maint Dubai (Al Maktoum Intl) Planned…" at bounding box center [309, 136] width 470 height 226
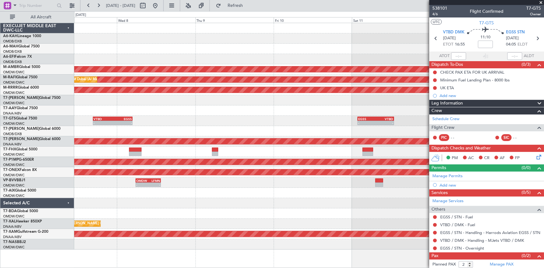
click at [274, 113] on div at bounding box center [309, 110] width 470 height 10
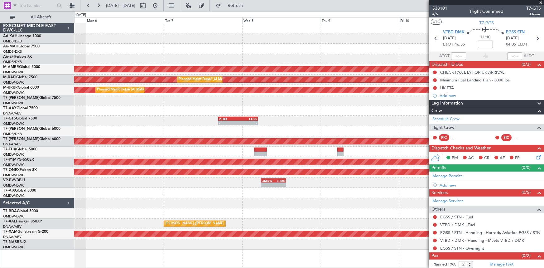
click at [325, 110] on div "Planned Maint Singapore (Seletar) Planned Maint Dubai (Al Maktoum Intl) Planned…" at bounding box center [309, 136] width 470 height 226
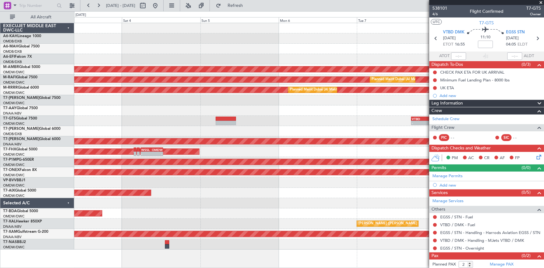
click at [341, 121] on div "AOG Maint Dubai (Dubai Intl) Planned Maint Singapore (Seletar) Planned Maint Du…" at bounding box center [309, 136] width 470 height 226
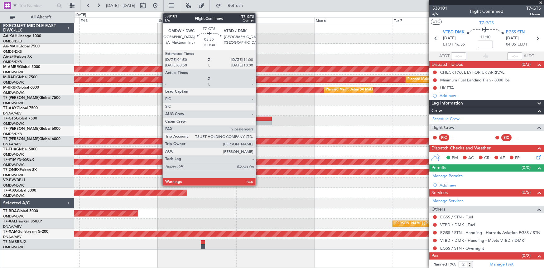
click at [257, 119] on div at bounding box center [262, 119] width 20 height 4
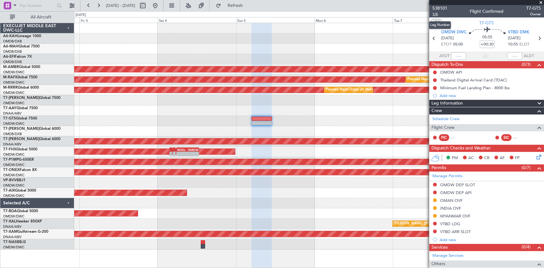
click at [436, 15] on span "1/6" at bounding box center [439, 14] width 15 height 5
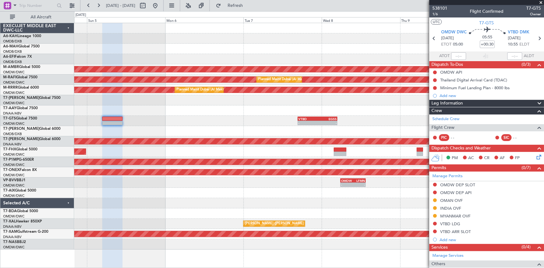
click at [100, 102] on div "Planned Maint Singapore (Seletar) Planned Maint Dubai (Al Maktoum Intl) Planned…" at bounding box center [309, 136] width 470 height 226
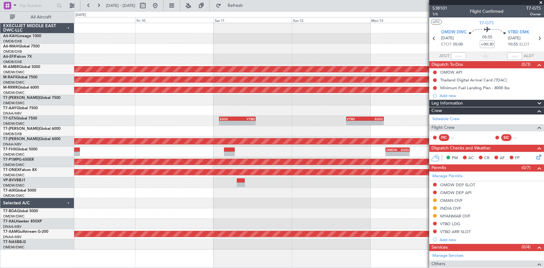
click at [78, 108] on div at bounding box center [309, 110] width 470 height 10
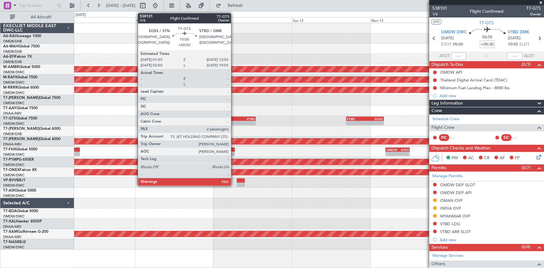
click at [234, 119] on div "EGSS" at bounding box center [228, 119] width 17 height 4
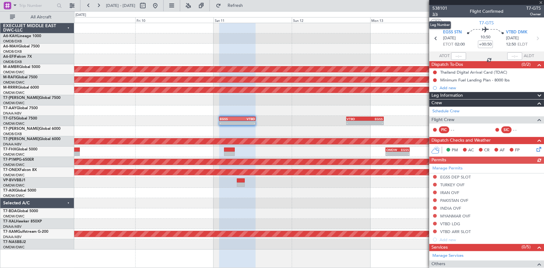
click at [437, 14] on span "3/6" at bounding box center [439, 14] width 15 height 5
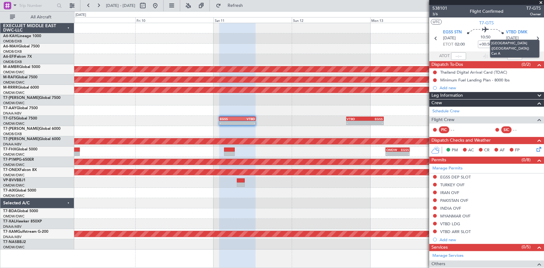
click at [535, 37] on mat-tooltip-component "[GEOGRAPHIC_DATA] ([GEOGRAPHIC_DATA]) Cat A" at bounding box center [515, 48] width 58 height 27
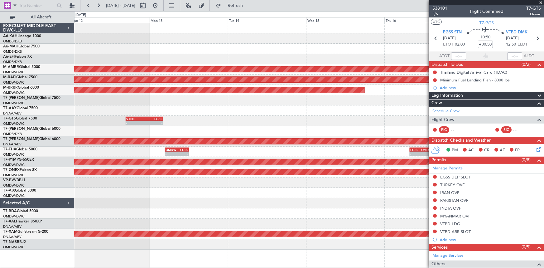
click at [130, 140] on div "Planned Maint Singapore (Seletar) Planned Maint Dubai (Al Maktoum Intl) Planned…" at bounding box center [309, 136] width 470 height 226
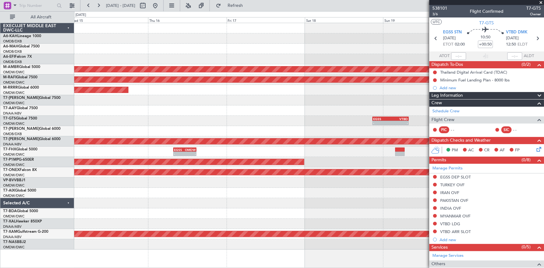
click at [96, 137] on div "Planned Maint Singapore (Seletar) Planned Maint Dubai (Al Maktoum Intl) Planned…" at bounding box center [309, 136] width 470 height 226
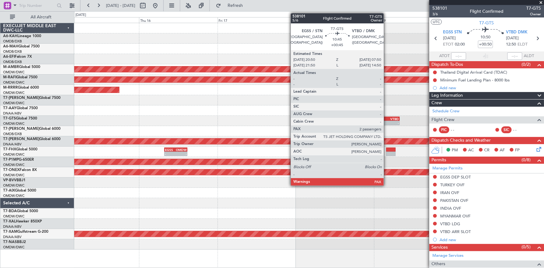
click at [387, 118] on div "VTBD" at bounding box center [390, 119] width 17 height 4
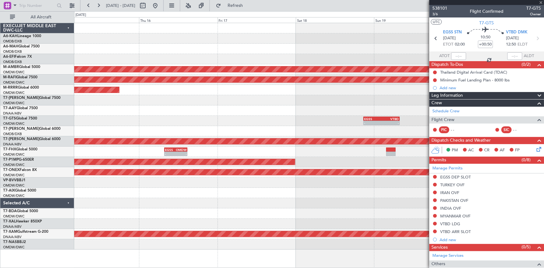
type input "+00:45"
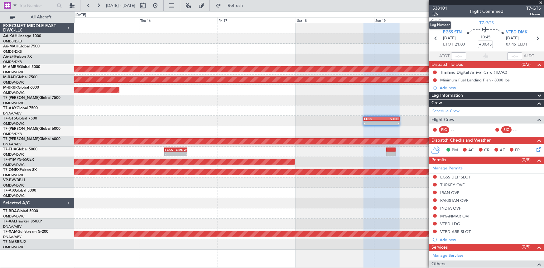
click at [436, 12] on span "5/6" at bounding box center [439, 14] width 15 height 5
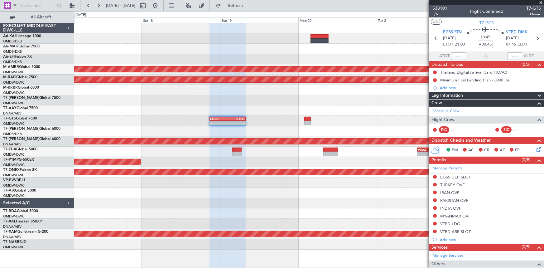
click at [222, 99] on div "Planned Maint Singapore (Seletar) Planned Maint Dubai (Al Maktoum Intl) Planned…" at bounding box center [309, 136] width 470 height 226
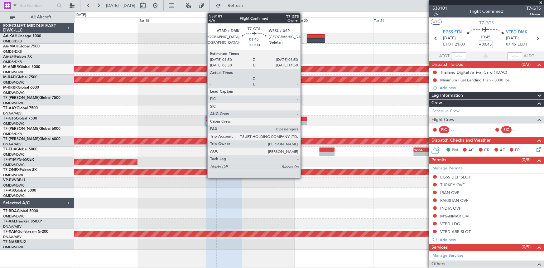
click at [303, 120] on div at bounding box center [304, 119] width 7 height 4
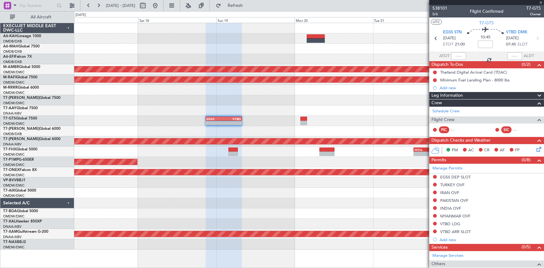
type input "0"
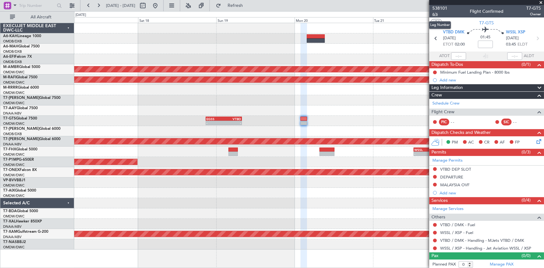
click at [436, 14] on span "6/6" at bounding box center [439, 14] width 15 height 5
click at [160, 7] on button at bounding box center [155, 6] width 10 height 10
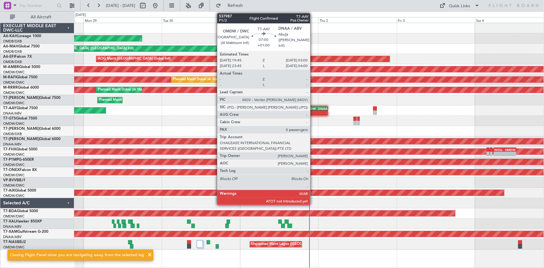
click at [313, 109] on div "OMDW" at bounding box center [310, 109] width 11 height 4
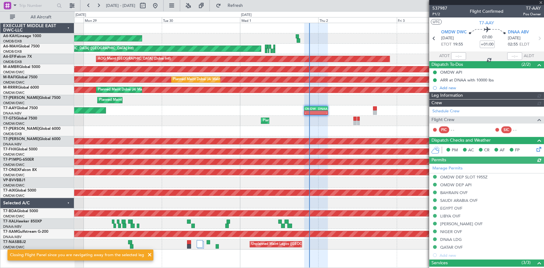
type input "Dherander Fithani (DHF)"
type input "7387"
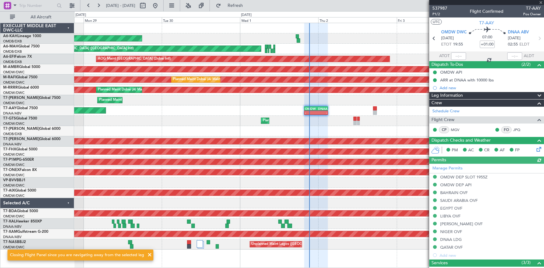
click at [453, 54] on div at bounding box center [458, 55] width 15 height 7
click at [453, 55] on div at bounding box center [458, 55] width 15 height 7
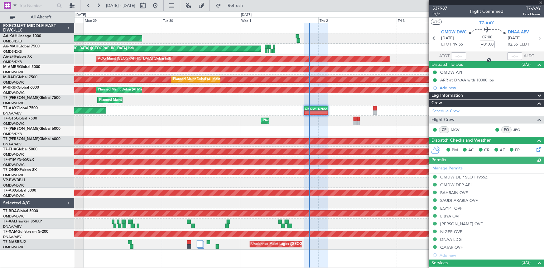
click at [454, 55] on div at bounding box center [458, 55] width 15 height 7
click at [453, 54] on input "text" at bounding box center [458, 55] width 15 height 7
click at [474, 54] on section "ATOT 2042 ALDT" at bounding box center [486, 55] width 115 height 9
type input "20:42"
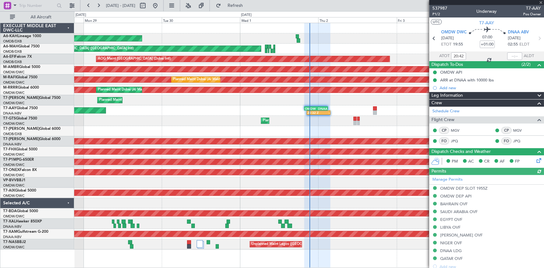
type input "Dherander Fithani (DHF)"
type input "7387"
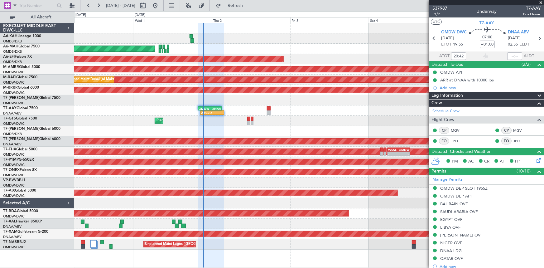
click at [270, 134] on div at bounding box center [309, 131] width 470 height 10
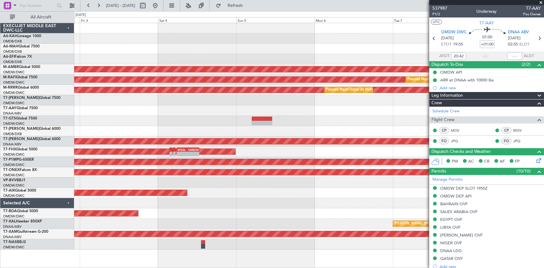
click at [136, 128] on div at bounding box center [309, 131] width 470 height 10
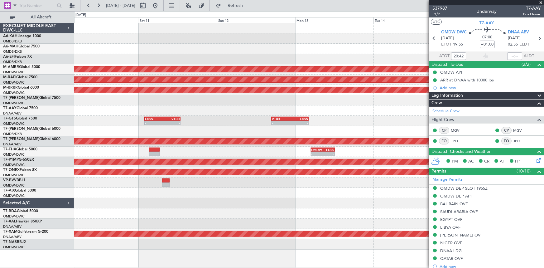
click at [126, 132] on div at bounding box center [309, 131] width 470 height 10
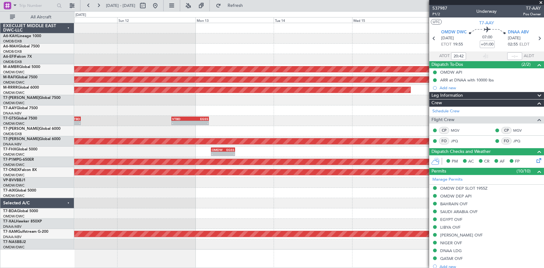
click at [174, 128] on div "Planned Maint Singapore (Seletar) Planned Maint Dubai (Al Maktoum Intl) Planned…" at bounding box center [309, 136] width 470 height 226
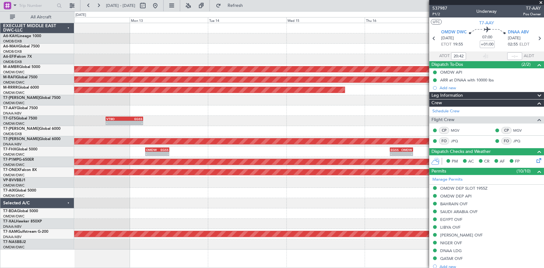
click at [169, 118] on div "- - VTBD 16:45 Z EGSS 04:10 Z - - EGSS 01:50 Z VTBD 12:55 Z" at bounding box center [309, 121] width 470 height 10
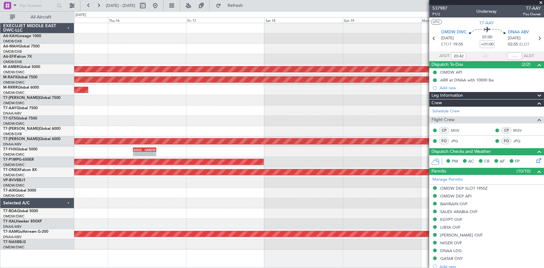
click at [239, 115] on div "Planned Maint Singapore (Seletar) Planned Maint Dubai (Al Maktoum Intl) Planned…" at bounding box center [309, 136] width 470 height 226
click at [356, 129] on div "Planned Maint Singapore (Seletar) Planned Maint Dubai (Al Maktoum Intl) Planned…" at bounding box center [309, 136] width 470 height 226
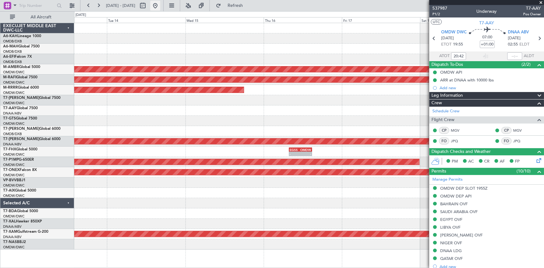
click at [160, 6] on button at bounding box center [155, 6] width 10 height 10
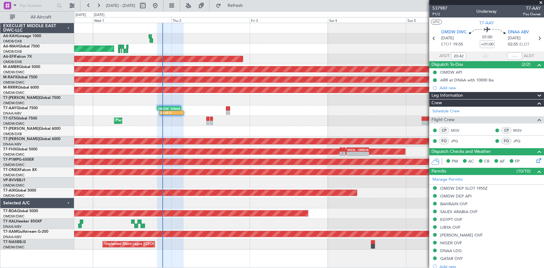
click at [117, 133] on div at bounding box center [309, 131] width 470 height 10
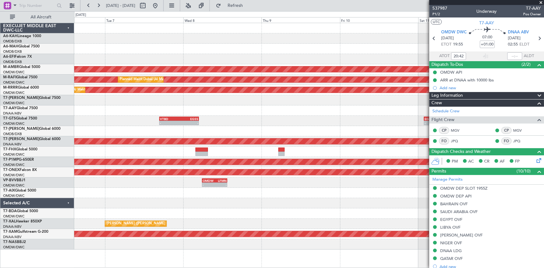
click at [159, 130] on div "Planned Maint Singapore (Seletar) Planned Maint Dubai (Al Maktoum Intl) Planned…" at bounding box center [309, 136] width 470 height 226
click at [176, 133] on div at bounding box center [309, 131] width 470 height 10
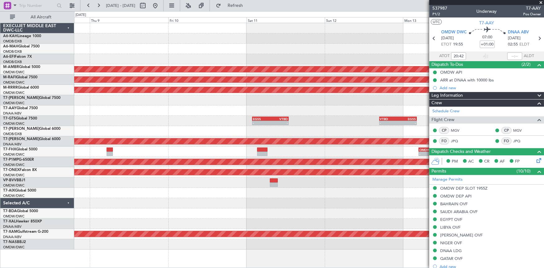
click at [193, 124] on div "Planned Maint Singapore (Seletar) Planned Maint Dubai (Al Maktoum Intl) Planned…" at bounding box center [309, 136] width 470 height 226
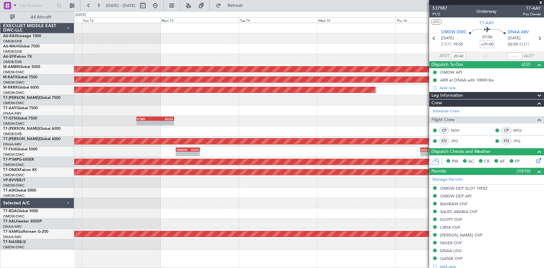
click at [213, 129] on div "Planned Maint Singapore (Seletar) Planned Maint Dubai (Al Maktoum Intl) Planned…" at bounding box center [309, 136] width 470 height 226
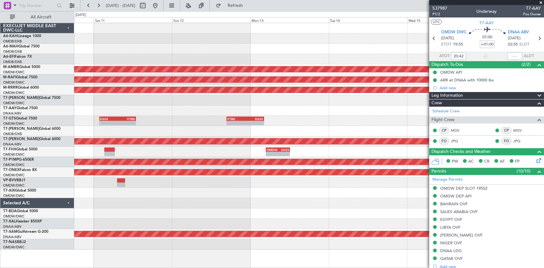
click at [413, 111] on div at bounding box center [309, 110] width 470 height 10
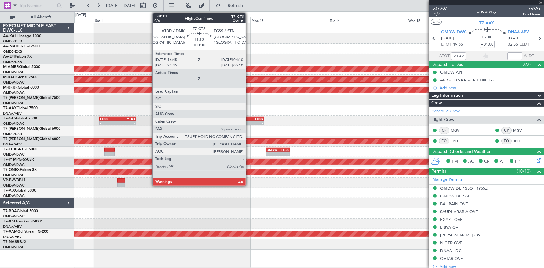
click at [248, 119] on div "EGSS" at bounding box center [254, 119] width 18 height 4
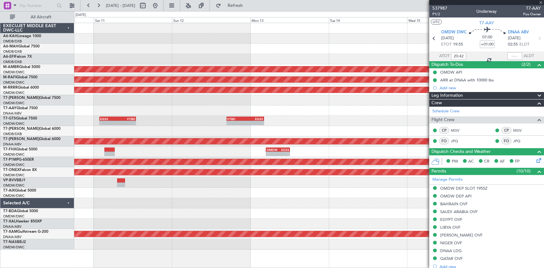
type input "2"
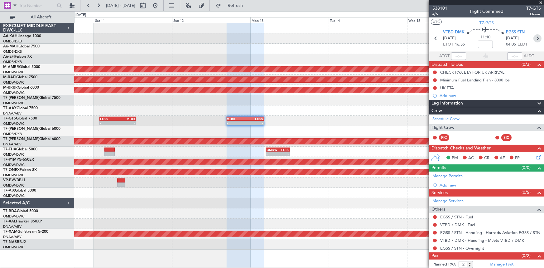
click at [534, 37] on icon at bounding box center [537, 38] width 8 height 8
type input "+00:45"
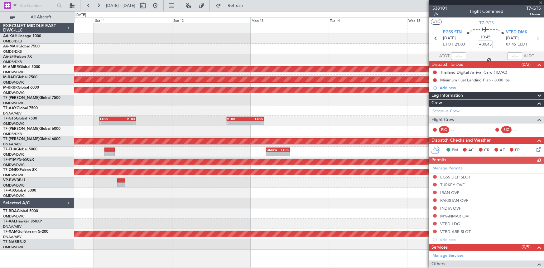
click at [534, 37] on icon at bounding box center [537, 38] width 8 height 8
type input "0"
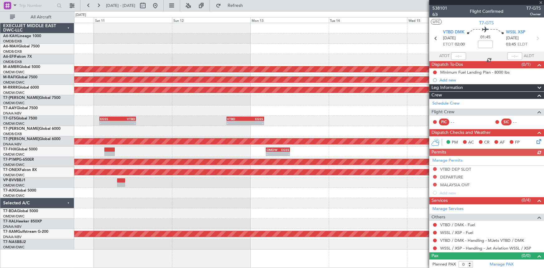
click at [435, 13] on span "6/6" at bounding box center [439, 14] width 15 height 5
click at [433, 37] on icon at bounding box center [436, 38] width 8 height 8
type input "+00:45"
type input "2"
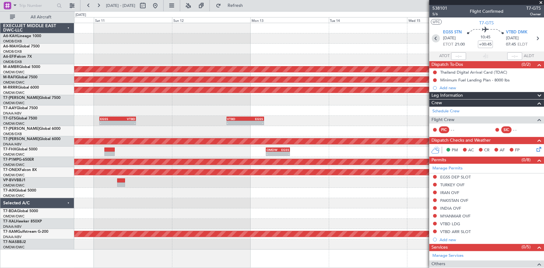
click at [435, 37] on icon at bounding box center [436, 38] width 8 height 8
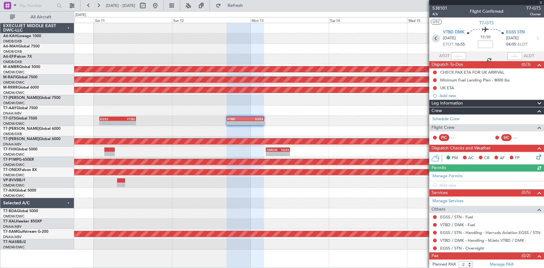
click at [435, 37] on icon at bounding box center [436, 38] width 8 height 8
type input "+00:50"
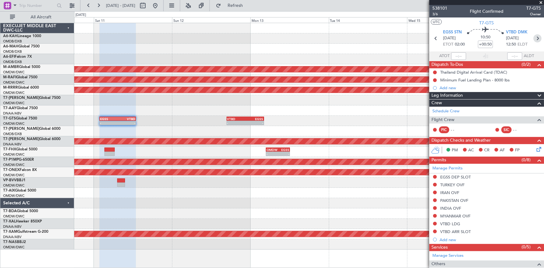
click at [534, 38] on icon at bounding box center [537, 38] width 8 height 8
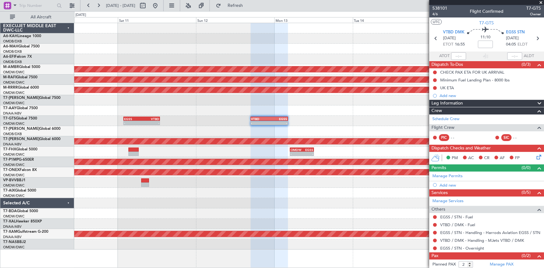
click at [210, 121] on div "- - EGSS 01:50 Z VTBD 12:55 Z - - VTBD 16:45 Z EGSS 04:10 Z" at bounding box center [309, 121] width 470 height 10
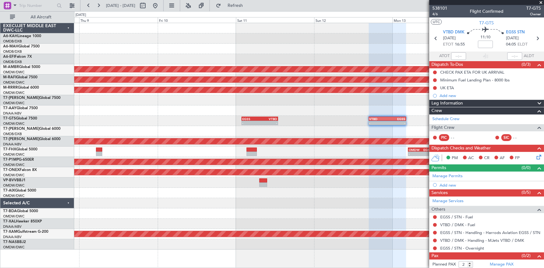
click at [295, 116] on div "- - EGSS 01:50 Z VTBD 12:55 Z - - VTBD 16:45 Z EGSS 04:10 Z - - VTBD 16:45 Z EG…" at bounding box center [309, 121] width 470 height 10
click at [279, 118] on div "- - EGSS 01:50 Z VTBD 12:55 Z - - VTBD 16:45 Z EGSS 04:10 Z - - VTBD 16:45 Z EG…" at bounding box center [309, 121] width 470 height 10
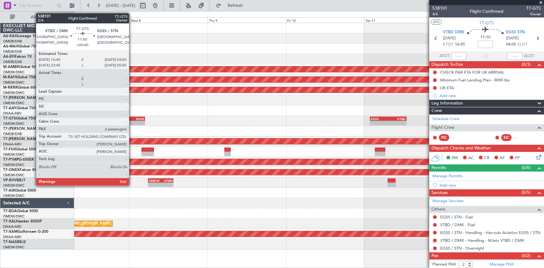
click at [132, 119] on div "EGSS" at bounding box center [134, 119] width 19 height 4
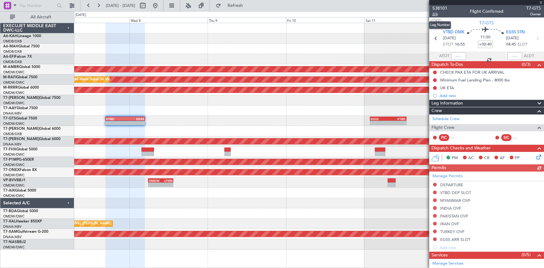
click at [433, 15] on span "2/6" at bounding box center [439, 14] width 15 height 5
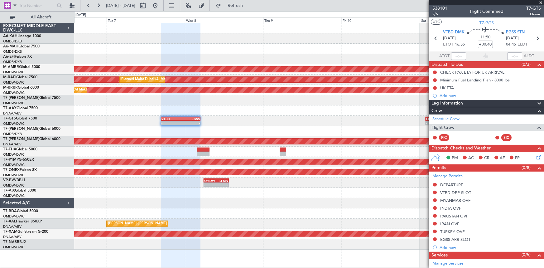
click at [340, 119] on div "- - VTBD 16:45 Z EGSS 04:50 Z - - EGSS 01:50 Z VTBD 12:55 Z - - VTBD 16:45 Z EG…" at bounding box center [309, 121] width 470 height 10
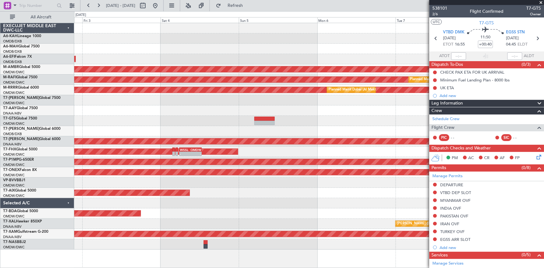
click at [310, 116] on div "- - VTBD 16:45 Z EGSS 04:50 Z" at bounding box center [309, 121] width 470 height 10
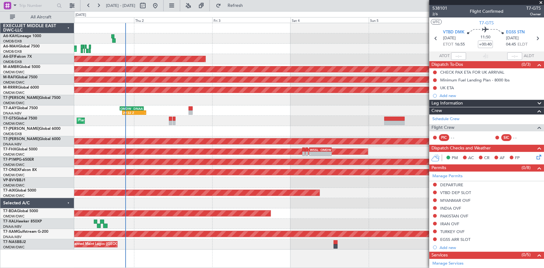
click at [303, 112] on div "Planned Maint Abu Dhabi (Al Bateen Executive) Planned Maint Dubai (Dubai Intl) …" at bounding box center [309, 136] width 470 height 226
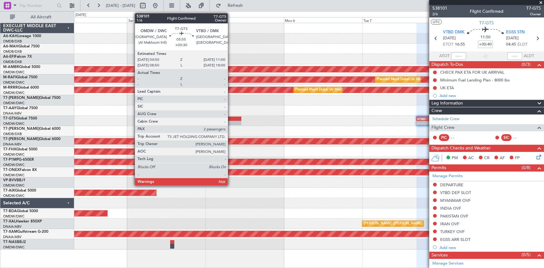
click at [231, 119] on div at bounding box center [231, 119] width 20 height 4
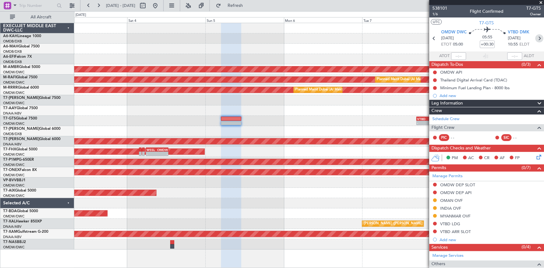
click at [535, 38] on icon at bounding box center [539, 38] width 8 height 8
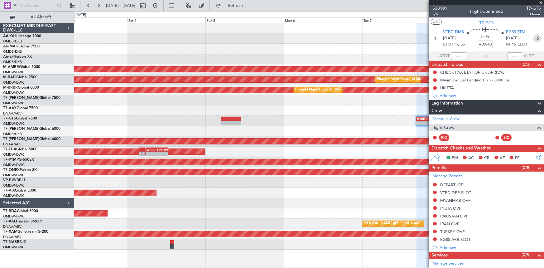
click at [536, 37] on icon at bounding box center [537, 38] width 8 height 8
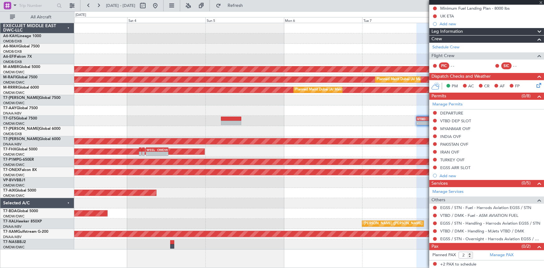
type input "+00:50"
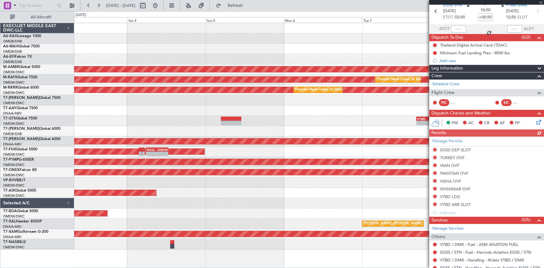
scroll to position [0, 0]
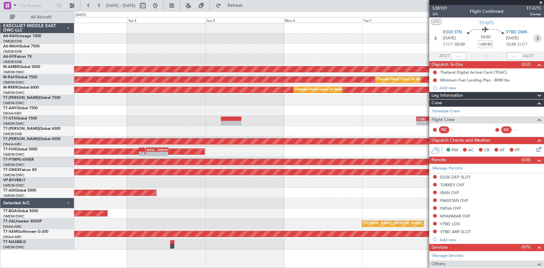
click at [533, 38] on icon at bounding box center [537, 38] width 8 height 8
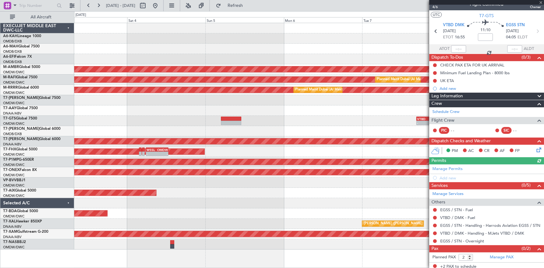
scroll to position [9, 0]
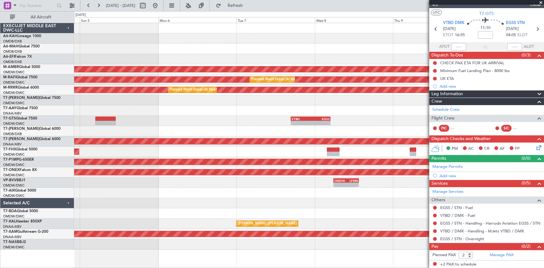
click at [195, 120] on div "- - VTBD 16:45 Z EGSS 04:50 Z - - EGSS 01:50 Z VTBD 12:55 Z" at bounding box center [309, 121] width 470 height 10
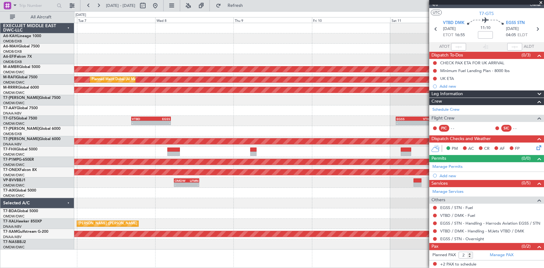
click at [209, 123] on div "- - VTBD 16:45 Z EGSS 04:50 Z - - EGSS 01:50 Z VTBD 12:55 Z - - VTBD 16:45 Z EG…" at bounding box center [309, 121] width 470 height 10
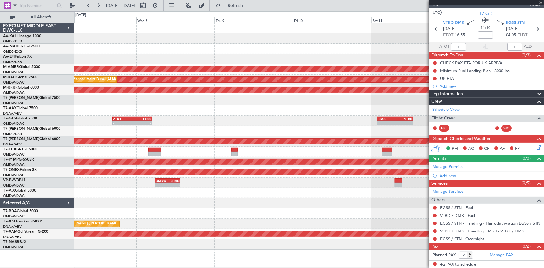
click at [266, 119] on div "Planned Maint Singapore (Seletar) Planned Maint Dubai (Al Maktoum Intl) Planned…" at bounding box center [309, 136] width 470 height 226
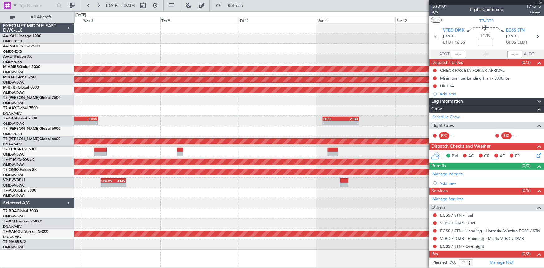
scroll to position [0, 0]
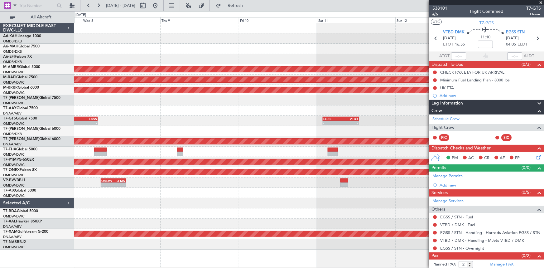
click at [437, 13] on span "4/6" at bounding box center [439, 14] width 15 height 5
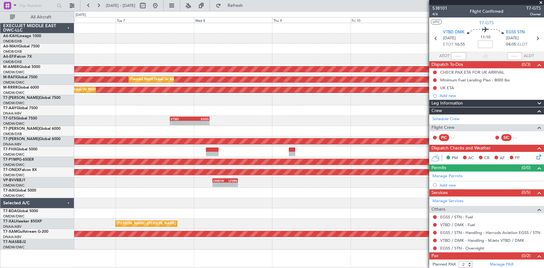
click at [247, 119] on div "- - VTBD 16:45 Z EGSS 04:50 Z - - EGSS 01:50 Z VTBD 12:55 Z - - VTBD 16:45 Z EG…" at bounding box center [309, 121] width 470 height 10
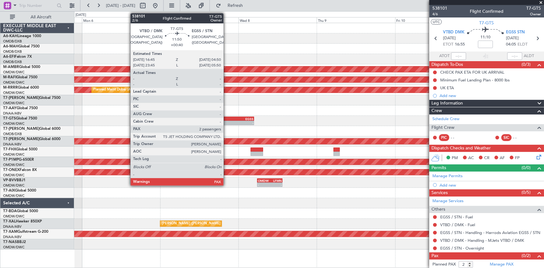
click at [226, 118] on div "VTBD" at bounding box center [224, 119] width 19 height 4
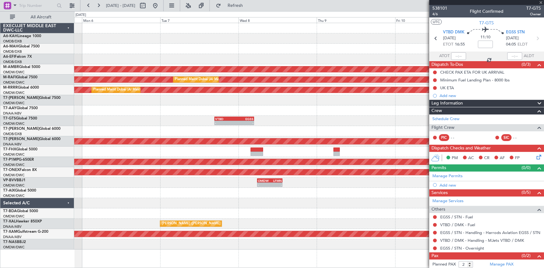
type input "+00:40"
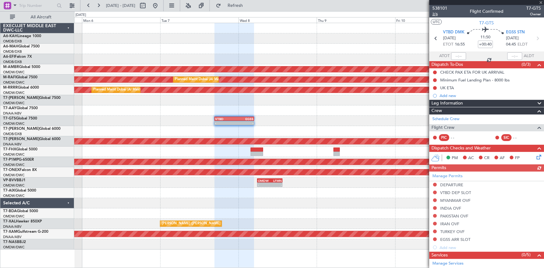
click at [435, 14] on span "2/6" at bounding box center [439, 14] width 15 height 5
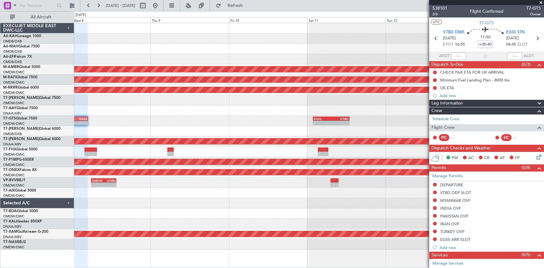
click at [158, 108] on div at bounding box center [309, 110] width 470 height 10
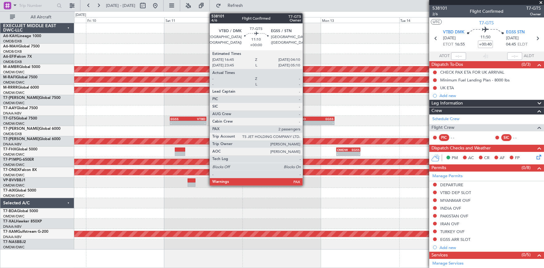
click at [306, 118] on div "VTBD" at bounding box center [307, 119] width 18 height 4
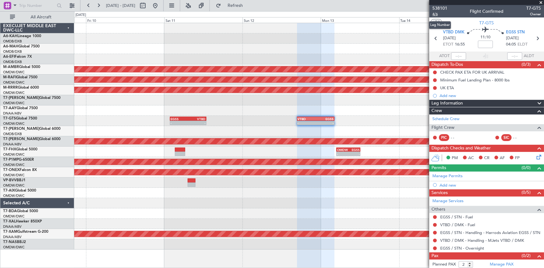
click at [435, 14] on span "4/6" at bounding box center [439, 14] width 15 height 5
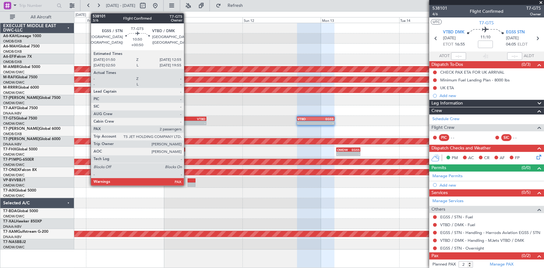
click at [187, 118] on div "EGSS" at bounding box center [179, 119] width 17 height 4
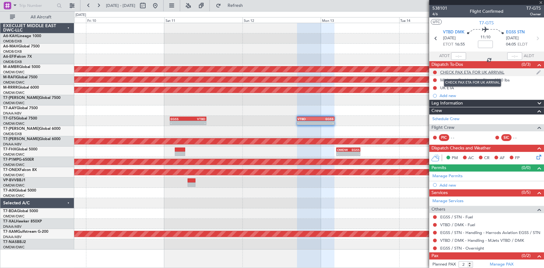
type input "+00:50"
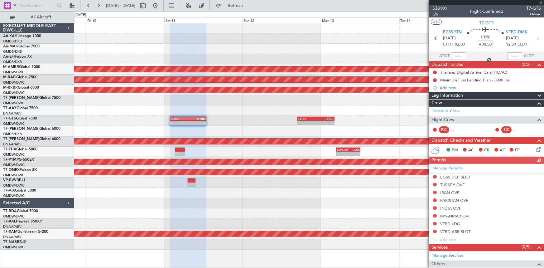
click at [435, 14] on span "3/6" at bounding box center [439, 14] width 15 height 5
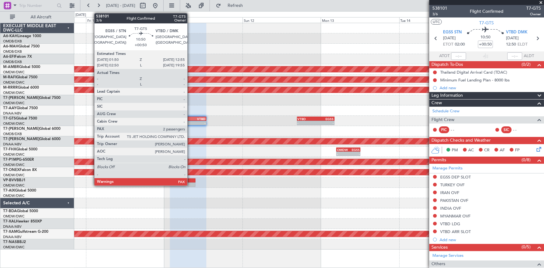
click at [190, 120] on div "EGSS 01:50 Z VTBD 12:55 Z" at bounding box center [188, 119] width 36 height 4
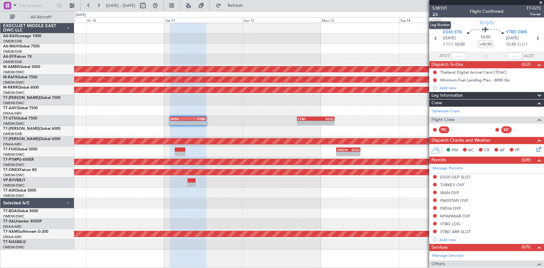
click at [436, 12] on span "3/6" at bounding box center [439, 14] width 15 height 5
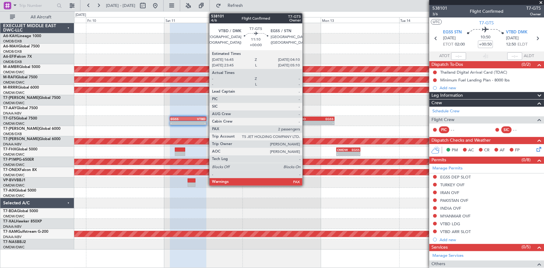
click at [305, 118] on div "VTBD" at bounding box center [307, 119] width 18 height 4
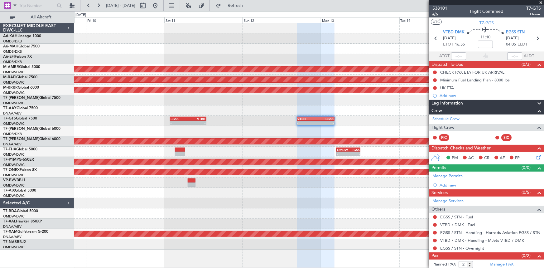
click at [435, 15] on span "4/6" at bounding box center [439, 14] width 15 height 5
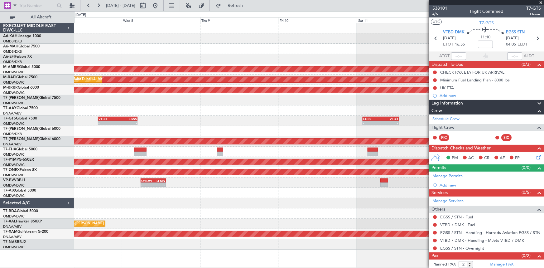
click at [419, 117] on div "- - EGSS 01:50 Z VTBD 12:55 Z - - VTBD 16:45 Z EGSS 04:10 Z - - VTBD 16:45 Z EG…" at bounding box center [309, 121] width 470 height 10
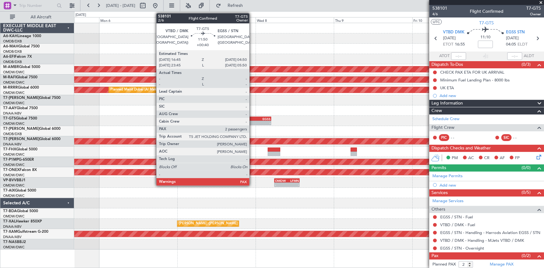
click at [252, 119] on div "EGSS" at bounding box center [261, 119] width 19 height 4
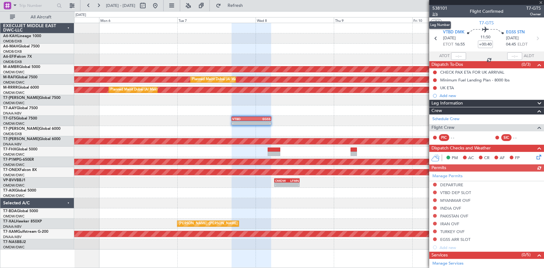
click at [436, 13] on span "2/6" at bounding box center [439, 14] width 15 height 5
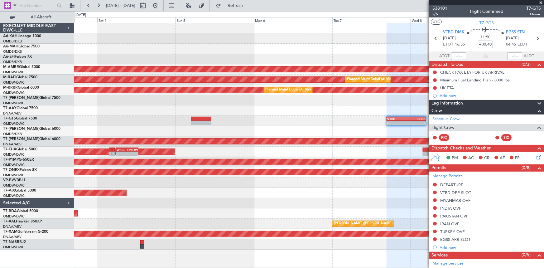
click at [365, 127] on div "AOG Maint Dubai (Dubai Intl) Planned Maint Singapore (Seletar) Planned Maint Du…" at bounding box center [309, 136] width 470 height 226
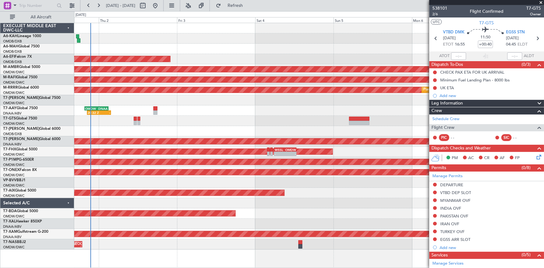
click at [265, 121] on div "- - Planned Maint Dubai (Al Maktoum Intl) VTBD 16:45 Z EGSS 04:50 Z" at bounding box center [309, 121] width 470 height 10
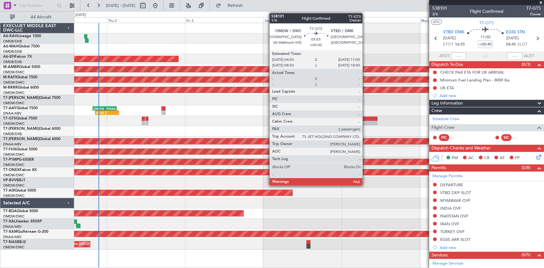
click at [365, 119] on div at bounding box center [367, 119] width 20 height 4
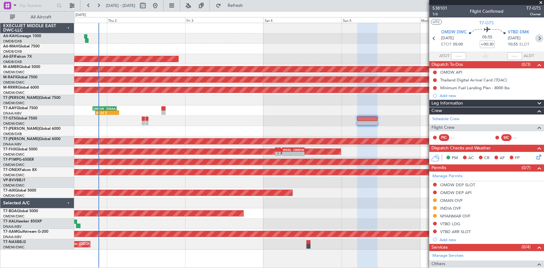
click at [536, 38] on icon at bounding box center [539, 38] width 8 height 8
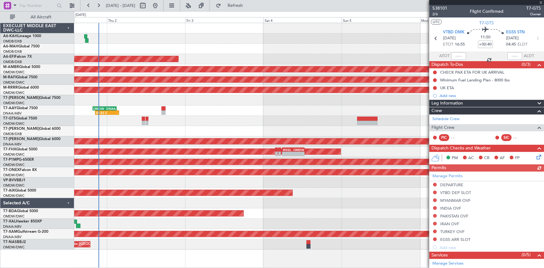
click at [536, 38] on icon at bounding box center [537, 38] width 8 height 8
click at [536, 39] on icon at bounding box center [537, 38] width 8 height 8
type input "+00:50"
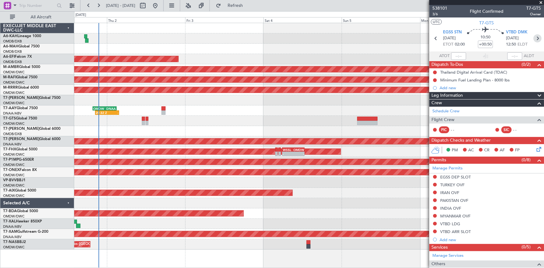
click at [535, 37] on icon at bounding box center [537, 38] width 8 height 8
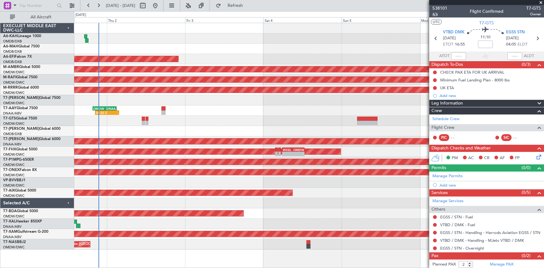
click at [435, 14] on span "4/6" at bounding box center [439, 14] width 15 height 5
click at [457, 216] on link "EGSS / STN - Fuel" at bounding box center [456, 216] width 33 height 5
click at [452, 224] on link "VTBD / DMK - Fuel" at bounding box center [457, 224] width 35 height 5
click at [457, 248] on link "EGSS / STN - Overnight" at bounding box center [462, 247] width 44 height 5
click at [248, 6] on span "Refresh" at bounding box center [235, 5] width 26 height 4
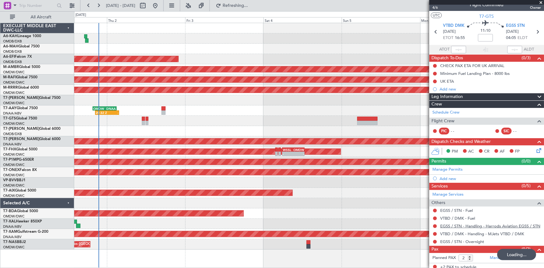
scroll to position [9, 0]
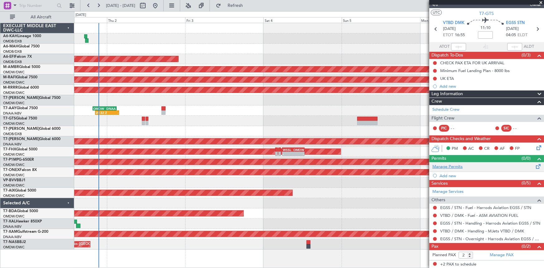
click at [450, 165] on link "Manage Permits" at bounding box center [447, 167] width 30 height 6
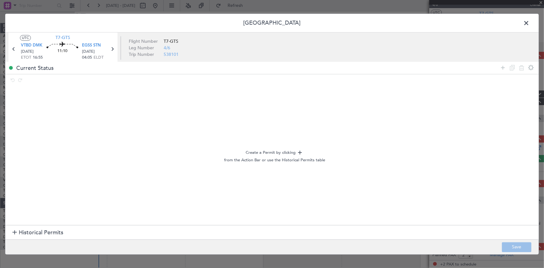
click at [50, 226] on section "Historical Permits" at bounding box center [271, 232] width 533 height 15
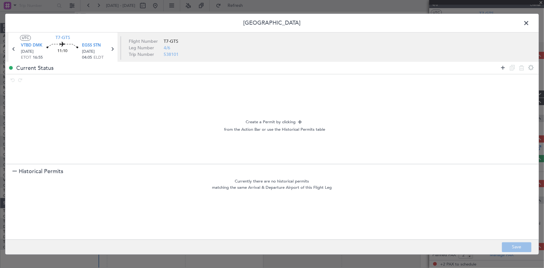
click at [501, 68] on icon at bounding box center [502, 67] width 7 height 7
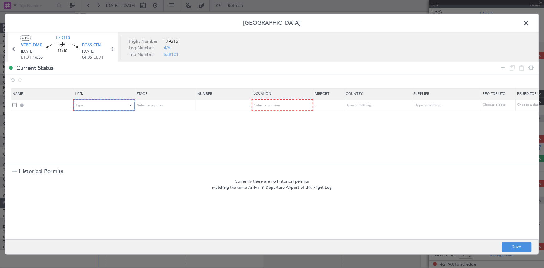
click at [117, 103] on div "Type" at bounding box center [102, 105] width 52 height 9
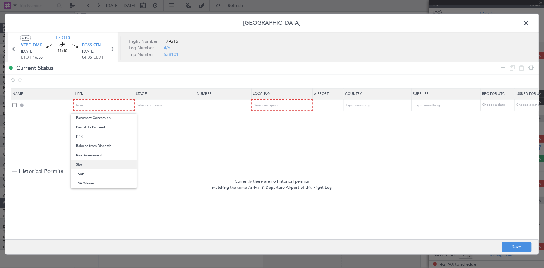
click at [89, 166] on span "Slot" at bounding box center [103, 164] width 55 height 9
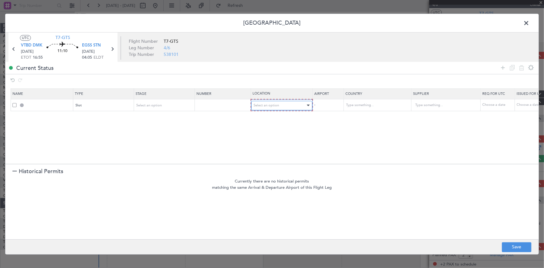
click at [267, 108] on div "Select an option" at bounding box center [280, 105] width 52 height 9
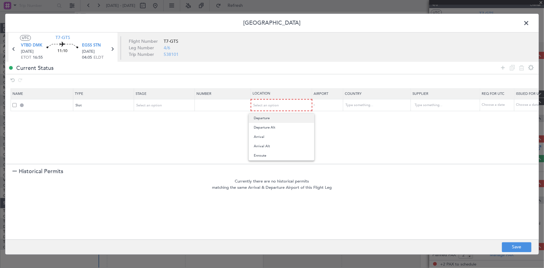
click at [265, 119] on span "Departure" at bounding box center [281, 117] width 55 height 9
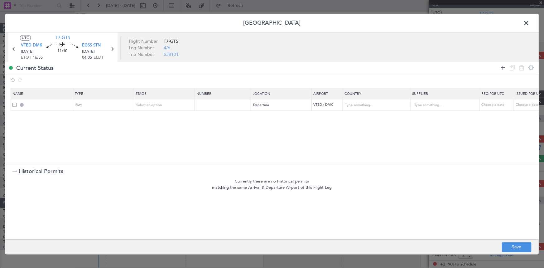
click at [504, 66] on icon at bounding box center [502, 67] width 7 height 7
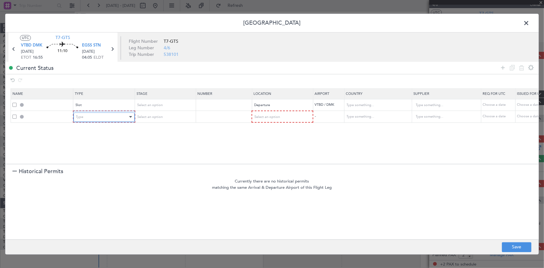
click at [112, 117] on div "Type" at bounding box center [102, 116] width 52 height 9
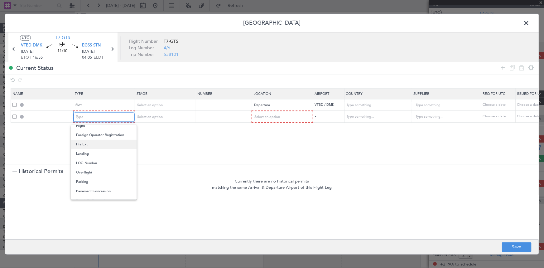
scroll to position [69, 0]
click at [101, 137] on span "Departure" at bounding box center [103, 135] width 55 height 9
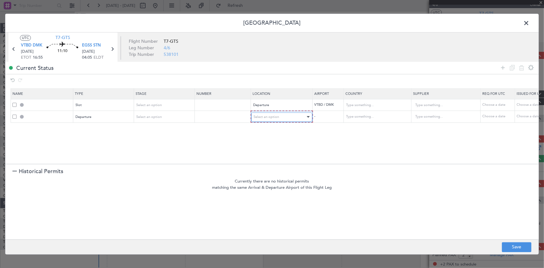
click at [274, 115] on span "Select an option" at bounding box center [267, 116] width 26 height 5
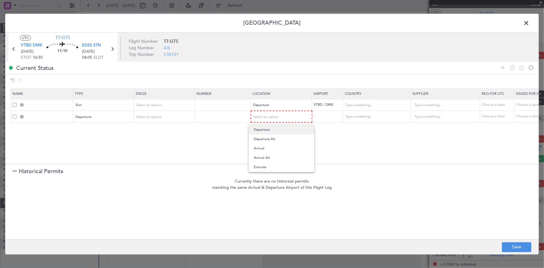
click at [266, 128] on span "Departure" at bounding box center [281, 129] width 55 height 9
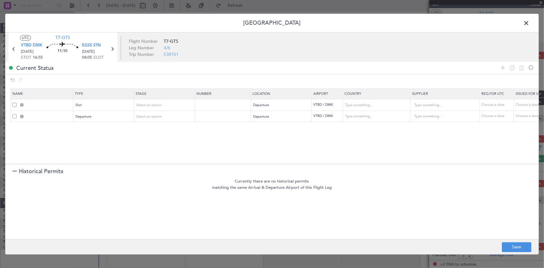
drag, startPoint x: 502, startPoint y: 67, endPoint x: 125, endPoint y: 140, distance: 384.1
click at [502, 68] on icon at bounding box center [502, 67] width 7 height 7
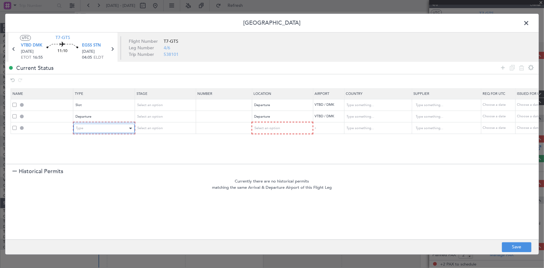
click at [95, 128] on div "Type" at bounding box center [102, 128] width 52 height 9
click at [275, 125] on div at bounding box center [272, 134] width 544 height 268
click at [275, 125] on div "Select an option" at bounding box center [280, 128] width 52 height 9
drag, startPoint x: 268, startPoint y: 177, endPoint x: 281, endPoint y: 175, distance: 12.6
click at [269, 177] on span "Enroute" at bounding box center [281, 178] width 55 height 9
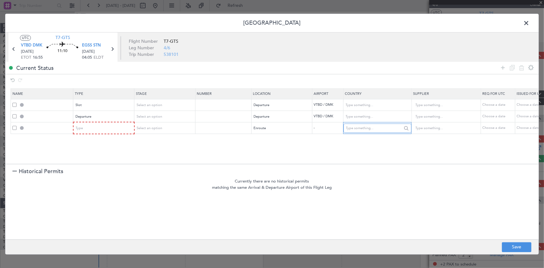
click at [364, 131] on input "text" at bounding box center [374, 127] width 56 height 9
click at [350, 139] on span "Myanmar" at bounding box center [377, 137] width 58 height 9
type input "Myanmar"
drag, startPoint x: 503, startPoint y: 66, endPoint x: 458, endPoint y: 87, distance: 50.1
click at [503, 66] on icon at bounding box center [502, 67] width 7 height 7
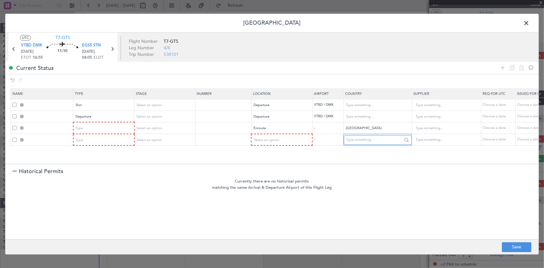
click at [354, 140] on input "text" at bounding box center [374, 139] width 56 height 9
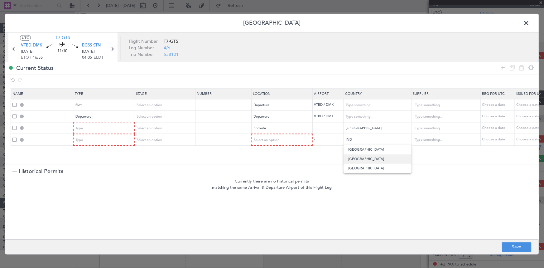
click at [354, 161] on span "India" at bounding box center [378, 158] width 58 height 9
type input "India"
click at [504, 69] on icon at bounding box center [502, 67] width 7 height 7
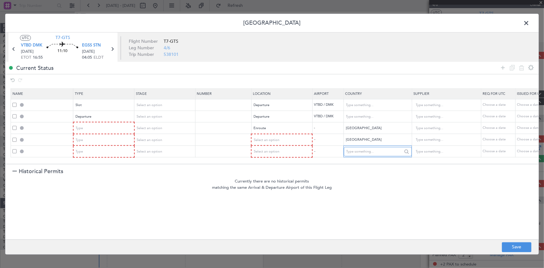
click at [372, 152] on input "text" at bounding box center [374, 151] width 56 height 9
click at [358, 159] on span "Pakistan" at bounding box center [378, 160] width 58 height 9
type input "Pakistan"
drag, startPoint x: 501, startPoint y: 66, endPoint x: 447, endPoint y: 103, distance: 65.4
click at [501, 66] on icon at bounding box center [502, 67] width 7 height 7
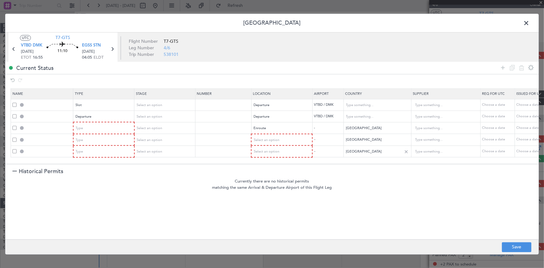
scroll to position [10, 0]
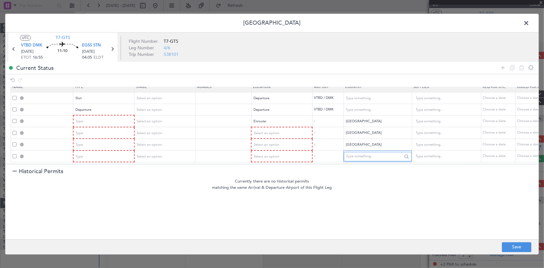
click at [352, 152] on input "text" at bounding box center [374, 156] width 56 height 9
click at [352, 159] on span "Iran" at bounding box center [378, 162] width 58 height 9
type input "Iran"
click at [503, 65] on icon at bounding box center [502, 67] width 7 height 7
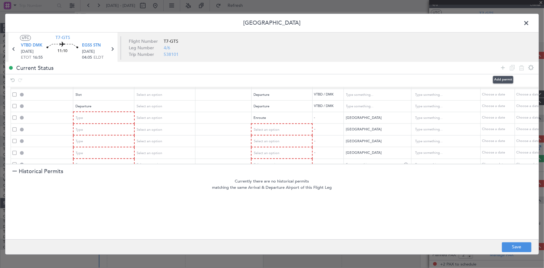
scroll to position [22, 0]
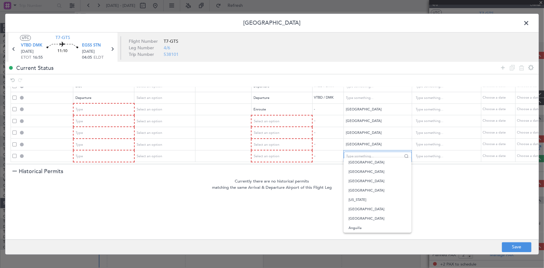
click at [354, 153] on input "text" at bounding box center [374, 156] width 56 height 9
click at [359, 161] on span "Turkey" at bounding box center [378, 162] width 58 height 9
type input "Turkey"
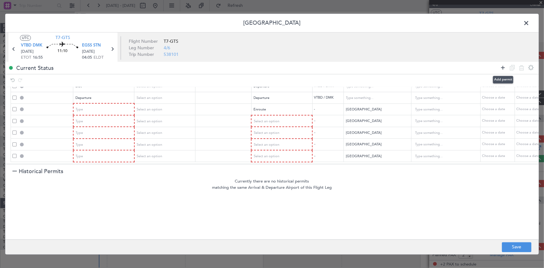
click at [503, 65] on icon at bounding box center [502, 67] width 7 height 7
click at [269, 154] on span "Select an option" at bounding box center [267, 156] width 26 height 5
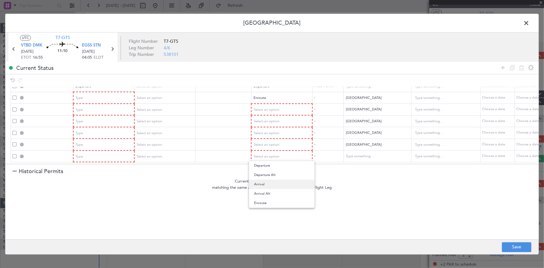
click at [265, 185] on span "Arrival" at bounding box center [281, 184] width 55 height 9
click at [113, 152] on div "Type" at bounding box center [102, 156] width 52 height 9
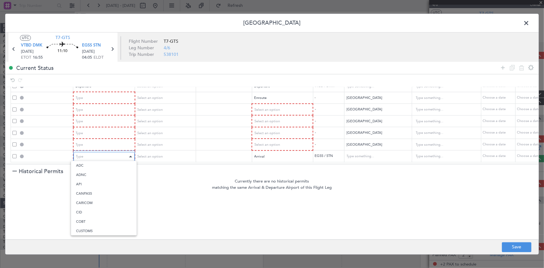
scroll to position [187, 0]
click at [83, 214] on span "Slot" at bounding box center [103, 211] width 55 height 9
click at [91, 139] on mat-form-field "Type" at bounding box center [104, 144] width 60 height 11
click at [91, 141] on div "Type" at bounding box center [102, 145] width 52 height 9
click at [90, 141] on div at bounding box center [272, 134] width 544 height 268
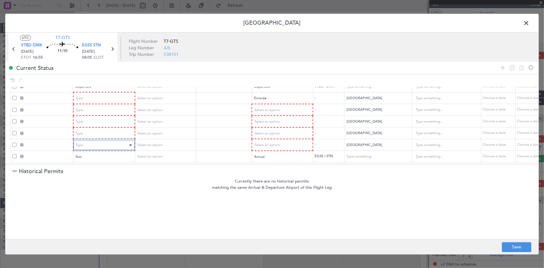
click at [90, 142] on div "Type" at bounding box center [102, 145] width 52 height 9
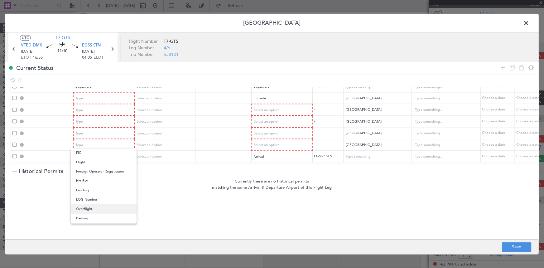
click at [94, 210] on span "Overflight" at bounding box center [103, 208] width 55 height 9
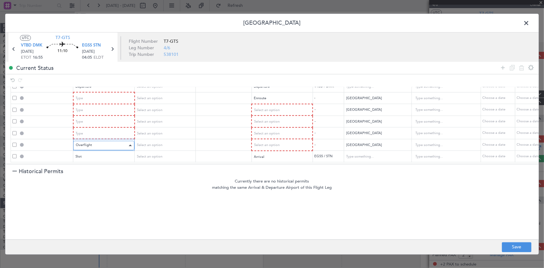
scroll to position [115, 0]
click at [97, 129] on div "Type" at bounding box center [102, 133] width 52 height 9
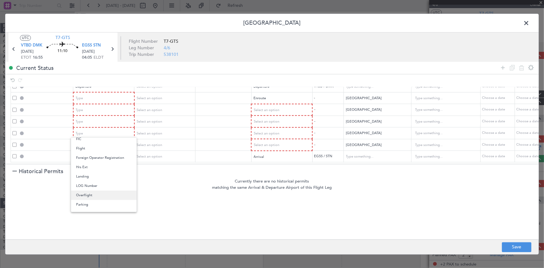
click at [90, 193] on span "Overflight" at bounding box center [103, 194] width 55 height 9
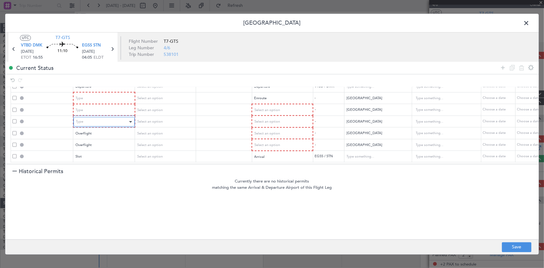
click at [104, 117] on div "Type" at bounding box center [102, 121] width 52 height 9
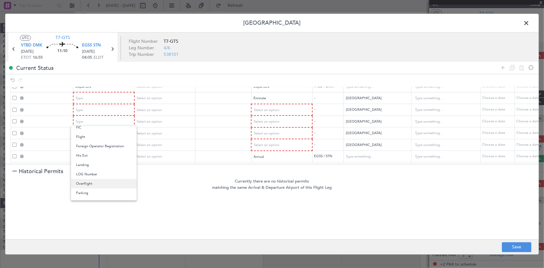
click at [81, 185] on span "Overflight" at bounding box center [103, 183] width 55 height 9
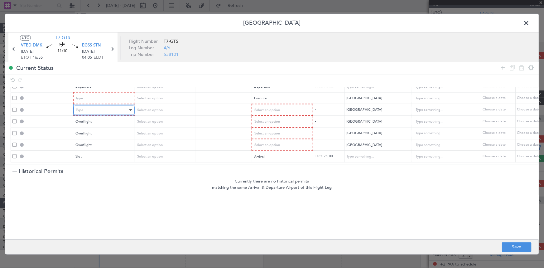
click at [94, 105] on div "Type" at bounding box center [102, 109] width 52 height 9
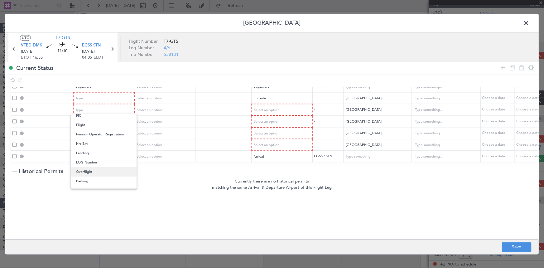
click at [84, 172] on span "Overflight" at bounding box center [103, 171] width 55 height 9
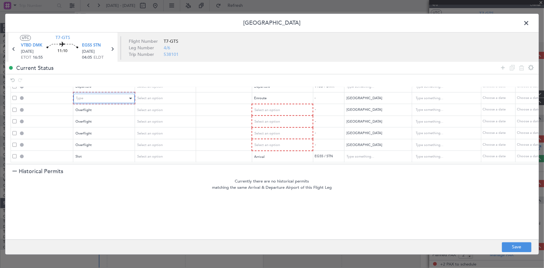
click at [99, 94] on div "Type" at bounding box center [102, 98] width 52 height 9
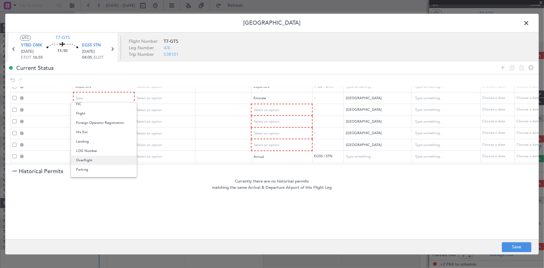
click at [94, 159] on span "Overflight" at bounding box center [103, 160] width 55 height 9
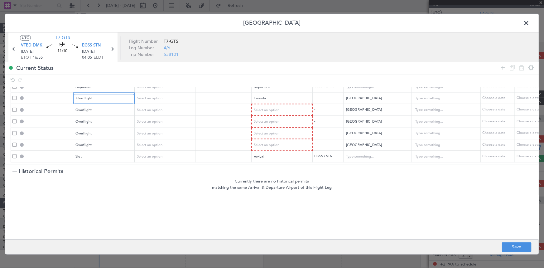
scroll to position [0, 0]
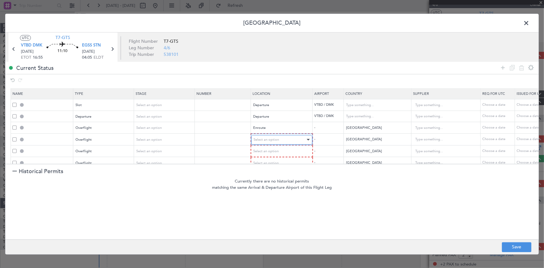
click at [283, 137] on div "Select an option" at bounding box center [280, 139] width 52 height 9
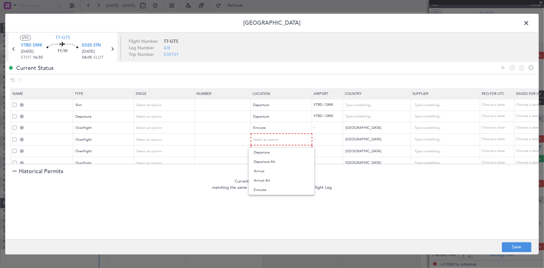
click at [263, 190] on span "Enroute" at bounding box center [281, 189] width 55 height 9
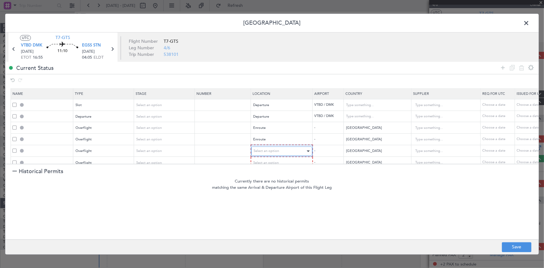
click at [281, 148] on div "Select an option" at bounding box center [280, 151] width 52 height 9
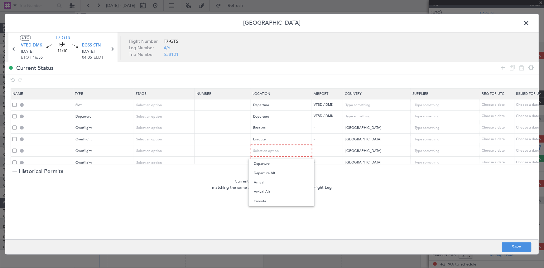
click at [275, 201] on span "Enroute" at bounding box center [281, 200] width 55 height 9
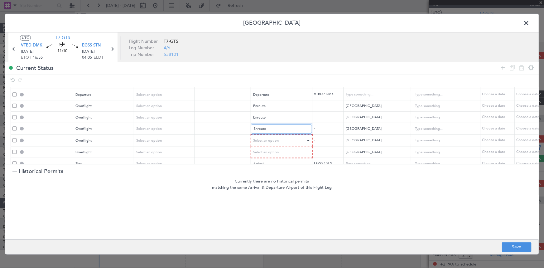
scroll to position [33, 0]
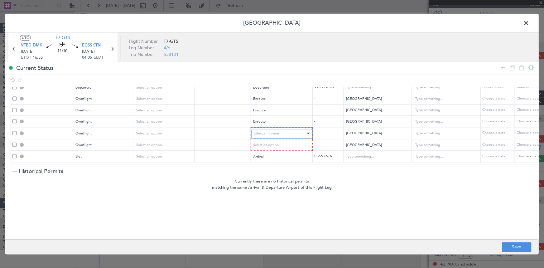
drag, startPoint x: 279, startPoint y: 127, endPoint x: 281, endPoint y: 131, distance: 4.2
click at [279, 129] on div "Select an option" at bounding box center [280, 133] width 52 height 9
click at [267, 178] on span "Enroute" at bounding box center [281, 179] width 55 height 9
click at [274, 143] on span "Select an option" at bounding box center [267, 145] width 26 height 5
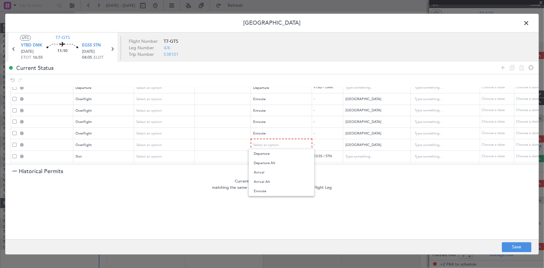
click at [269, 191] on span "Enroute" at bounding box center [281, 190] width 55 height 9
click at [511, 247] on button "Save" at bounding box center [517, 247] width 30 height 10
type input "VTBD DEP SLOT"
type input "Thailand"
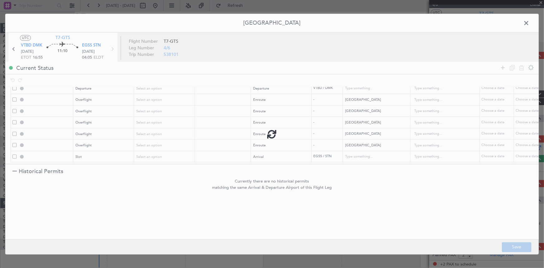
type input "NNN"
type input "DEPARTURE"
type input "Thailand"
type input "NNN"
type input "MYANMAR OVF"
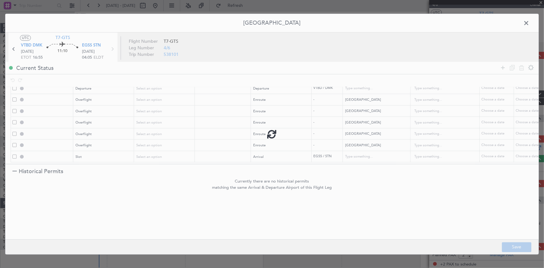
type input "NNN"
type input "INDIA OVF"
type input "NNN"
type input "3"
type input "PAKISTAN OVF"
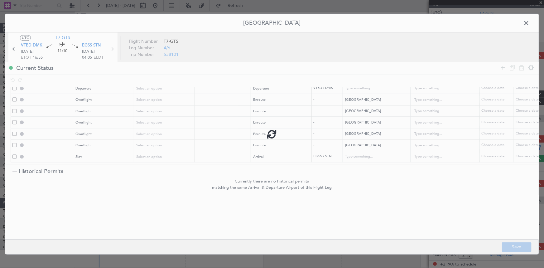
type input "NNN"
type input "IRAN OVF"
type input "NNN"
type input "2"
type input "TURKEY OVF"
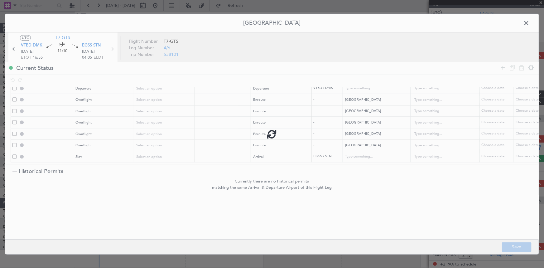
type input "NNN"
type input "EGSS ARR SLOT"
type input "United Kingdom"
type input "NNN"
type input "2"
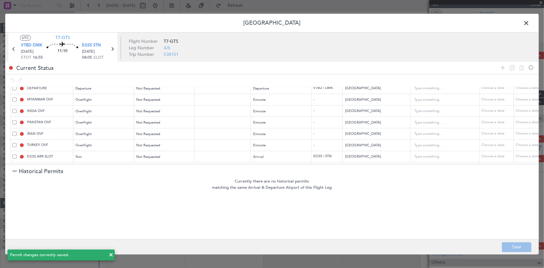
click at [529, 23] on span at bounding box center [529, 24] width 0 height 12
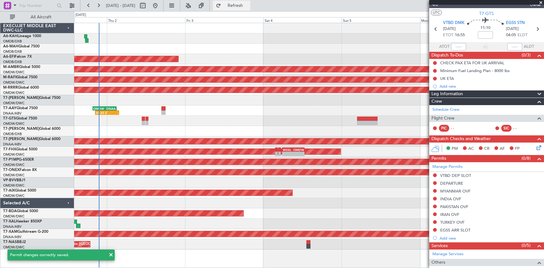
click at [241, 5] on button "Refresh" at bounding box center [231, 6] width 37 height 10
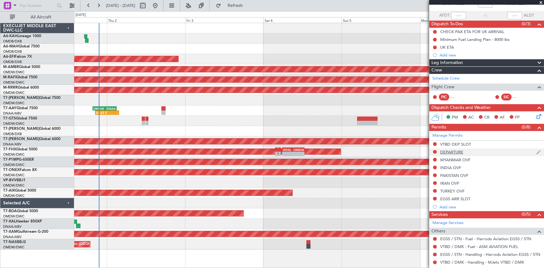
scroll to position [0, 0]
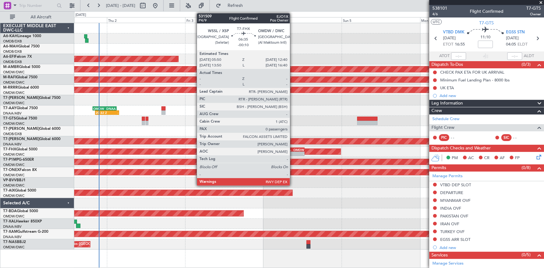
click at [293, 148] on div "WSSL" at bounding box center [288, 150] width 11 height 4
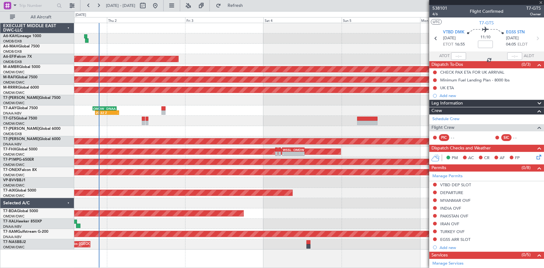
type input "-00:10"
type input "0"
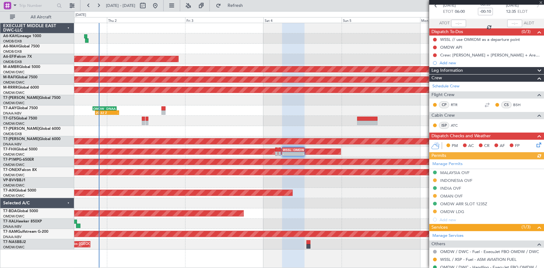
scroll to position [60, 0]
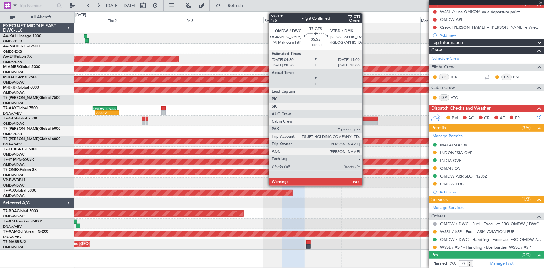
click at [365, 117] on div at bounding box center [367, 119] width 20 height 4
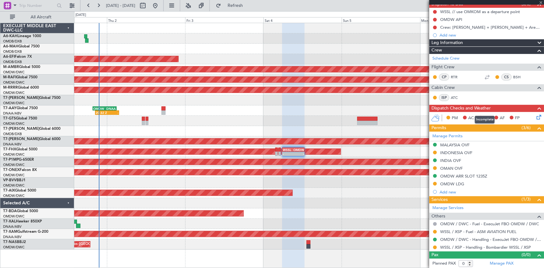
type input "+00:30"
type input "2"
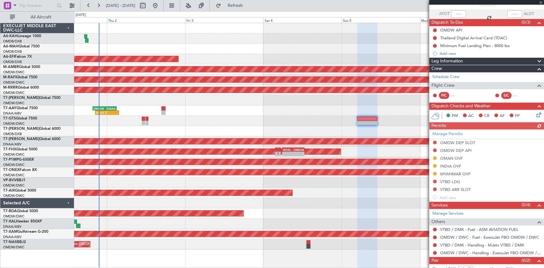
scroll to position [56, 0]
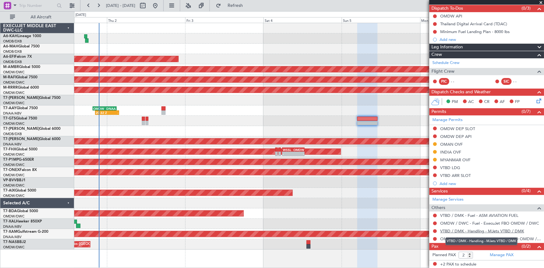
click at [464, 231] on link "VTBD / DMK - Handling - MJets VTBD / DMK" at bounding box center [482, 230] width 84 height 5
click at [250, 2] on button "Refresh" at bounding box center [231, 6] width 37 height 10
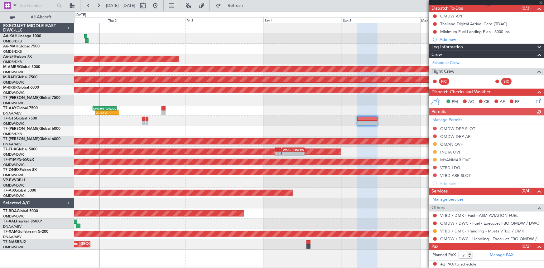
click at [436, 167] on div "Manage Permits OMDW DEP SLOT OMDW DEP API OMAN OVF INDIA OVF MYANMAR OVF VTBD L…" at bounding box center [486, 151] width 115 height 72
click at [434, 167] on div "Manage Permits OMDW DEP SLOT OMDW DEP API OMAN OVF INDIA OVF MYANMAR OVF VTBD L…" at bounding box center [486, 151] width 115 height 72
click at [436, 166] on button at bounding box center [435, 168] width 4 height 4
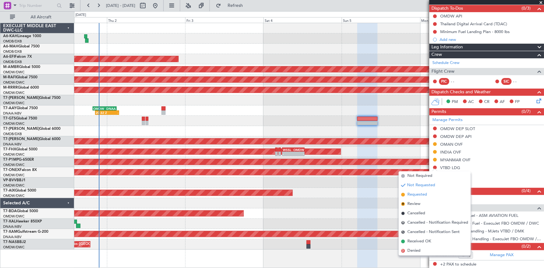
click at [415, 193] on span "Requested" at bounding box center [417, 194] width 20 height 6
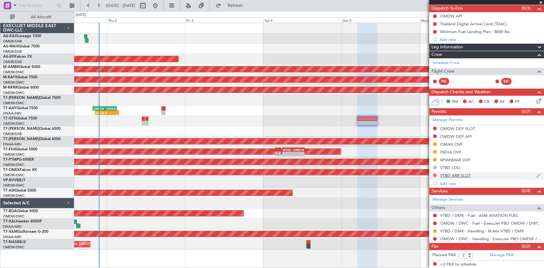
click at [435, 175] on button at bounding box center [435, 175] width 4 height 4
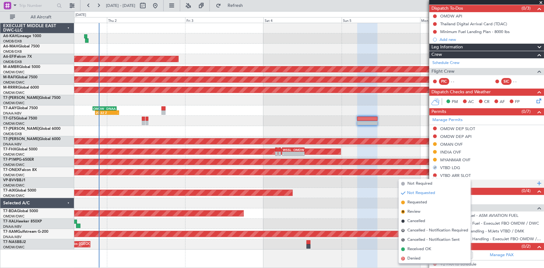
drag, startPoint x: 418, startPoint y: 203, endPoint x: 494, endPoint y: 181, distance: 79.0
click at [418, 202] on span "Requested" at bounding box center [417, 202] width 20 height 6
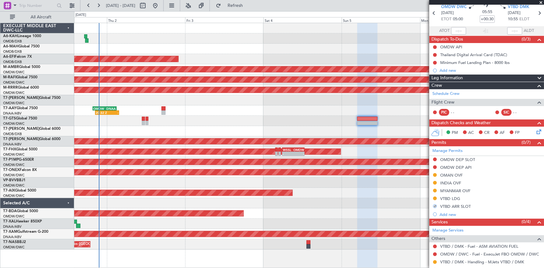
scroll to position [0, 0]
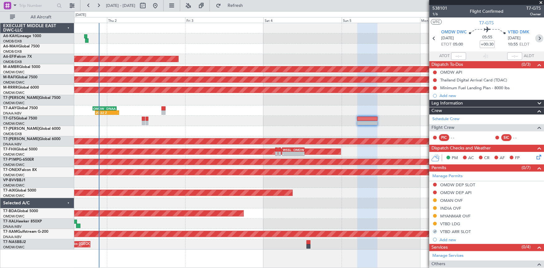
click at [536, 40] on icon at bounding box center [539, 38] width 8 height 8
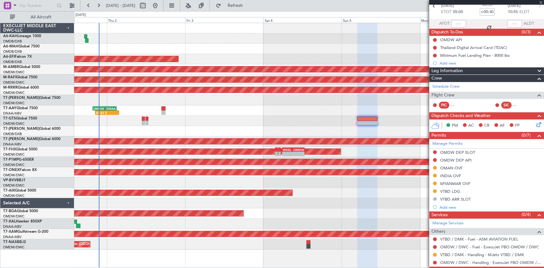
scroll to position [56, 0]
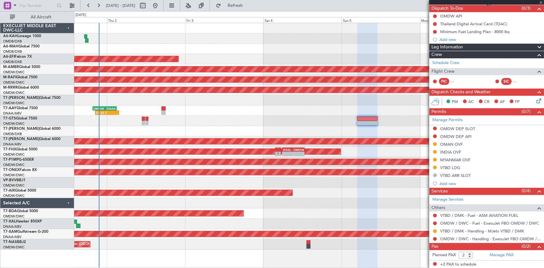
type input "+00:40"
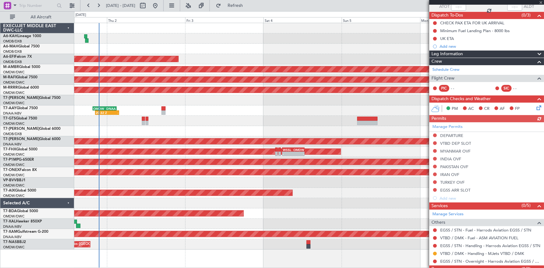
scroll to position [72, 0]
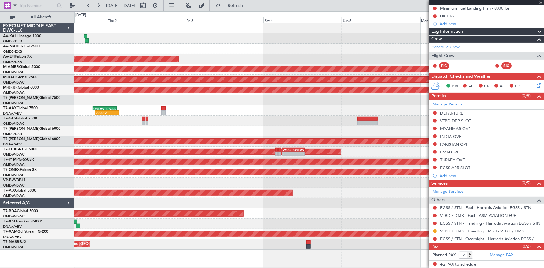
click at [434, 112] on button at bounding box center [435, 113] width 4 height 4
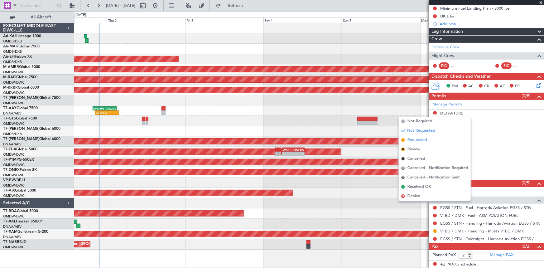
click at [418, 140] on span "Requested" at bounding box center [417, 140] width 20 height 6
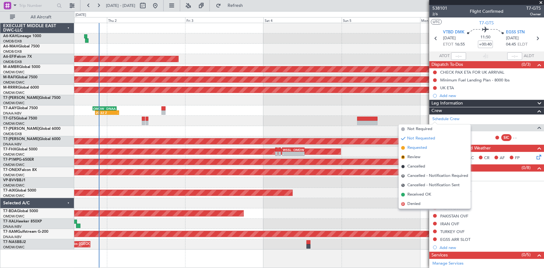
scroll to position [72, 0]
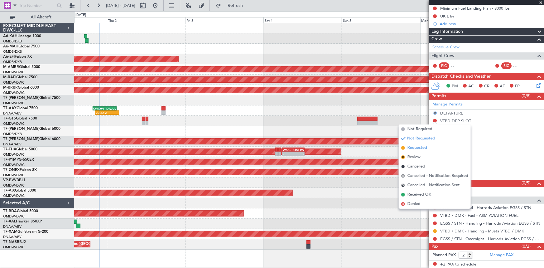
click at [415, 149] on span "Requested" at bounding box center [417, 148] width 20 height 6
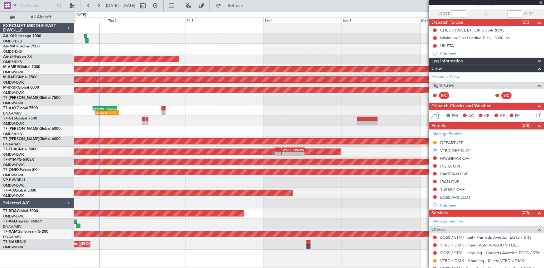
scroll to position [15, 0]
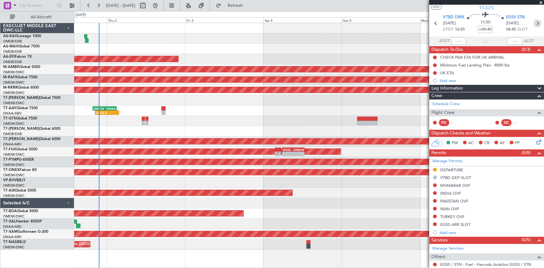
click at [537, 23] on icon at bounding box center [537, 23] width 8 height 8
type input "+00:50"
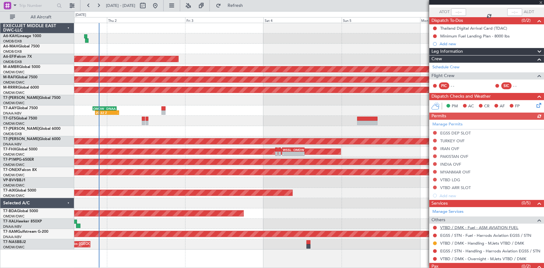
scroll to position [64, 0]
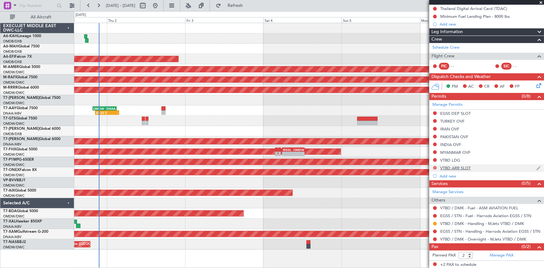
click at [435, 168] on button at bounding box center [435, 168] width 4 height 4
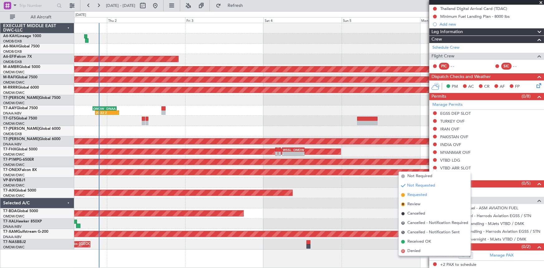
click at [414, 195] on span "Requested" at bounding box center [417, 195] width 20 height 6
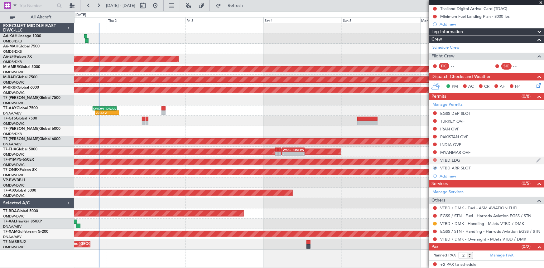
click at [435, 158] on button at bounding box center [435, 160] width 4 height 4
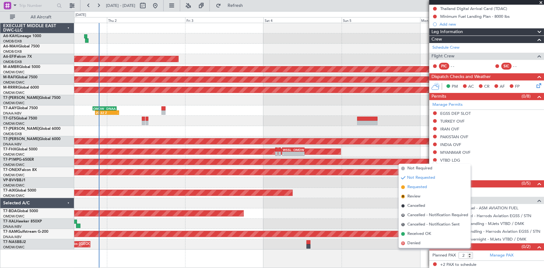
click at [417, 188] on span "Requested" at bounding box center [417, 187] width 20 height 6
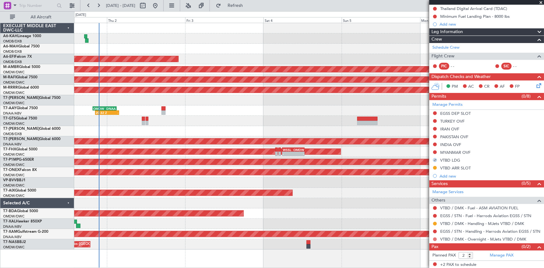
click at [436, 237] on button at bounding box center [435, 239] width 4 height 4
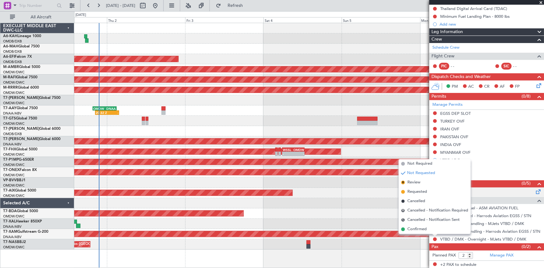
drag, startPoint x: 415, startPoint y: 191, endPoint x: 439, endPoint y: 190, distance: 24.7
click at [415, 191] on span "Requested" at bounding box center [417, 192] width 20 height 6
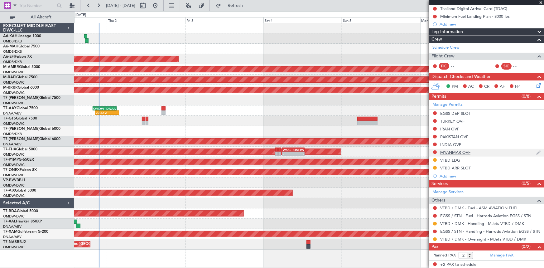
scroll to position [0, 0]
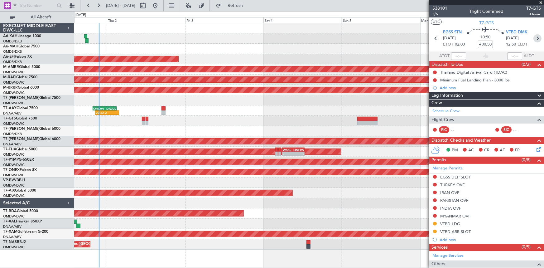
click at [534, 39] on icon at bounding box center [537, 38] width 8 height 8
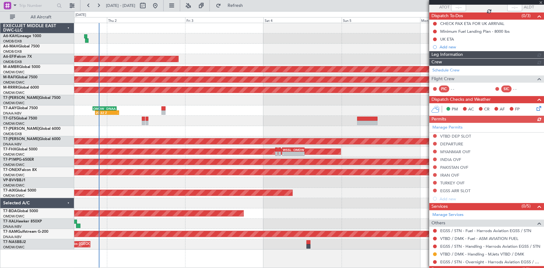
scroll to position [72, 0]
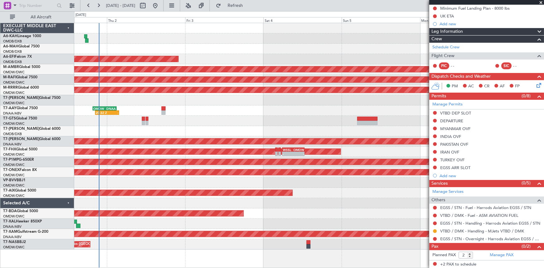
click at [433, 113] on button at bounding box center [435, 113] width 4 height 4
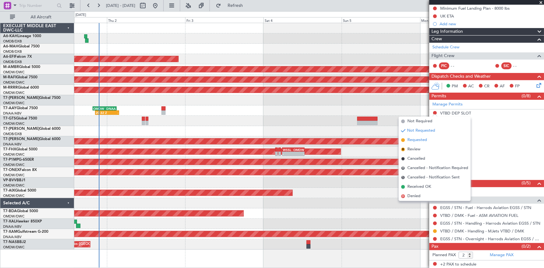
click at [414, 138] on span "Requested" at bounding box center [417, 140] width 20 height 6
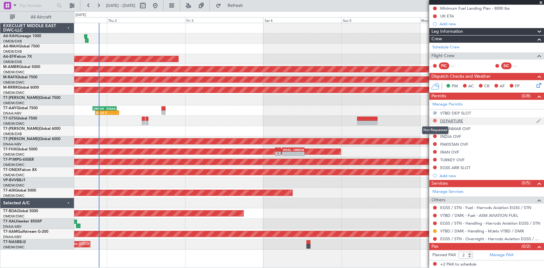
click at [435, 121] on button at bounding box center [435, 121] width 4 height 4
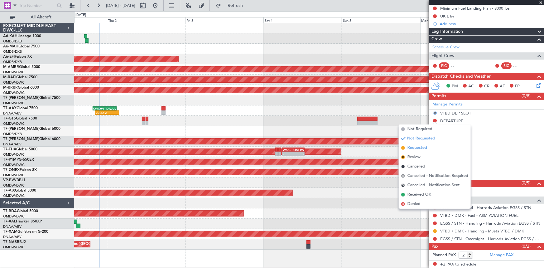
click at [423, 148] on span "Requested" at bounding box center [417, 148] width 20 height 6
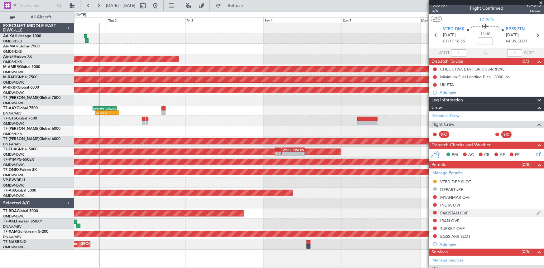
scroll to position [0, 0]
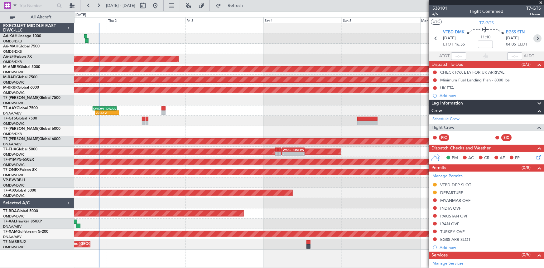
click at [536, 38] on icon at bounding box center [537, 38] width 8 height 8
type input "+00:45"
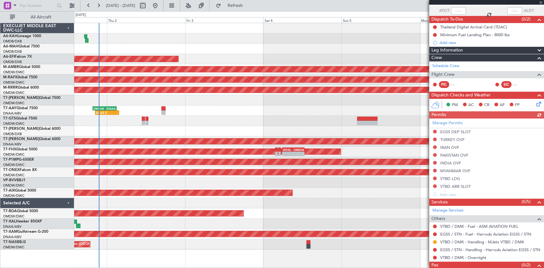
scroll to position [64, 0]
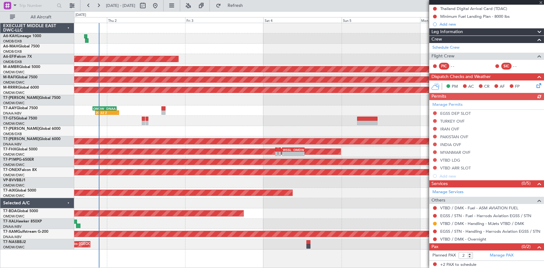
click at [435, 167] on div "Manage Permits EGSS DEP SLOT [GEOGRAPHIC_DATA] OVF [GEOGRAPHIC_DATA] OVF PAKIST…" at bounding box center [486, 140] width 115 height 80
click at [436, 166] on button at bounding box center [435, 168] width 4 height 4
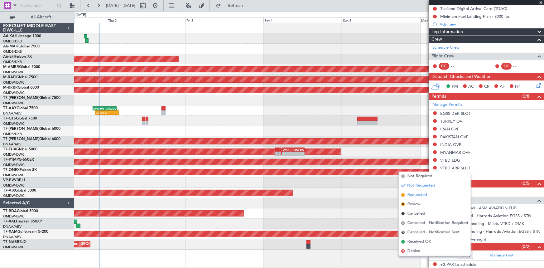
click at [417, 195] on span "Requested" at bounding box center [417, 195] width 20 height 6
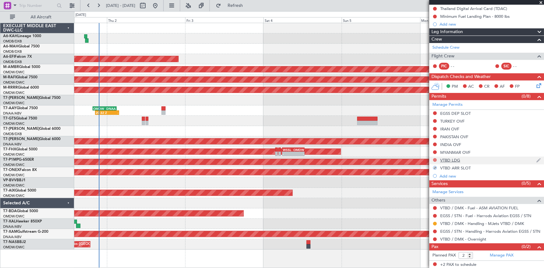
click at [434, 160] on button at bounding box center [435, 160] width 4 height 4
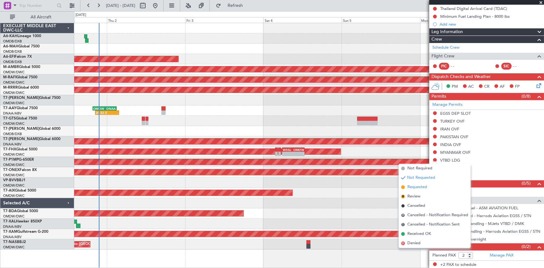
click at [413, 186] on span "Requested" at bounding box center [417, 187] width 20 height 6
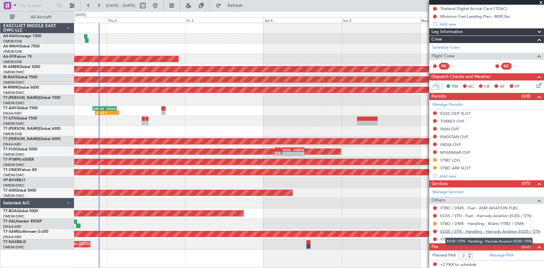
click at [475, 230] on link "EGSS / STN - Handling - Harrods Aviation EGSS / STN" at bounding box center [490, 231] width 100 height 5
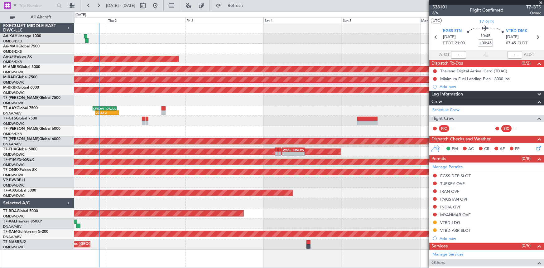
scroll to position [0, 0]
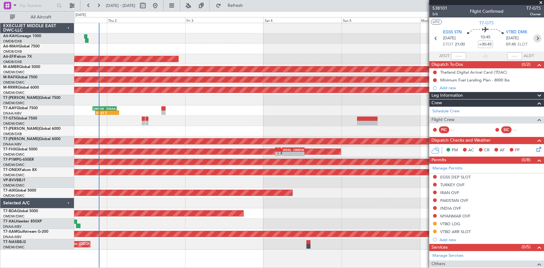
click at [534, 38] on icon at bounding box center [537, 38] width 8 height 8
type input "0"
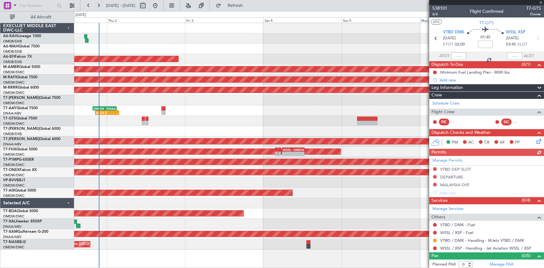
scroll to position [1, 0]
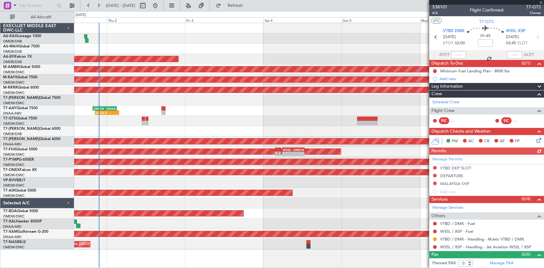
click at [434, 167] on div "Manage Permits VTBD DEP SLOT DEPARTURE [GEOGRAPHIC_DATA] OVF Add new" at bounding box center [486, 175] width 115 height 41
click at [435, 167] on button at bounding box center [435, 168] width 4 height 4
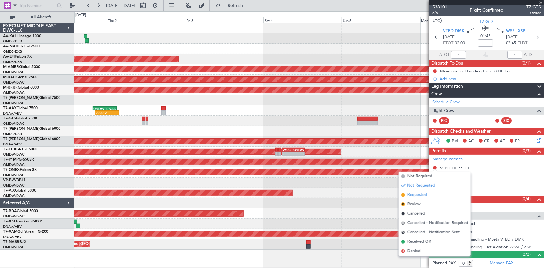
click at [418, 195] on span "Requested" at bounding box center [417, 195] width 20 height 6
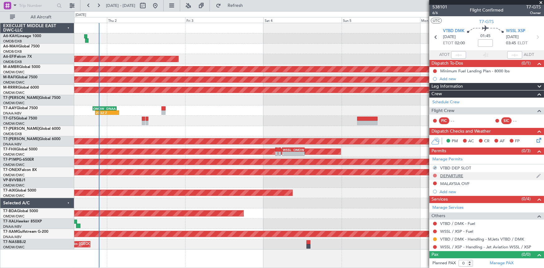
click at [435, 175] on button at bounding box center [435, 176] width 4 height 4
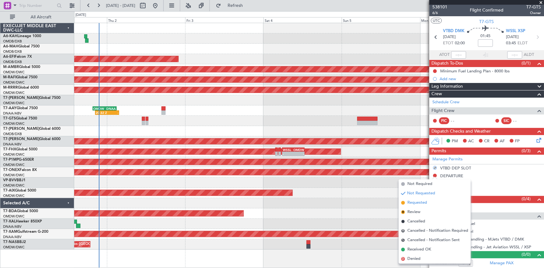
click at [418, 201] on span "Requested" at bounding box center [417, 203] width 20 height 6
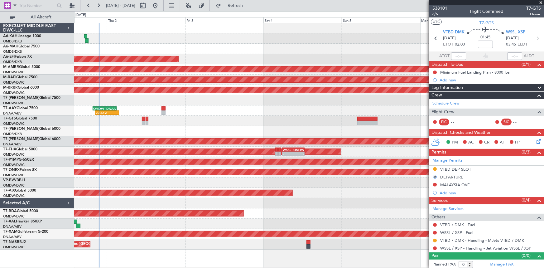
scroll to position [0, 0]
click at [435, 37] on icon at bounding box center [436, 38] width 8 height 8
type input "+00:45"
type input "2"
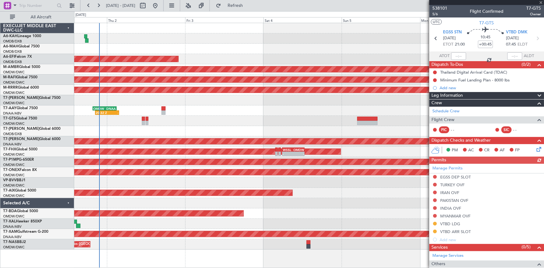
click at [434, 176] on div "Manage Permits EGSS DEP SLOT [GEOGRAPHIC_DATA] OVF [GEOGRAPHIC_DATA] OVF PAKIST…" at bounding box center [486, 204] width 115 height 80
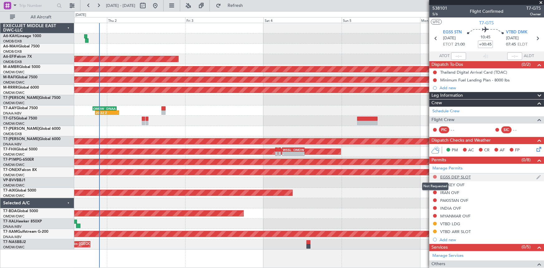
click at [434, 176] on button at bounding box center [435, 177] width 4 height 4
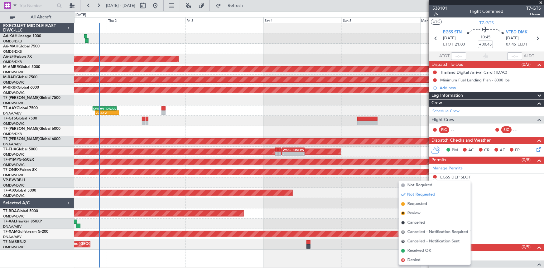
drag, startPoint x: 410, startPoint y: 206, endPoint x: 417, endPoint y: 207, distance: 7.0
click at [411, 206] on span "Requested" at bounding box center [417, 204] width 20 height 6
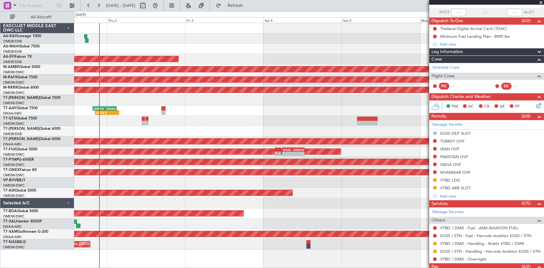
scroll to position [56, 0]
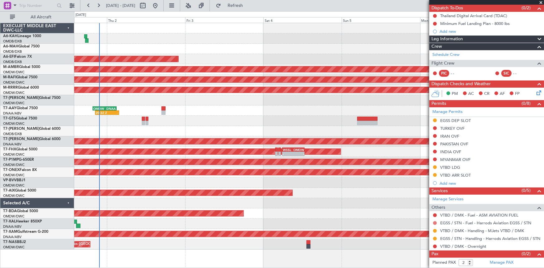
click at [436, 222] on button at bounding box center [435, 223] width 4 height 4
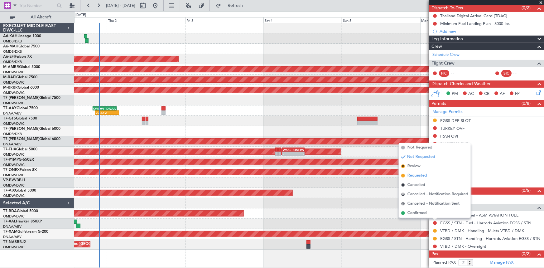
click at [415, 176] on span "Requested" at bounding box center [417, 175] width 20 height 6
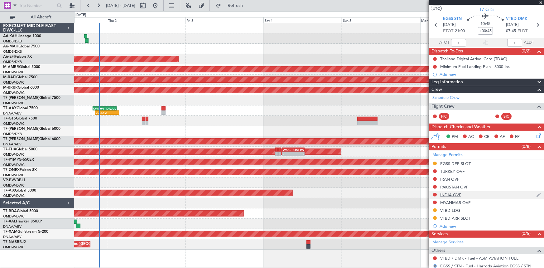
scroll to position [0, 0]
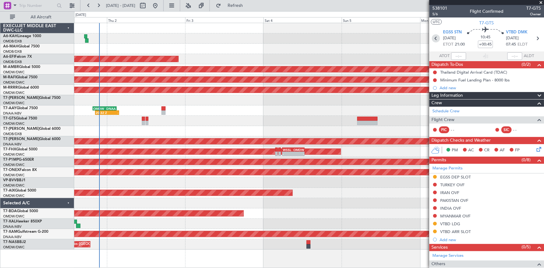
click at [435, 38] on icon at bounding box center [436, 38] width 8 height 8
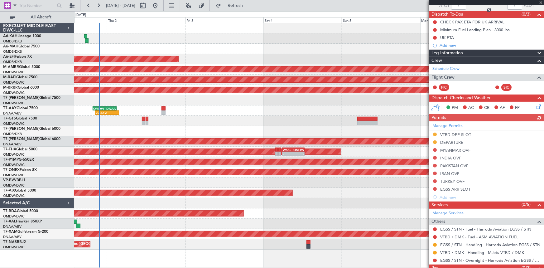
scroll to position [72, 0]
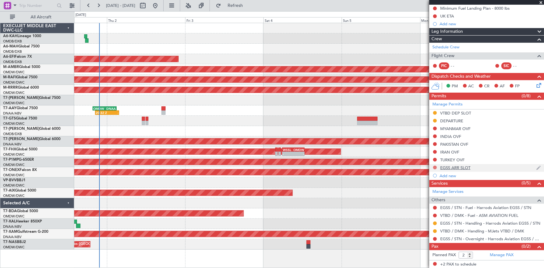
click at [434, 167] on button at bounding box center [435, 168] width 4 height 4
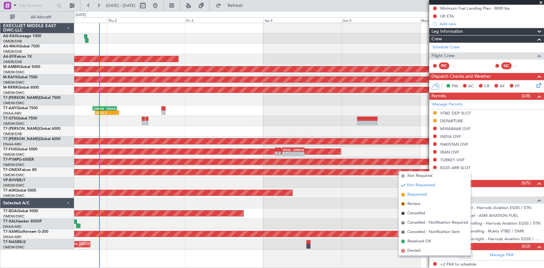
click at [417, 195] on span "Requested" at bounding box center [417, 194] width 20 height 6
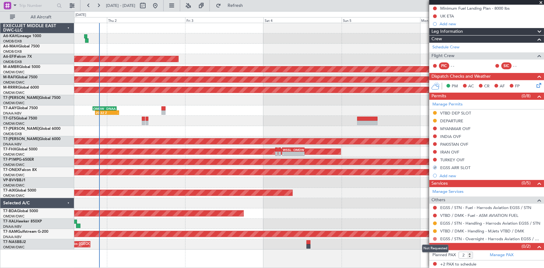
click at [435, 237] on button at bounding box center [435, 239] width 4 height 4
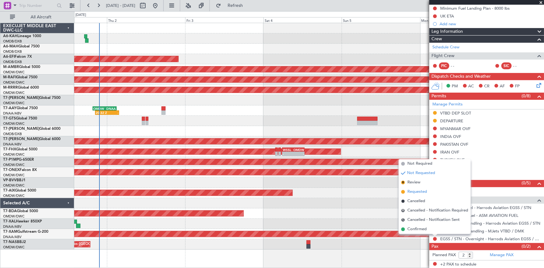
click at [419, 191] on span "Requested" at bounding box center [417, 192] width 20 height 6
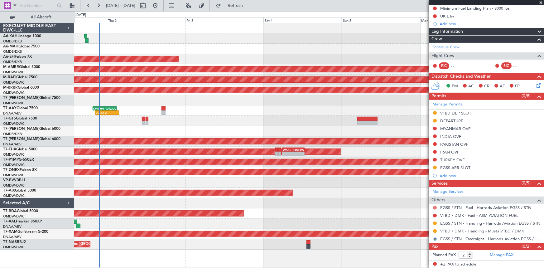
click at [434, 206] on button at bounding box center [435, 208] width 4 height 4
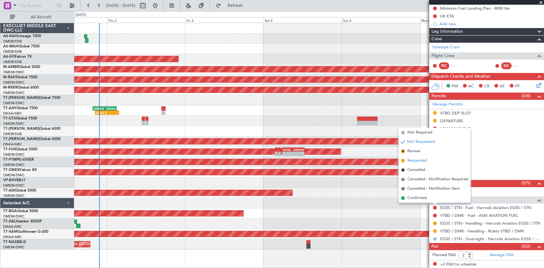
click at [413, 159] on span "Requested" at bounding box center [417, 160] width 20 height 6
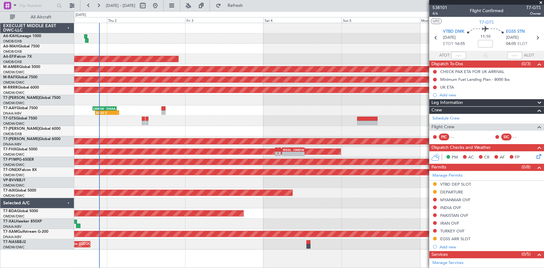
scroll to position [0, 0]
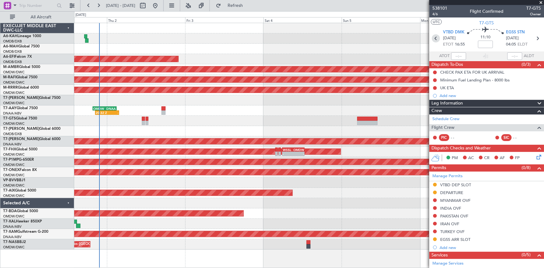
click at [435, 41] on icon at bounding box center [436, 38] width 8 height 8
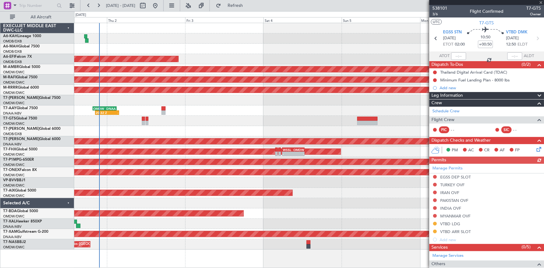
click at [436, 175] on div "Manage Permits EGSS DEP SLOT [GEOGRAPHIC_DATA] OVF [GEOGRAPHIC_DATA] OVF PAKIST…" at bounding box center [486, 204] width 115 height 80
click at [435, 176] on button at bounding box center [435, 177] width 4 height 4
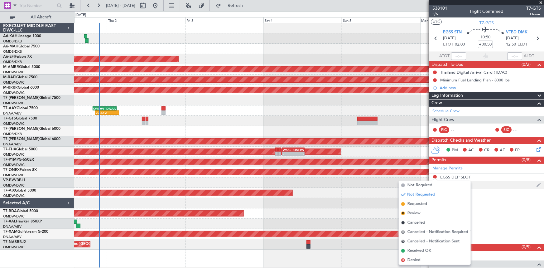
drag, startPoint x: 418, startPoint y: 205, endPoint x: 468, endPoint y: 184, distance: 54.1
click at [418, 205] on span "Requested" at bounding box center [417, 204] width 20 height 6
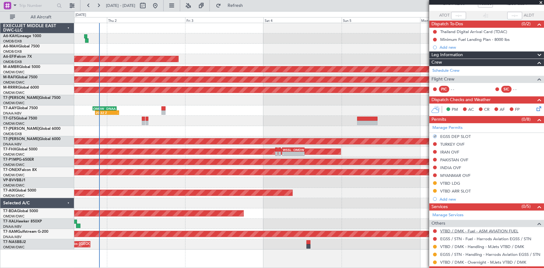
scroll to position [64, 0]
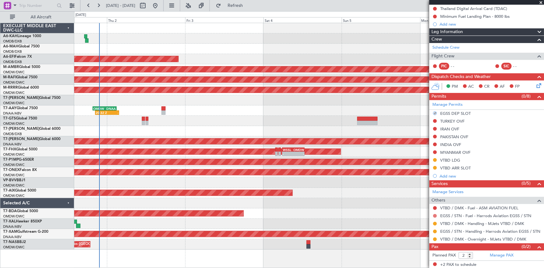
click at [435, 215] on button at bounding box center [435, 216] width 4 height 4
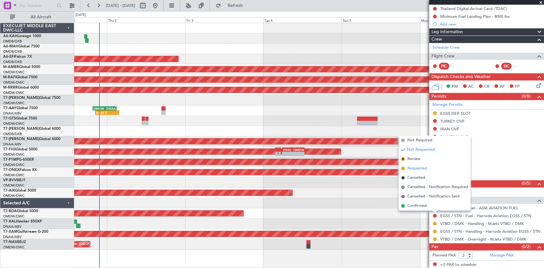
click at [417, 170] on span "Requested" at bounding box center [417, 168] width 20 height 6
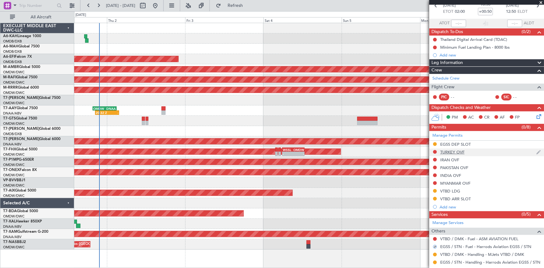
scroll to position [0, 0]
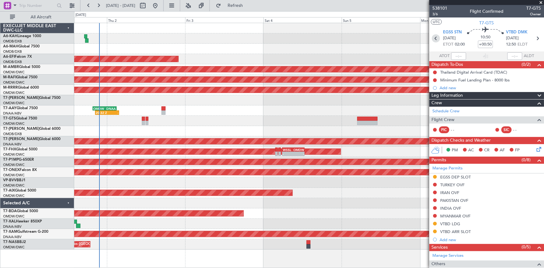
click at [433, 36] on icon at bounding box center [436, 38] width 8 height 8
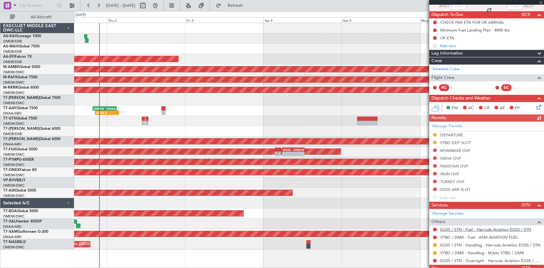
scroll to position [72, 0]
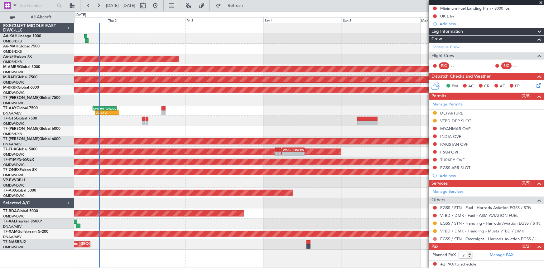
click at [433, 238] on button at bounding box center [435, 239] width 4 height 4
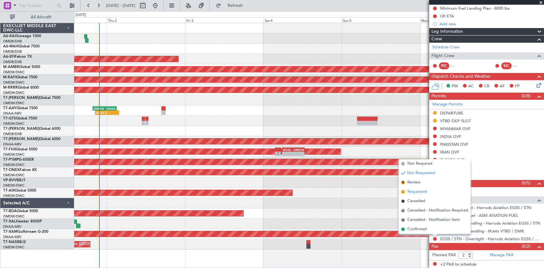
click at [417, 190] on span "Requested" at bounding box center [417, 192] width 20 height 6
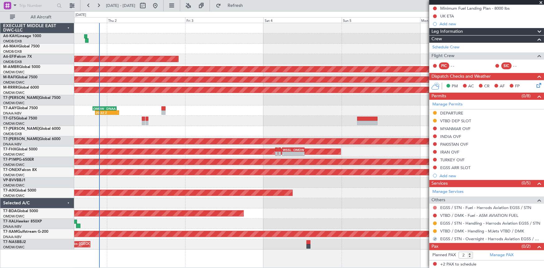
click at [436, 206] on button at bounding box center [435, 208] width 4 height 4
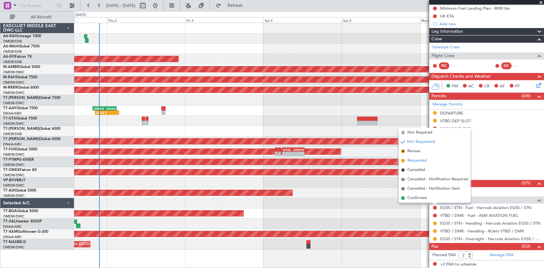
click at [416, 161] on span "Requested" at bounding box center [417, 160] width 20 height 6
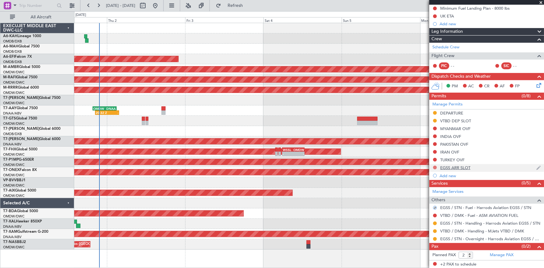
click at [434, 167] on button at bounding box center [435, 168] width 4 height 4
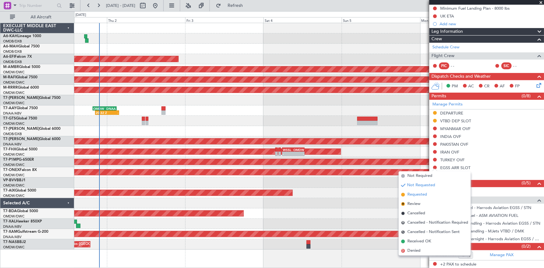
click at [419, 194] on span "Requested" at bounding box center [417, 194] width 20 height 6
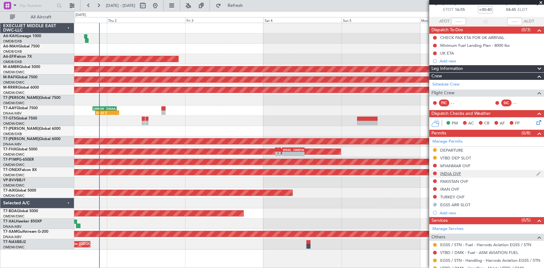
scroll to position [0, 0]
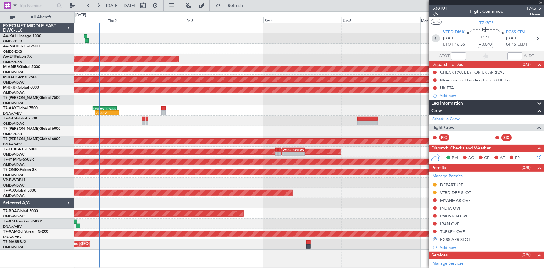
click at [435, 37] on icon at bounding box center [436, 38] width 8 height 8
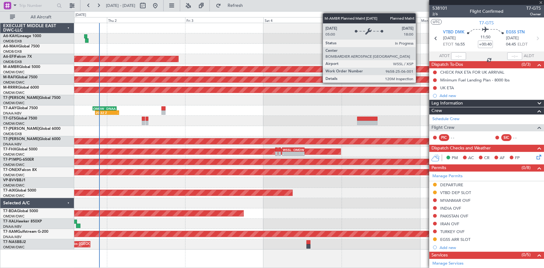
type input "+00:30"
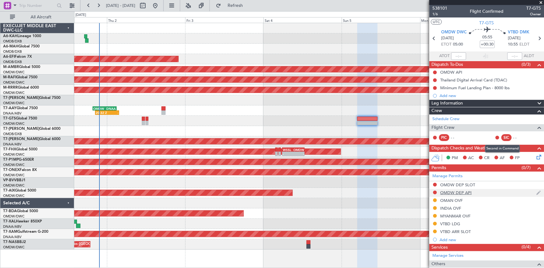
scroll to position [56, 0]
